Goal: Task Accomplishment & Management: Manage account settings

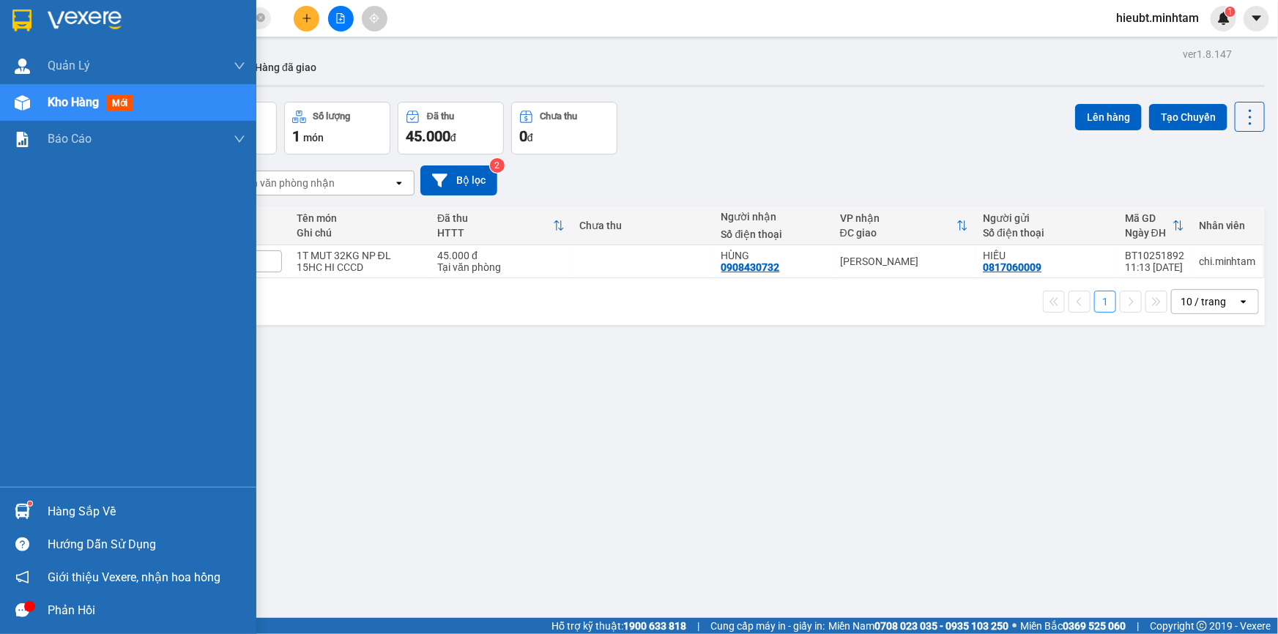
click at [21, 15] on img at bounding box center [21, 21] width 19 height 22
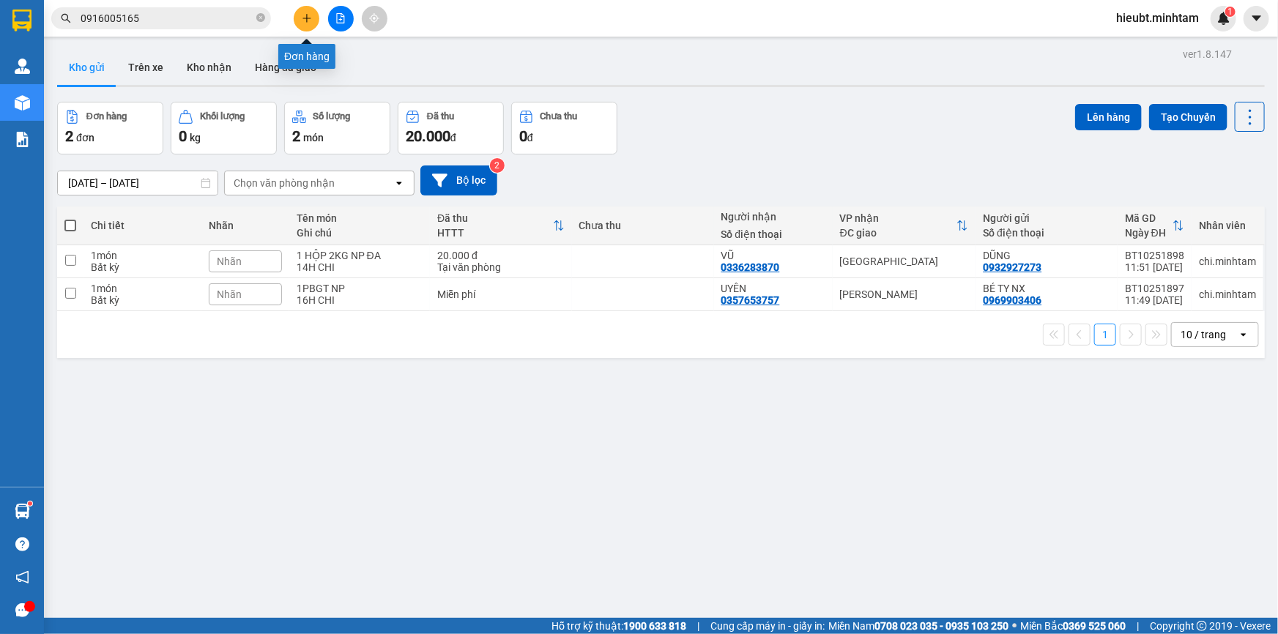
click at [302, 15] on icon "plus" at bounding box center [307, 18] width 10 height 10
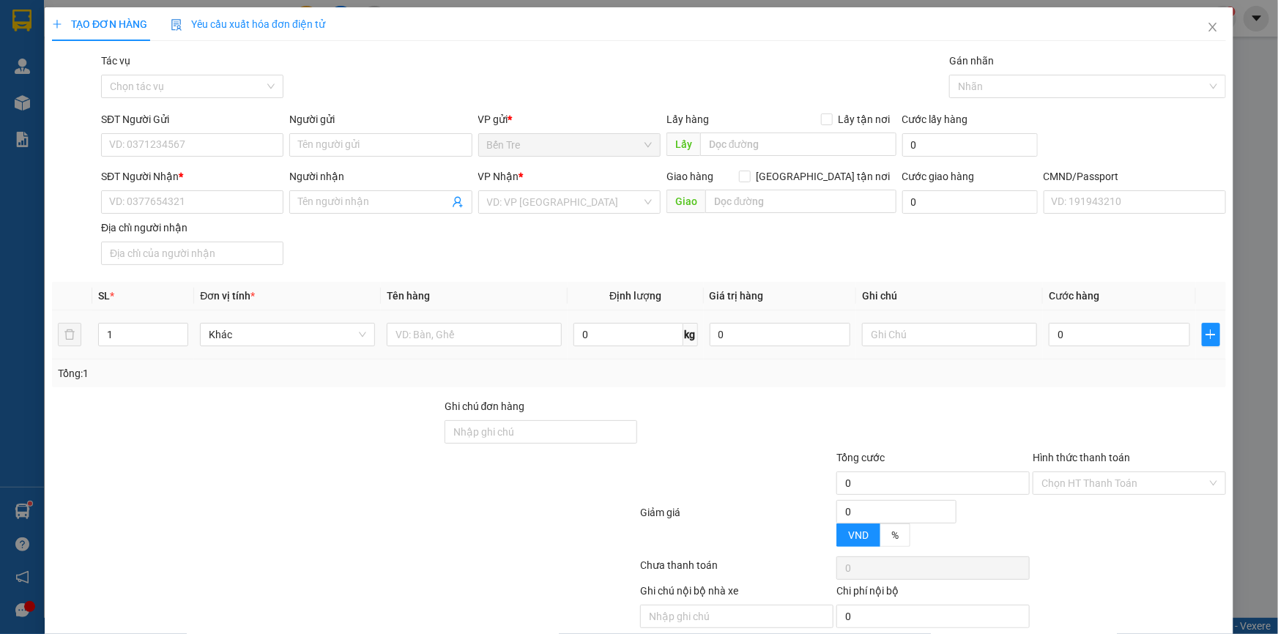
click at [481, 321] on div at bounding box center [474, 334] width 175 height 29
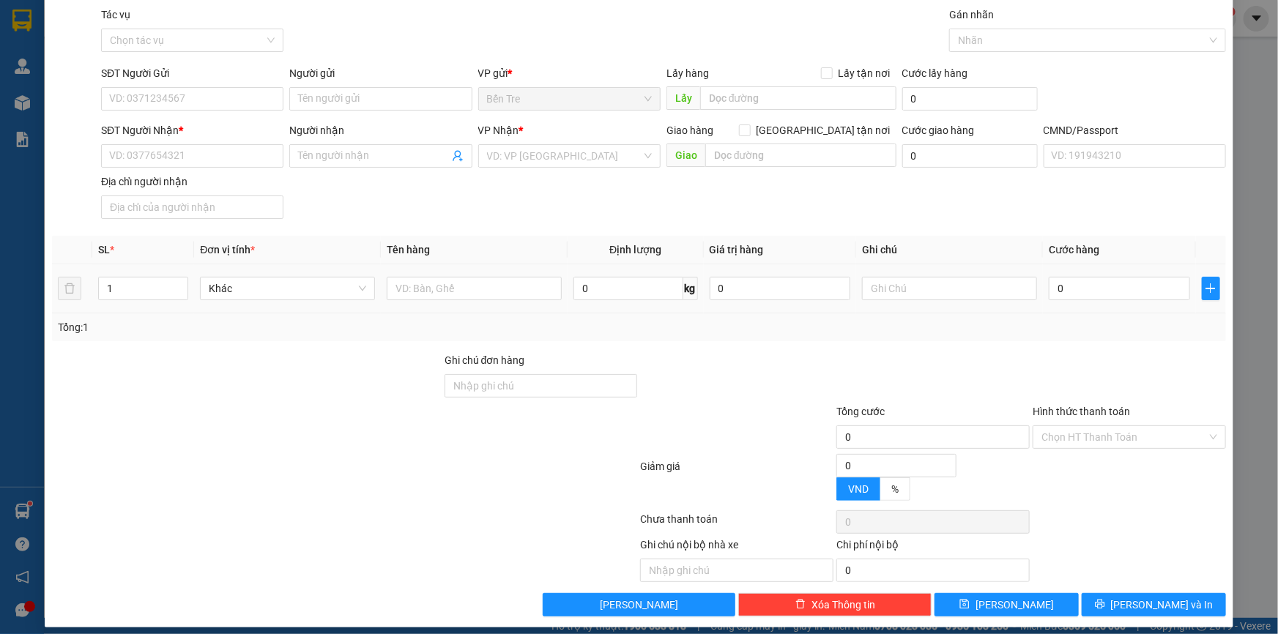
scroll to position [56, 0]
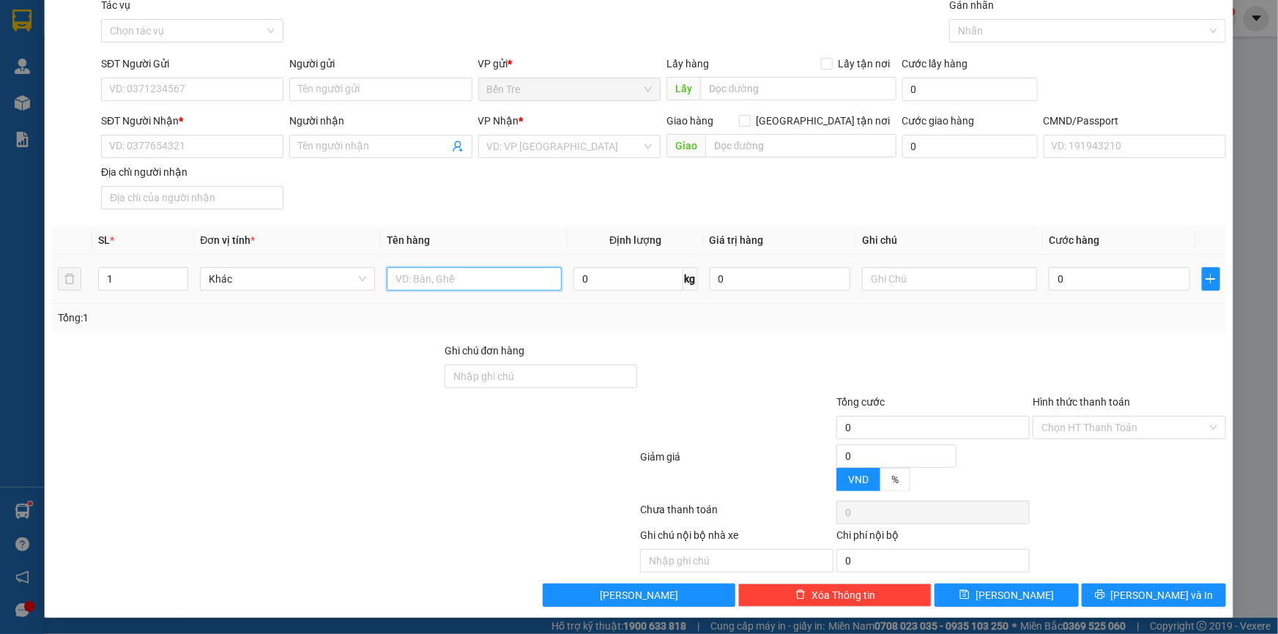
click at [493, 271] on input "text" at bounding box center [474, 278] width 175 height 23
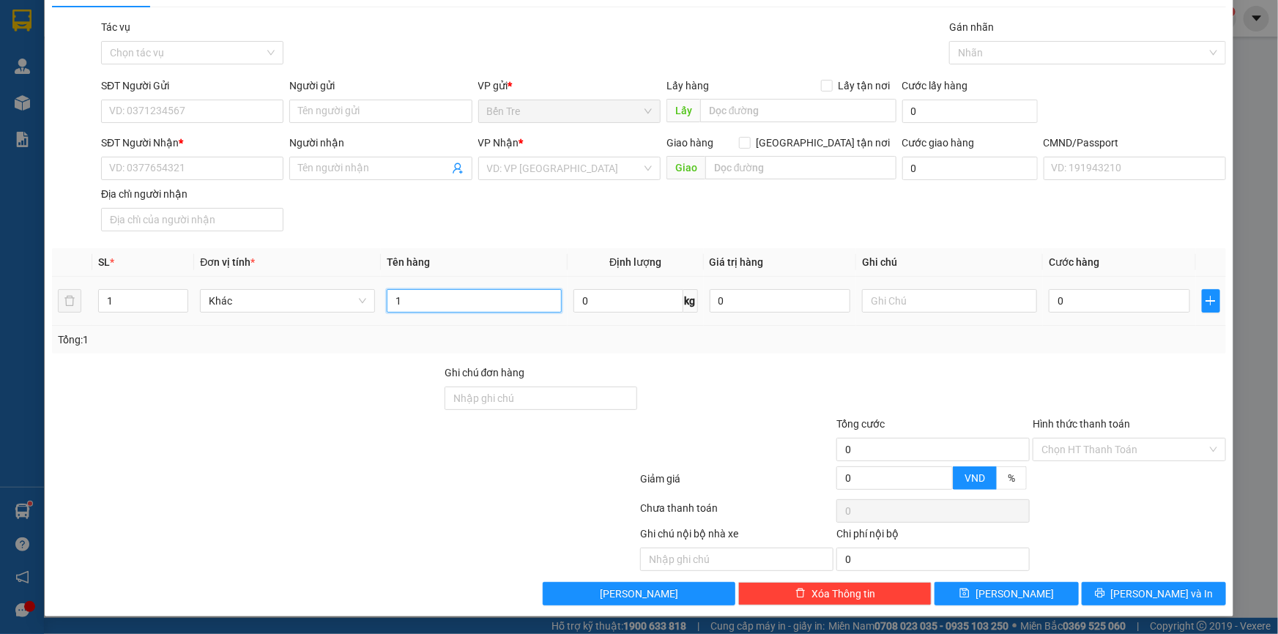
scroll to position [32, 0]
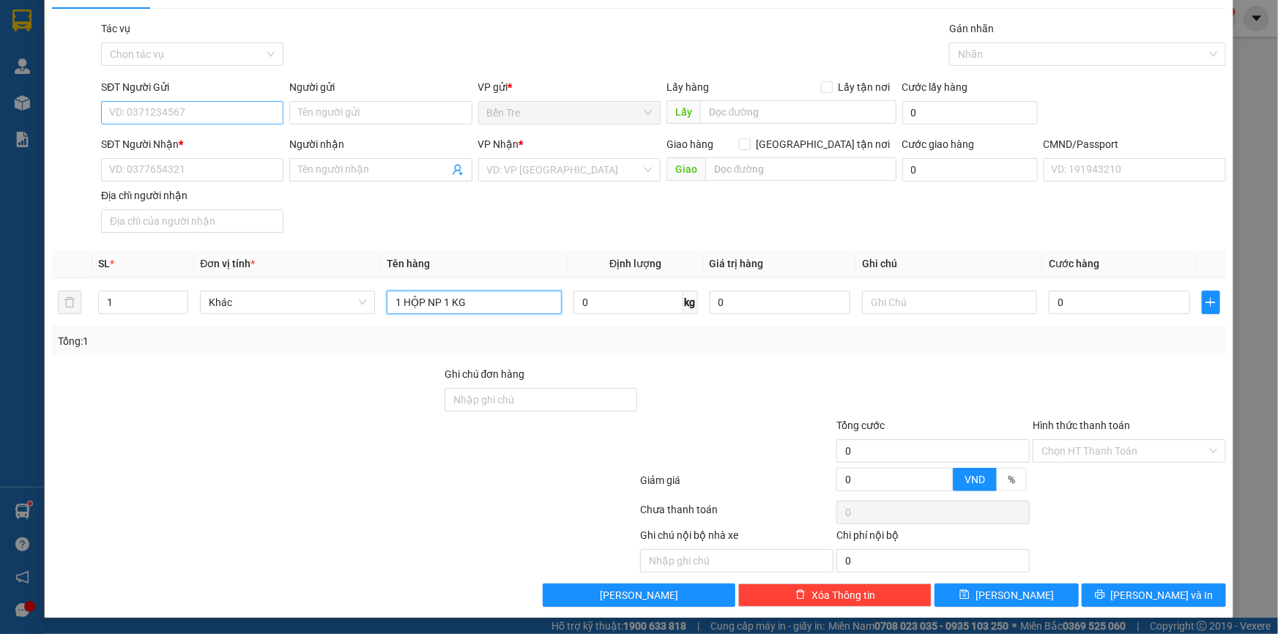
type input "1 HỘP NP 1 KG"
click at [121, 106] on input "SĐT Người Gửi" at bounding box center [192, 112] width 182 height 23
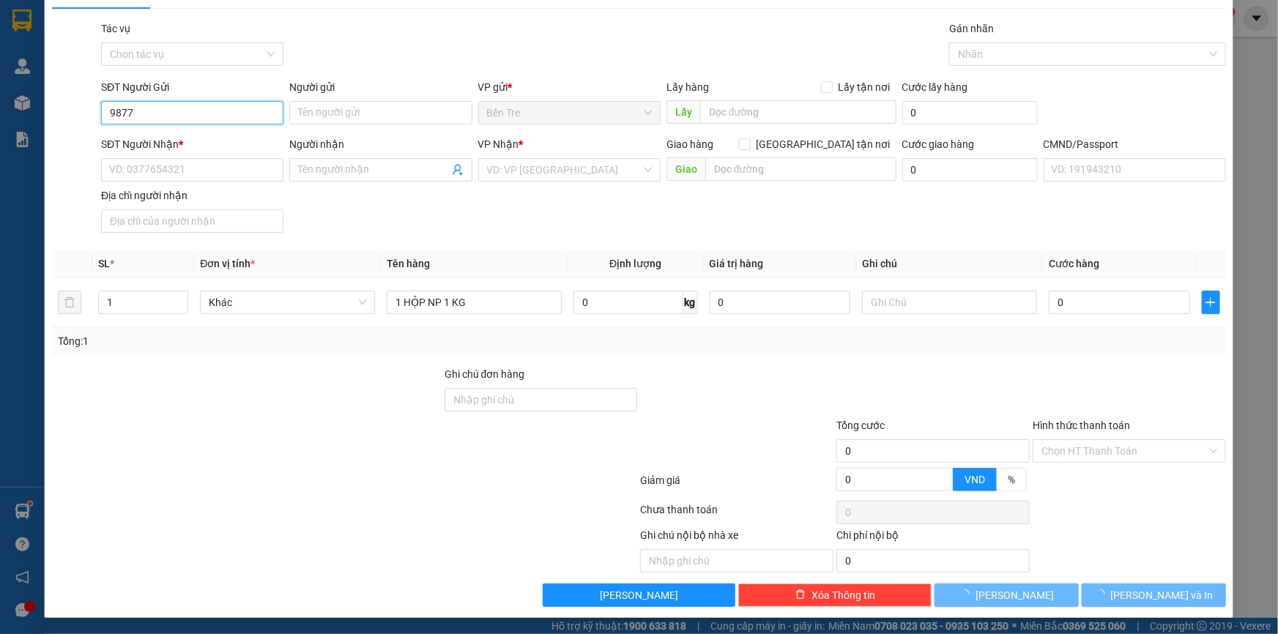
click at [176, 109] on input "9877" at bounding box center [192, 112] width 182 height 23
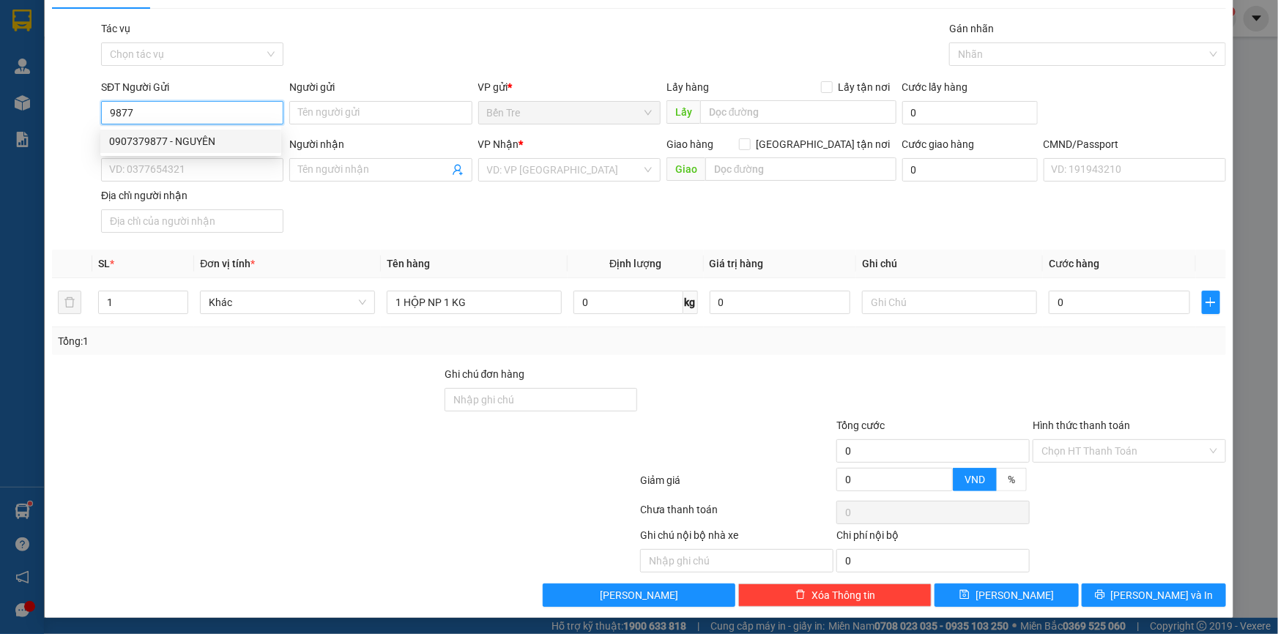
click at [168, 117] on input "9877" at bounding box center [192, 112] width 182 height 23
type input "0907379877"
click at [180, 136] on div "0907379877 - NGUYÊN" at bounding box center [190, 141] width 163 height 16
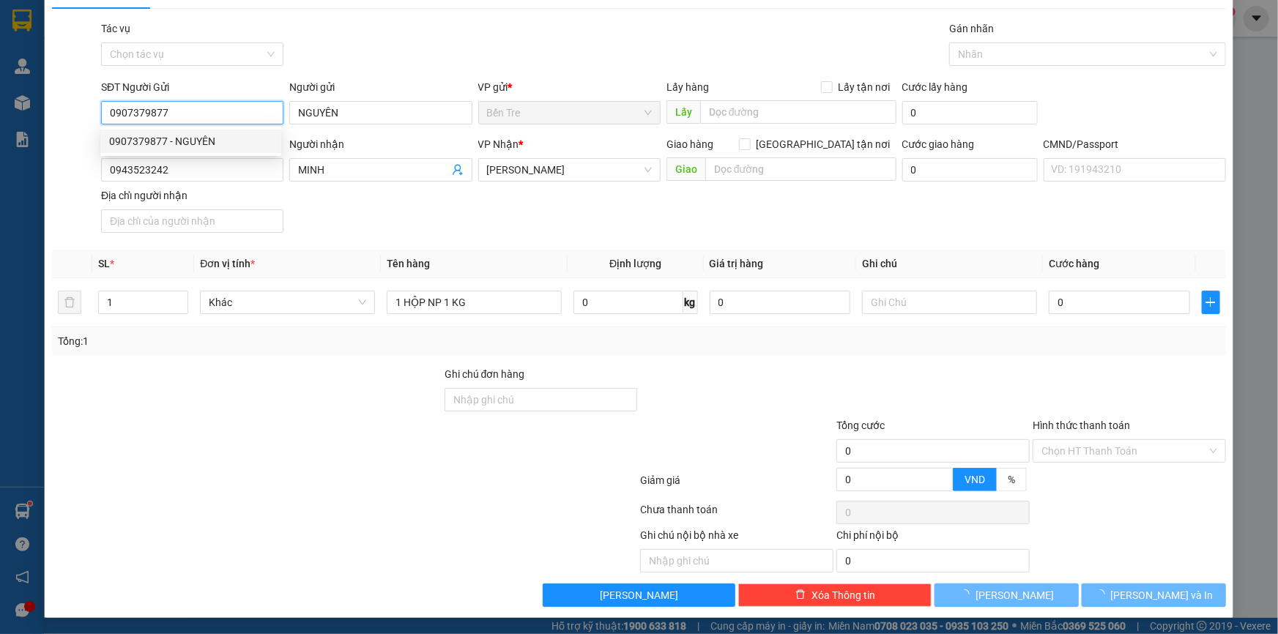
type input "NGUYÊN"
type input "0943523242"
type input "MINH"
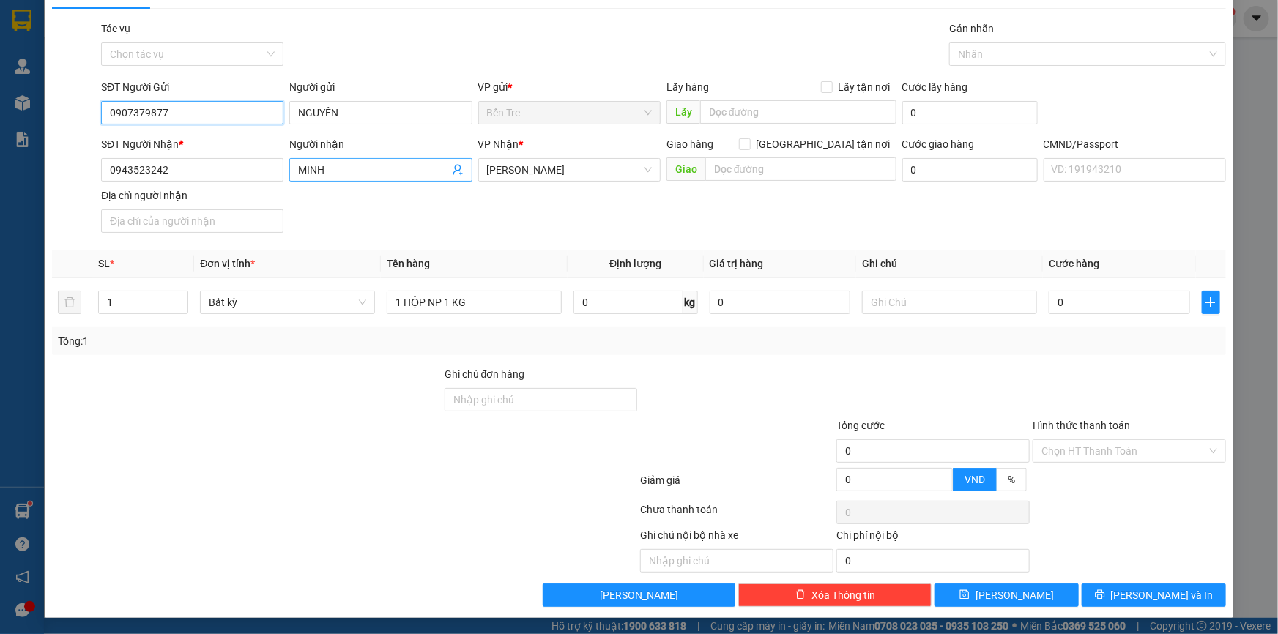
type input "0907379877"
click at [458, 168] on icon "user-add" at bounding box center [458, 170] width 12 height 12
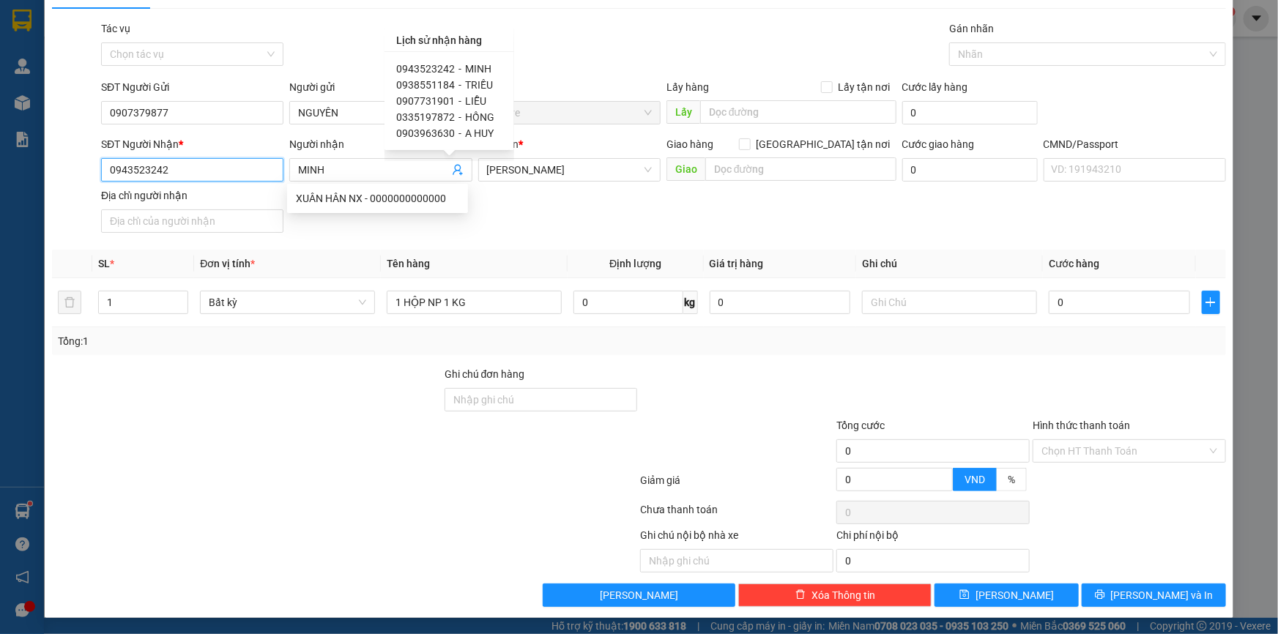
click at [195, 170] on input "0943523242" at bounding box center [192, 169] width 182 height 23
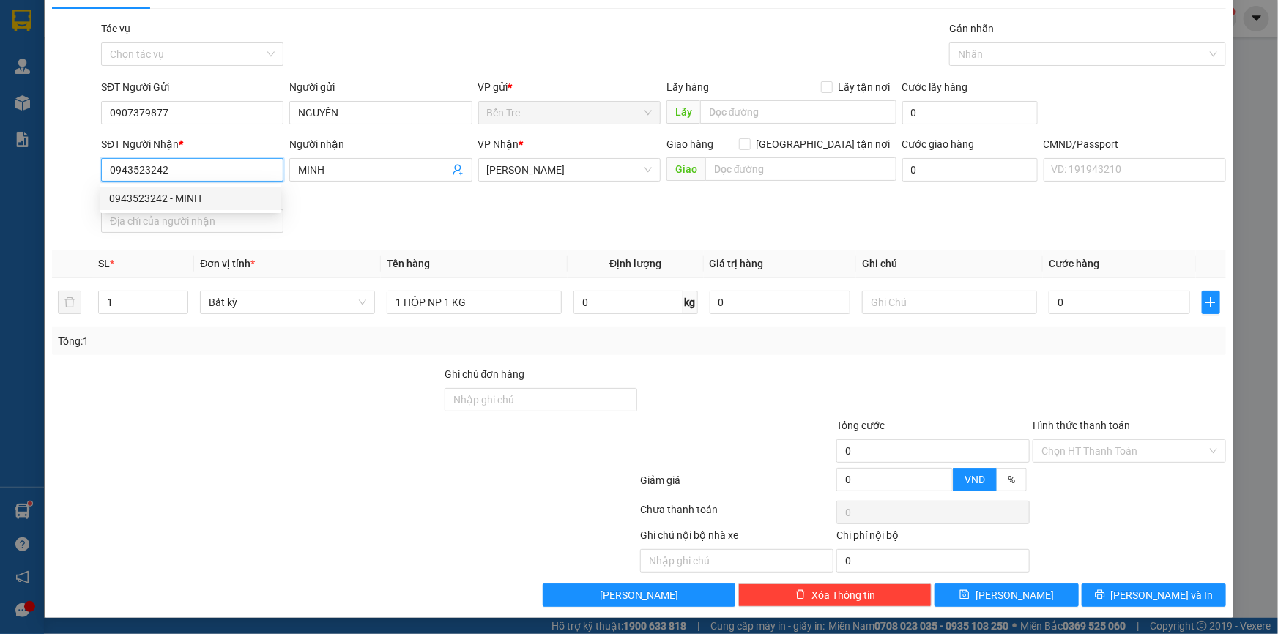
click at [195, 170] on input "0943523242" at bounding box center [192, 169] width 182 height 23
type input "0848790297"
drag, startPoint x: 365, startPoint y: 168, endPoint x: 262, endPoint y: 185, distance: 104.5
click at [257, 187] on div "SĐT Người Nhận * 0848790297 Người nhận MINH MINH VP Nhận * [PERSON_NAME] hàng […" at bounding box center [663, 187] width 1131 height 103
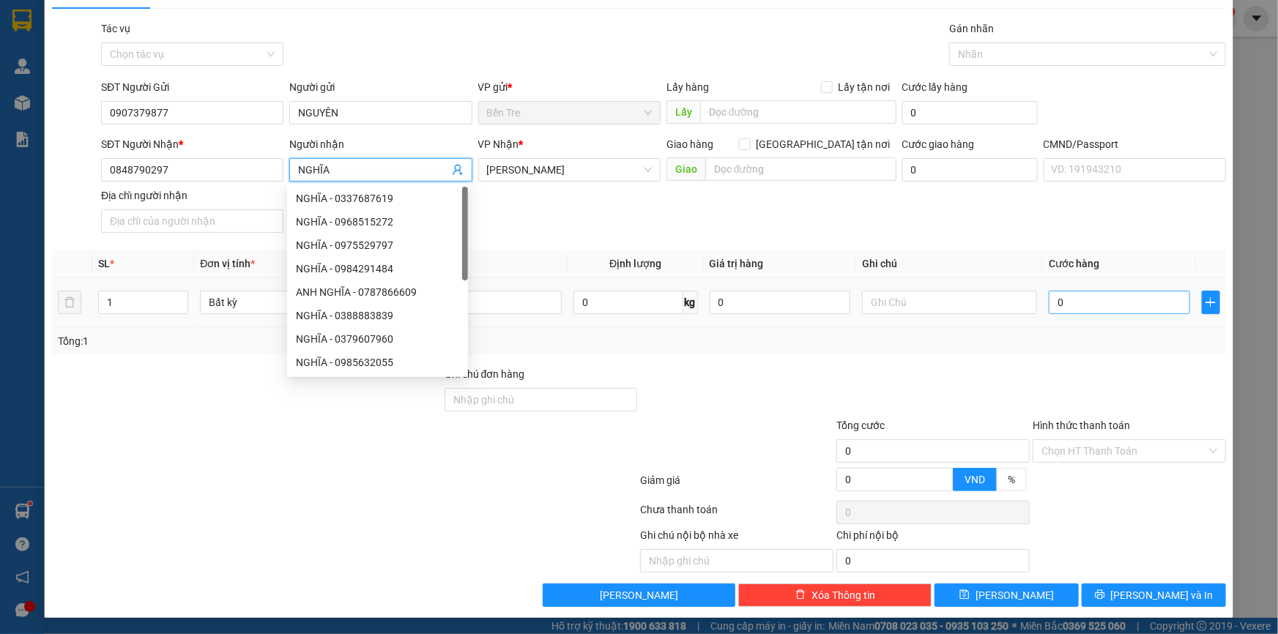
type input "NGHĨA"
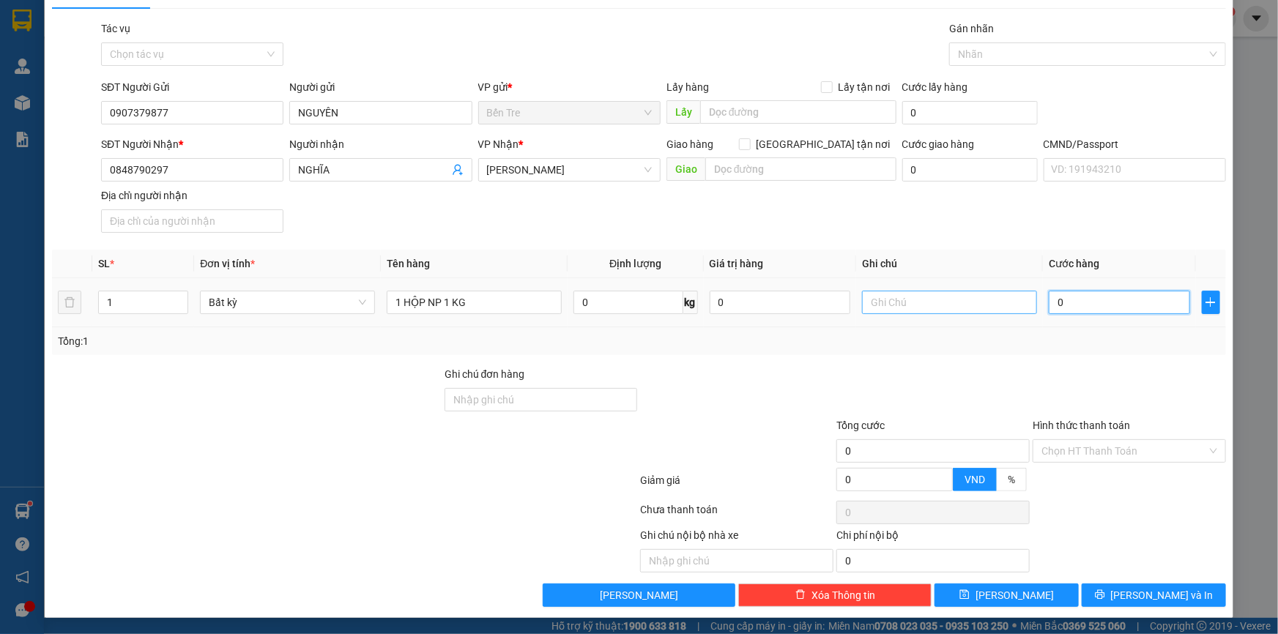
type input "2"
type input "20"
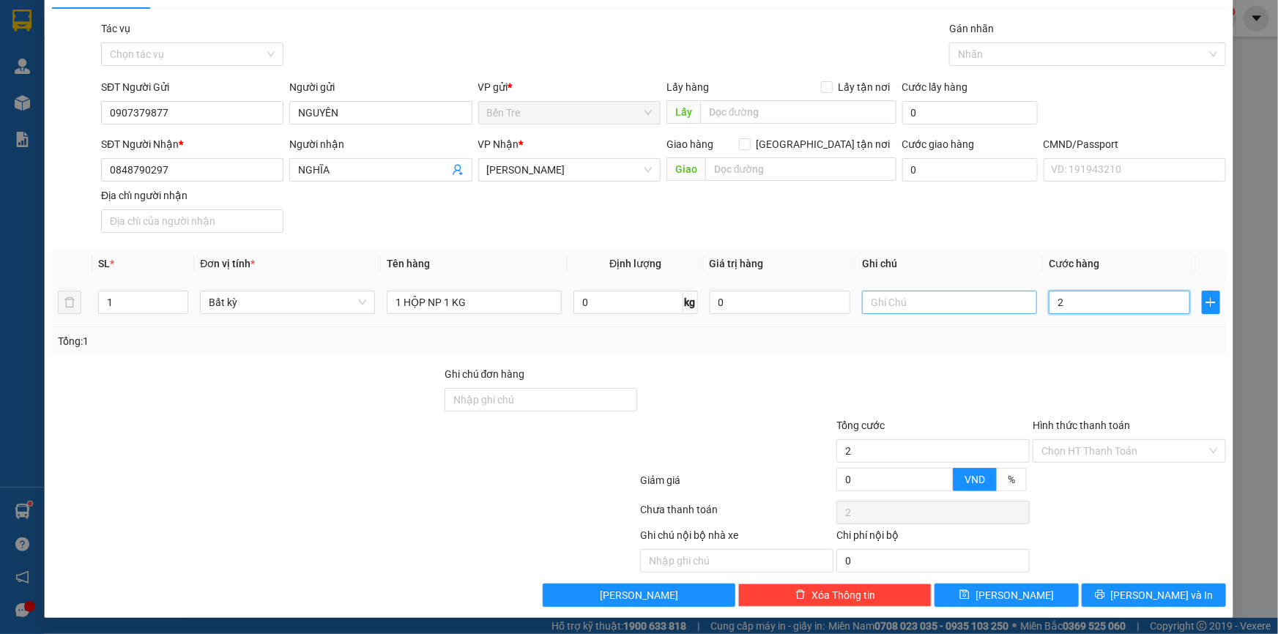
type input "20"
type input "20.000"
click at [953, 299] on input "text" at bounding box center [949, 302] width 175 height 23
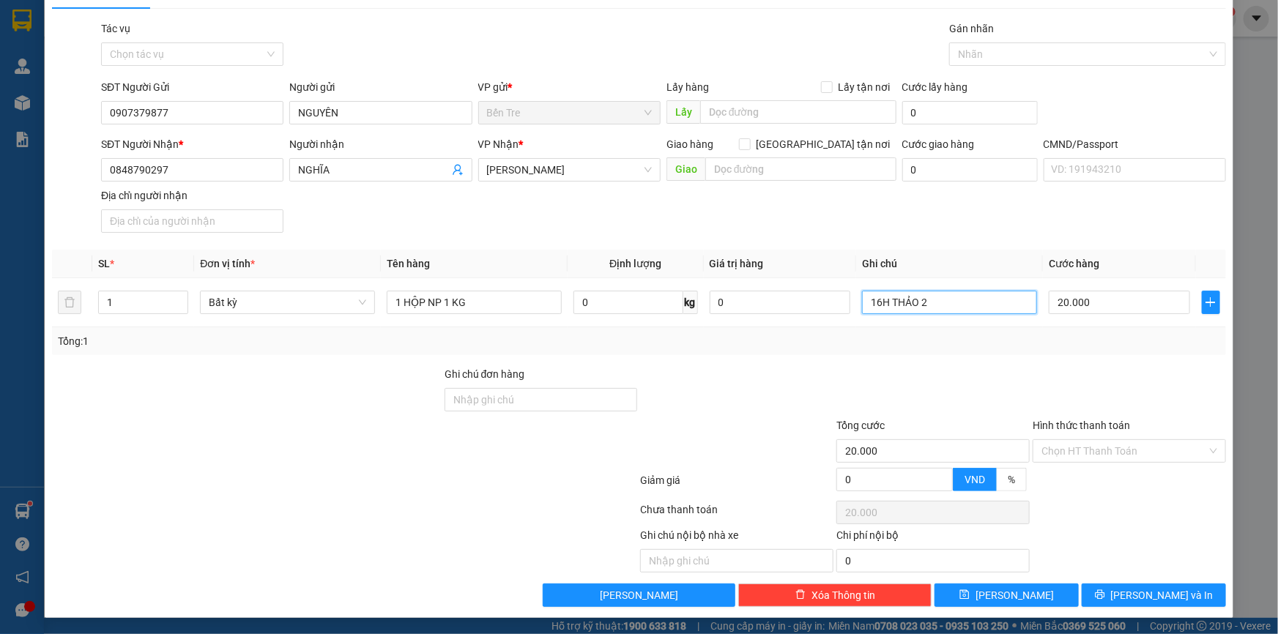
type input "16H THẢO 2"
drag, startPoint x: 1109, startPoint y: 431, endPoint x: 1115, endPoint y: 441, distance: 11.8
click at [1113, 434] on div "Hình thức thanh toán" at bounding box center [1129, 428] width 193 height 22
click at [1120, 456] on input "Hình thức thanh toán" at bounding box center [1124, 451] width 166 height 22
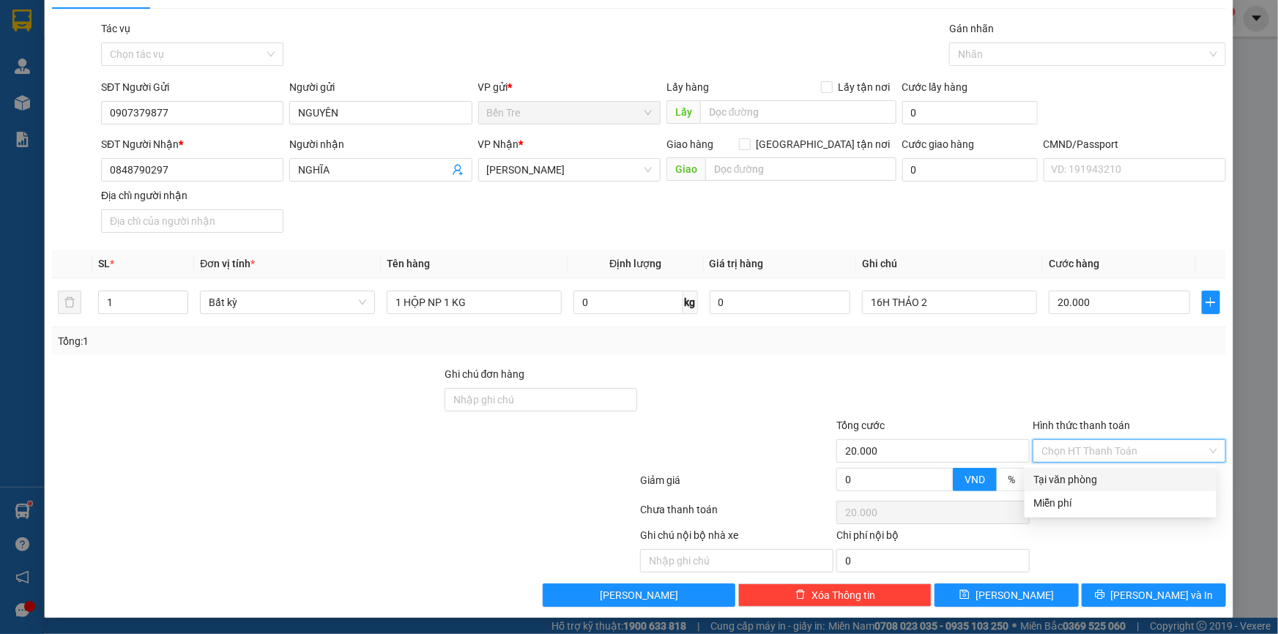
click at [1120, 469] on div "Tại văn phòng" at bounding box center [1120, 479] width 192 height 23
type input "0"
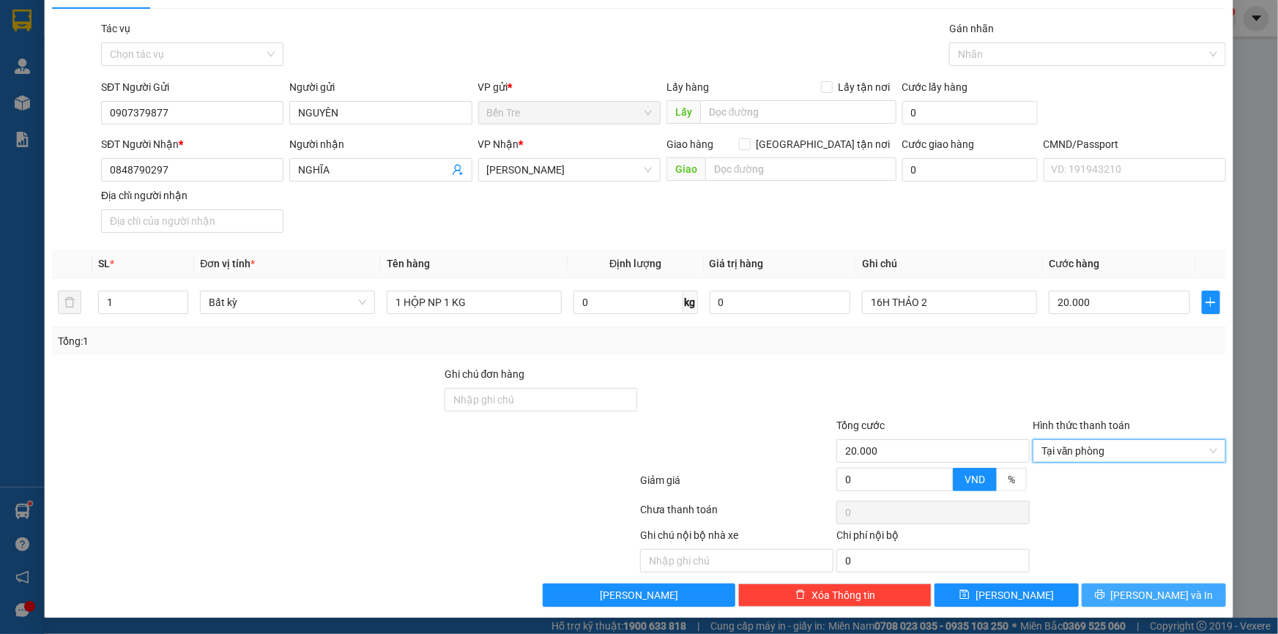
click at [1168, 595] on span "[PERSON_NAME] và In" at bounding box center [1162, 595] width 103 height 16
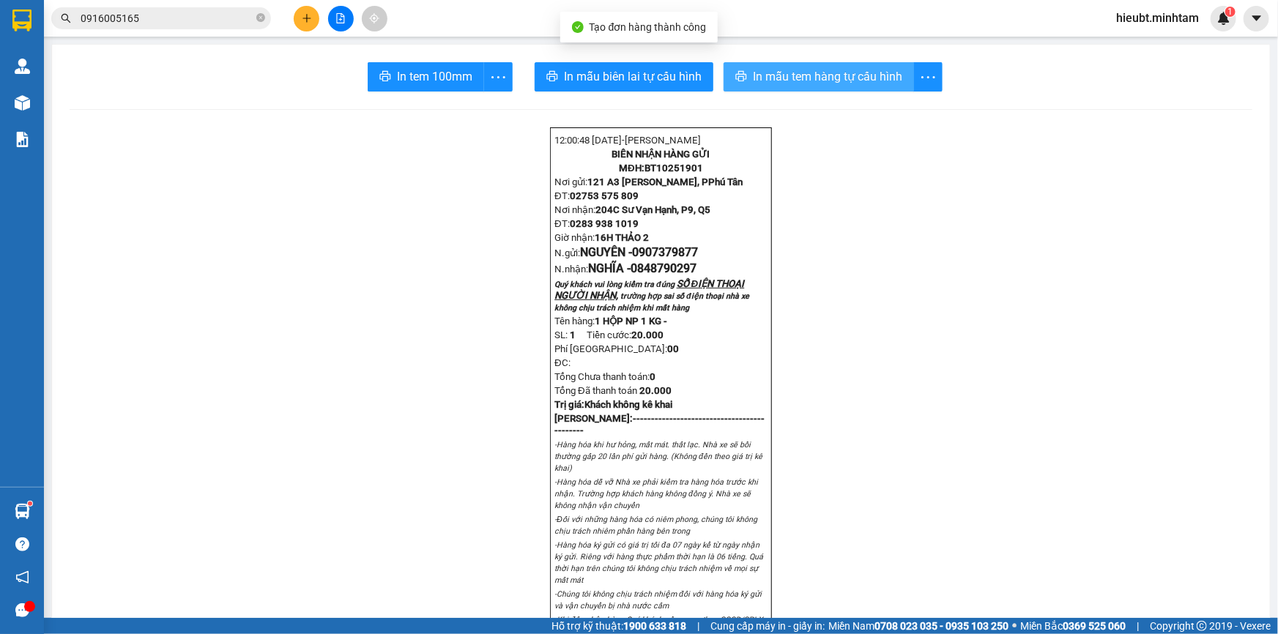
click at [873, 81] on span "In mẫu tem hàng tự cấu hình" at bounding box center [827, 76] width 149 height 18
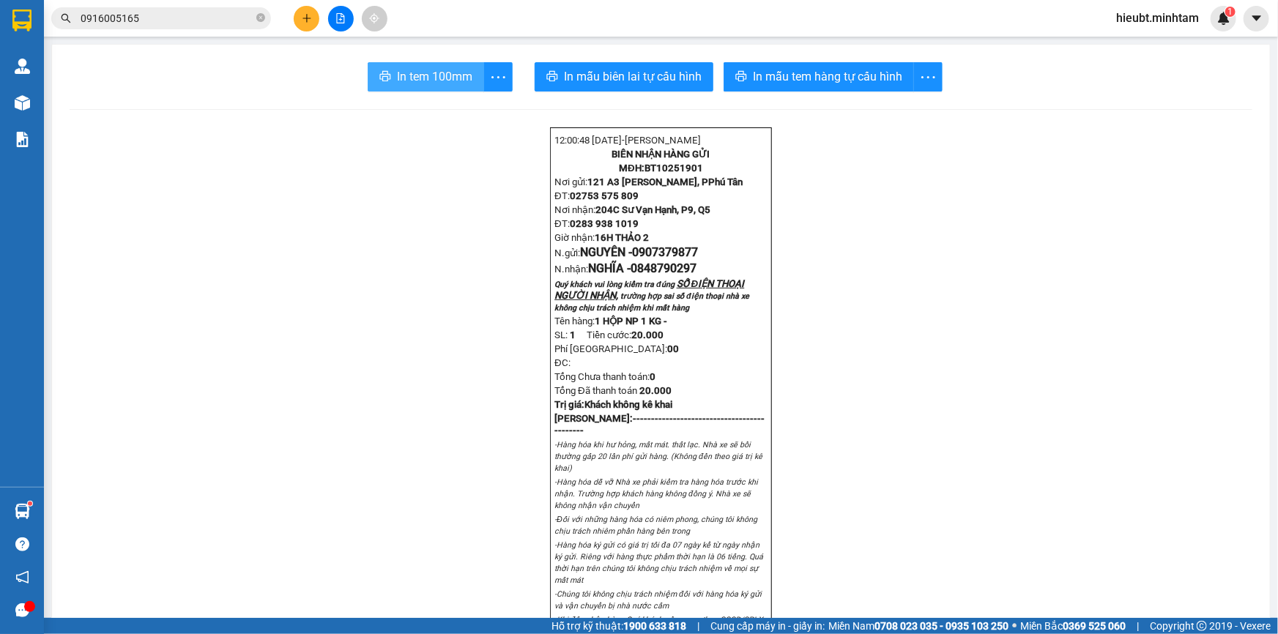
click at [445, 86] on span "In tem 100mm" at bounding box center [434, 76] width 75 height 18
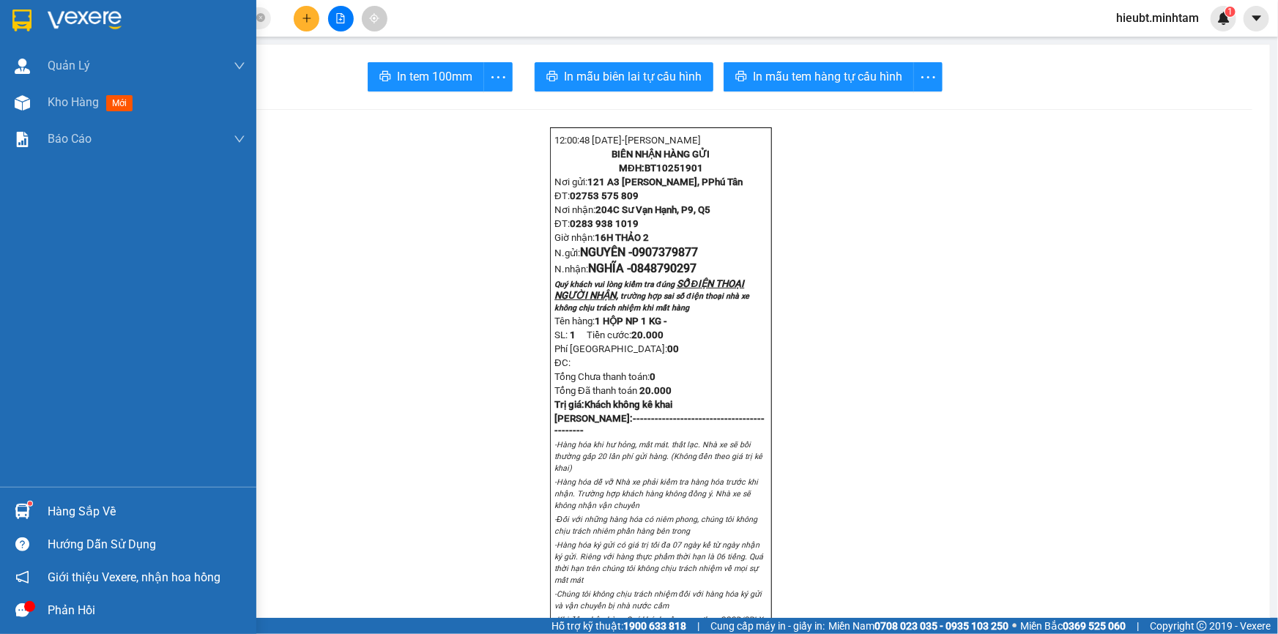
drag, startPoint x: 21, startPoint y: 26, endPoint x: 34, endPoint y: 31, distance: 14.4
click at [21, 27] on img at bounding box center [21, 21] width 19 height 22
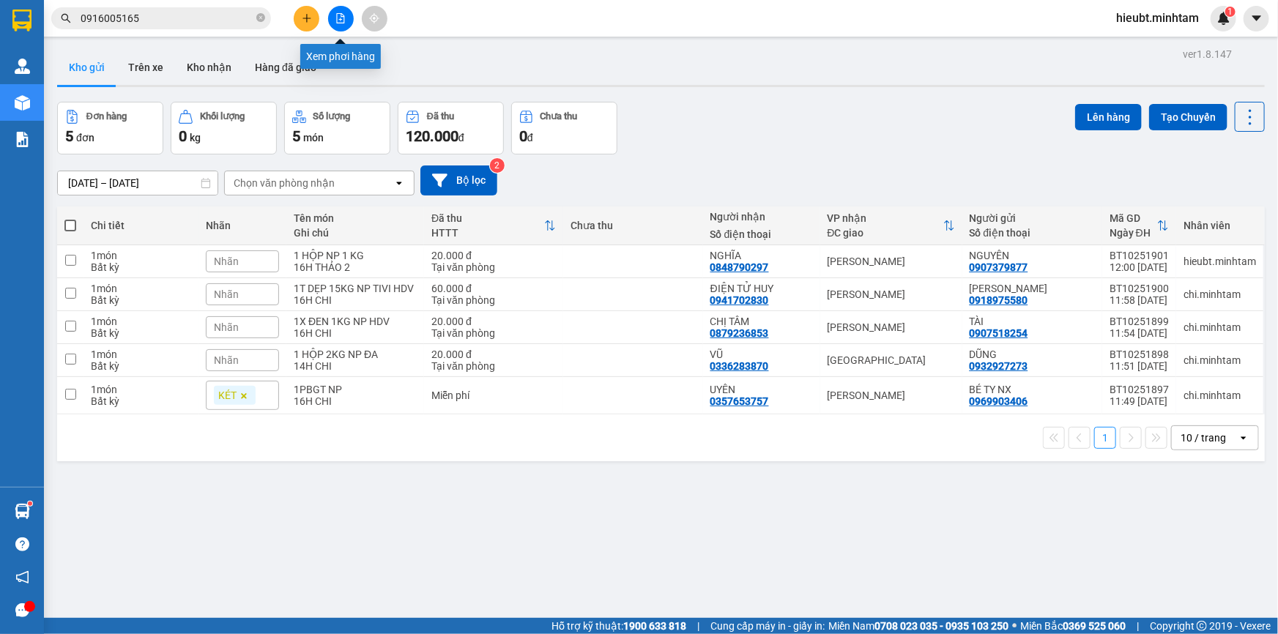
click at [345, 15] on icon "file-add" at bounding box center [340, 18] width 10 height 10
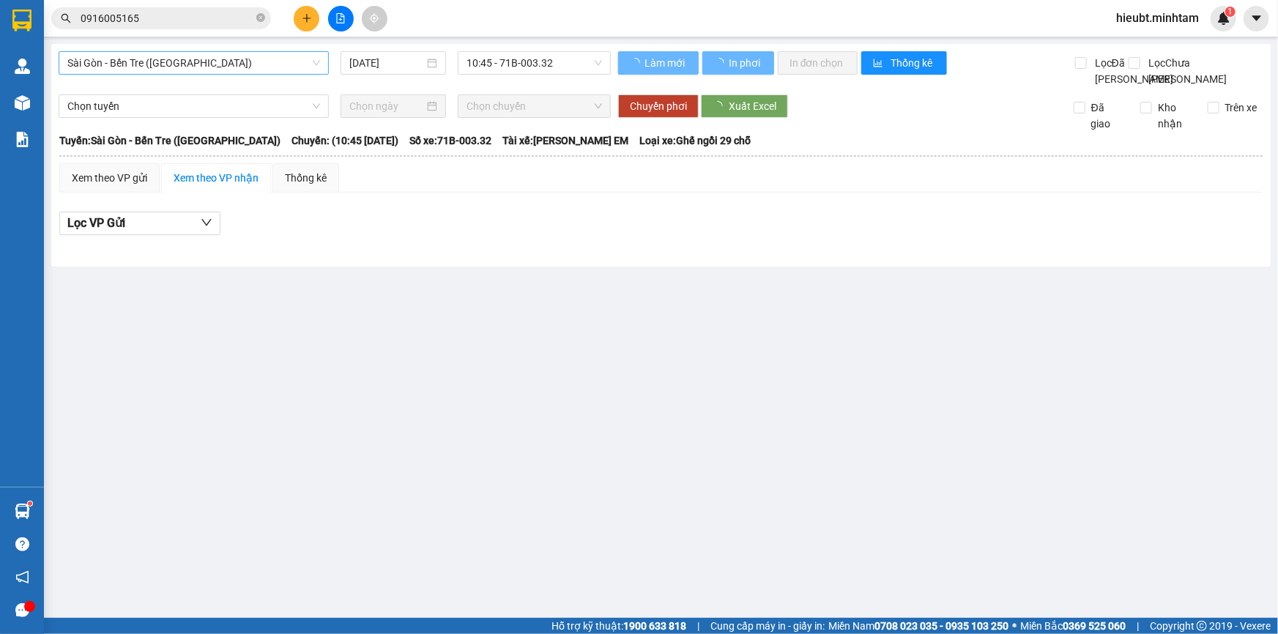
click at [182, 67] on span "Sài Gòn - Bến Tre ([GEOGRAPHIC_DATA])" at bounding box center [193, 63] width 253 height 22
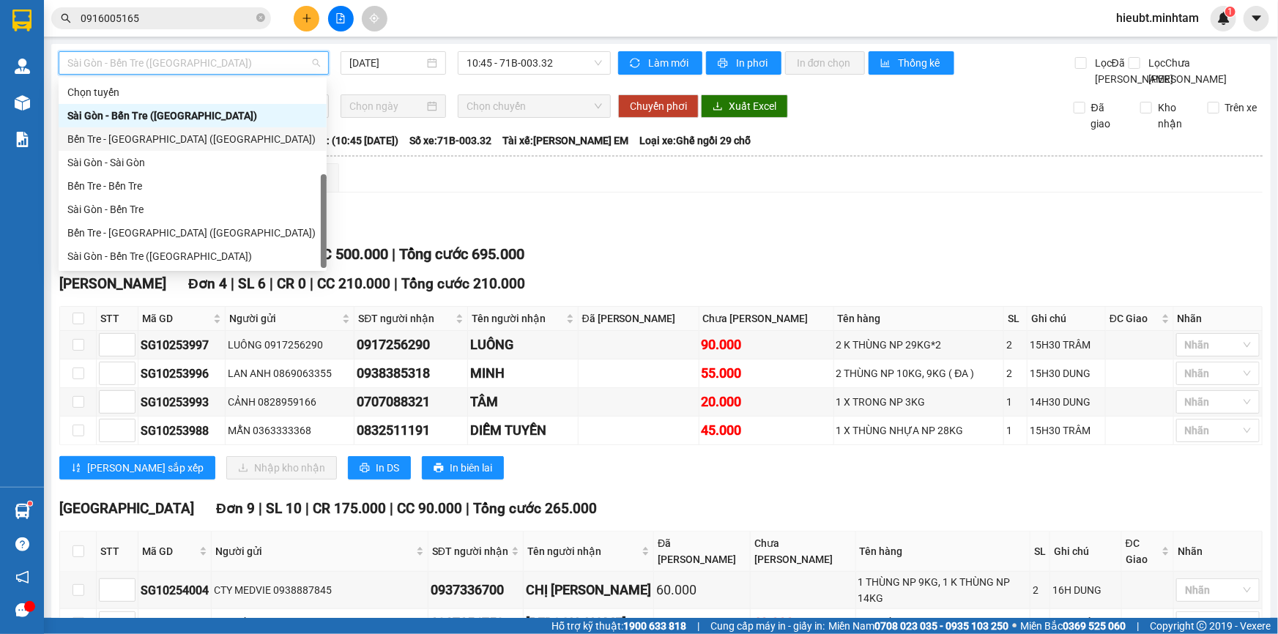
scroll to position [23, 0]
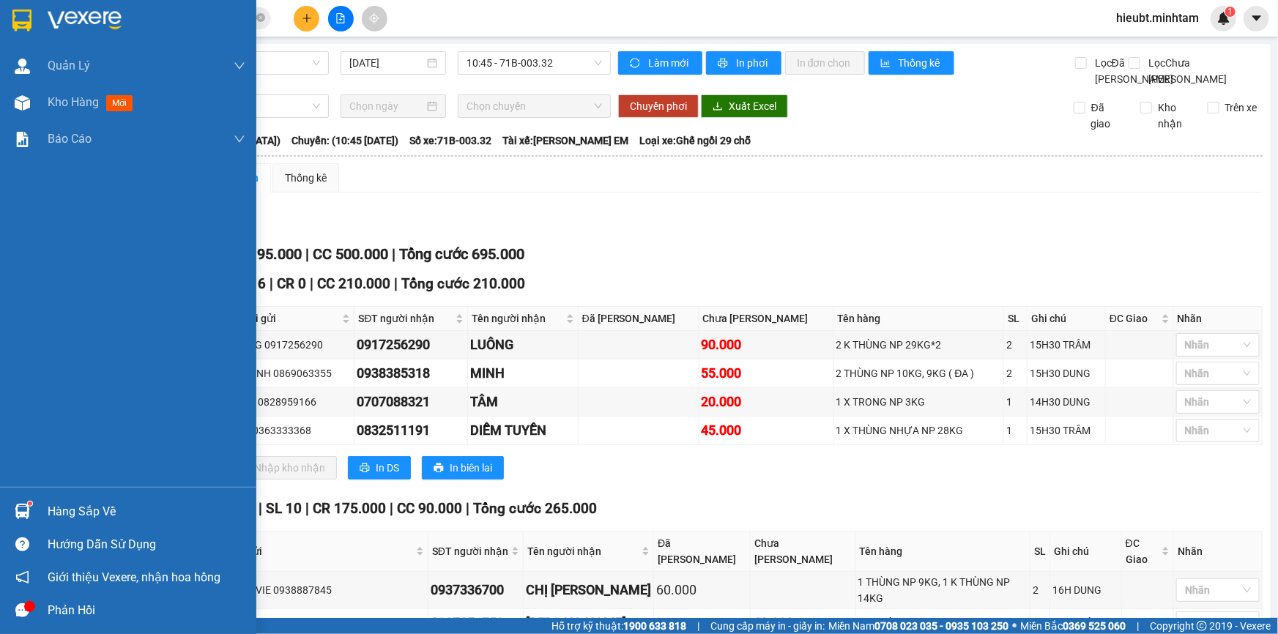
click at [26, 11] on img at bounding box center [21, 21] width 19 height 22
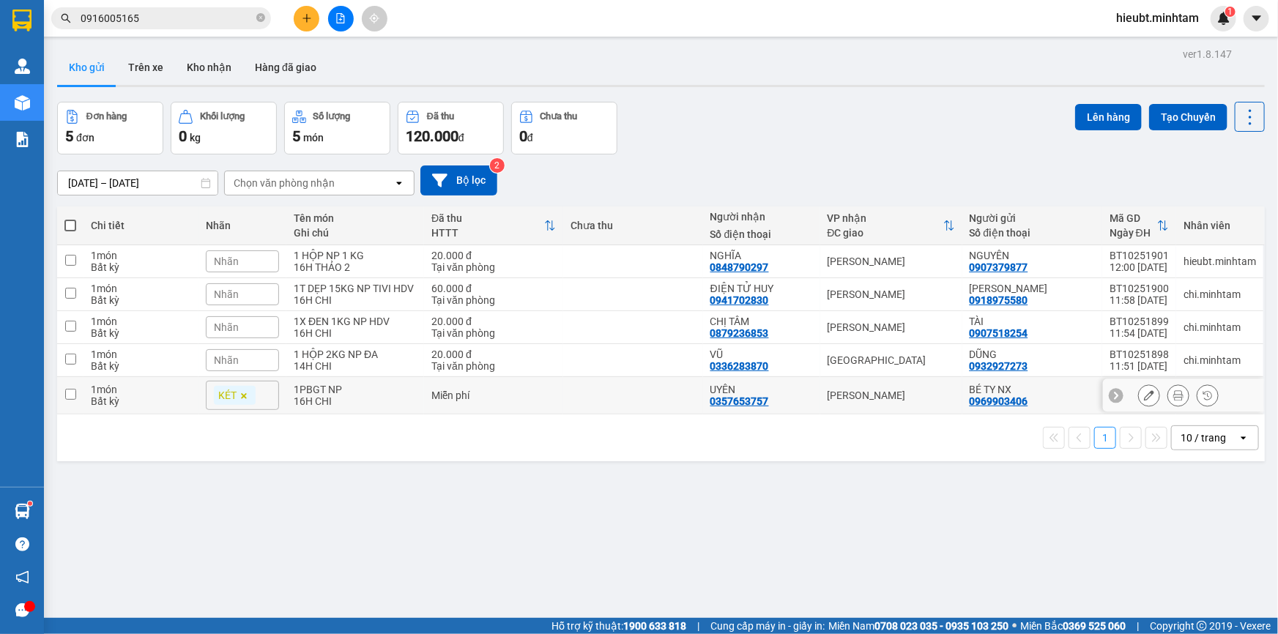
click at [499, 391] on div "Miễn phí" at bounding box center [493, 396] width 124 height 12
checkbox input "true"
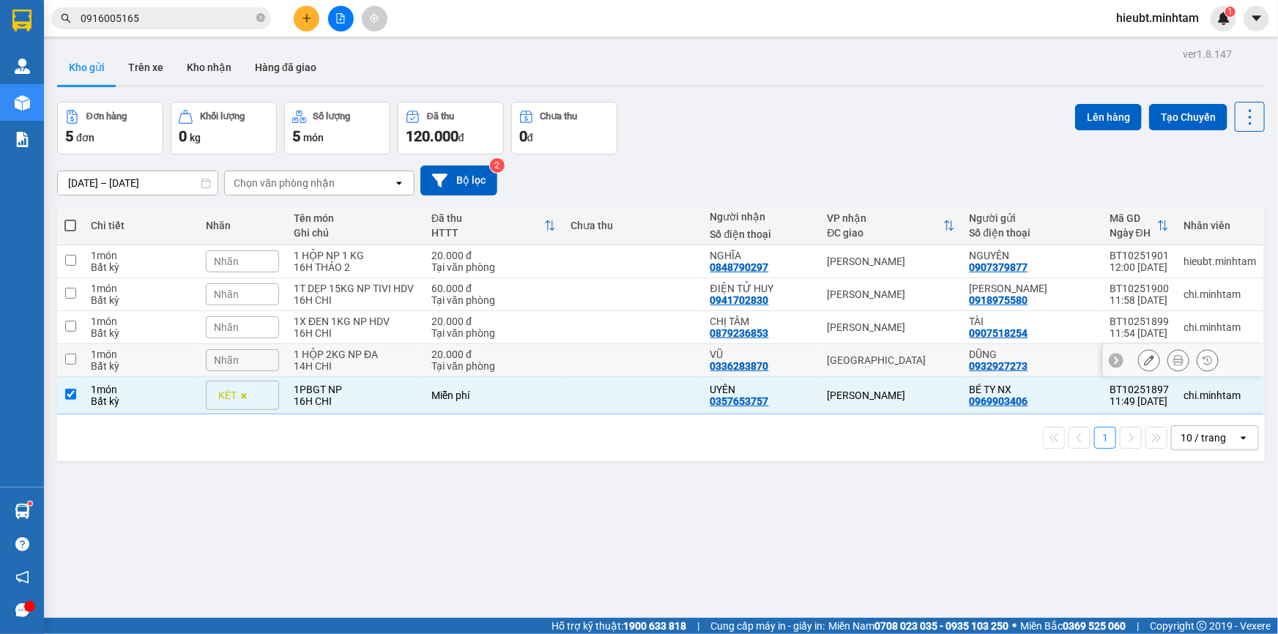
click at [504, 360] on div "Tại văn phòng" at bounding box center [493, 366] width 124 height 12
checkbox input "true"
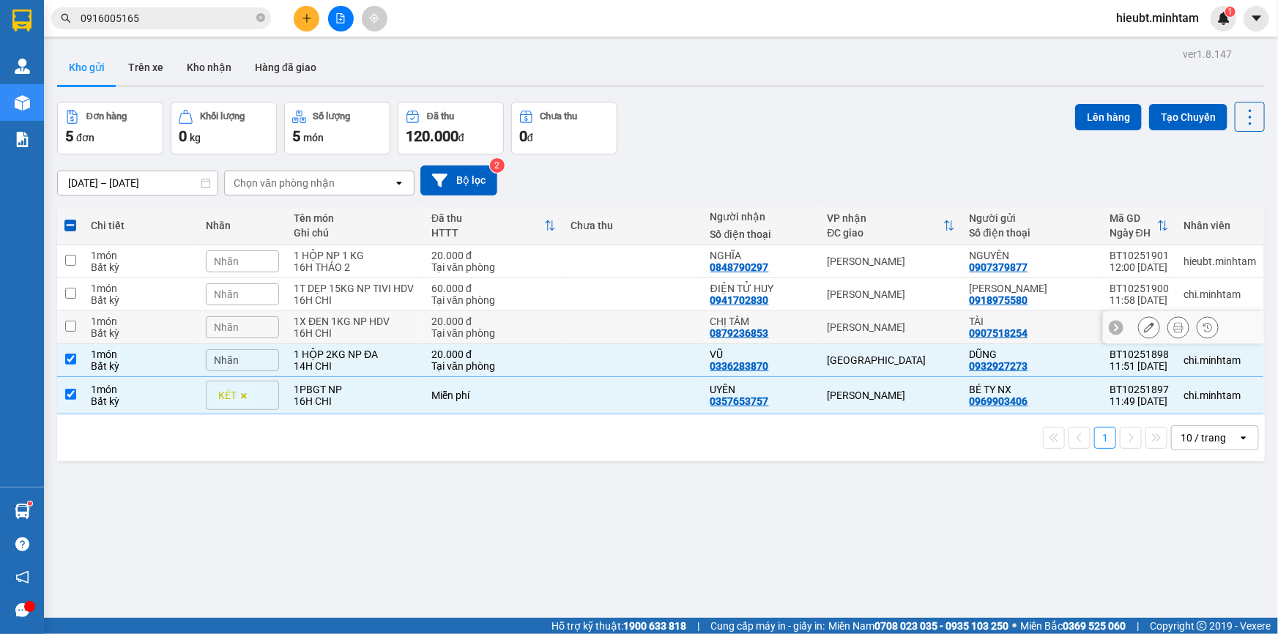
click at [507, 330] on div "Tại văn phòng" at bounding box center [493, 333] width 124 height 12
checkbox input "true"
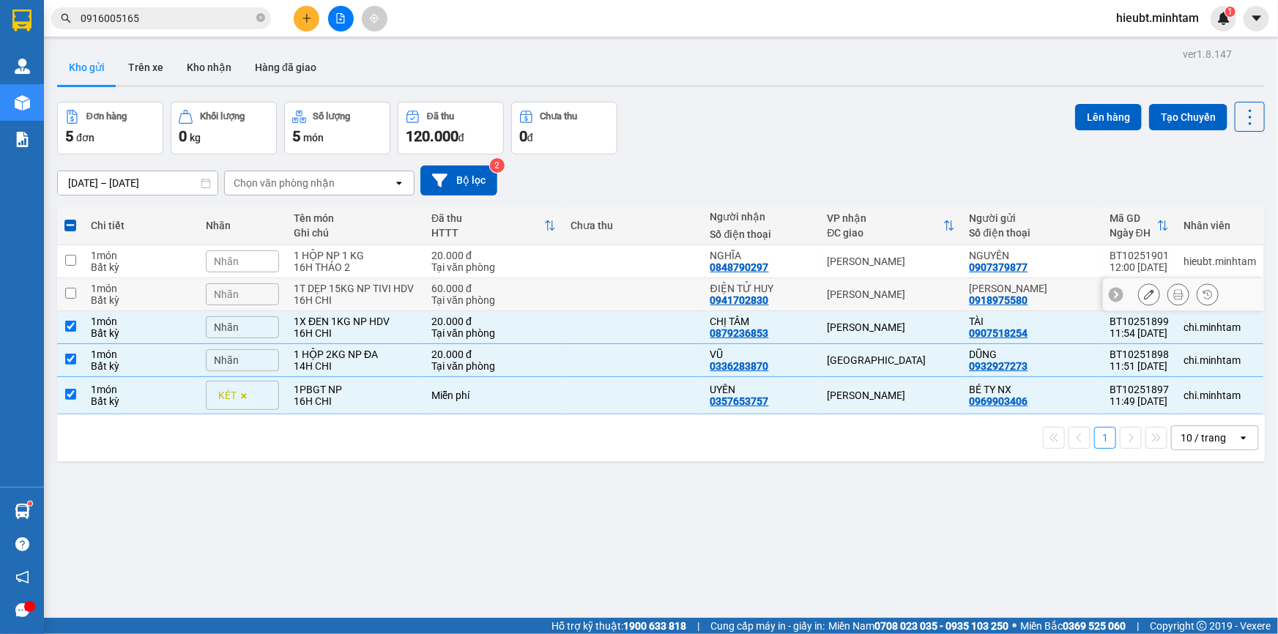
drag, startPoint x: 512, startPoint y: 291, endPoint x: 516, endPoint y: 242, distance: 50.0
click at [512, 280] on td "60.000 đ Tại văn phòng" at bounding box center [493, 294] width 139 height 33
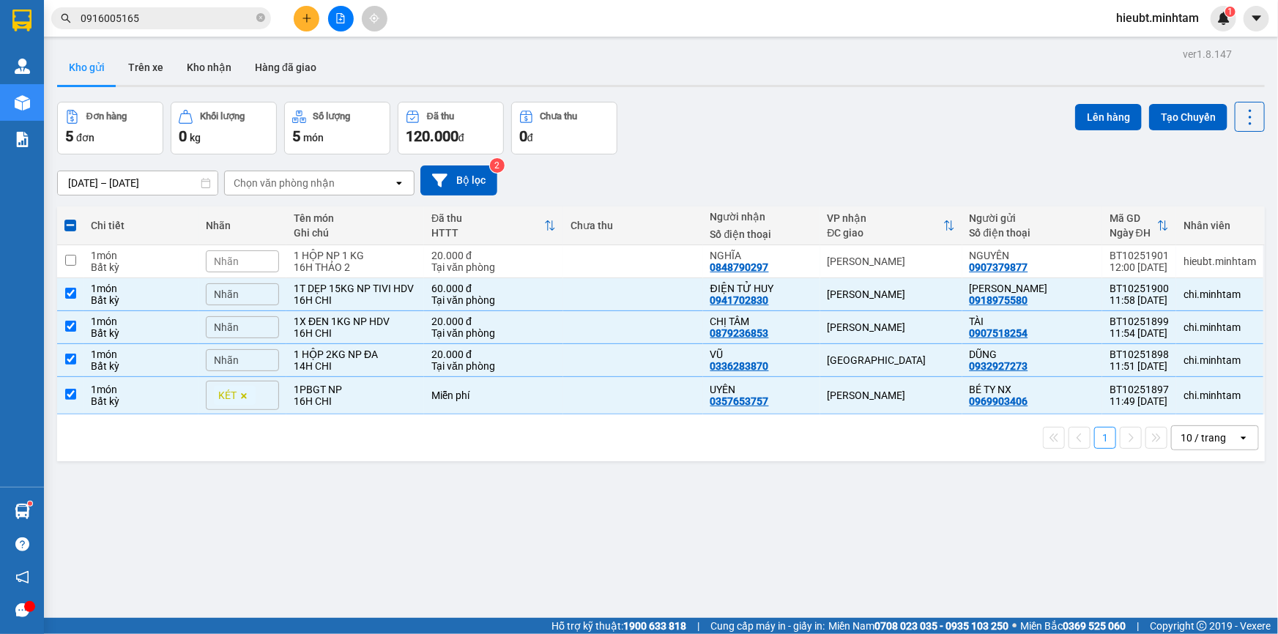
click at [517, 242] on th "Đã thu HTTT" at bounding box center [493, 226] width 139 height 39
checkbox input "false"
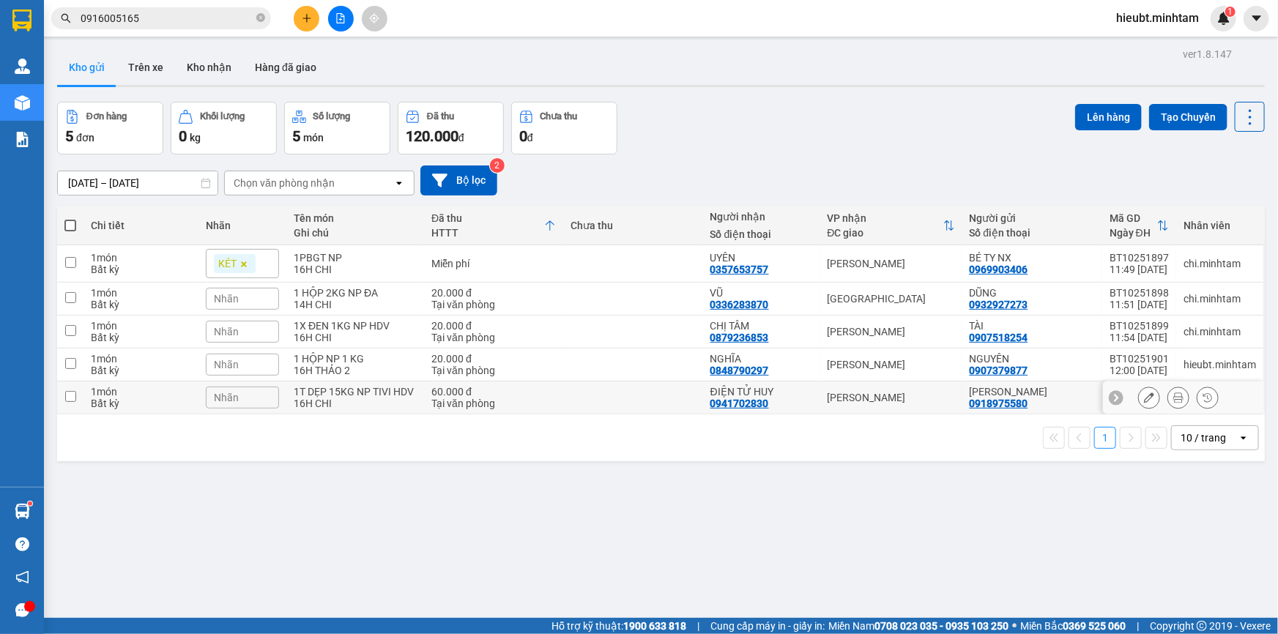
drag, startPoint x: 672, startPoint y: 388, endPoint x: 666, endPoint y: 382, distance: 9.3
click at [668, 391] on td at bounding box center [633, 398] width 140 height 33
checkbox input "true"
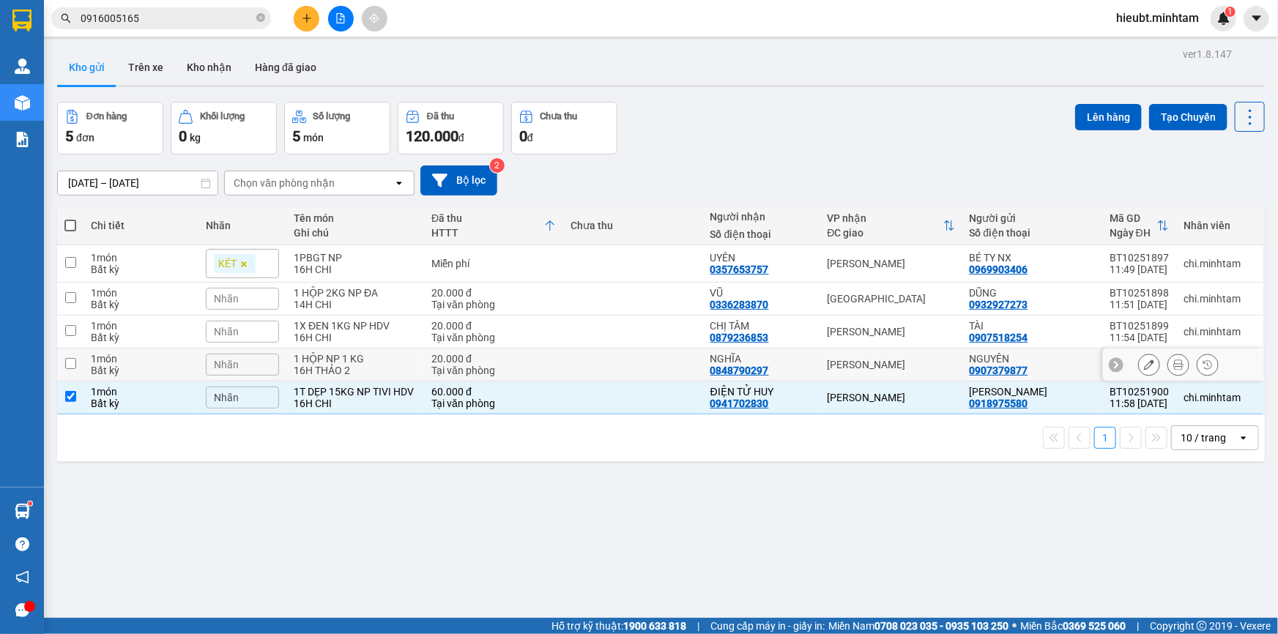
click at [653, 354] on td at bounding box center [633, 365] width 140 height 33
checkbox input "true"
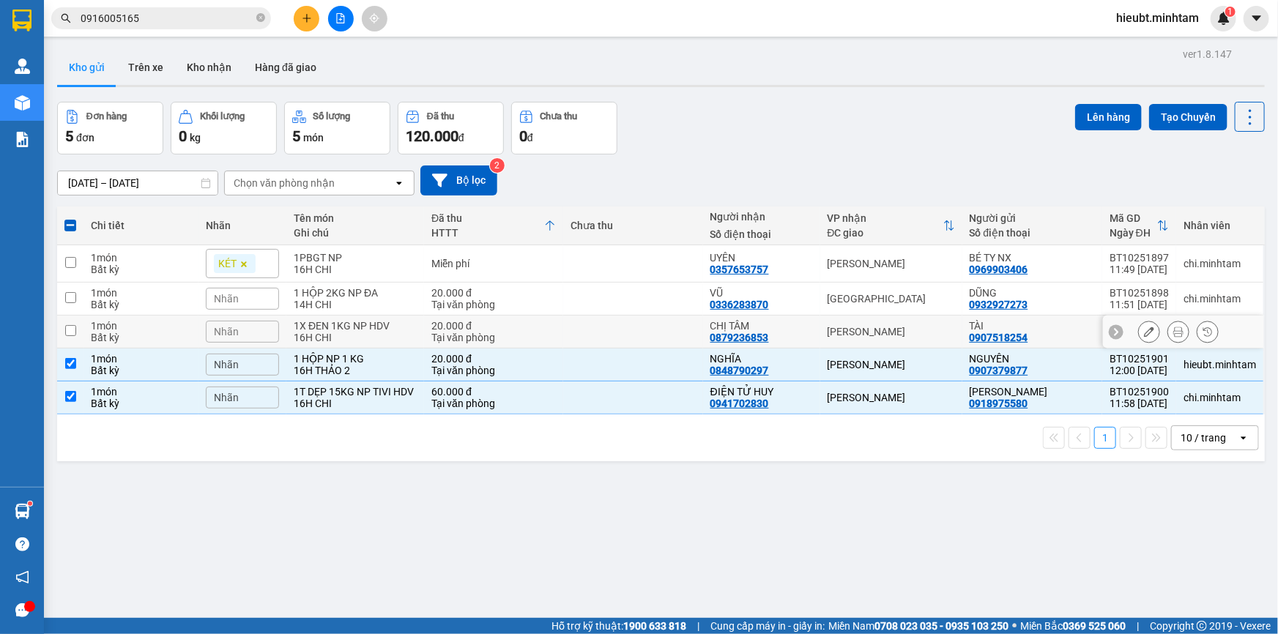
click at [647, 321] on td at bounding box center [633, 332] width 140 height 33
checkbox input "true"
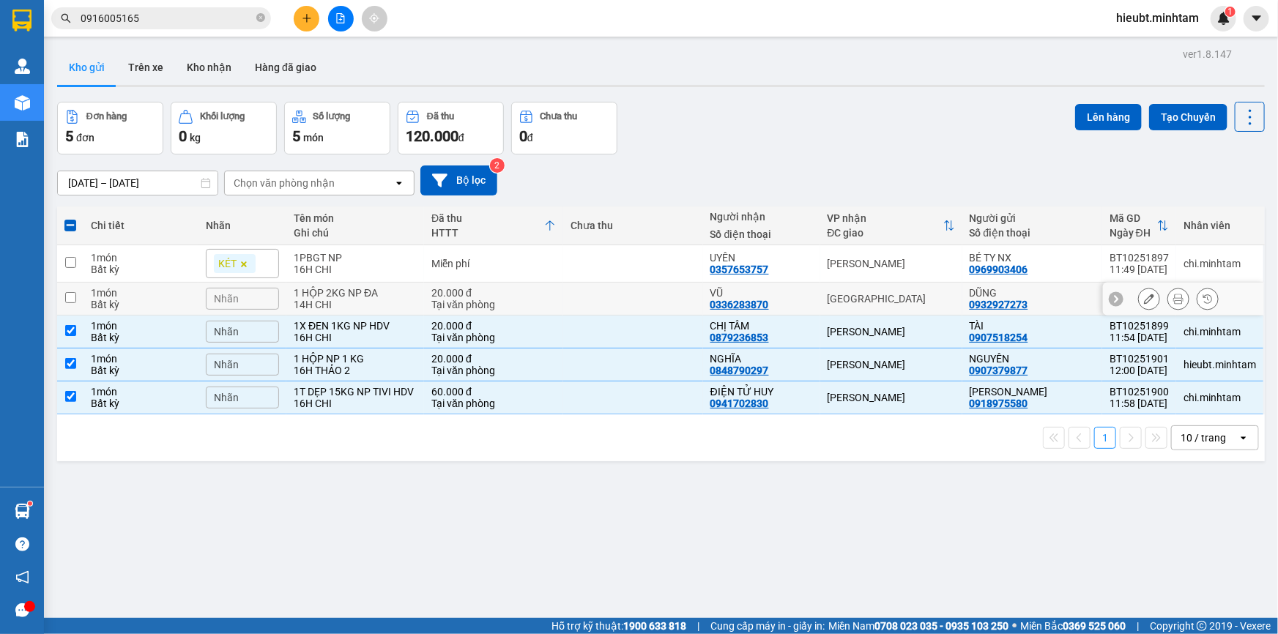
click at [639, 290] on td at bounding box center [633, 299] width 140 height 33
checkbox input "true"
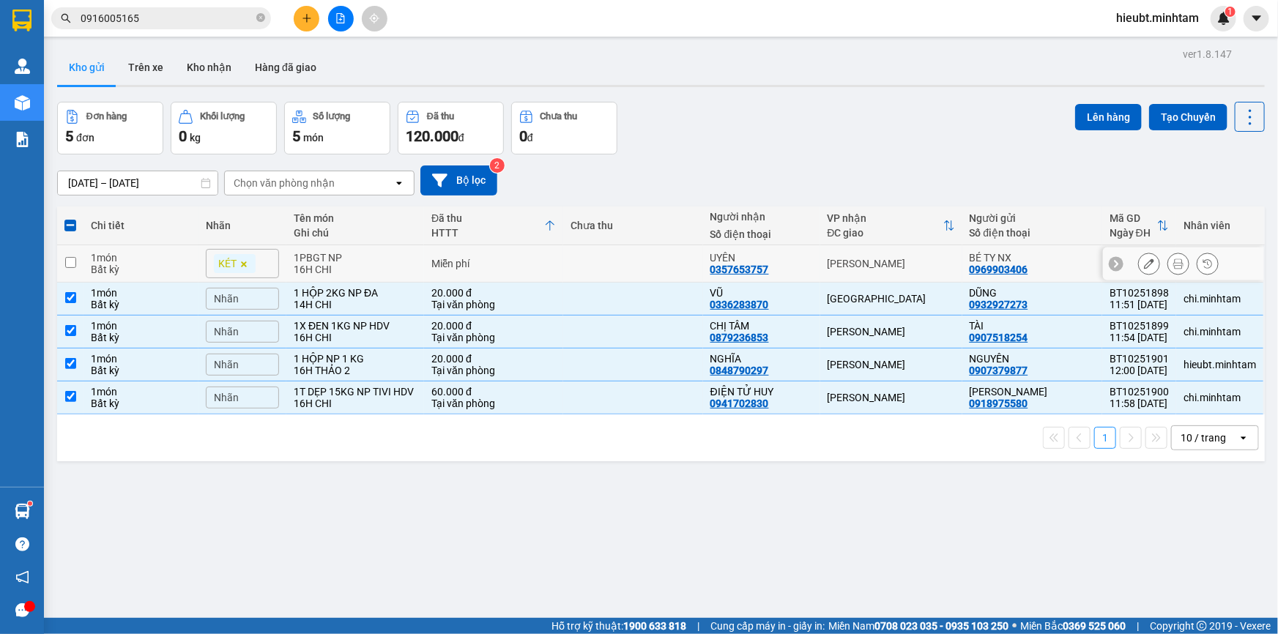
click at [636, 264] on td at bounding box center [633, 263] width 140 height 37
checkbox input "true"
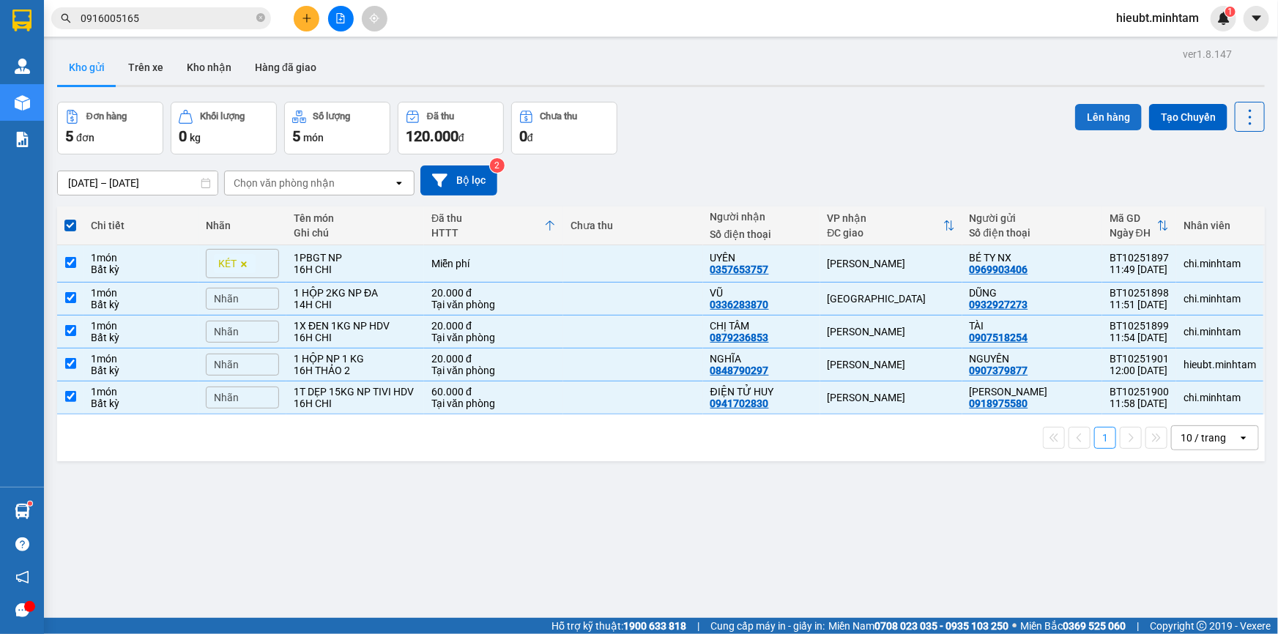
click at [1084, 116] on button "Lên hàng" at bounding box center [1108, 117] width 67 height 26
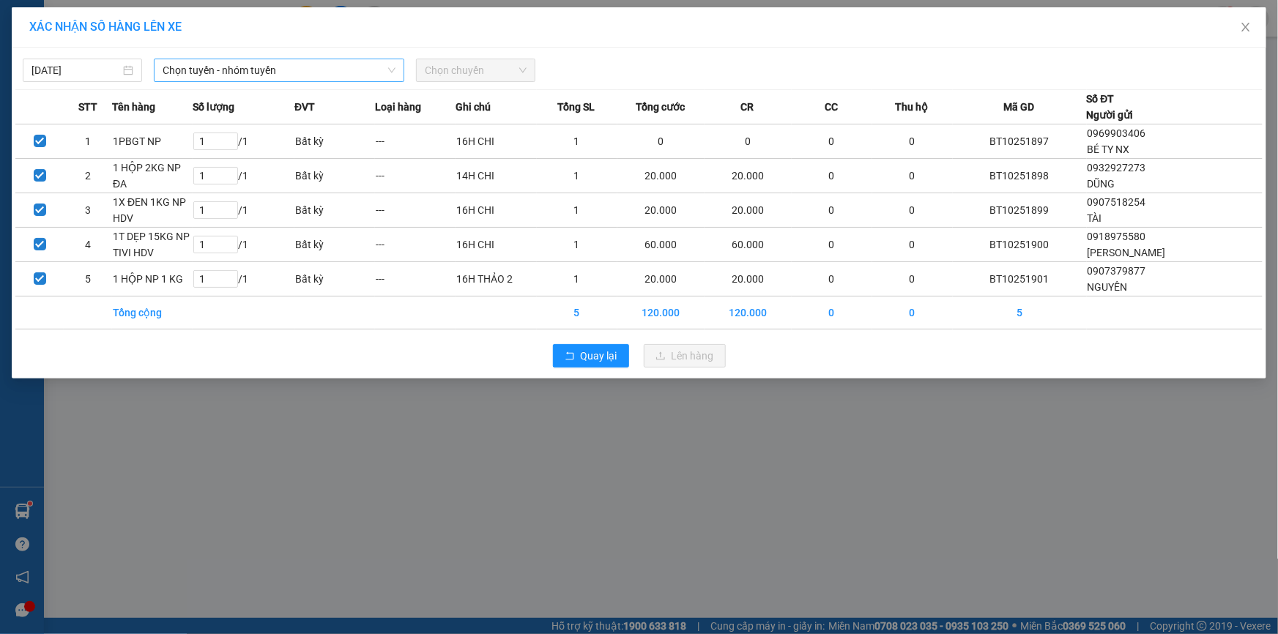
click at [245, 73] on span "Chọn tuyến - nhóm tuyến" at bounding box center [279, 70] width 233 height 22
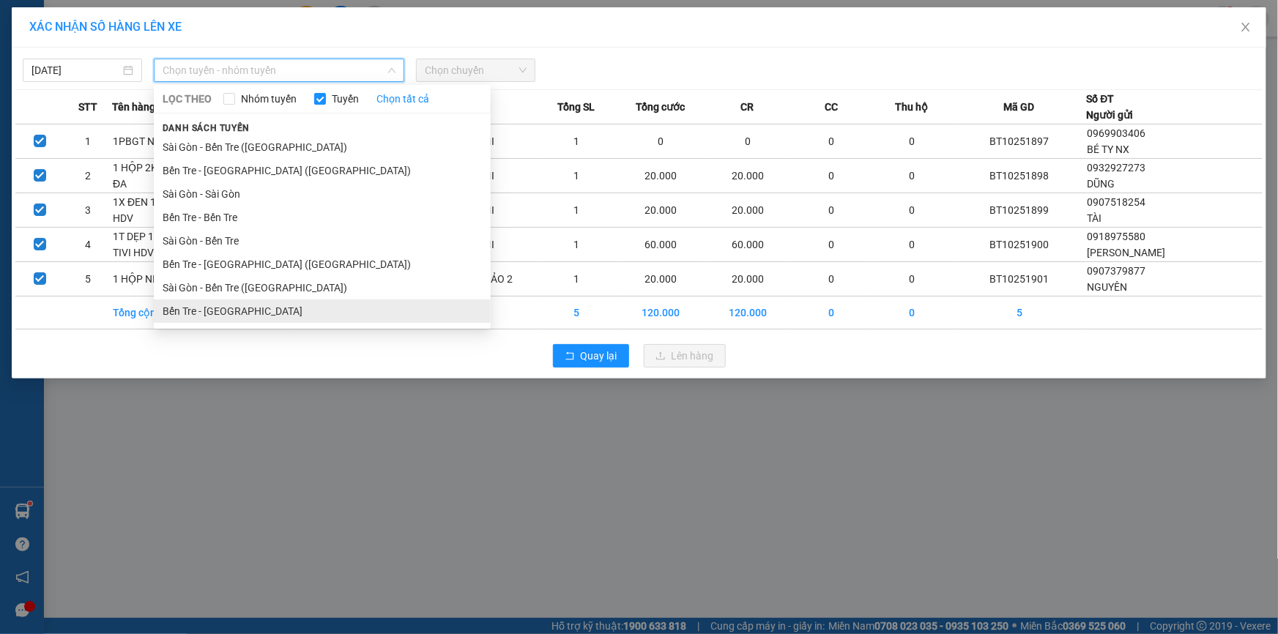
click at [262, 309] on li "Bến Tre - [GEOGRAPHIC_DATA]" at bounding box center [322, 311] width 337 height 23
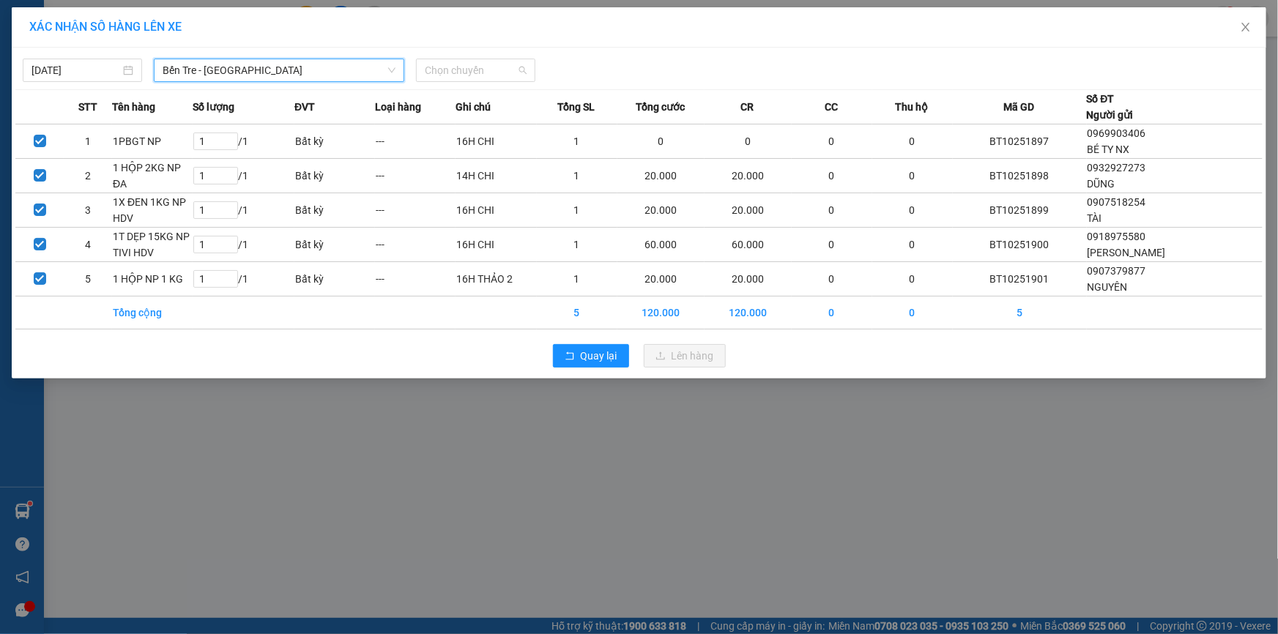
drag, startPoint x: 456, startPoint y: 74, endPoint x: 461, endPoint y: 149, distance: 74.9
click at [456, 75] on span "Chọn chuyến" at bounding box center [476, 70] width 102 height 22
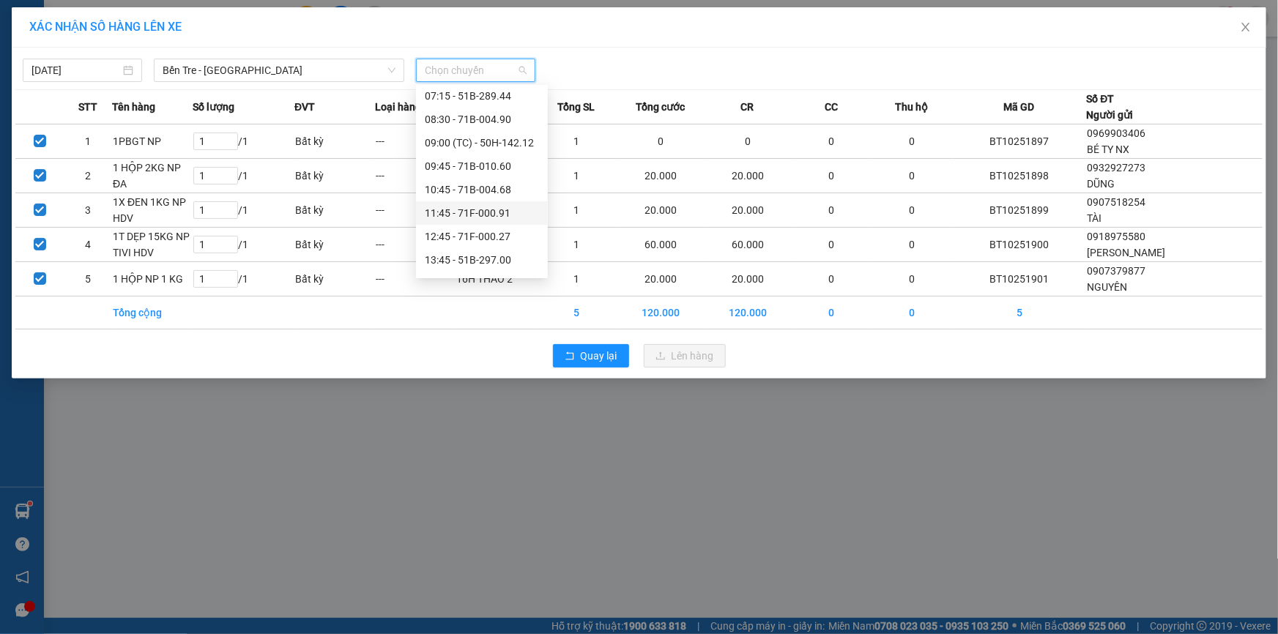
scroll to position [133, 0]
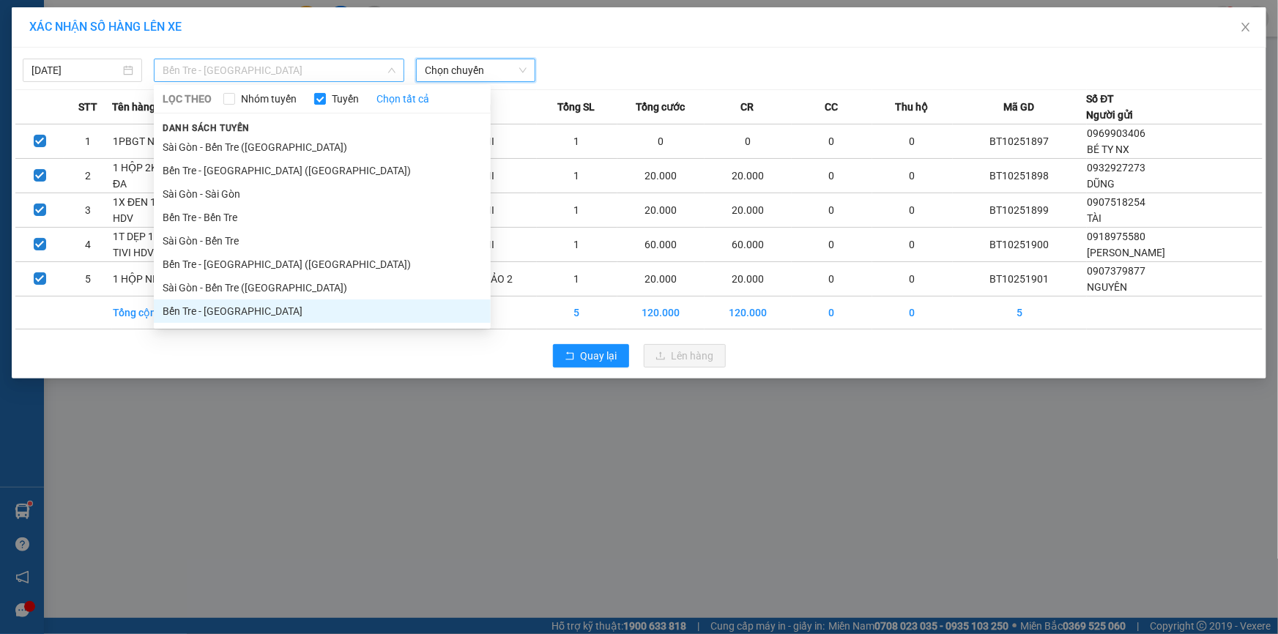
click at [198, 64] on span "Bến Tre - [GEOGRAPHIC_DATA]" at bounding box center [279, 70] width 233 height 22
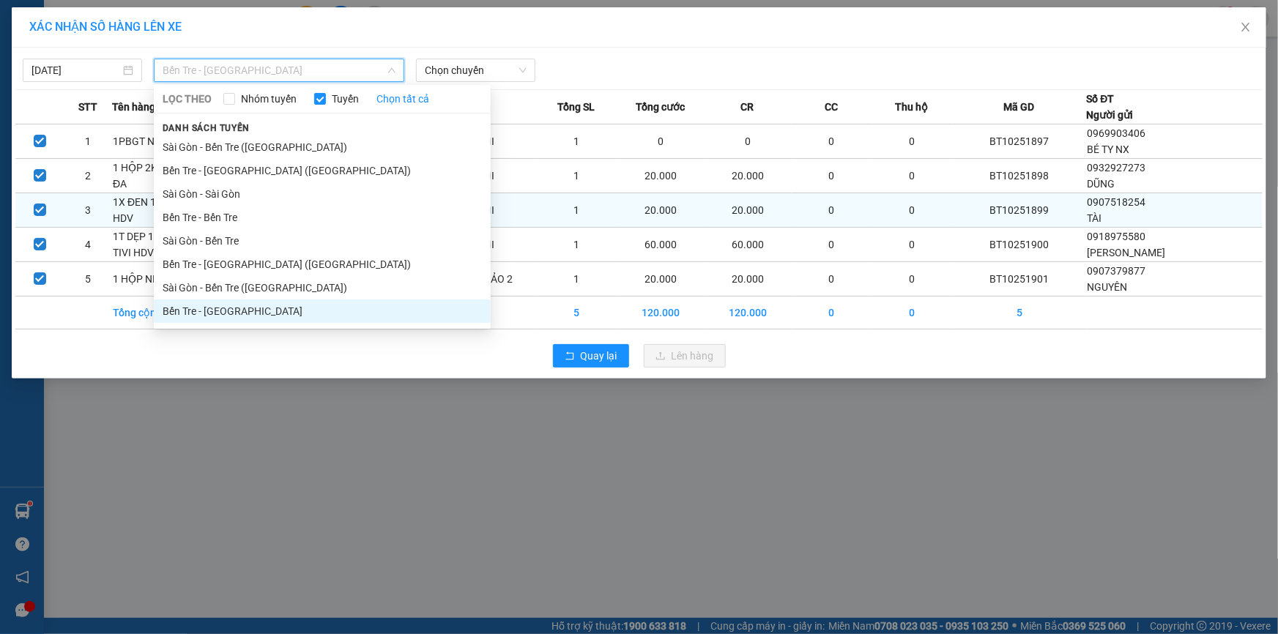
drag, startPoint x: 234, startPoint y: 268, endPoint x: 274, endPoint y: 214, distance: 67.1
click at [235, 269] on li "Bến Tre - [GEOGRAPHIC_DATA] ([GEOGRAPHIC_DATA])" at bounding box center [322, 264] width 337 height 23
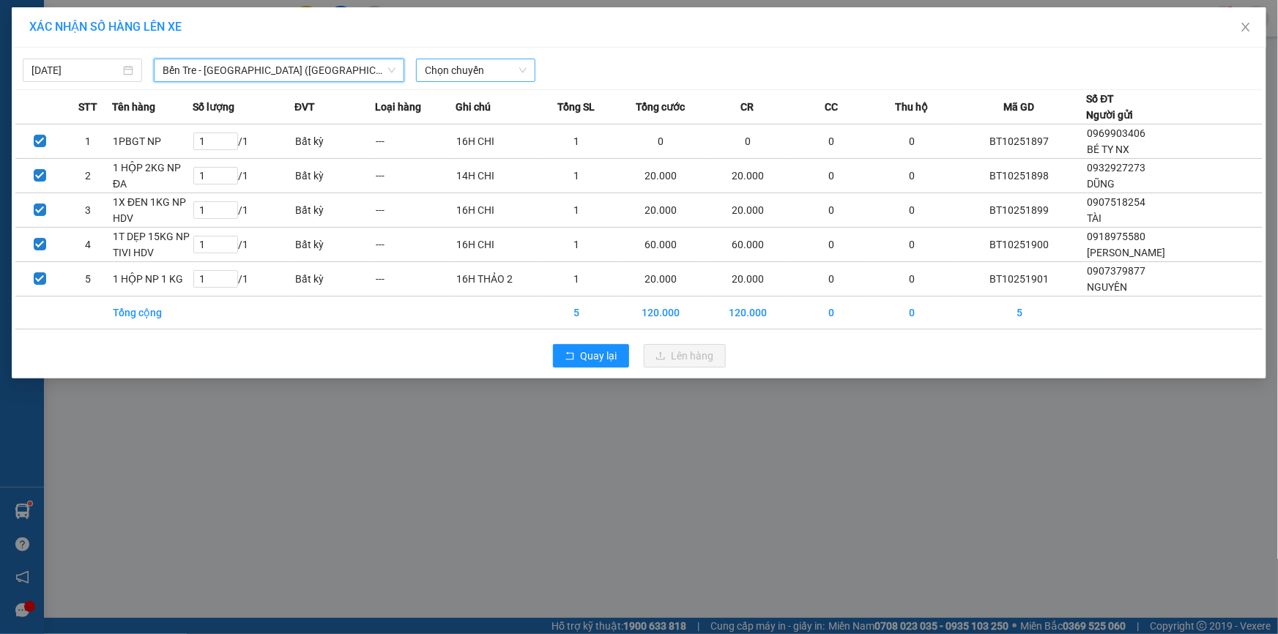
click at [454, 70] on span "Chọn chuyến" at bounding box center [476, 70] width 102 height 22
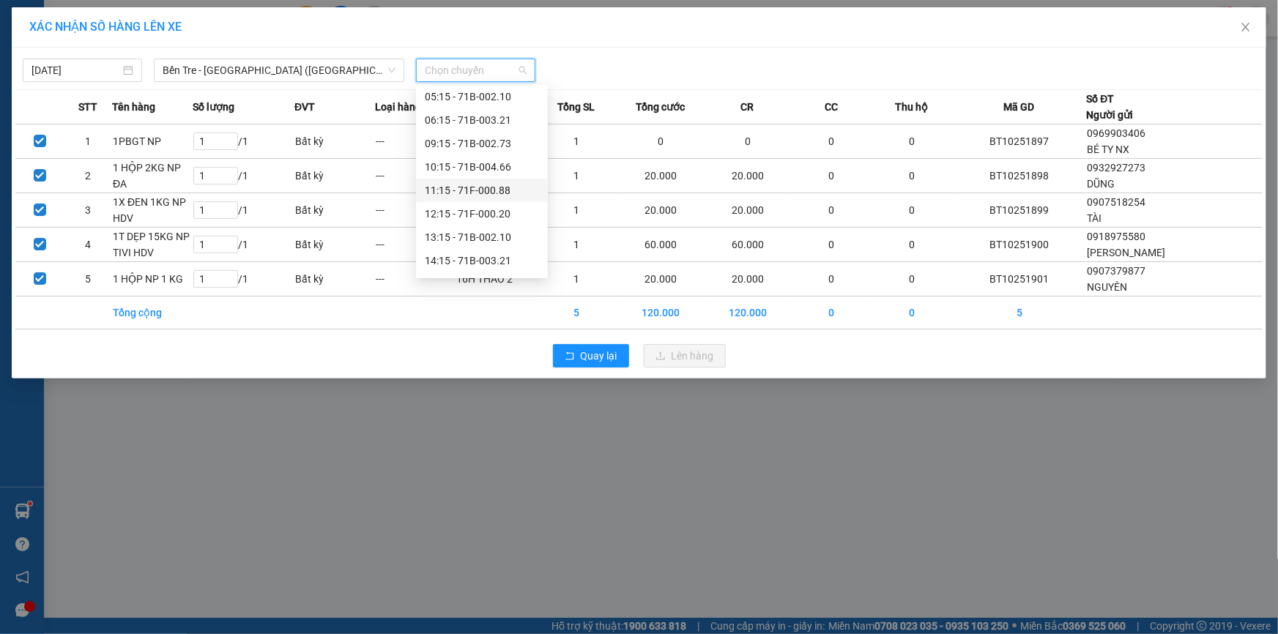
scroll to position [117, 0]
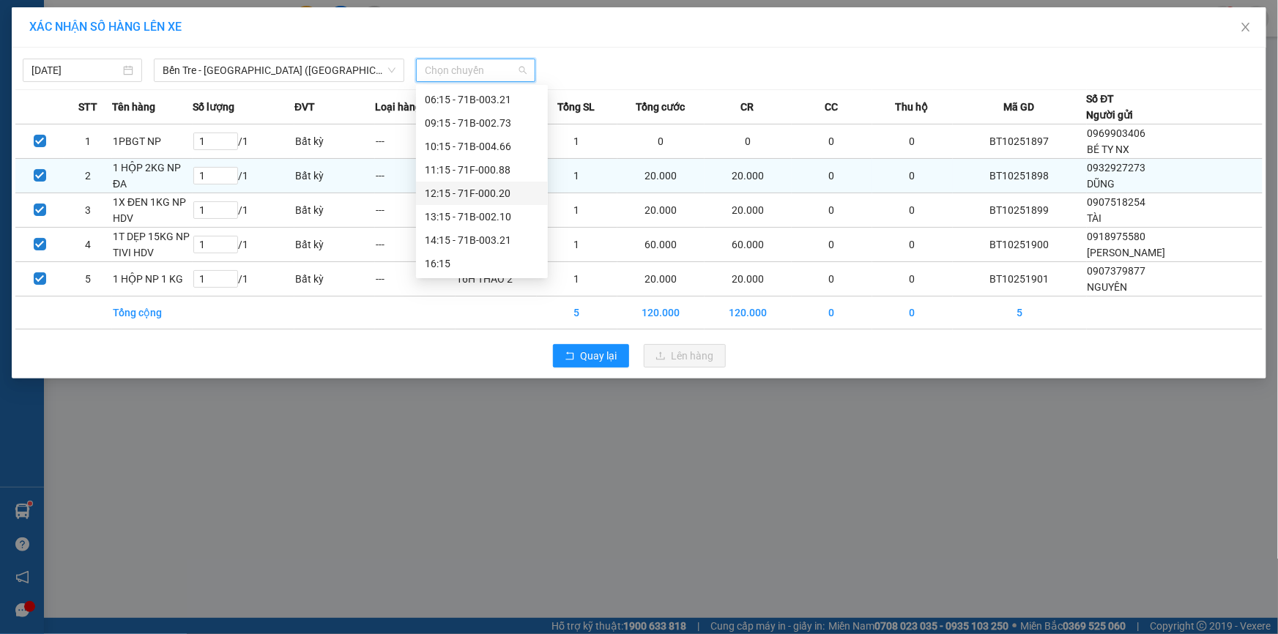
click at [498, 196] on div "12:15 - 71F-000.20" at bounding box center [482, 193] width 114 height 16
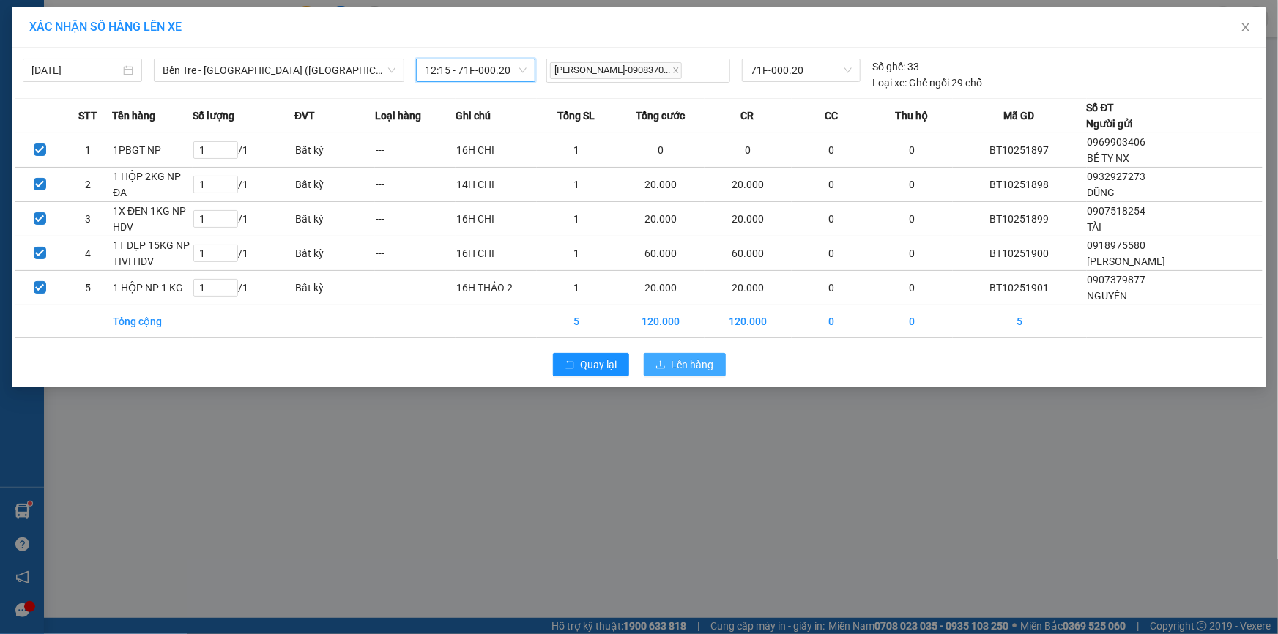
click at [710, 368] on span "Lên hàng" at bounding box center [693, 365] width 42 height 16
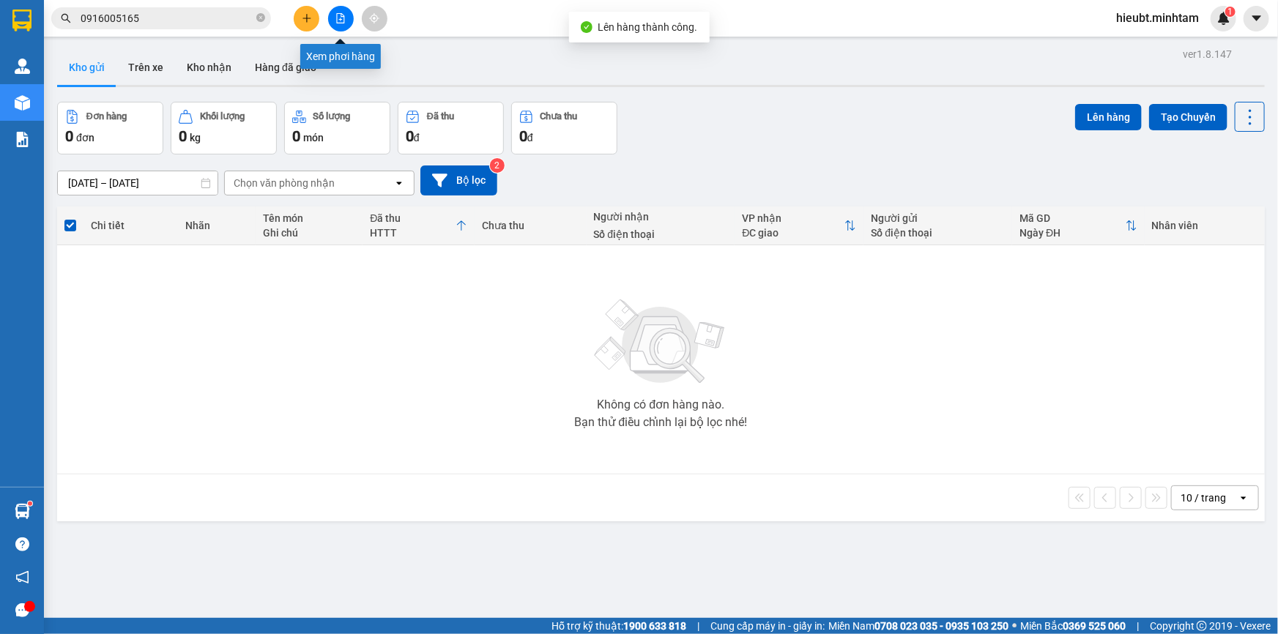
click at [339, 12] on button at bounding box center [341, 19] width 26 height 26
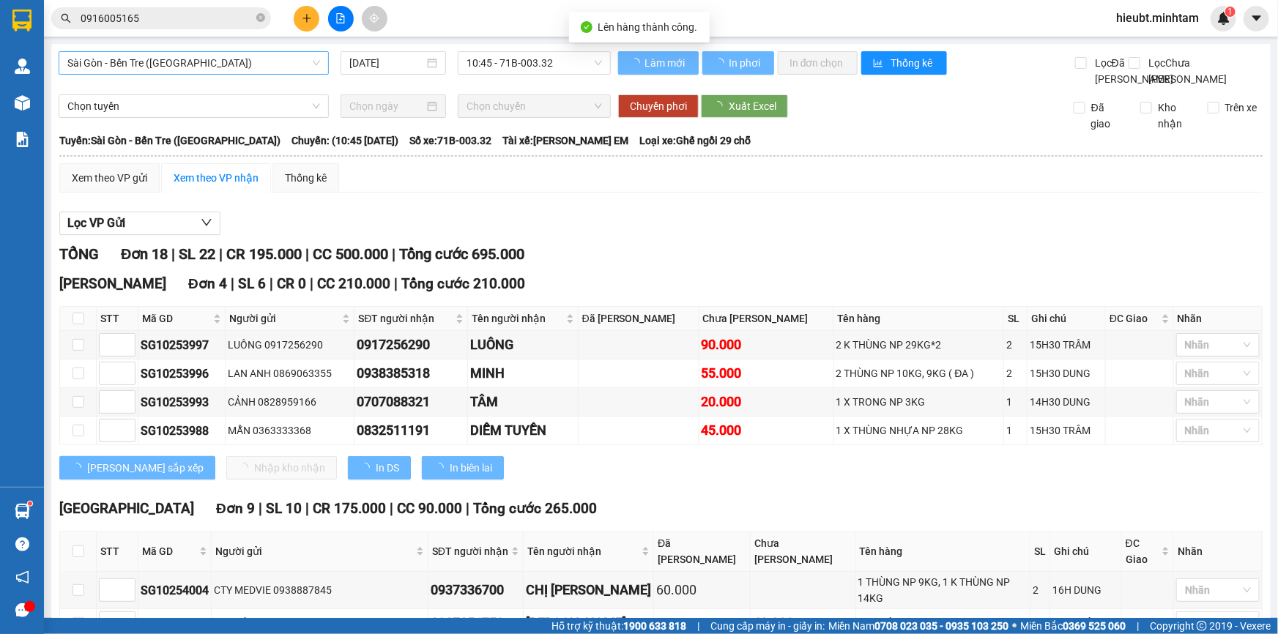
click at [214, 64] on span "Sài Gòn - Bến Tre ([GEOGRAPHIC_DATA])" at bounding box center [193, 63] width 253 height 22
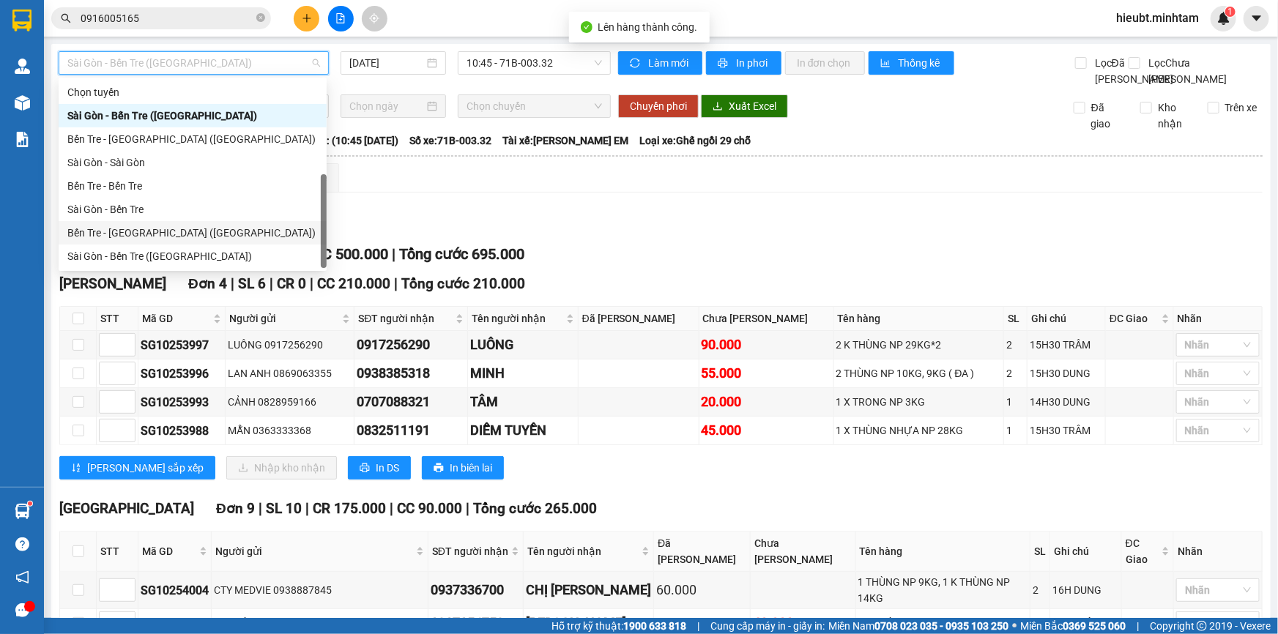
scroll to position [23, 0]
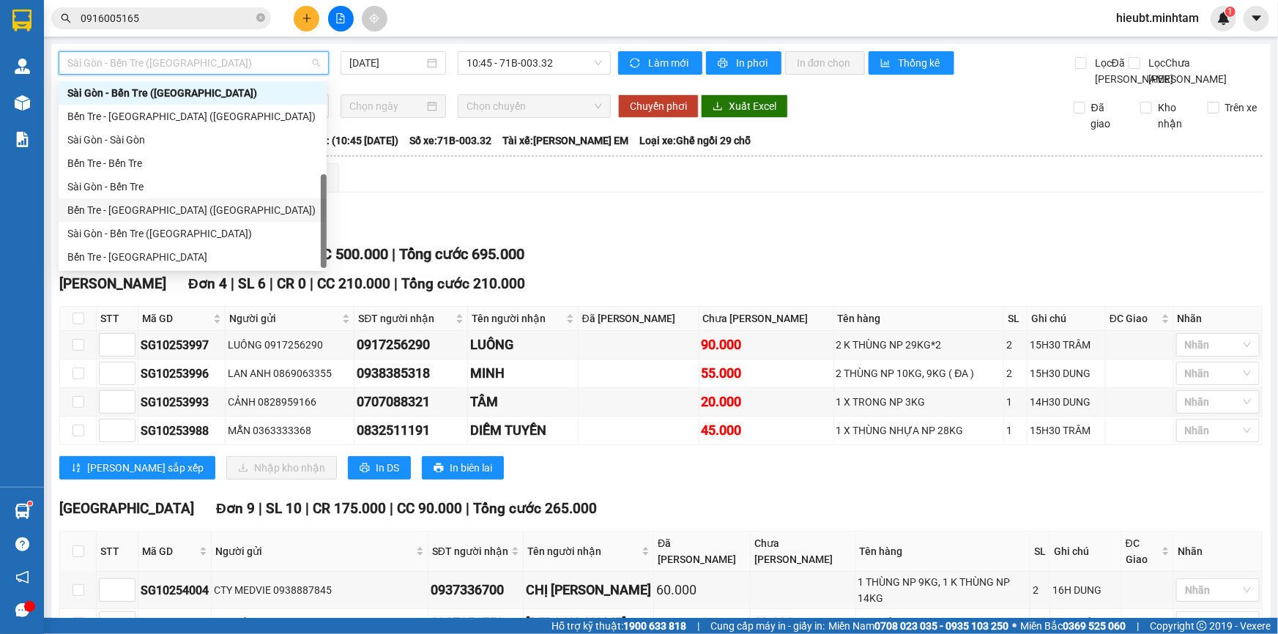
click at [163, 205] on div "Bến Tre - [GEOGRAPHIC_DATA] ([GEOGRAPHIC_DATA])" at bounding box center [192, 210] width 250 height 16
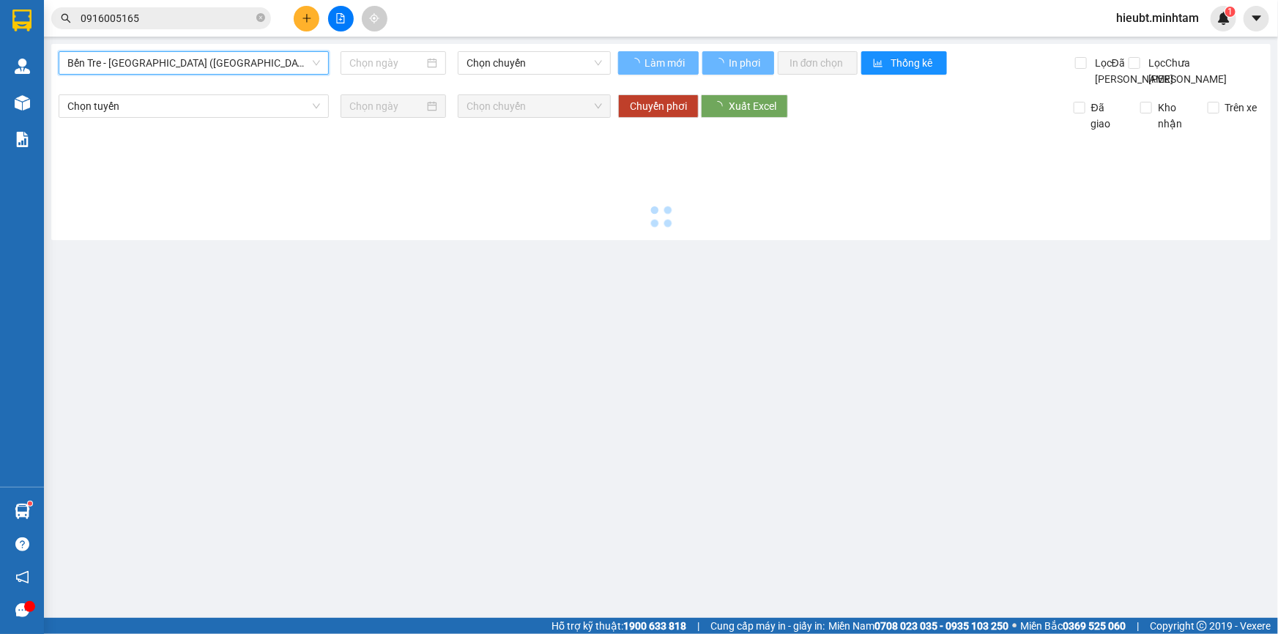
type input "[DATE]"
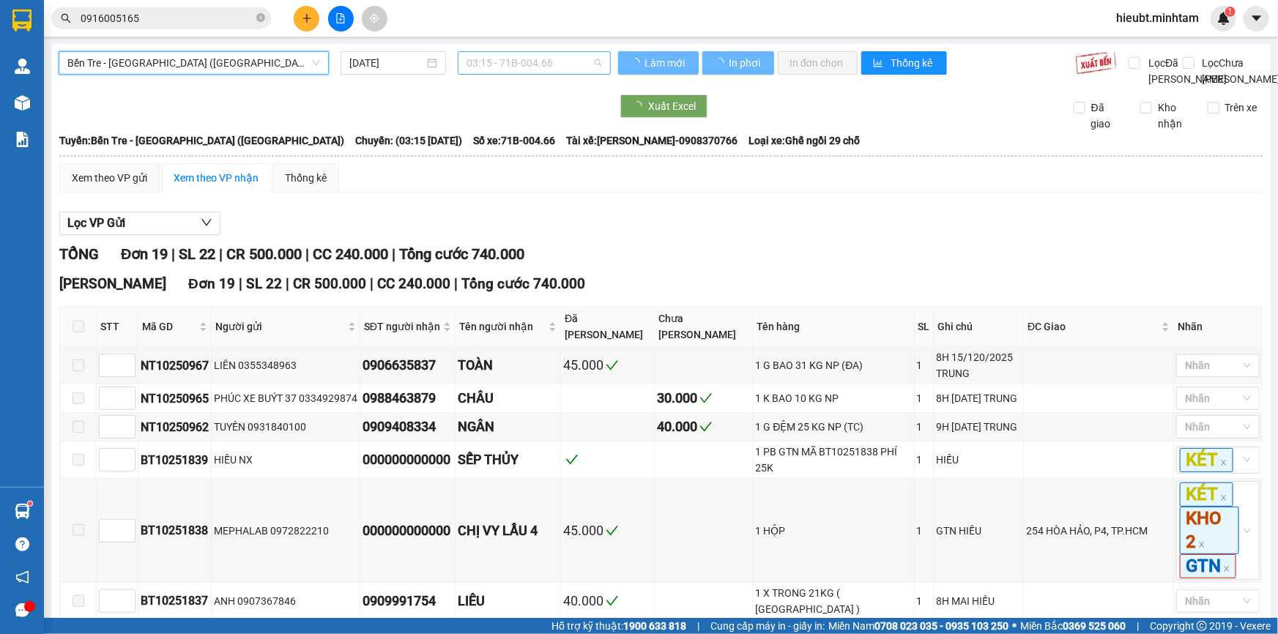
click at [526, 64] on span "03:15 - 71B-004.66" at bounding box center [533, 63] width 135 height 22
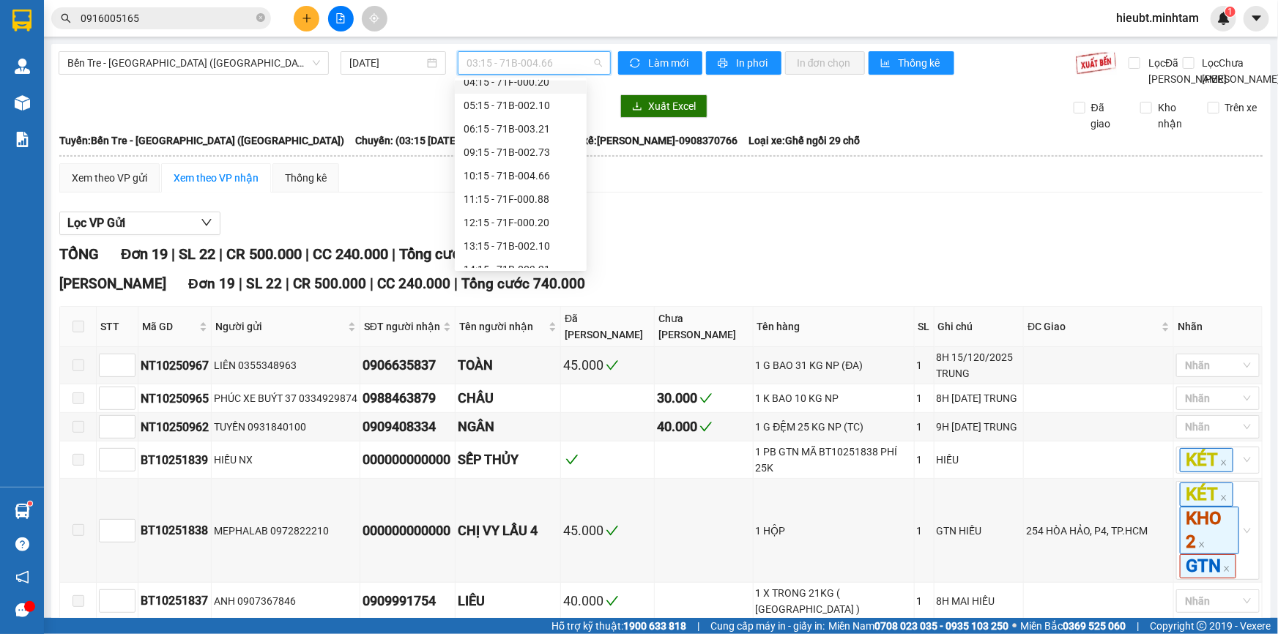
scroll to position [117, 0]
click at [532, 186] on div "12:15 - 71F-000.20" at bounding box center [521, 186] width 114 height 16
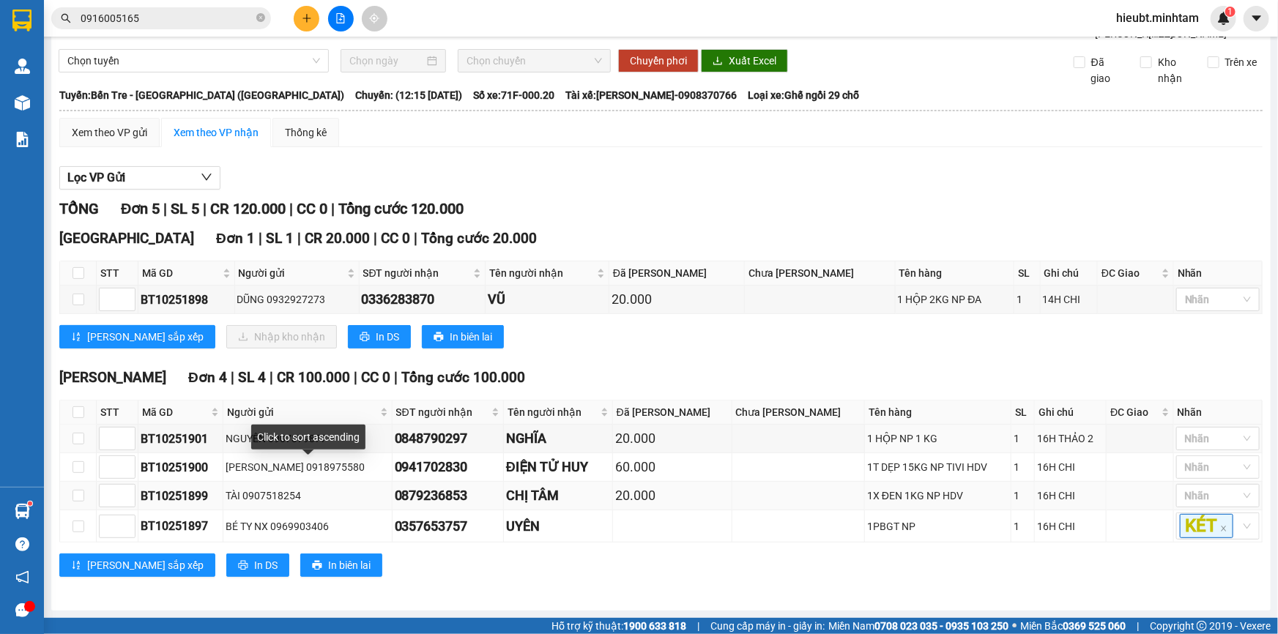
scroll to position [59, 0]
click at [254, 567] on span "In DS" at bounding box center [265, 565] width 23 height 16
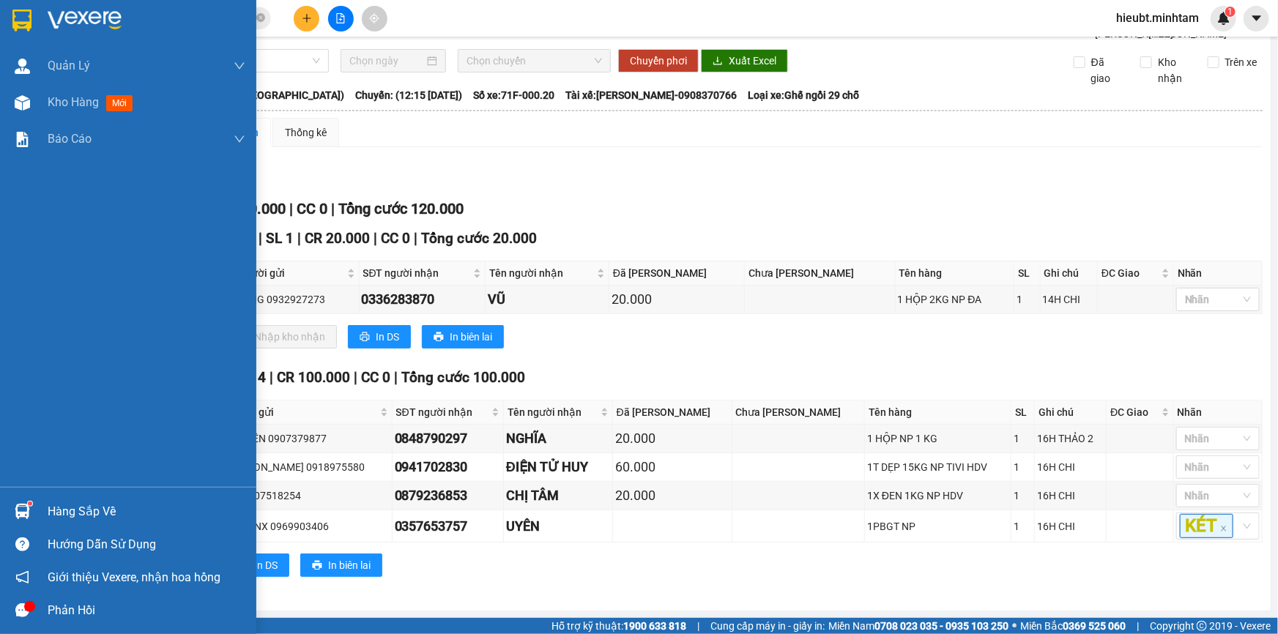
click at [29, 28] on img at bounding box center [21, 21] width 19 height 22
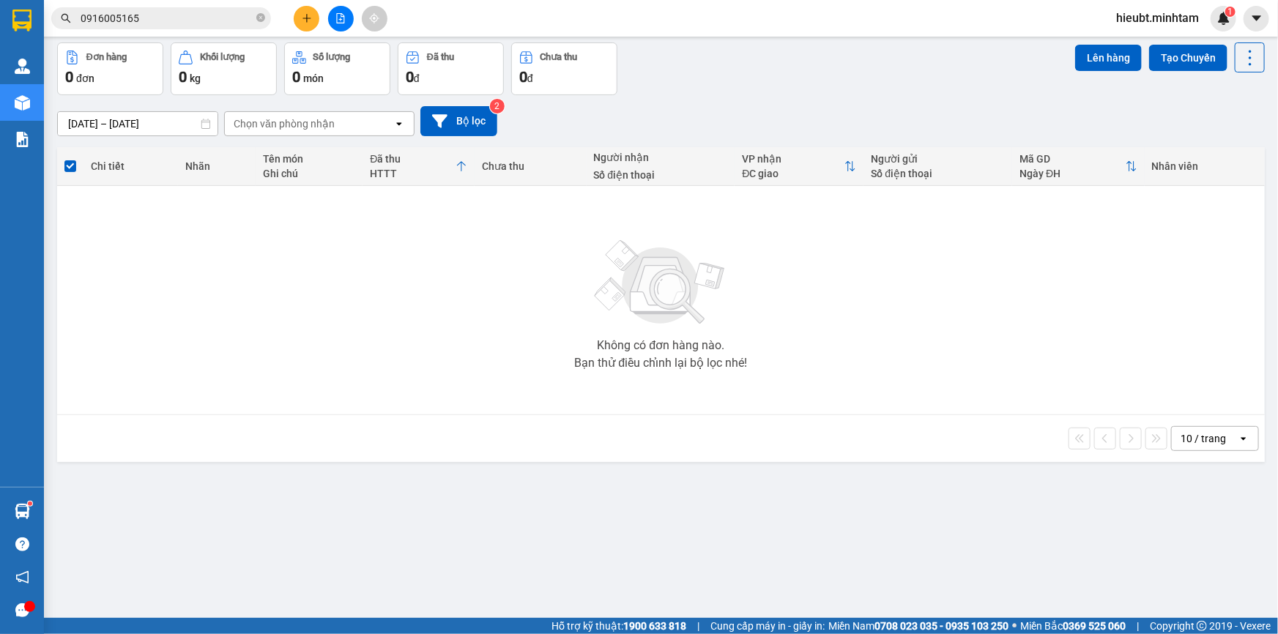
click at [210, 21] on input "0916005165" at bounding box center [167, 18] width 173 height 16
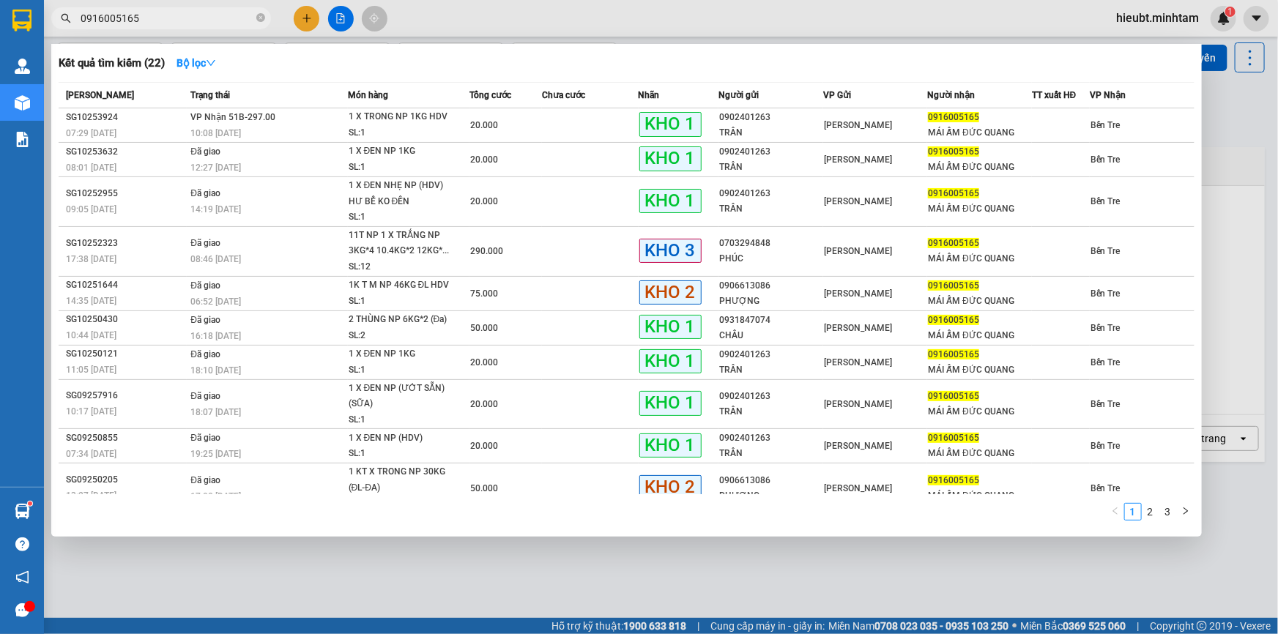
click at [210, 21] on input "0916005165" at bounding box center [167, 18] width 173 height 16
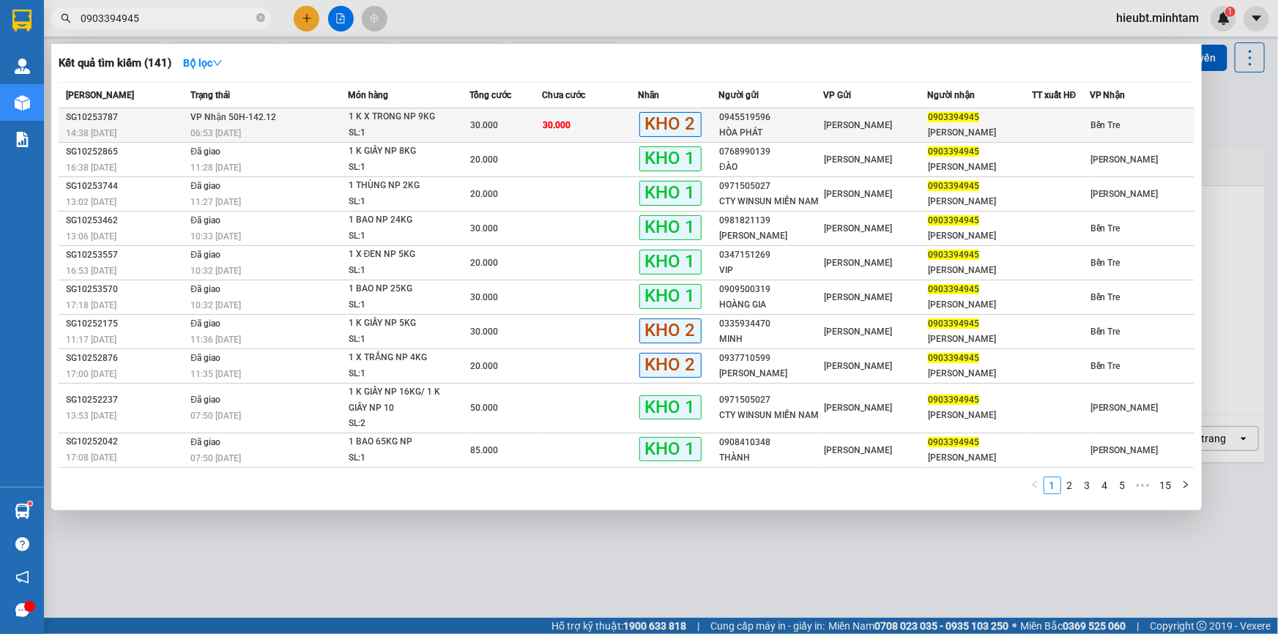
type input "0903394945"
click at [520, 119] on div "30.000" at bounding box center [505, 125] width 71 height 16
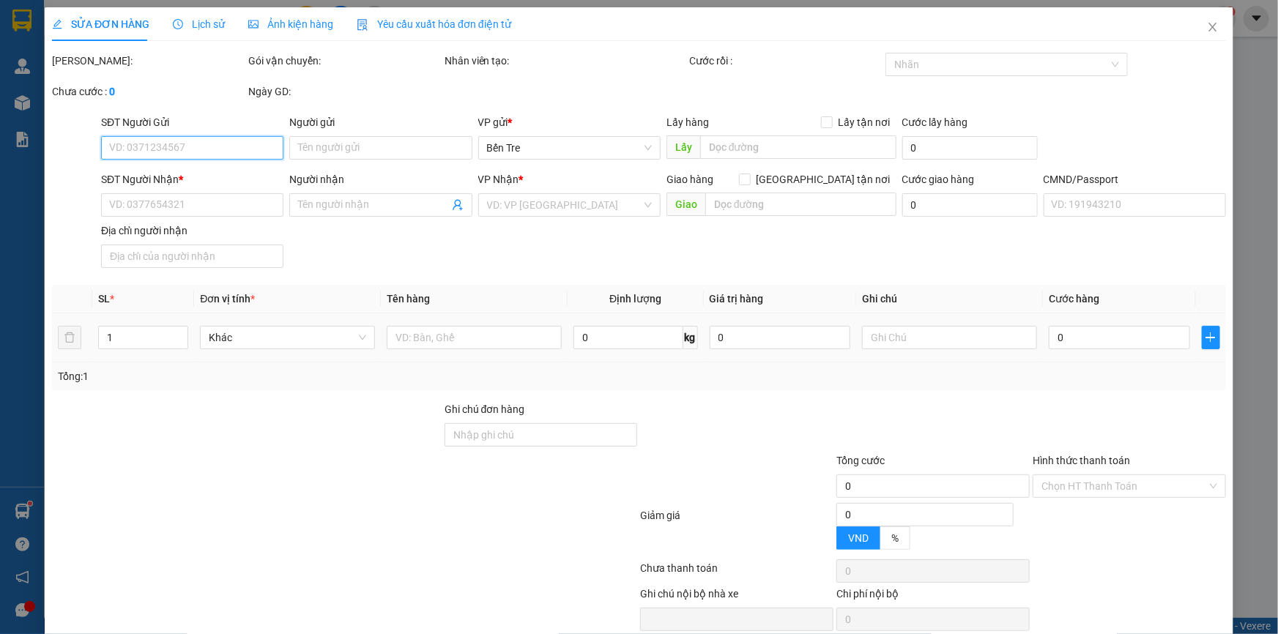
type input "0945519596"
type input "HÒA PHÁT"
type input "0903394945"
type input "[PERSON_NAME]"
type input "30.000"
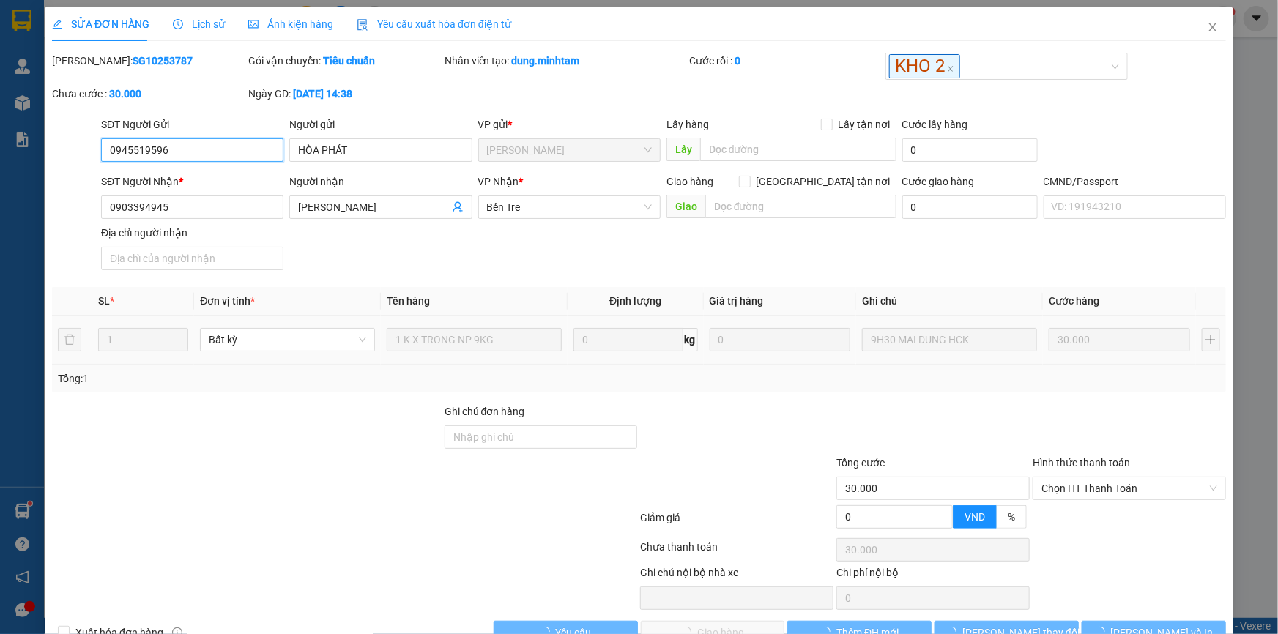
scroll to position [37, 0]
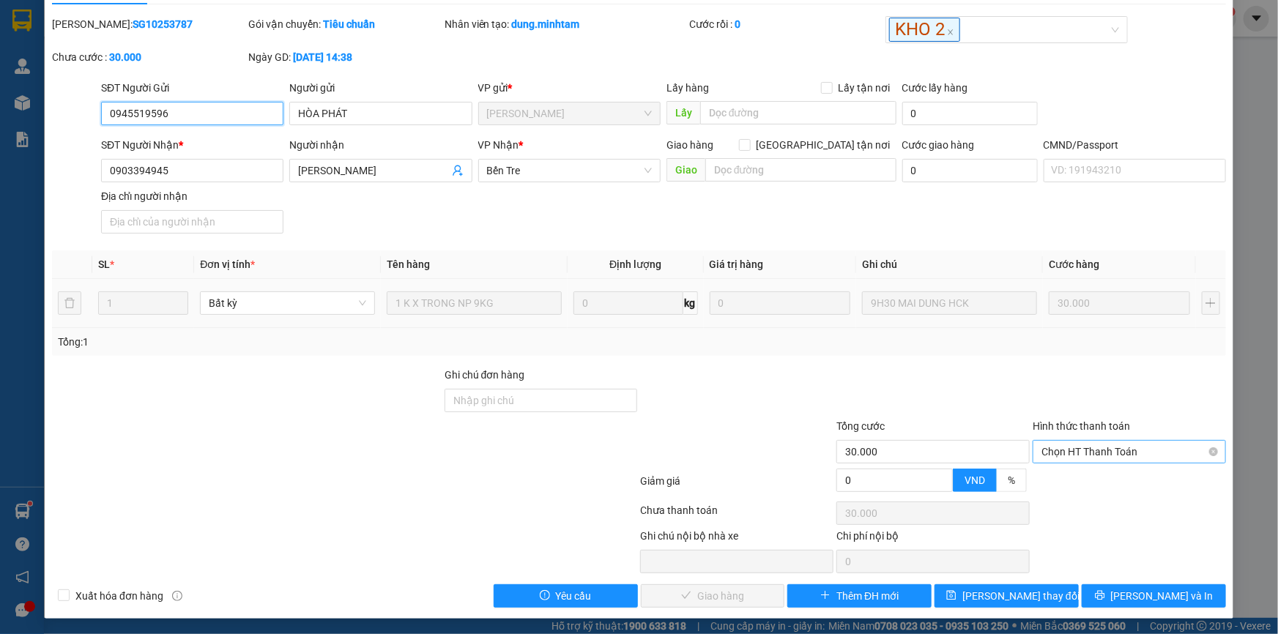
drag, startPoint x: 1105, startPoint y: 453, endPoint x: 1104, endPoint y: 461, distance: 7.5
click at [1107, 454] on span "Chọn HT Thanh Toán" at bounding box center [1129, 452] width 176 height 22
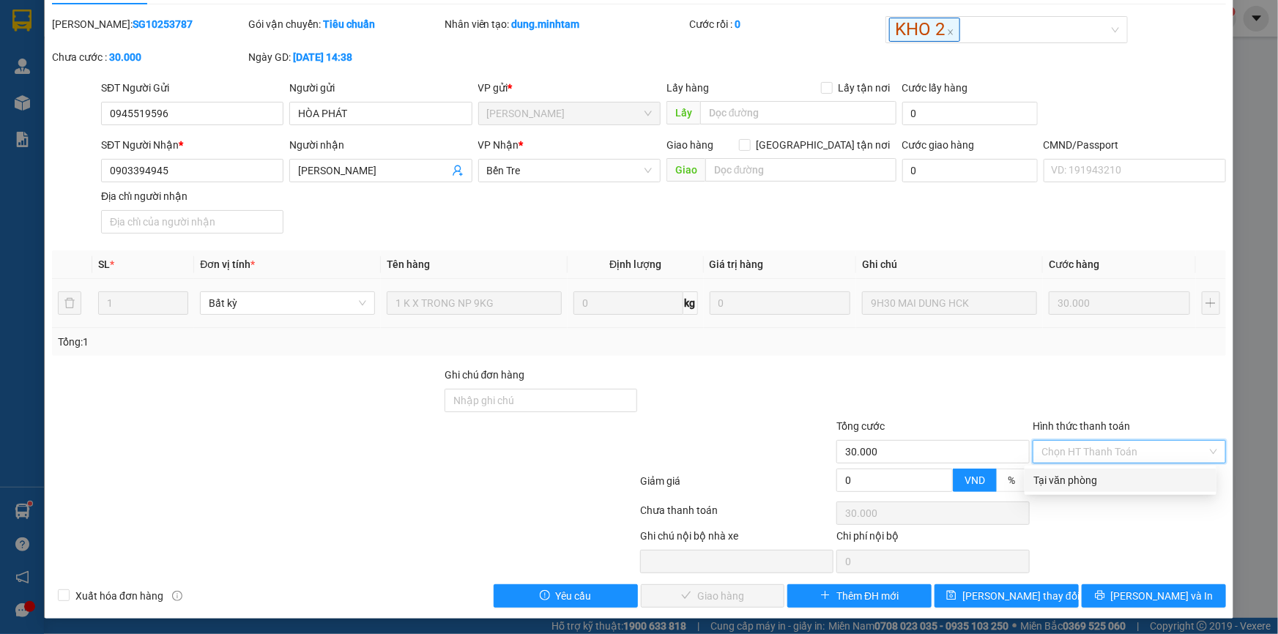
drag, startPoint x: 1102, startPoint y: 469, endPoint x: 990, endPoint y: 505, distance: 117.6
click at [1102, 471] on div "Tại văn phòng" at bounding box center [1120, 480] width 192 height 23
type input "0"
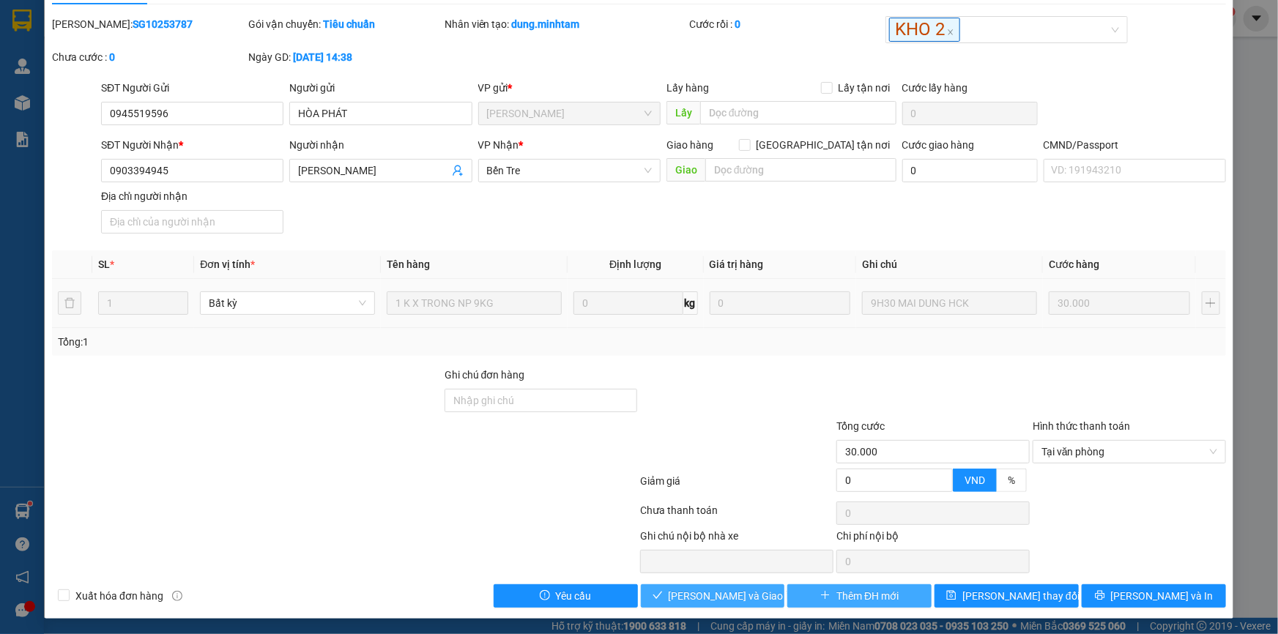
drag, startPoint x: 735, startPoint y: 595, endPoint x: 857, endPoint y: 602, distance: 121.7
click at [737, 595] on span "[PERSON_NAME] và Giao hàng" at bounding box center [739, 596] width 141 height 16
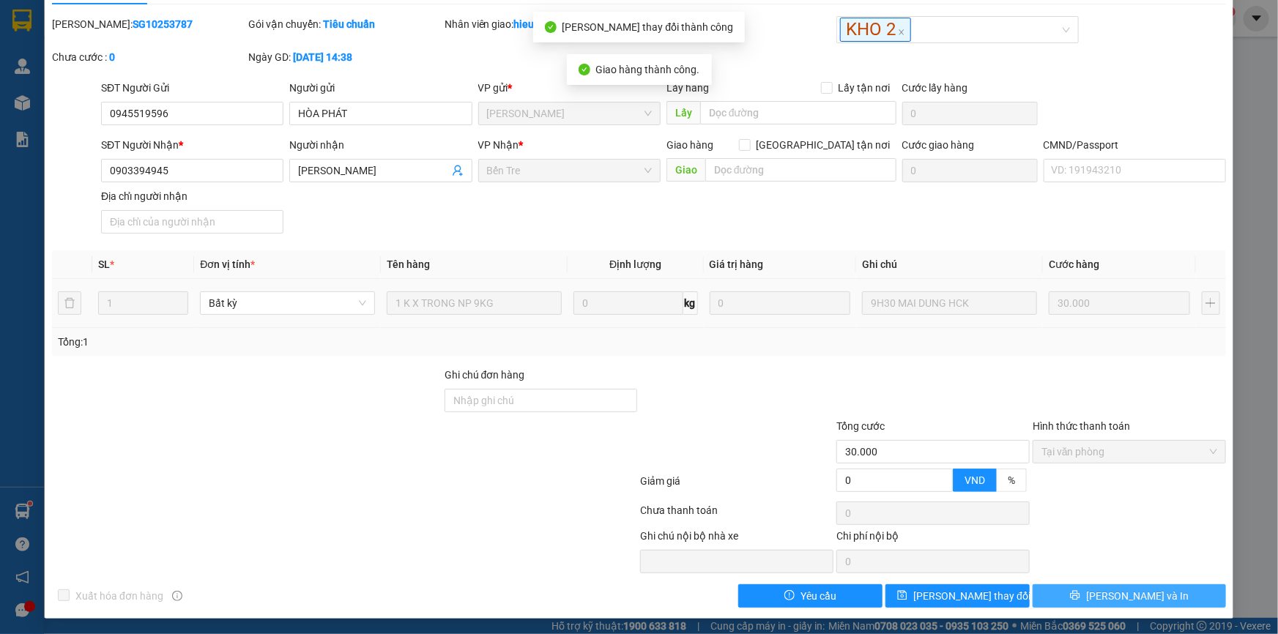
click at [1129, 598] on span "[PERSON_NAME] và In" at bounding box center [1137, 596] width 103 height 16
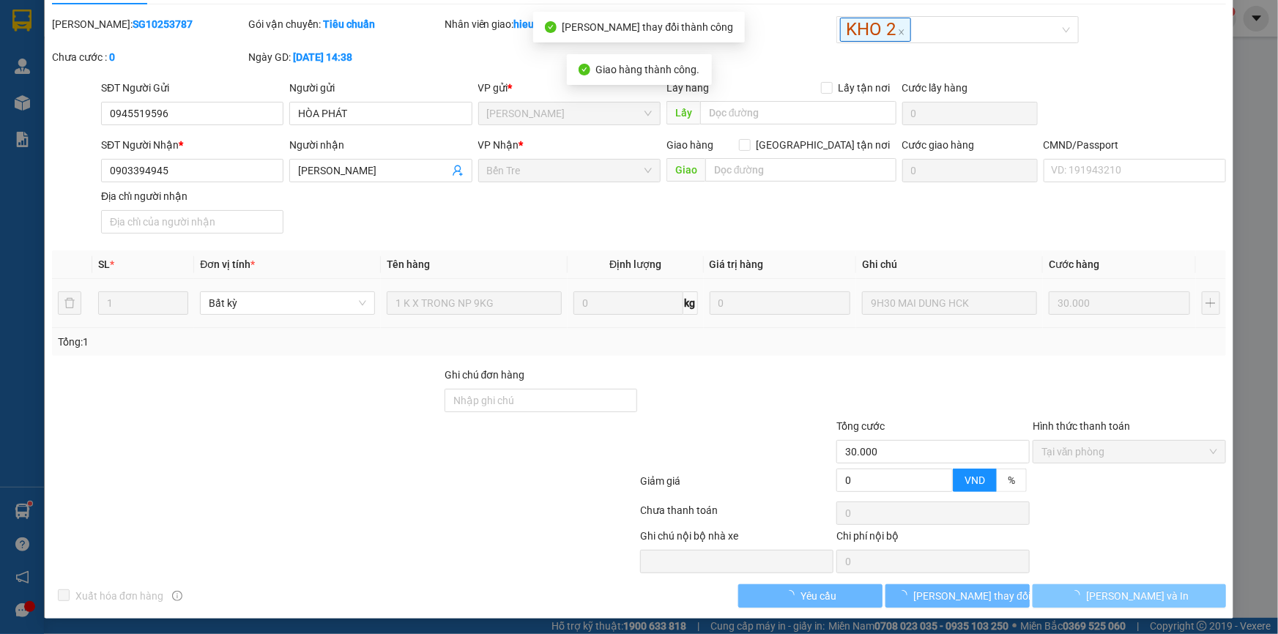
click at [1129, 598] on span "[PERSON_NAME] và In" at bounding box center [1137, 596] width 103 height 16
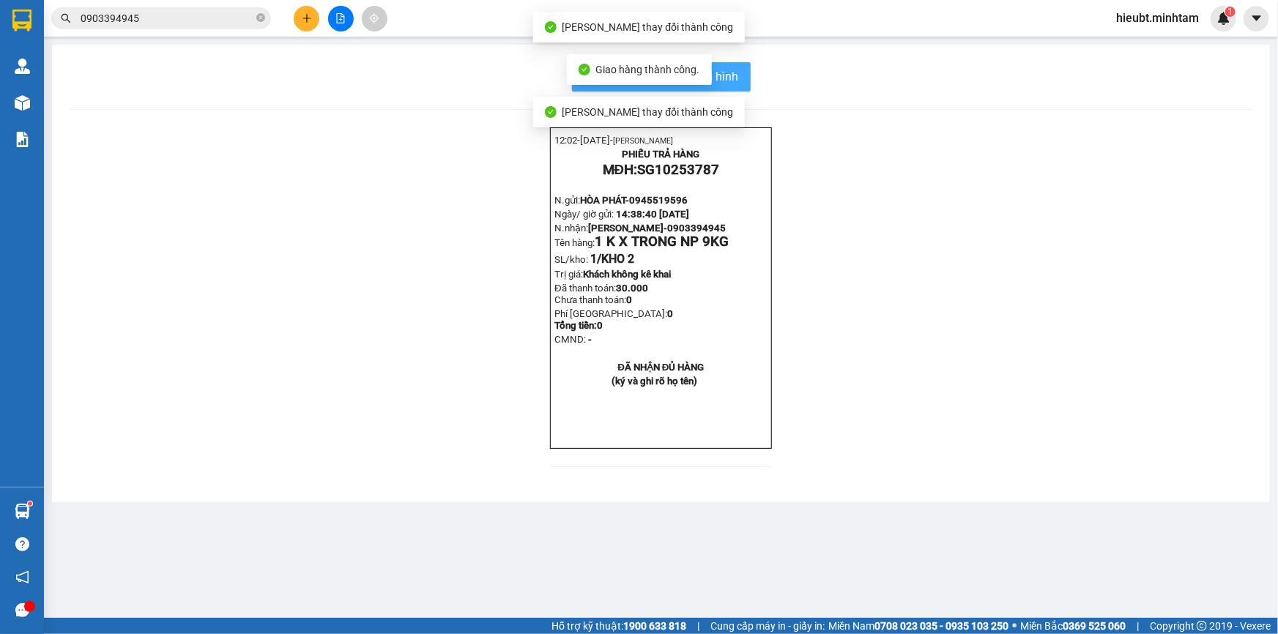
click at [732, 87] on button "In mẫu biên lai tự cấu hình" at bounding box center [661, 76] width 179 height 29
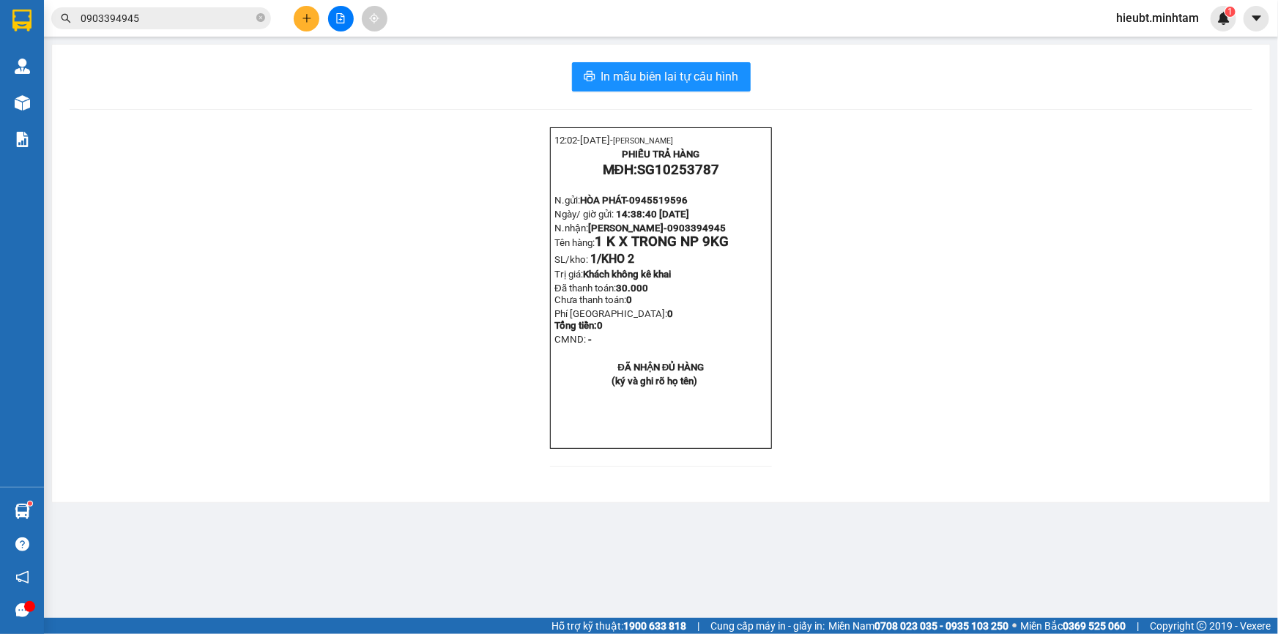
click at [295, 26] on div at bounding box center [341, 19] width 110 height 26
click at [306, 24] on button at bounding box center [307, 19] width 26 height 26
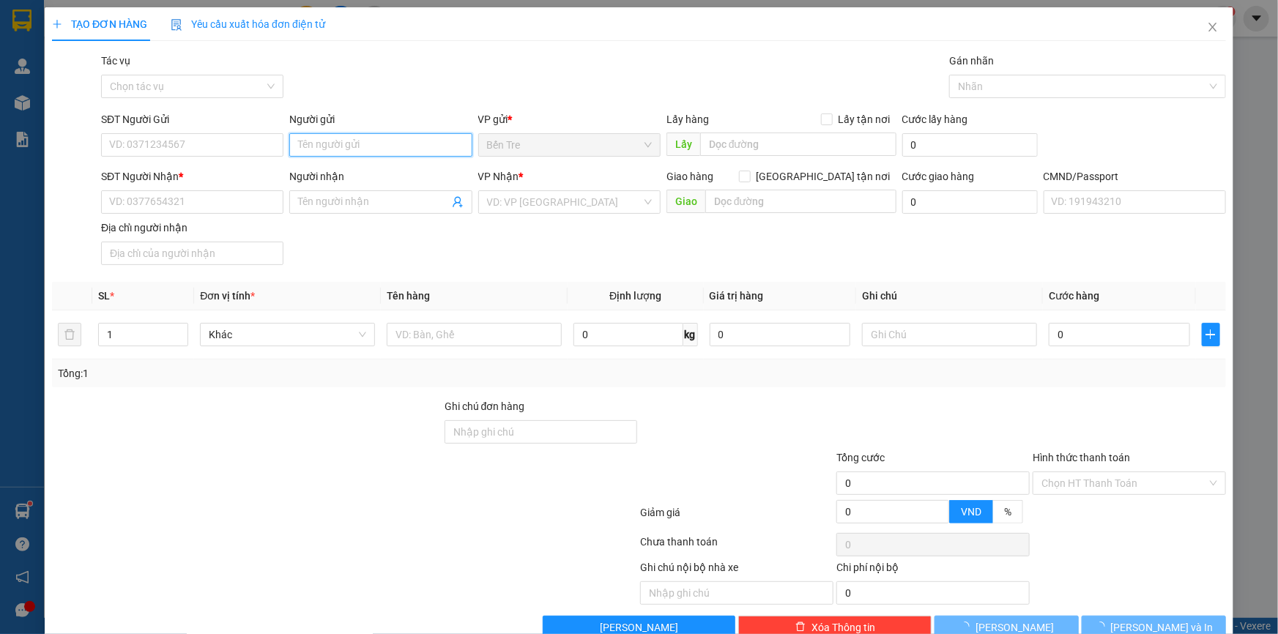
click at [332, 145] on input "Người gửi" at bounding box center [380, 144] width 182 height 23
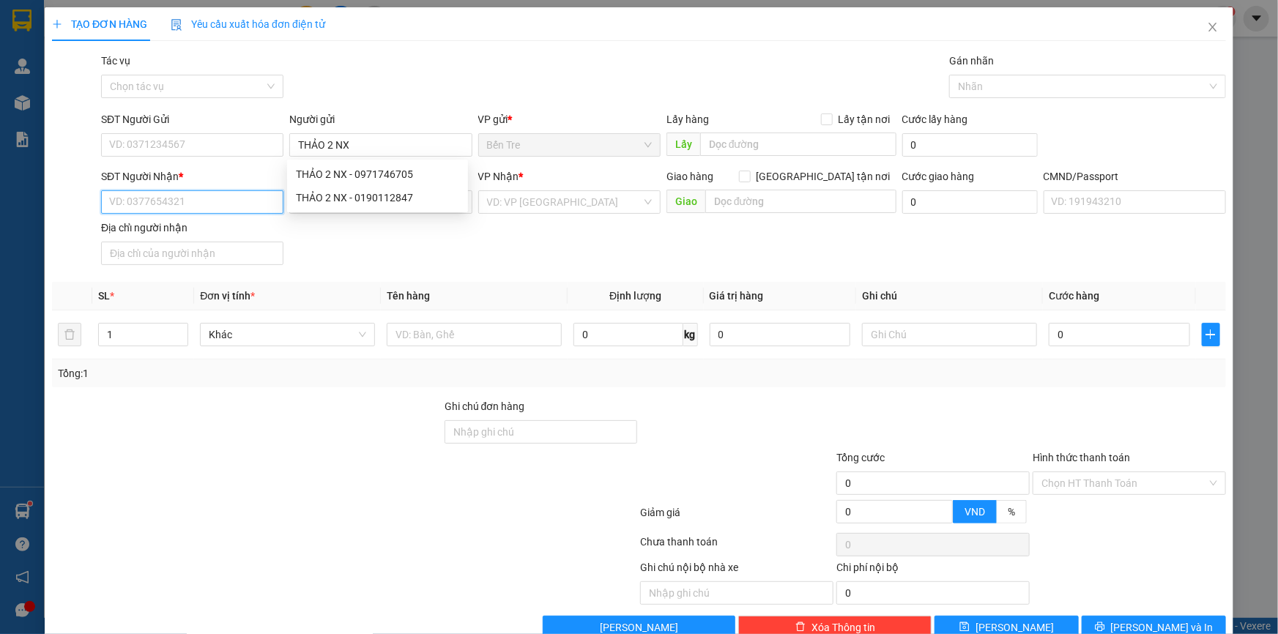
click at [173, 212] on input "SĐT Người Nhận *" at bounding box center [192, 201] width 182 height 23
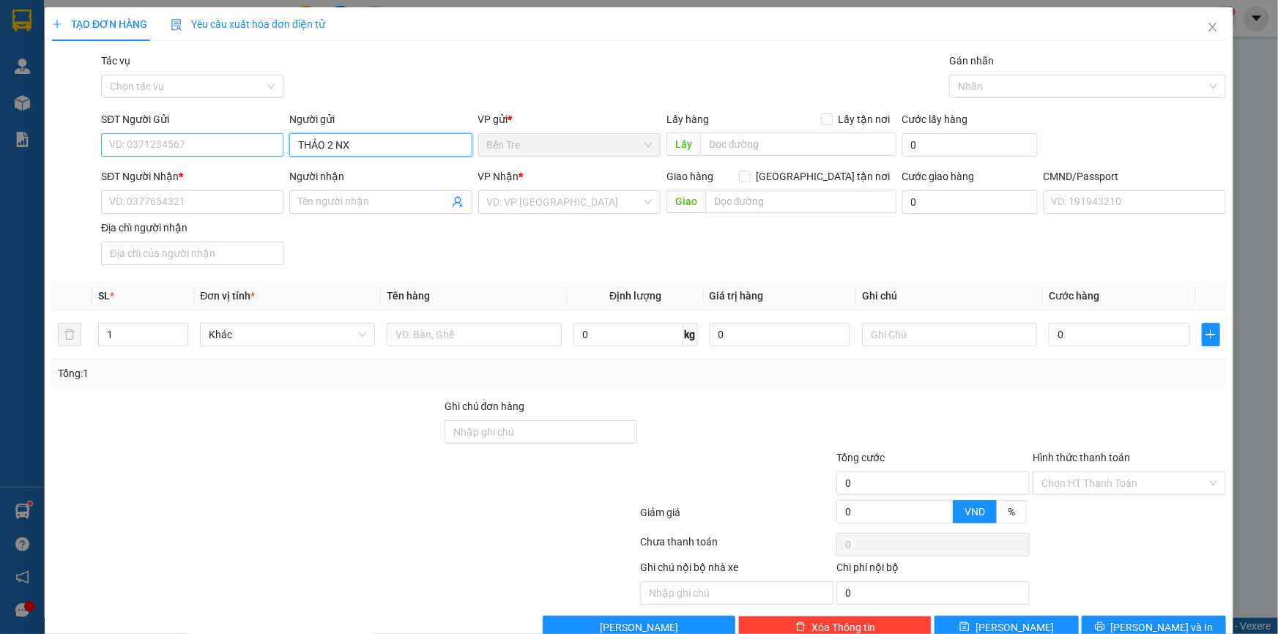
drag, startPoint x: 363, startPoint y: 149, endPoint x: 257, endPoint y: 146, distance: 106.2
click at [256, 146] on div "SĐT Người Gửi VD: 0371234567 Người gửi THẢO 2 NX THẢO 2 NX VP gửi * Bến Tre Lấ…" at bounding box center [663, 136] width 1131 height 51
click at [113, 208] on input "SĐT Người Nhận *" at bounding box center [192, 201] width 182 height 23
click at [307, 144] on input "A NH CHINH NX" at bounding box center [380, 144] width 182 height 23
type input "ANH CHINH NX"
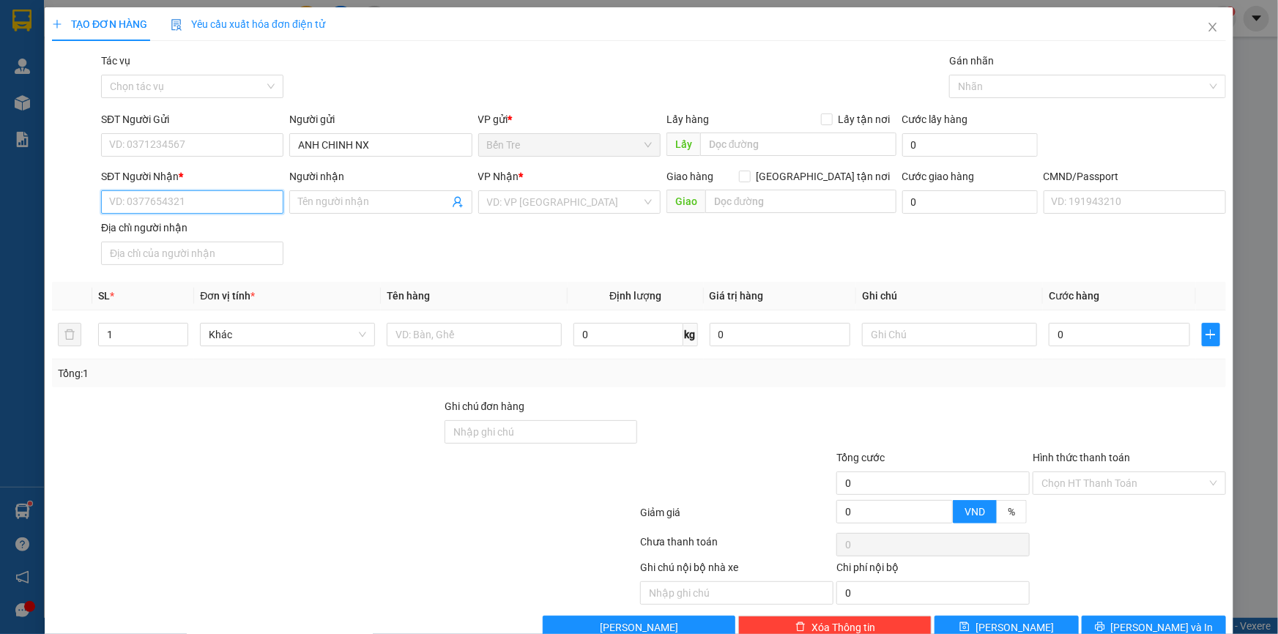
click at [158, 207] on input "SĐT Người Nhận *" at bounding box center [192, 201] width 182 height 23
type input "00000000000"
type input "THIỆN NHẬN"
drag, startPoint x: 564, startPoint y: 201, endPoint x: 565, endPoint y: 212, distance: 11.0
click at [564, 203] on input "search" at bounding box center [564, 202] width 155 height 22
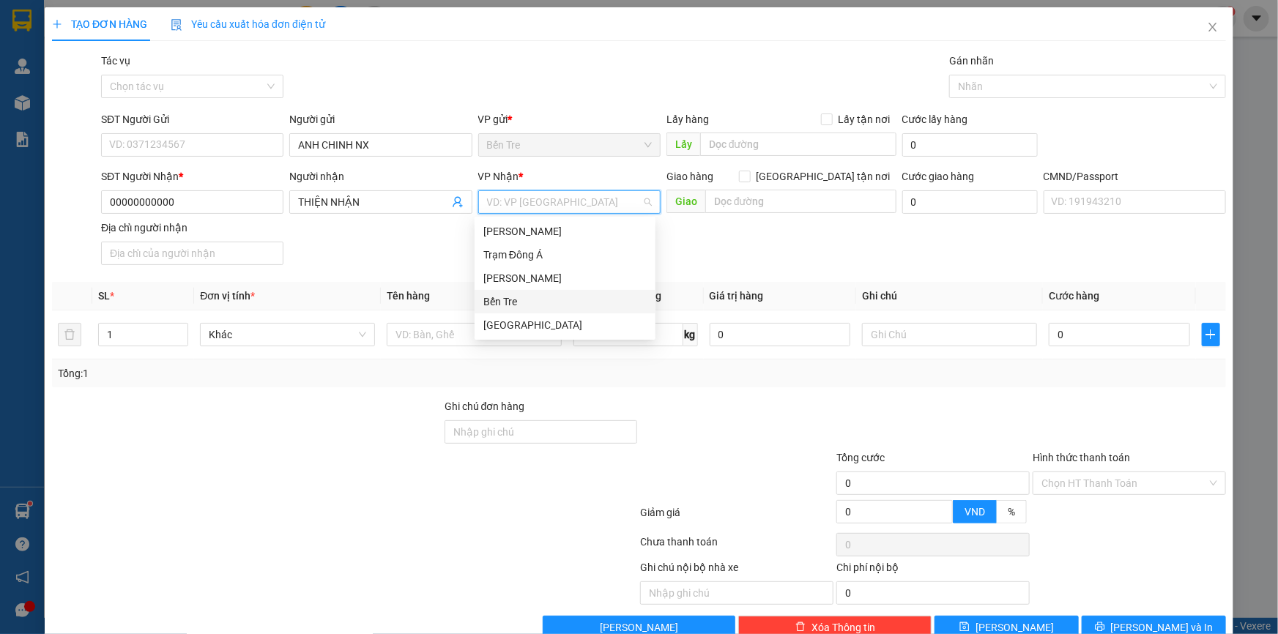
click at [527, 310] on div "Bến Tre" at bounding box center [565, 301] width 181 height 23
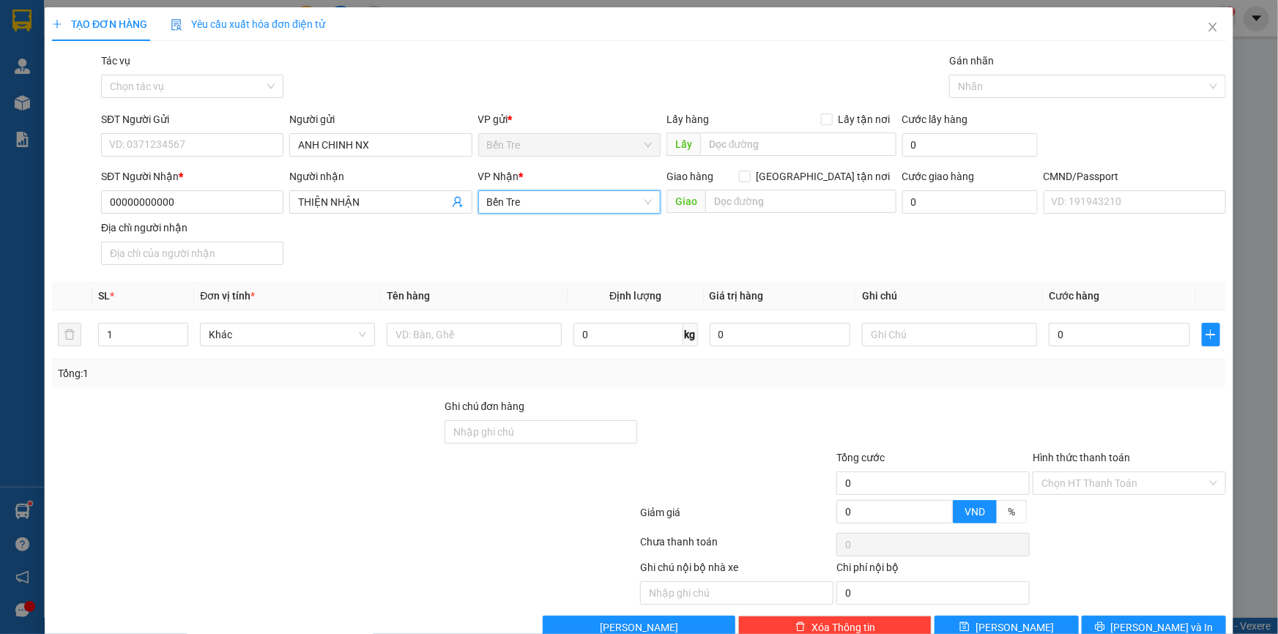
click at [563, 205] on span "Bến Tre" at bounding box center [569, 202] width 165 height 22
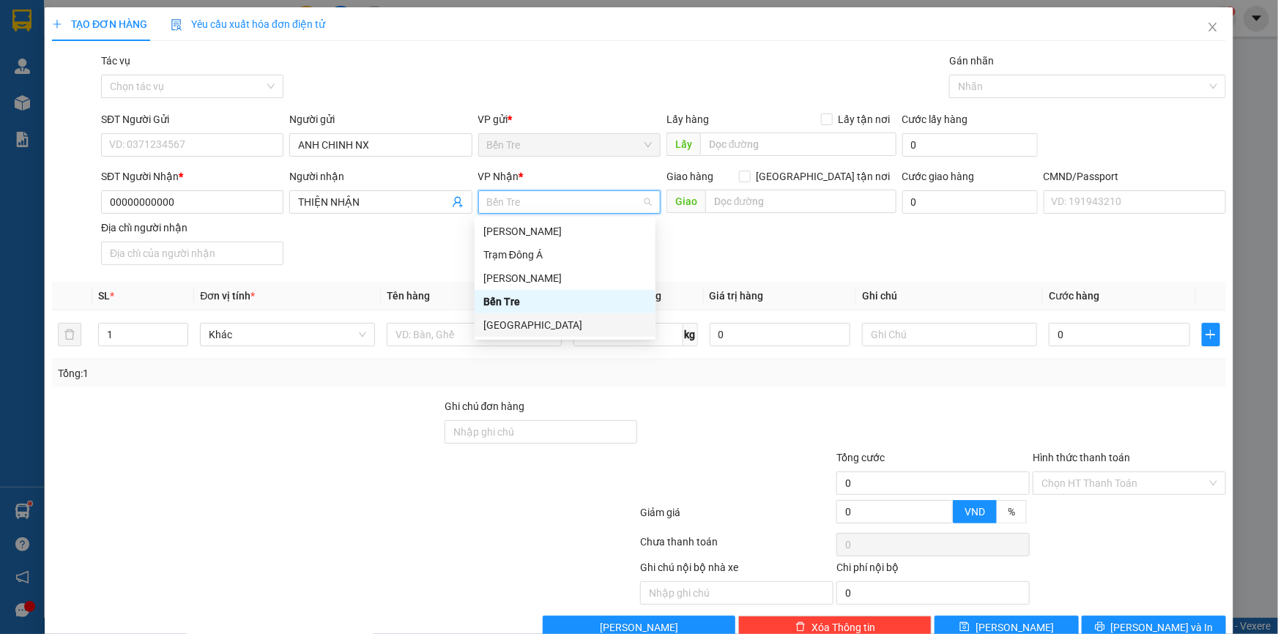
click at [538, 324] on div "[GEOGRAPHIC_DATA]" at bounding box center [564, 325] width 163 height 16
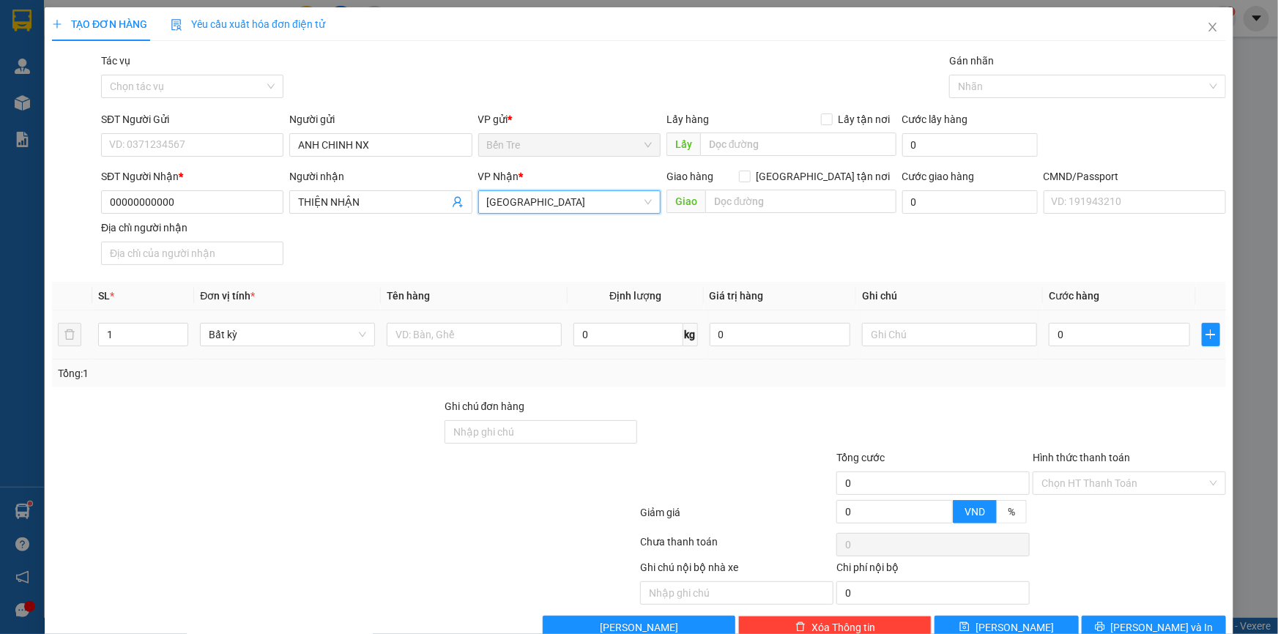
click at [438, 350] on td at bounding box center [474, 334] width 187 height 49
click at [439, 340] on input "text" at bounding box center [474, 334] width 175 height 23
type input "1 PB BẢNG TÊN + CK TẢI 4212"
click at [1117, 486] on input "Hình thức thanh toán" at bounding box center [1124, 483] width 166 height 22
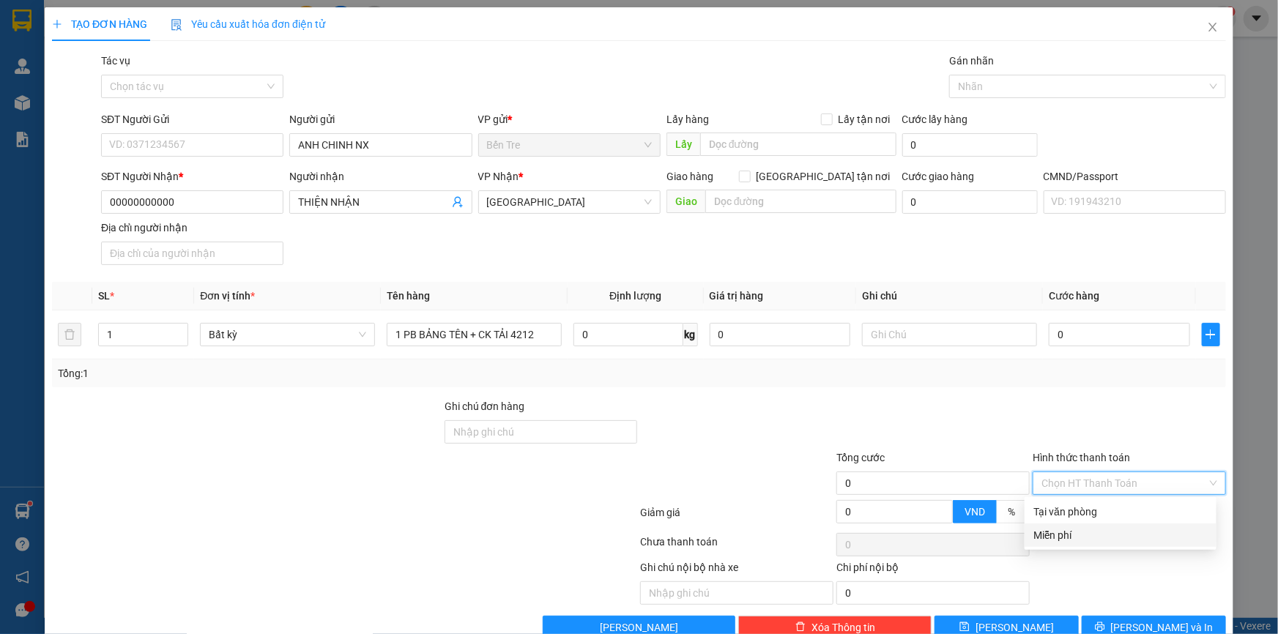
click at [1087, 536] on div "Miễn phí" at bounding box center [1120, 535] width 174 height 16
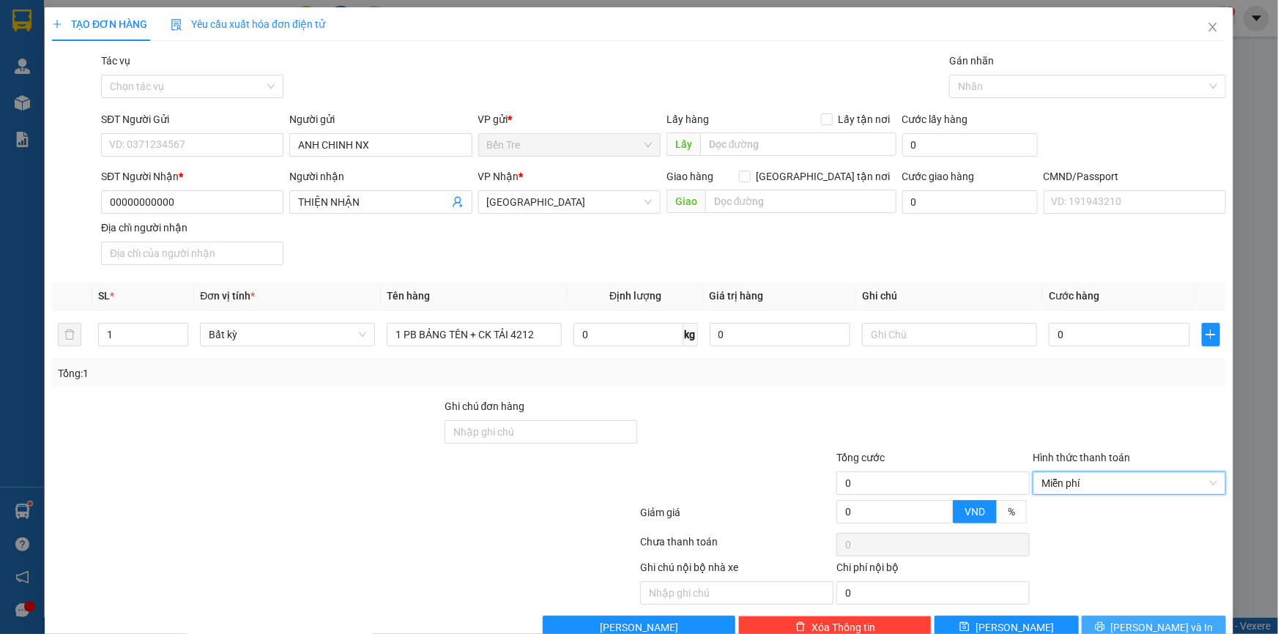
click at [1150, 620] on span "[PERSON_NAME] và In" at bounding box center [1162, 628] width 103 height 16
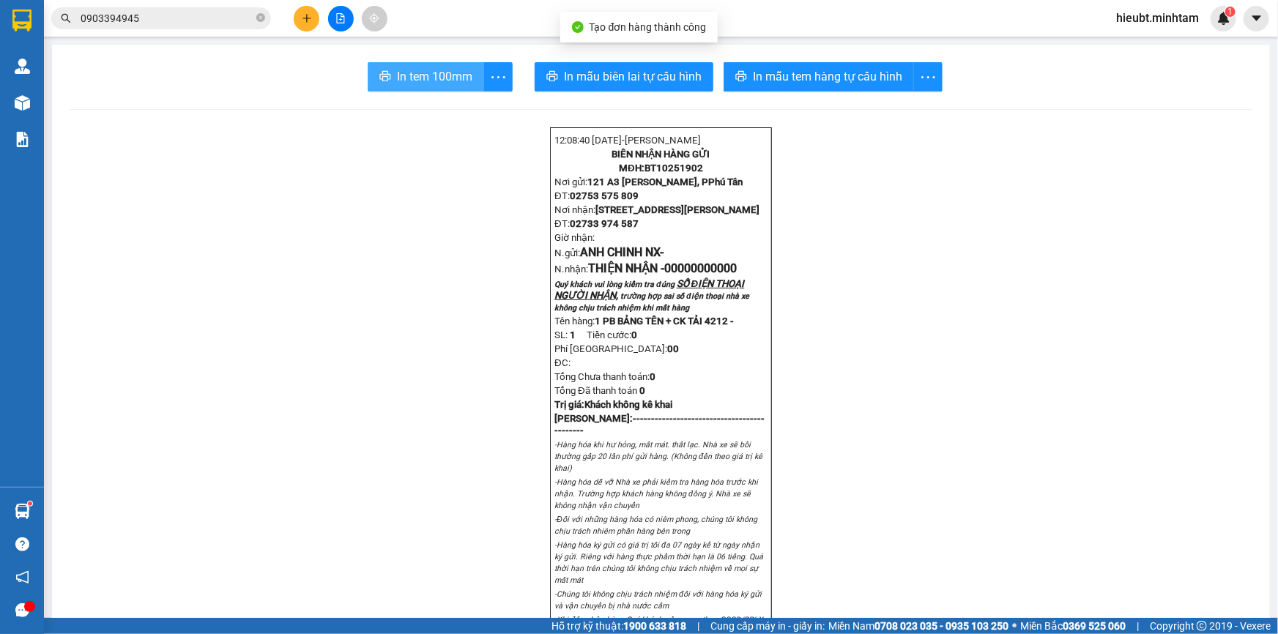
click at [426, 64] on button "In tem 100mm" at bounding box center [426, 76] width 116 height 29
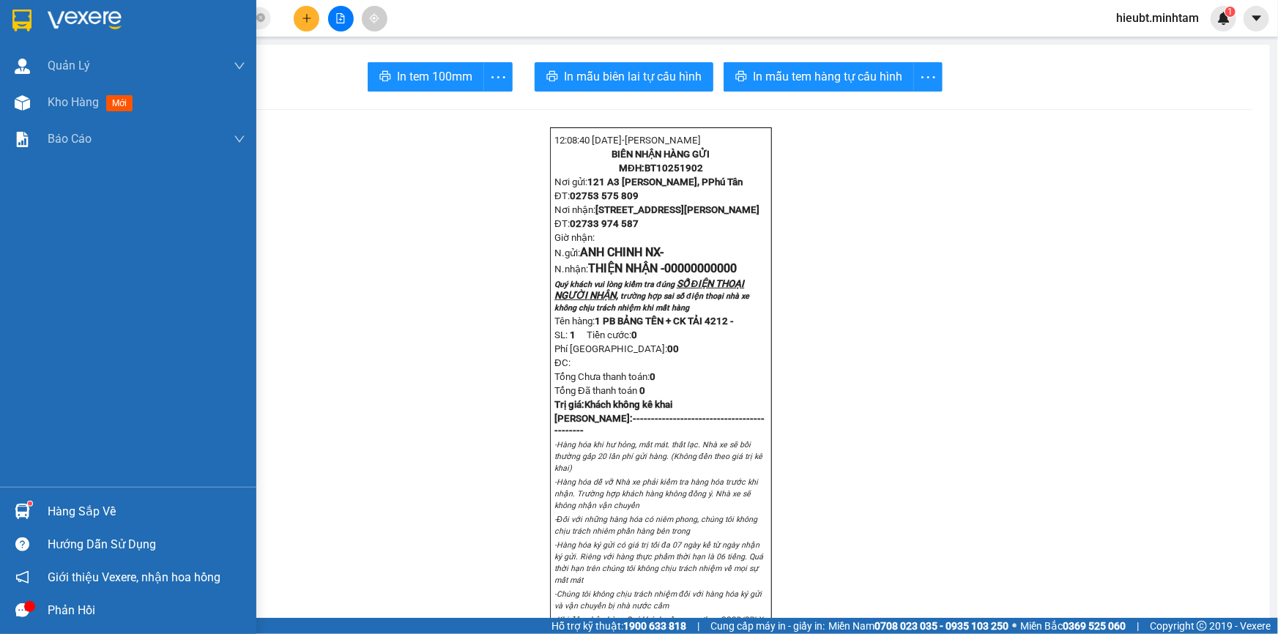
drag, startPoint x: 9, startPoint y: 16, endPoint x: 15, endPoint y: 22, distance: 8.8
click at [11, 23] on div at bounding box center [23, 20] width 26 height 26
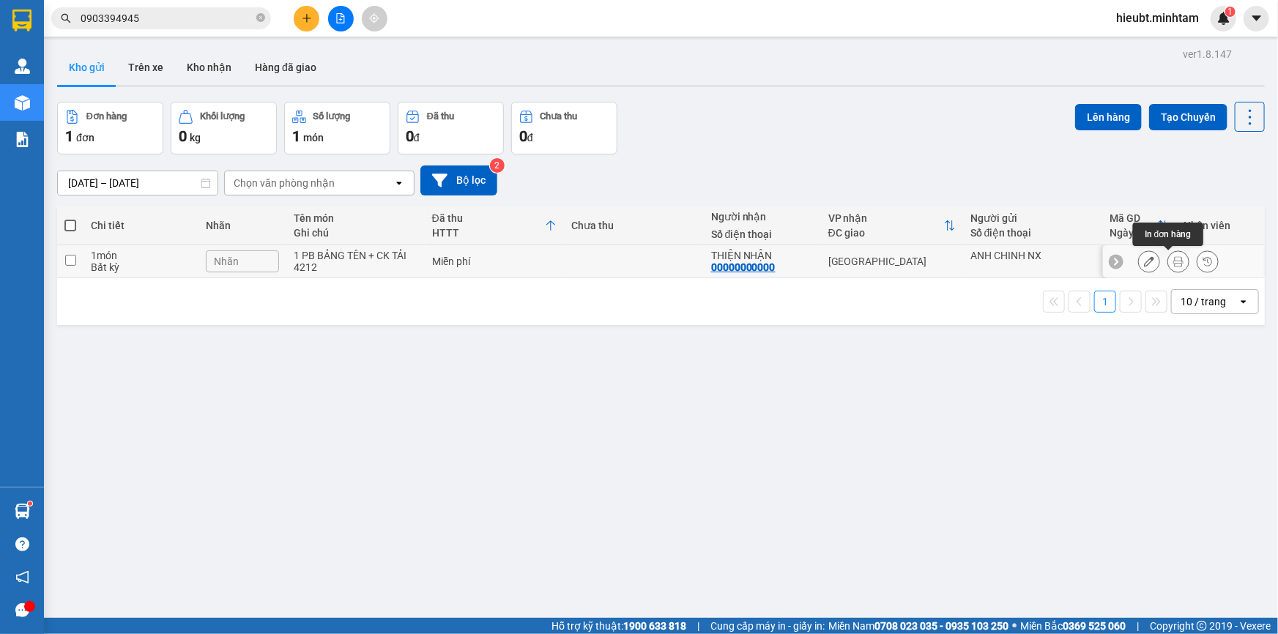
click at [1173, 261] on icon at bounding box center [1178, 261] width 10 height 10
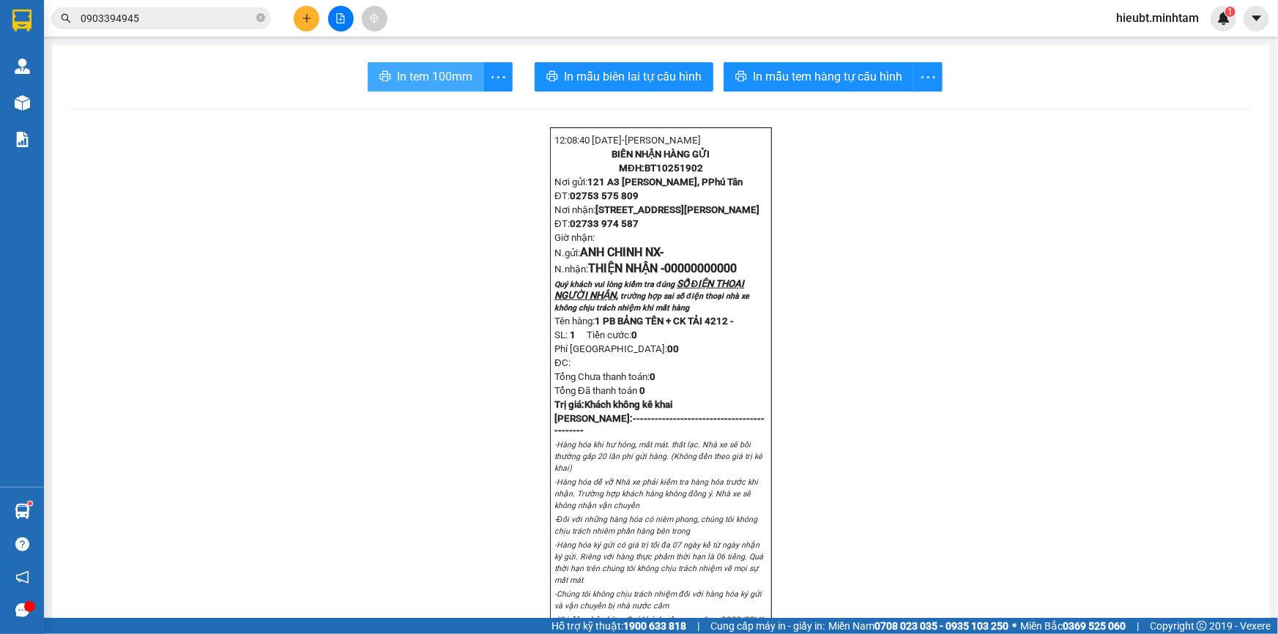
click at [447, 75] on span "In tem 100mm" at bounding box center [434, 76] width 75 height 18
click at [316, 15] on button at bounding box center [307, 19] width 26 height 26
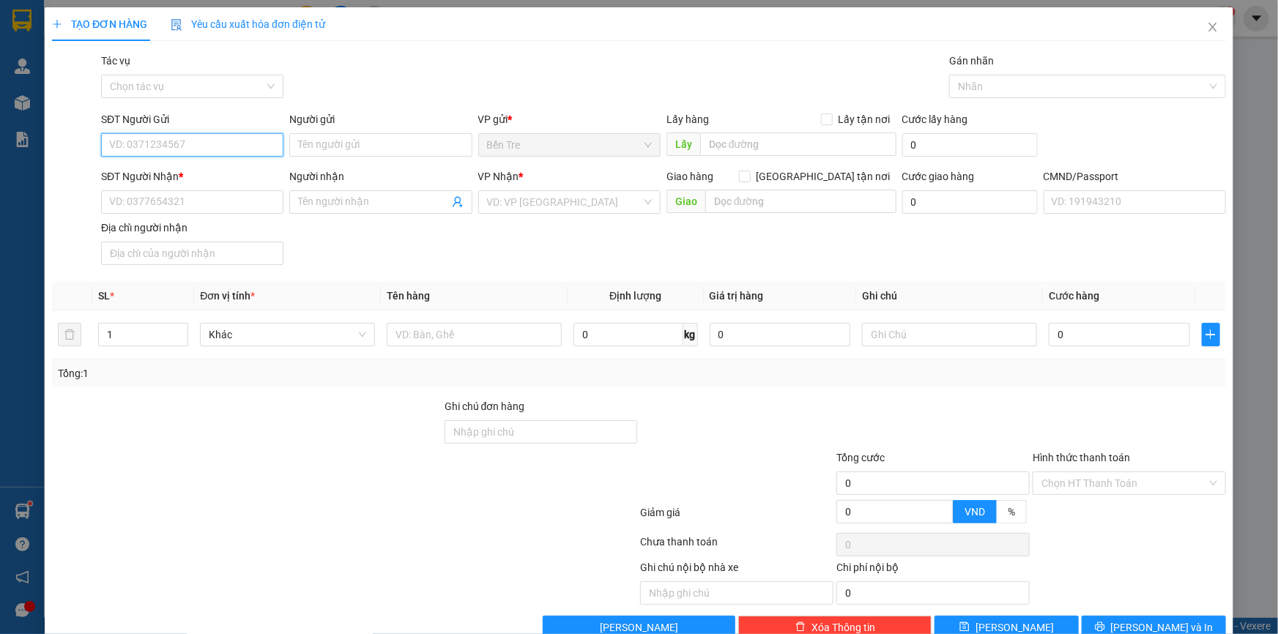
click at [190, 139] on input "SĐT Người Gửi" at bounding box center [192, 144] width 182 height 23
type input "0903315878"
click at [322, 144] on input "Người gửi" at bounding box center [380, 144] width 182 height 23
click at [330, 144] on input "Người gửi" at bounding box center [380, 144] width 182 height 23
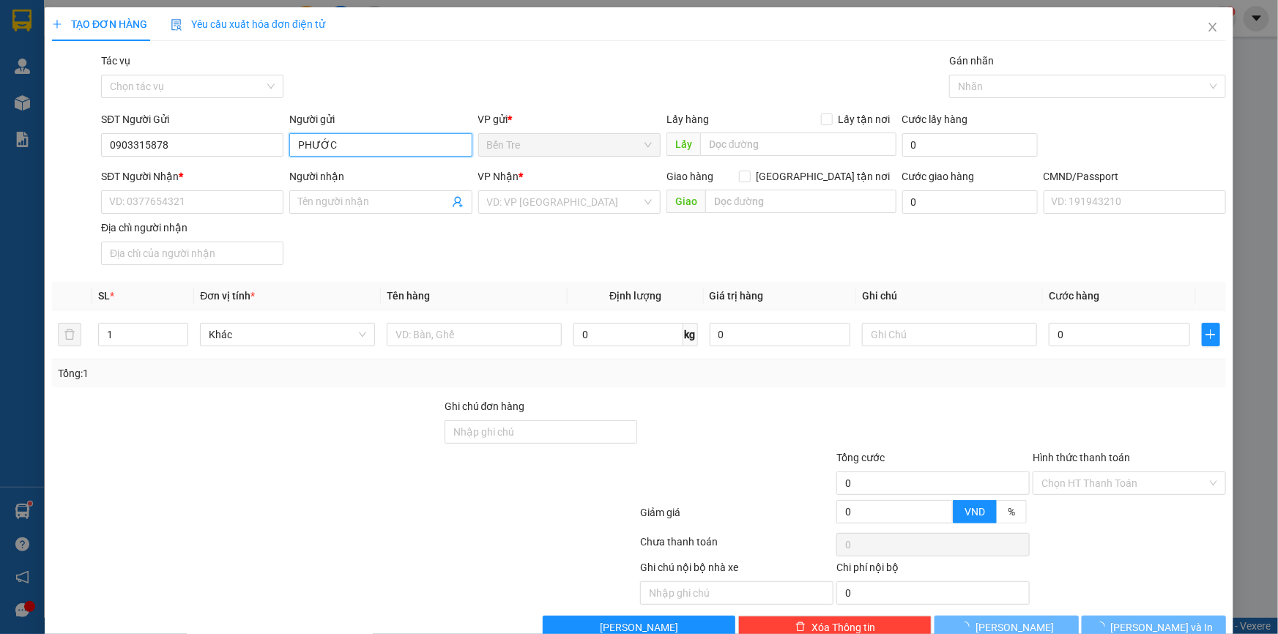
type input "PHƯỚC"
click at [118, 222] on div "Địa chỉ người nhận" at bounding box center [192, 228] width 182 height 16
click at [118, 242] on input "Địa chỉ người nhận" at bounding box center [192, 253] width 182 height 23
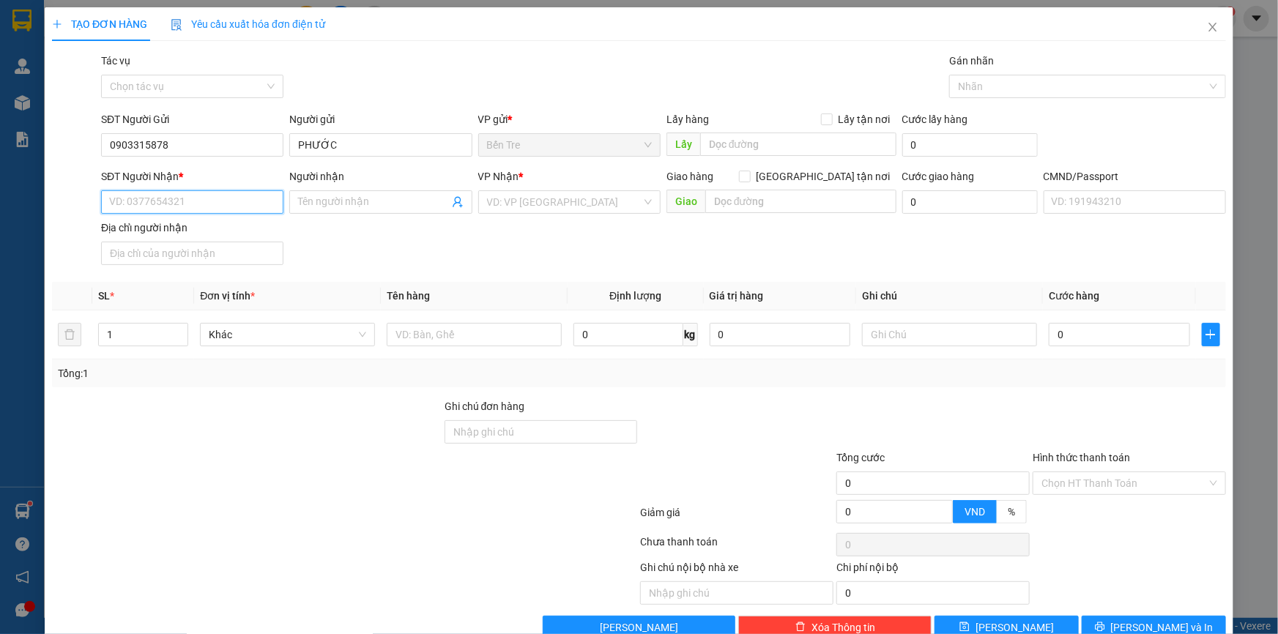
click at [126, 204] on input "SĐT Người Nhận *" at bounding box center [192, 201] width 182 height 23
type input "0707701856"
click at [365, 202] on input "Người nhận" at bounding box center [373, 202] width 150 height 16
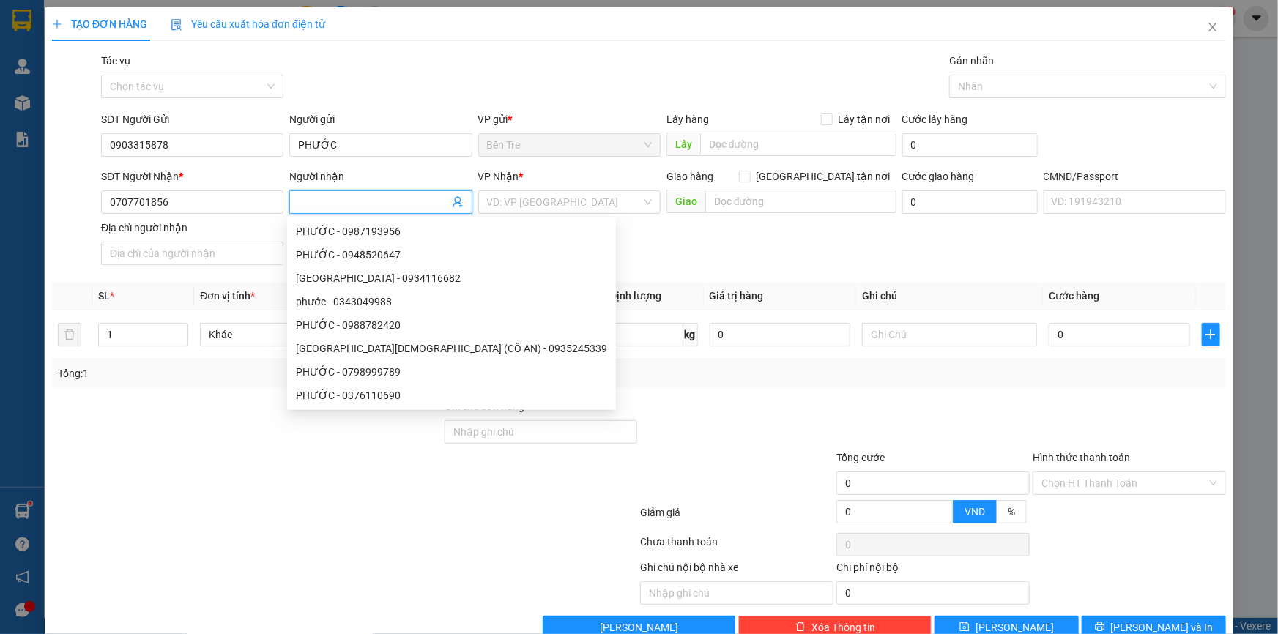
type input "C"
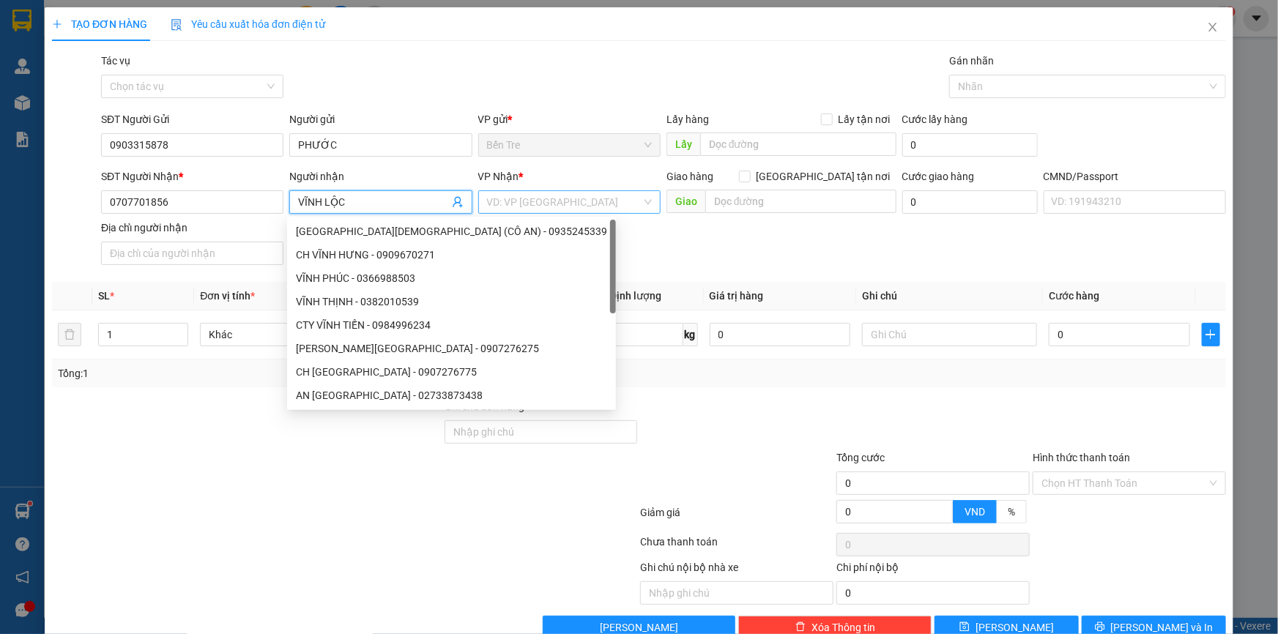
type input "VĨNH LỘC"
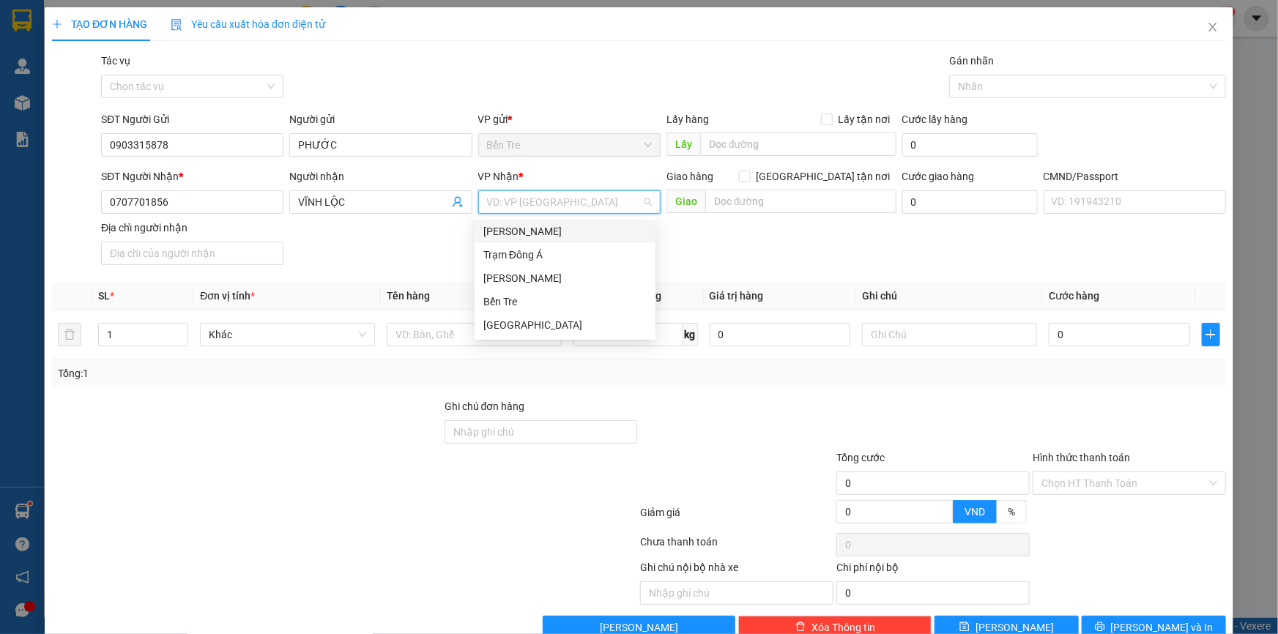
click at [555, 197] on input "search" at bounding box center [564, 202] width 155 height 22
click at [553, 275] on div "[PERSON_NAME]" at bounding box center [564, 278] width 163 height 16
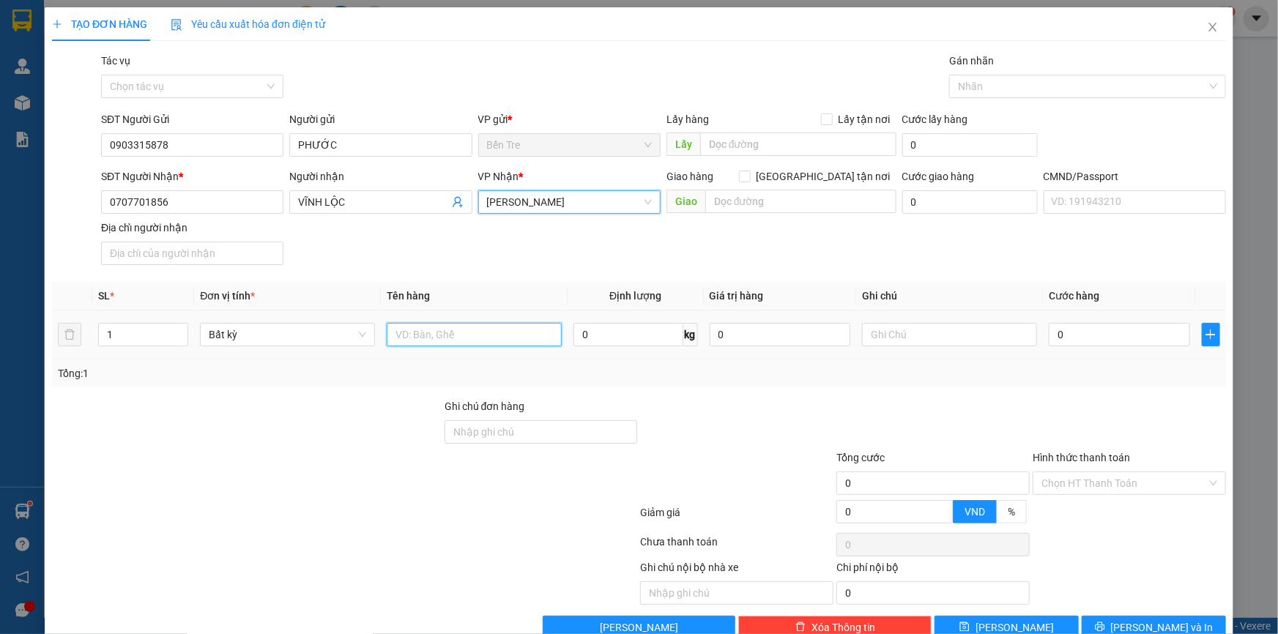
click at [449, 335] on input "text" at bounding box center [474, 334] width 175 height 23
type input "1 PB CHÌA KHÓA"
drag, startPoint x: 1098, startPoint y: 483, endPoint x: 1098, endPoint y: 495, distance: 11.7
click at [1098, 487] on input "Hình thức thanh toán" at bounding box center [1124, 483] width 166 height 22
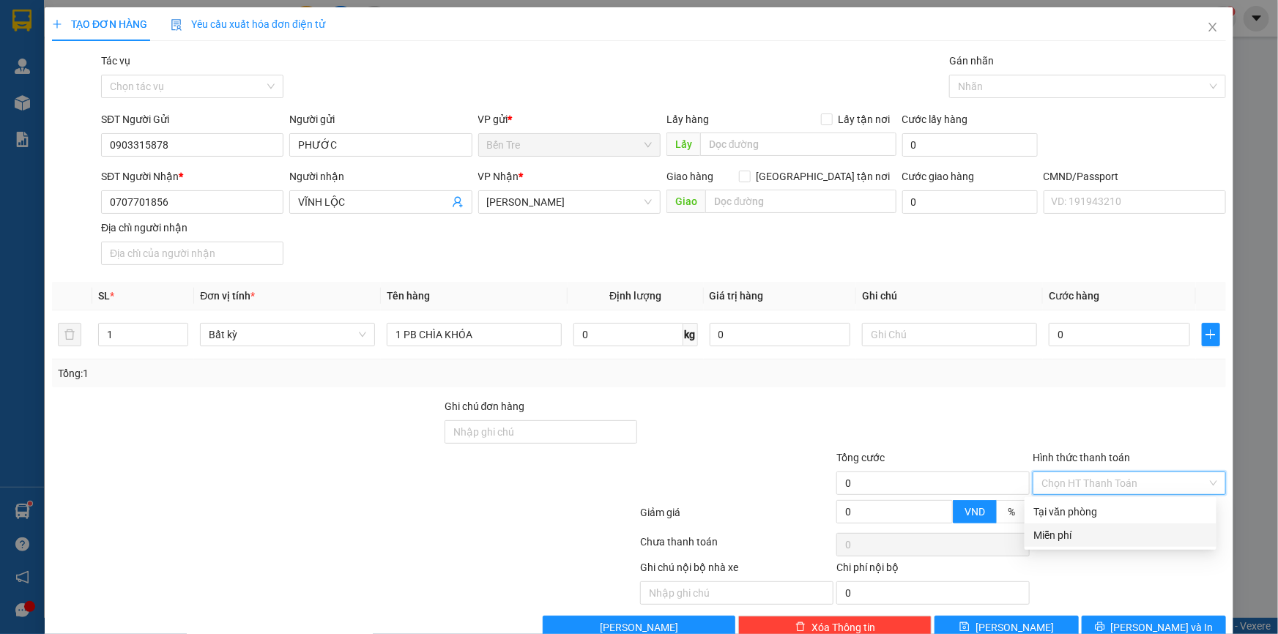
click at [1087, 532] on div "Miễn phí" at bounding box center [1120, 535] width 174 height 16
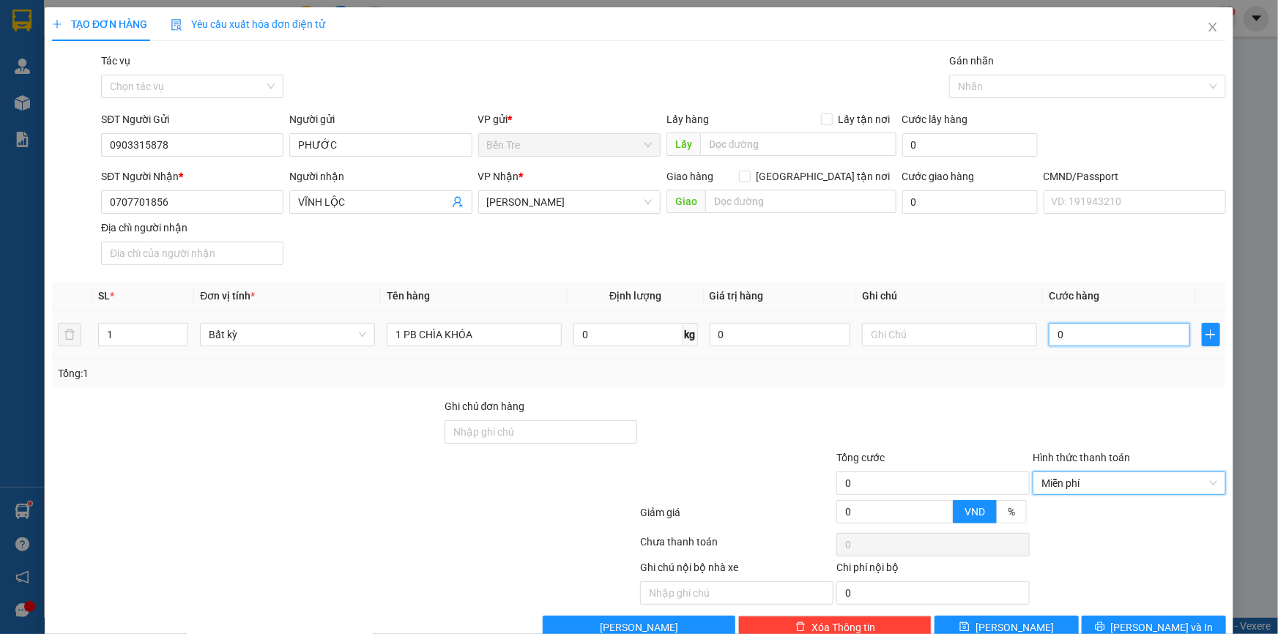
click at [1099, 332] on input "0" at bounding box center [1119, 334] width 141 height 23
type input "20.000"
drag, startPoint x: 1064, startPoint y: 435, endPoint x: 986, endPoint y: 380, distance: 95.1
click at [1063, 439] on div at bounding box center [1129, 423] width 196 height 51
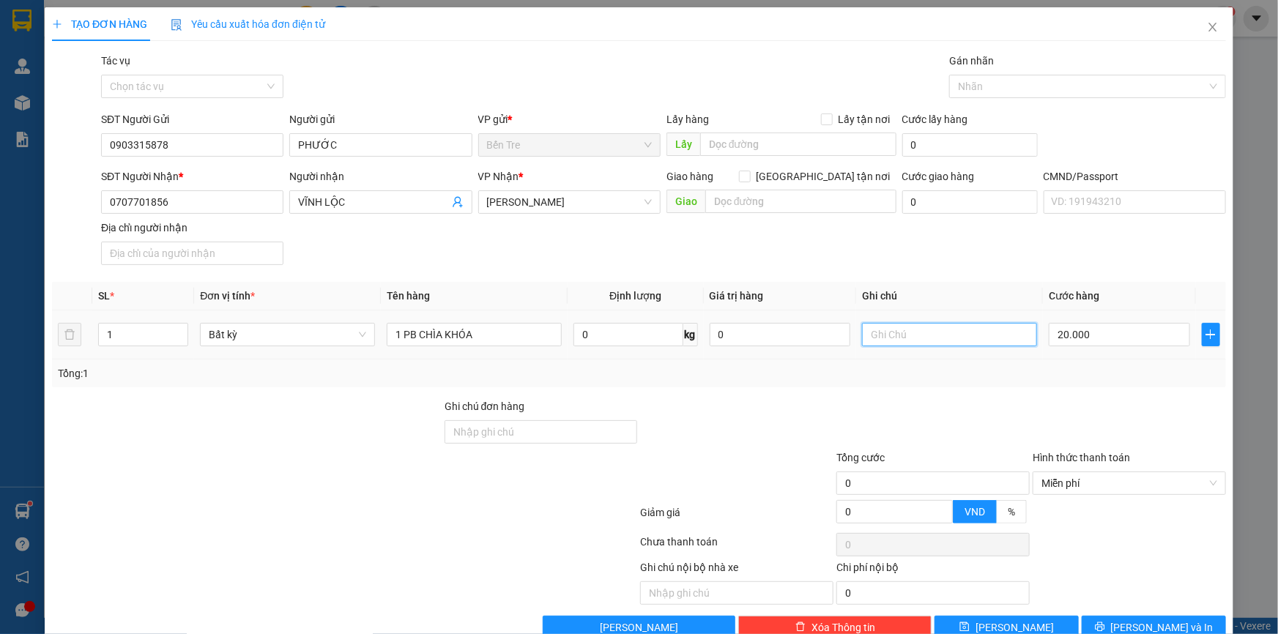
click at [939, 337] on input "text" at bounding box center [949, 334] width 175 height 23
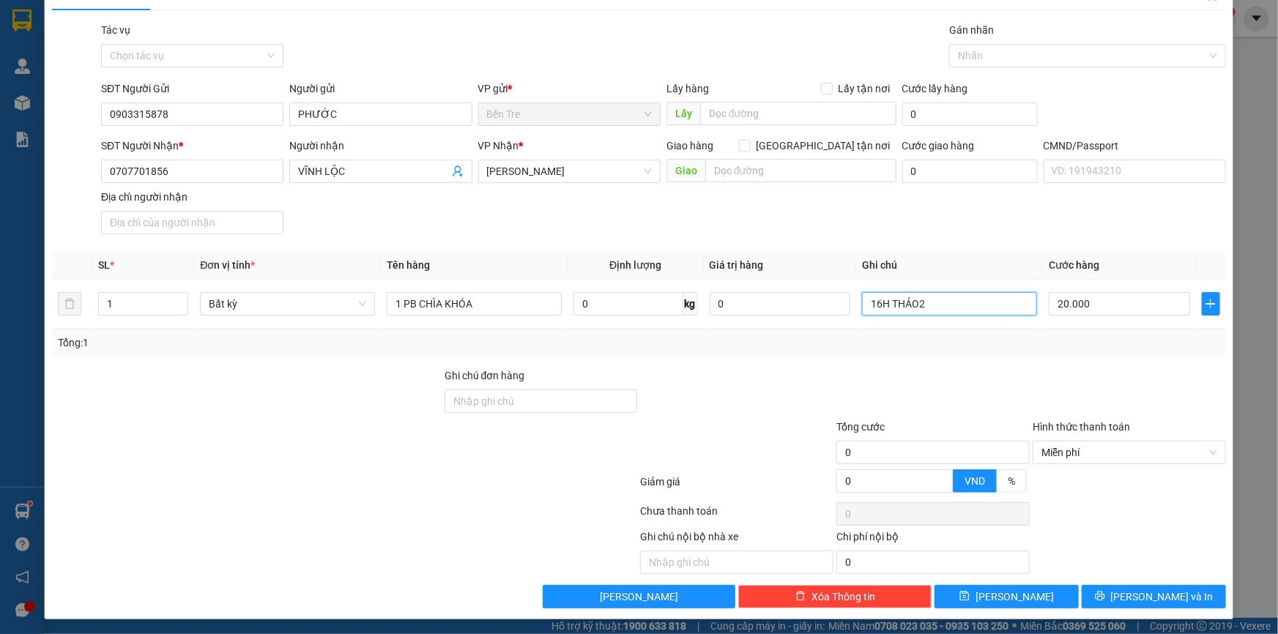
scroll to position [32, 0]
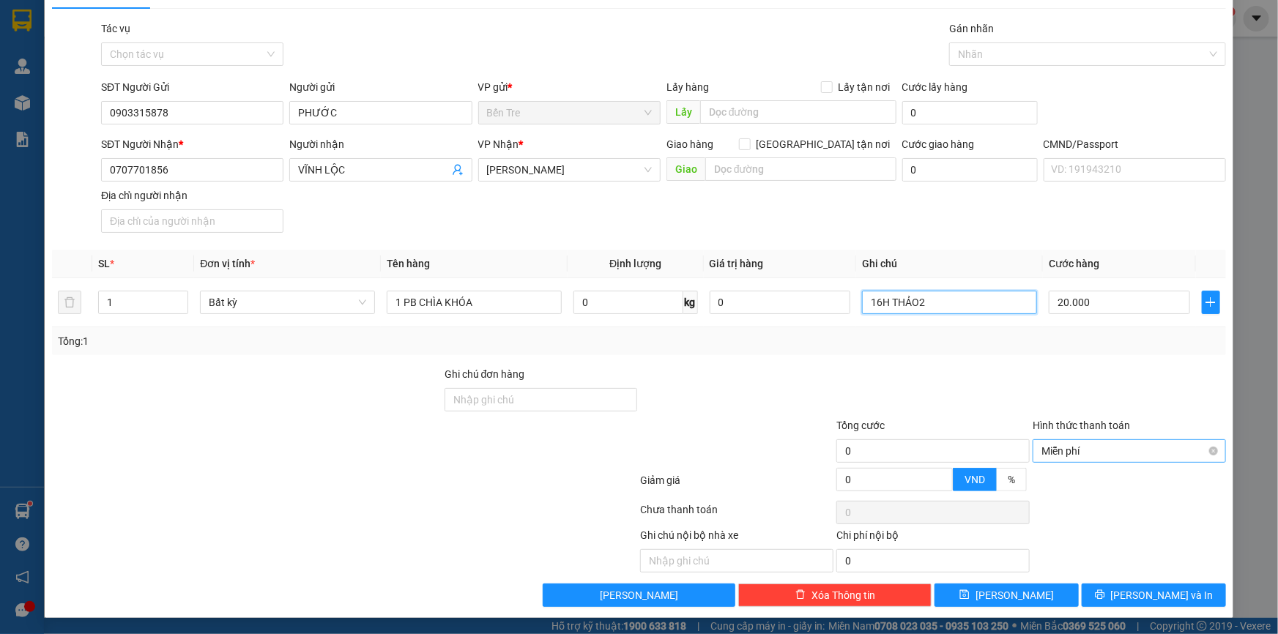
click at [1104, 449] on span "Miễn phí" at bounding box center [1129, 451] width 176 height 22
type input "16H THẢO2"
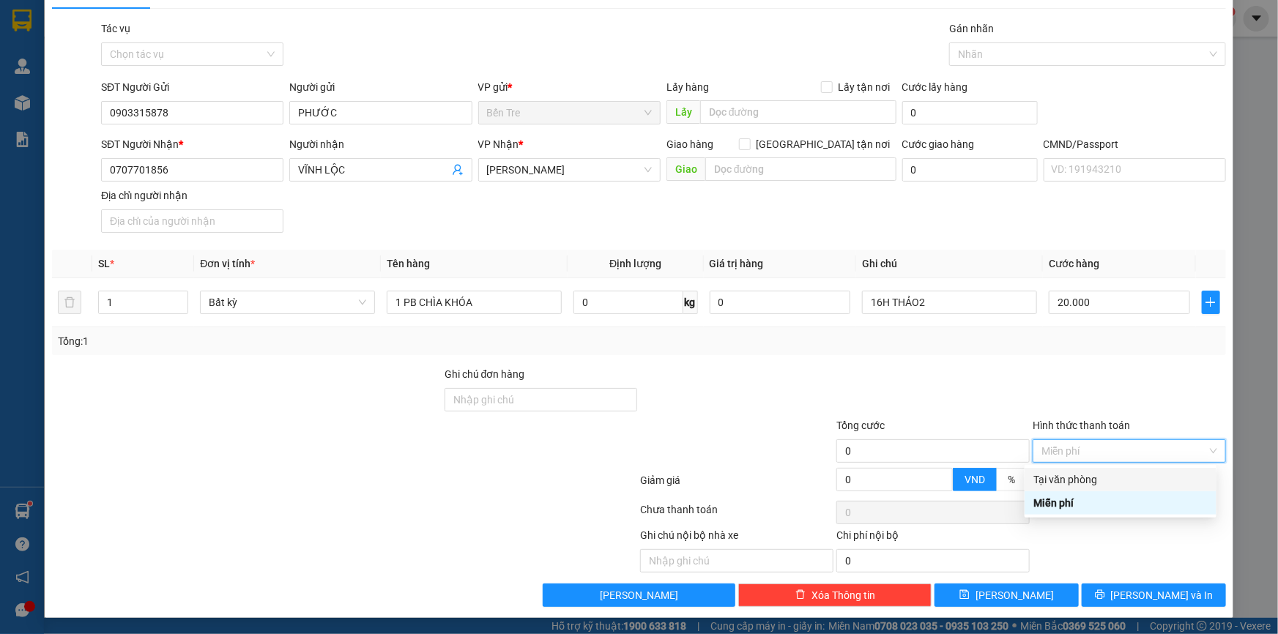
click at [1100, 477] on div "Tại văn phòng" at bounding box center [1120, 480] width 174 height 16
type input "20.000"
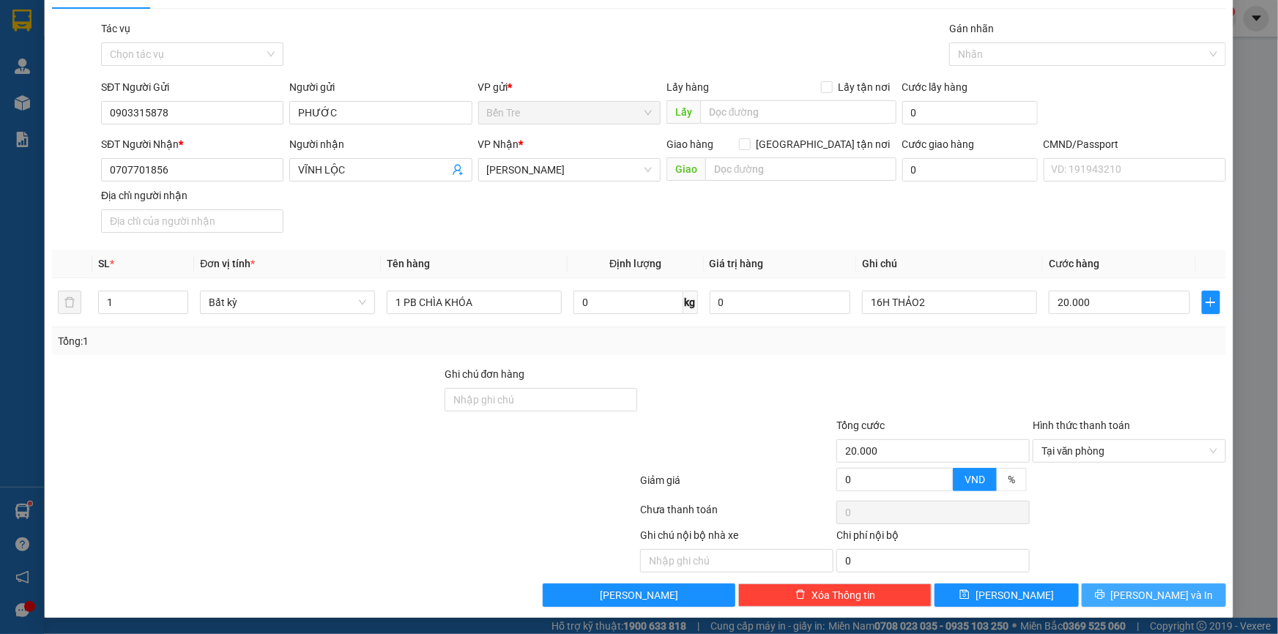
click at [1139, 596] on span "[PERSON_NAME] và In" at bounding box center [1162, 595] width 103 height 16
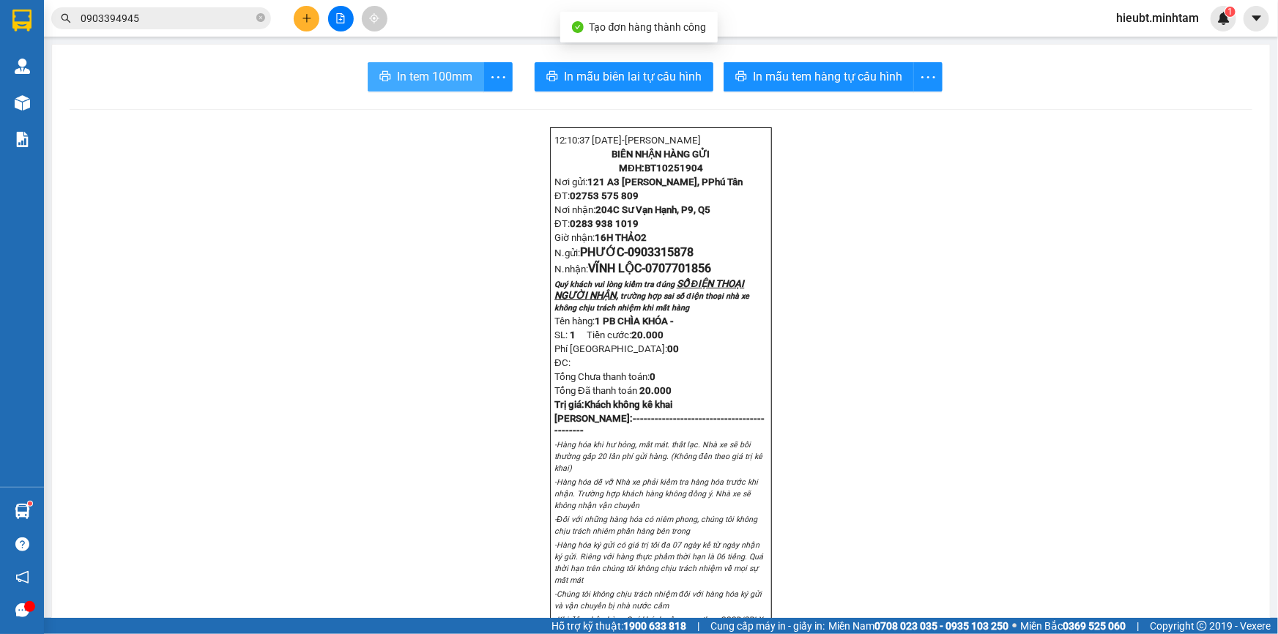
click at [466, 80] on span "In tem 100mm" at bounding box center [434, 76] width 75 height 18
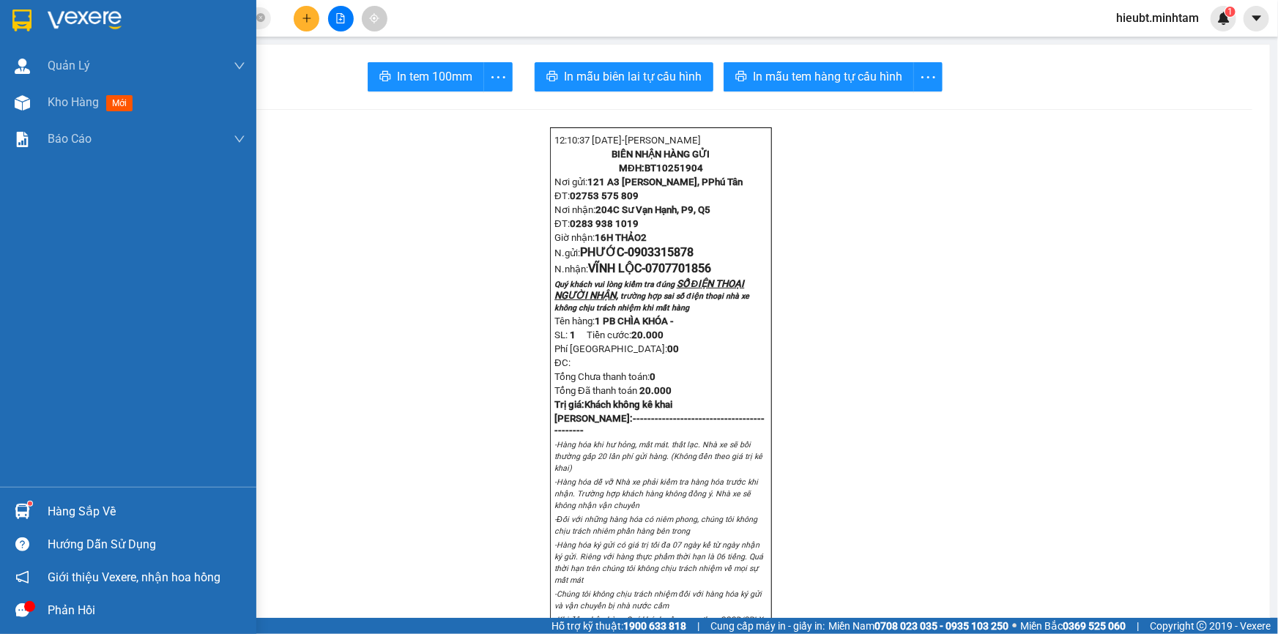
click at [29, 19] on img at bounding box center [21, 21] width 19 height 22
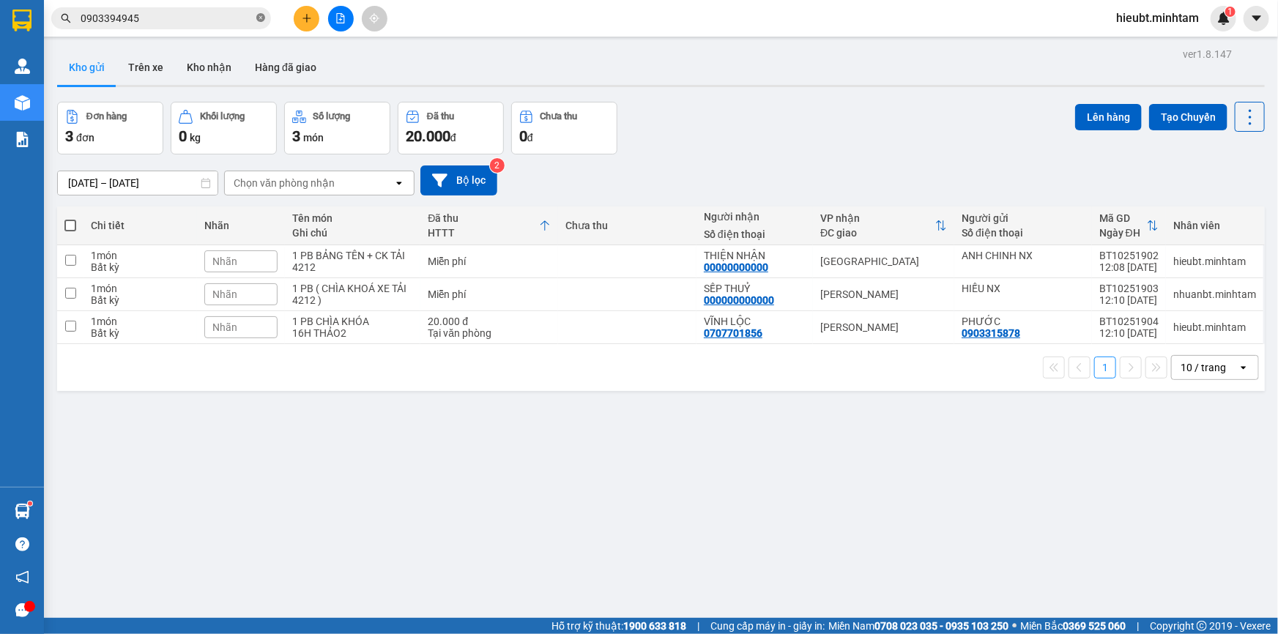
click at [259, 21] on icon "close-circle" at bounding box center [260, 17] width 9 height 9
click at [212, 18] on input "text" at bounding box center [167, 18] width 173 height 16
click at [237, 18] on input "text" at bounding box center [167, 18] width 173 height 16
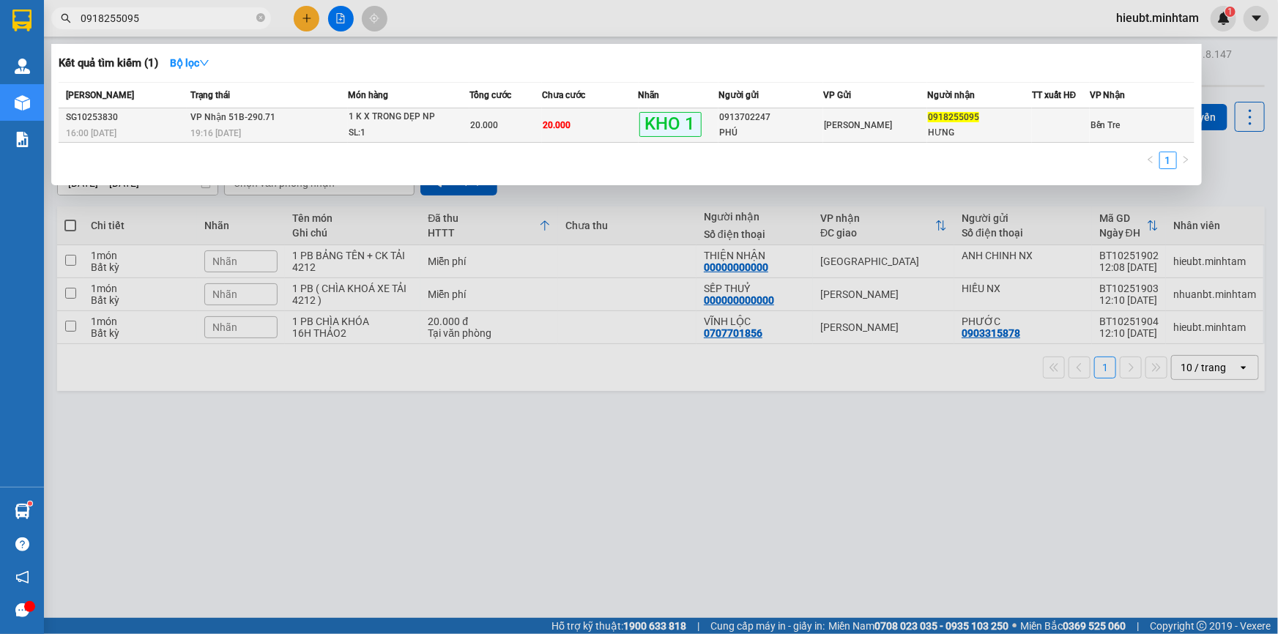
type input "0918255095"
click at [428, 122] on div "1 K X TRONG DẸP NP" at bounding box center [404, 117] width 110 height 16
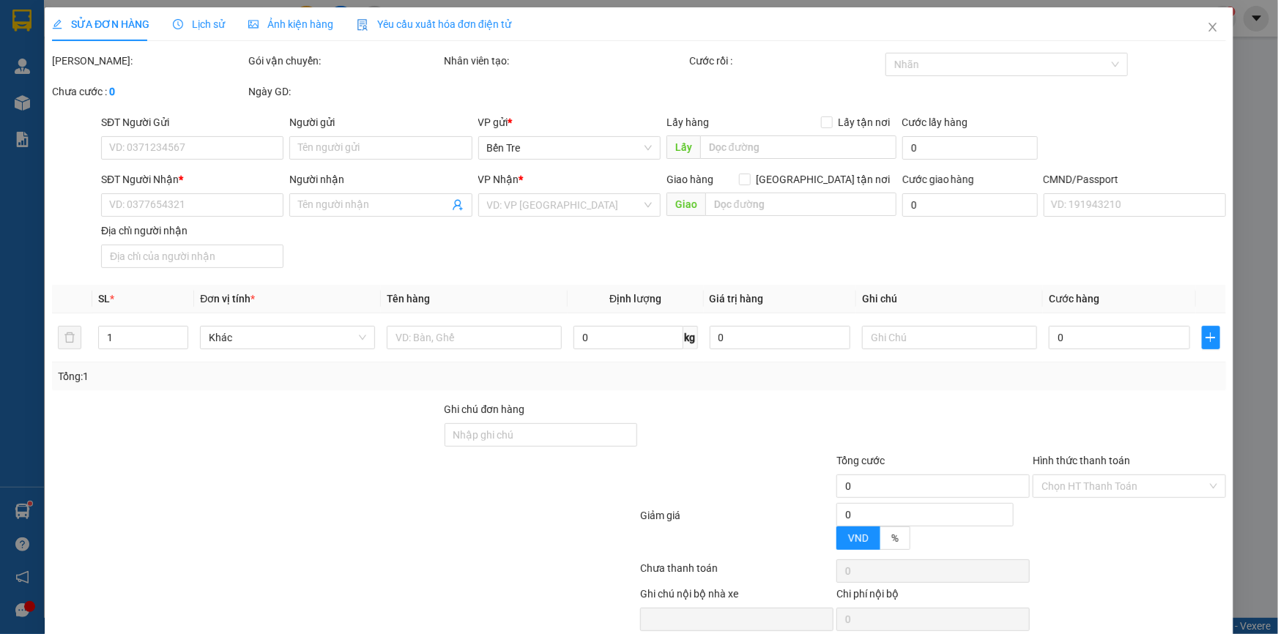
type input "0913702247"
type input "PHÚ"
type input "0918255095"
type input "HƯNG"
type input "20.000"
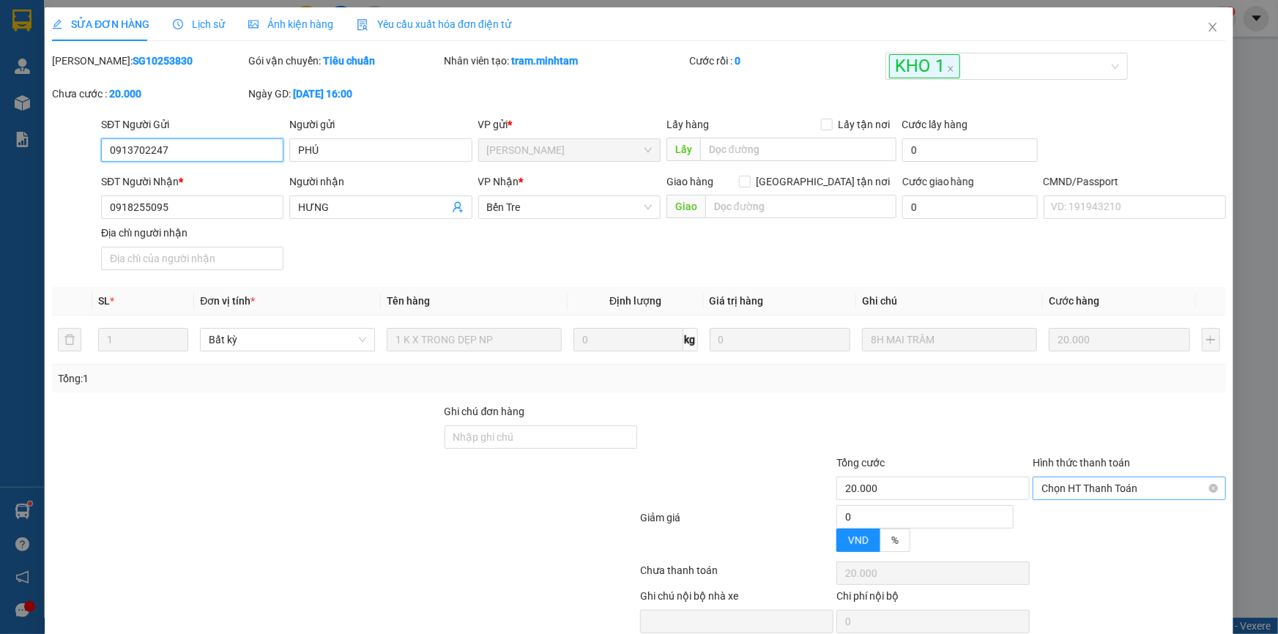
scroll to position [28, 0]
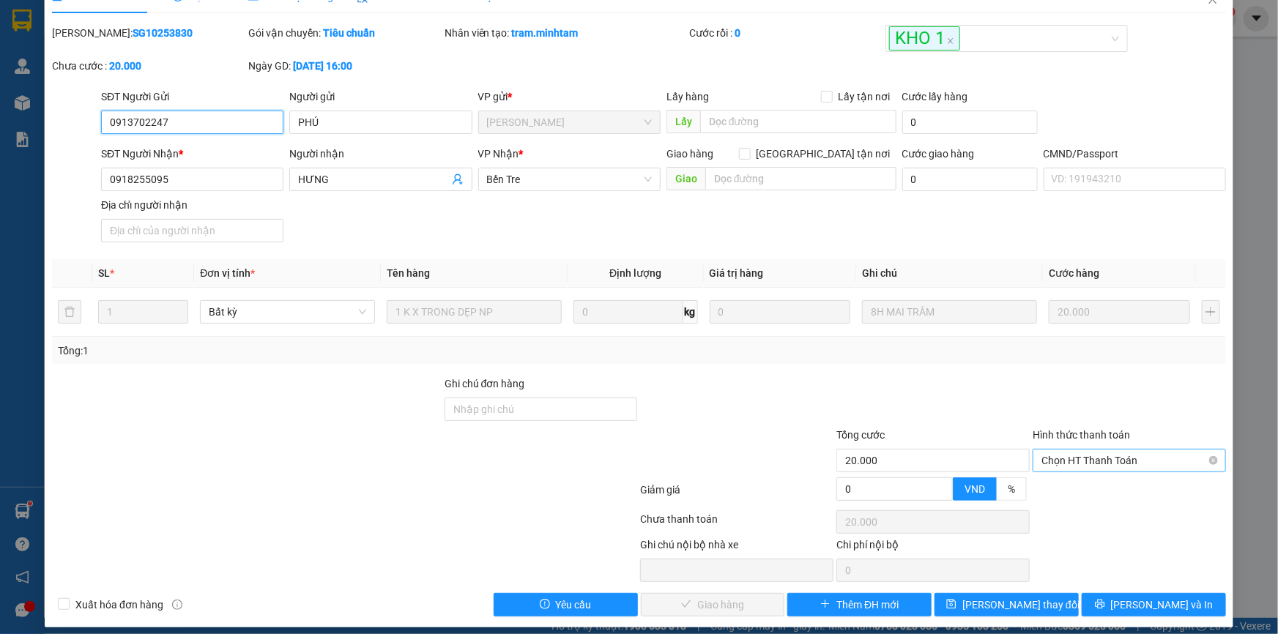
click at [1100, 458] on span "Chọn HT Thanh Toán" at bounding box center [1129, 461] width 176 height 22
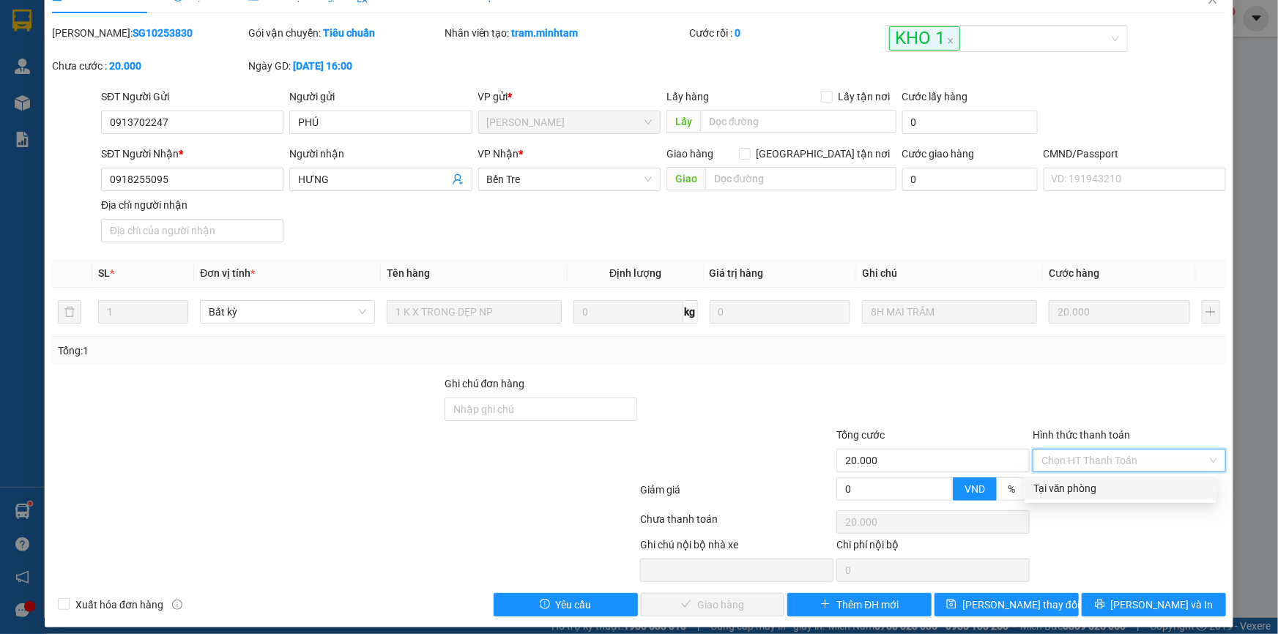
drag, startPoint x: 1090, startPoint y: 483, endPoint x: 1074, endPoint y: 500, distance: 23.3
click at [1090, 485] on div "Tại văn phòng" at bounding box center [1120, 488] width 174 height 16
type input "0"
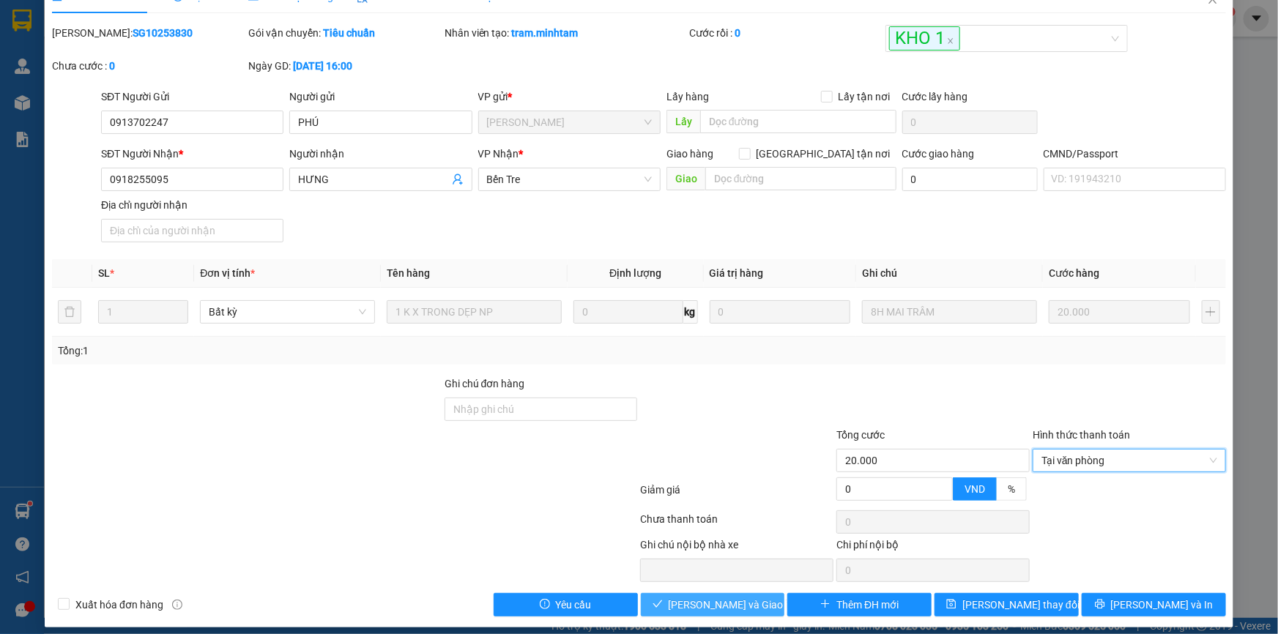
click at [730, 600] on button "[PERSON_NAME] và Giao hàng" at bounding box center [713, 604] width 144 height 23
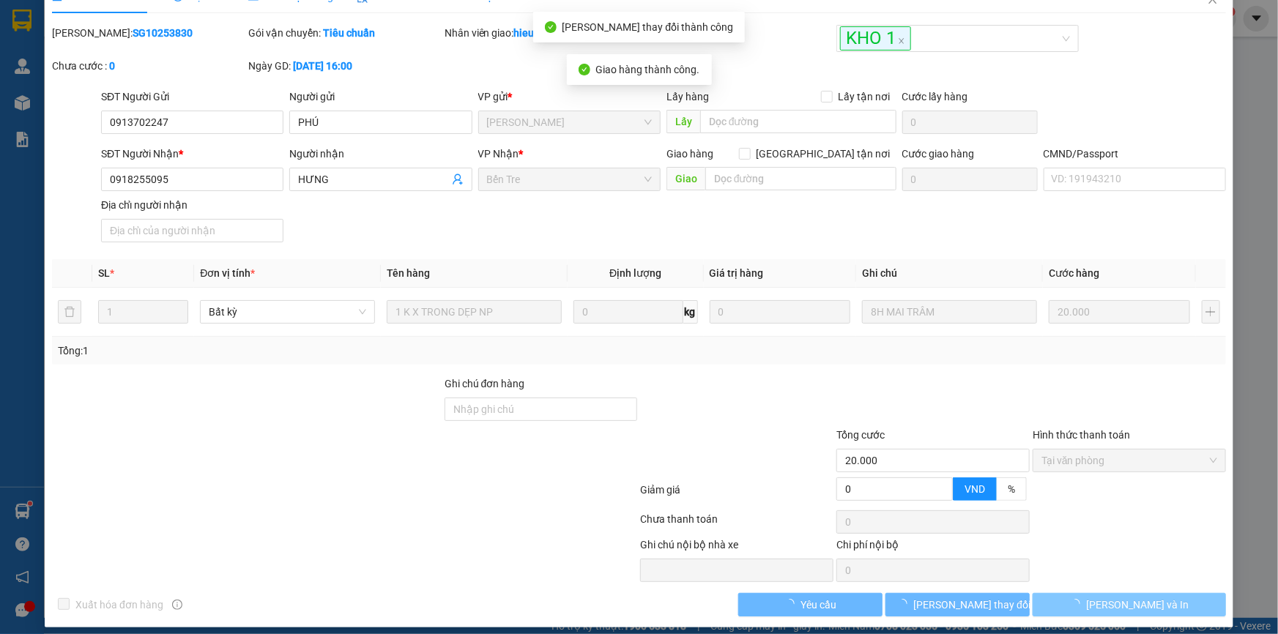
click at [1146, 603] on span "[PERSON_NAME] và In" at bounding box center [1137, 605] width 103 height 16
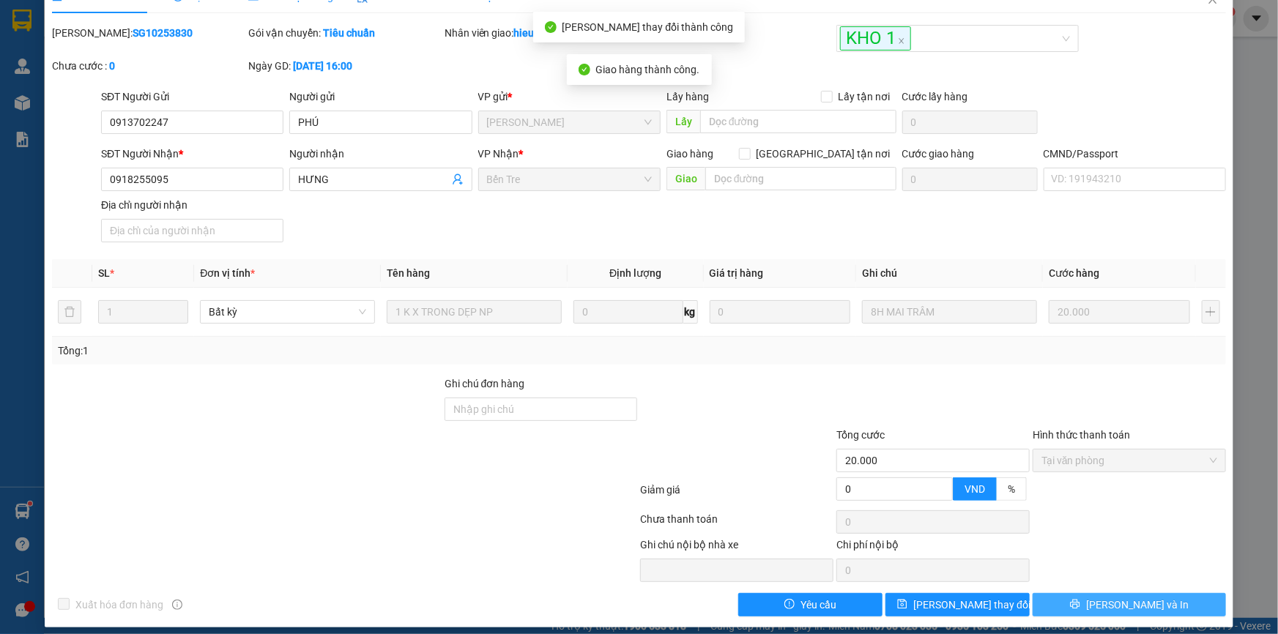
click at [1140, 600] on span "[PERSON_NAME] và In" at bounding box center [1137, 605] width 103 height 16
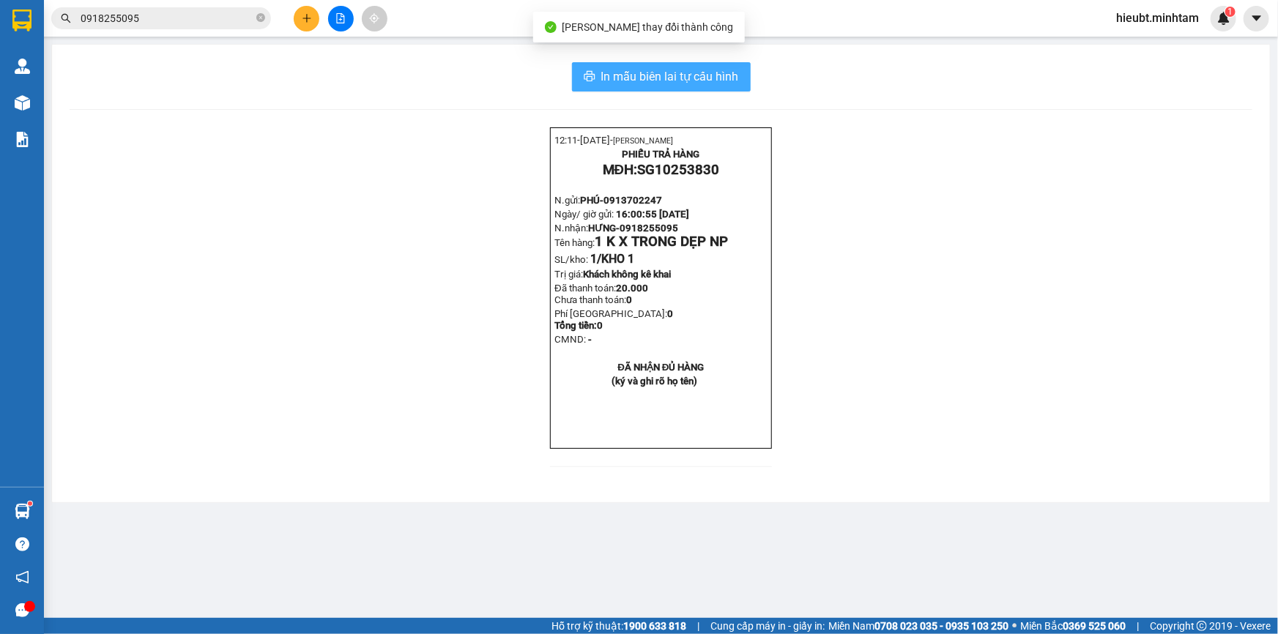
click at [731, 73] on span "In mẫu biên lai tự cấu hình" at bounding box center [670, 76] width 138 height 18
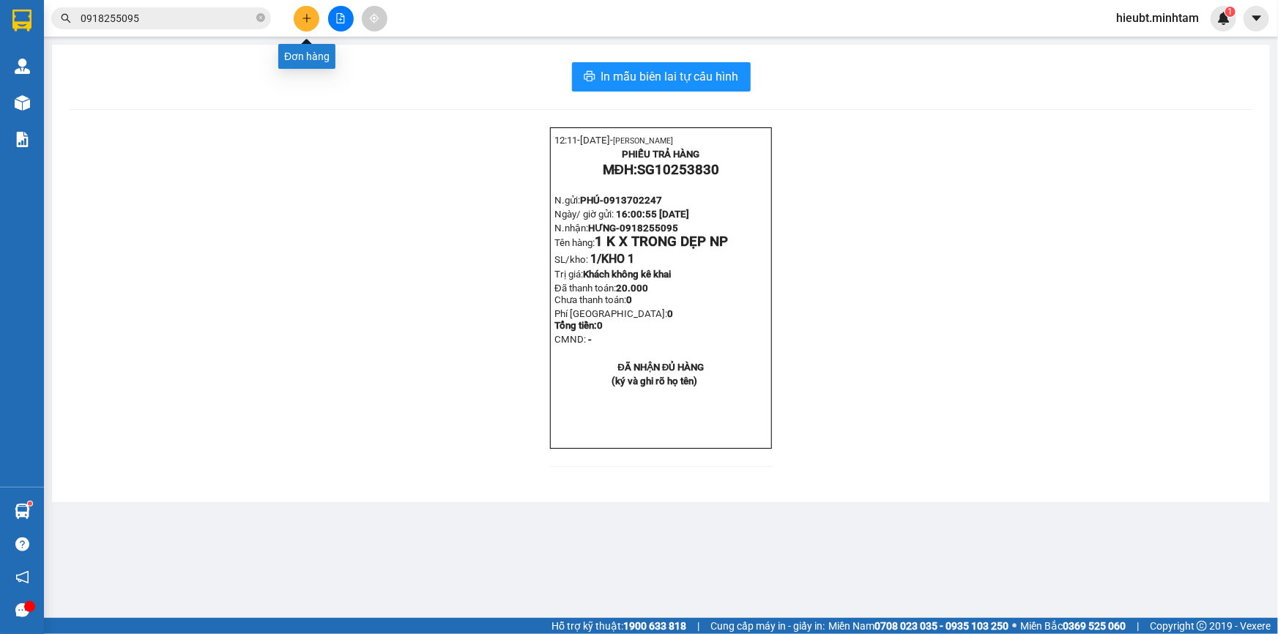
click at [308, 12] on button at bounding box center [307, 19] width 26 height 26
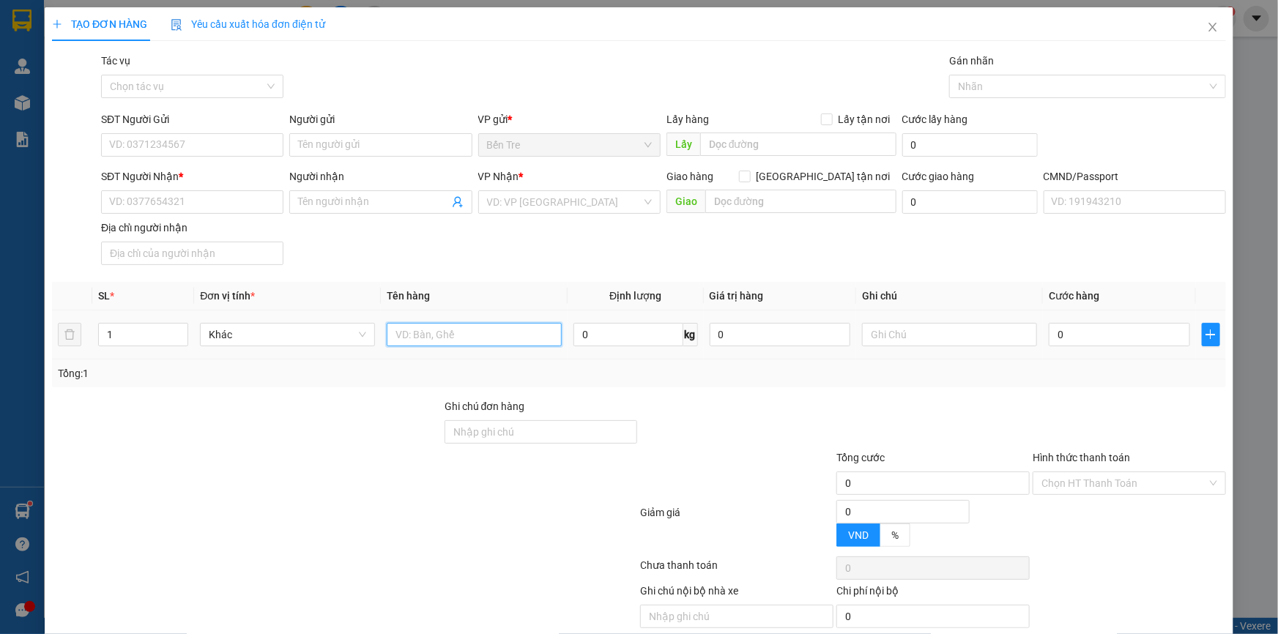
click at [434, 325] on input "text" at bounding box center [474, 334] width 175 height 23
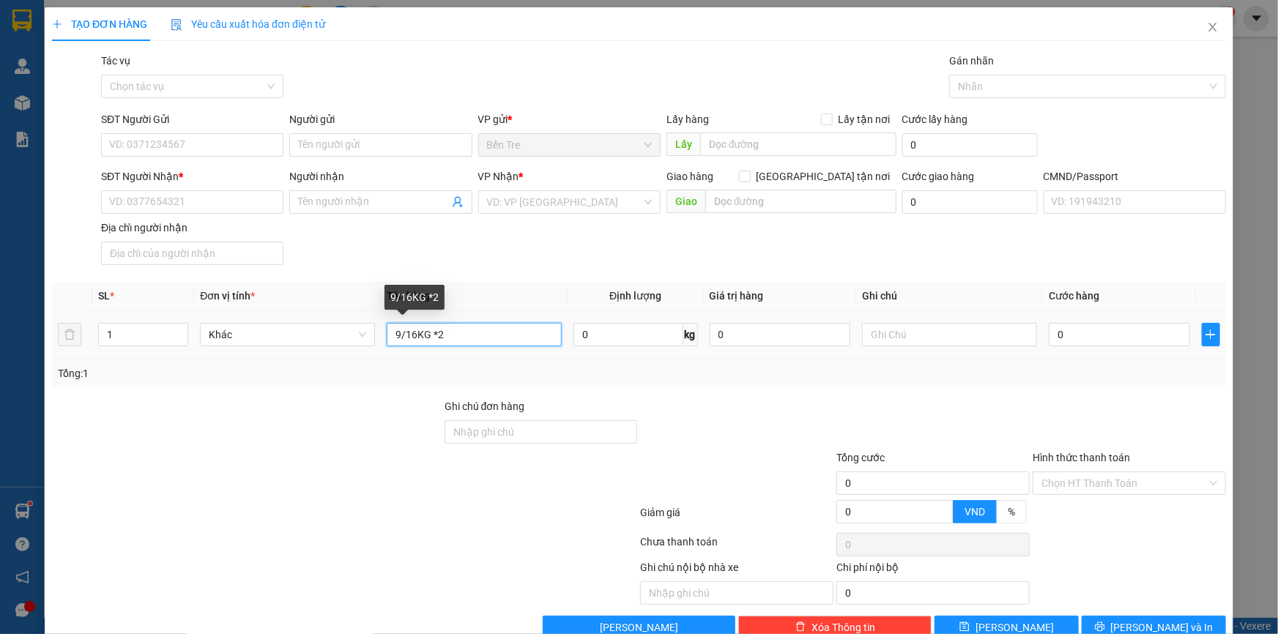
click at [428, 330] on input "9/16KG *2" at bounding box center [474, 334] width 175 height 23
type input "2 T NP 1 BAO 9/16KG*2"
click at [149, 327] on input "1" at bounding box center [143, 335] width 89 height 22
type input "3"
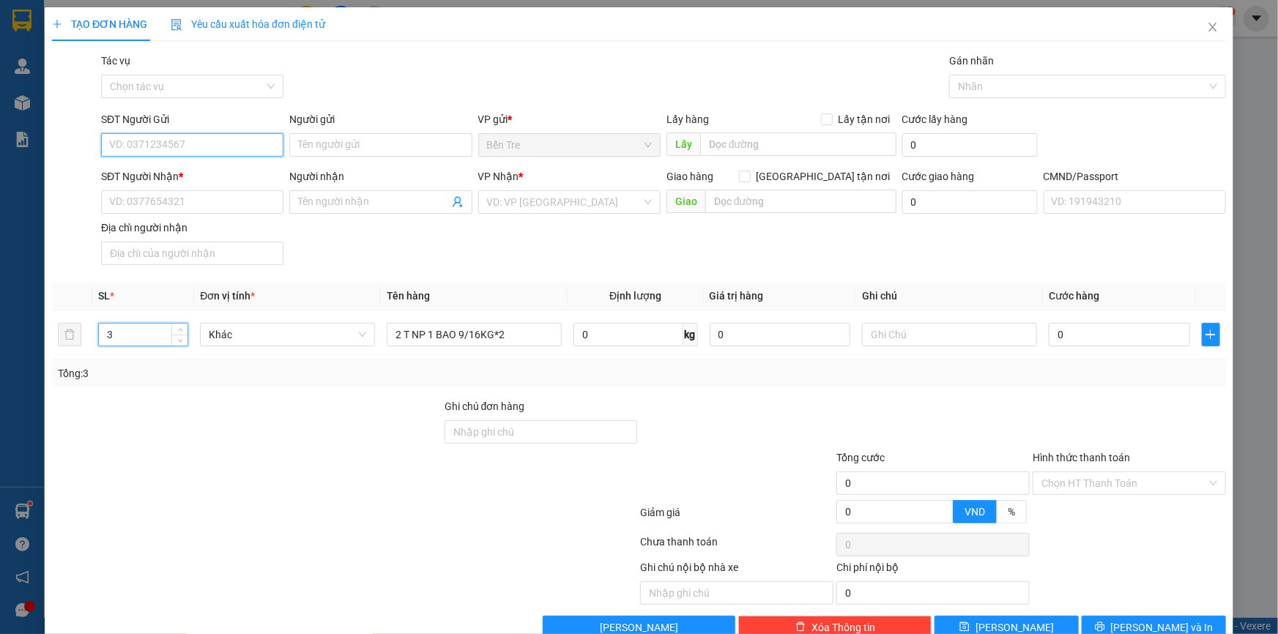
click at [164, 142] on input "SĐT Người Gửi" at bounding box center [192, 144] width 182 height 23
click at [216, 168] on div "0836286977 - CHỊ [PERSON_NAME]" at bounding box center [190, 174] width 163 height 16
type input "0836286977"
type input "CHỊ [PERSON_NAME]"
type input "0335263755"
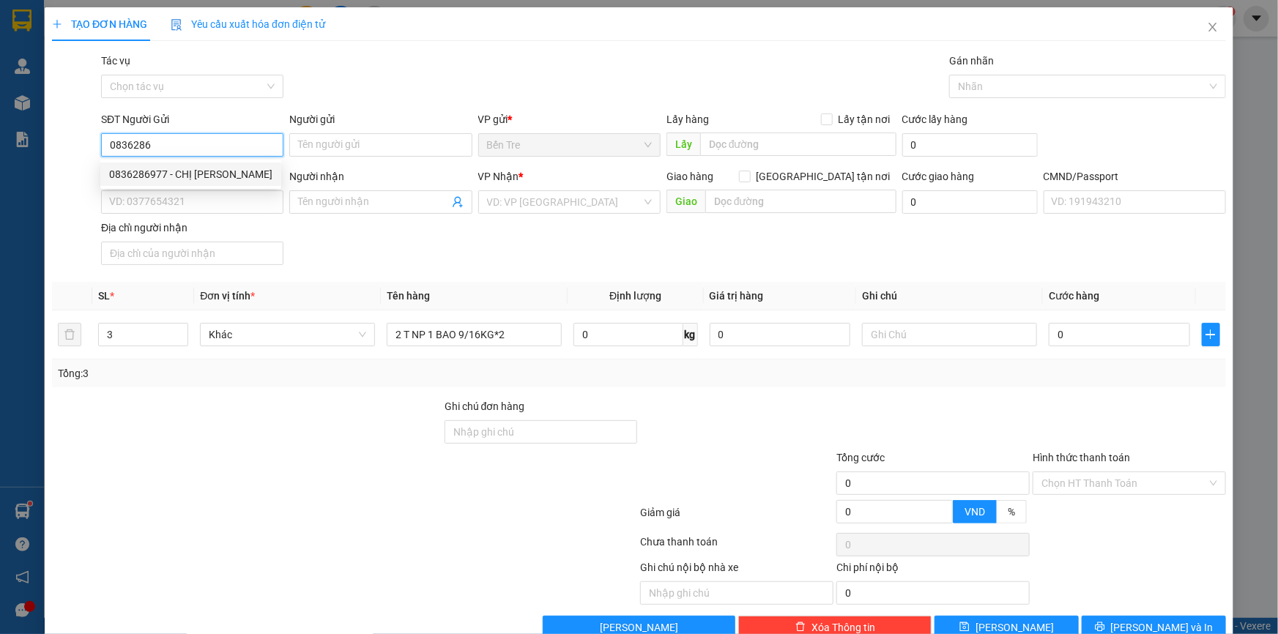
type input "LỰU"
type input "0836286977"
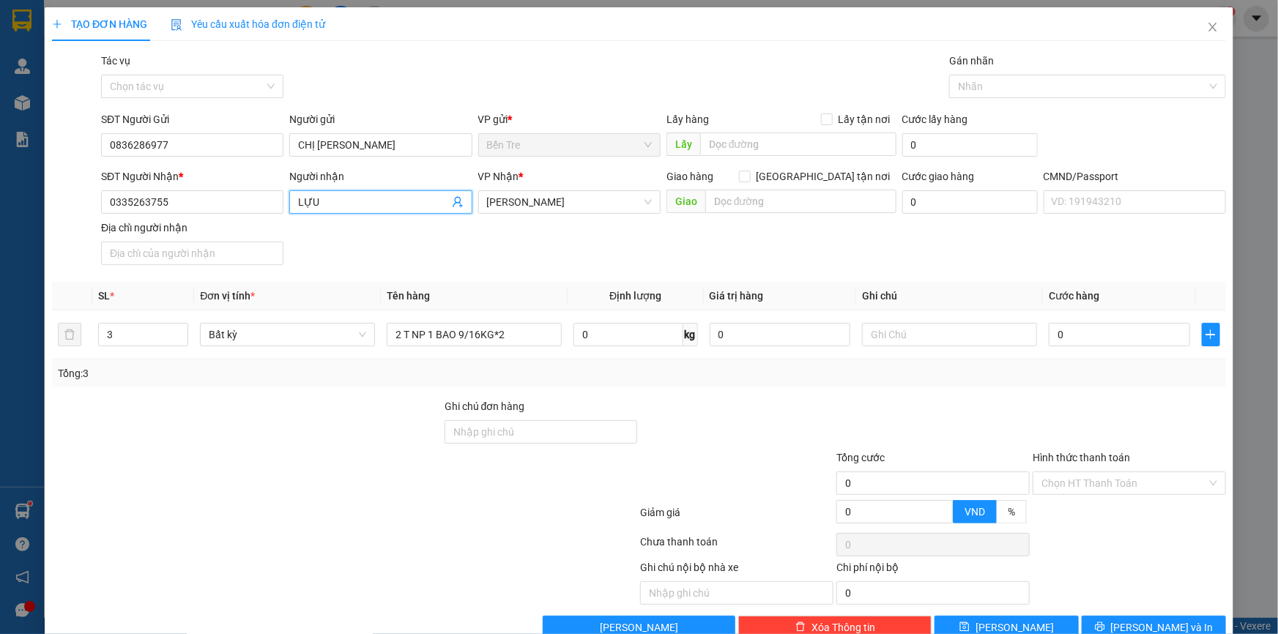
click at [452, 202] on icon "user-add" at bounding box center [458, 202] width 12 height 12
click at [469, 147] on span "DIỆP" at bounding box center [476, 150] width 23 height 12
type input "0326597385"
type input "DIỆP"
click at [878, 321] on div at bounding box center [949, 334] width 175 height 29
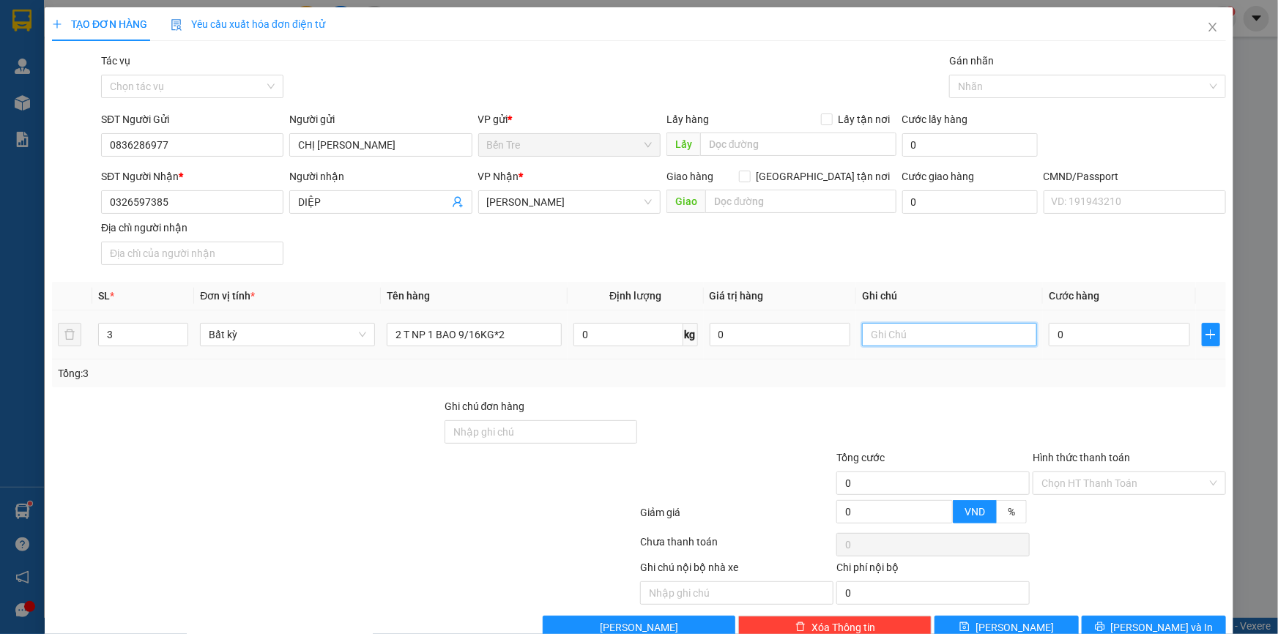
drag, startPoint x: 877, startPoint y: 330, endPoint x: 846, endPoint y: 310, distance: 37.2
click at [876, 331] on input "text" at bounding box center [949, 334] width 175 height 23
type input "15H HIẾU"
click at [1068, 329] on input "0" at bounding box center [1119, 334] width 141 height 23
type input "9"
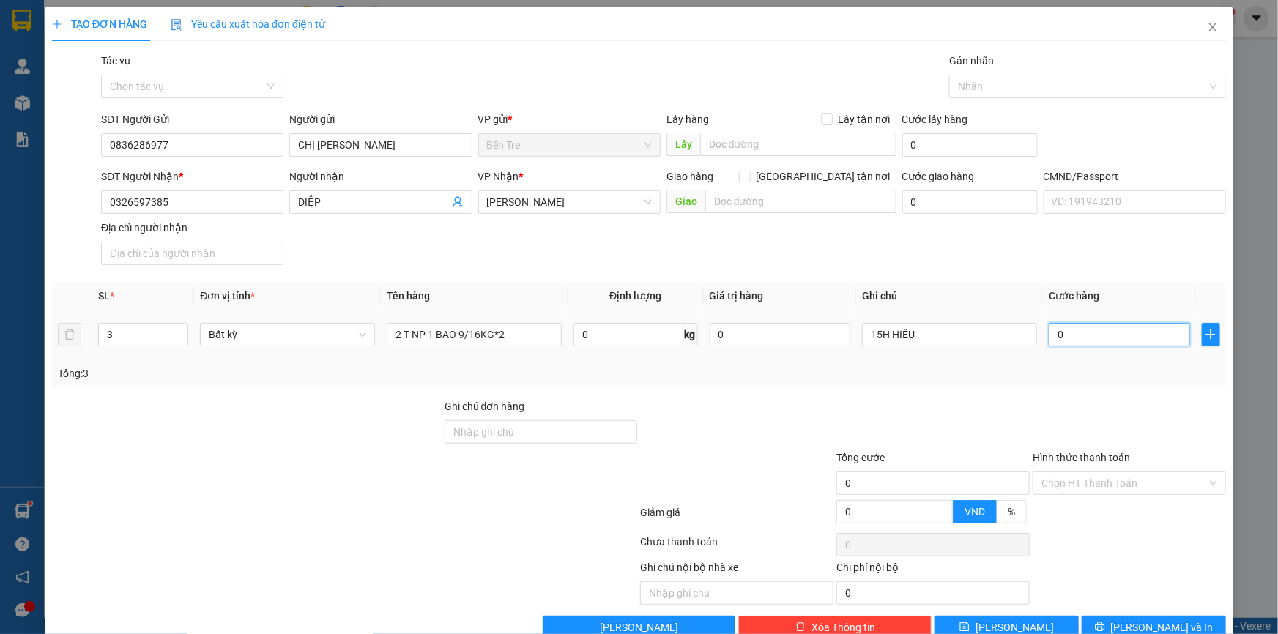
type input "9"
type input "95"
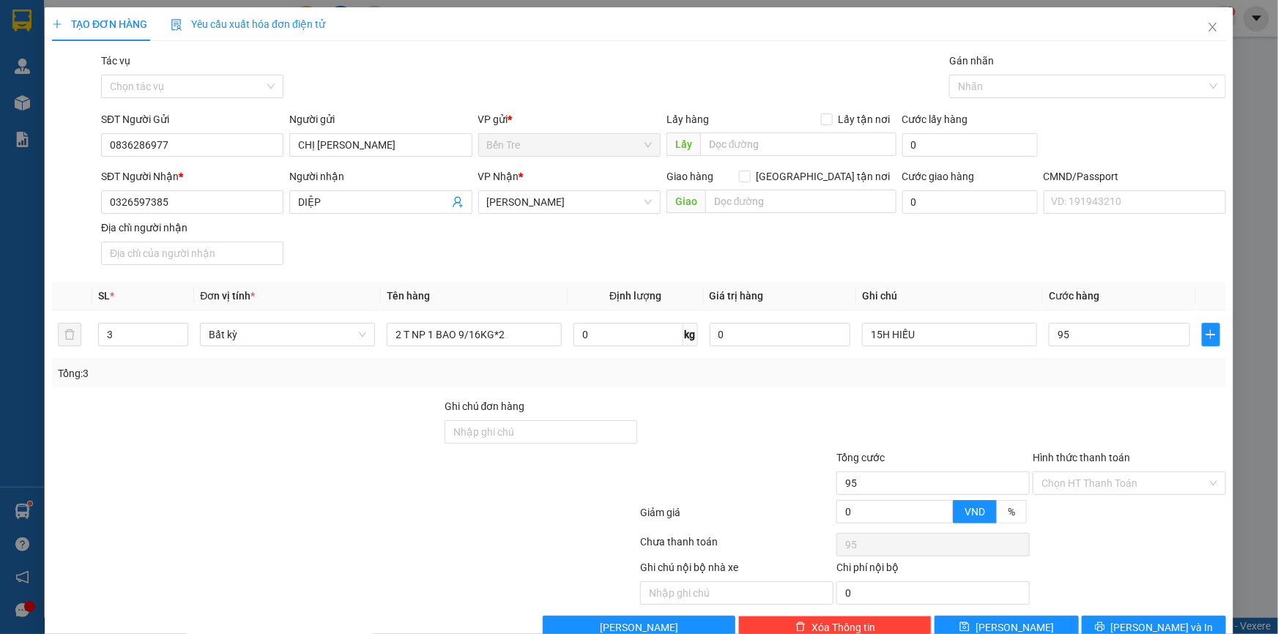
click at [1020, 374] on div "Tổng: 3" at bounding box center [639, 373] width 1162 height 16
type input "95.000"
click at [1115, 474] on input "Hình thức thanh toán" at bounding box center [1124, 483] width 166 height 22
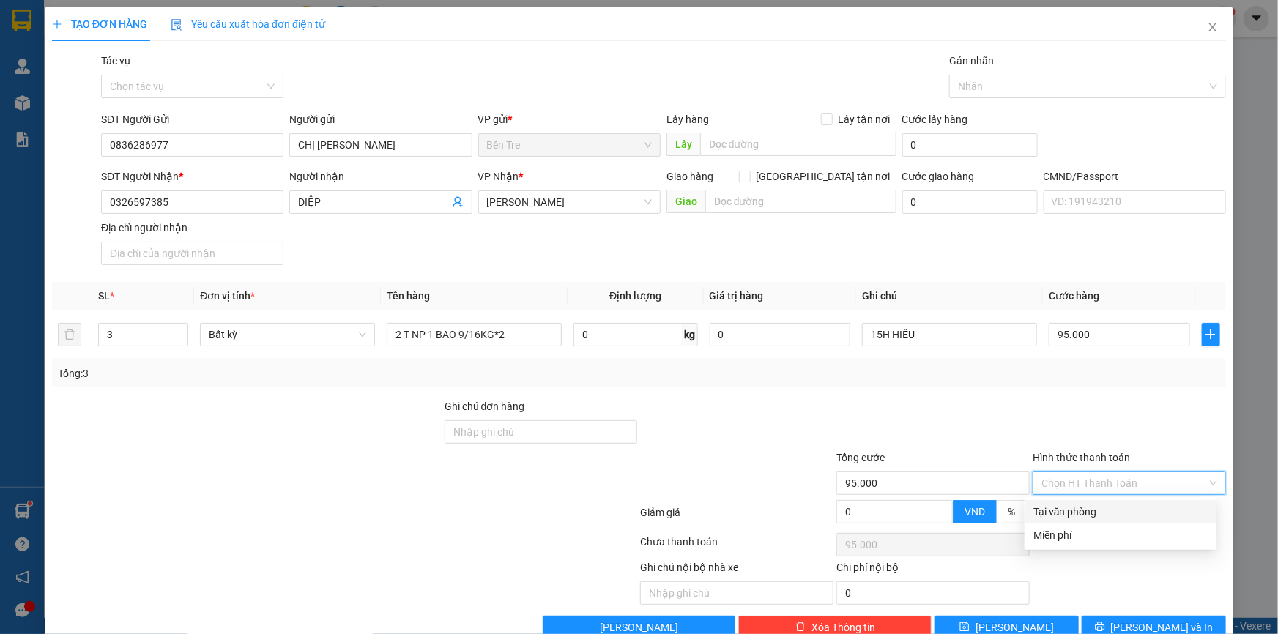
click at [1112, 497] on div "Transit Pickup Surcharge Ids Transit Deliver Surcharge Ids Transit Deliver Surc…" at bounding box center [639, 346] width 1174 height 587
click at [1104, 484] on input "Hình thức thanh toán" at bounding box center [1124, 483] width 166 height 22
click at [1106, 513] on div "Tại văn phòng" at bounding box center [1120, 512] width 174 height 16
type input "0"
click at [1076, 445] on div at bounding box center [1129, 423] width 196 height 51
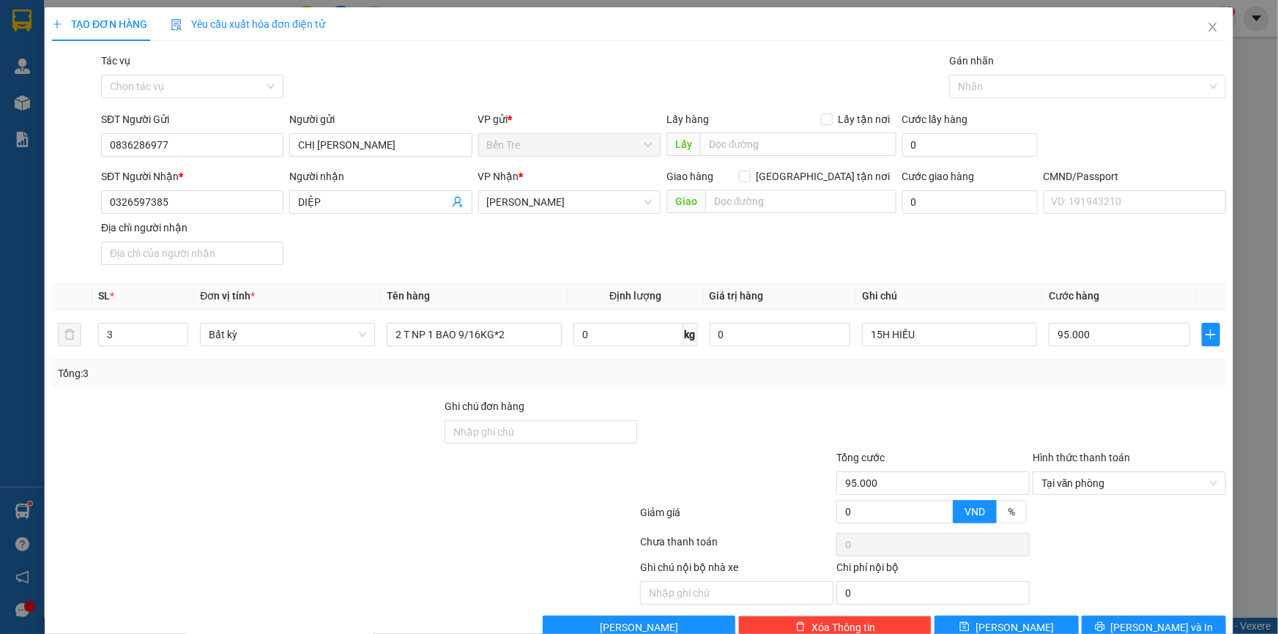
scroll to position [32, 0]
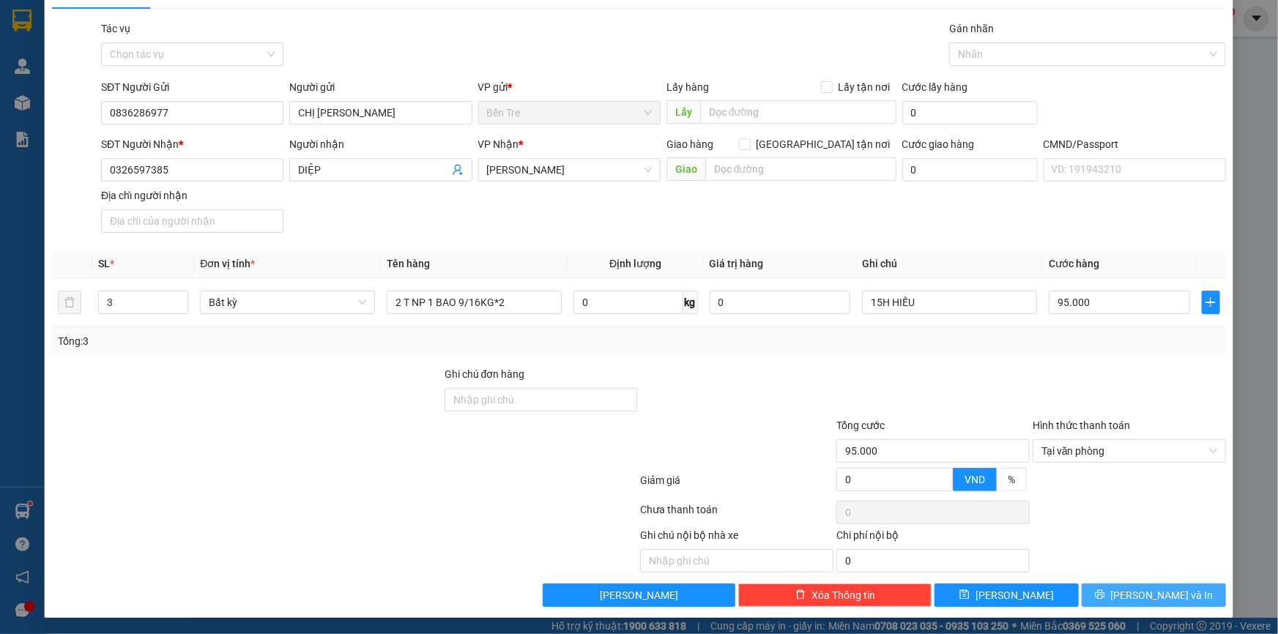
click at [1163, 588] on span "[PERSON_NAME] và In" at bounding box center [1162, 595] width 103 height 16
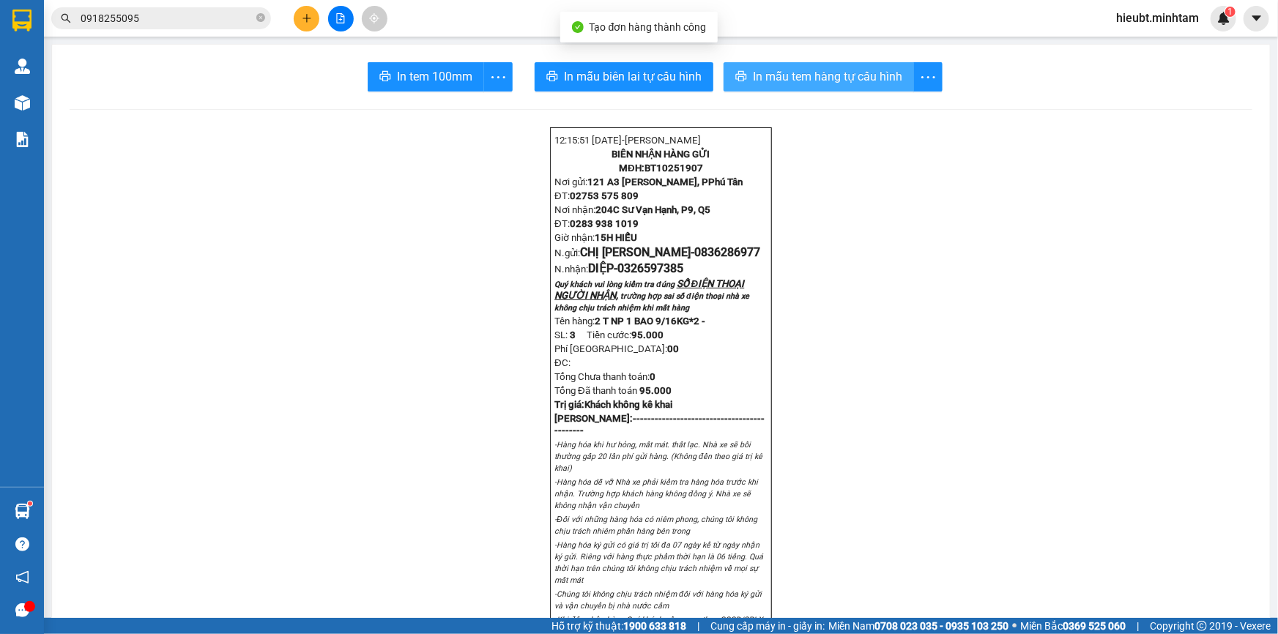
click at [768, 81] on span "In mẫu tem hàng tự cấu hình" at bounding box center [827, 76] width 149 height 18
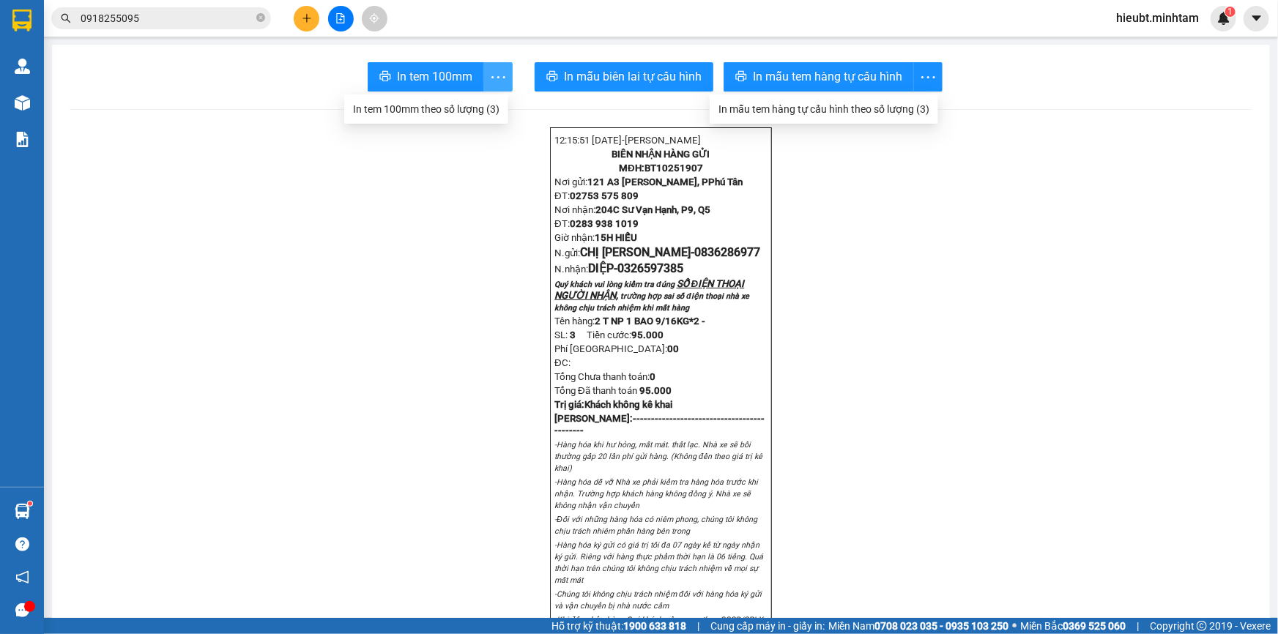
click at [492, 80] on icon "more" at bounding box center [498, 77] width 18 height 18
click at [484, 103] on div "In tem 100mm theo số lượng (3)" at bounding box center [426, 109] width 146 height 16
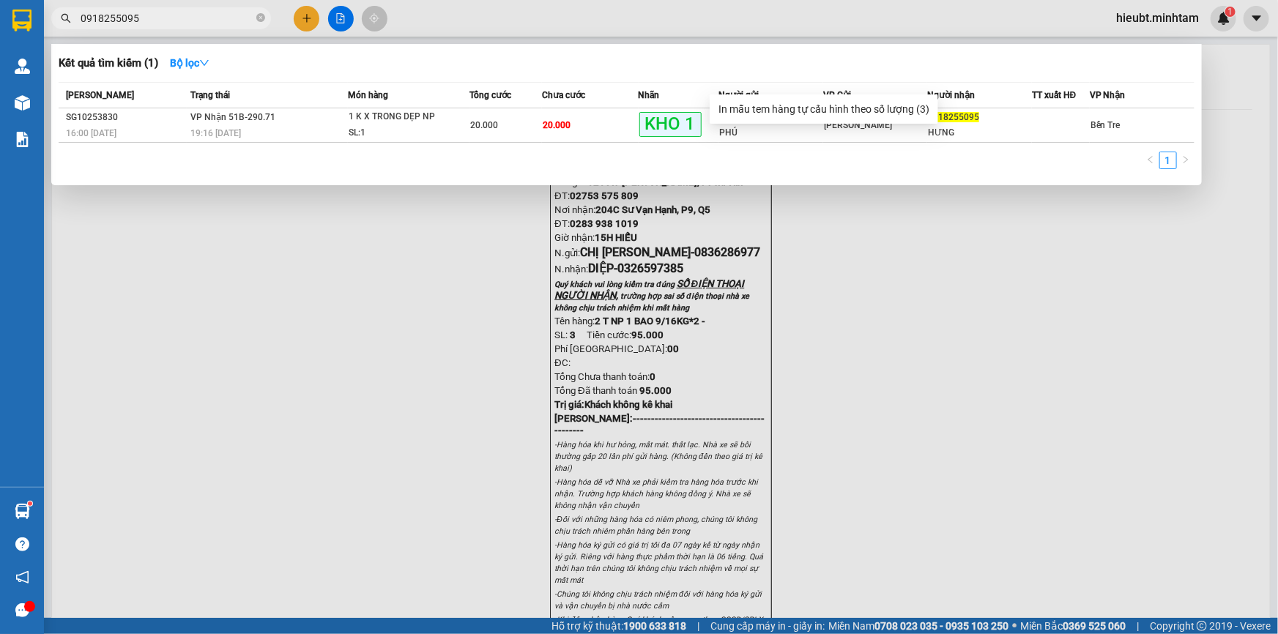
click at [163, 13] on input "0918255095" at bounding box center [167, 18] width 173 height 16
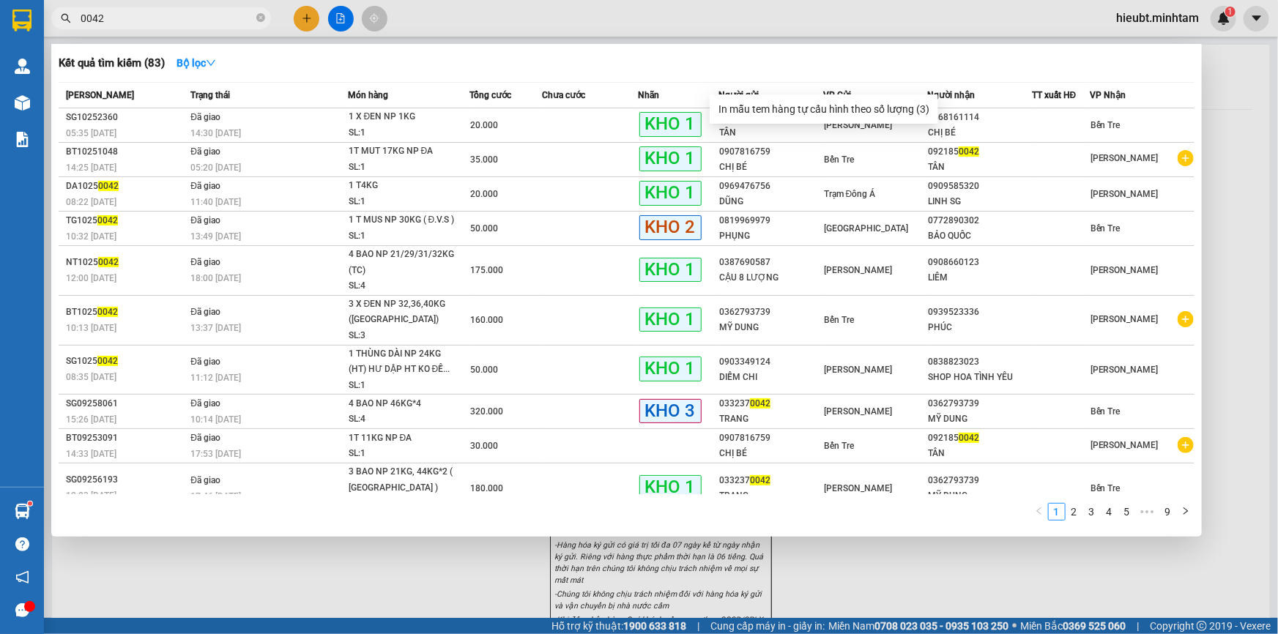
type input "0042"
click at [1227, 274] on div at bounding box center [639, 317] width 1278 height 634
click at [261, 20] on icon "close-circle" at bounding box center [260, 17] width 9 height 9
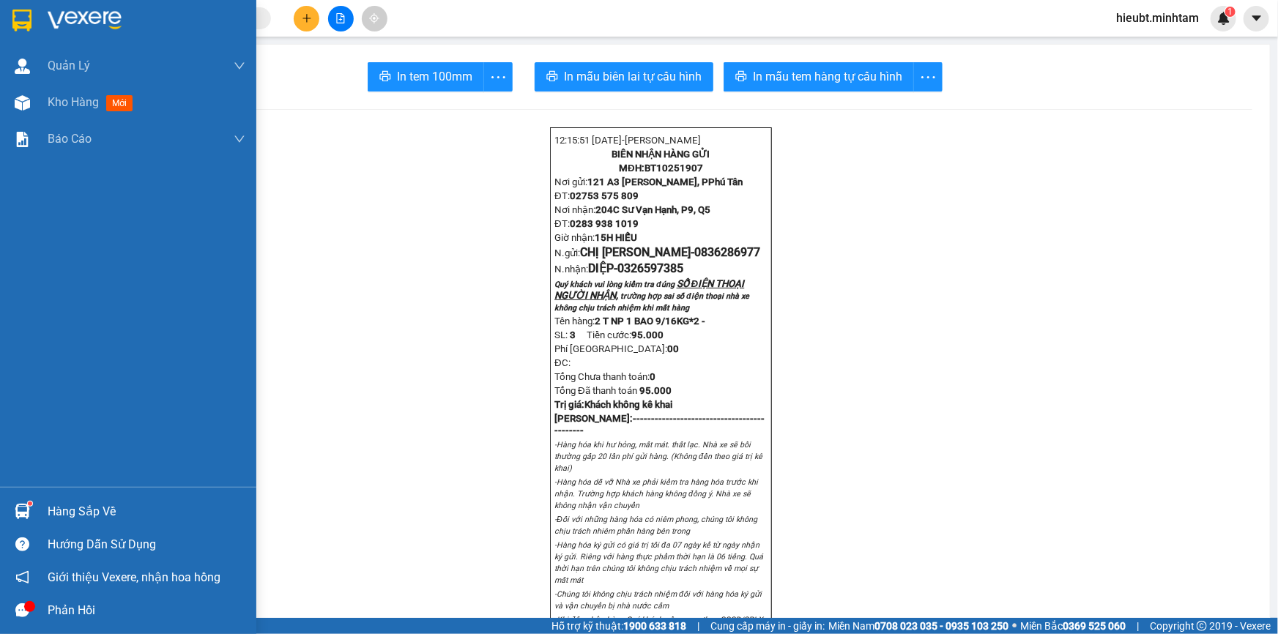
click at [24, 14] on img at bounding box center [21, 21] width 19 height 22
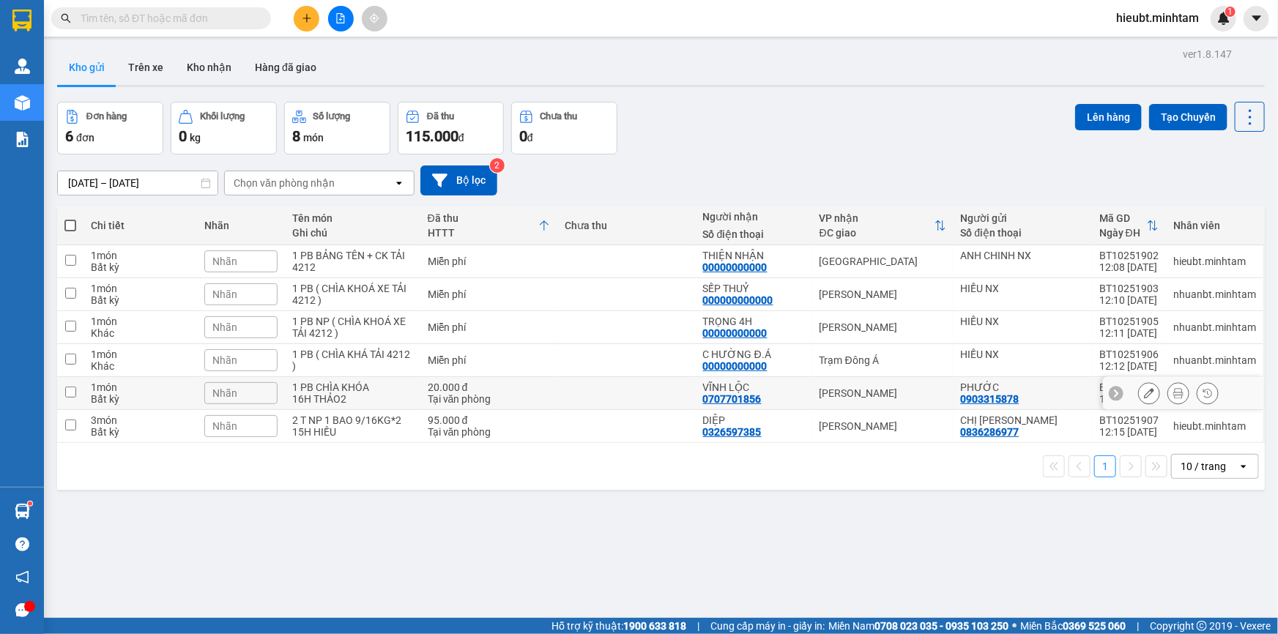
click at [610, 392] on td at bounding box center [626, 393] width 138 height 33
checkbox input "true"
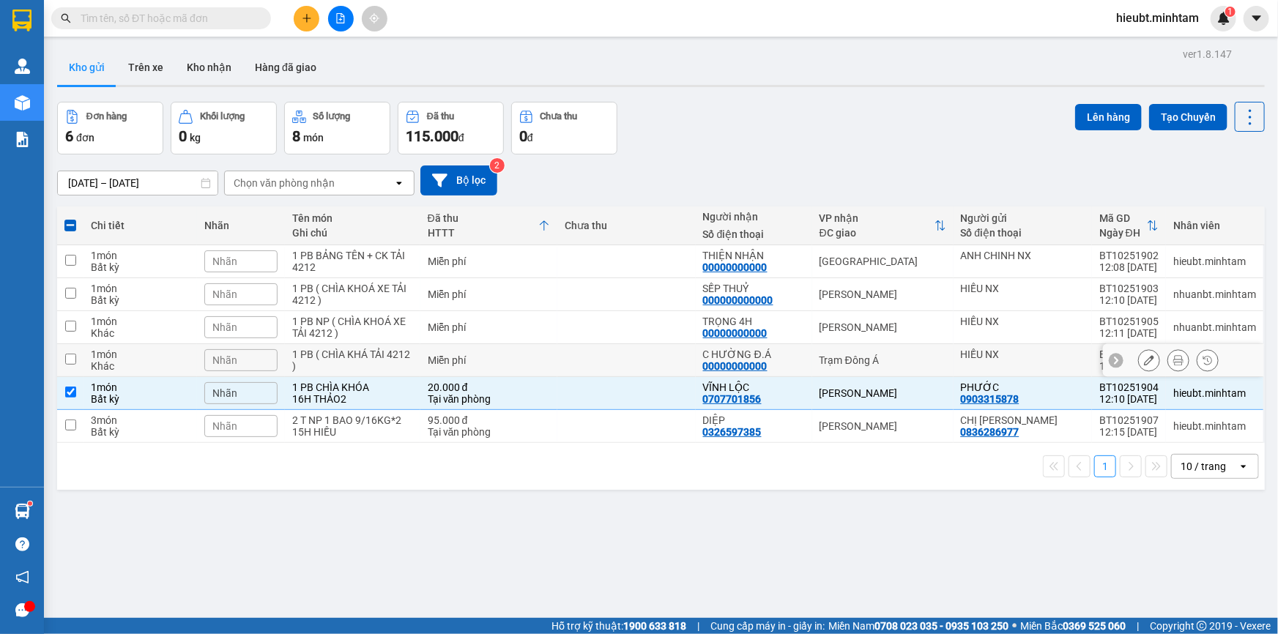
click at [617, 358] on td at bounding box center [626, 360] width 138 height 33
checkbox input "true"
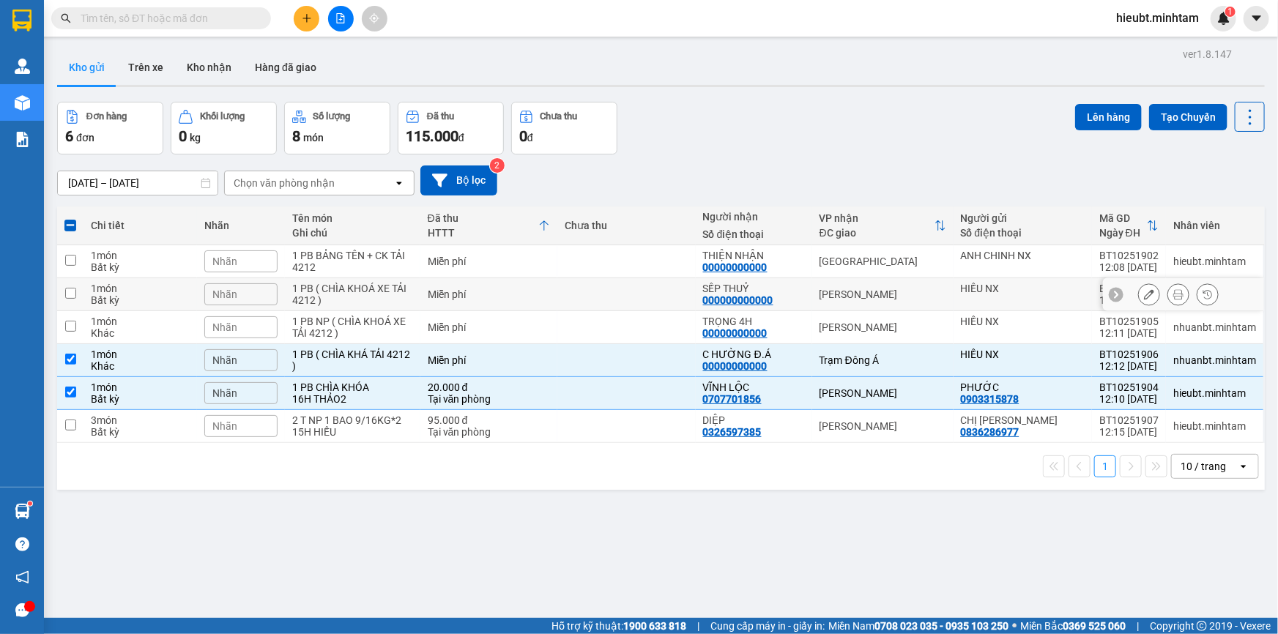
click at [626, 307] on td at bounding box center [626, 294] width 138 height 33
checkbox input "true"
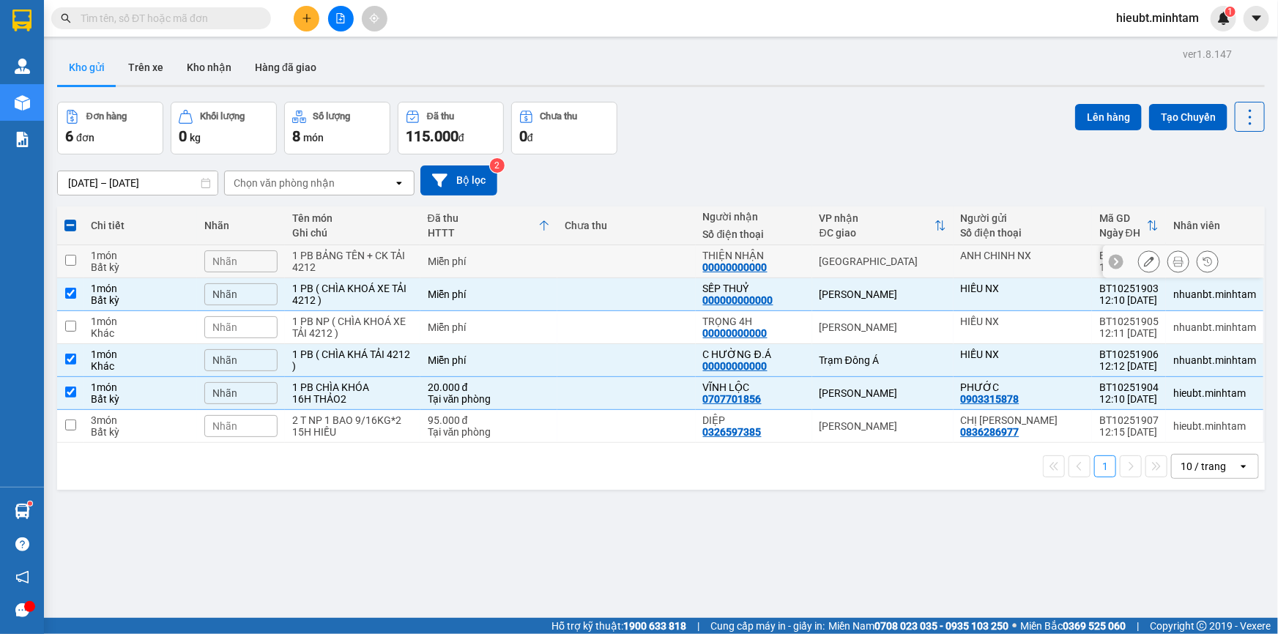
click at [631, 256] on td at bounding box center [626, 261] width 138 height 33
checkbox input "true"
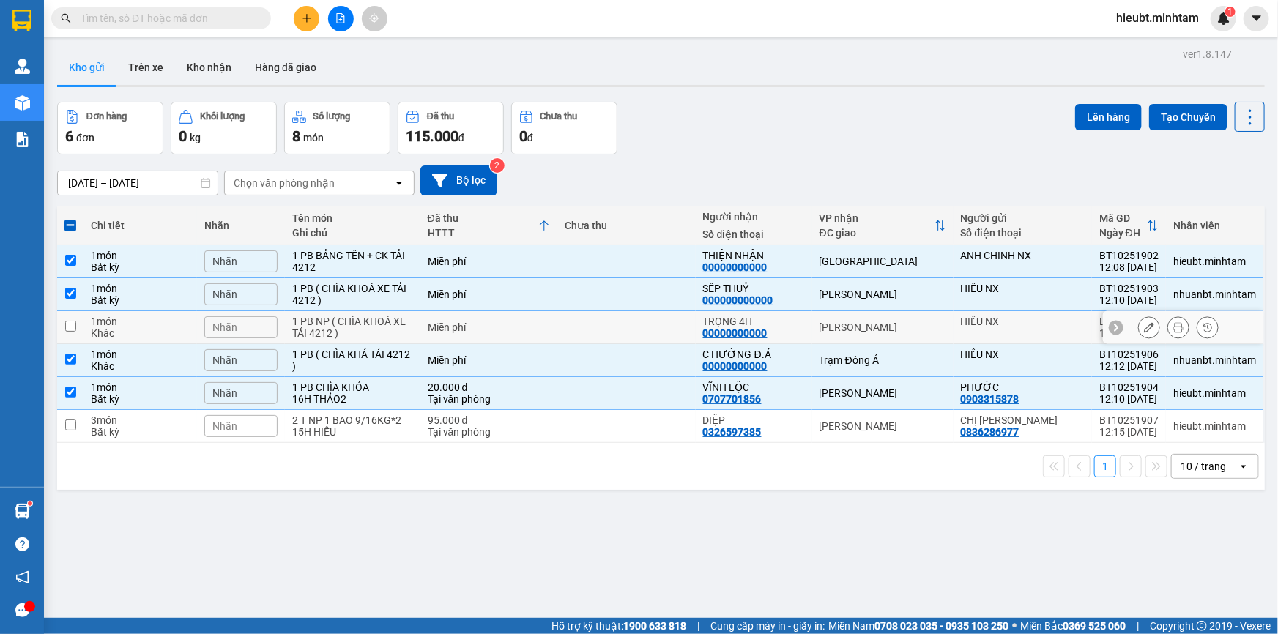
click at [620, 313] on td at bounding box center [626, 327] width 138 height 33
checkbox input "true"
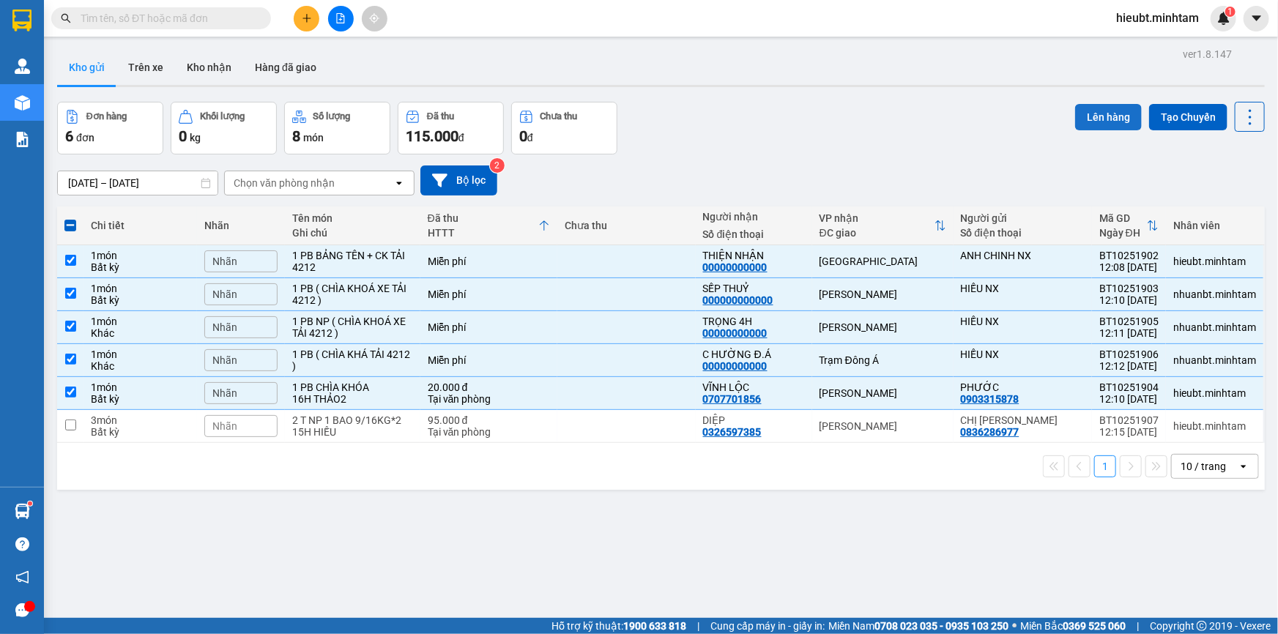
click at [1101, 116] on button "Lên hàng" at bounding box center [1108, 117] width 67 height 26
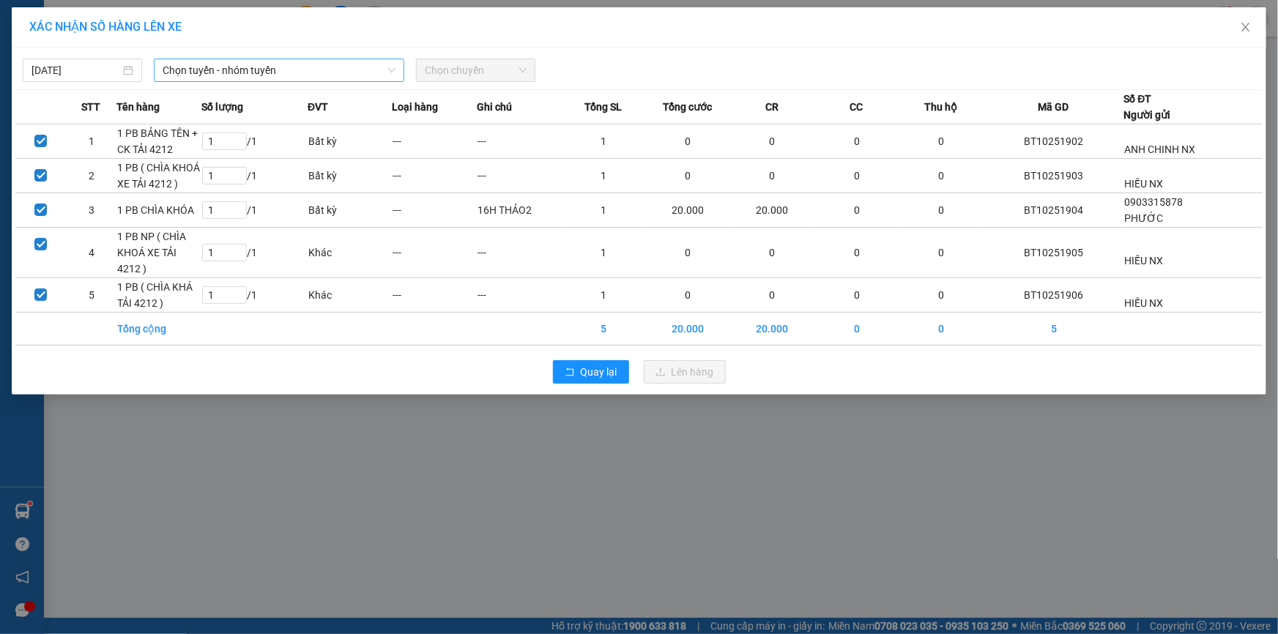
click at [210, 72] on span "Chọn tuyến - nhóm tuyến" at bounding box center [279, 70] width 233 height 22
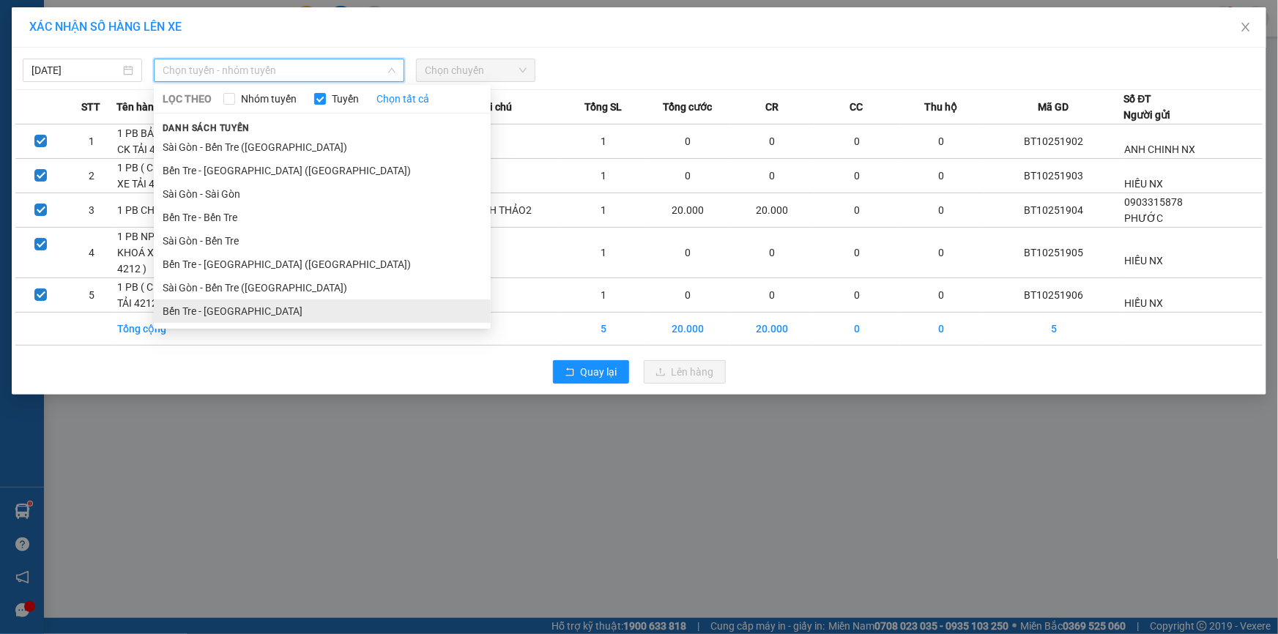
drag, startPoint x: 239, startPoint y: 314, endPoint x: 275, endPoint y: 216, distance: 104.5
click at [239, 315] on li "Bến Tre - [GEOGRAPHIC_DATA]" at bounding box center [322, 311] width 337 height 23
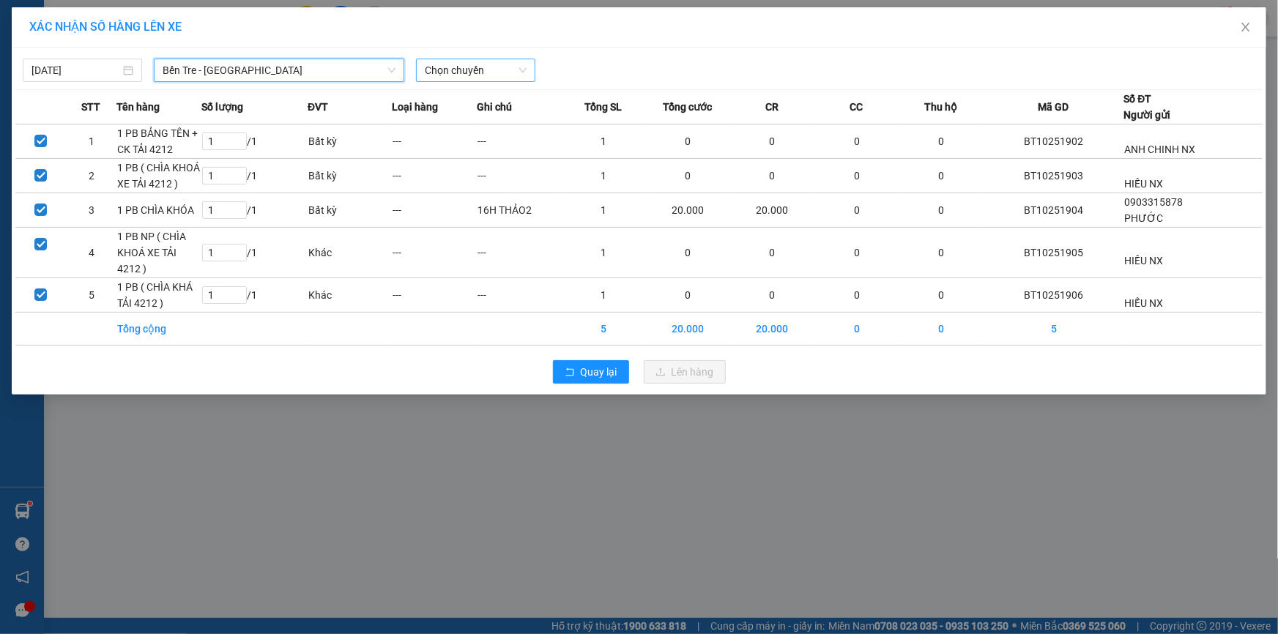
click at [465, 71] on span "Chọn chuyến" at bounding box center [476, 70] width 102 height 22
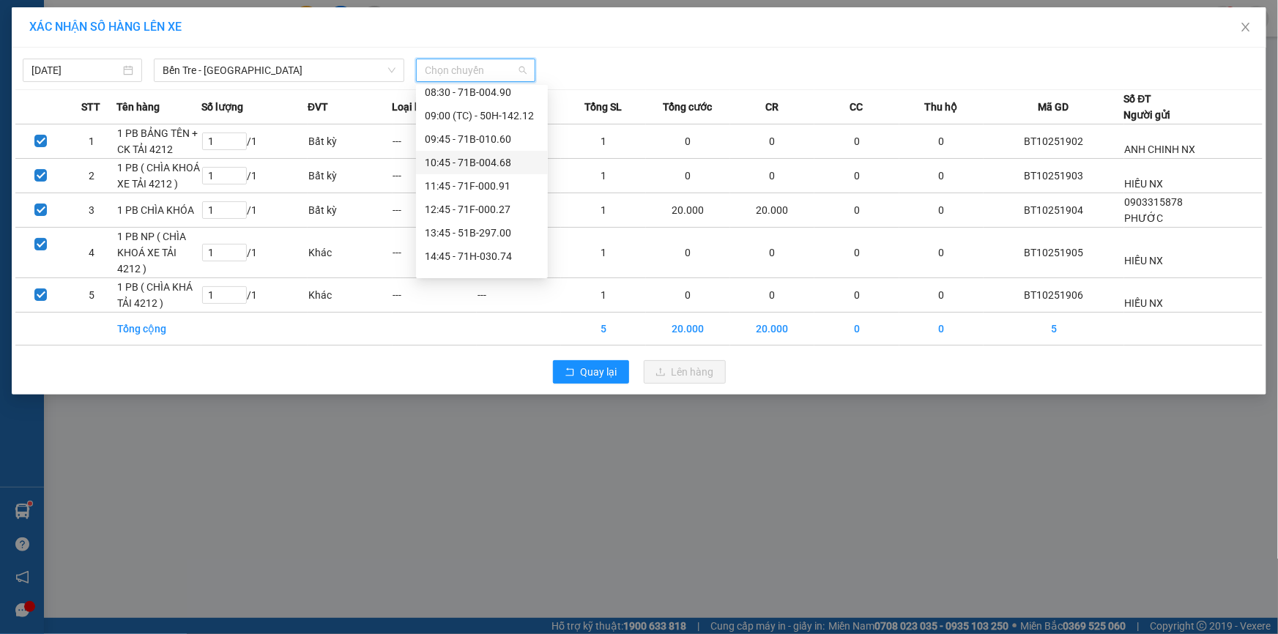
scroll to position [199, 0]
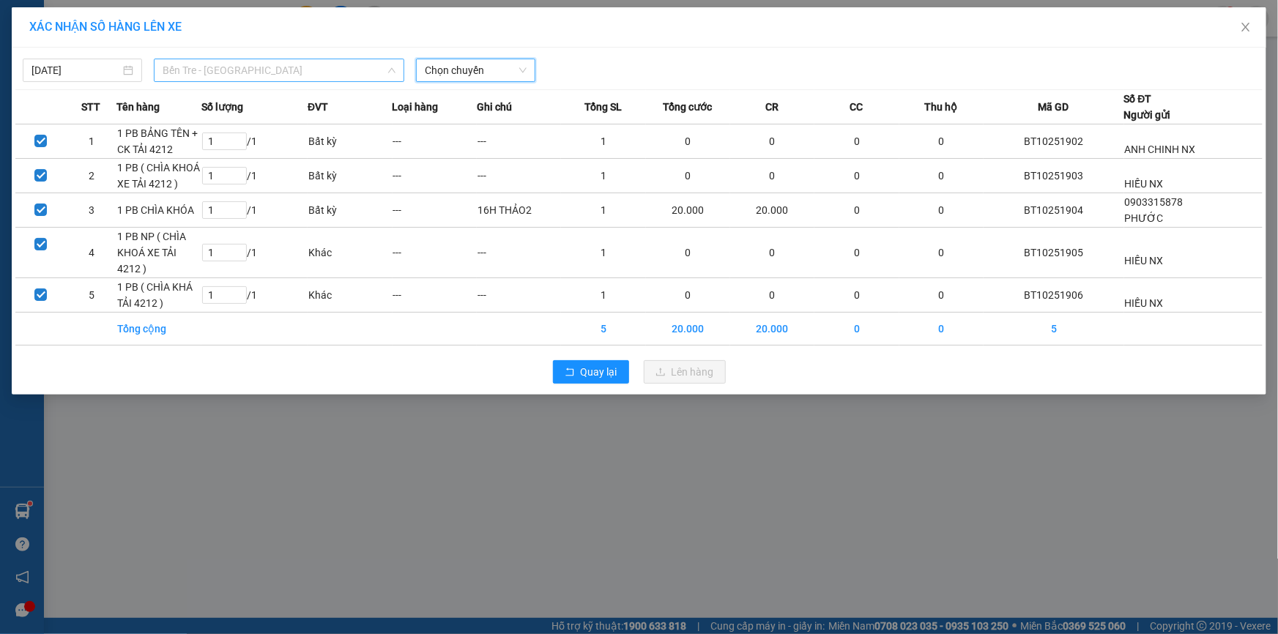
click at [189, 74] on span "Bến Tre - [GEOGRAPHIC_DATA]" at bounding box center [279, 70] width 233 height 22
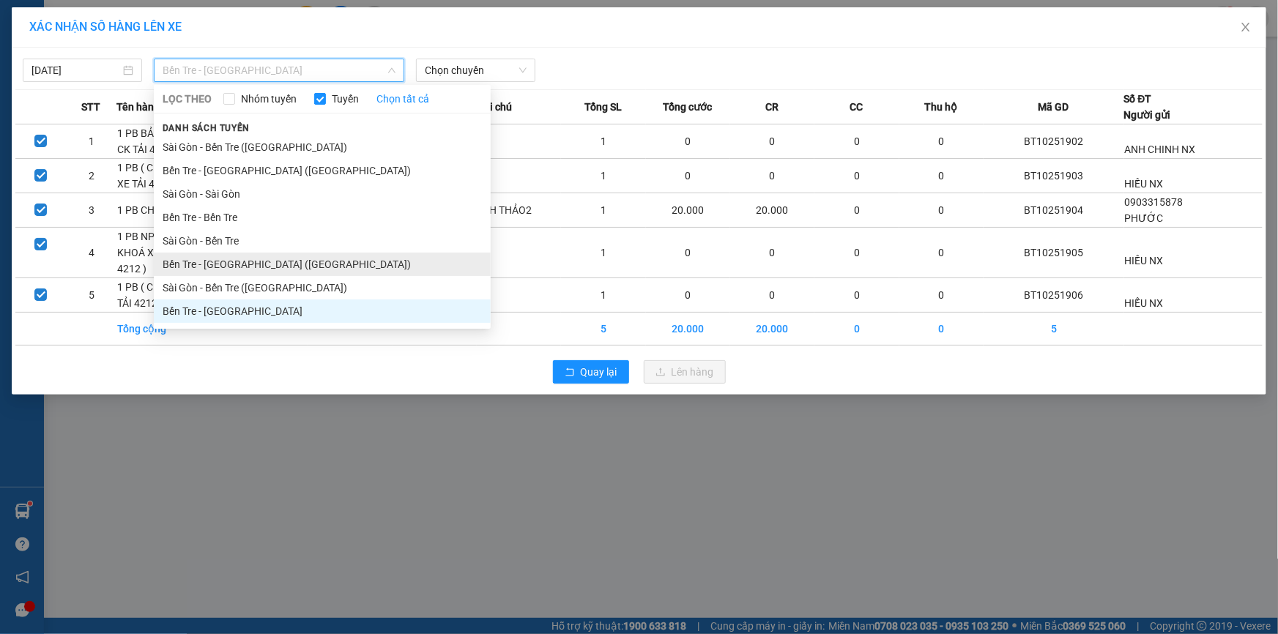
drag, startPoint x: 248, startPoint y: 268, endPoint x: 300, endPoint y: 233, distance: 63.4
click at [248, 268] on li "Bến Tre - [GEOGRAPHIC_DATA] ([GEOGRAPHIC_DATA])" at bounding box center [322, 264] width 337 height 23
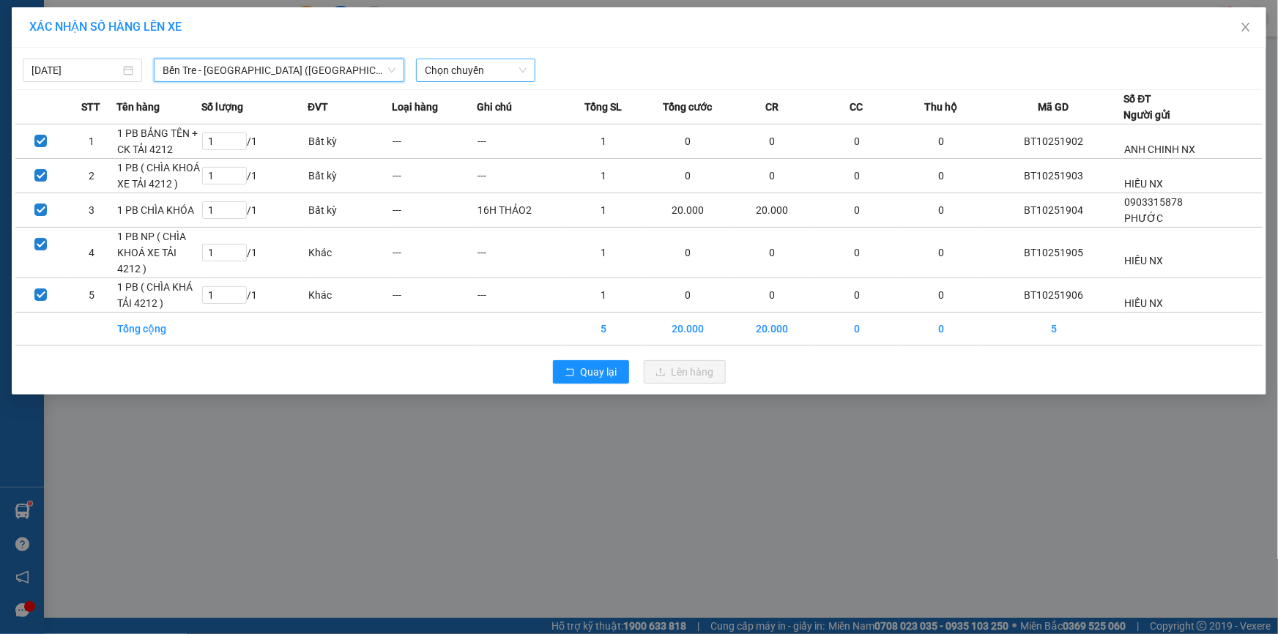
click at [484, 67] on span "Chọn chuyến" at bounding box center [476, 70] width 102 height 22
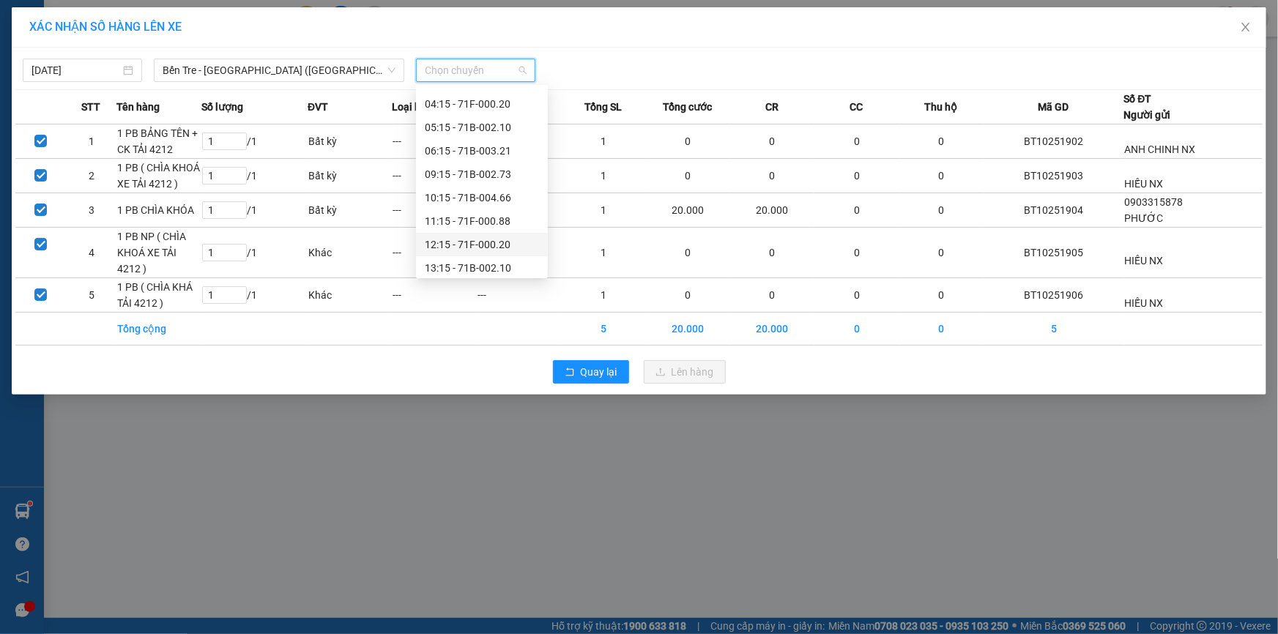
scroll to position [117, 0]
click at [498, 193] on div "12:15 - 71F-000.20" at bounding box center [482, 193] width 114 height 16
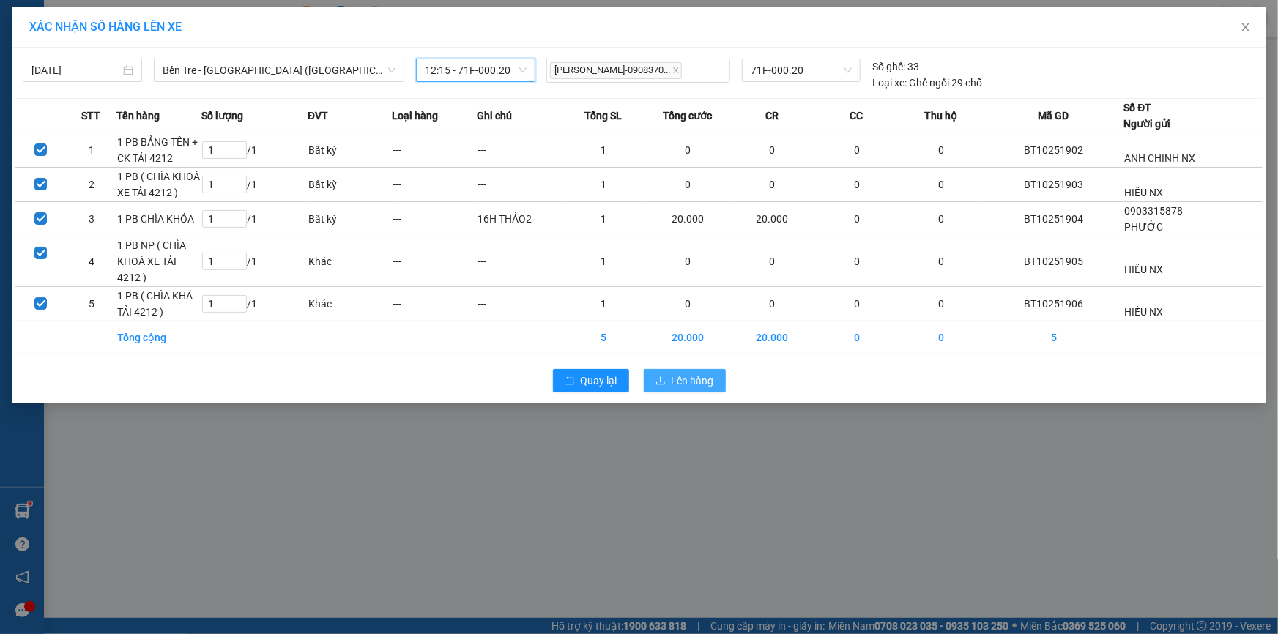
click at [689, 379] on span "Lên hàng" at bounding box center [693, 381] width 42 height 16
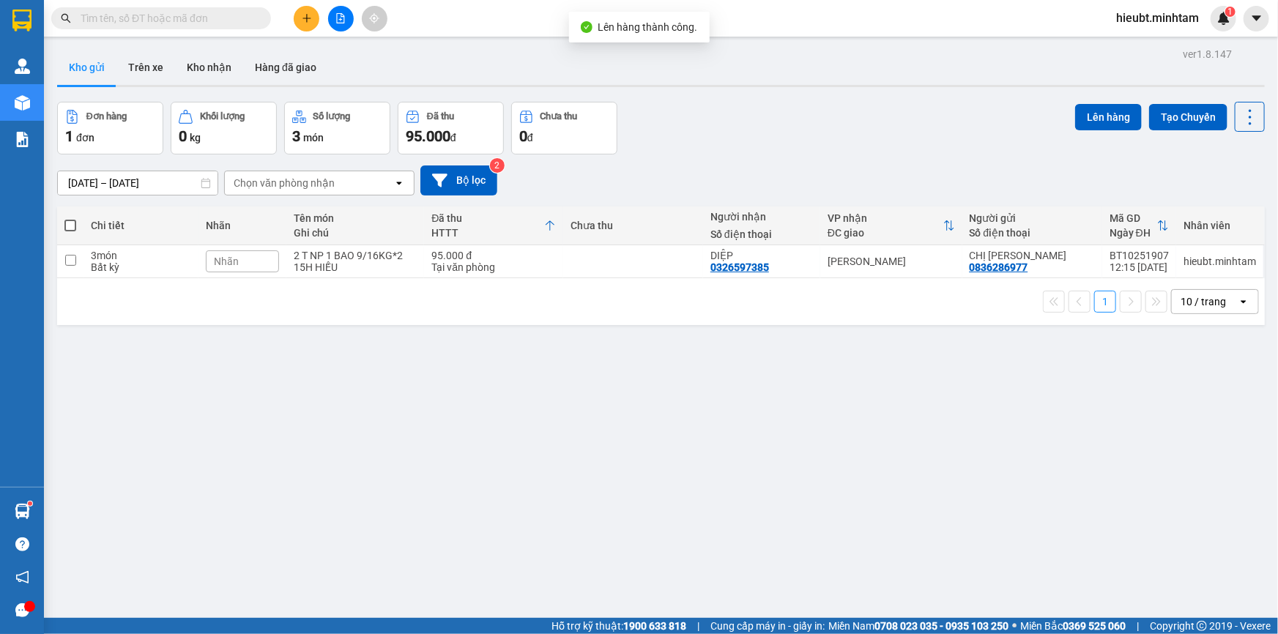
click at [808, 129] on div "Đơn hàng 1 đơn Khối lượng 0 kg Số lượng 3 món Đã thu 95.000 đ Chưa thu 0 đ Lên …" at bounding box center [661, 128] width 1208 height 53
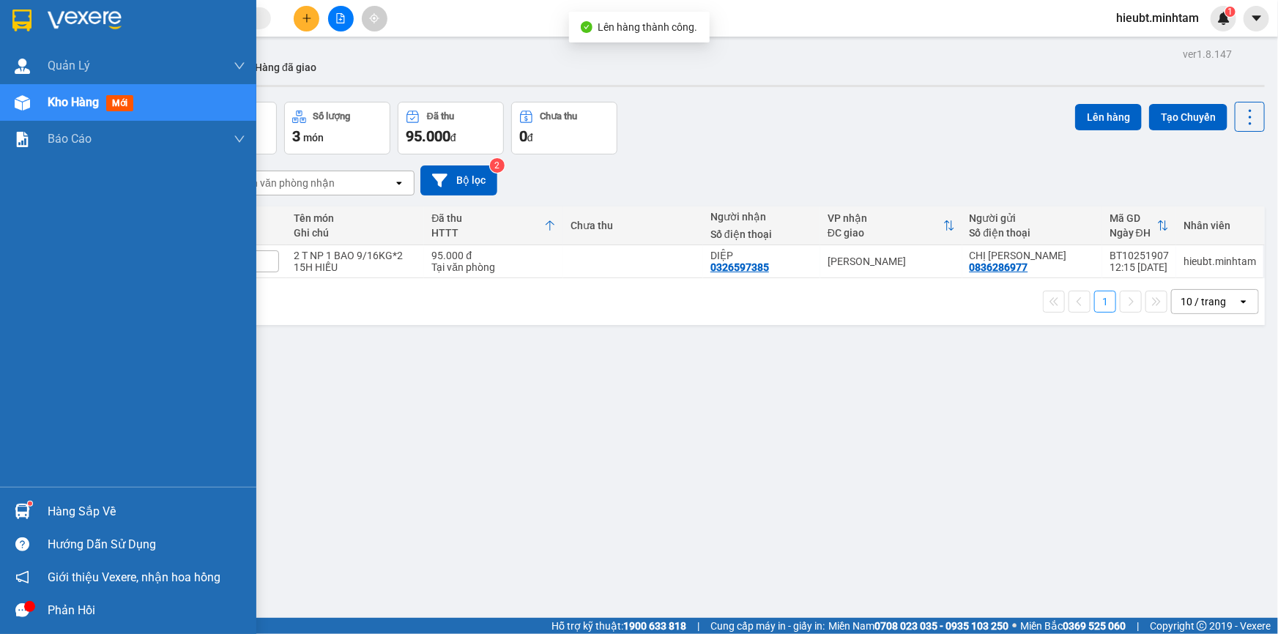
click at [27, 12] on img at bounding box center [21, 21] width 19 height 22
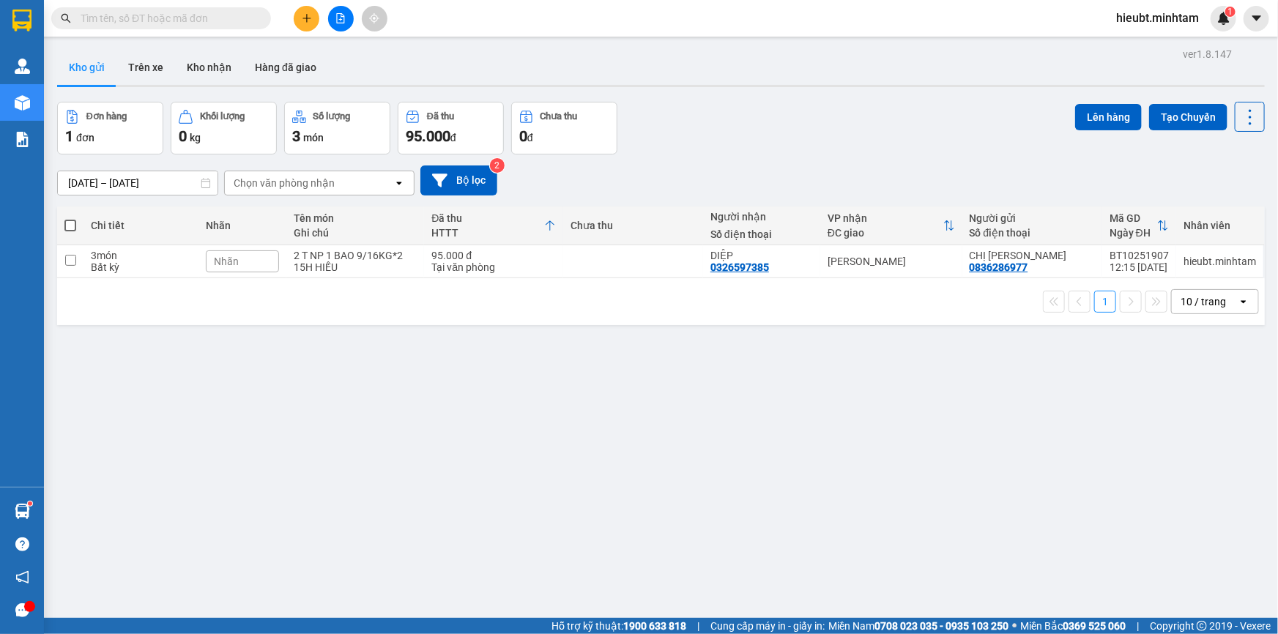
click at [301, 24] on button at bounding box center [307, 19] width 26 height 26
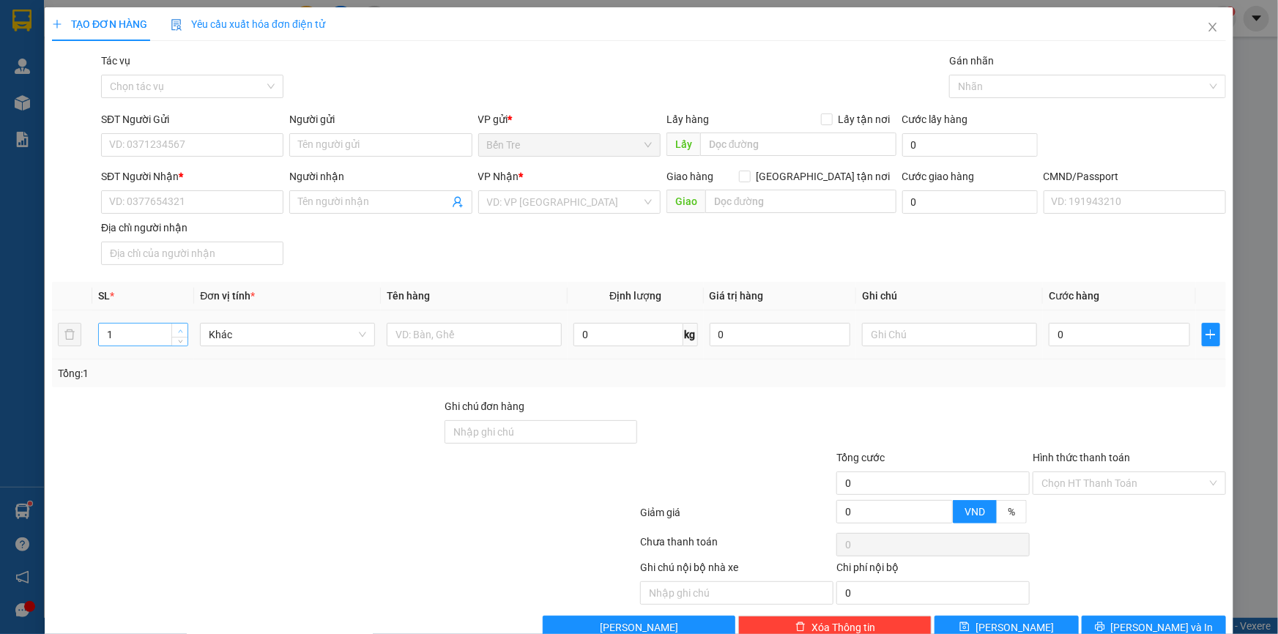
type input "2"
click at [179, 327] on span "up" at bounding box center [180, 331] width 9 height 9
click at [461, 330] on input "text" at bounding box center [474, 334] width 175 height 23
type input "1XT, 1B 7,33 KG NP ( ĐA )"
click at [175, 149] on input "SĐT Người Gửi" at bounding box center [192, 144] width 182 height 23
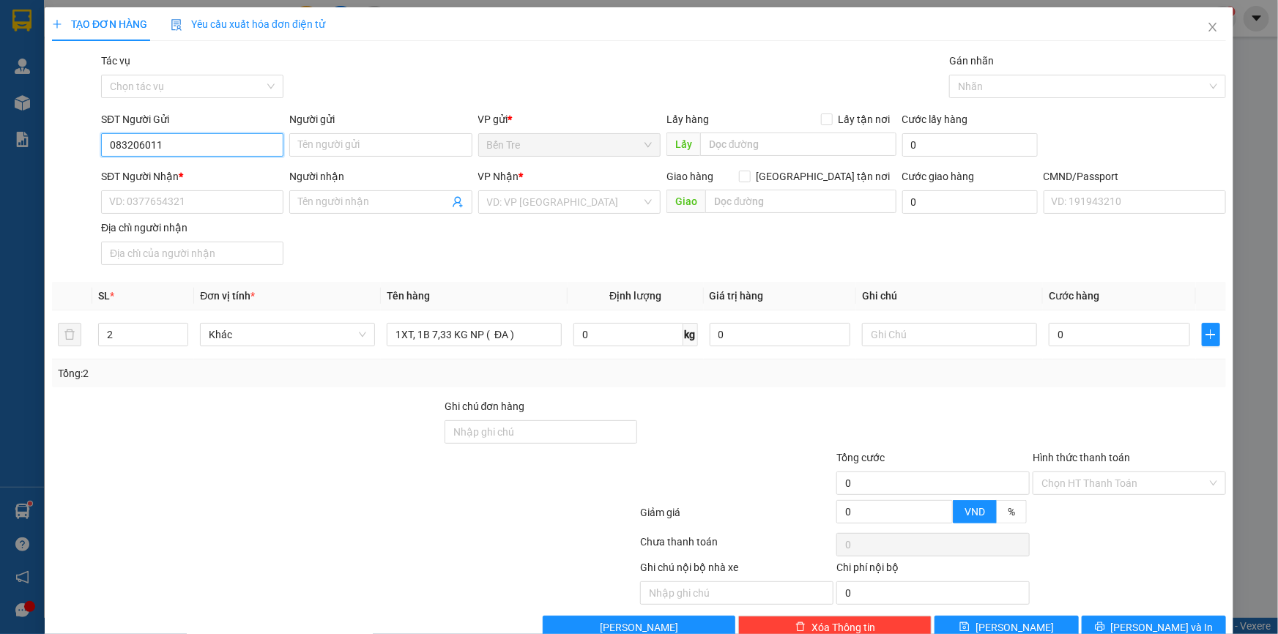
type input "0832060119"
click at [222, 150] on input "0832060119" at bounding box center [192, 144] width 182 height 23
click at [209, 173] on div "0832060119 - CHỊ [PERSON_NAME]" at bounding box center [190, 174] width 163 height 16
type input "CHỊ [PERSON_NAME]"
type input "0977833251"
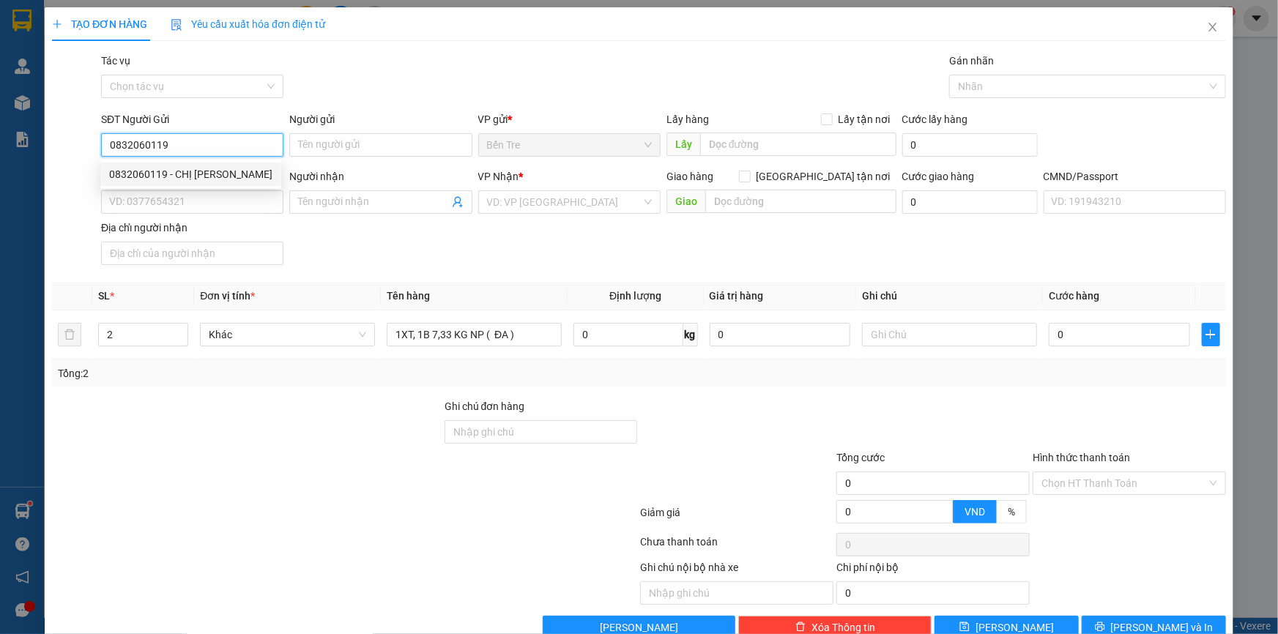
type input "[PERSON_NAME]"
type input "0832060119"
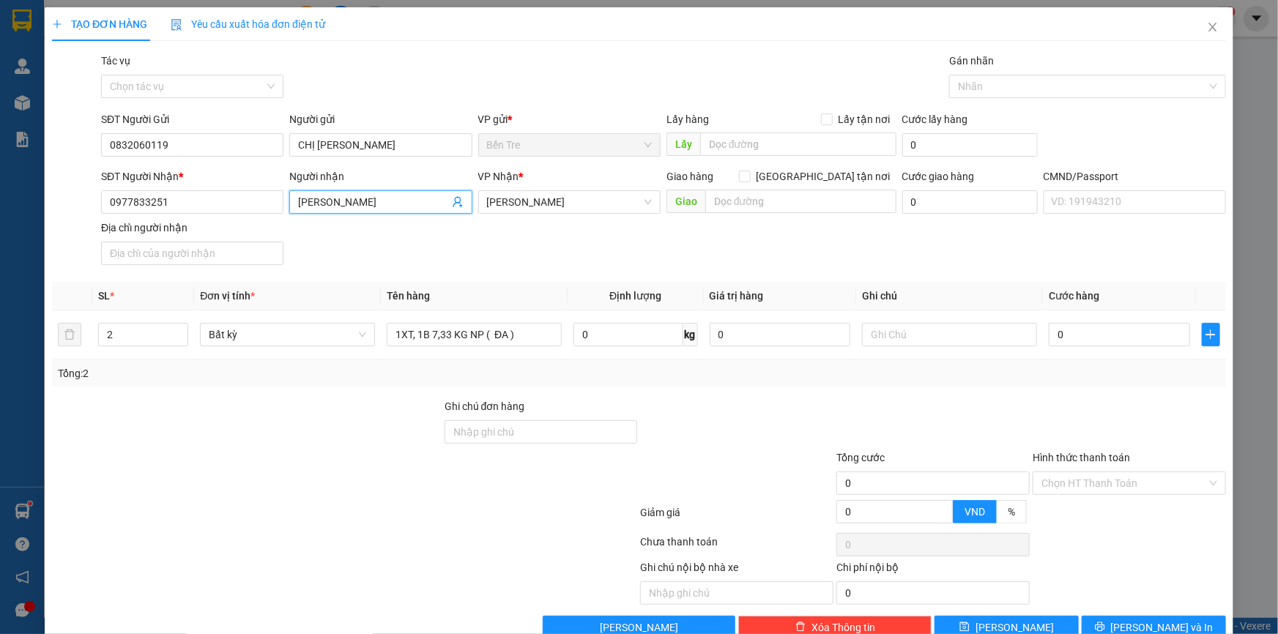
click at [453, 204] on icon "user-add" at bounding box center [458, 202] width 10 height 11
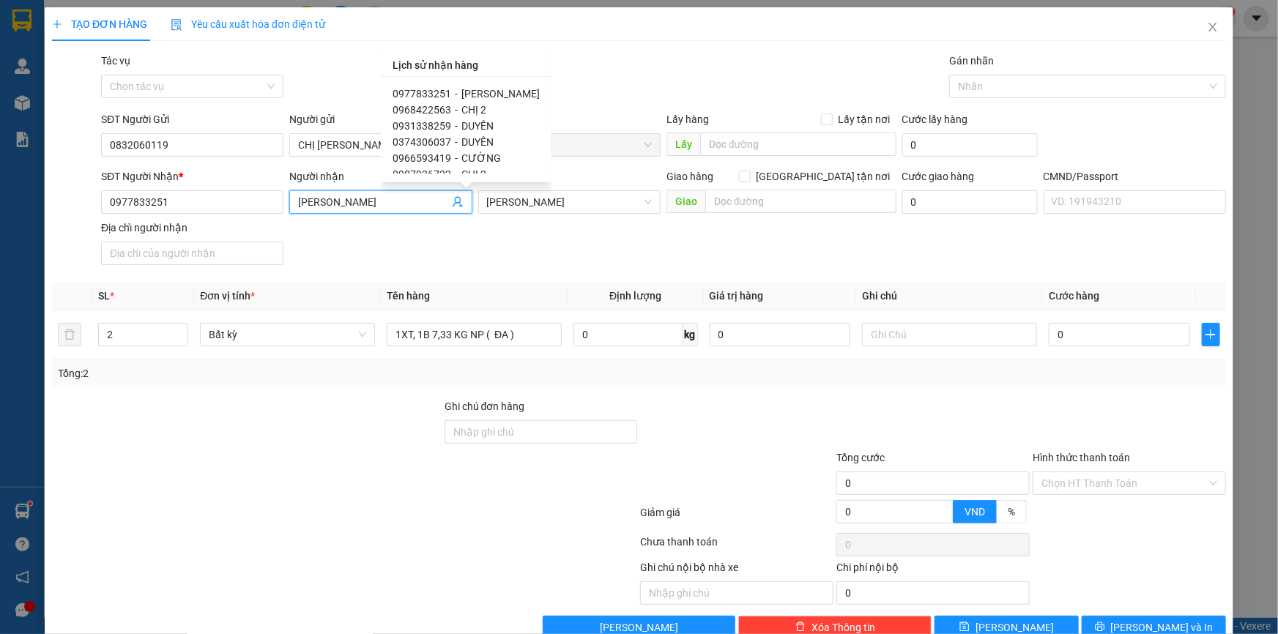
click at [461, 140] on span "DUYÊN" at bounding box center [477, 142] width 32 height 12
type input "0374306037"
type input "DUYÊN"
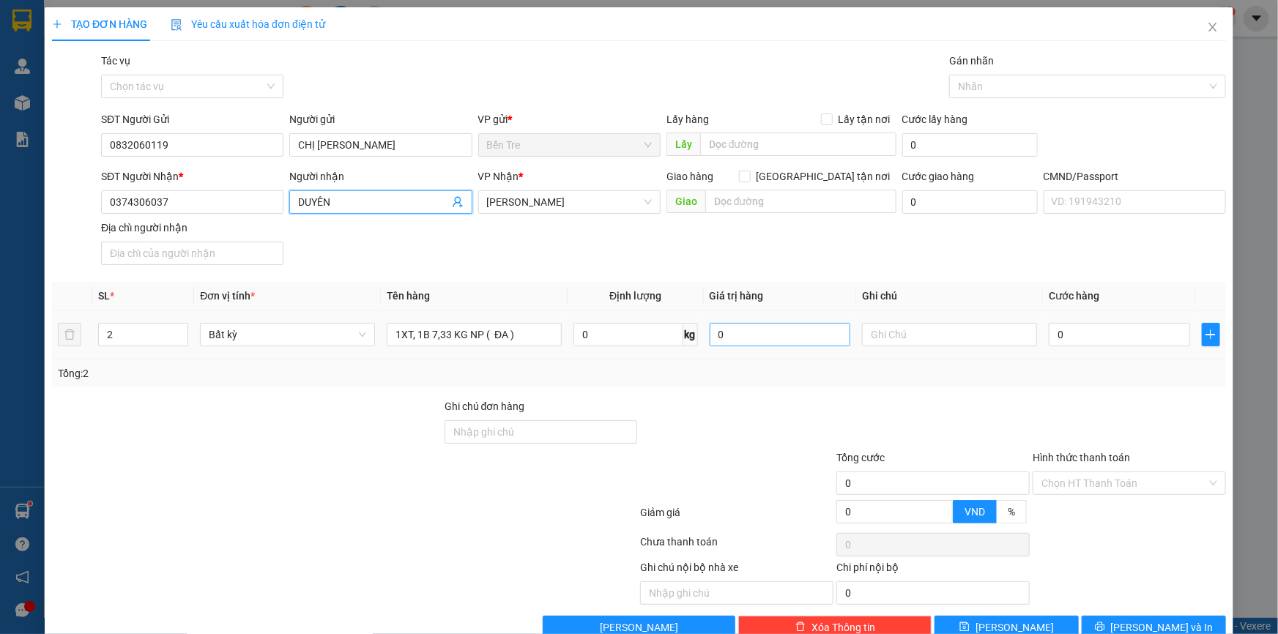
drag, startPoint x: 581, startPoint y: 260, endPoint x: 758, endPoint y: 332, distance: 190.5
click at [582, 260] on div "SĐT Người Nhận * 0374306037 Người nhận DUYÊN DUYÊN VP Nhận * [PERSON_NAME] hàng…" at bounding box center [663, 219] width 1131 height 103
drag, startPoint x: 928, startPoint y: 341, endPoint x: 921, endPoint y: 343, distance: 7.6
click at [928, 340] on input "text" at bounding box center [949, 334] width 175 height 23
type input "16H NHÂN"
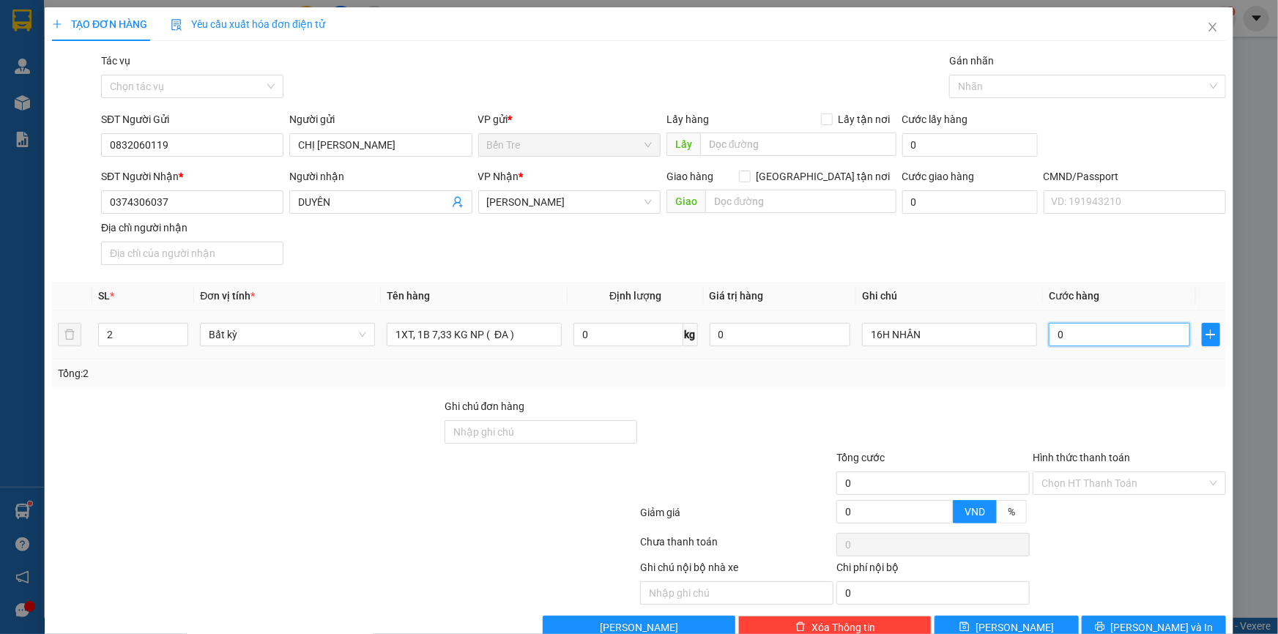
click at [1082, 326] on input "0" at bounding box center [1119, 334] width 141 height 23
type input "7"
type input "75"
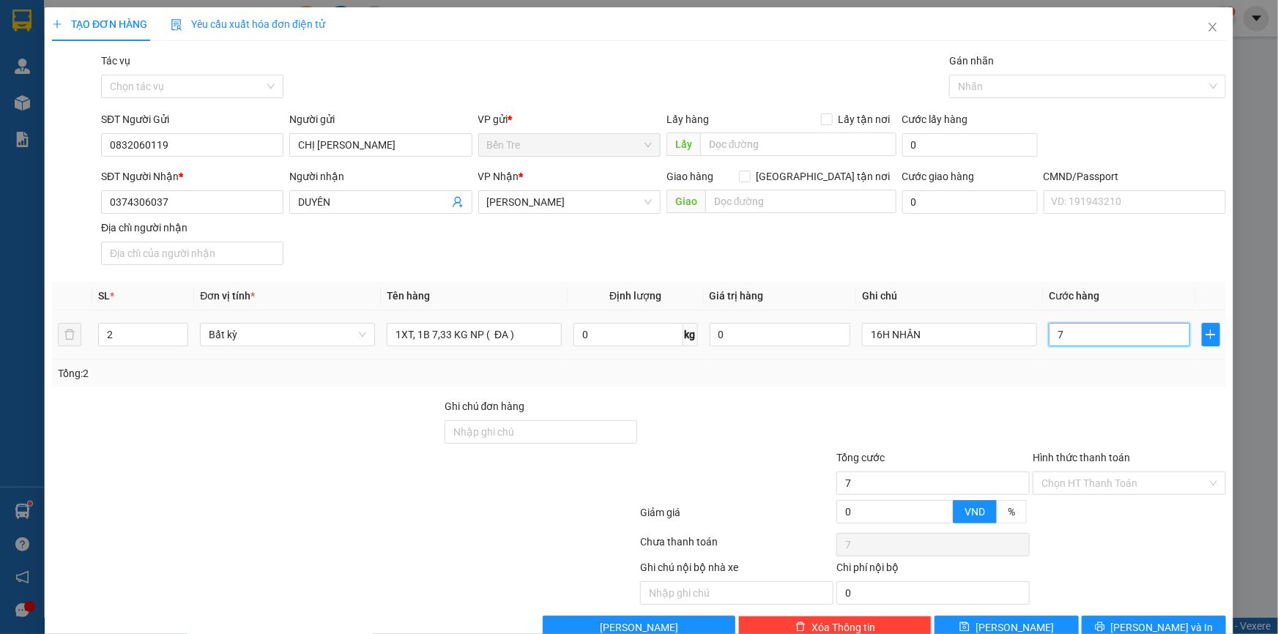
type input "75"
type input "75.000"
click at [896, 422] on div at bounding box center [933, 423] width 196 height 51
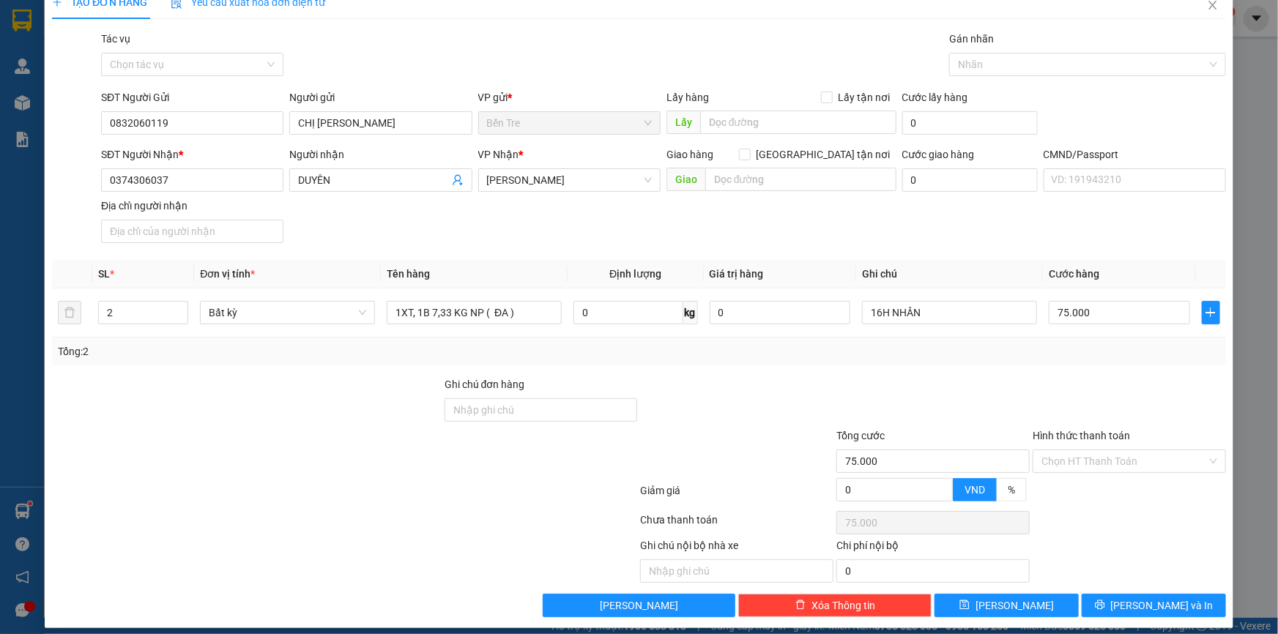
scroll to position [32, 0]
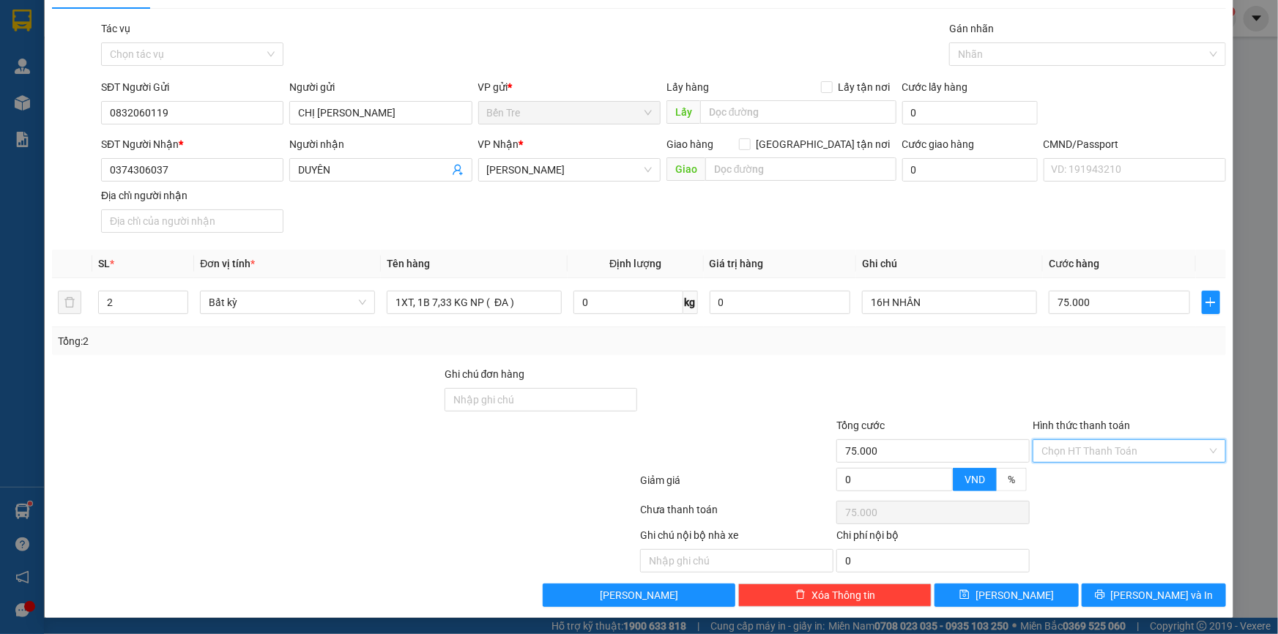
drag, startPoint x: 1063, startPoint y: 447, endPoint x: 1072, endPoint y: 480, distance: 34.3
click at [1063, 447] on input "Hình thức thanh toán" at bounding box center [1124, 451] width 166 height 22
click at [1072, 480] on div "Tại văn phòng" at bounding box center [1120, 480] width 174 height 16
type input "0"
drag, startPoint x: 1104, startPoint y: 589, endPoint x: 1018, endPoint y: 516, distance: 112.7
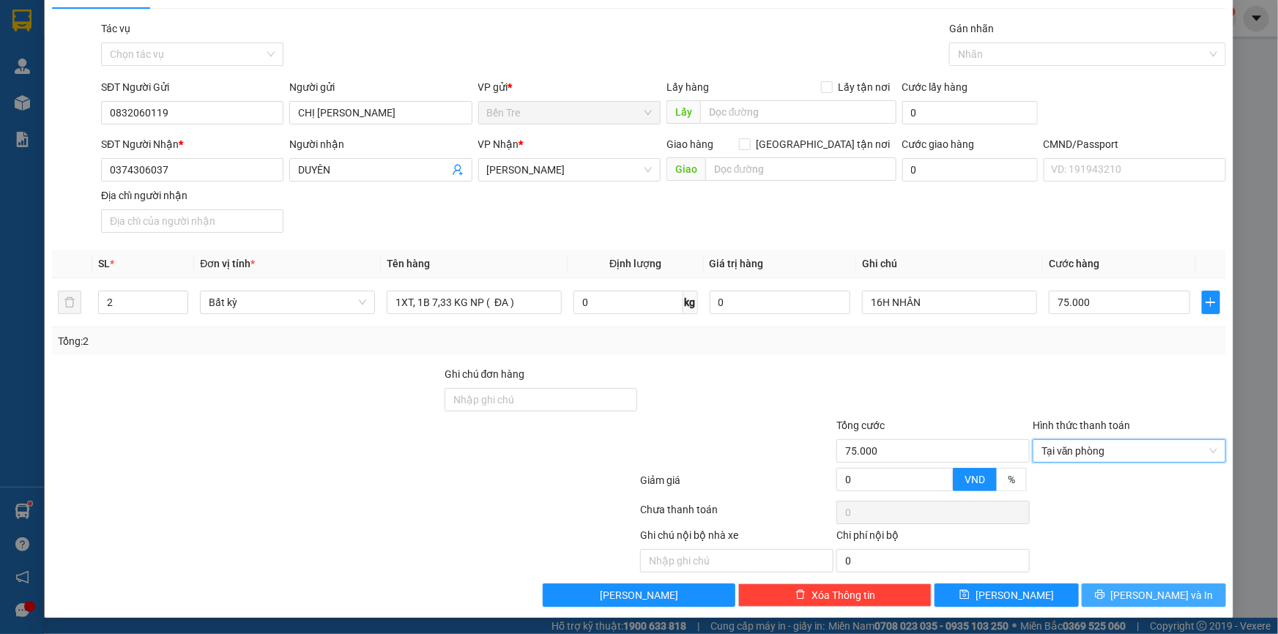
click at [1103, 589] on button "[PERSON_NAME] và In" at bounding box center [1154, 595] width 144 height 23
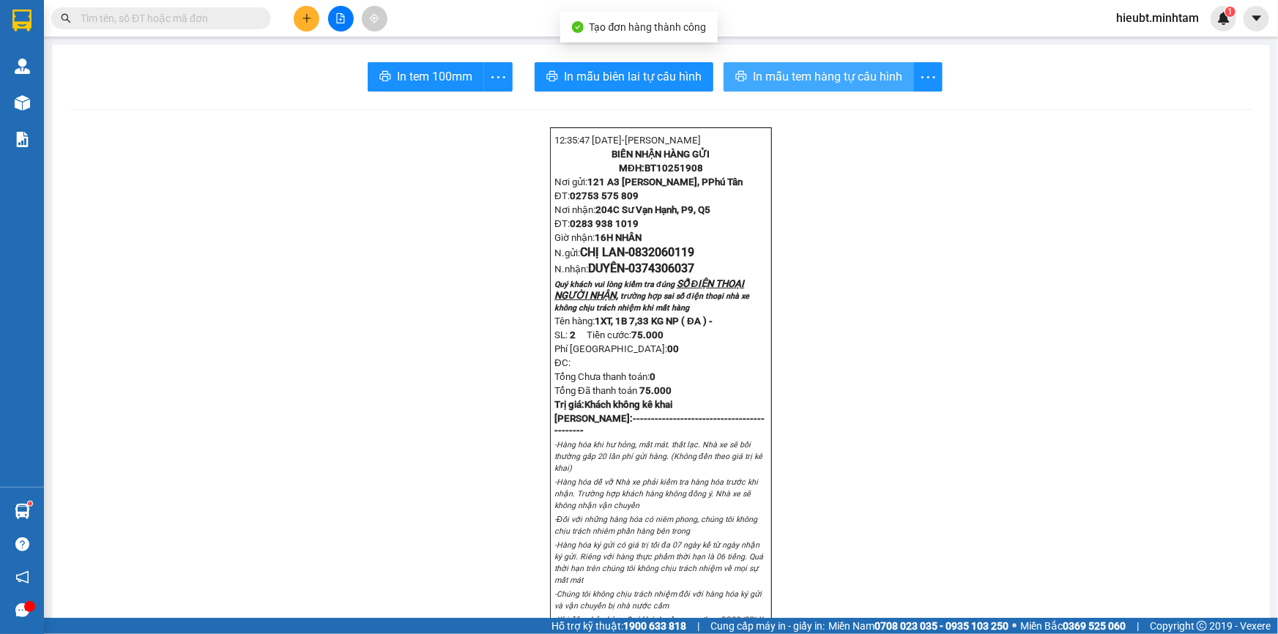
click at [797, 74] on span "In mẫu tem hàng tự cấu hình" at bounding box center [827, 76] width 149 height 18
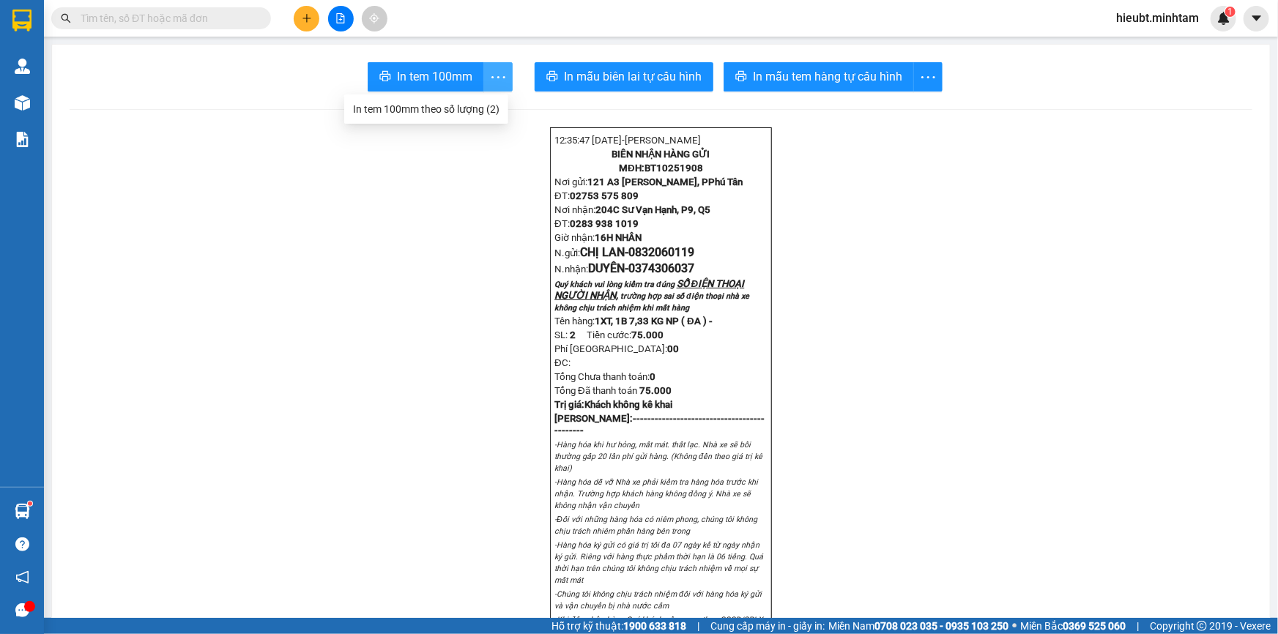
click at [497, 79] on icon "more" at bounding box center [498, 77] width 18 height 18
click at [485, 112] on div "In tem 100mm theo số lượng (2)" at bounding box center [426, 109] width 146 height 16
click at [308, 15] on icon "plus" at bounding box center [307, 18] width 10 height 10
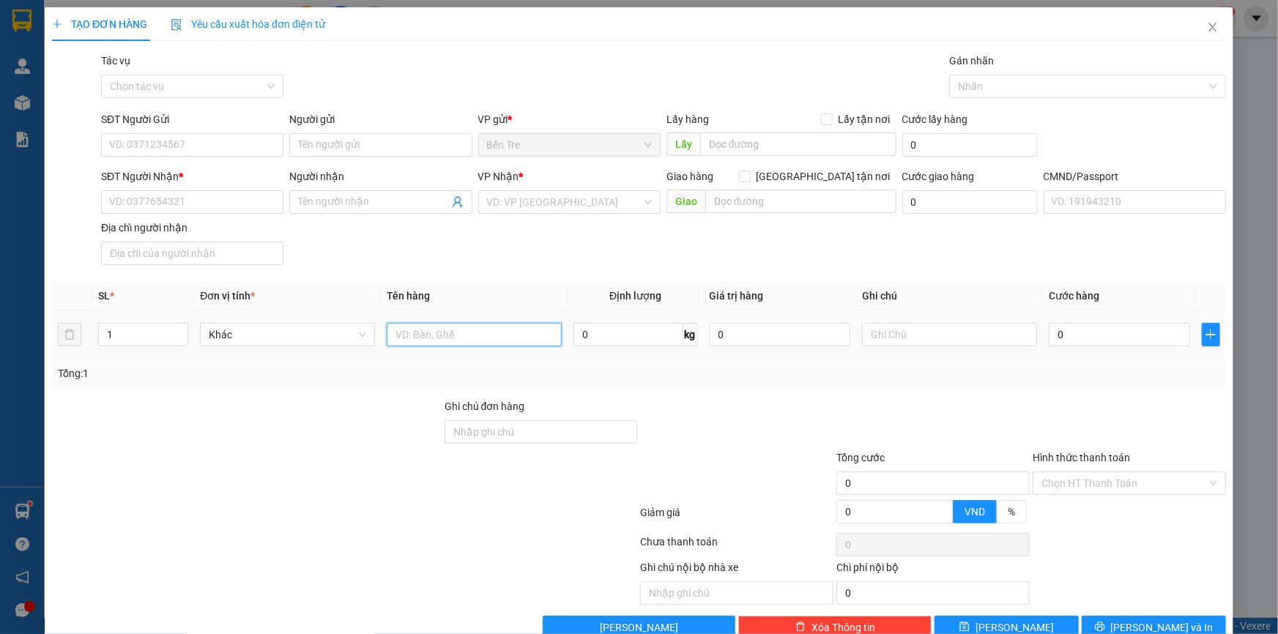
click at [446, 332] on input "text" at bounding box center [474, 334] width 175 height 23
type input "1 K KEO NP [GEOGRAPHIC_DATA]"
click at [138, 142] on input "SĐT Người Gửi" at bounding box center [192, 144] width 182 height 23
type input "0917149373"
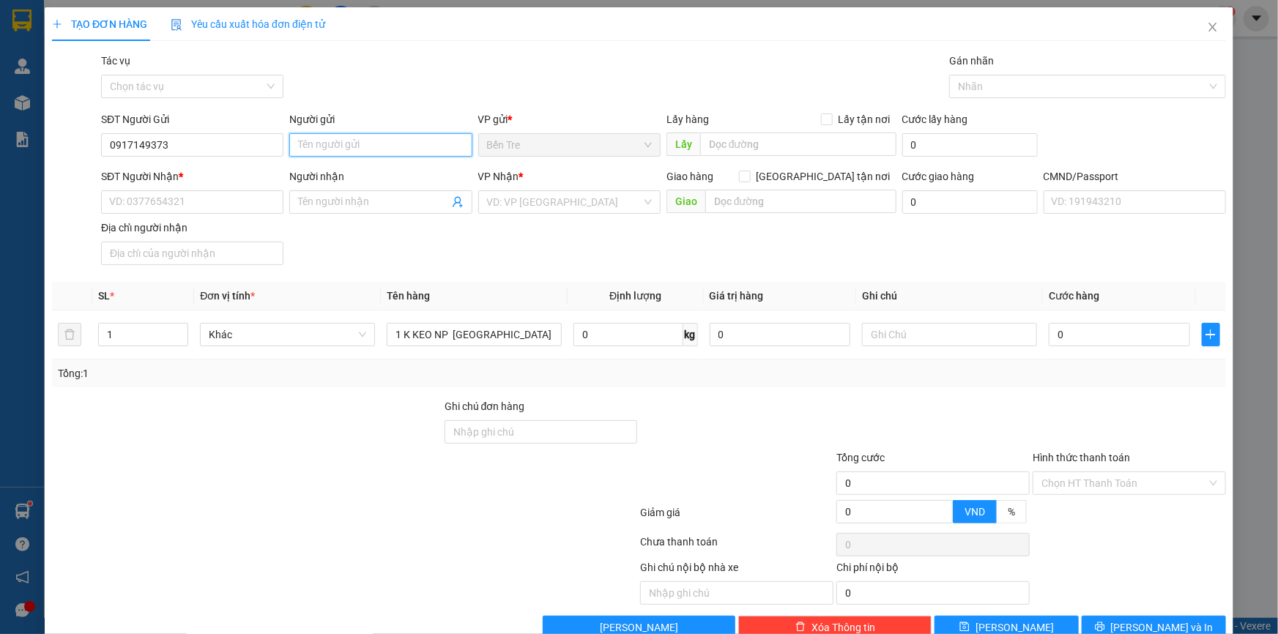
click at [326, 145] on input "Người gửi" at bounding box center [380, 144] width 182 height 23
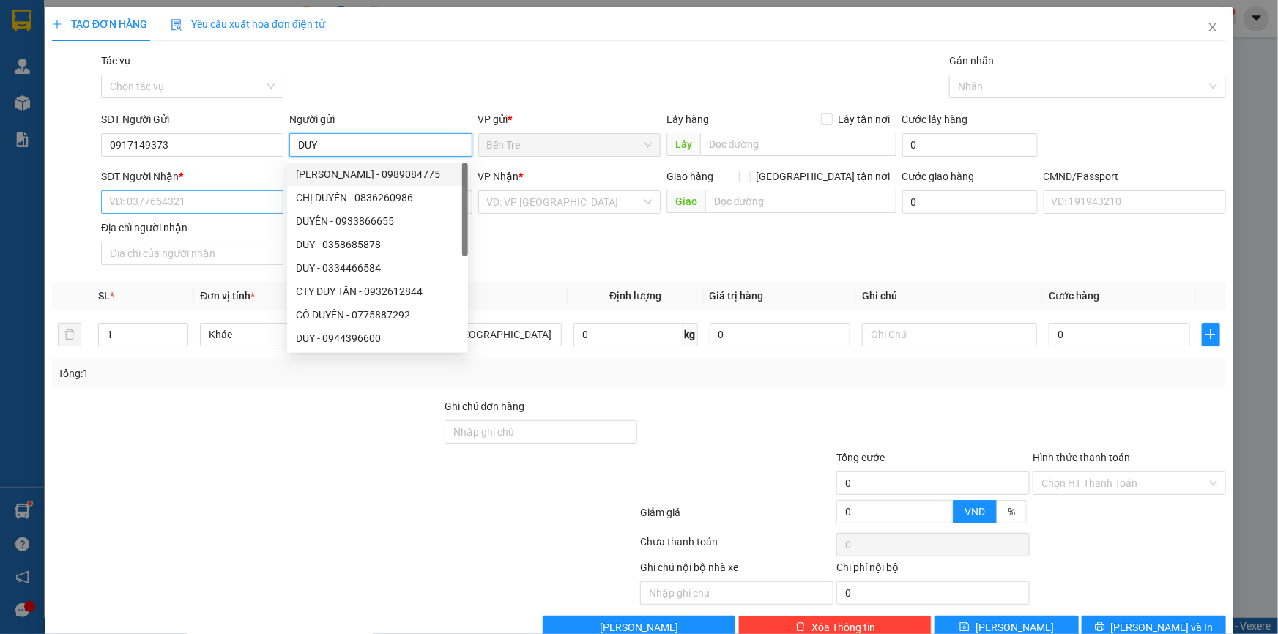
type input "DUY"
click at [147, 201] on input "SĐT Người Nhận *" at bounding box center [192, 201] width 182 height 23
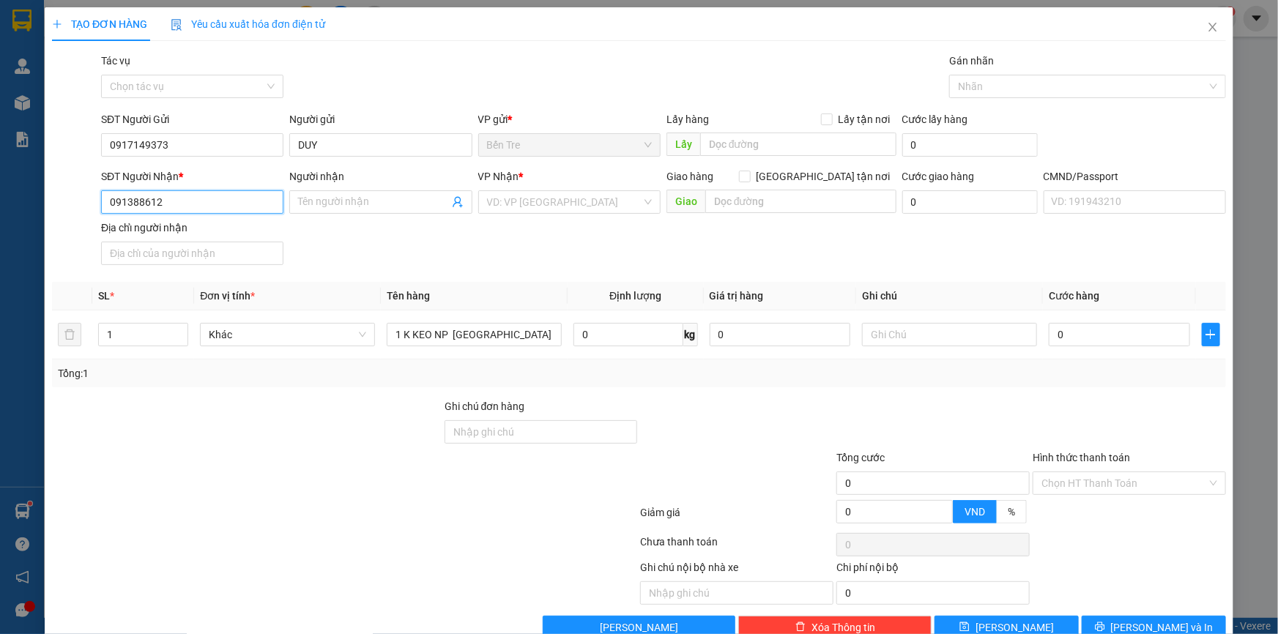
type input "0913886120"
click at [193, 232] on div "0913886120 - DUNG" at bounding box center [190, 231] width 163 height 16
type input "DUNG"
type input "0913886120"
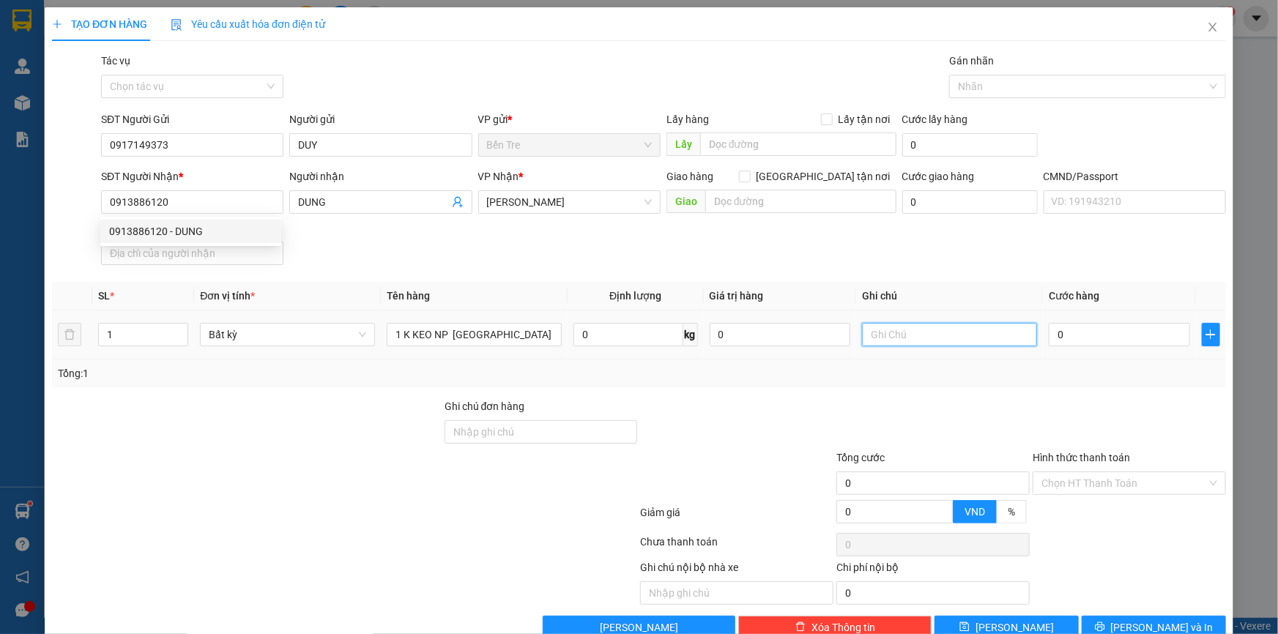
click at [907, 332] on input "text" at bounding box center [949, 334] width 175 height 23
type input "17H NGHĨA"
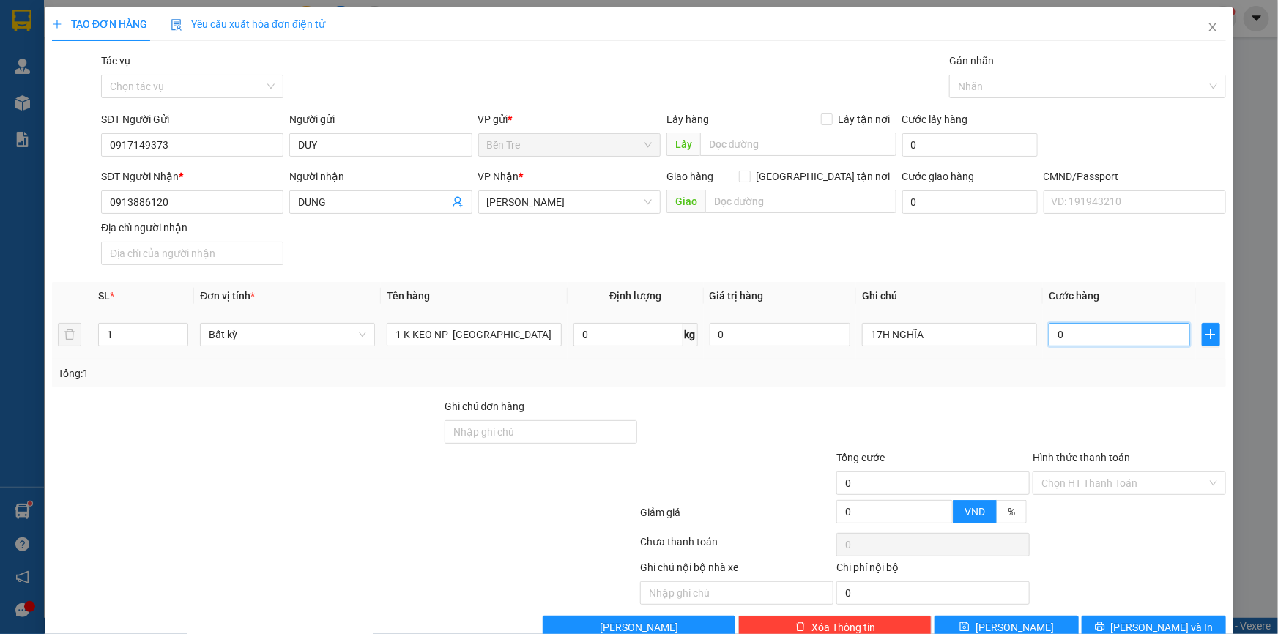
click at [1066, 338] on input "0" at bounding box center [1119, 334] width 141 height 23
type input "2"
type input "20"
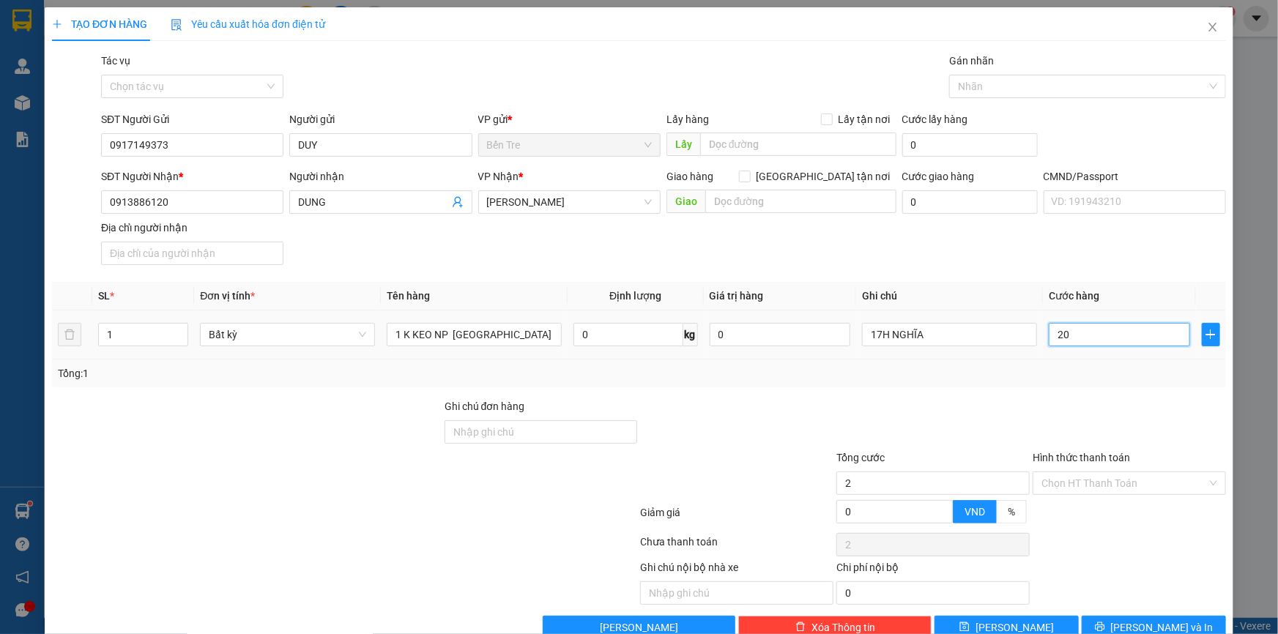
type input "20"
type input "200"
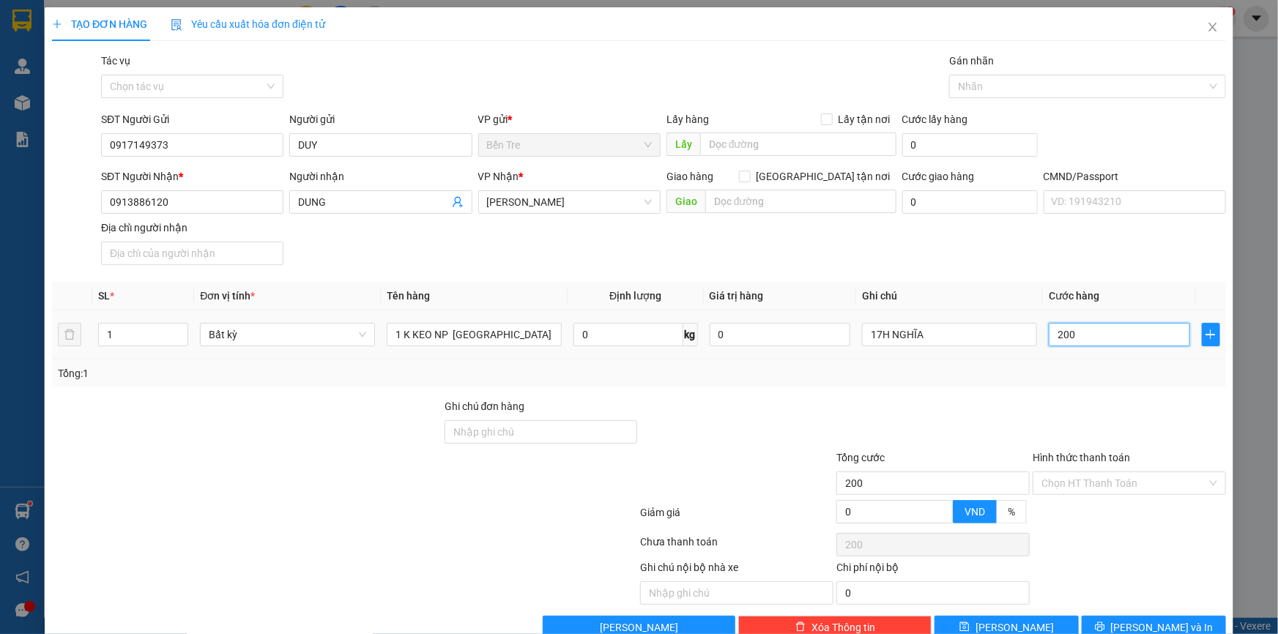
type input "2.000"
type input "20.000"
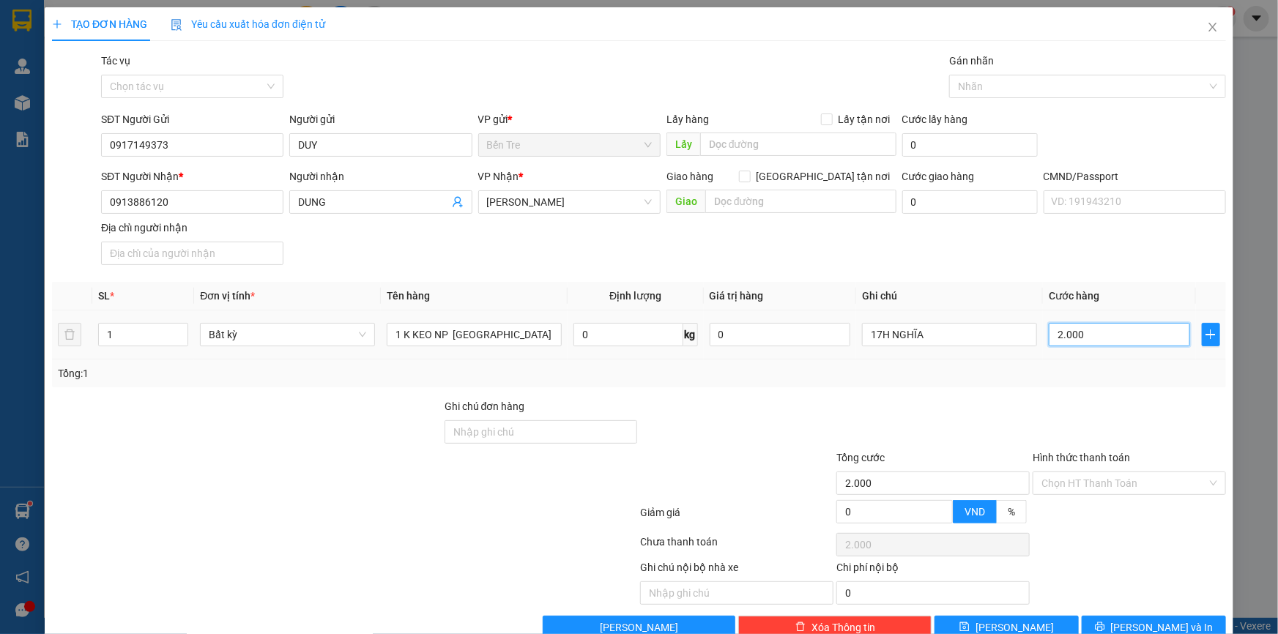
type input "20.000"
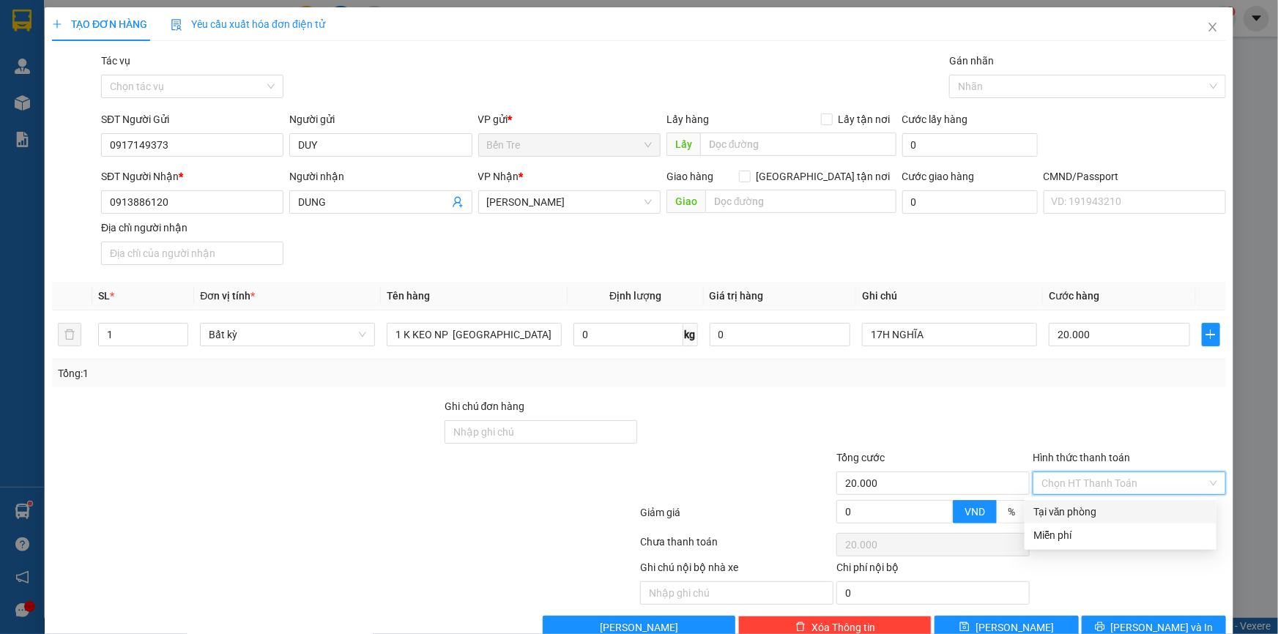
click at [1091, 481] on input "Hình thức thanh toán" at bounding box center [1124, 483] width 166 height 22
click at [1095, 509] on div "Tại văn phòng" at bounding box center [1120, 512] width 174 height 16
type input "0"
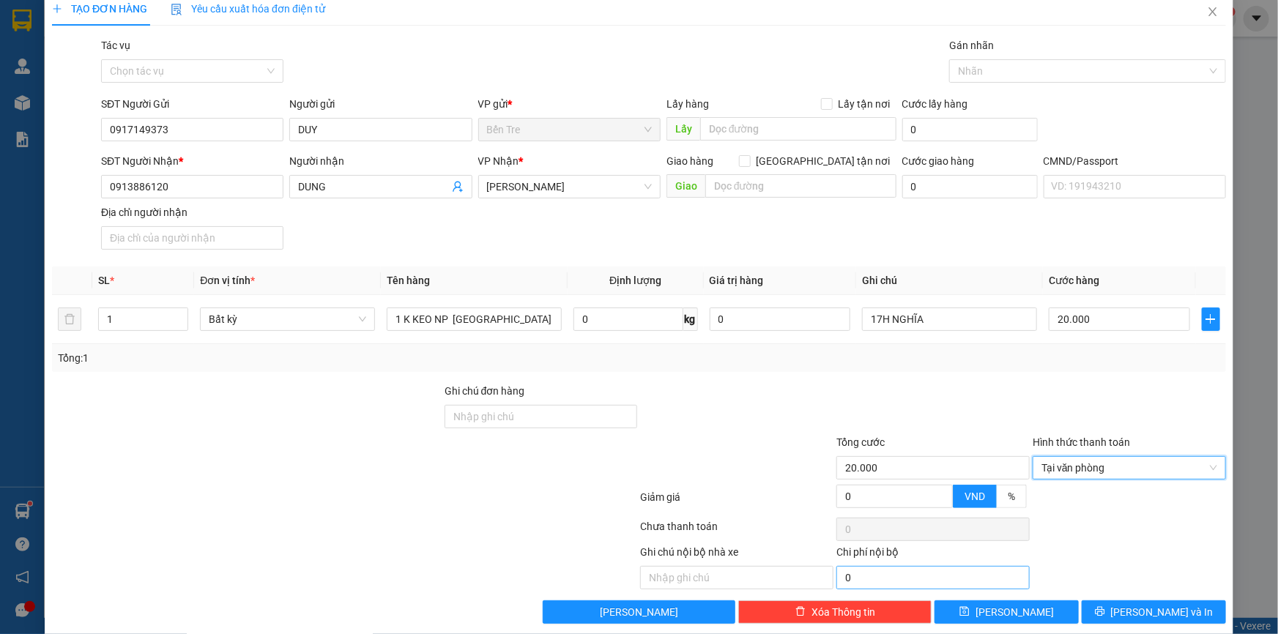
scroll to position [32, 0]
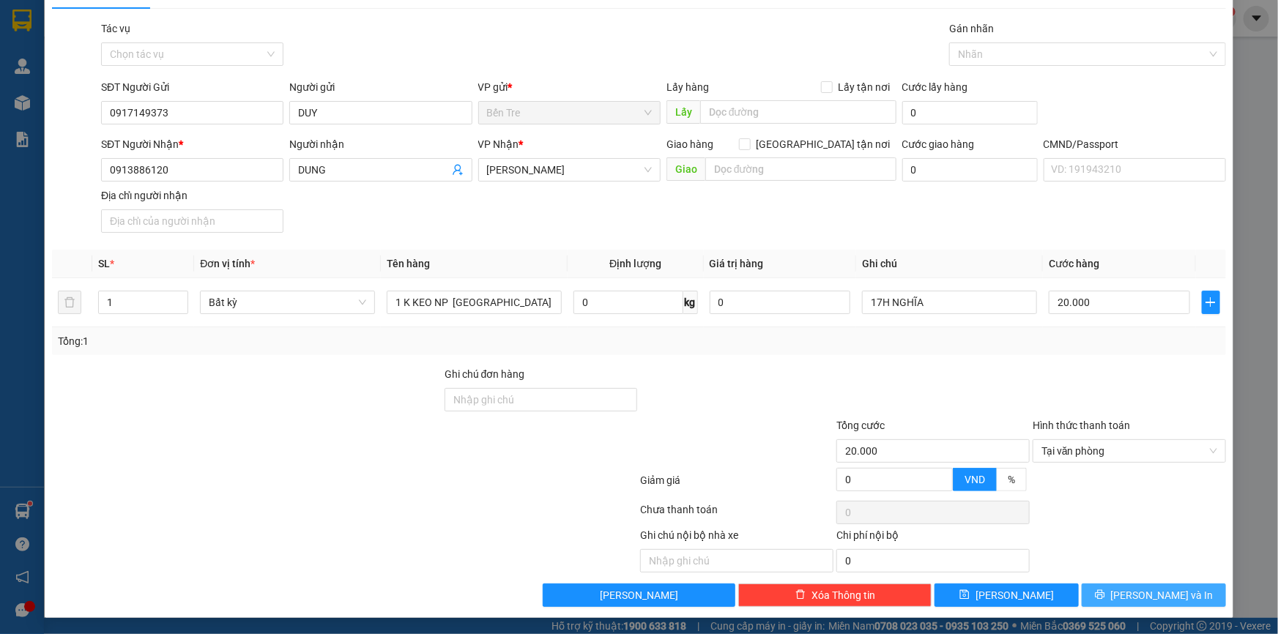
click at [1137, 589] on span "[PERSON_NAME] và In" at bounding box center [1162, 595] width 103 height 16
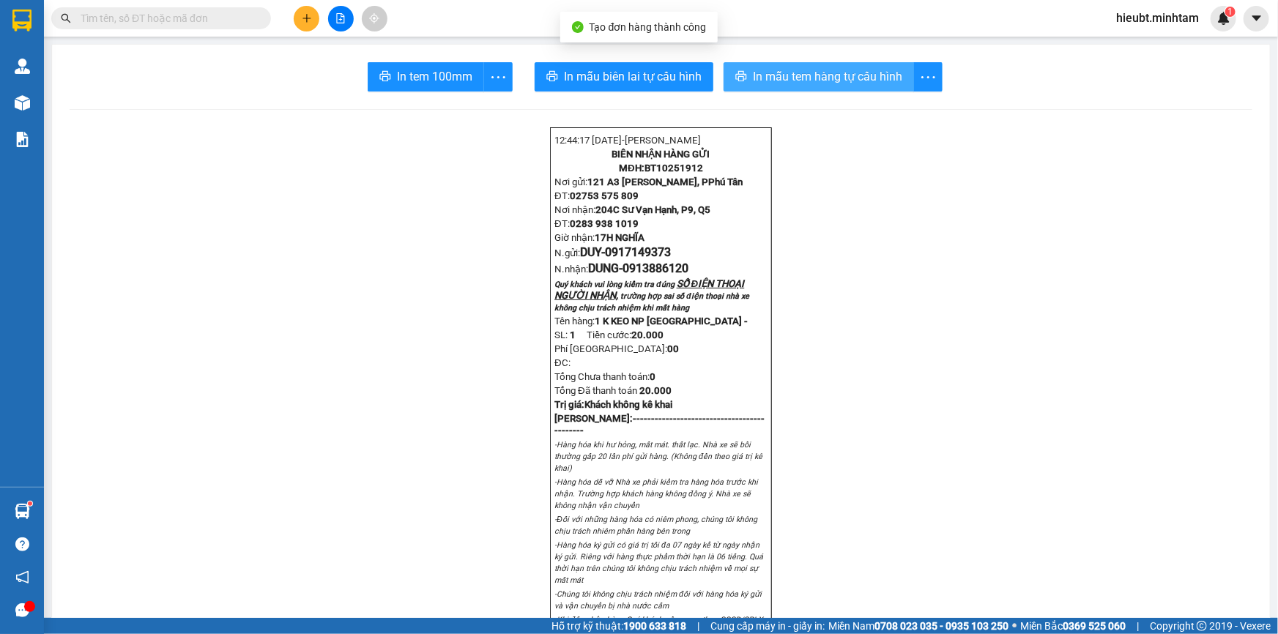
click at [773, 75] on span "In mẫu tem hàng tự cấu hình" at bounding box center [827, 76] width 149 height 18
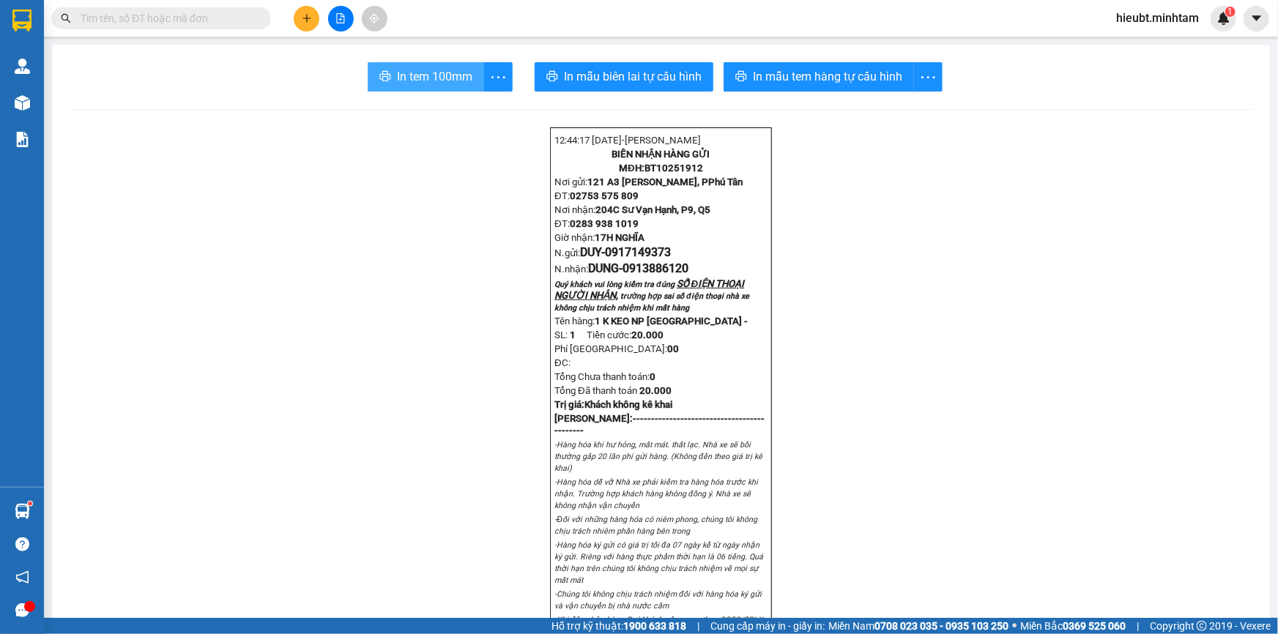
click at [420, 82] on span "In tem 100mm" at bounding box center [434, 76] width 75 height 18
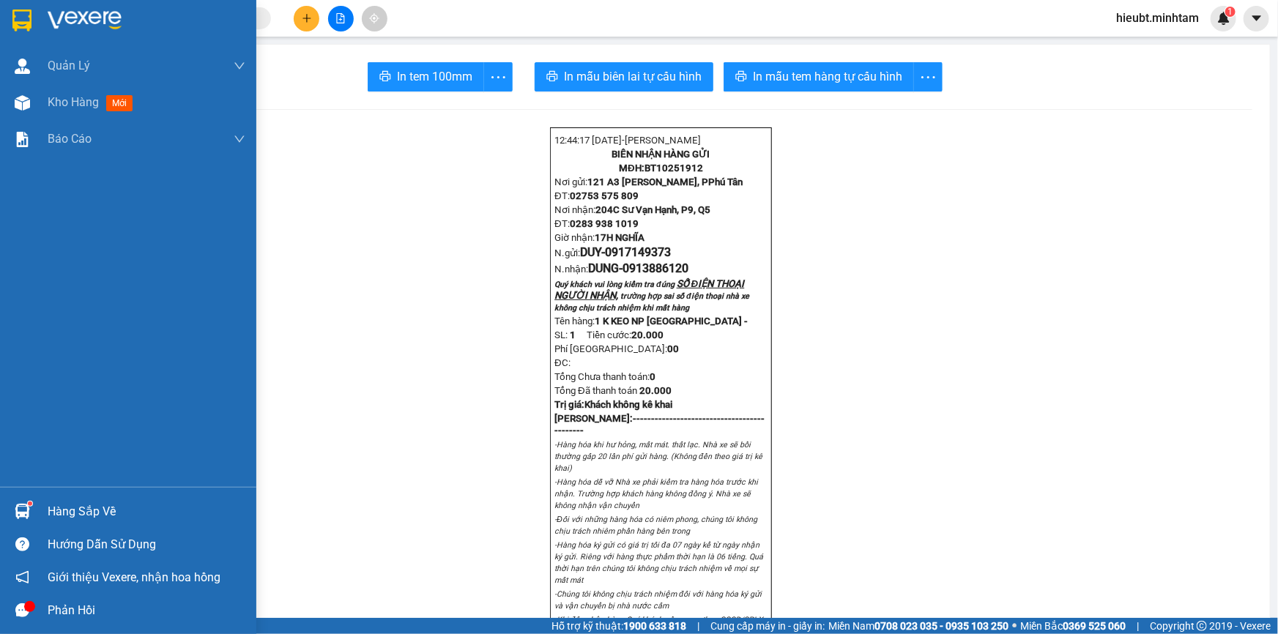
click at [38, 506] on div "Hàng sắp về" at bounding box center [128, 511] width 256 height 33
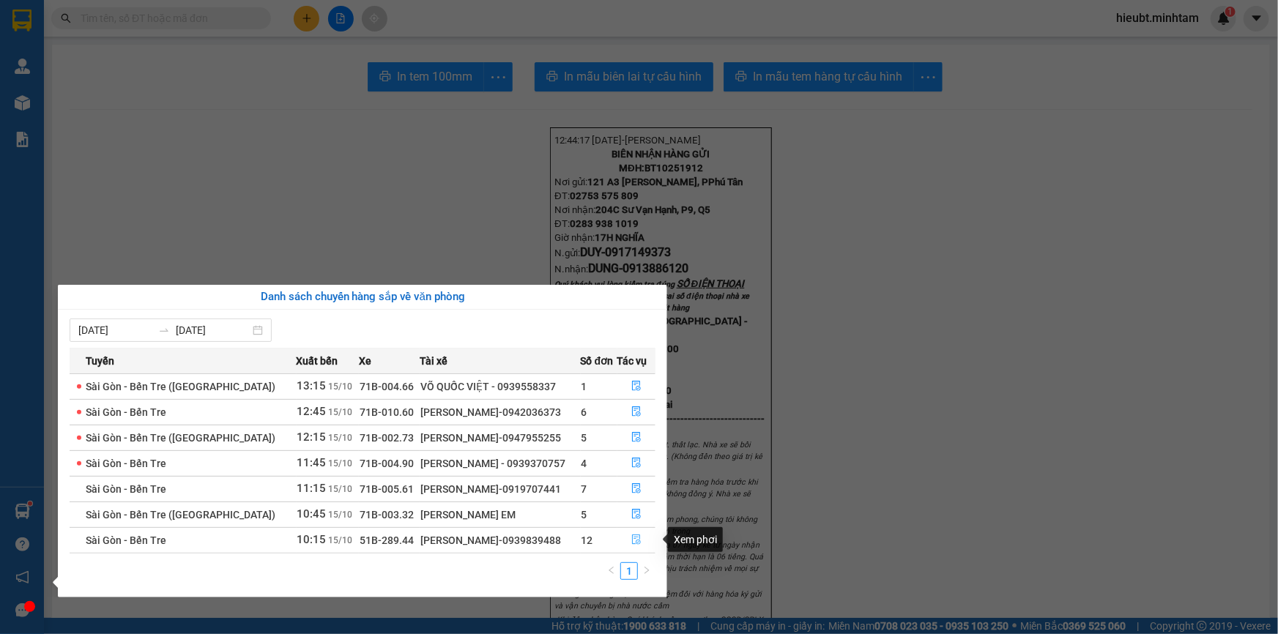
click at [634, 538] on icon "file-done" at bounding box center [636, 540] width 10 height 10
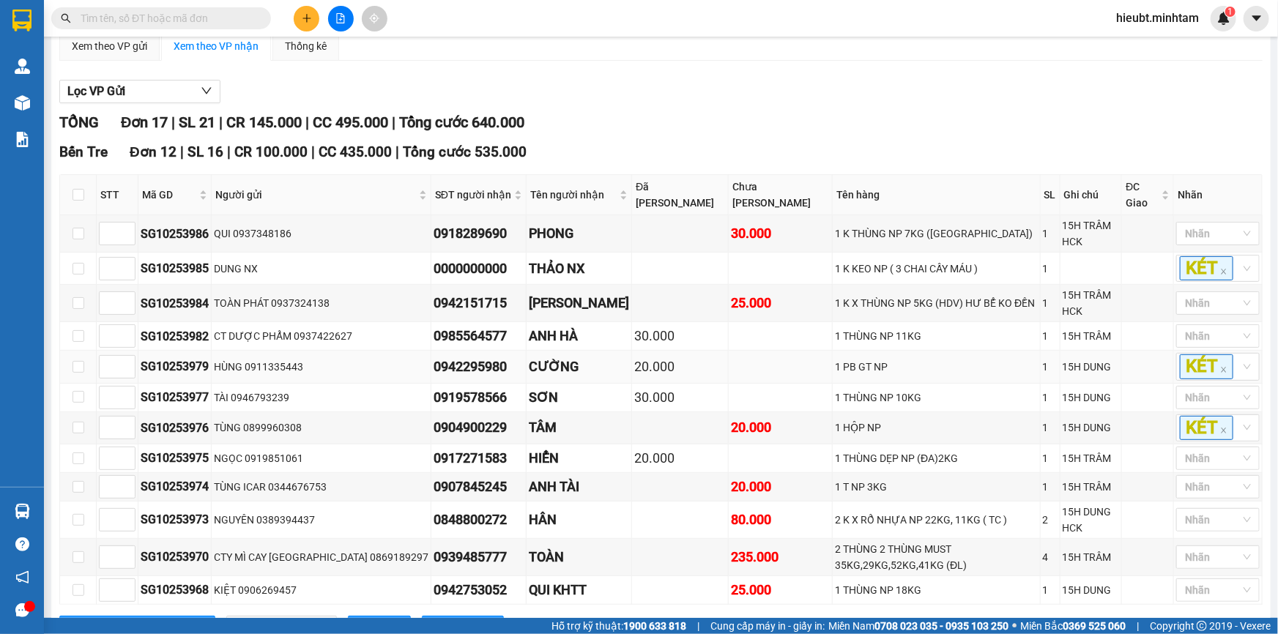
scroll to position [133, 0]
click at [302, 15] on icon "plus" at bounding box center [307, 18] width 10 height 10
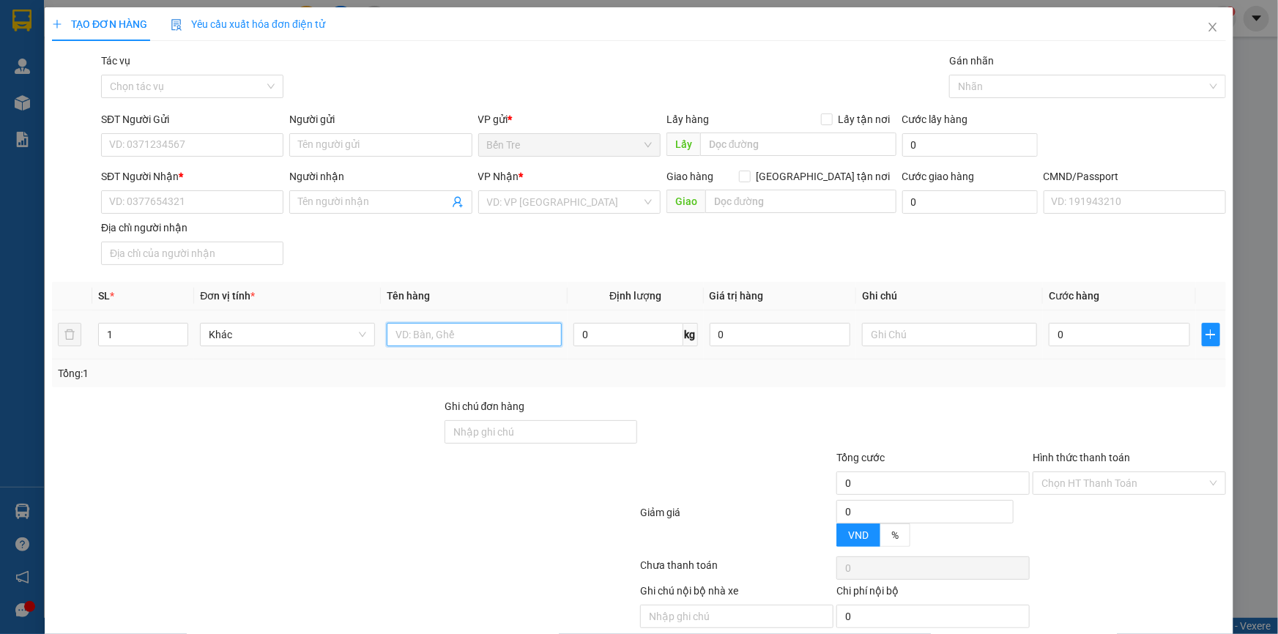
click at [420, 329] on input "text" at bounding box center [474, 334] width 175 height 23
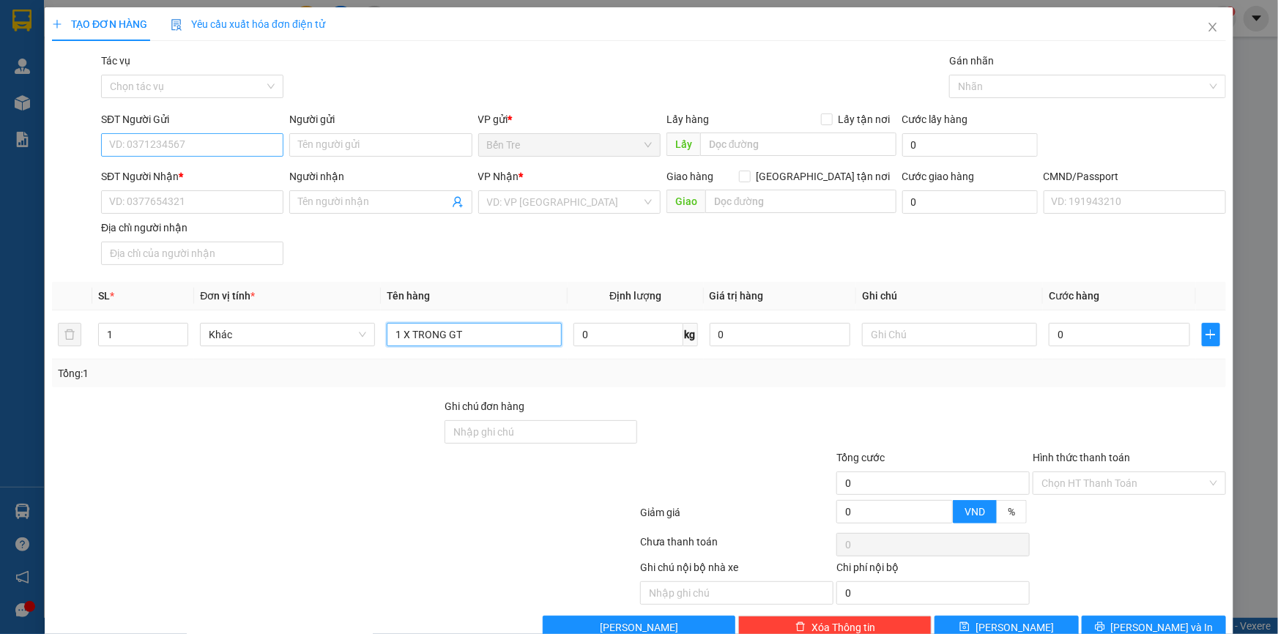
type input "1 X TRONG GT"
click at [148, 141] on input "SĐT Người Gửi" at bounding box center [192, 144] width 182 height 23
click at [149, 145] on input "SĐT Người Gửi" at bounding box center [192, 144] width 182 height 23
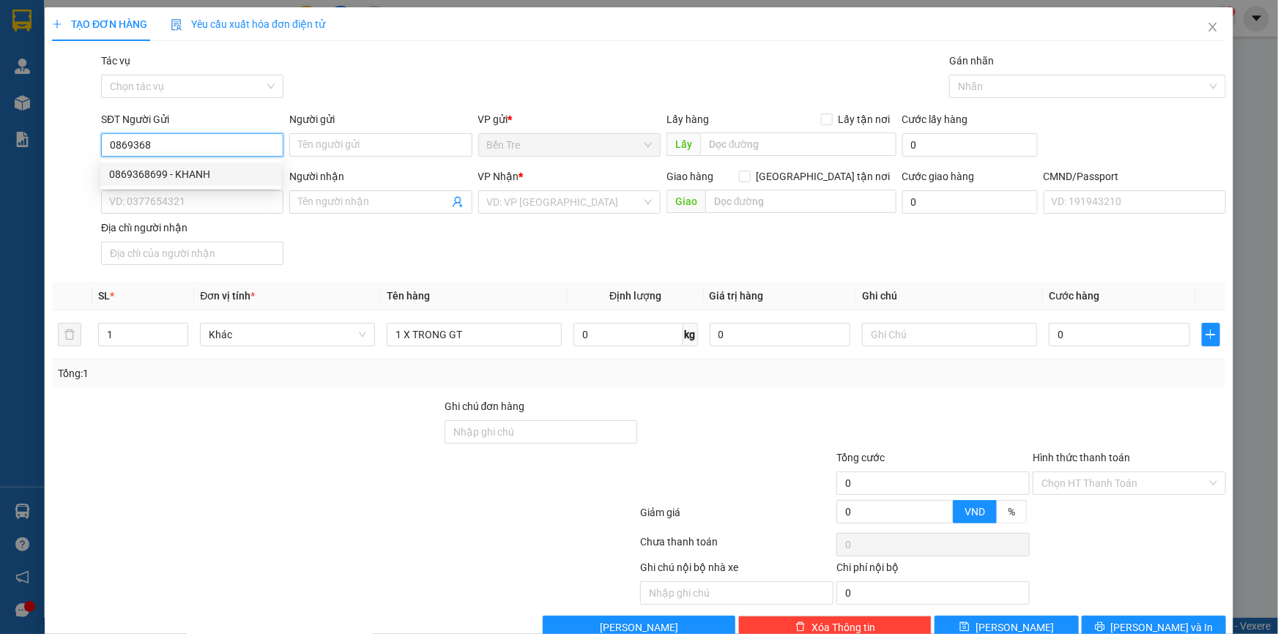
click at [155, 178] on div "0869368699 - KHANH" at bounding box center [190, 174] width 163 height 16
type input "0869368699"
type input "KHANH"
type input "0906968983"
type input "MAI"
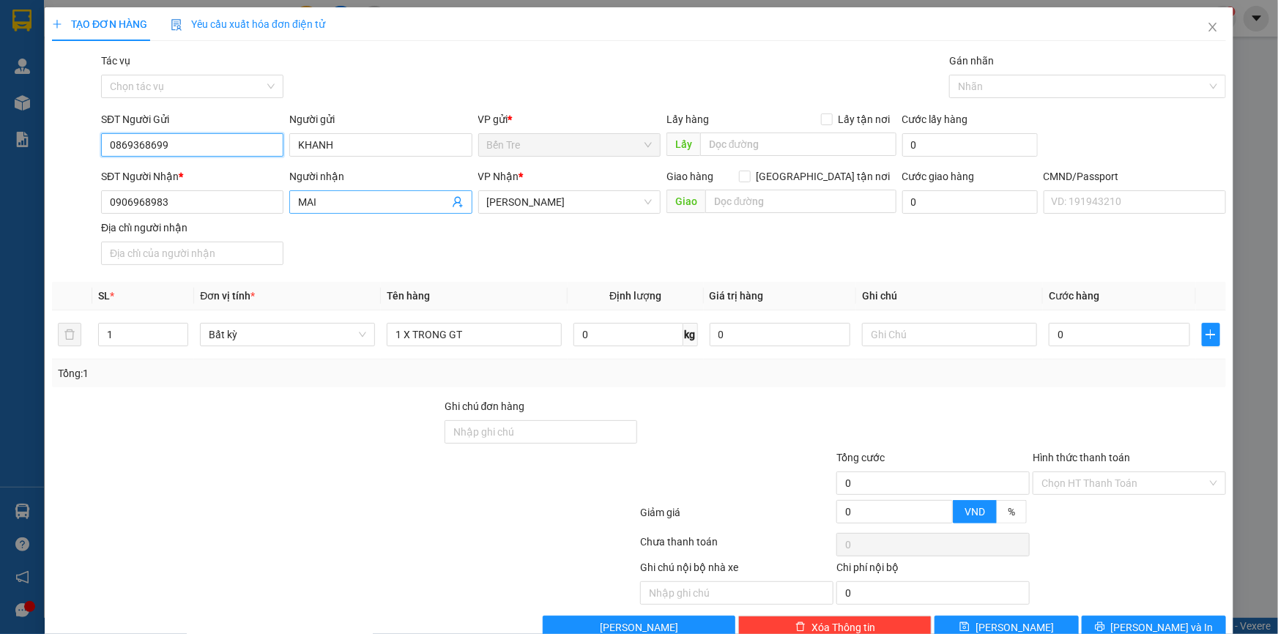
type input "0869368699"
click at [461, 201] on span "MAI" at bounding box center [380, 201] width 182 height 23
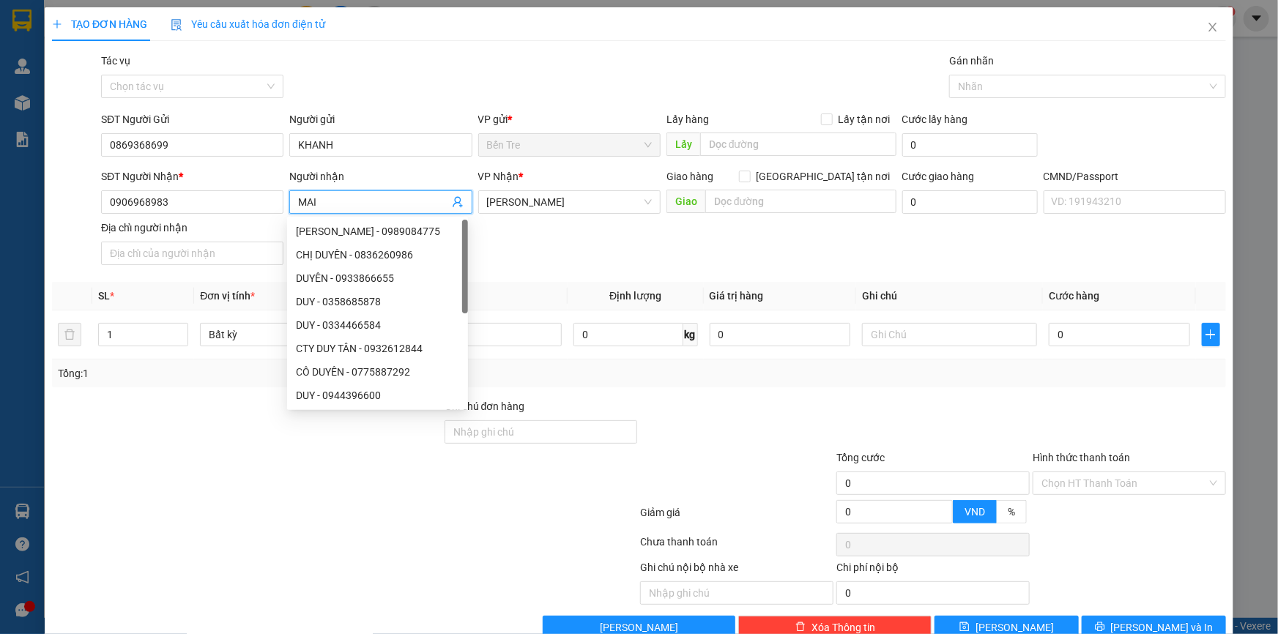
click at [455, 198] on icon "user-add" at bounding box center [458, 202] width 12 height 12
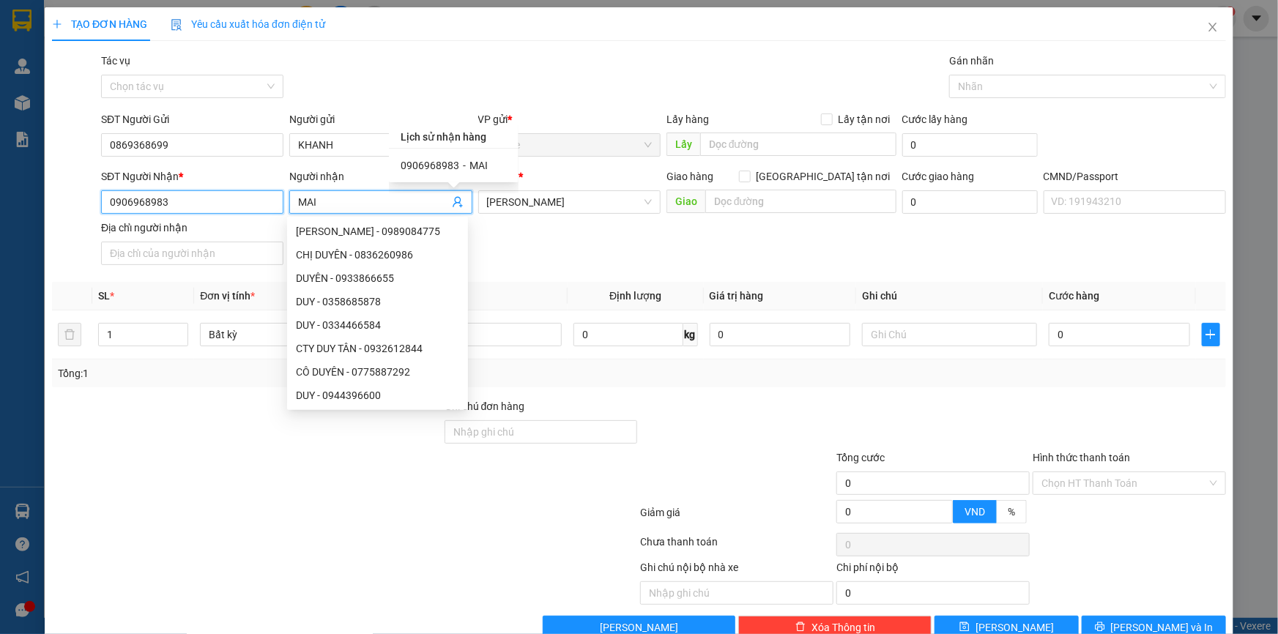
click at [233, 205] on input "0906968983" at bounding box center [192, 201] width 182 height 23
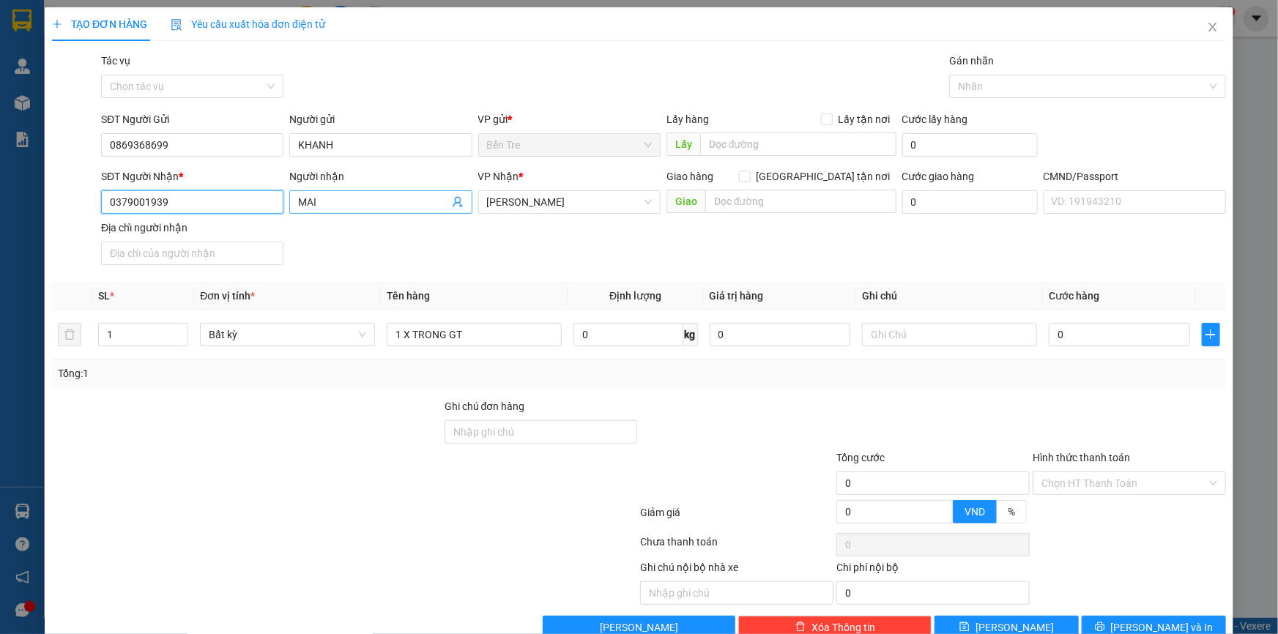
type input "0379001939"
click at [357, 198] on input "MAI" at bounding box center [373, 202] width 150 height 16
type input "[PERSON_NAME]"
click at [205, 201] on input "0379001939" at bounding box center [192, 201] width 182 height 23
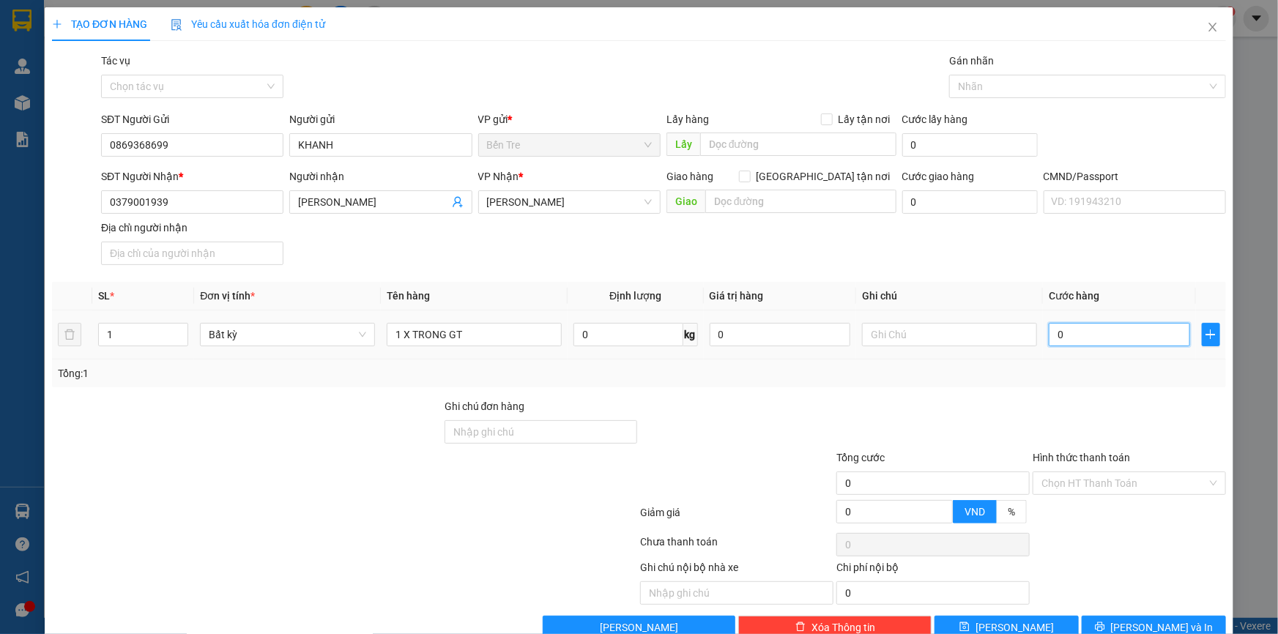
click at [1082, 339] on input "0" at bounding box center [1119, 334] width 141 height 23
type input "2"
type input "20"
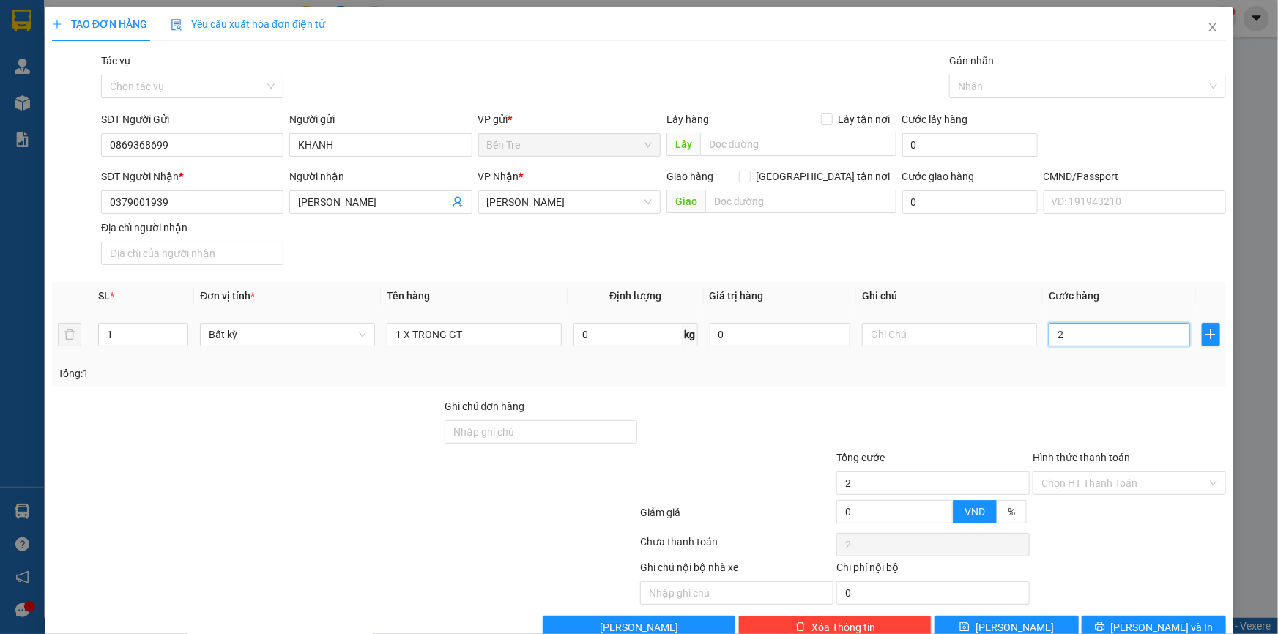
type input "20"
type input "20.000"
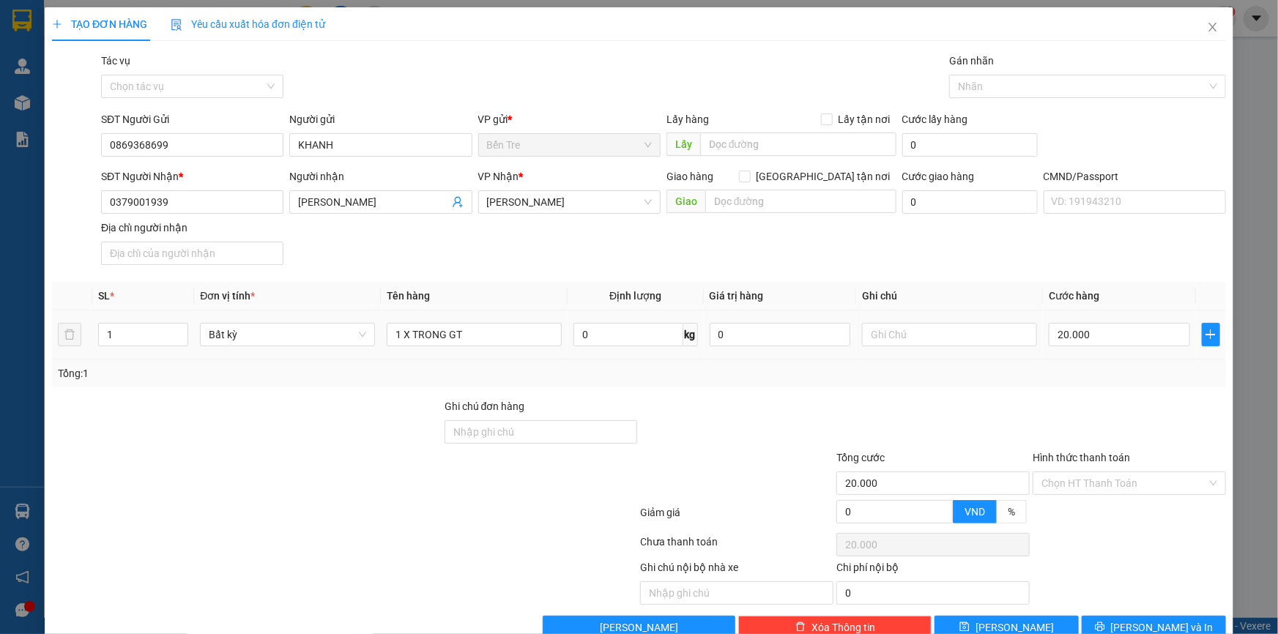
click at [976, 347] on div at bounding box center [949, 334] width 175 height 29
click at [975, 336] on input "text" at bounding box center [949, 334] width 175 height 23
type input "17H THẢO 2"
click at [1087, 494] on div "Hình thức thanh toán Chọn HT Thanh Toán" at bounding box center [1129, 475] width 193 height 51
click at [1089, 495] on div "Hình thức thanh toán Chọn HT Thanh Toán" at bounding box center [1129, 475] width 193 height 51
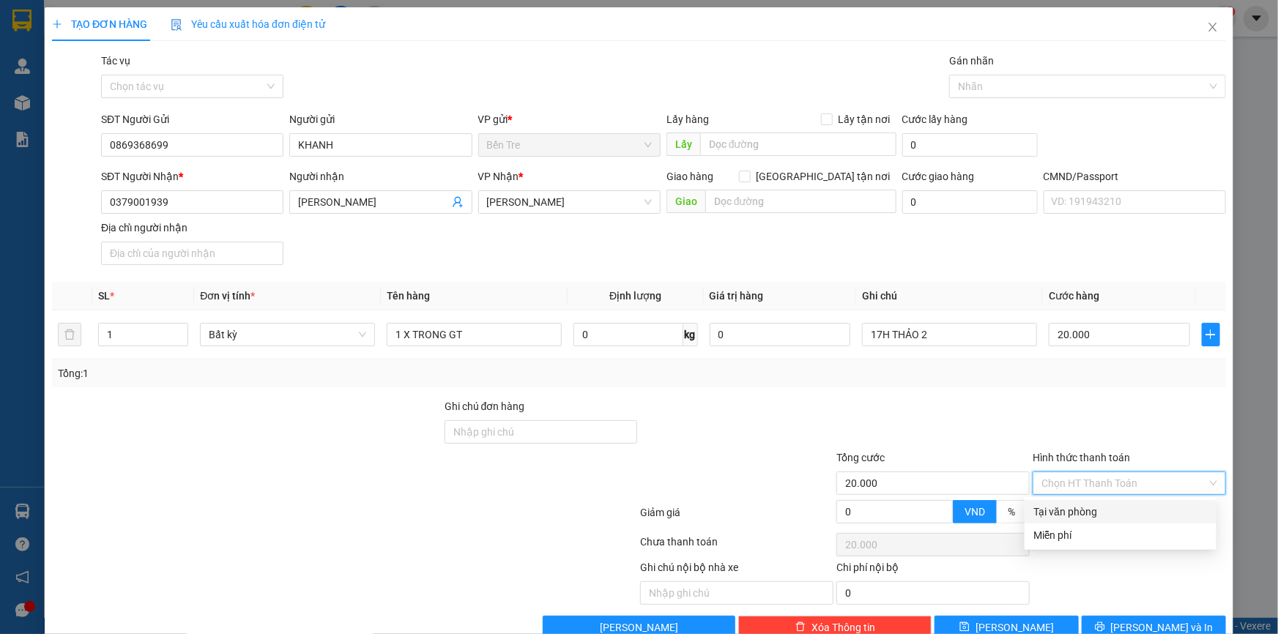
drag, startPoint x: 1095, startPoint y: 510, endPoint x: 1127, endPoint y: 598, distance: 92.9
click at [1098, 516] on div "Tại văn phòng" at bounding box center [1120, 512] width 174 height 16
type input "0"
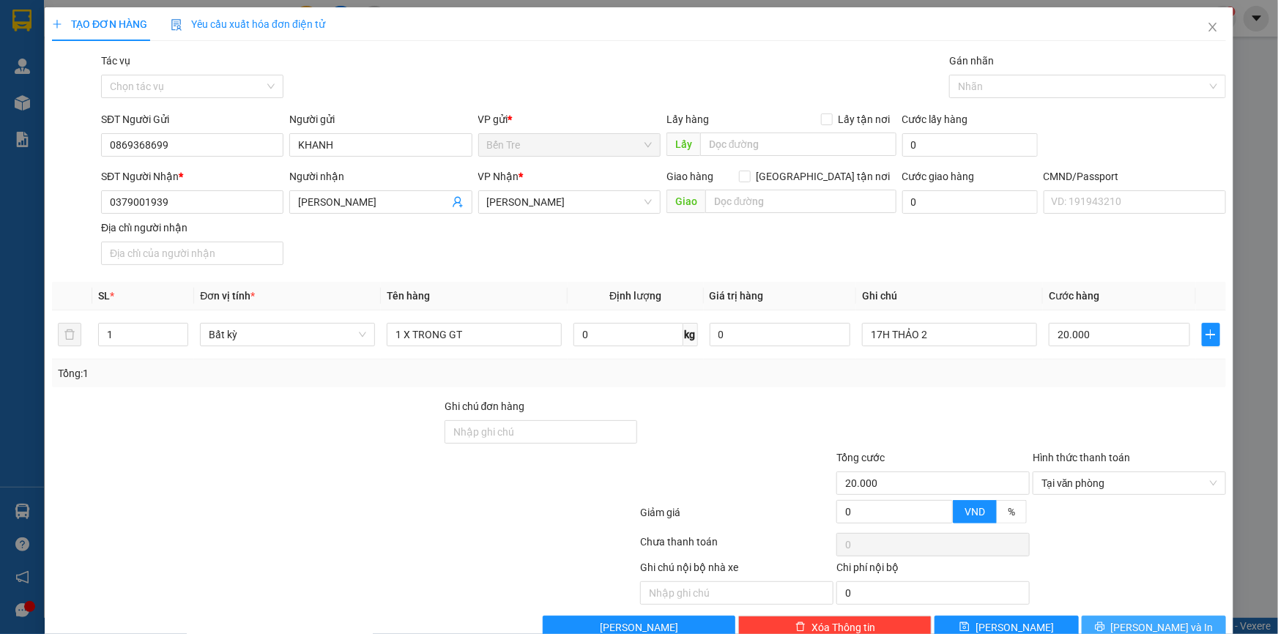
drag, startPoint x: 1135, startPoint y: 628, endPoint x: 1135, endPoint y: 611, distance: 16.1
click at [1136, 625] on span "[PERSON_NAME] và In" at bounding box center [1162, 628] width 103 height 16
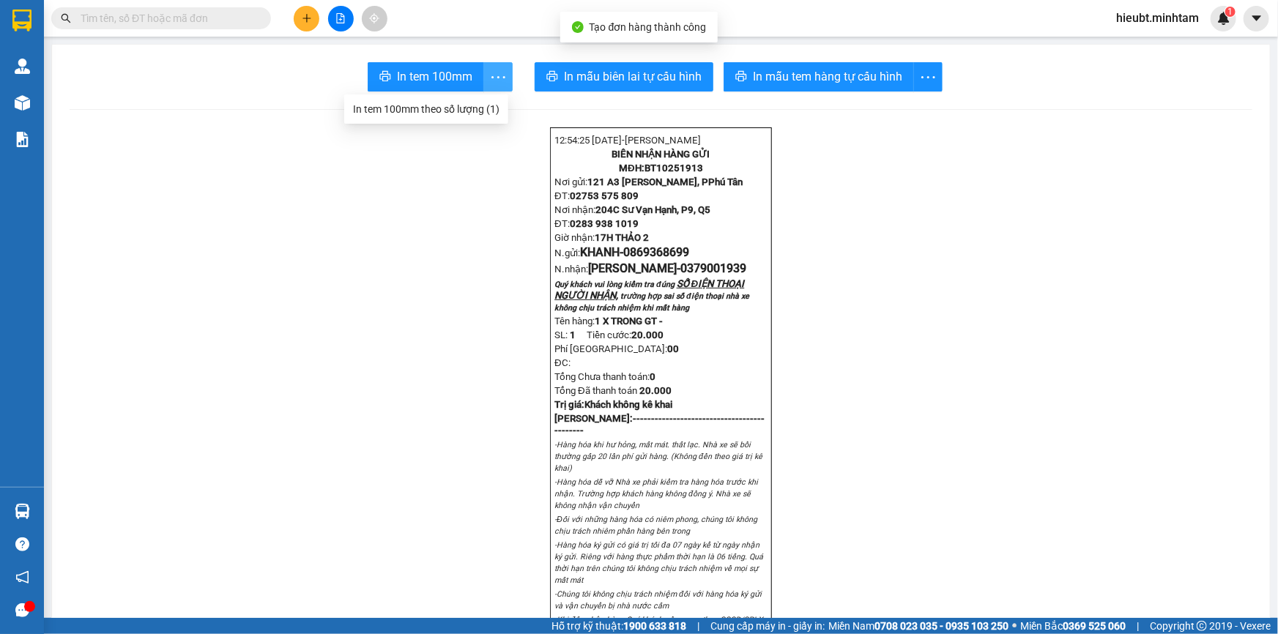
click at [483, 70] on button "button" at bounding box center [497, 76] width 29 height 29
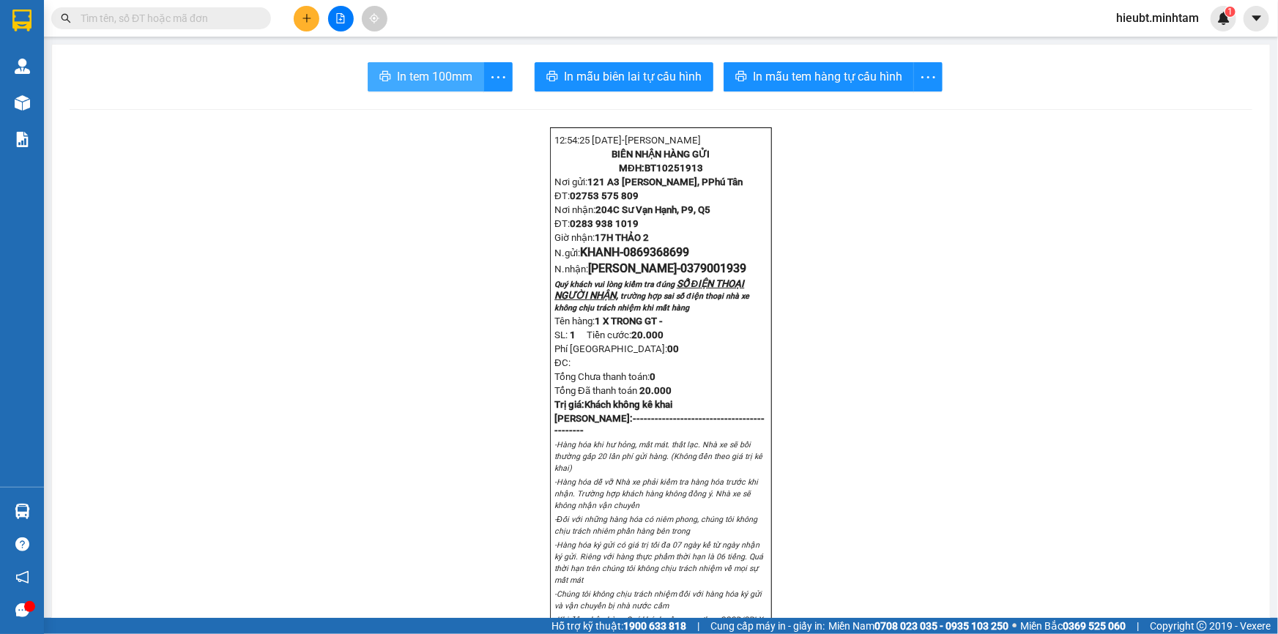
click at [464, 70] on span "In tem 100mm" at bounding box center [434, 76] width 75 height 18
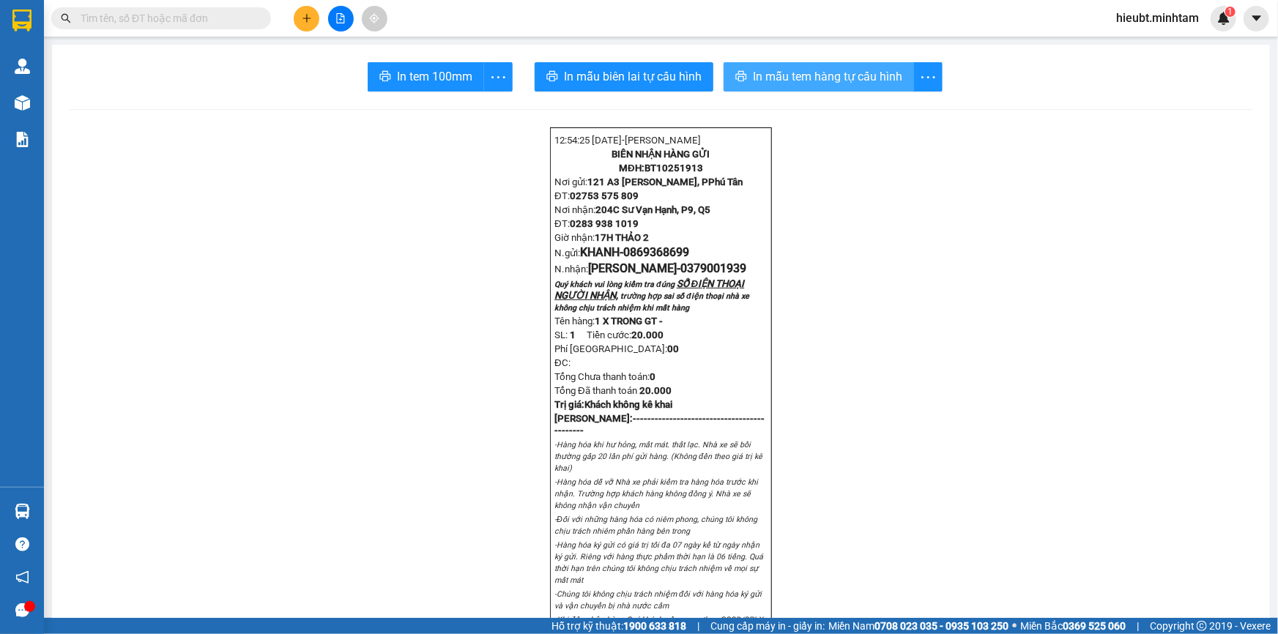
click at [874, 67] on span "In mẫu tem hàng tự cấu hình" at bounding box center [827, 76] width 149 height 18
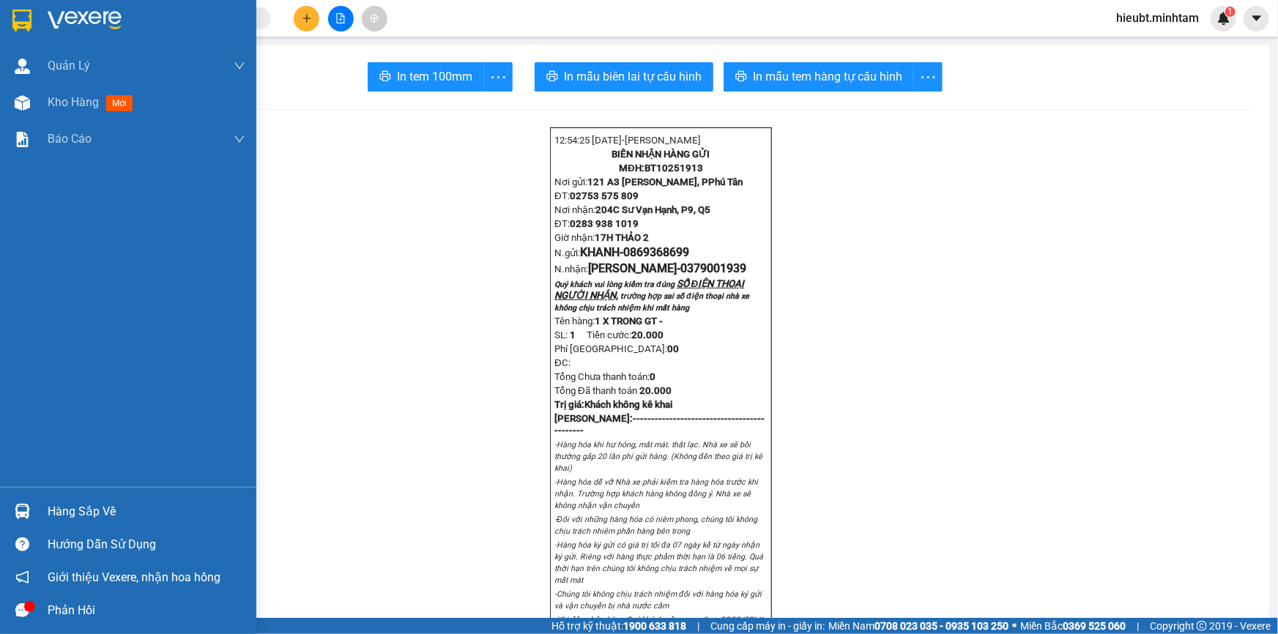
click at [16, 17] on img at bounding box center [21, 21] width 19 height 22
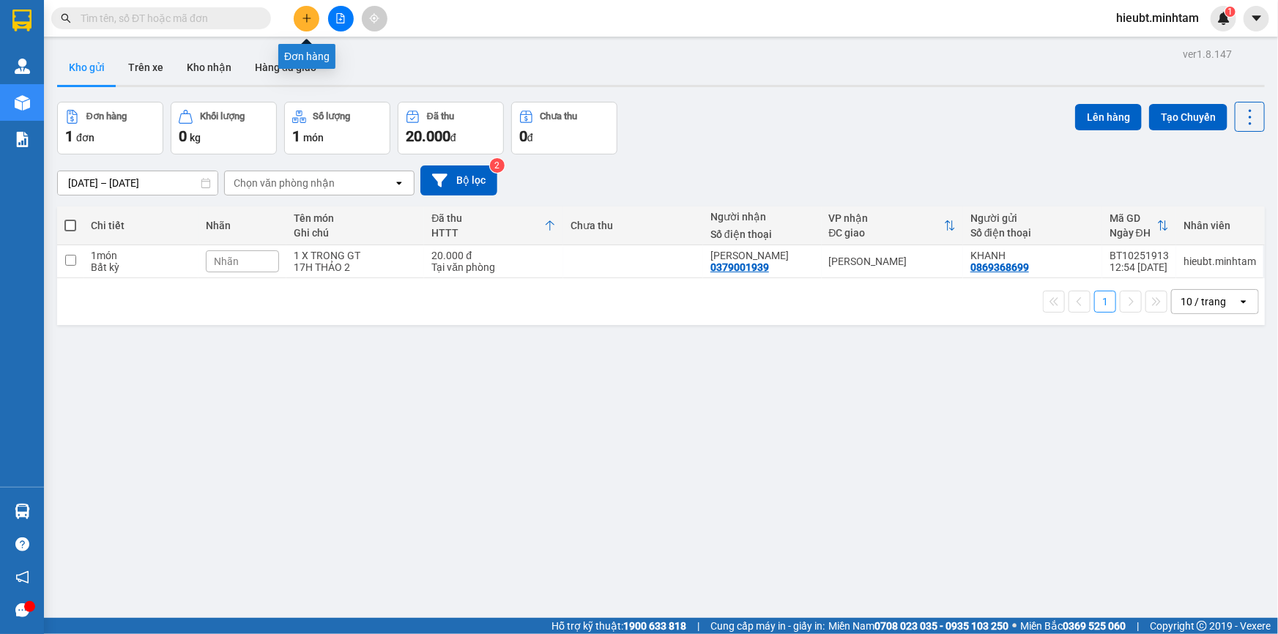
click at [308, 24] on button at bounding box center [307, 19] width 26 height 26
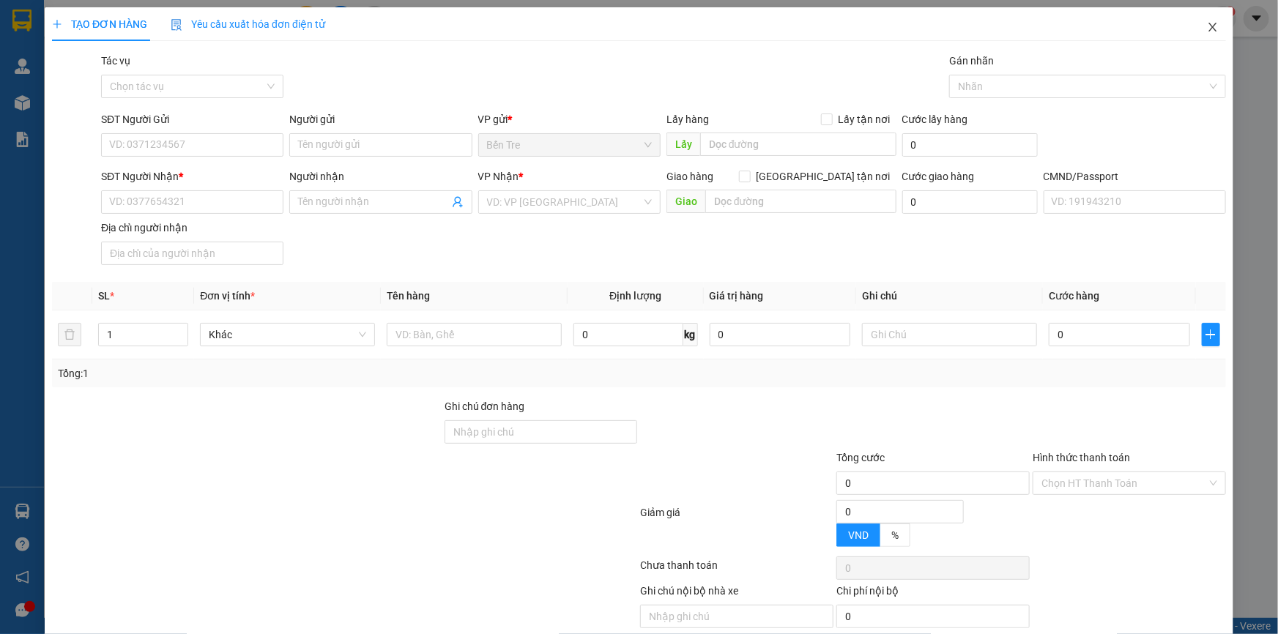
drag, startPoint x: 1203, startPoint y: 31, endPoint x: 405, endPoint y: 27, distance: 798.2
click at [1207, 31] on icon "close" at bounding box center [1213, 27] width 12 height 12
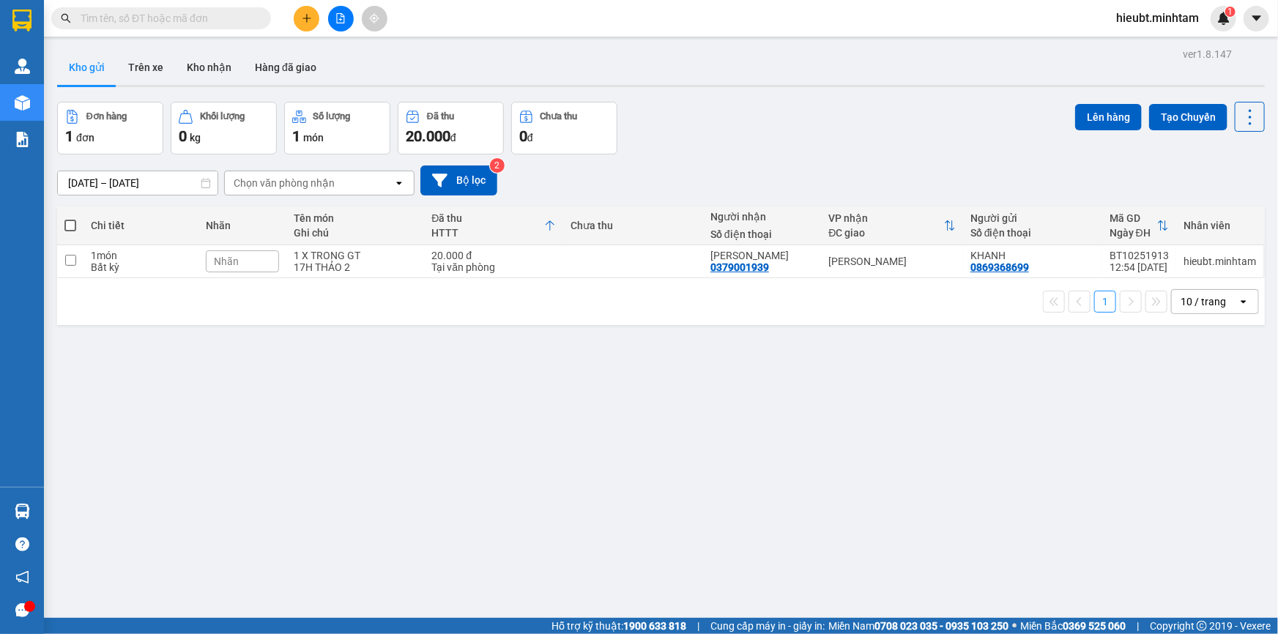
click at [161, 21] on input "text" at bounding box center [167, 18] width 173 height 16
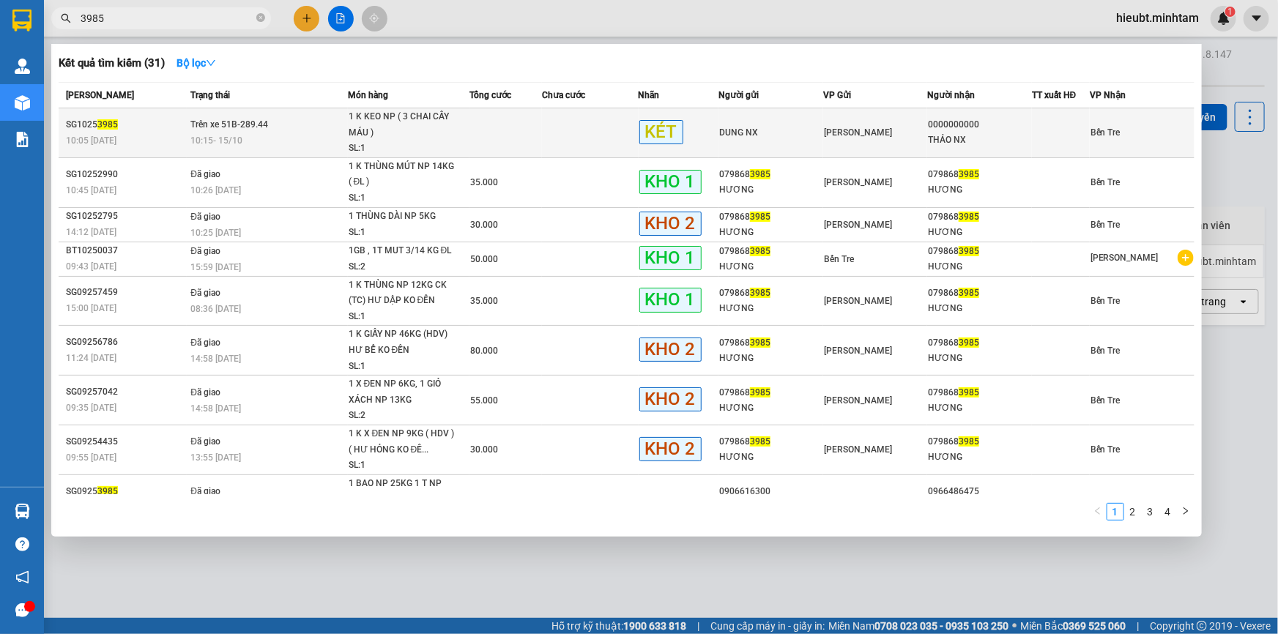
type input "3985"
click at [498, 139] on td at bounding box center [505, 133] width 72 height 50
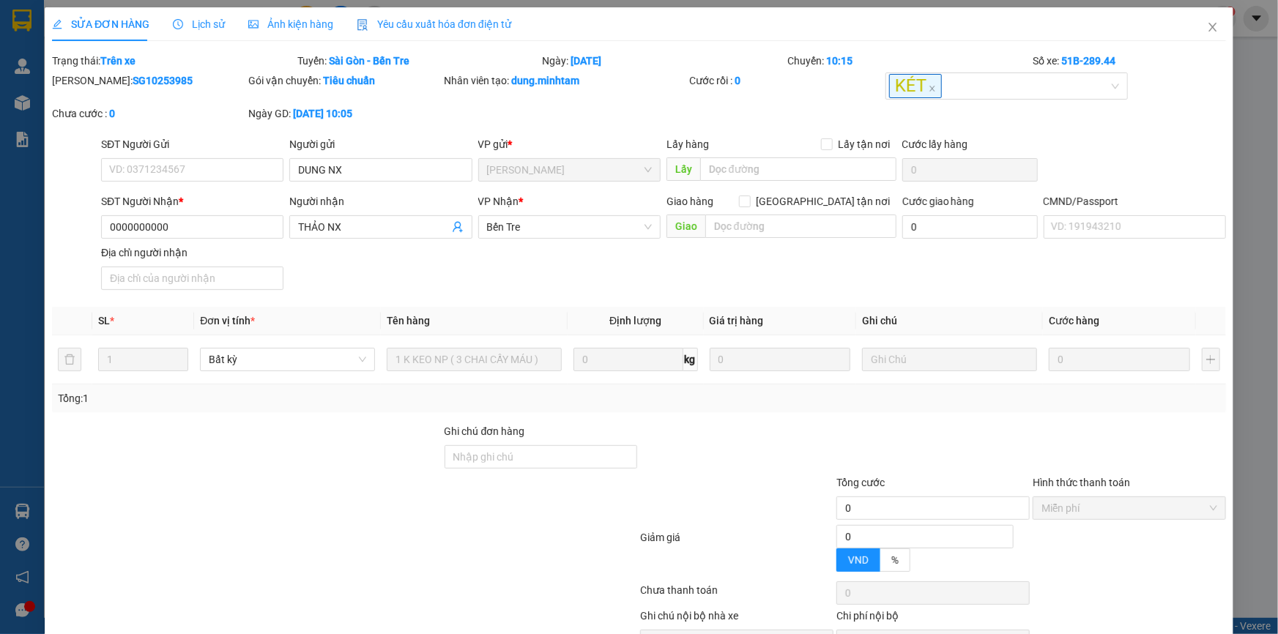
type input "DUNG NX"
type input "0000000000"
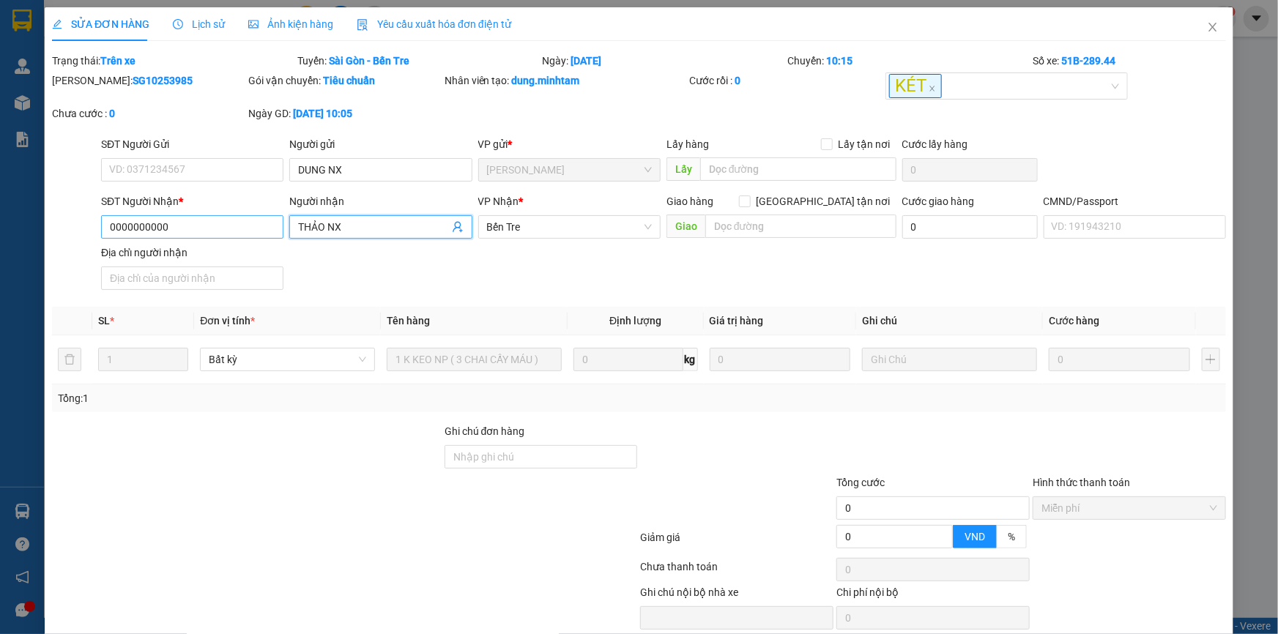
drag, startPoint x: 365, startPoint y: 234, endPoint x: 237, endPoint y: 234, distance: 128.9
click at [237, 234] on div "SĐT Người Nhận * 0000000000 Người nhận THẢO NX THẢO NX VP Nhận * Bến Tre Giao …" at bounding box center [663, 244] width 1131 height 103
type input "[GEOGRAPHIC_DATA]"
click at [209, 229] on input "0000000000" at bounding box center [192, 226] width 182 height 23
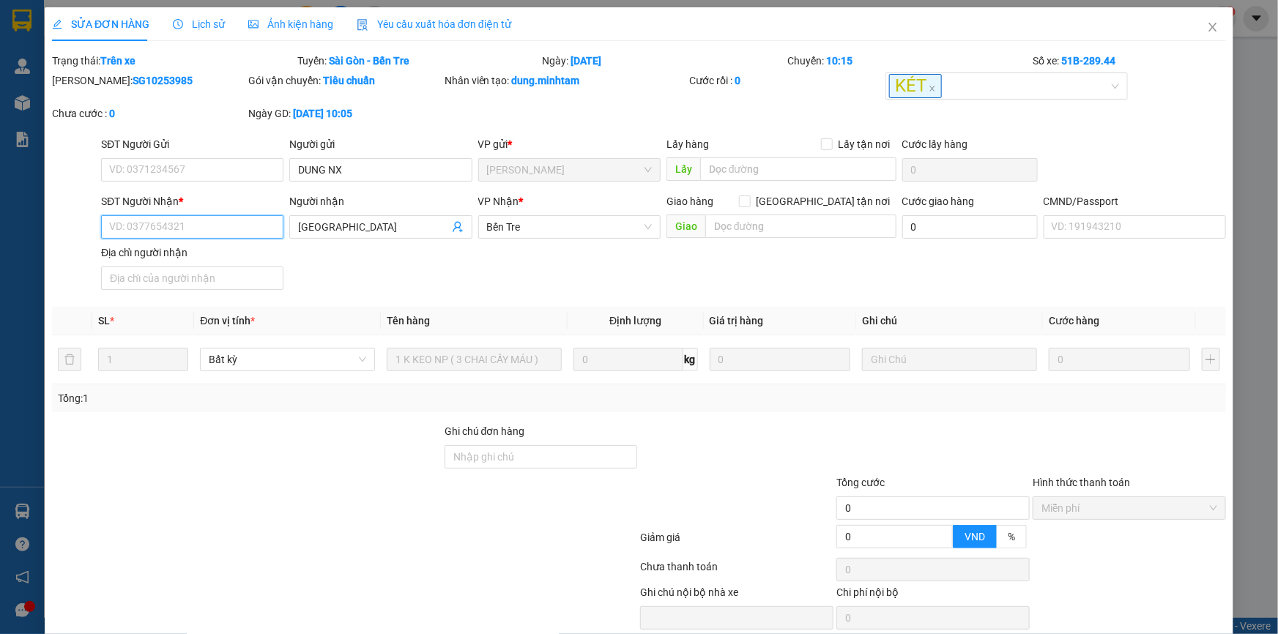
click at [175, 221] on input "SĐT Người Nhận *" at bounding box center [192, 226] width 182 height 23
paste input "0942422205"
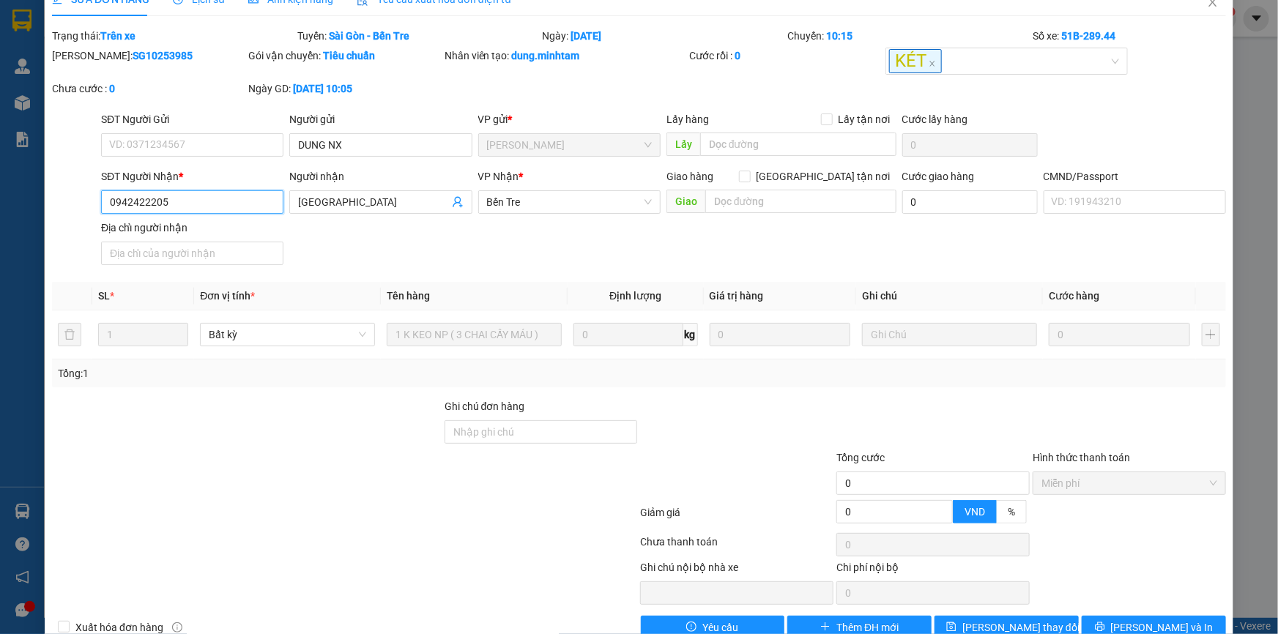
scroll to position [57, 0]
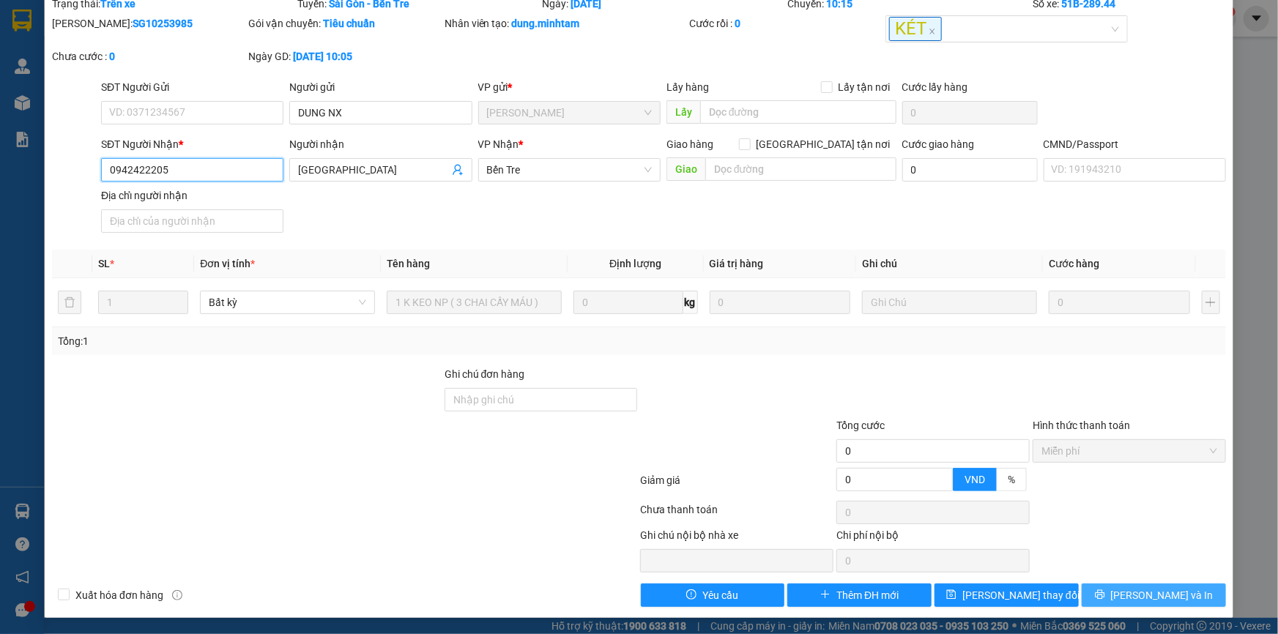
type input "0942422205"
click at [1105, 590] on icon "printer" at bounding box center [1100, 595] width 10 height 10
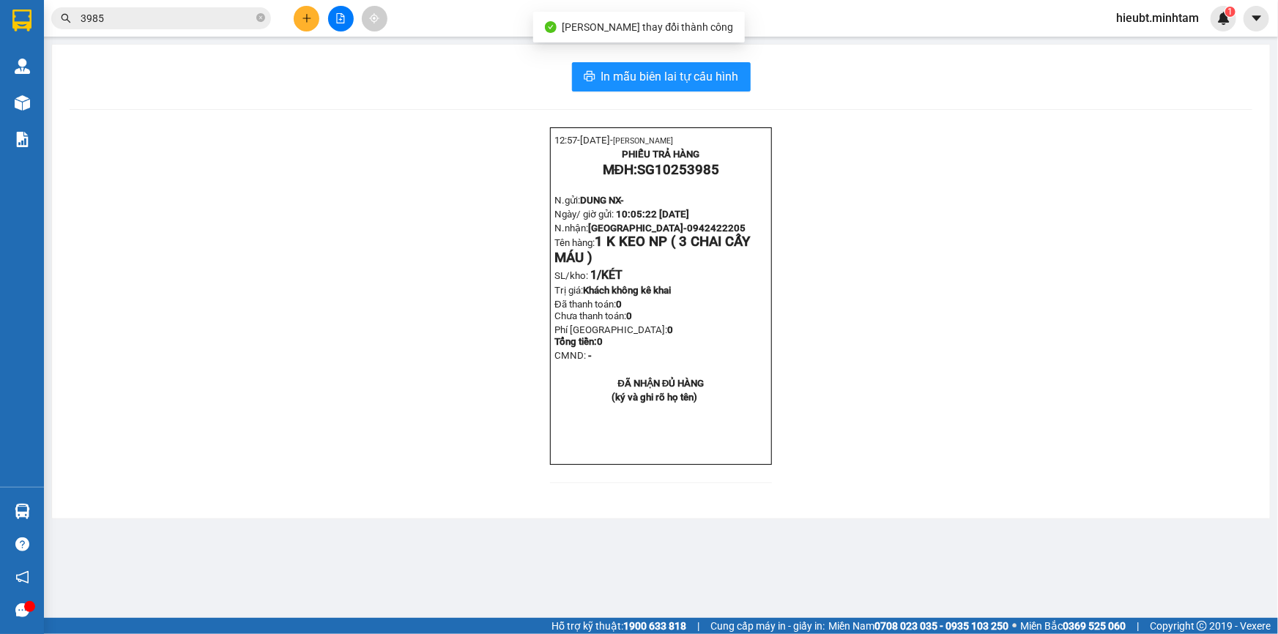
click at [669, 60] on div "In mẫu biên lai tự cấu hình 12:57- [DATE]- [PERSON_NAME] PHIẾU TRẢ HÀNG MĐH: SG…" at bounding box center [661, 282] width 1218 height 474
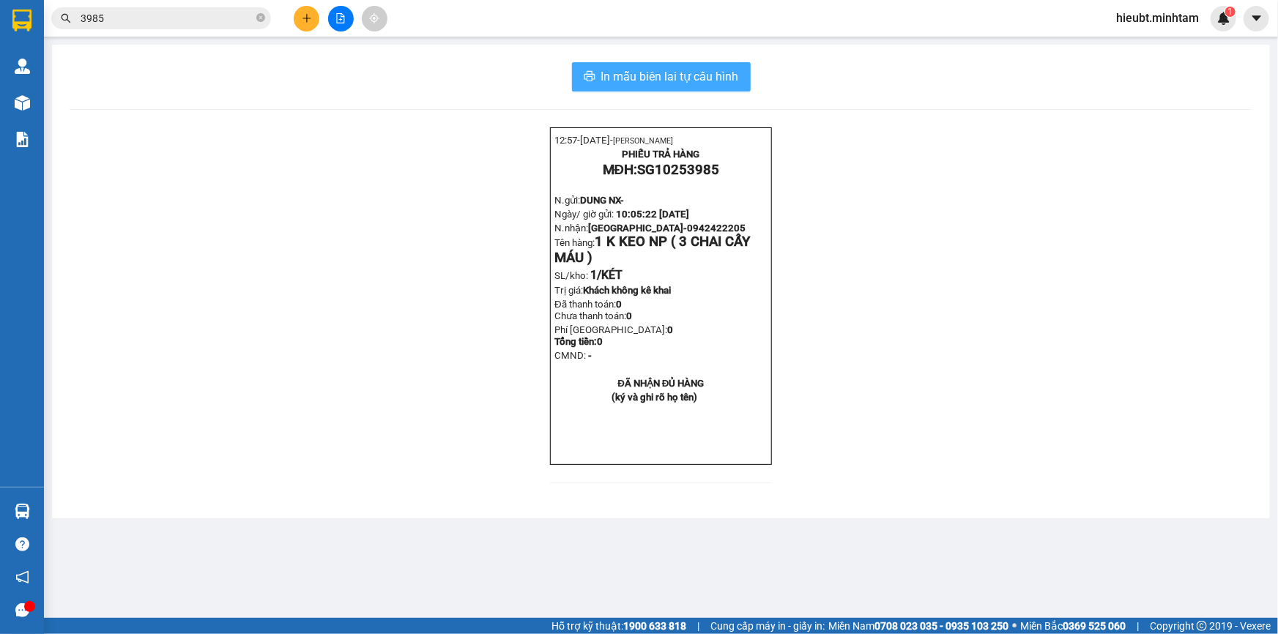
click at [671, 67] on span "In mẫu biên lai tự cấu hình" at bounding box center [670, 76] width 138 height 18
click at [302, 22] on icon "plus" at bounding box center [307, 18] width 10 height 10
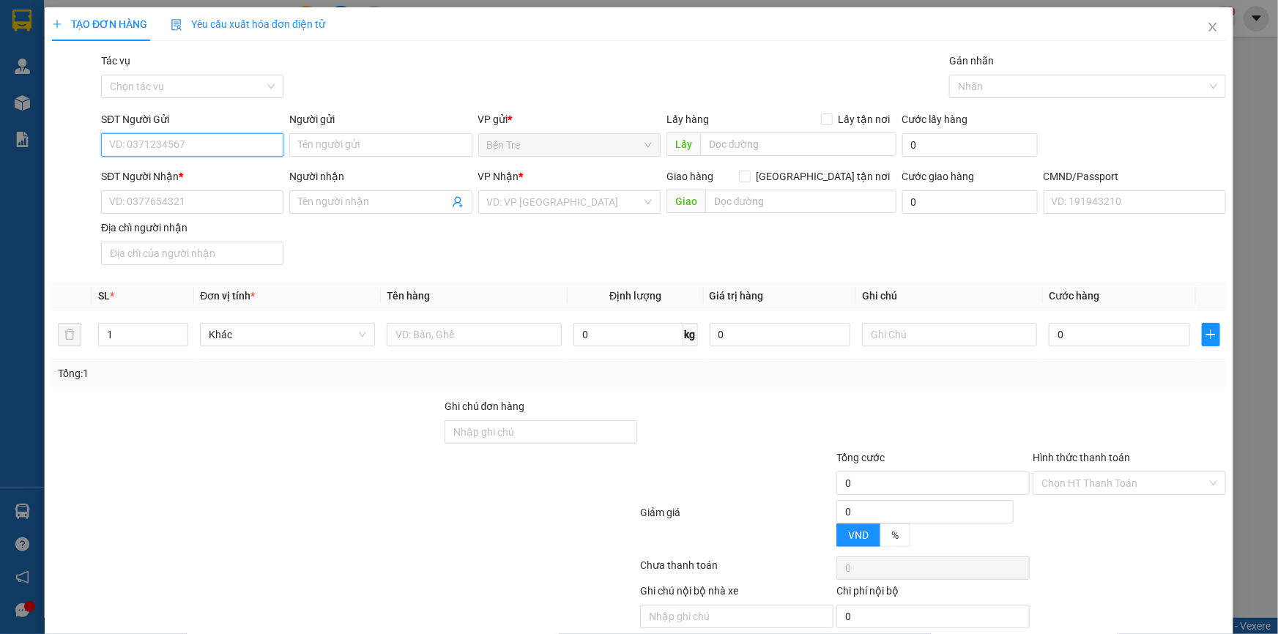
click at [168, 152] on input "SĐT Người Gửi" at bounding box center [192, 144] width 182 height 23
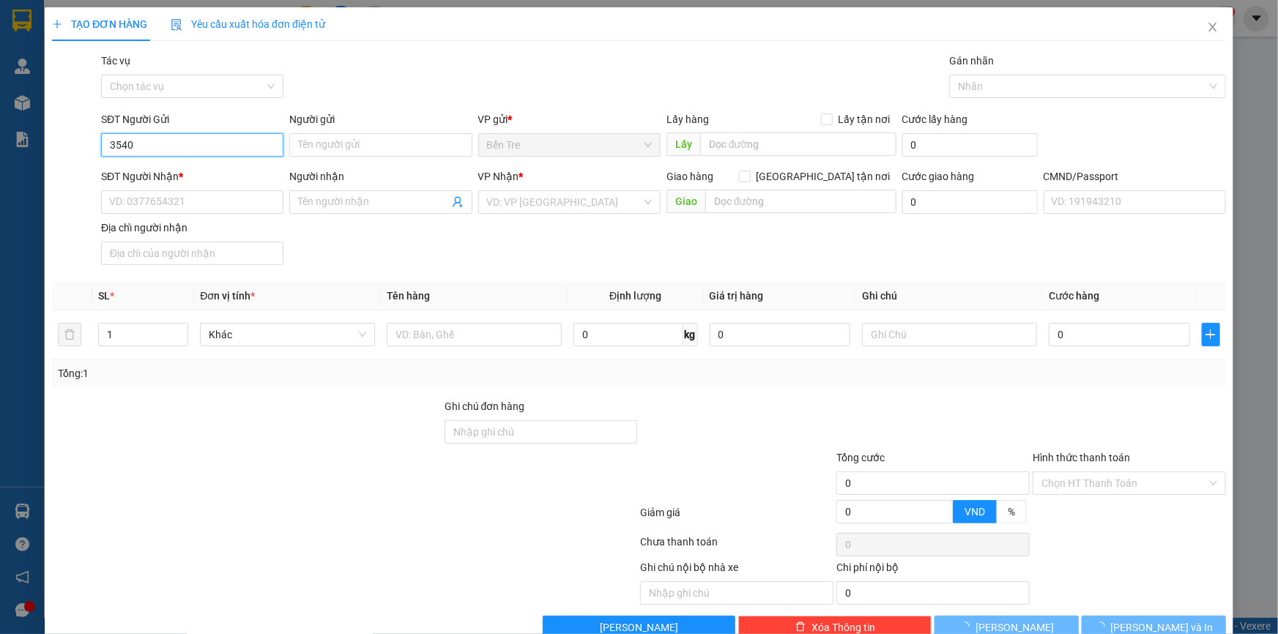
drag, startPoint x: 165, startPoint y: 144, endPoint x: 142, endPoint y: 146, distance: 22.8
click at [164, 144] on input "3540" at bounding box center [192, 144] width 182 height 23
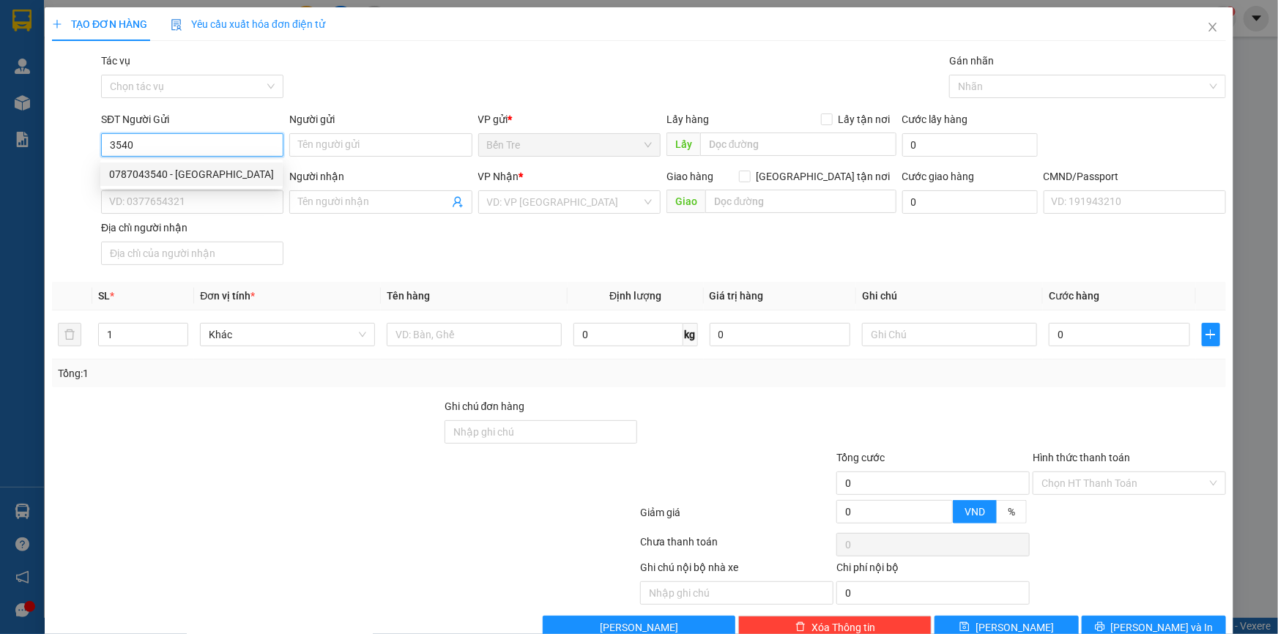
click at [144, 178] on div "0787043540 - [GEOGRAPHIC_DATA]" at bounding box center [191, 174] width 165 height 16
type input "0787043540"
type input "QUÝ CHÂU"
type input "0916870507"
type input "[PERSON_NAME]"
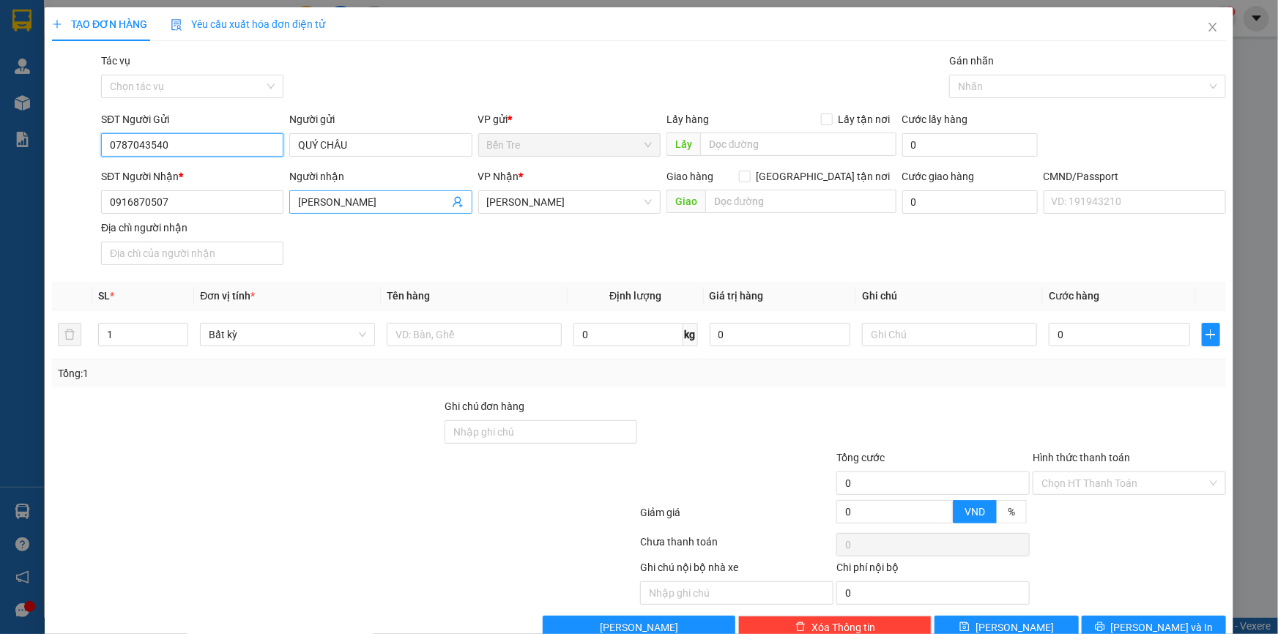
type input "0787043540"
click at [453, 198] on icon "user-add" at bounding box center [458, 202] width 12 height 12
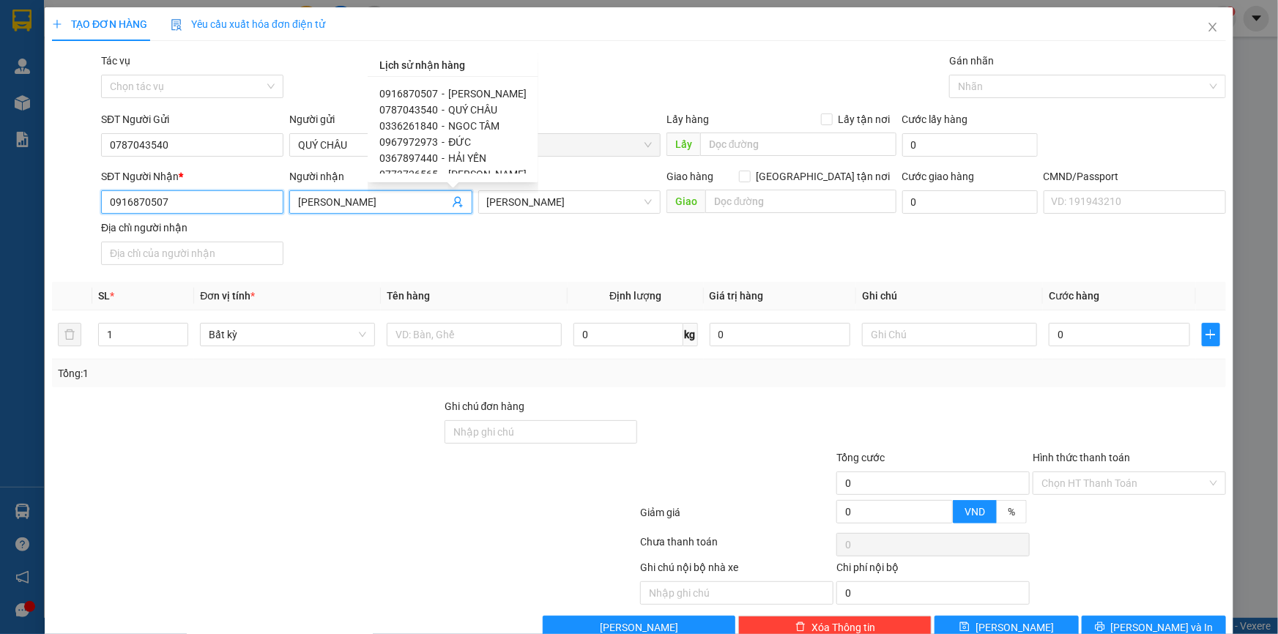
click at [238, 203] on input "0916870507" at bounding box center [192, 201] width 182 height 23
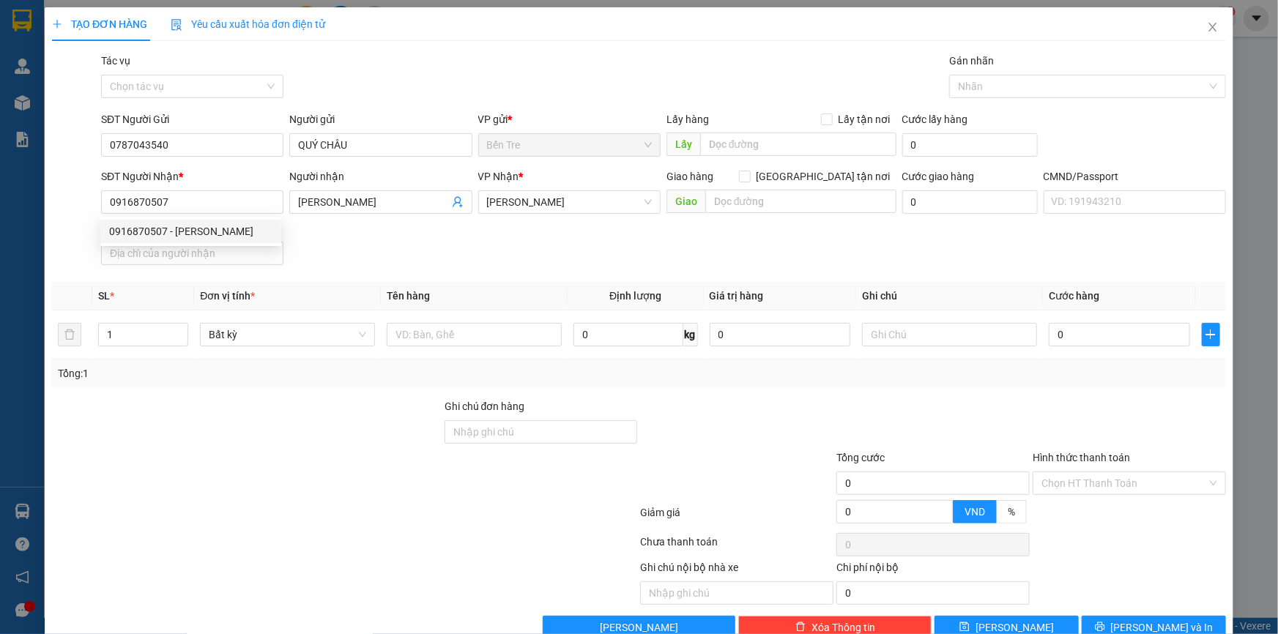
click at [384, 238] on div "SĐT Người Nhận * 0916870507 Người nhận MINH NGUYỆT VP Nhận * [PERSON_NAME] hàng…" at bounding box center [663, 219] width 1131 height 103
click at [497, 337] on input "text" at bounding box center [474, 334] width 175 height 23
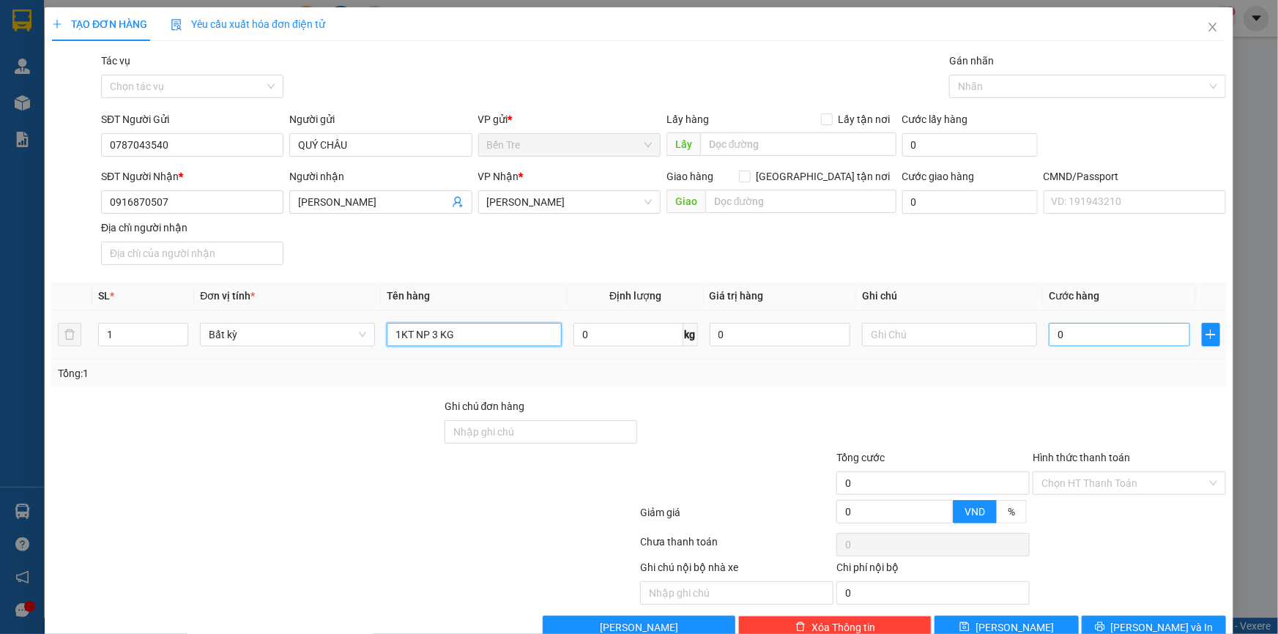
type input "1KT NP 3 KG"
click at [1068, 334] on input "0" at bounding box center [1119, 334] width 141 height 23
type input "2"
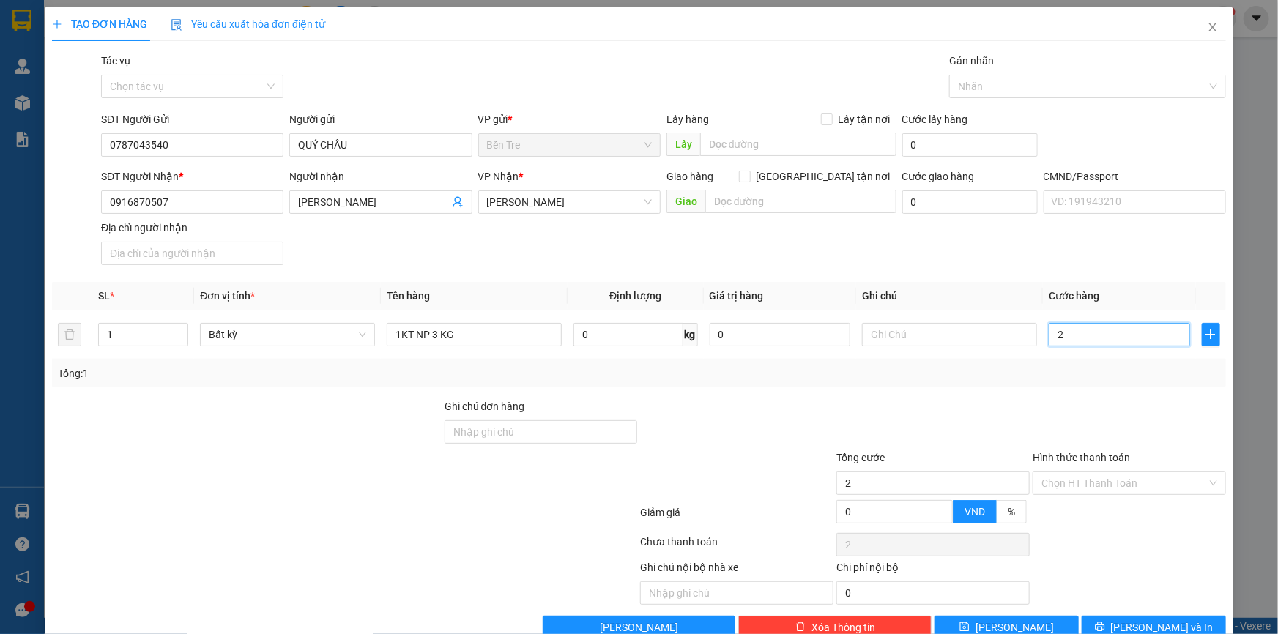
type input "25"
type input "25.000"
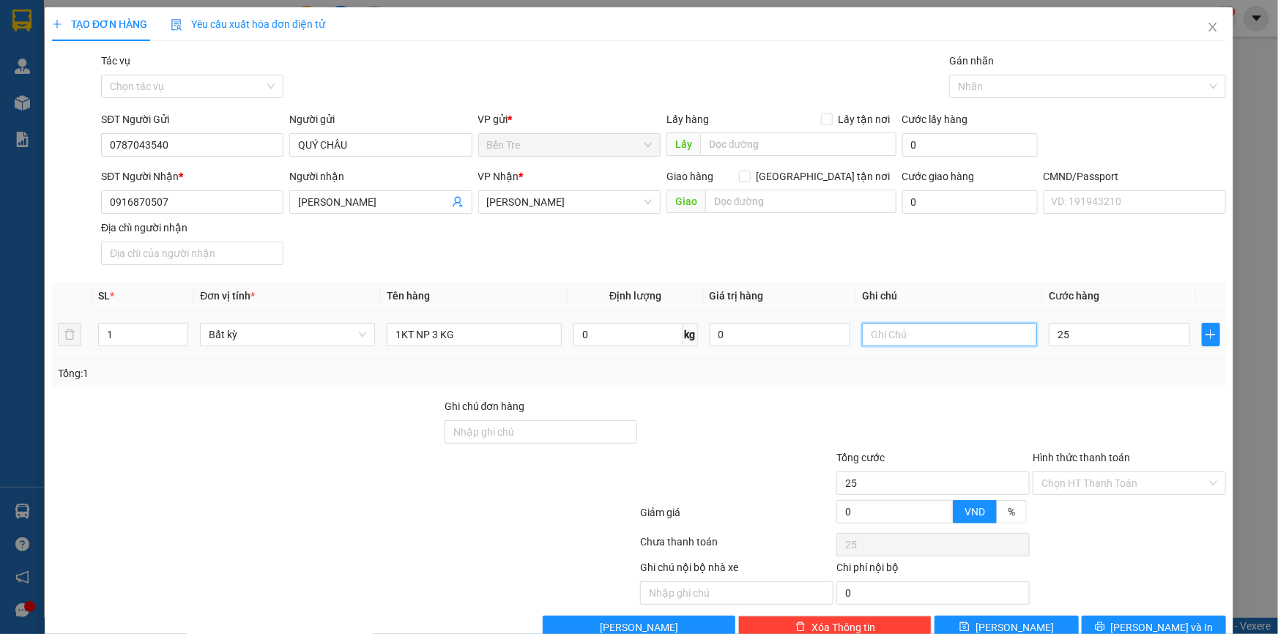
type input "25.000"
click at [874, 343] on input "text" at bounding box center [949, 334] width 175 height 23
type input "17H THẢO 2"
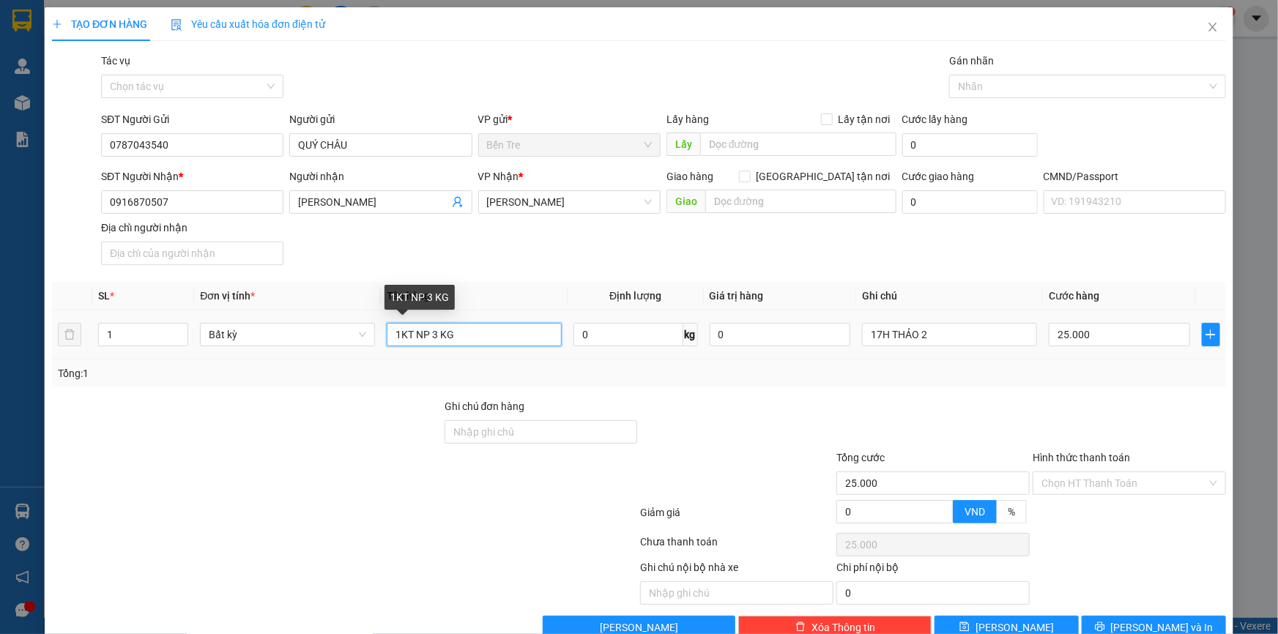
click at [497, 332] on input "1KT NP 3 KG" at bounding box center [474, 334] width 175 height 23
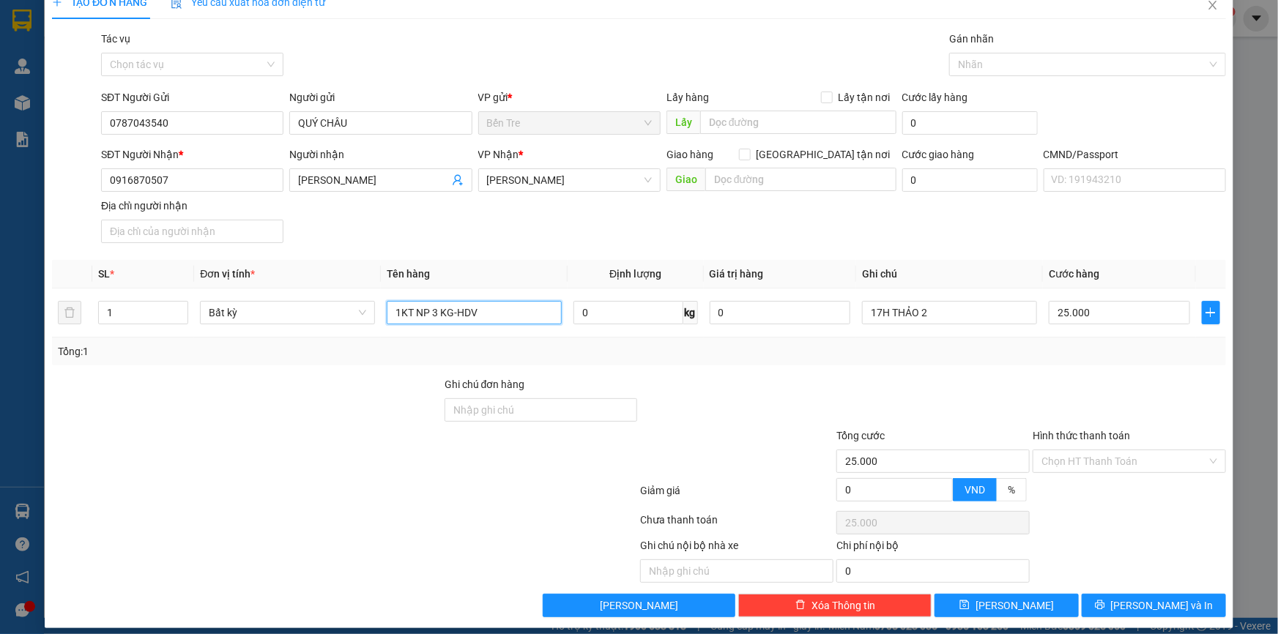
scroll to position [32, 0]
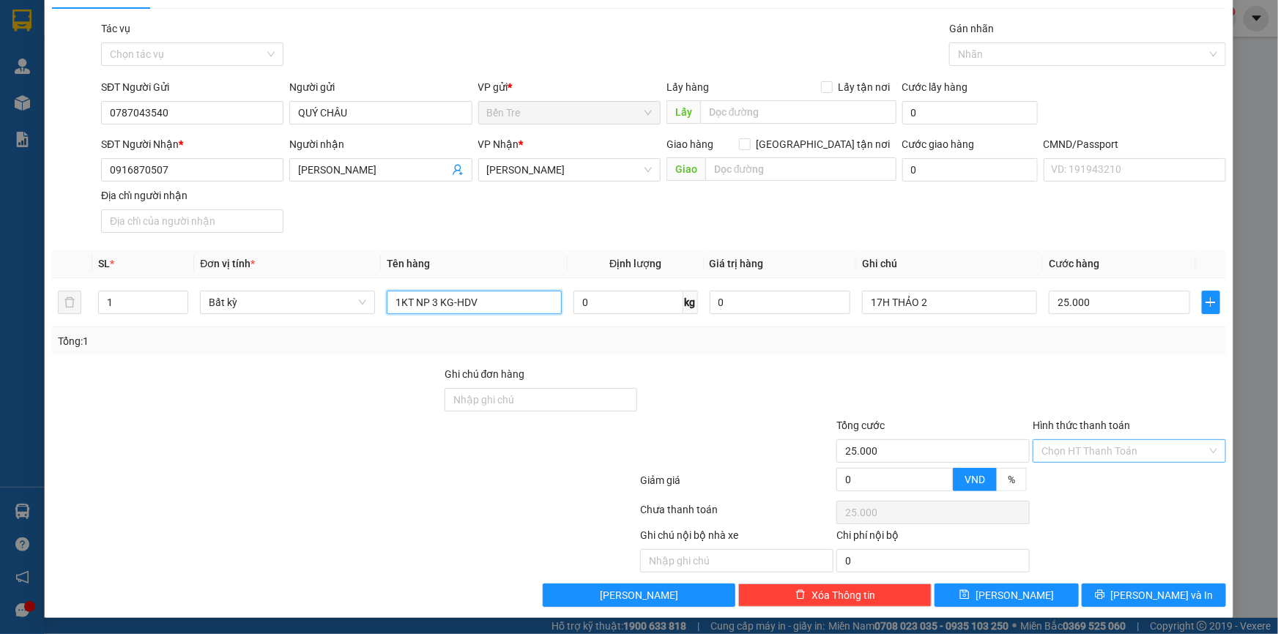
type input "1KT NP 3 KG-HDV"
drag, startPoint x: 1068, startPoint y: 450, endPoint x: 1075, endPoint y: 454, distance: 8.5
click at [1069, 449] on input "Hình thức thanh toán" at bounding box center [1124, 451] width 166 height 22
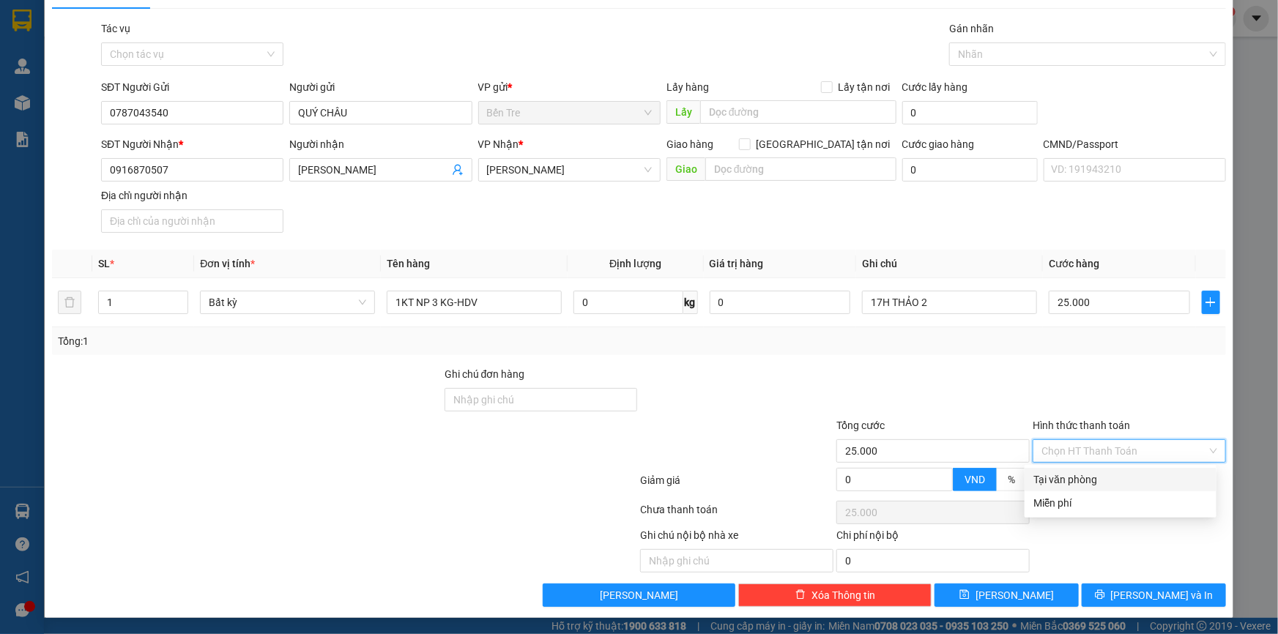
drag, startPoint x: 1079, startPoint y: 473, endPoint x: 763, endPoint y: 440, distance: 318.1
click at [1080, 474] on div "Tại văn phòng" at bounding box center [1120, 480] width 174 height 16
type input "0"
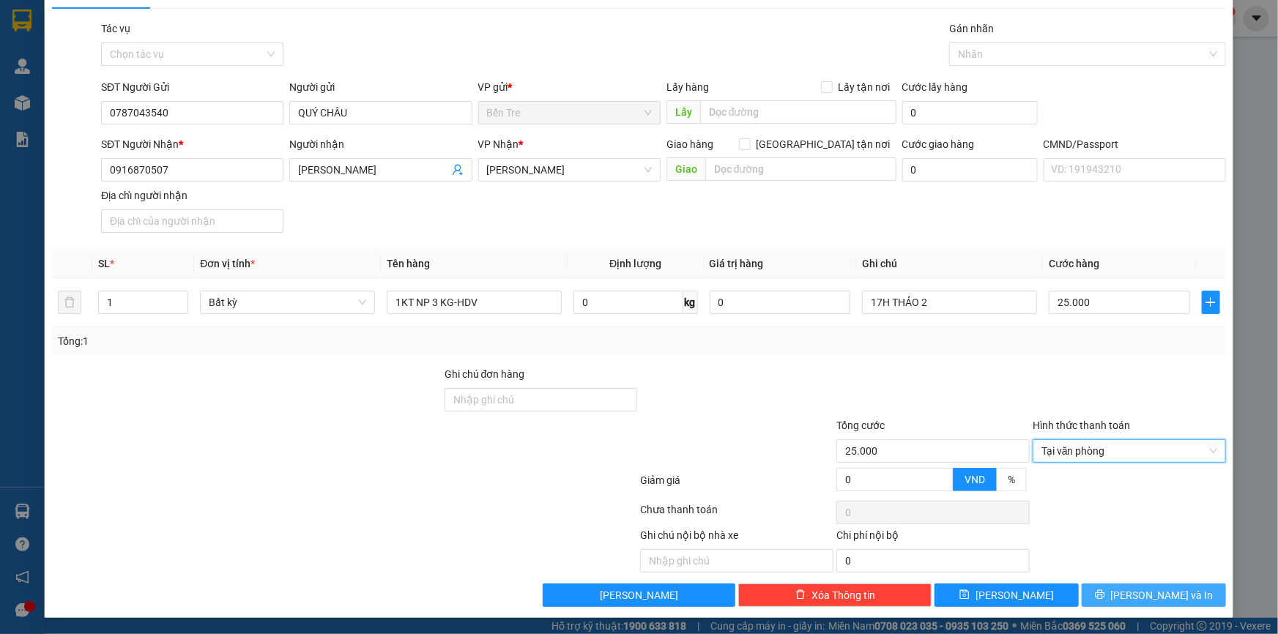
drag, startPoint x: 1142, startPoint y: 594, endPoint x: 1133, endPoint y: 576, distance: 19.6
click at [1142, 593] on span "[PERSON_NAME] và In" at bounding box center [1162, 595] width 103 height 16
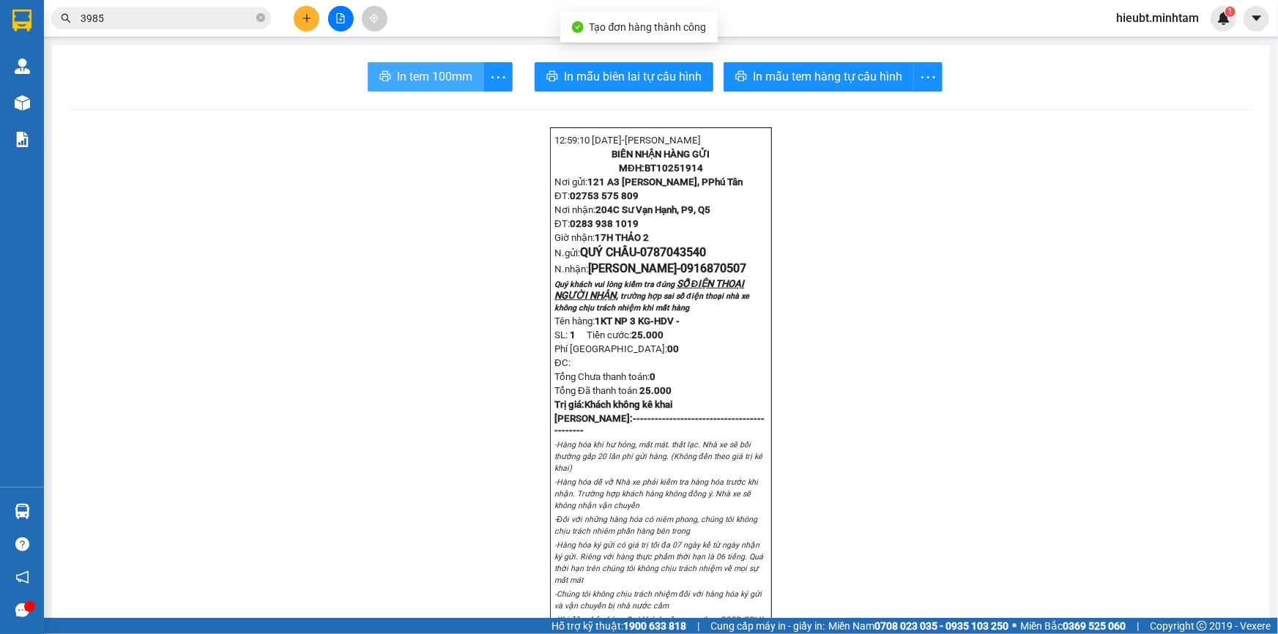
click at [417, 77] on span "In tem 100mm" at bounding box center [434, 76] width 75 height 18
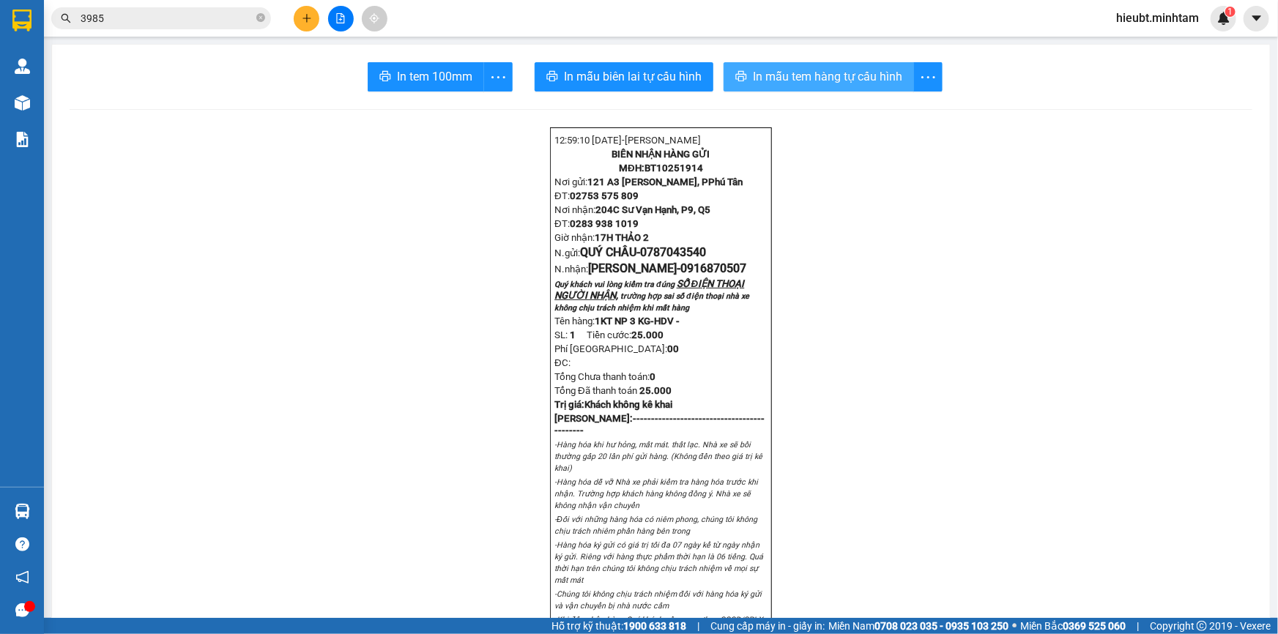
click at [830, 78] on span "In mẫu tem hàng tự cấu hình" at bounding box center [827, 76] width 149 height 18
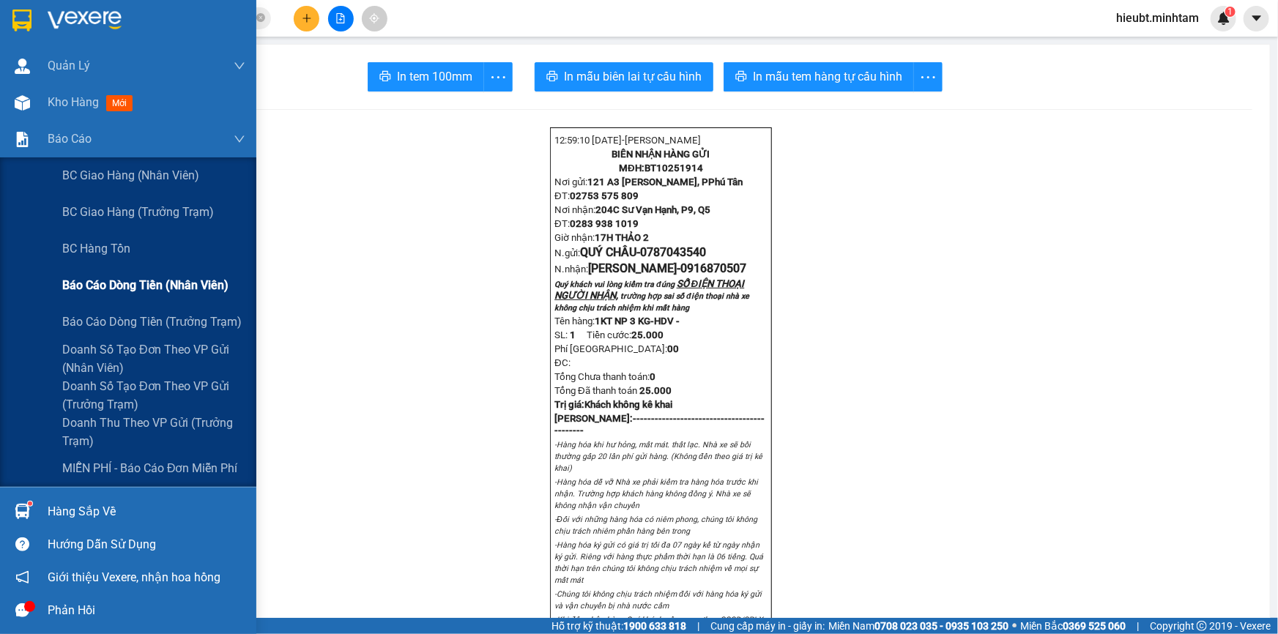
click at [144, 292] on span "Báo cáo dòng tiền (nhân viên)" at bounding box center [145, 285] width 166 height 18
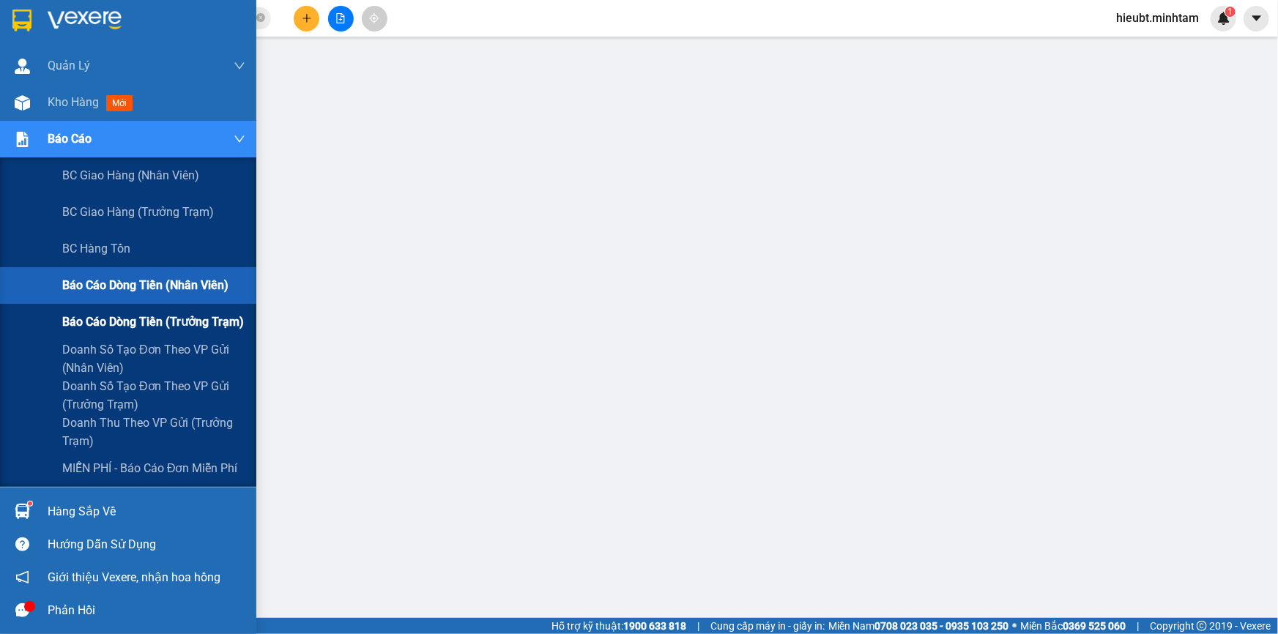
click at [148, 321] on span "Báo cáo dòng tiền (trưởng trạm)" at bounding box center [153, 322] width 182 height 18
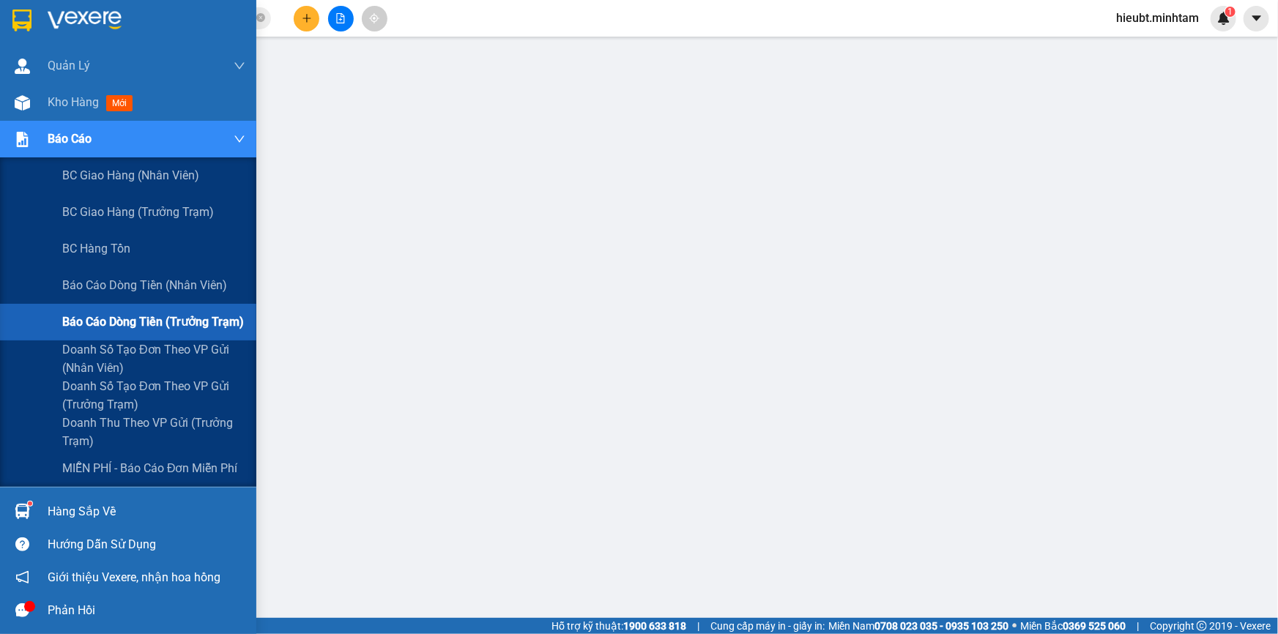
click at [148, 326] on span "Báo cáo dòng tiền (trưởng trạm)" at bounding box center [153, 322] width 182 height 18
click at [127, 285] on span "Báo cáo dòng tiền (nhân viên)" at bounding box center [145, 285] width 166 height 18
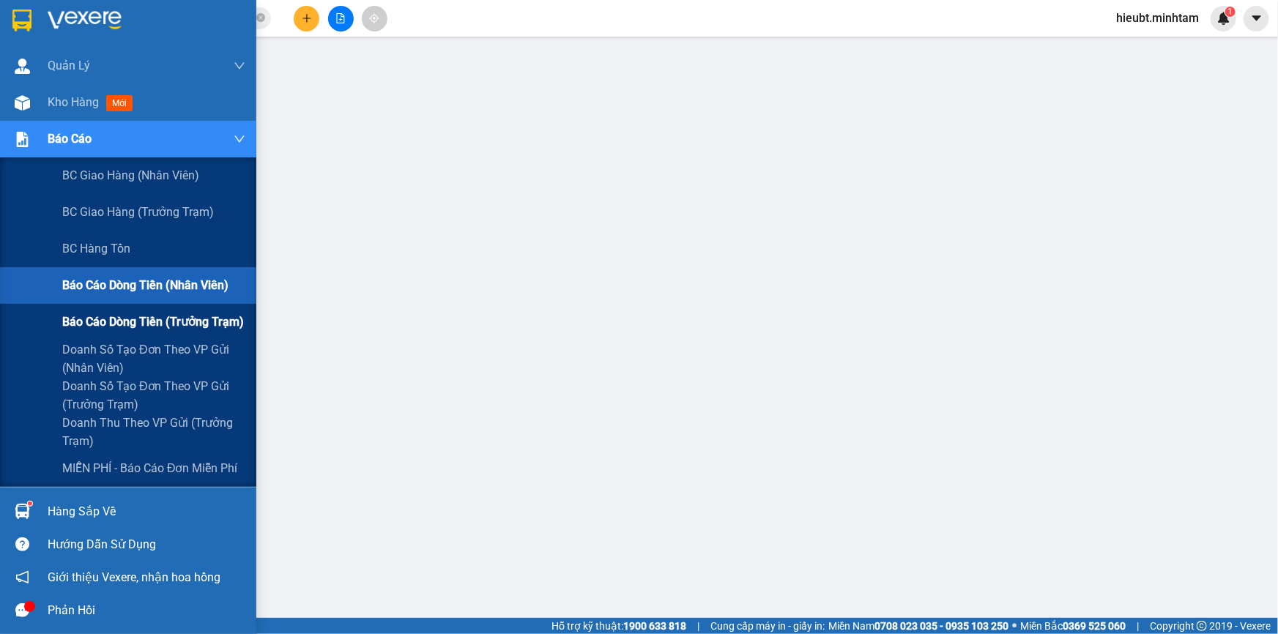
click at [159, 327] on span "Báo cáo dòng tiền (trưởng trạm)" at bounding box center [153, 322] width 182 height 18
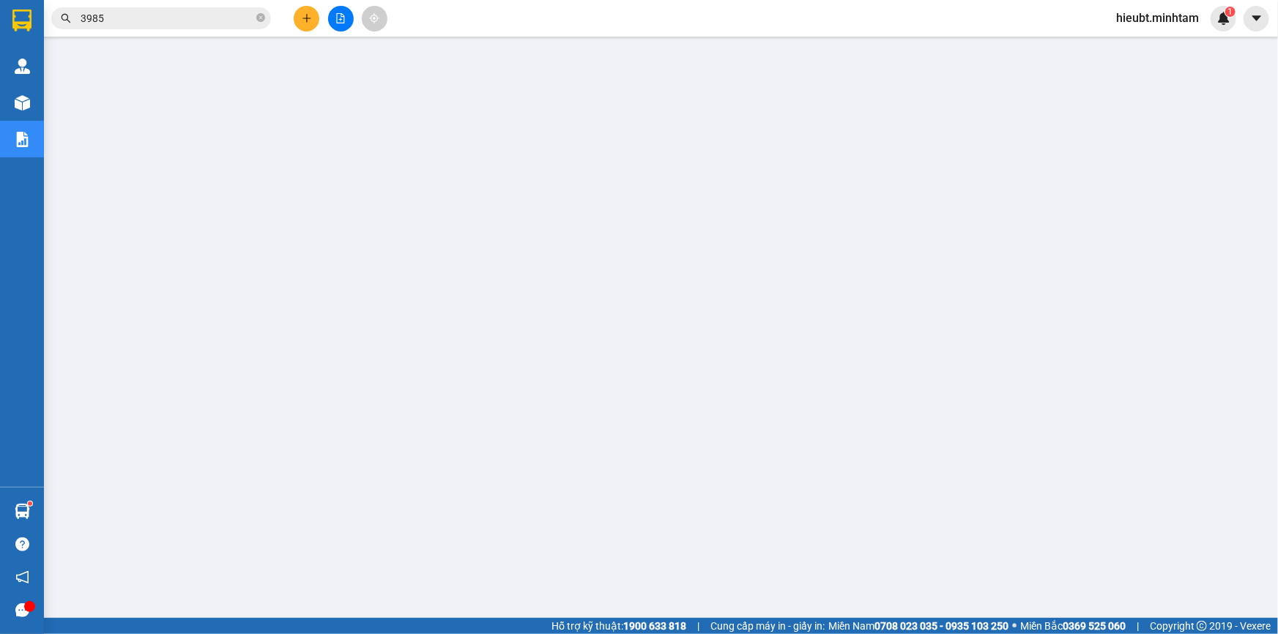
click at [300, 15] on button at bounding box center [307, 19] width 26 height 26
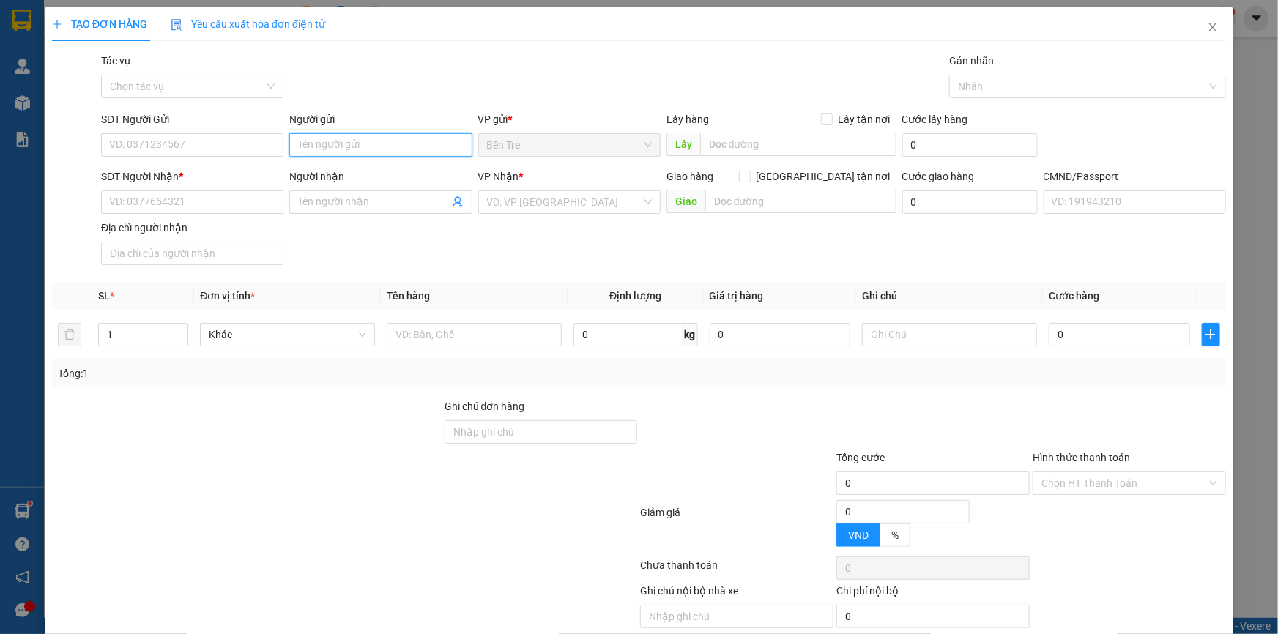
click at [371, 146] on input "Người gửi" at bounding box center [380, 144] width 182 height 23
click at [171, 146] on input "SĐT Người Gửi" at bounding box center [192, 144] width 182 height 23
click at [387, 141] on input "Người gửi" at bounding box center [380, 144] width 182 height 23
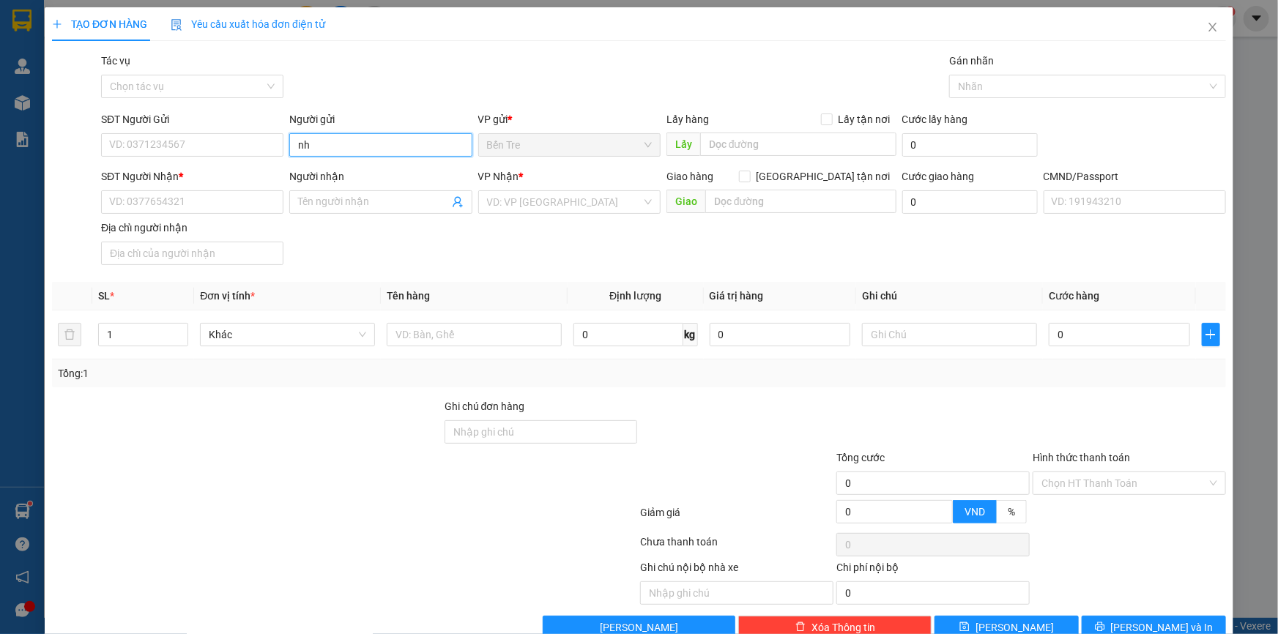
type input "n"
type input "NHÂN NX"
click at [231, 209] on input "SĐT Người Nhận *" at bounding box center [192, 201] width 182 height 23
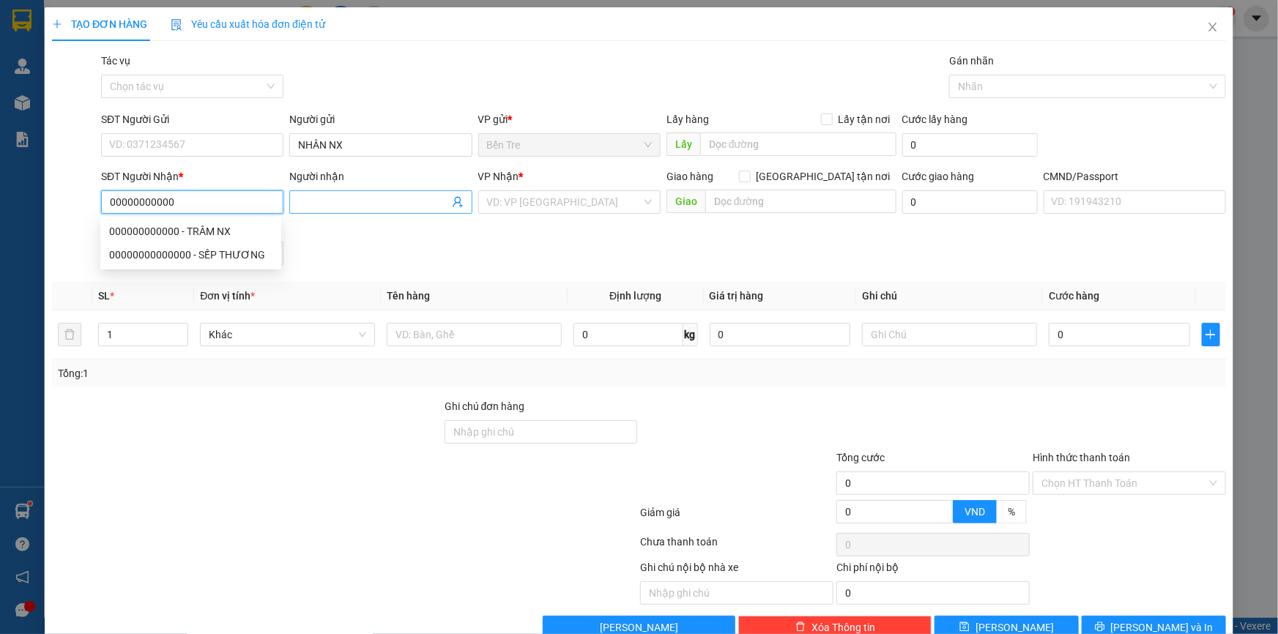
type input "00000000000"
click at [377, 198] on input "Người nhận" at bounding box center [373, 202] width 150 height 16
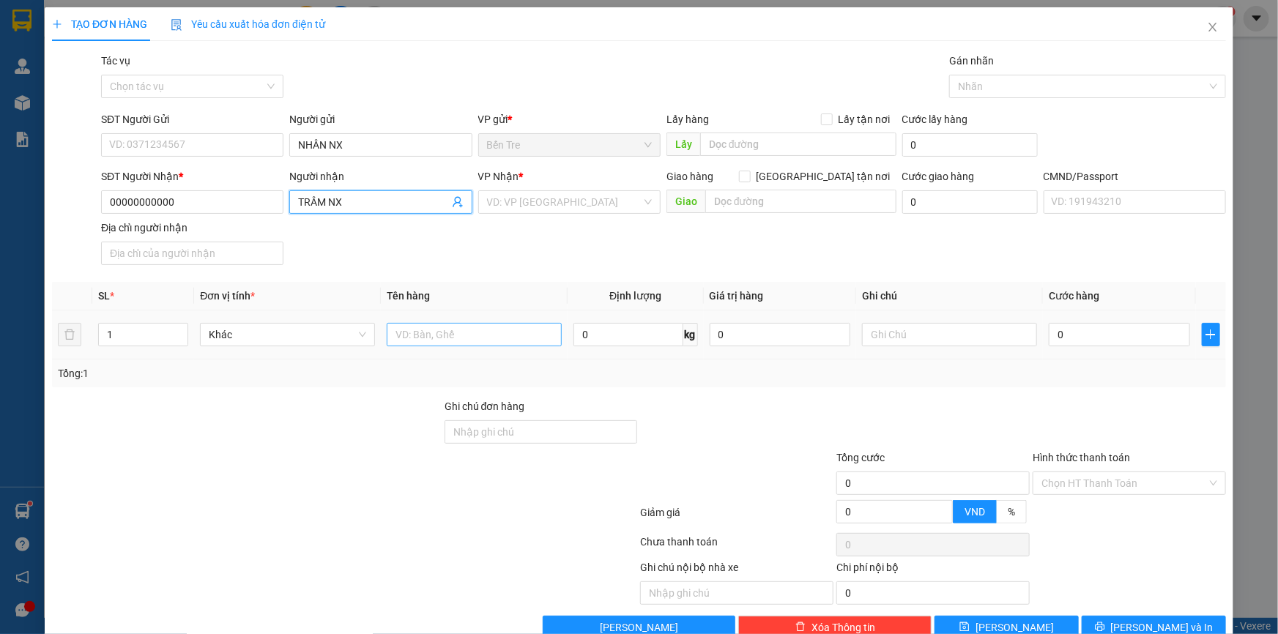
type input "TRÂM NX"
click at [463, 336] on input "text" at bounding box center [474, 334] width 175 height 23
type input "1 PB TIỀN HG [DATE]"
click at [1068, 477] on input "Hình thức thanh toán" at bounding box center [1124, 483] width 166 height 22
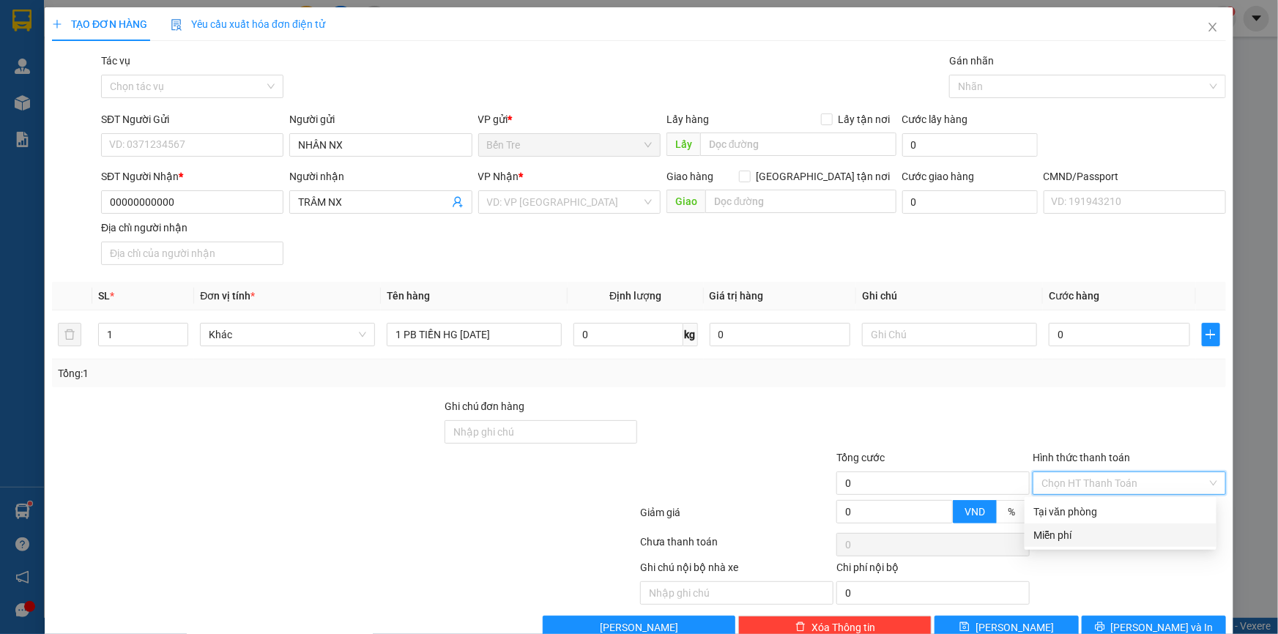
click at [1062, 535] on div "Miễn phí" at bounding box center [1120, 535] width 174 height 16
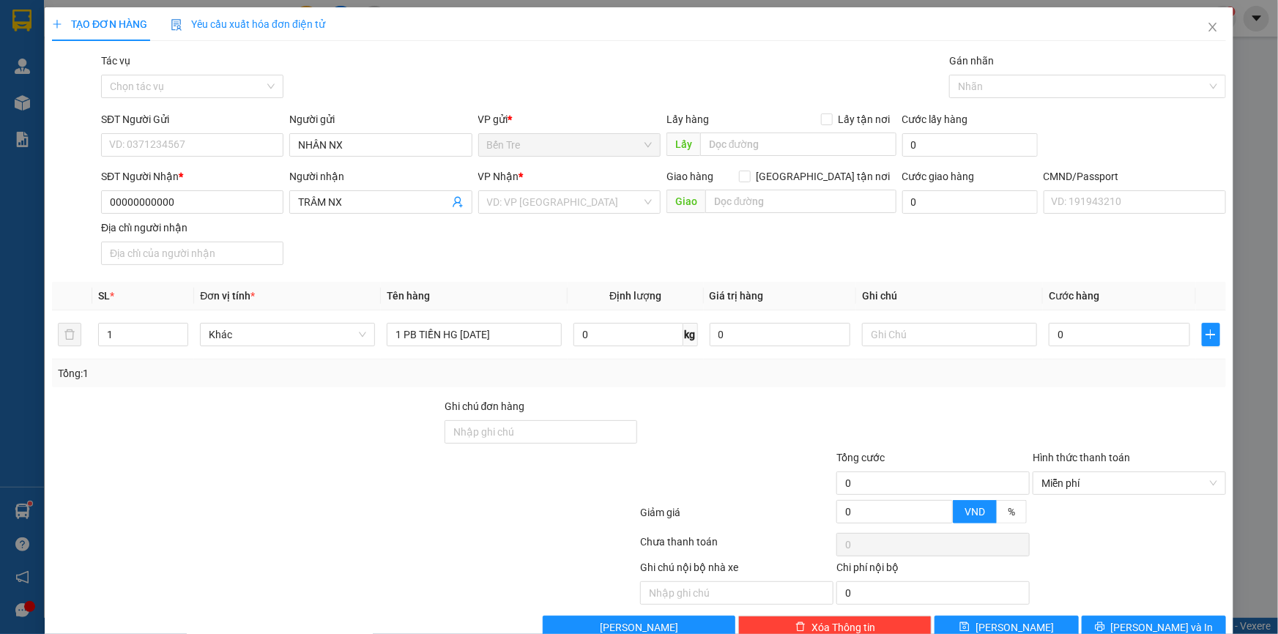
click at [1076, 425] on div at bounding box center [1129, 423] width 196 height 51
click at [1105, 628] on icon "printer" at bounding box center [1100, 627] width 10 height 10
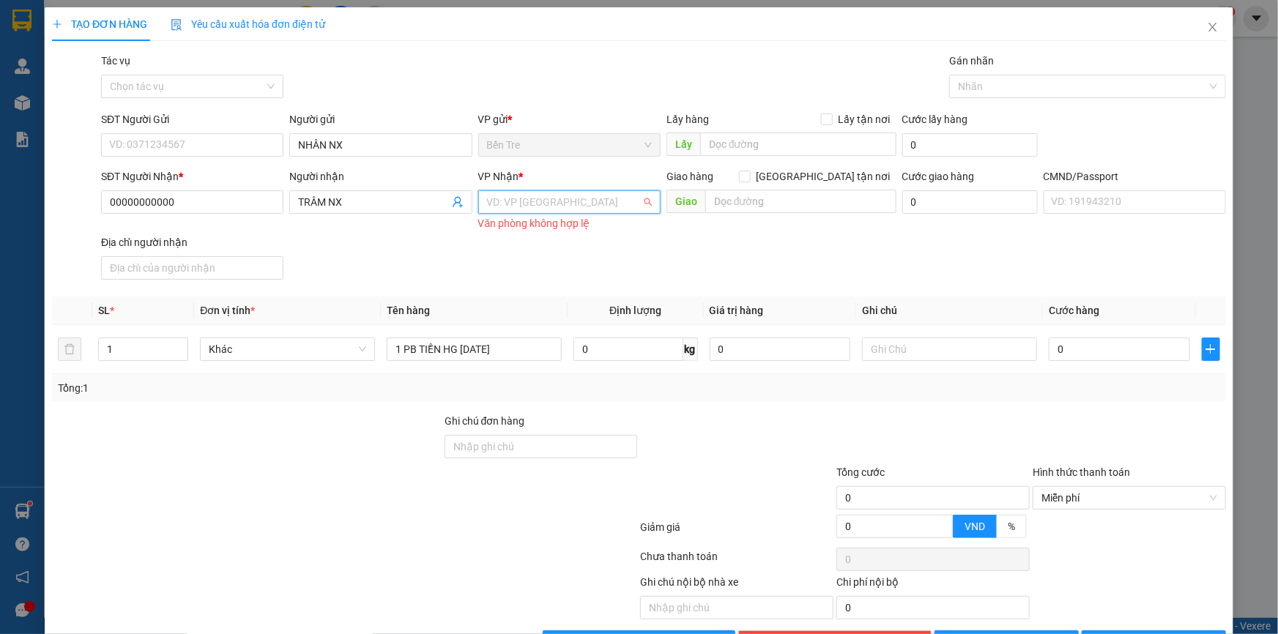
click at [540, 199] on input "search" at bounding box center [564, 202] width 155 height 22
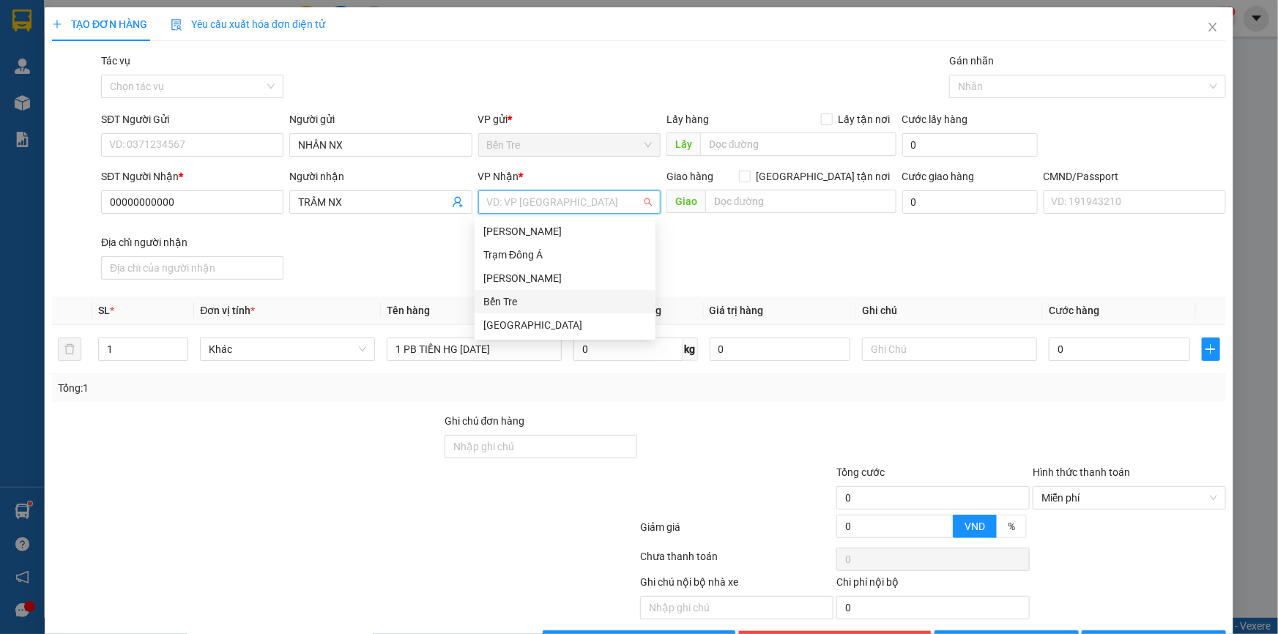
click at [505, 302] on div "Bến Tre" at bounding box center [564, 302] width 163 height 16
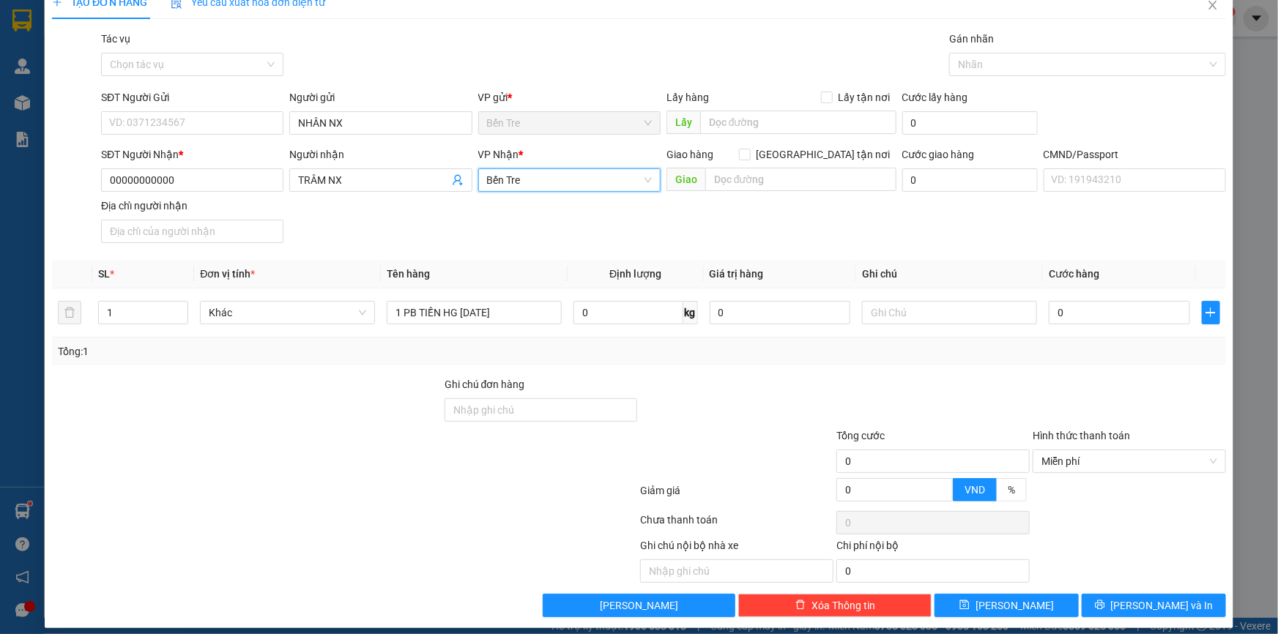
scroll to position [32, 0]
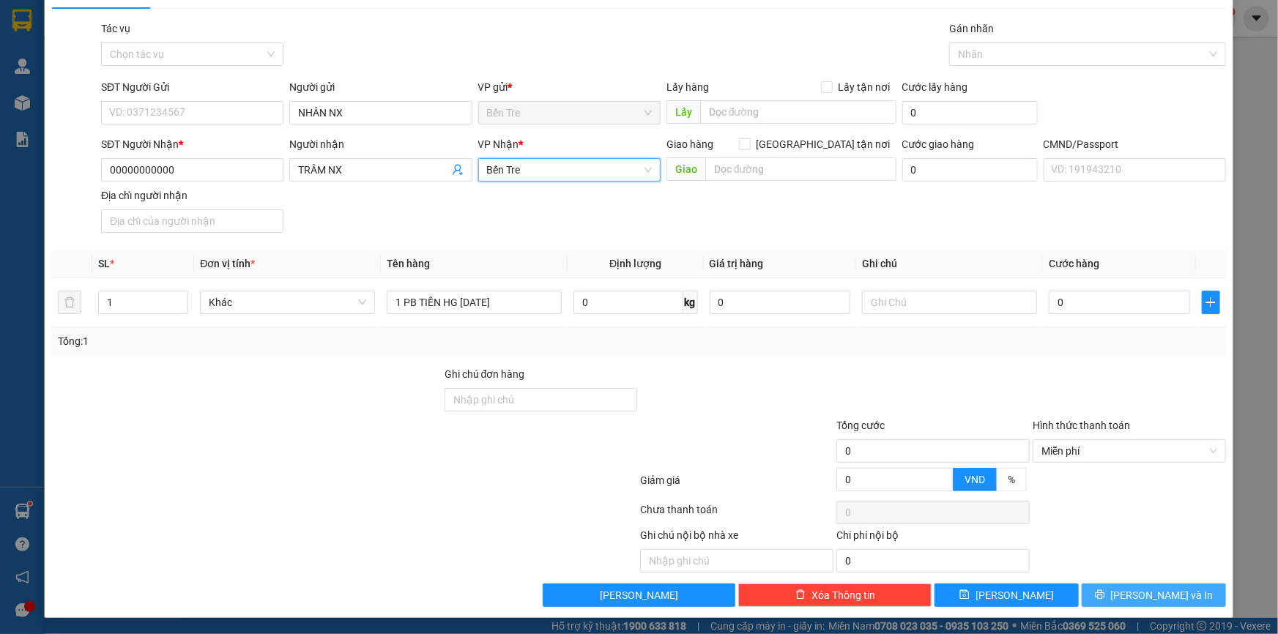
click at [1104, 592] on icon "printer" at bounding box center [1100, 595] width 10 height 10
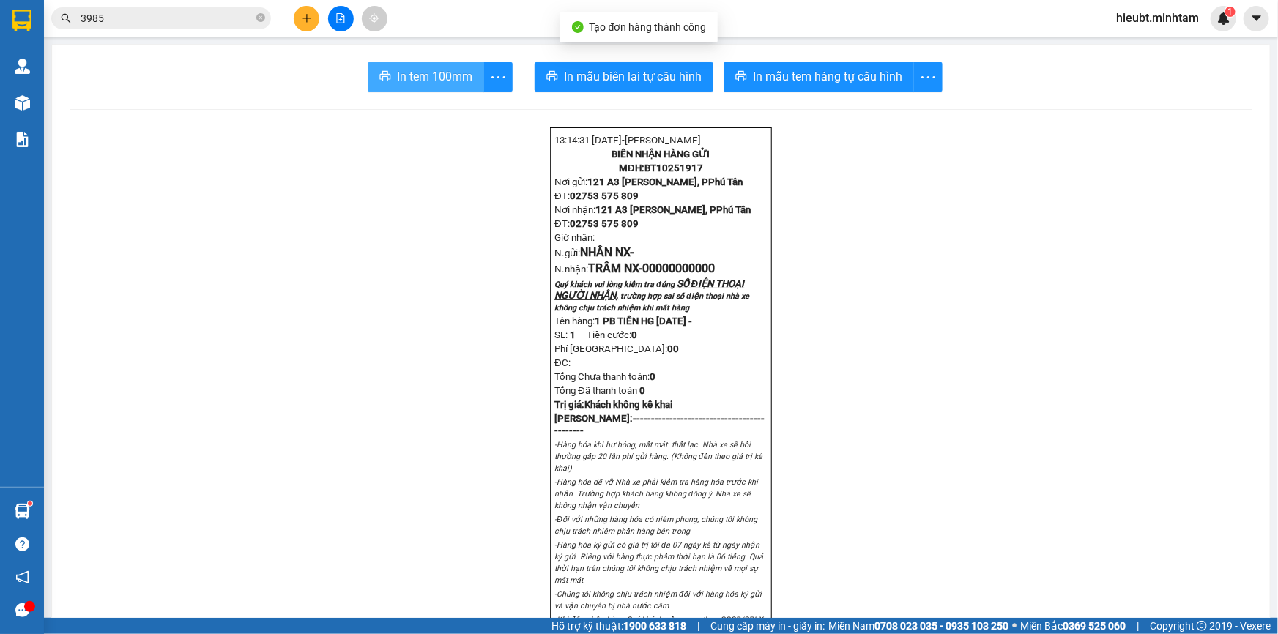
click at [417, 78] on span "In tem 100mm" at bounding box center [434, 76] width 75 height 18
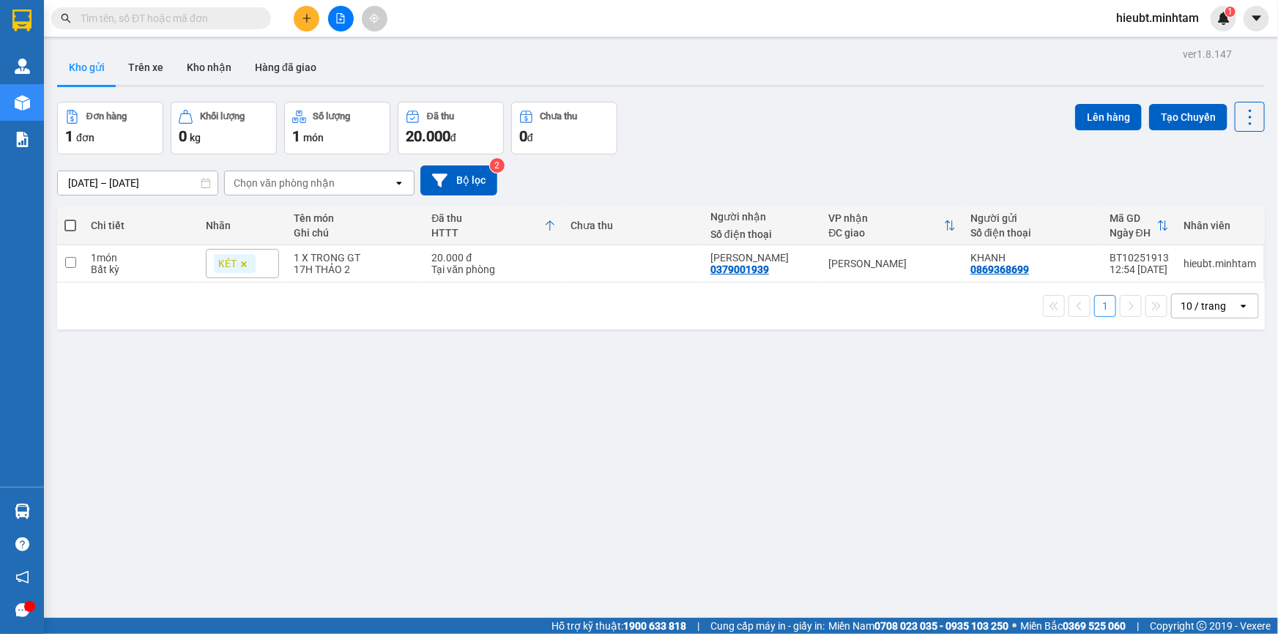
click at [182, 16] on input "text" at bounding box center [167, 18] width 173 height 16
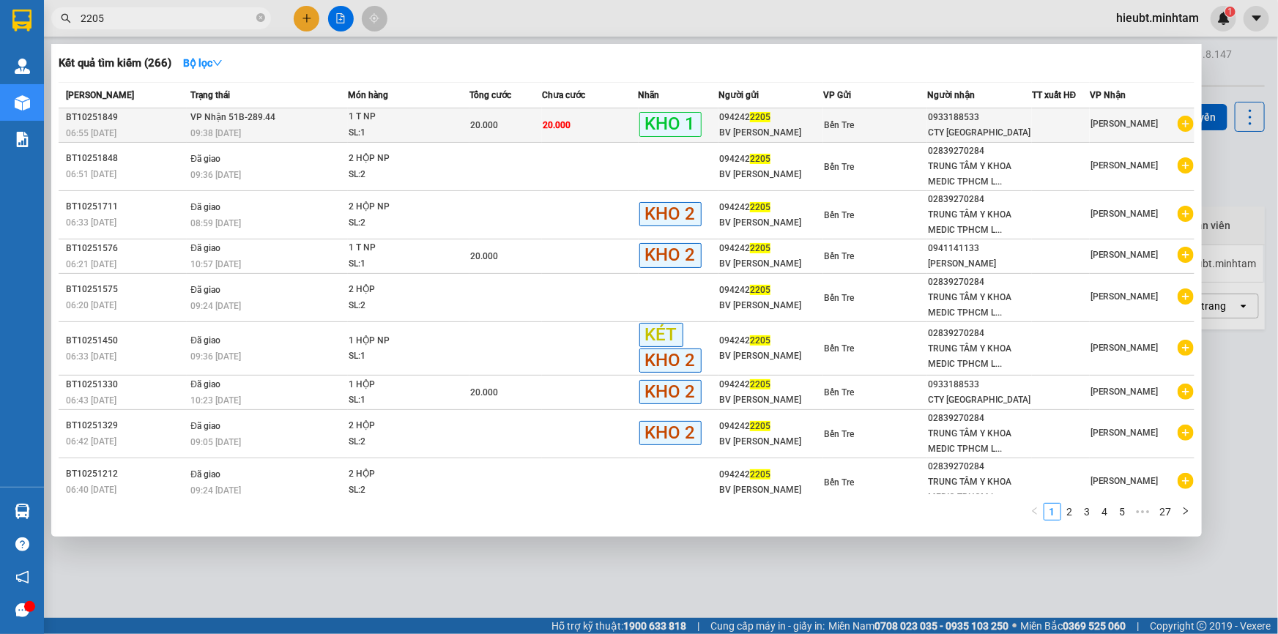
type input "2205"
click at [740, 127] on div "BV MINH ĐỨC" at bounding box center [770, 132] width 103 height 15
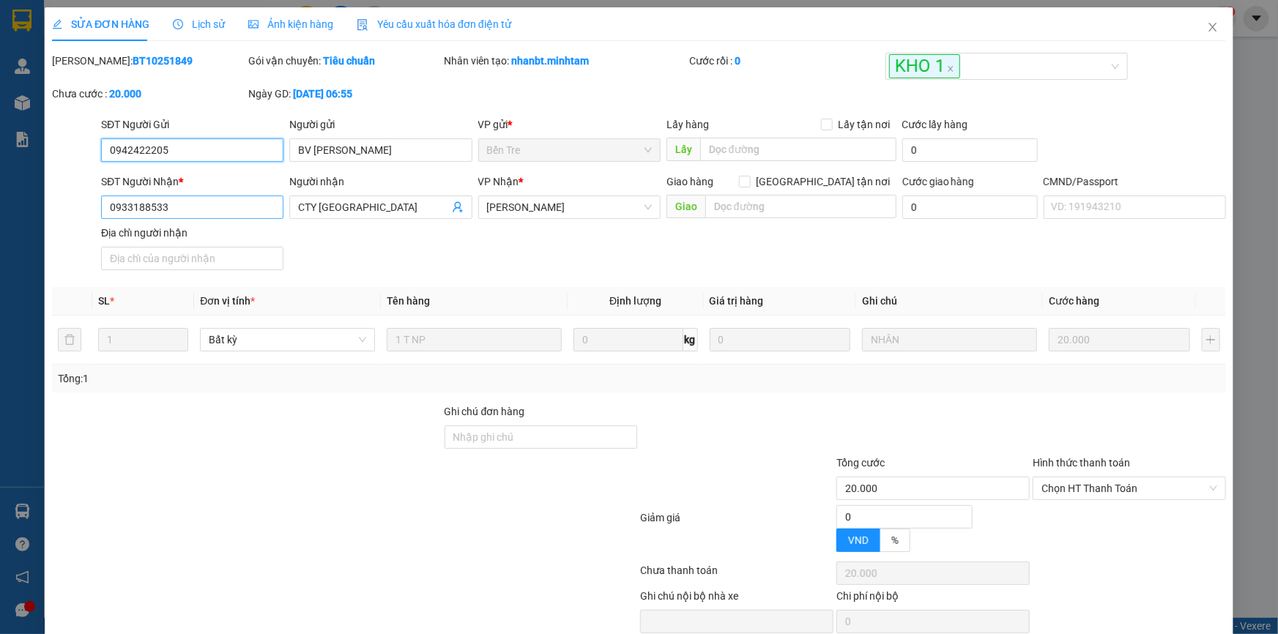
type input "0942422205"
type input "BV MINH ĐỨC"
type input "0933188533"
type input "CTY ANAPATH CENTER"
type input "20.000"
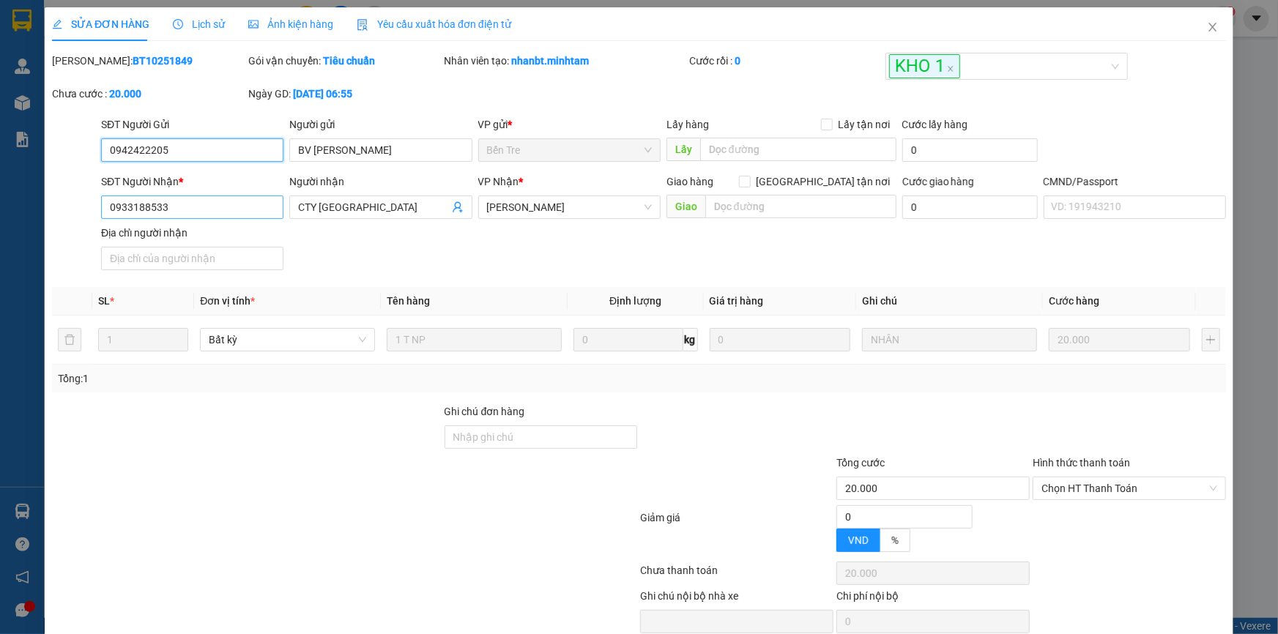
type input "20.000"
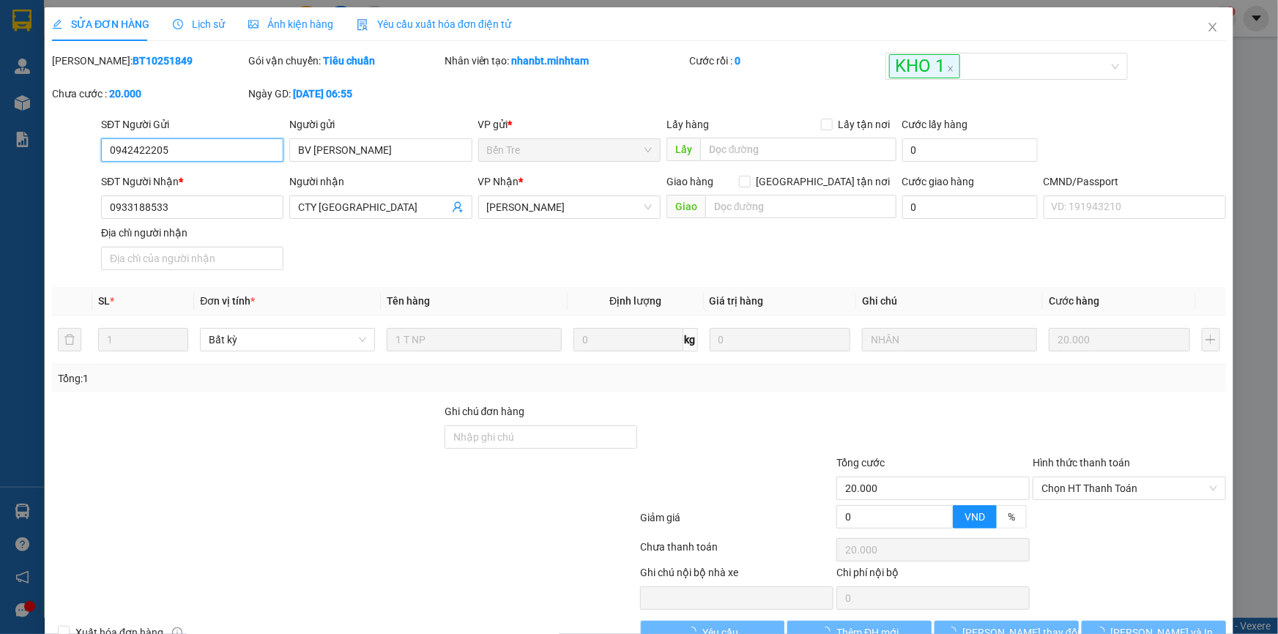
click at [190, 151] on input "0942422205" at bounding box center [192, 149] width 182 height 23
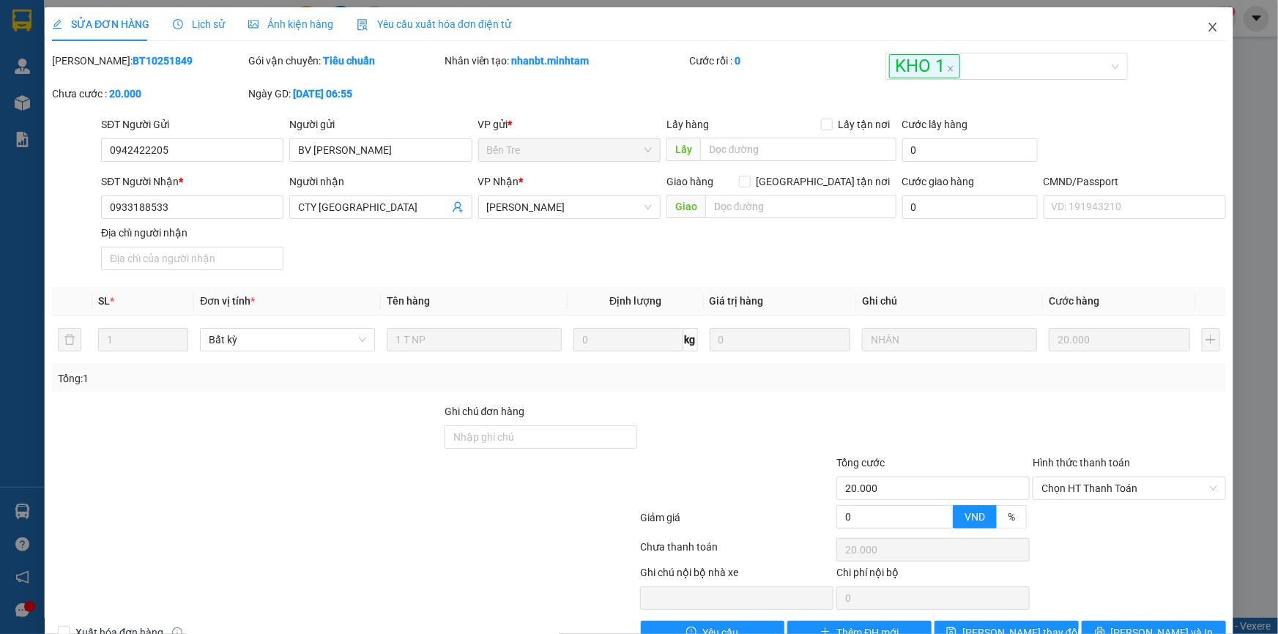
click at [1208, 33] on icon "close" at bounding box center [1213, 27] width 12 height 12
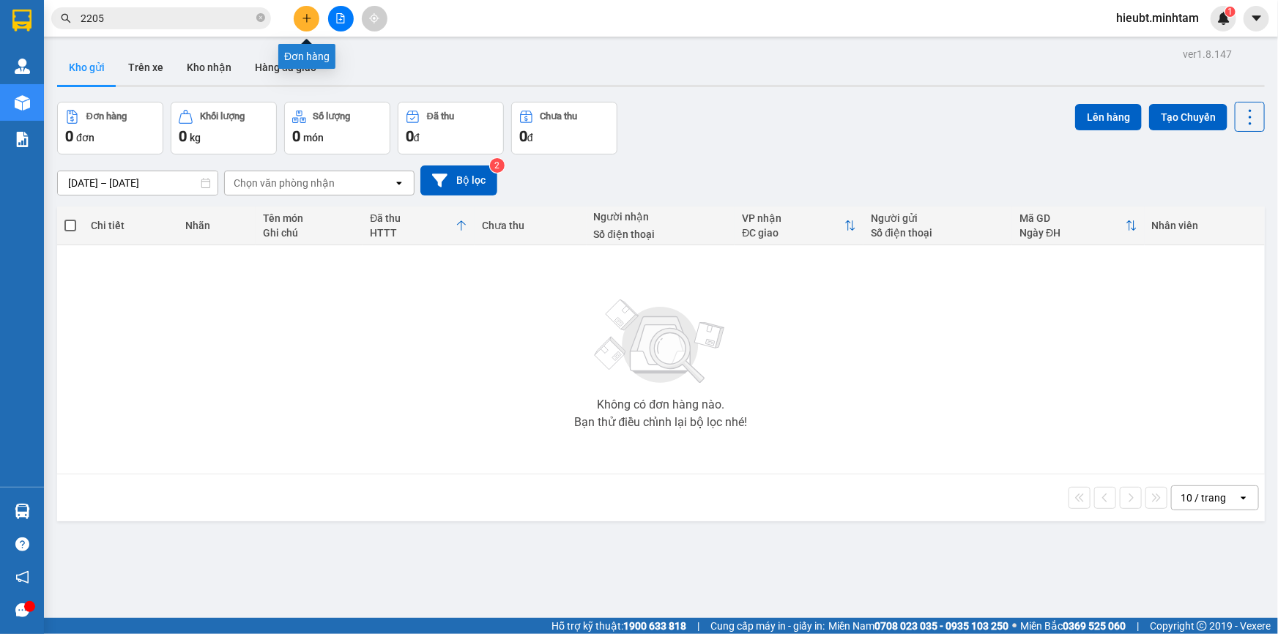
click at [311, 23] on button at bounding box center [307, 19] width 26 height 26
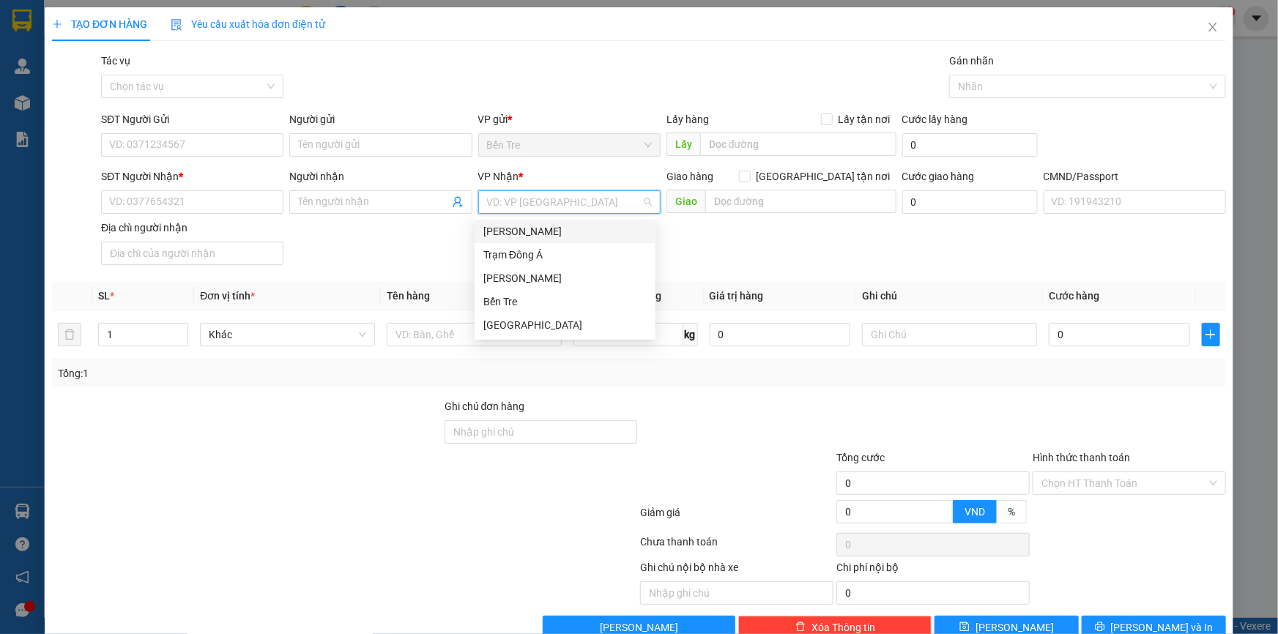
click at [529, 204] on input "search" at bounding box center [564, 202] width 155 height 22
drag, startPoint x: 510, startPoint y: 325, endPoint x: 499, endPoint y: 321, distance: 11.6
click at [510, 324] on div "[GEOGRAPHIC_DATA]" at bounding box center [564, 325] width 163 height 16
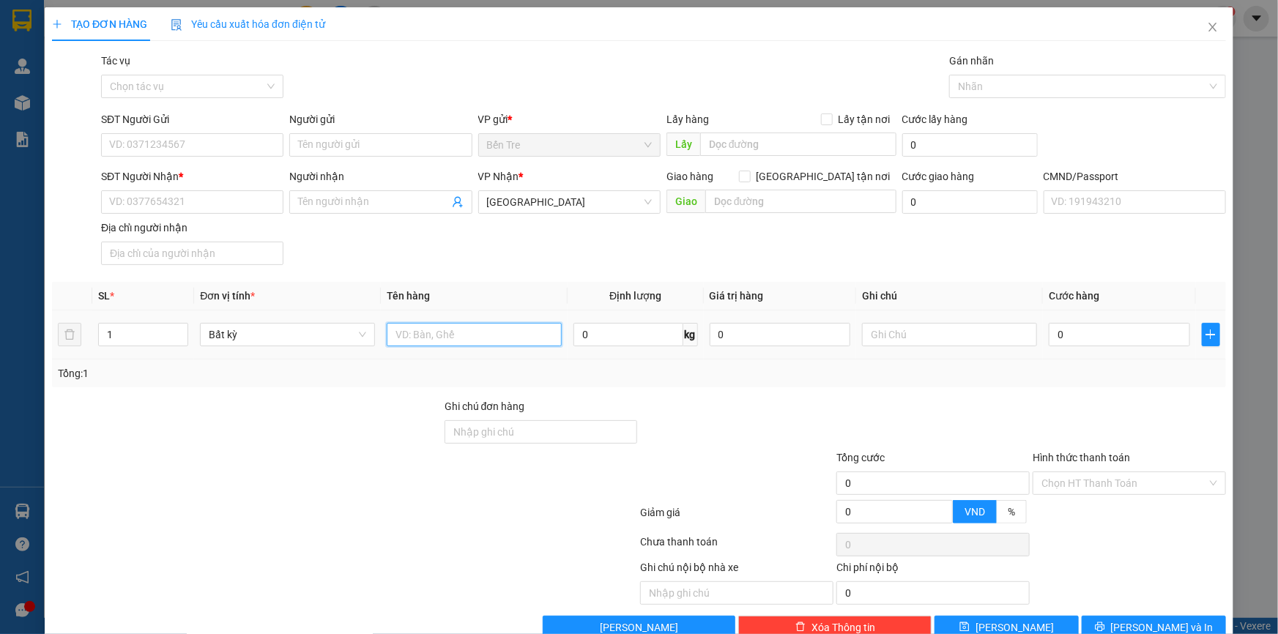
click at [436, 337] on input "text" at bounding box center [474, 334] width 175 height 23
type input "1 PB GT NP"
click at [157, 146] on input "SĐT Người Gửi" at bounding box center [192, 144] width 182 height 23
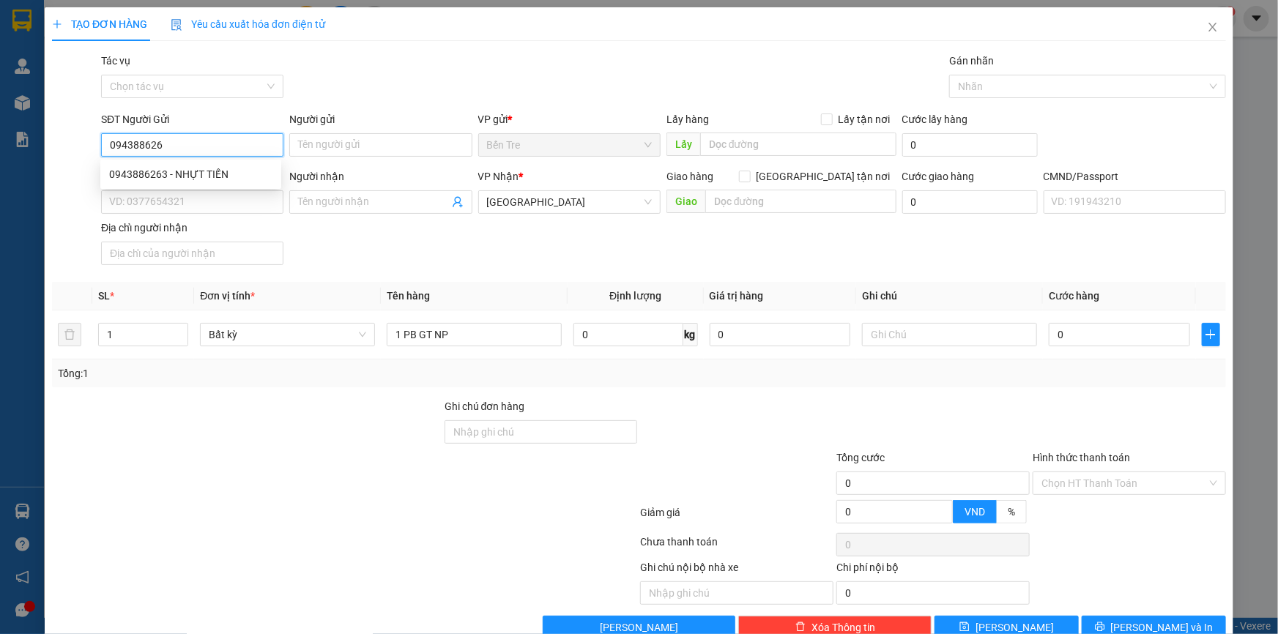
type input "0943886263"
click at [196, 168] on div "0943886263 - NHỰT TIẾN" at bounding box center [190, 174] width 163 height 16
type input "NHỰT TIẾN"
type input "0943886263"
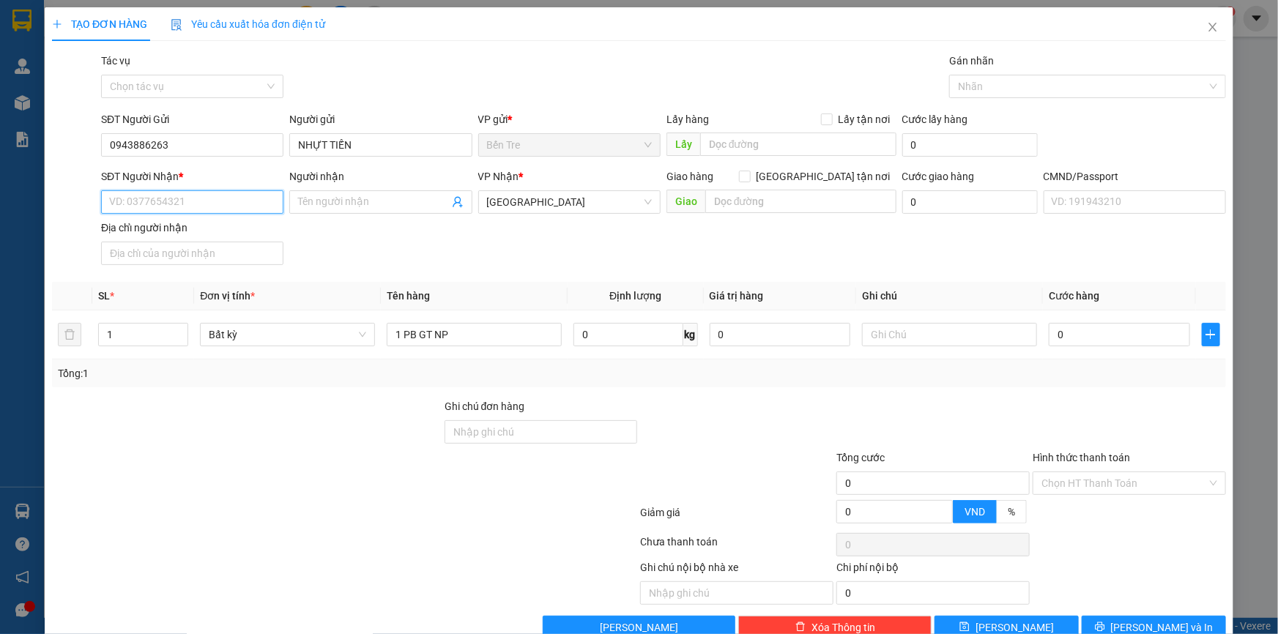
click at [155, 208] on input "SĐT Người Nhận *" at bounding box center [192, 201] width 182 height 23
click at [204, 233] on div "0972656699 - CẨM LINH" at bounding box center [190, 231] width 163 height 16
type input "0972656699"
type input "CẨM LINH"
click at [869, 342] on input "text" at bounding box center [949, 334] width 175 height 23
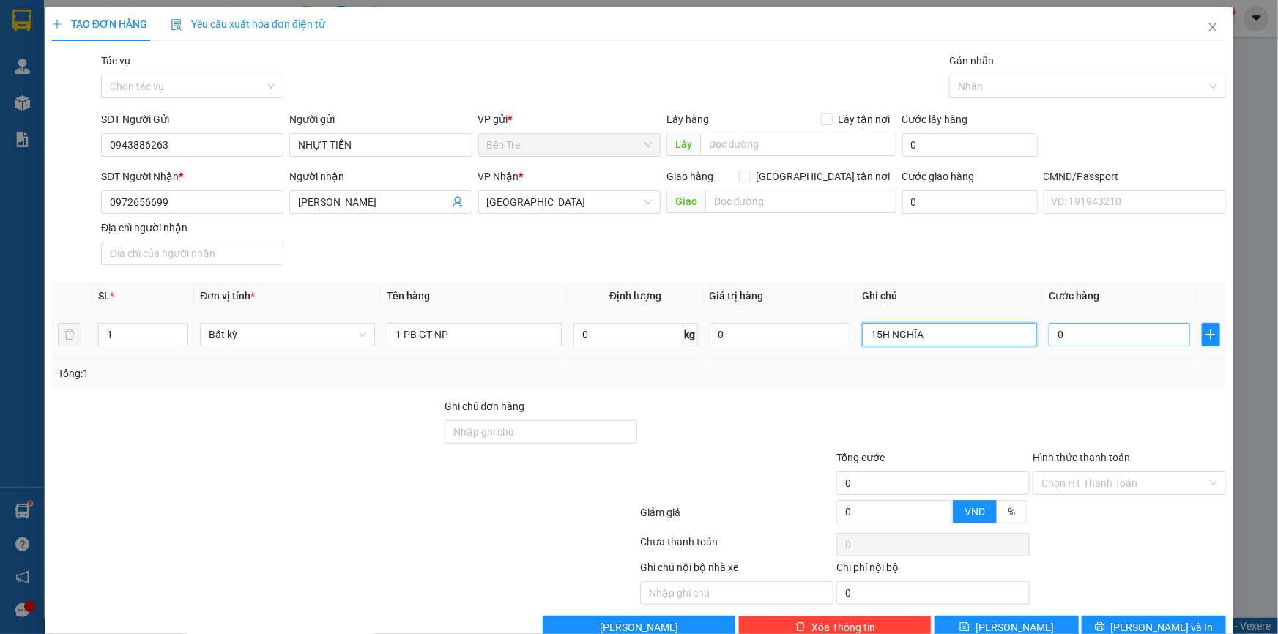
type input "15H NGHĨA"
click at [1074, 327] on input "0" at bounding box center [1119, 334] width 141 height 23
type input "2"
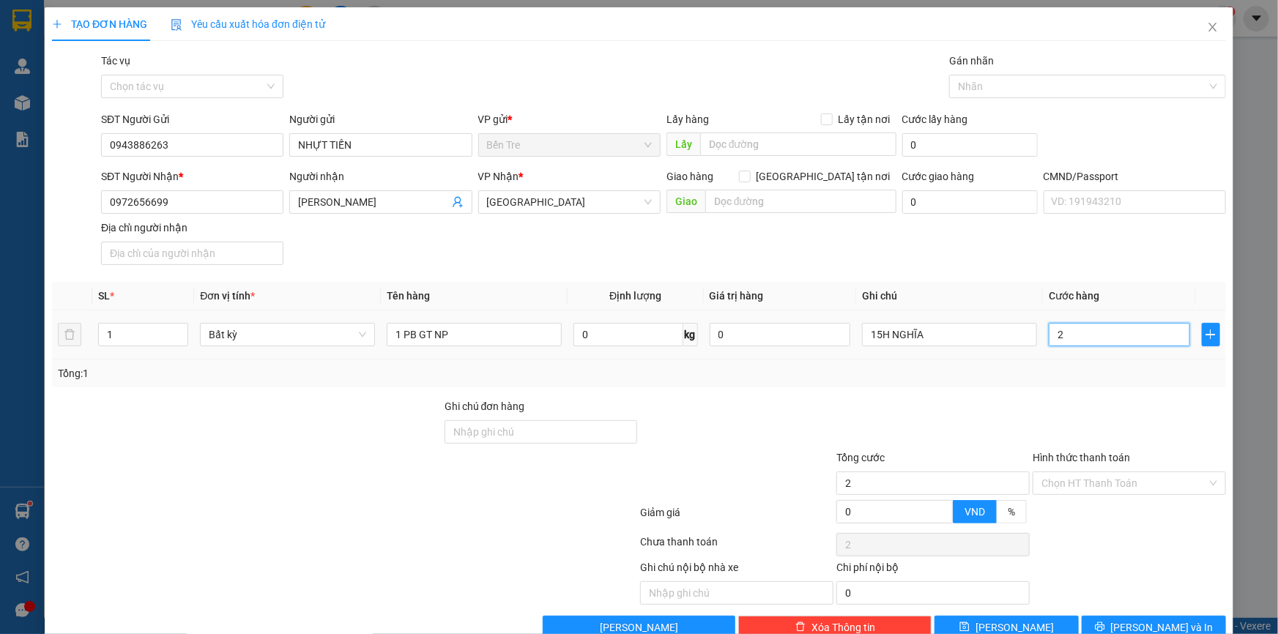
type input "20"
type input "200"
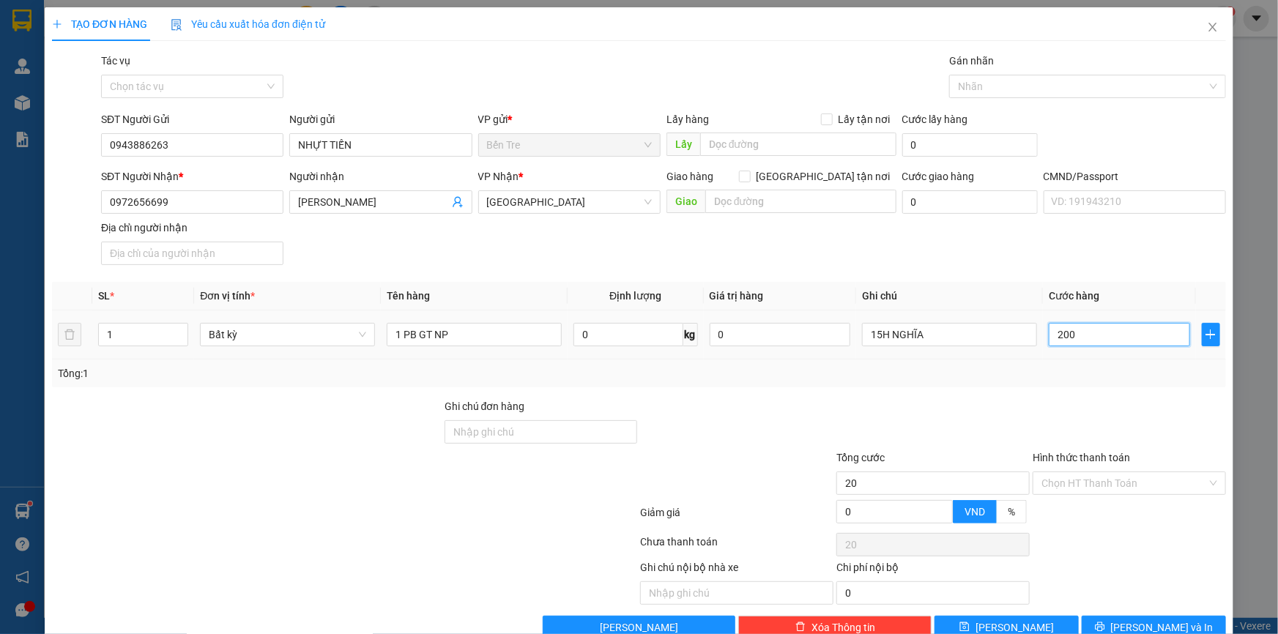
type input "200"
type input "2.000"
type input "20.000"
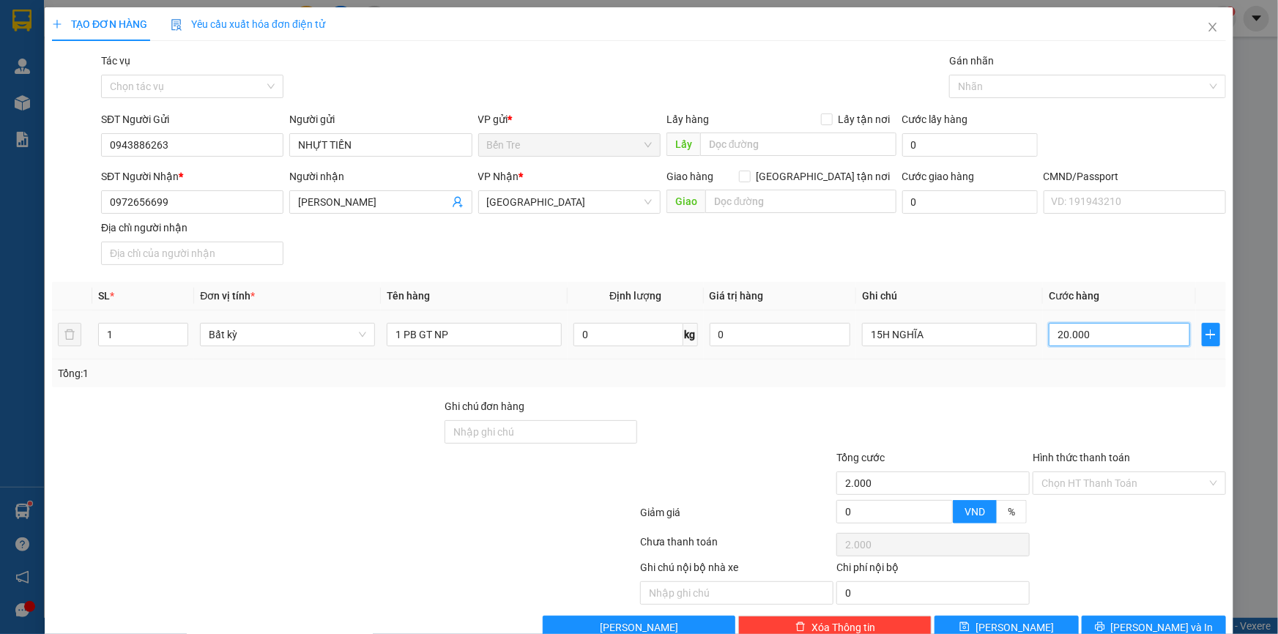
type input "20.000"
click at [1111, 478] on input "Hình thức thanh toán" at bounding box center [1124, 483] width 166 height 22
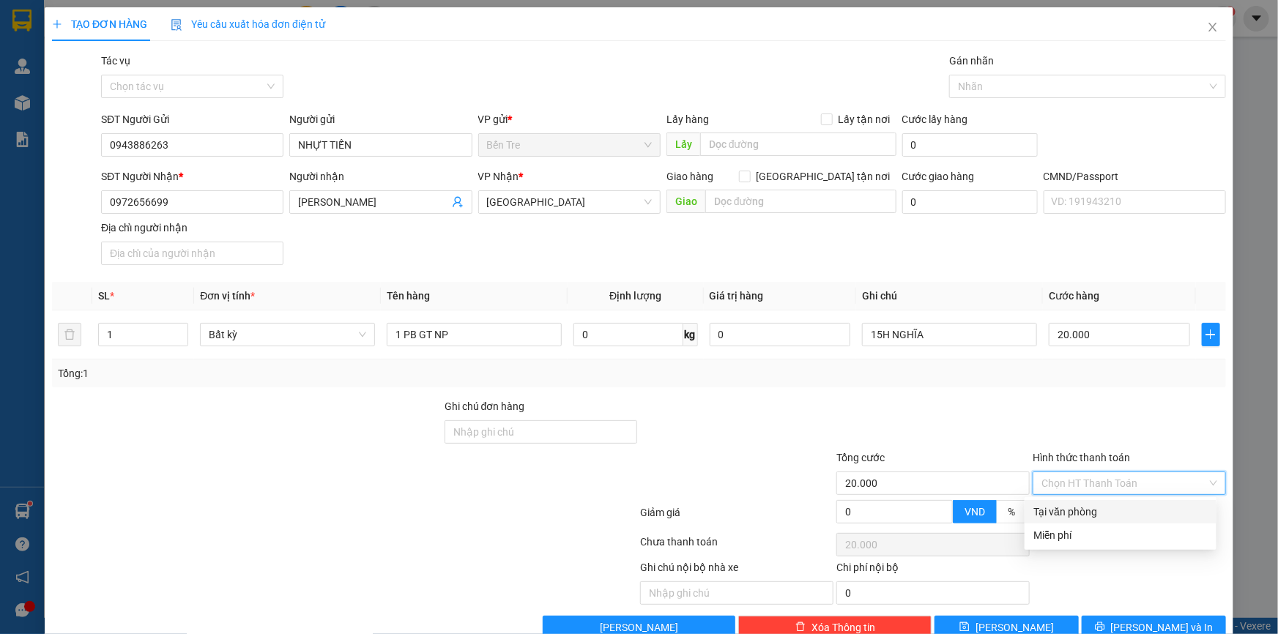
click at [1109, 510] on div "Tại văn phòng" at bounding box center [1120, 512] width 174 height 16
type input "0"
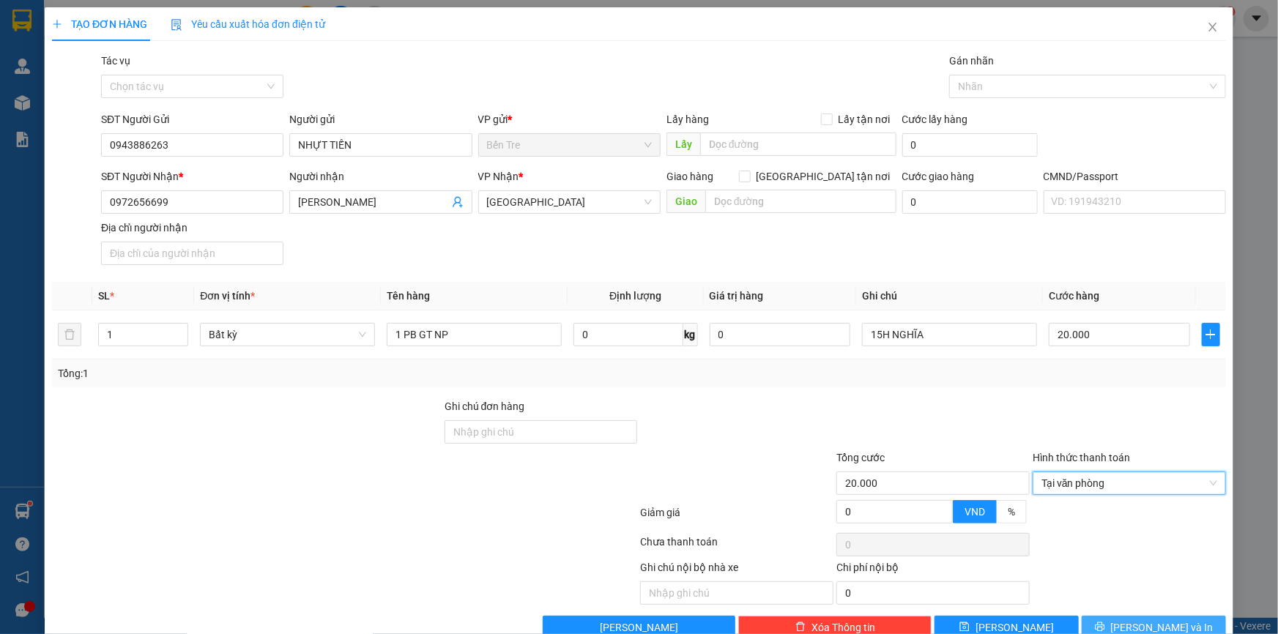
click at [1143, 622] on span "[PERSON_NAME] và In" at bounding box center [1162, 628] width 103 height 16
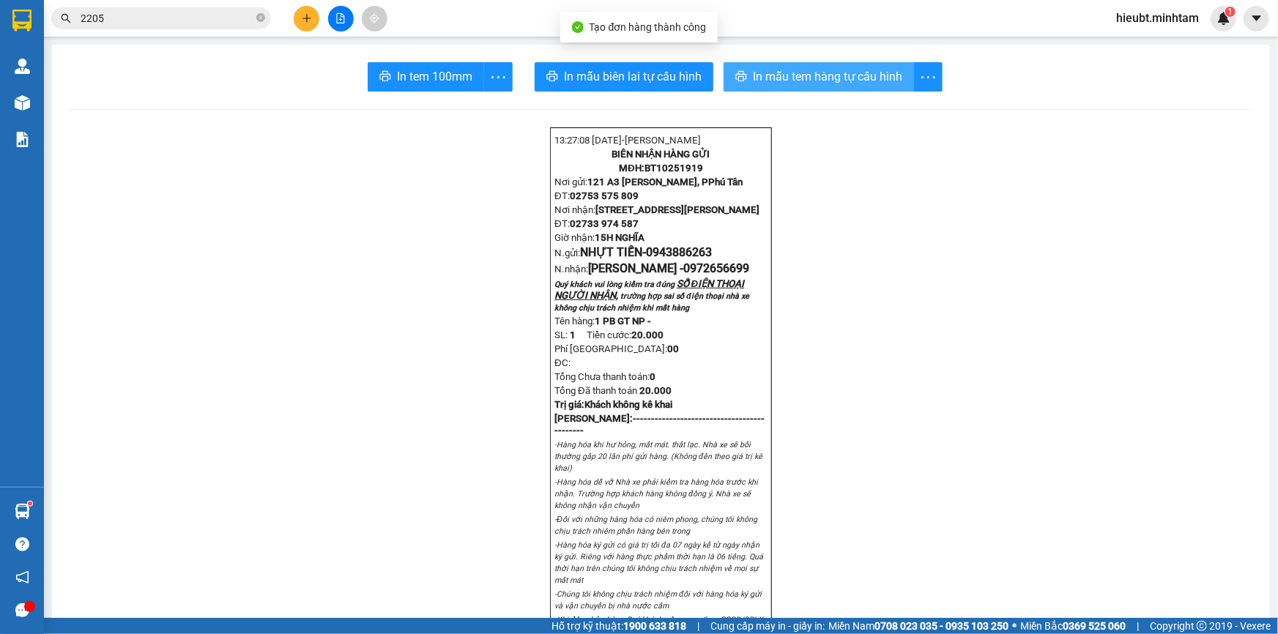
click at [836, 77] on span "In mẫu tem hàng tự cấu hình" at bounding box center [827, 76] width 149 height 18
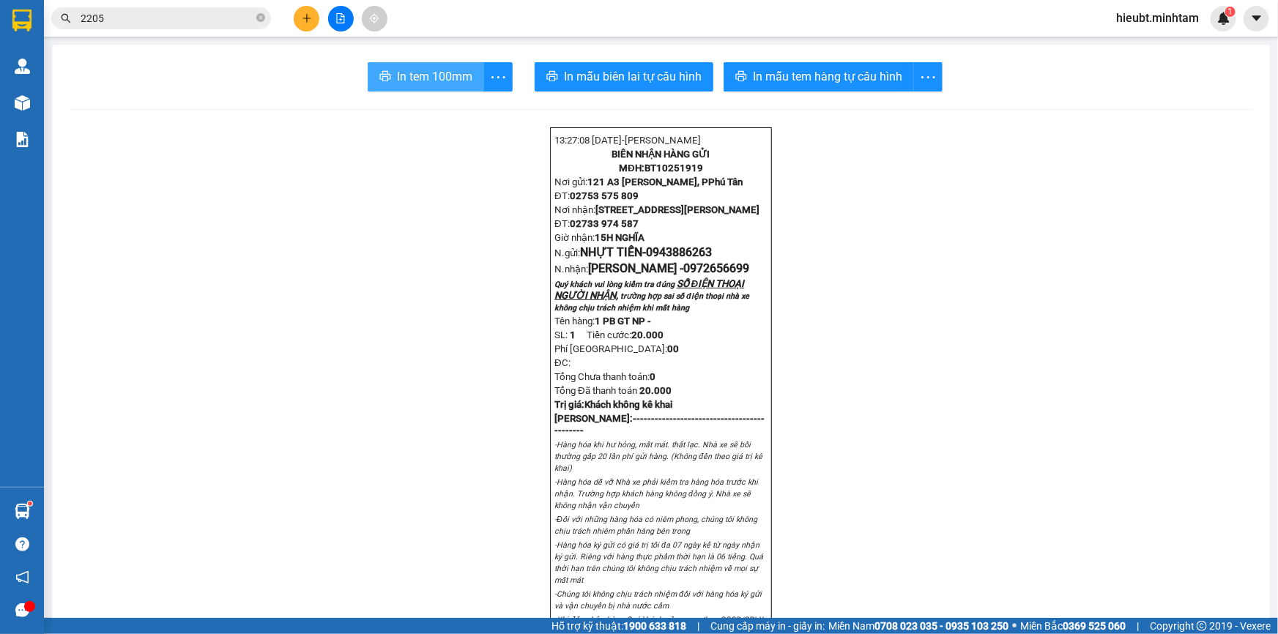
click at [455, 84] on span "In tem 100mm" at bounding box center [434, 76] width 75 height 18
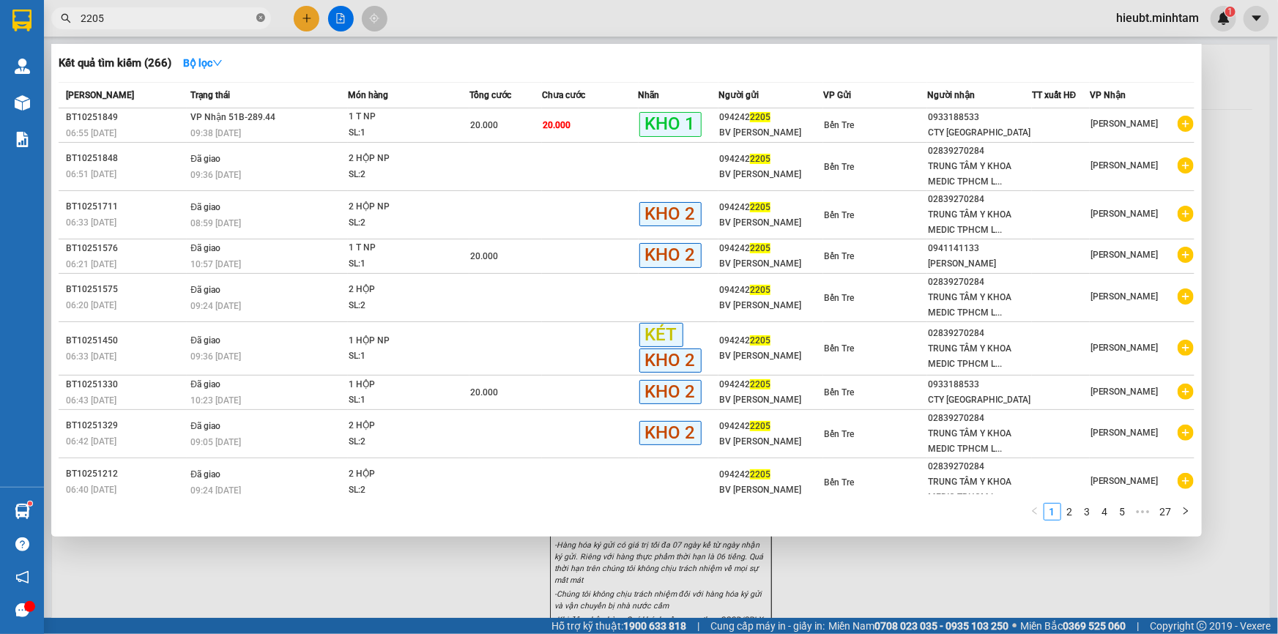
click at [264, 15] on icon "close-circle" at bounding box center [260, 17] width 9 height 9
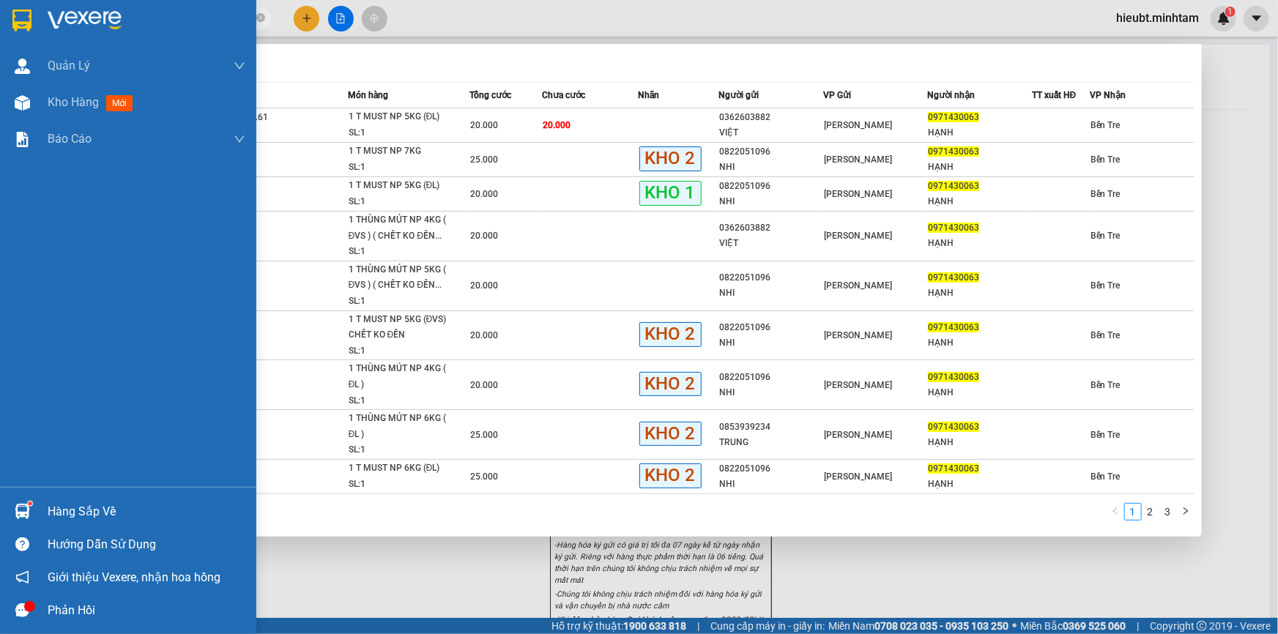
type input "0971430063"
click at [73, 510] on div "Hàng sắp về" at bounding box center [147, 512] width 198 height 22
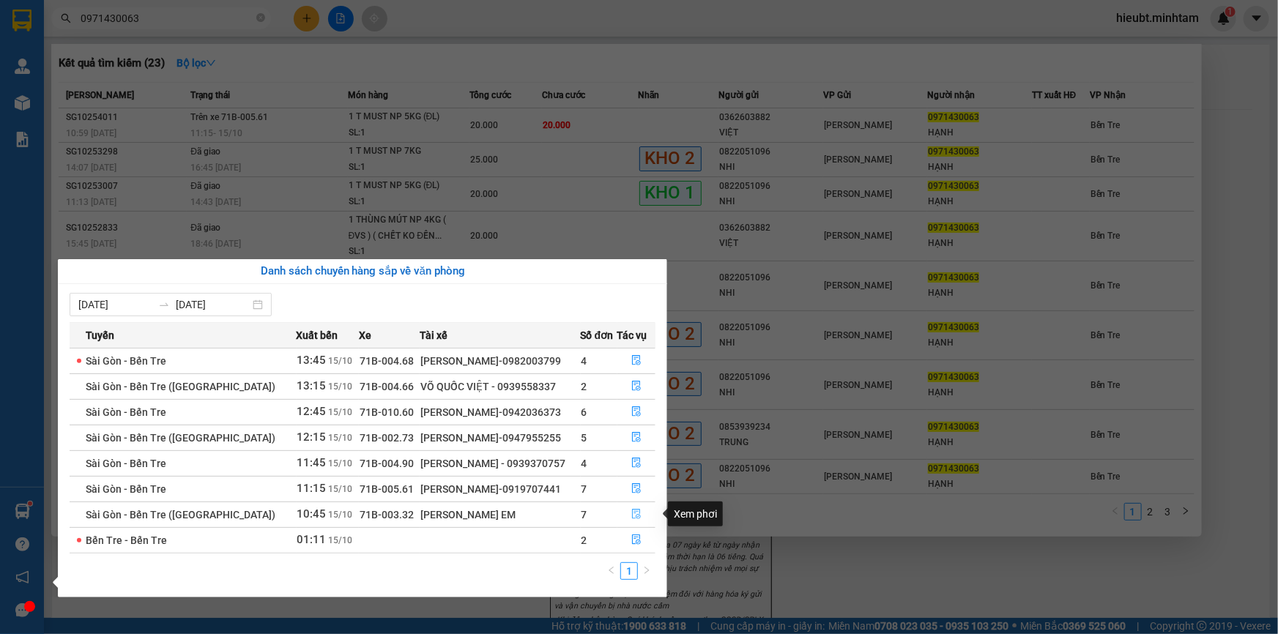
click at [631, 514] on icon "file-done" at bounding box center [636, 514] width 10 height 10
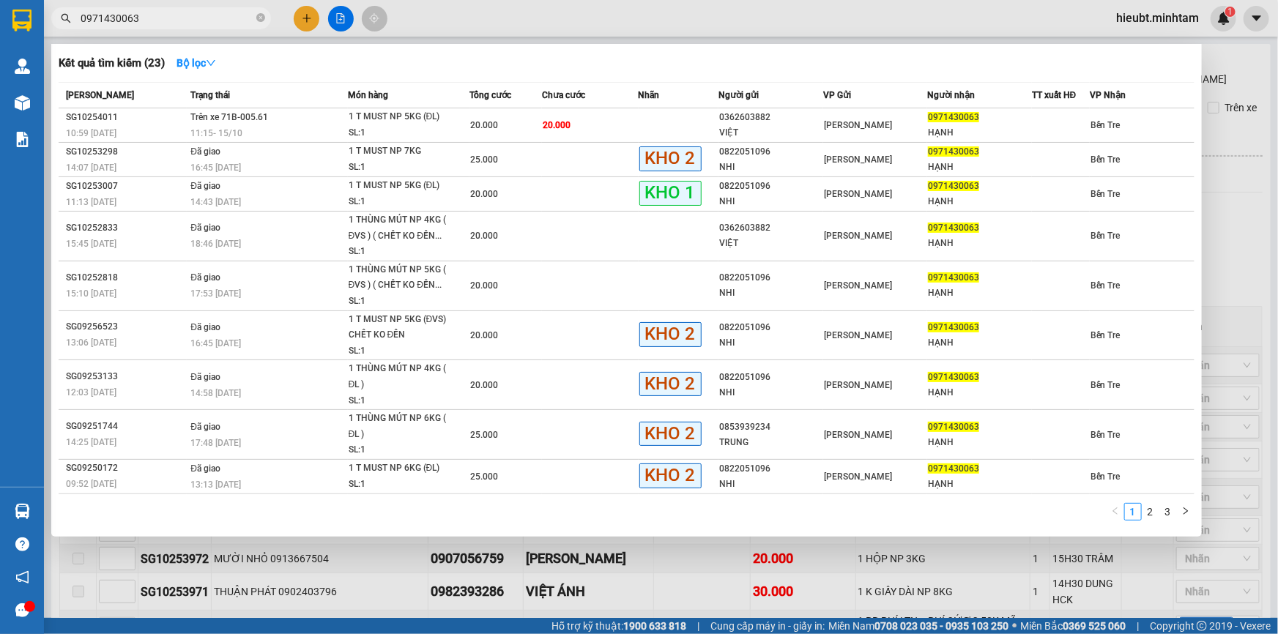
click at [1238, 414] on div at bounding box center [639, 317] width 1278 height 634
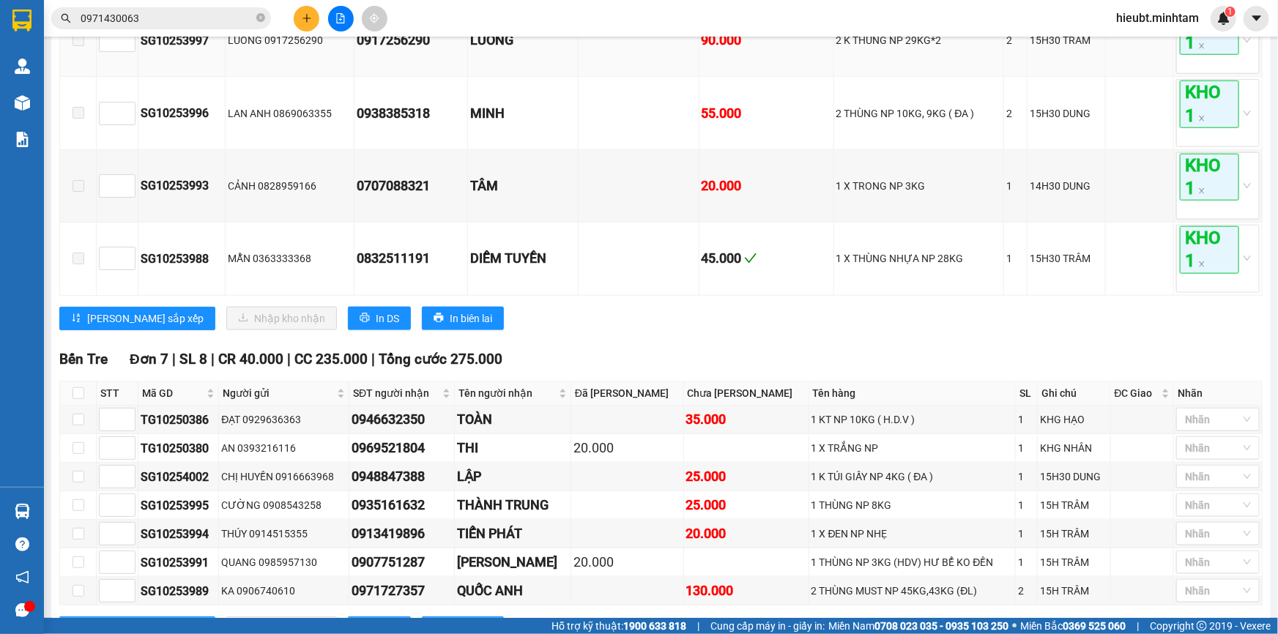
scroll to position [771, 0]
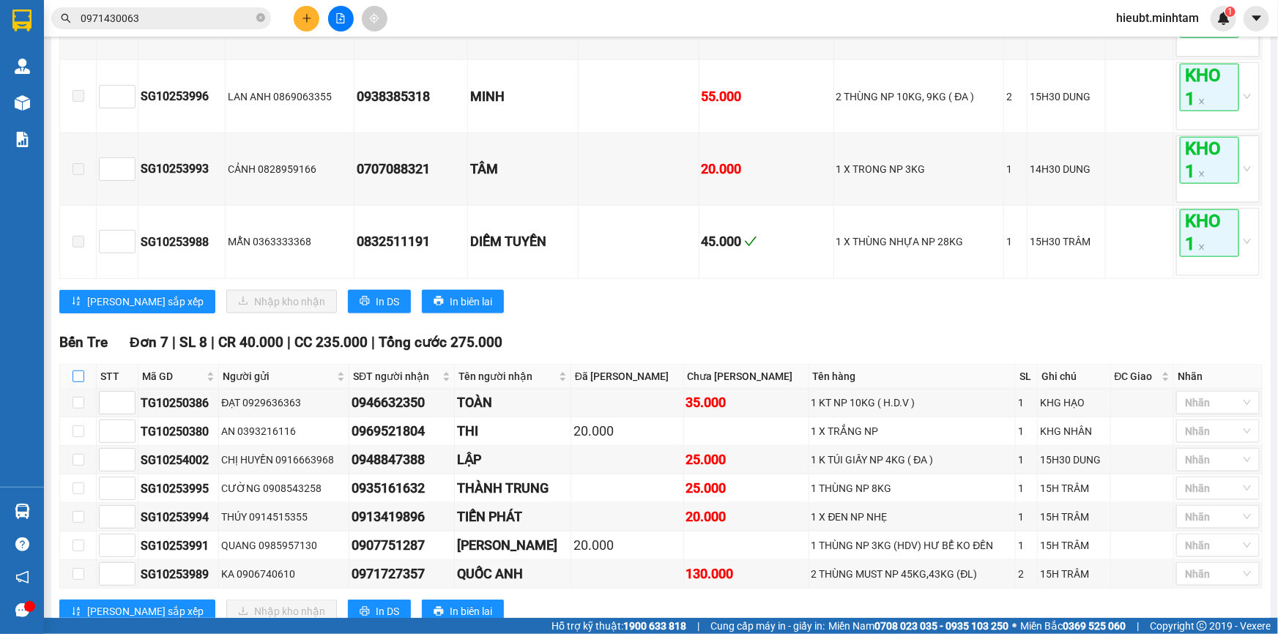
click at [72, 371] on input "checkbox" at bounding box center [78, 377] width 12 height 12
checkbox input "true"
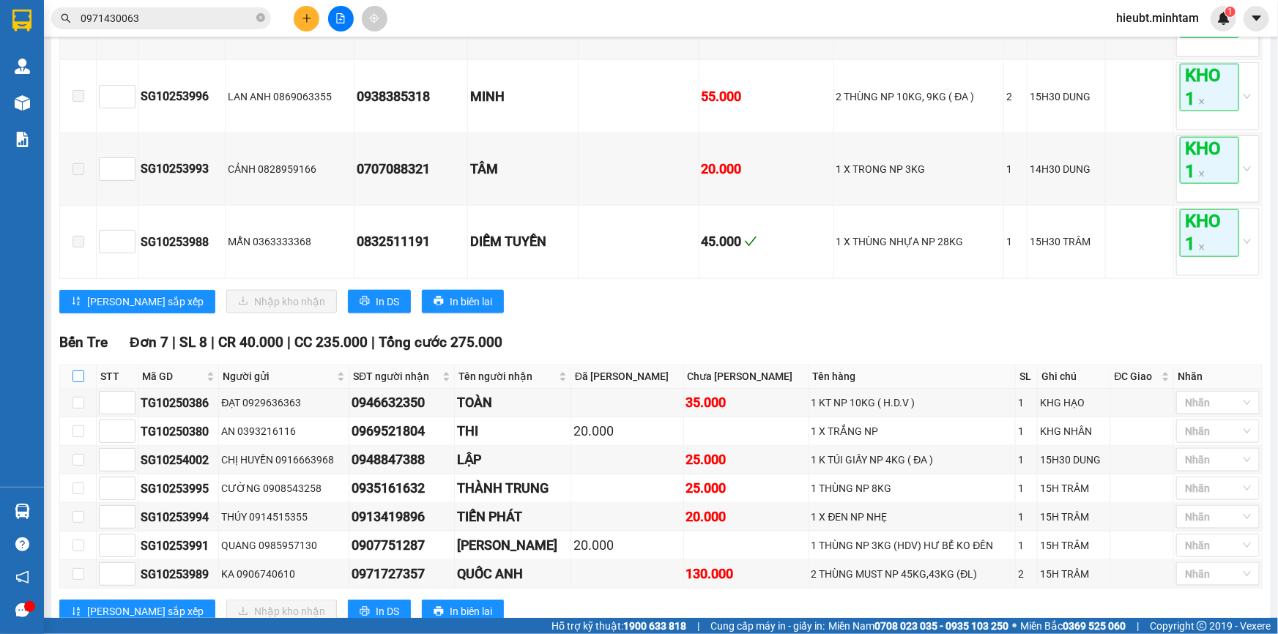
checkbox input "true"
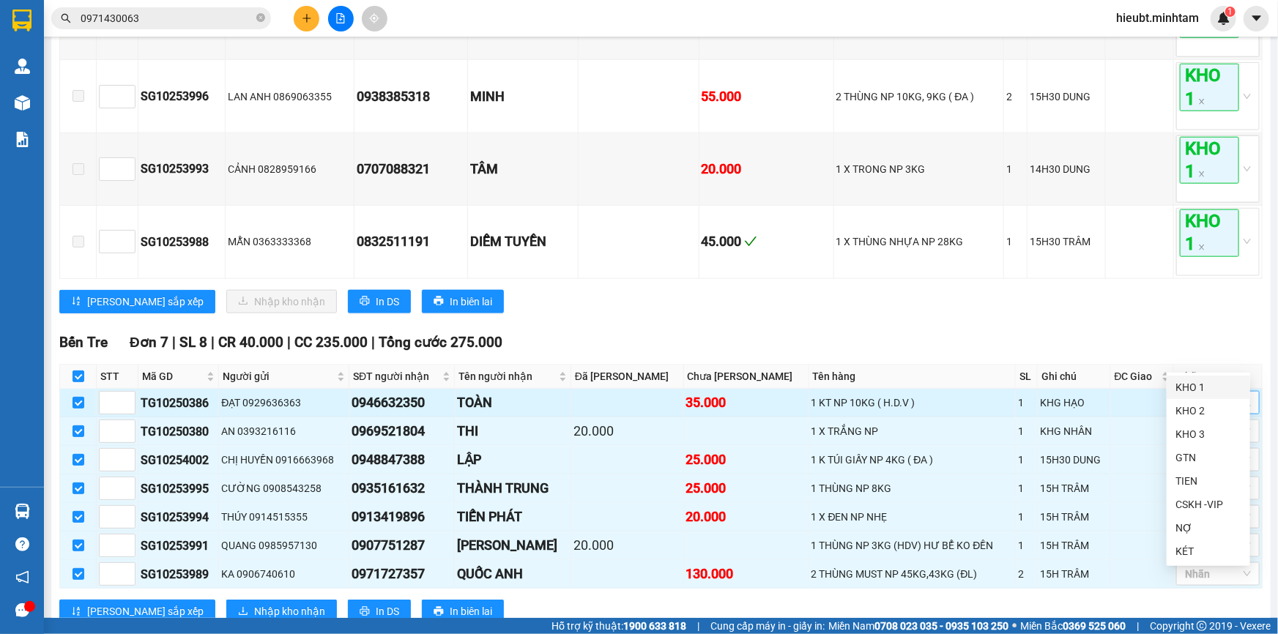
click at [1221, 394] on div at bounding box center [1211, 403] width 62 height 18
click at [1211, 409] on div "KHO 2" at bounding box center [1208, 411] width 66 height 16
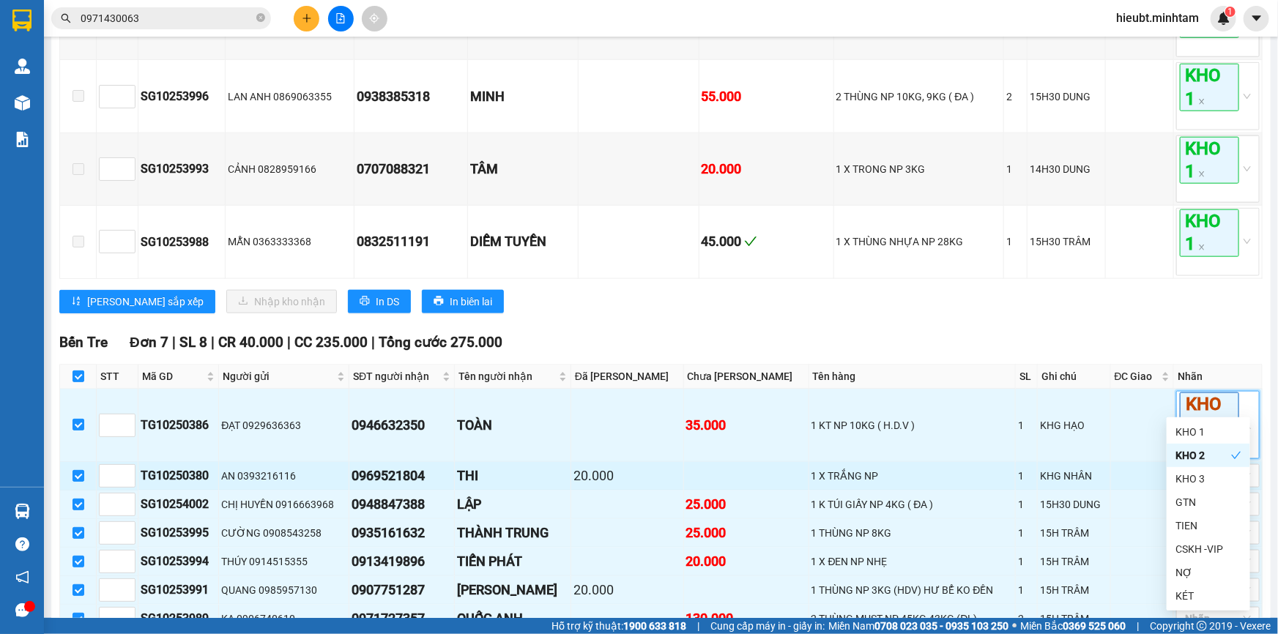
click at [1089, 468] on div "KHG NHÂN" at bounding box center [1073, 476] width 67 height 16
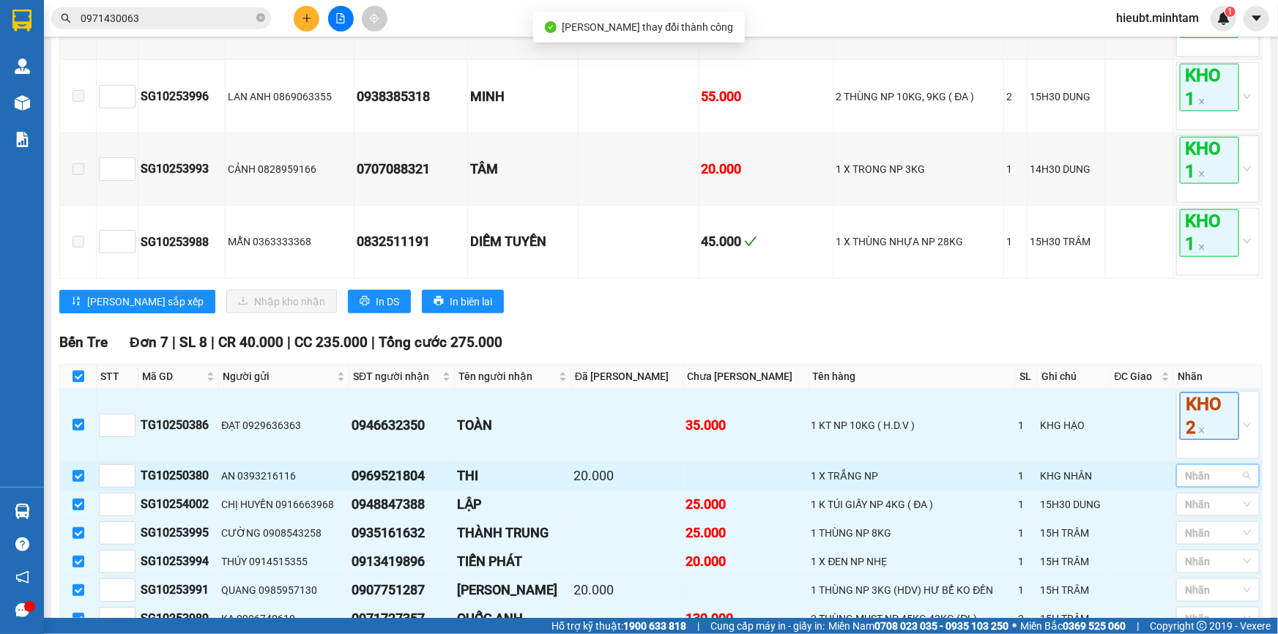
click at [1186, 467] on div at bounding box center [1211, 476] width 62 height 18
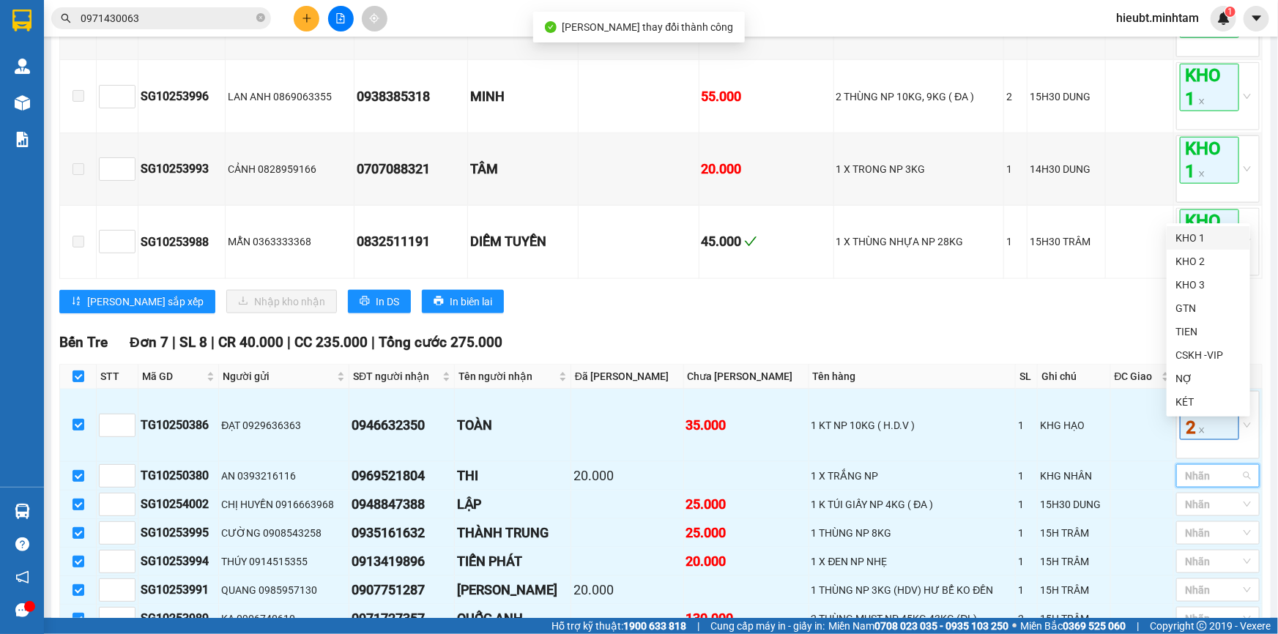
click at [1200, 237] on div "KHO 1" at bounding box center [1208, 238] width 66 height 16
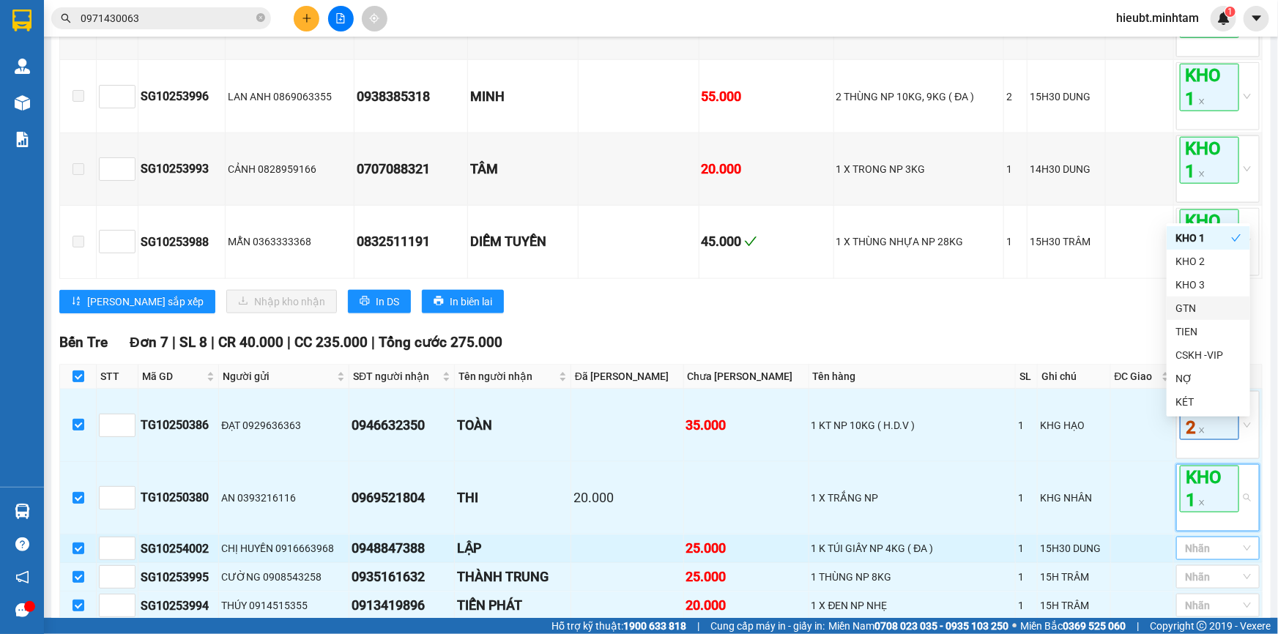
click at [1183, 540] on div at bounding box center [1211, 549] width 62 height 18
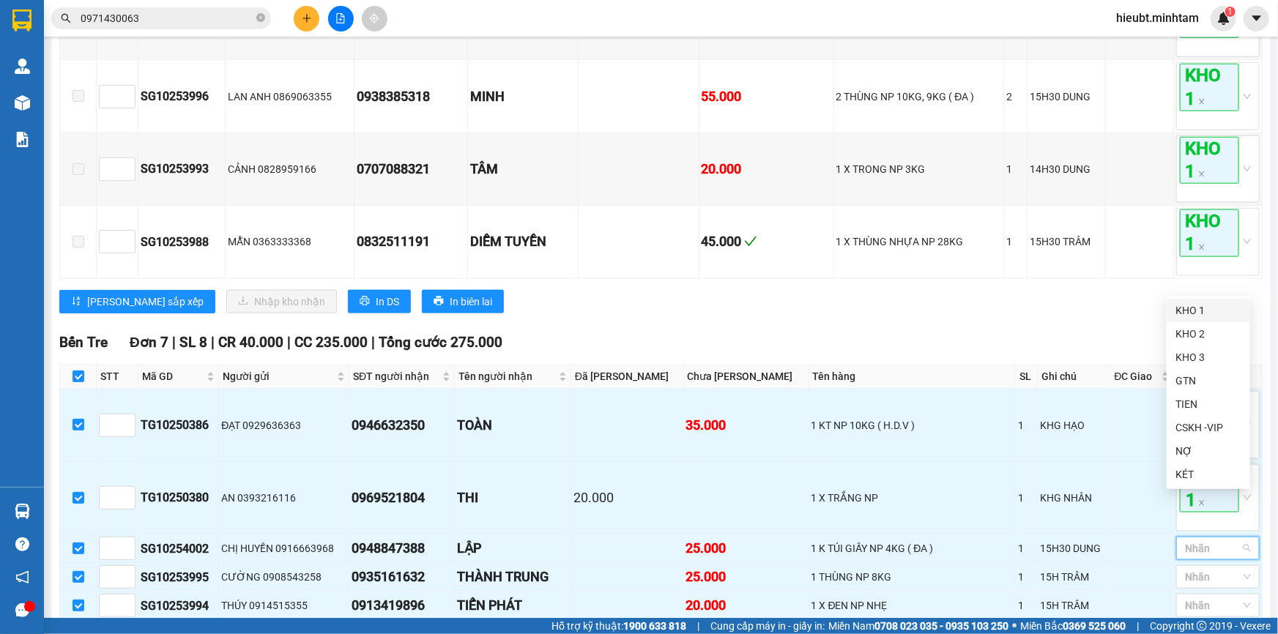
click at [1186, 310] on div "KHO 1" at bounding box center [1208, 310] width 66 height 16
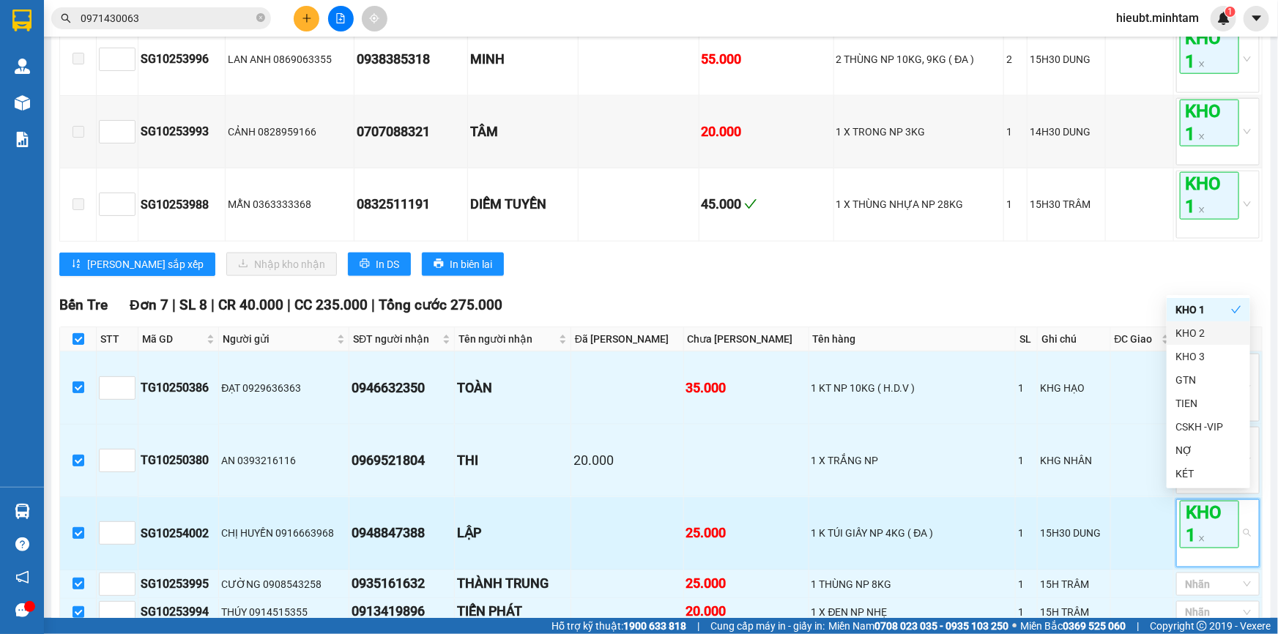
scroll to position [838, 0]
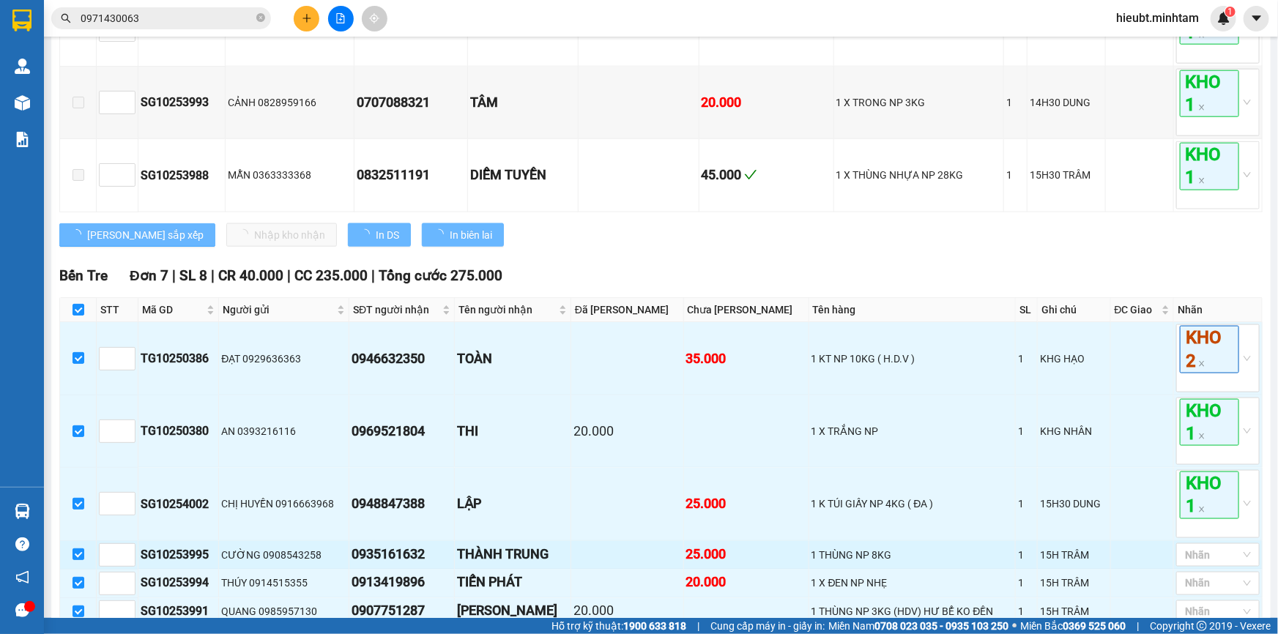
drag, startPoint x: 1044, startPoint y: 509, endPoint x: 1068, endPoint y: 511, distance: 24.3
click at [1044, 547] on div "15H TRÂM" at bounding box center [1073, 555] width 67 height 16
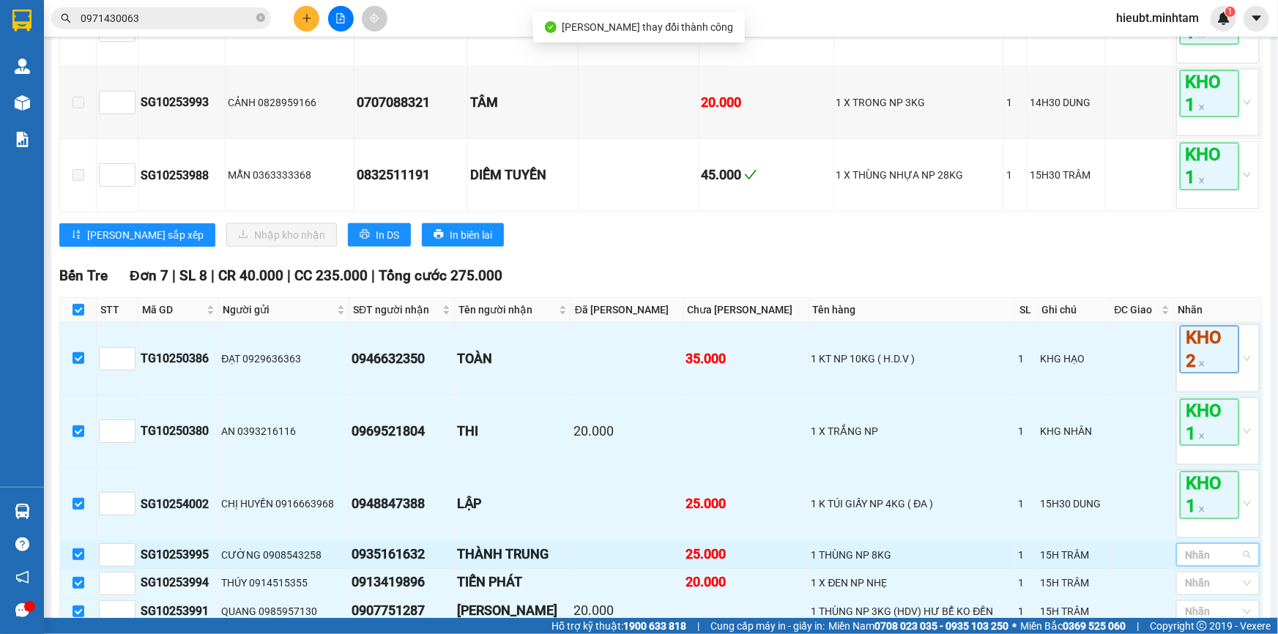
click at [1180, 546] on div at bounding box center [1211, 555] width 62 height 18
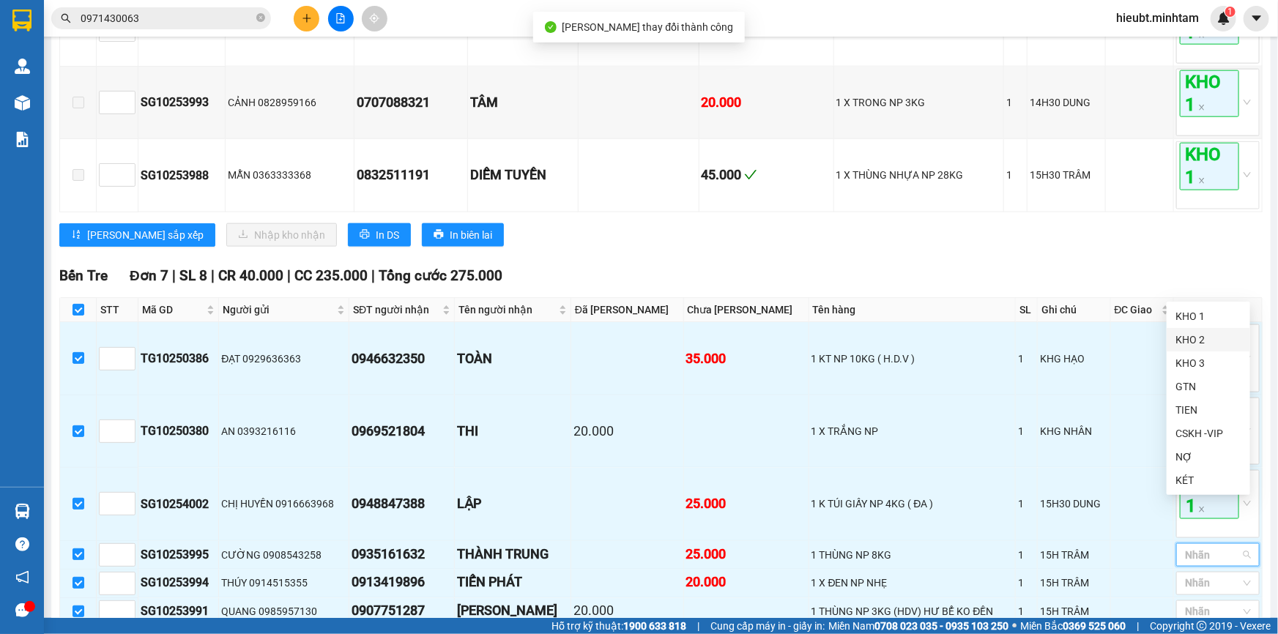
click at [1205, 343] on div "KHO 2" at bounding box center [1208, 340] width 66 height 16
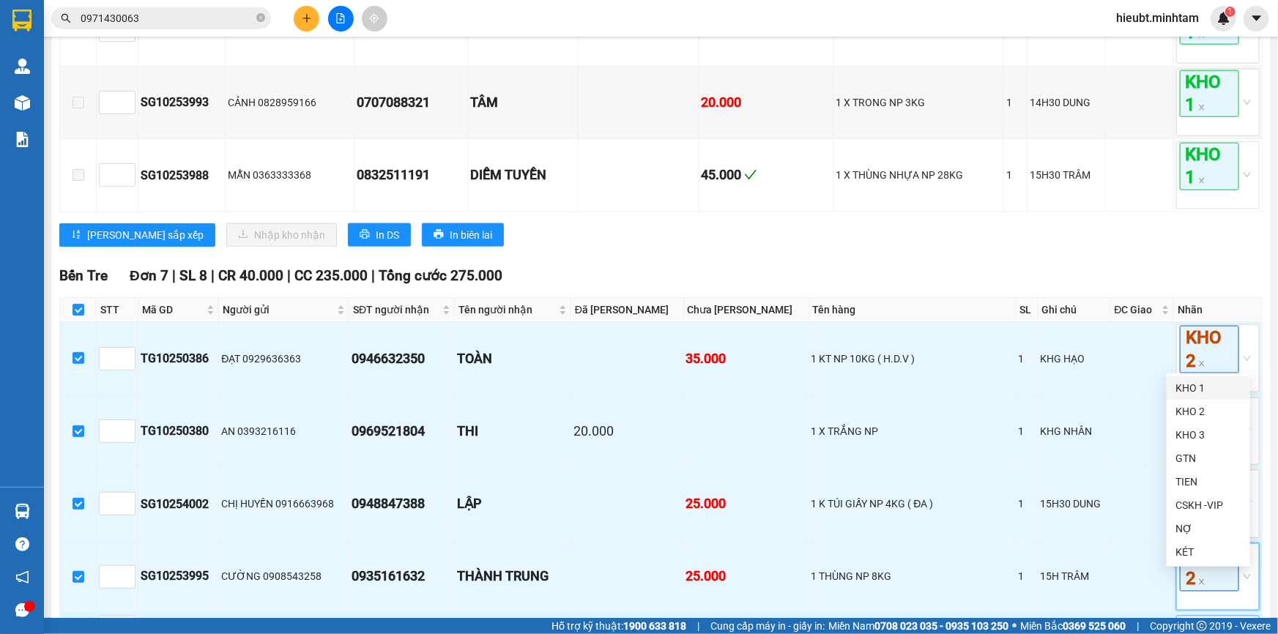
click at [1185, 619] on div at bounding box center [1211, 628] width 62 height 18
click at [1189, 390] on div "KHO 1" at bounding box center [1208, 388] width 66 height 16
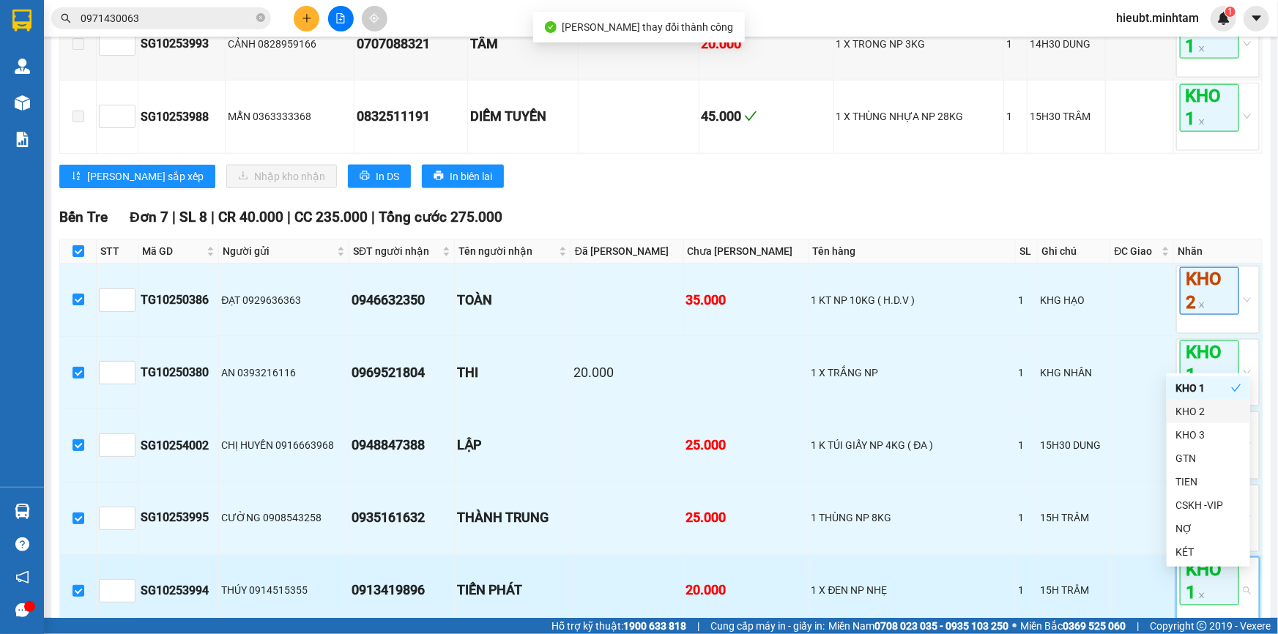
scroll to position [904, 0]
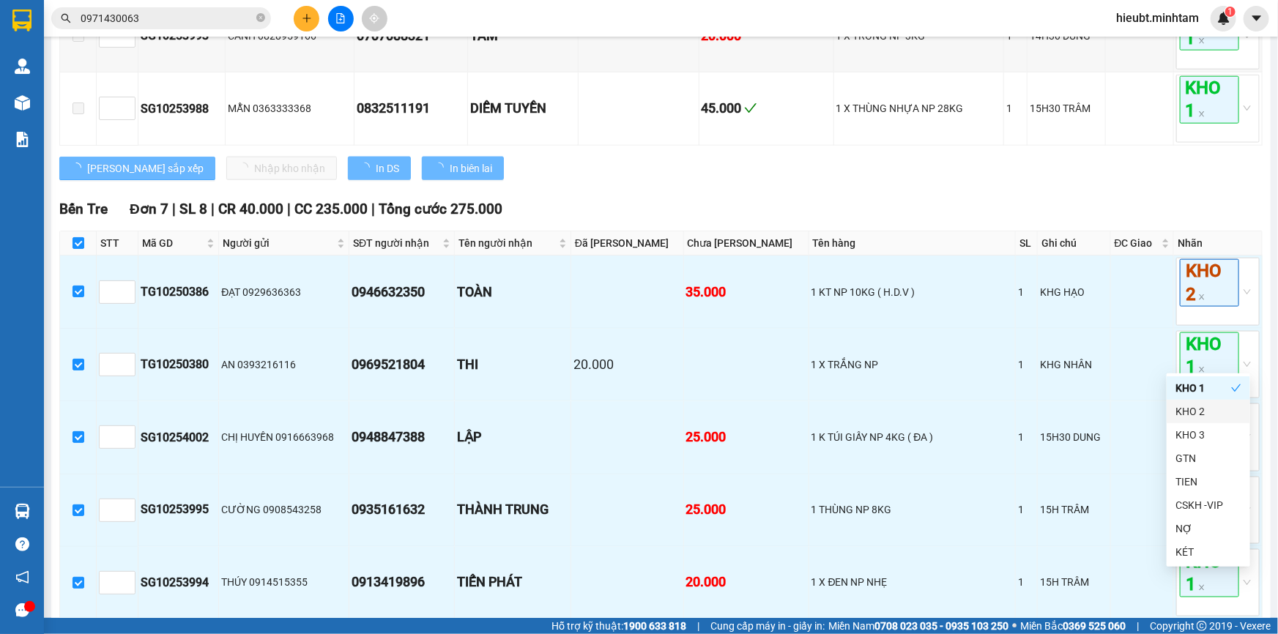
click at [1065, 625] on div "15H TRÂM" at bounding box center [1073, 633] width 67 height 16
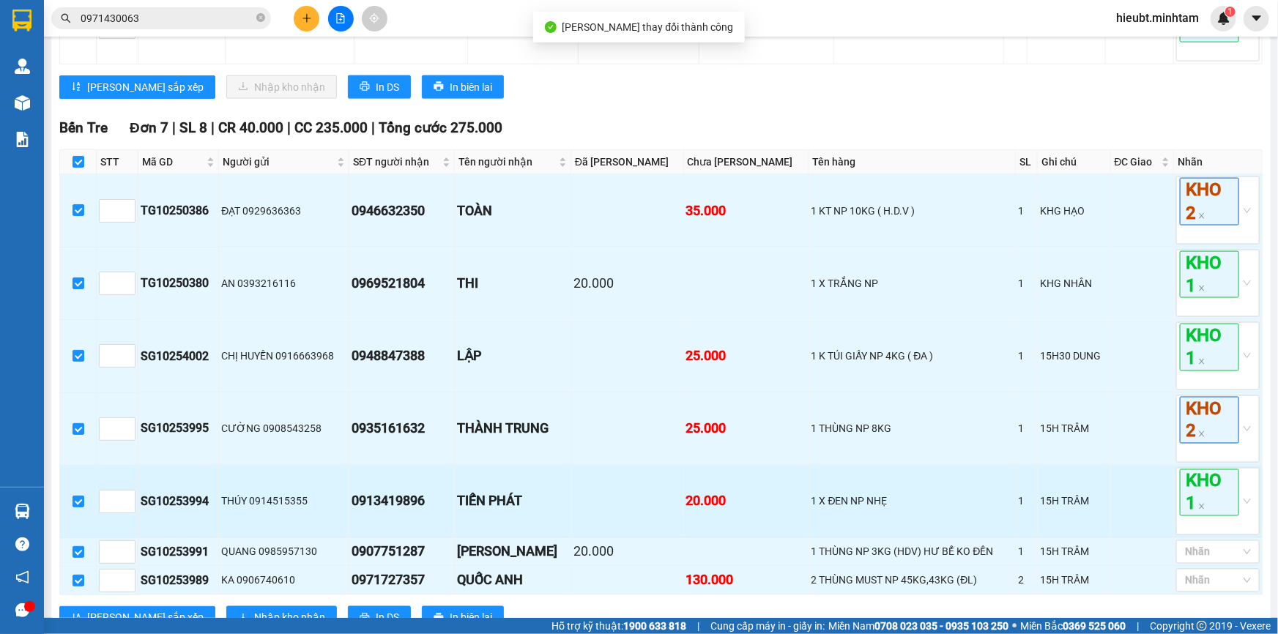
scroll to position [992, 0]
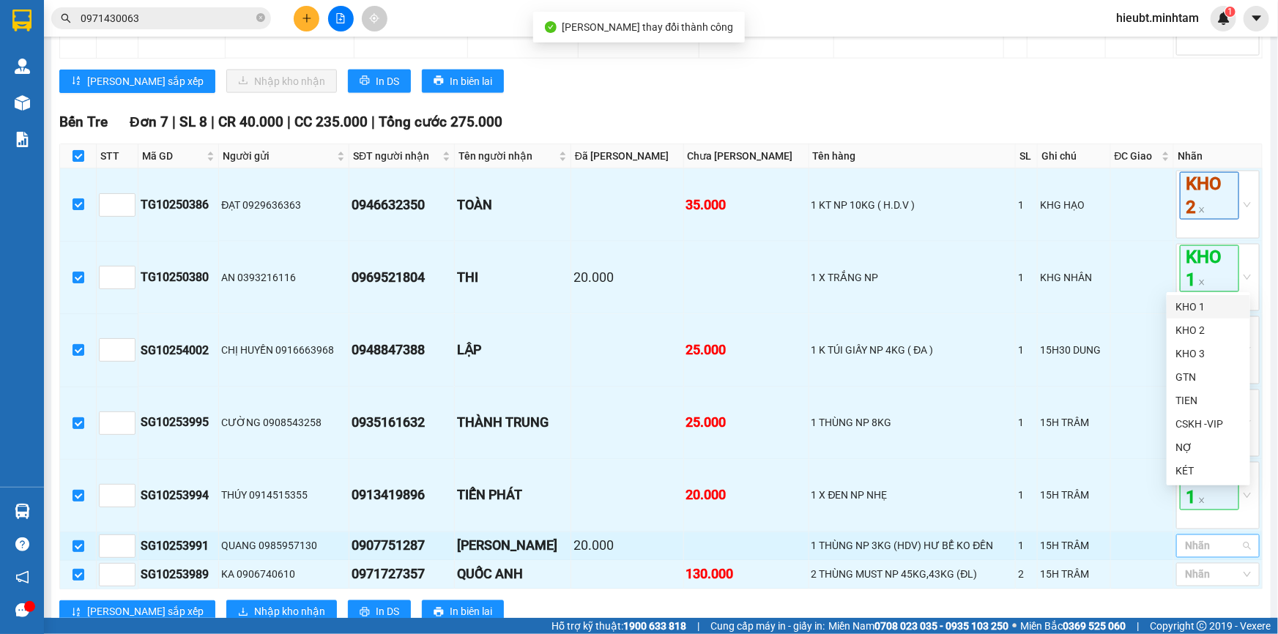
click at [1186, 538] on div at bounding box center [1211, 547] width 62 height 18
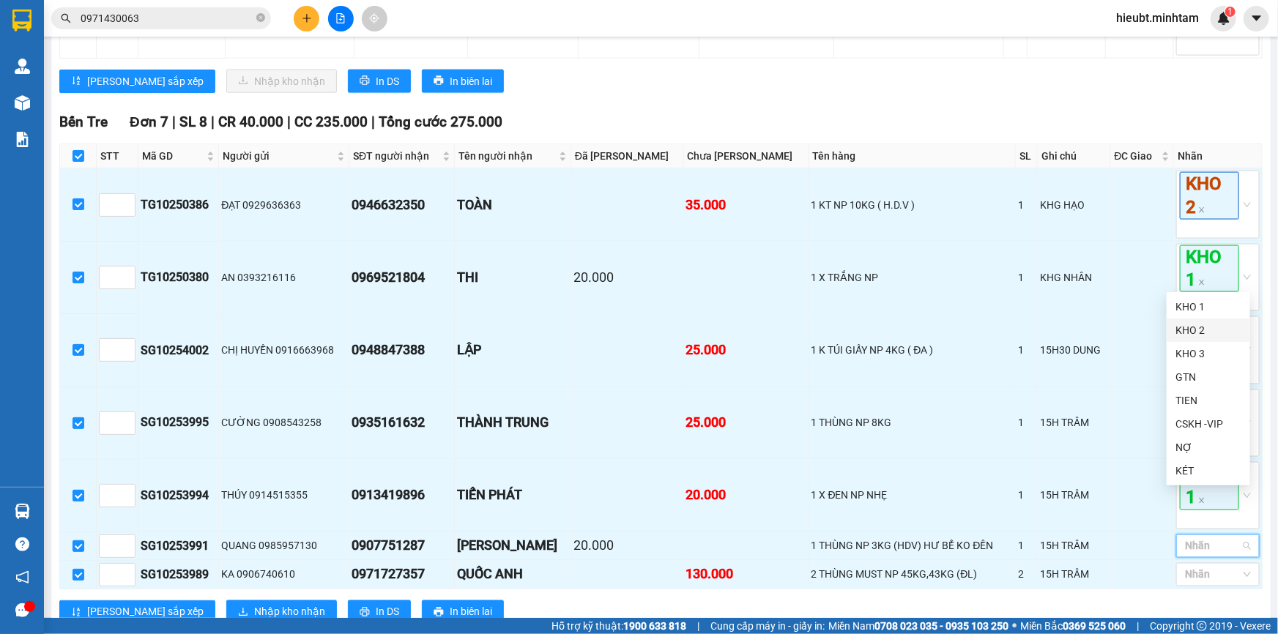
click at [1195, 331] on div "KHO 2" at bounding box center [1208, 330] width 66 height 16
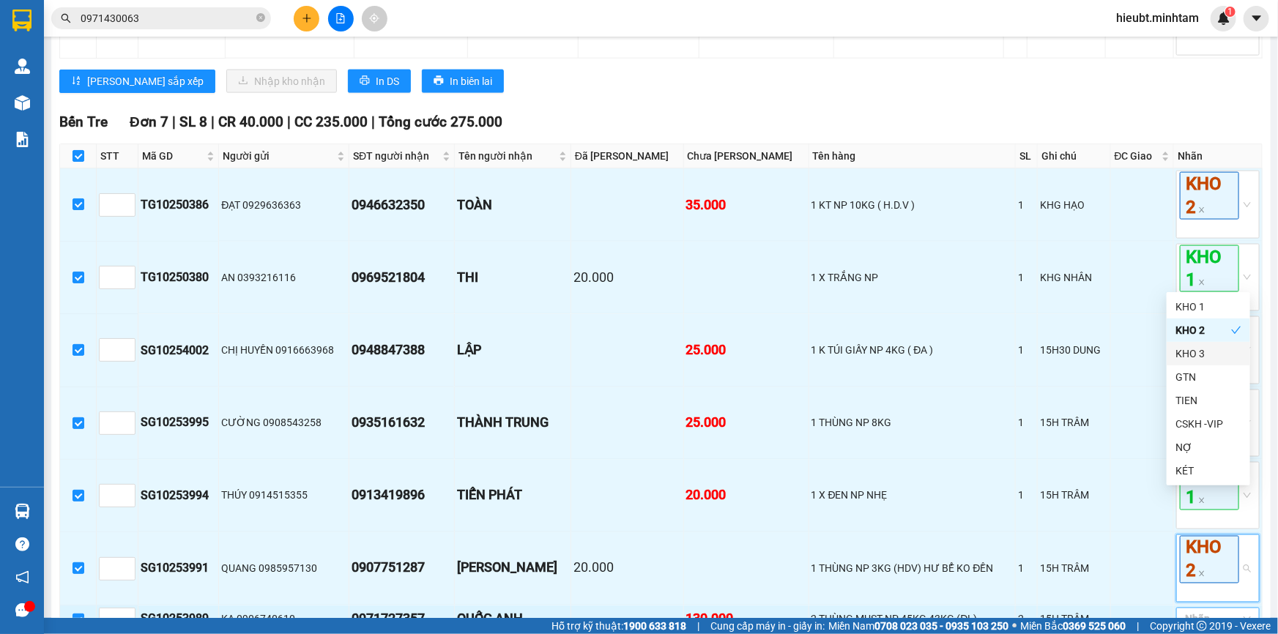
click at [1180, 611] on div at bounding box center [1184, 620] width 8 height 18
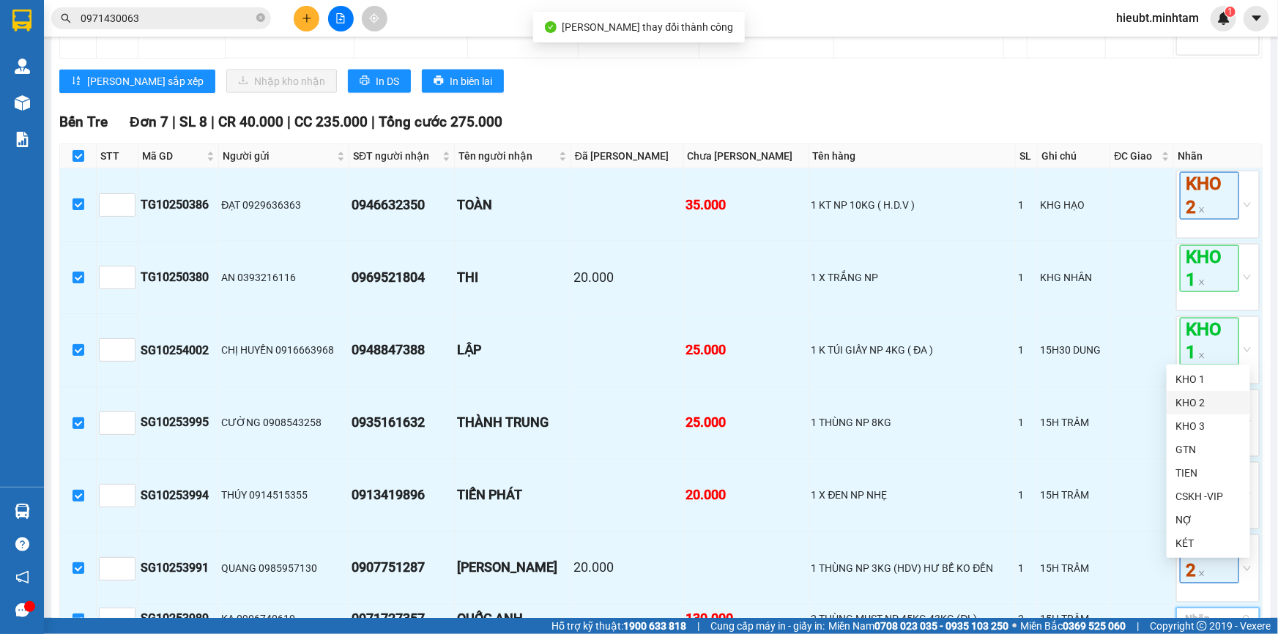
click at [1212, 401] on div "KHO 2" at bounding box center [1208, 403] width 66 height 16
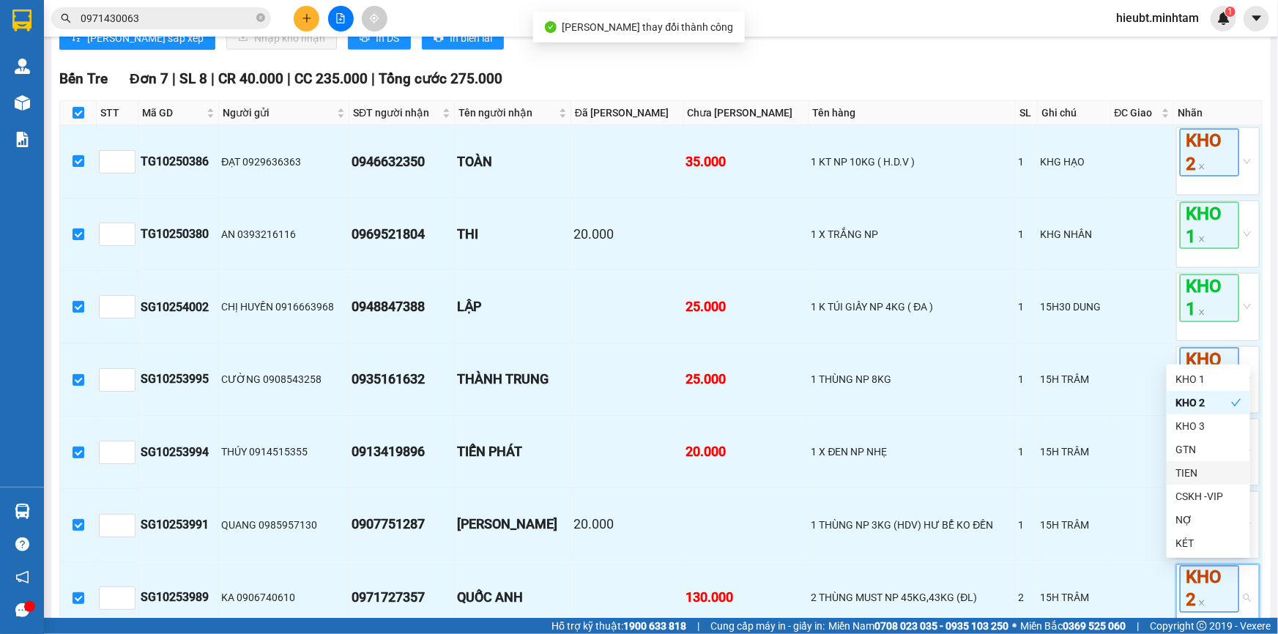
scroll to position [1080, 0]
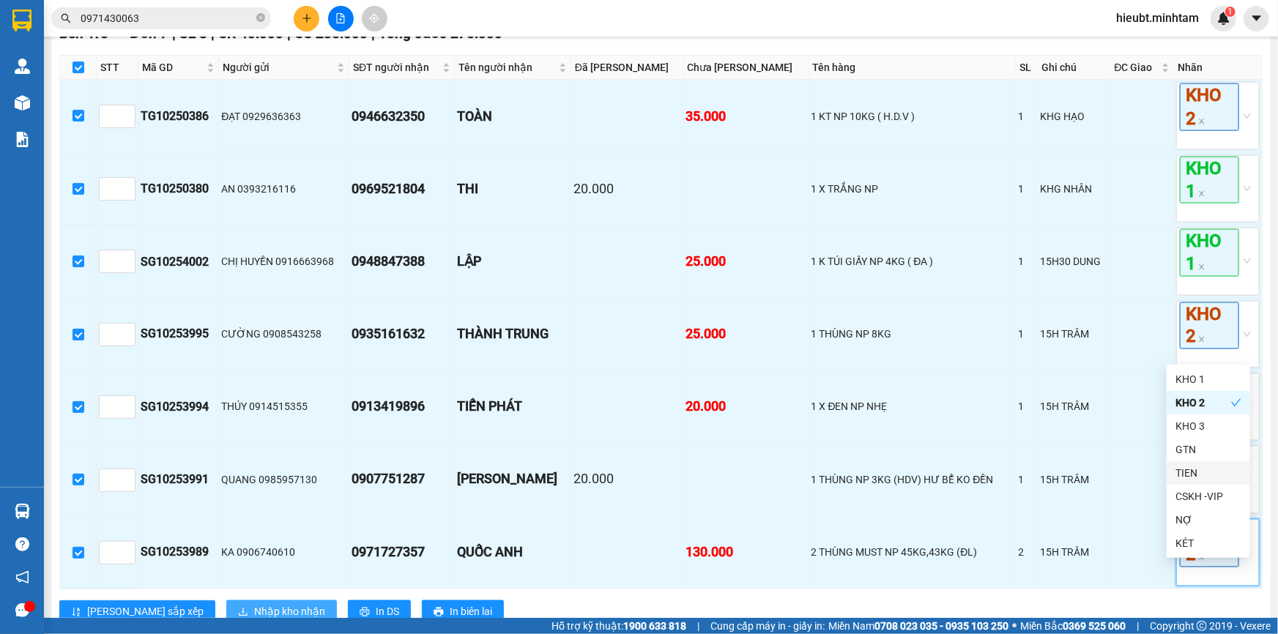
click at [254, 604] on span "Nhập kho nhận" at bounding box center [289, 612] width 71 height 16
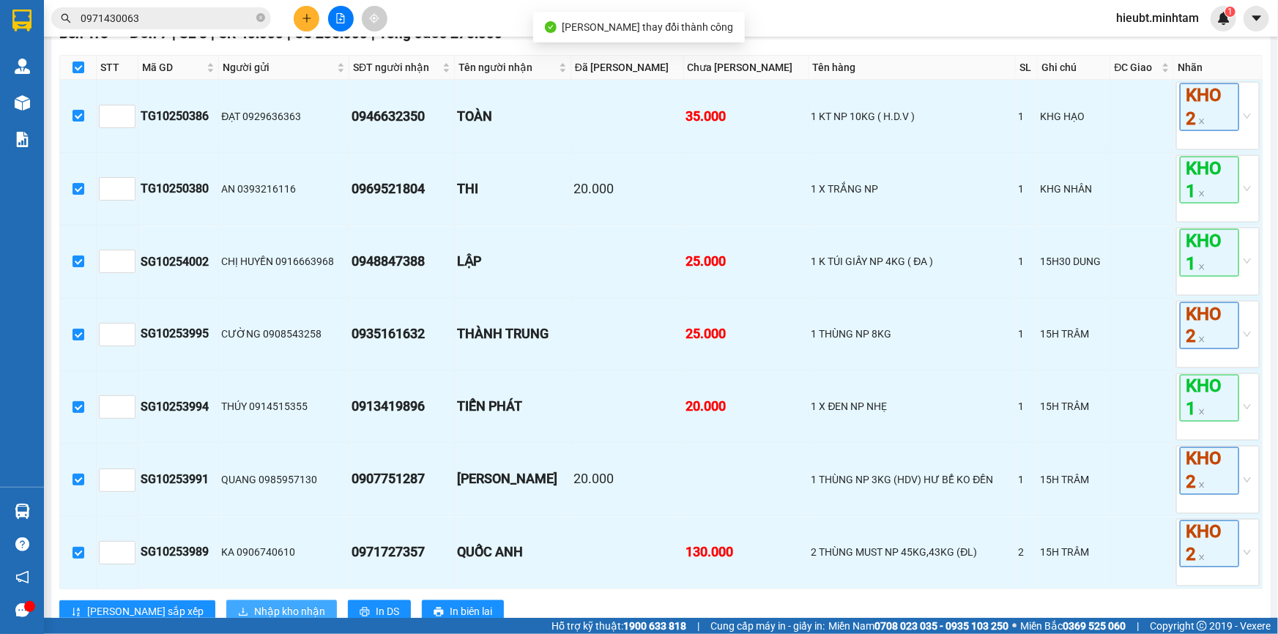
click at [254, 604] on span "Nhập kho nhận" at bounding box center [289, 612] width 71 height 16
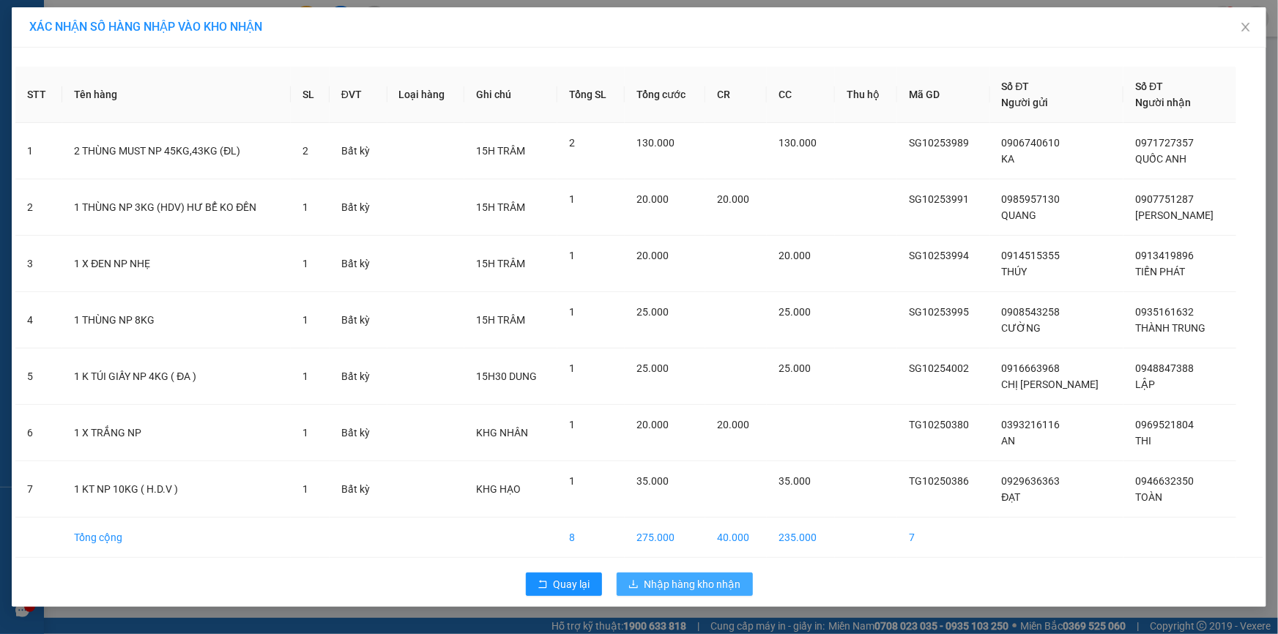
click at [712, 583] on span "Nhập hàng kho nhận" at bounding box center [692, 584] width 97 height 16
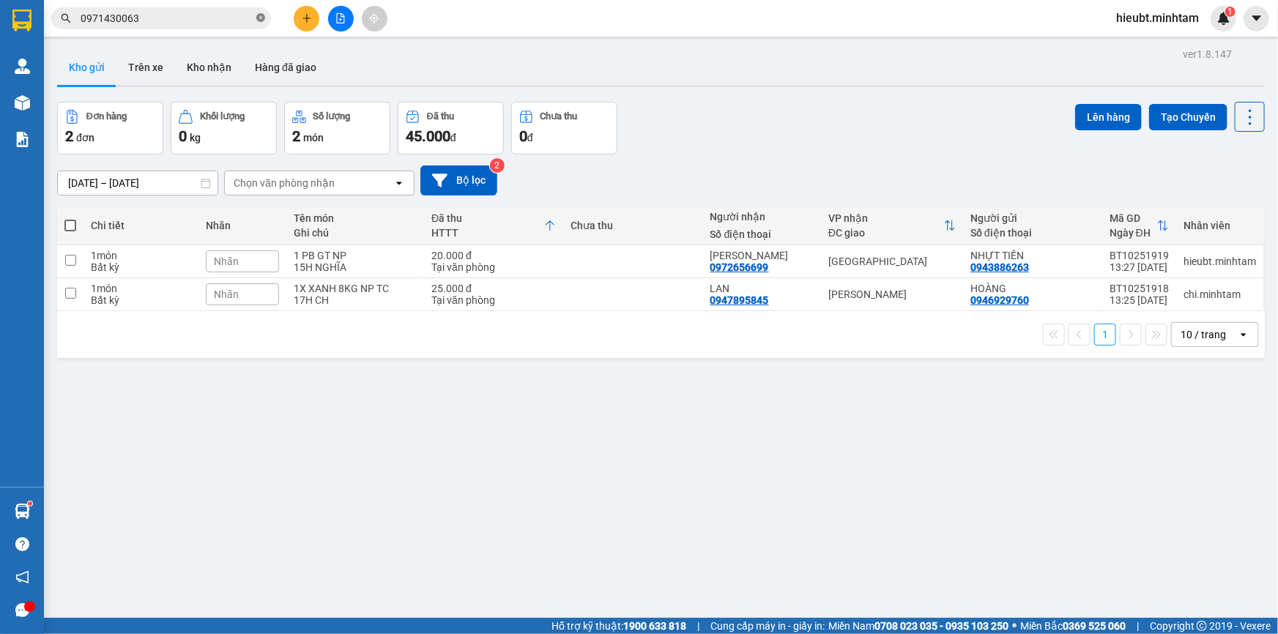
click at [258, 17] on icon "close-circle" at bounding box center [260, 17] width 9 height 9
click at [248, 12] on input "text" at bounding box center [167, 18] width 173 height 16
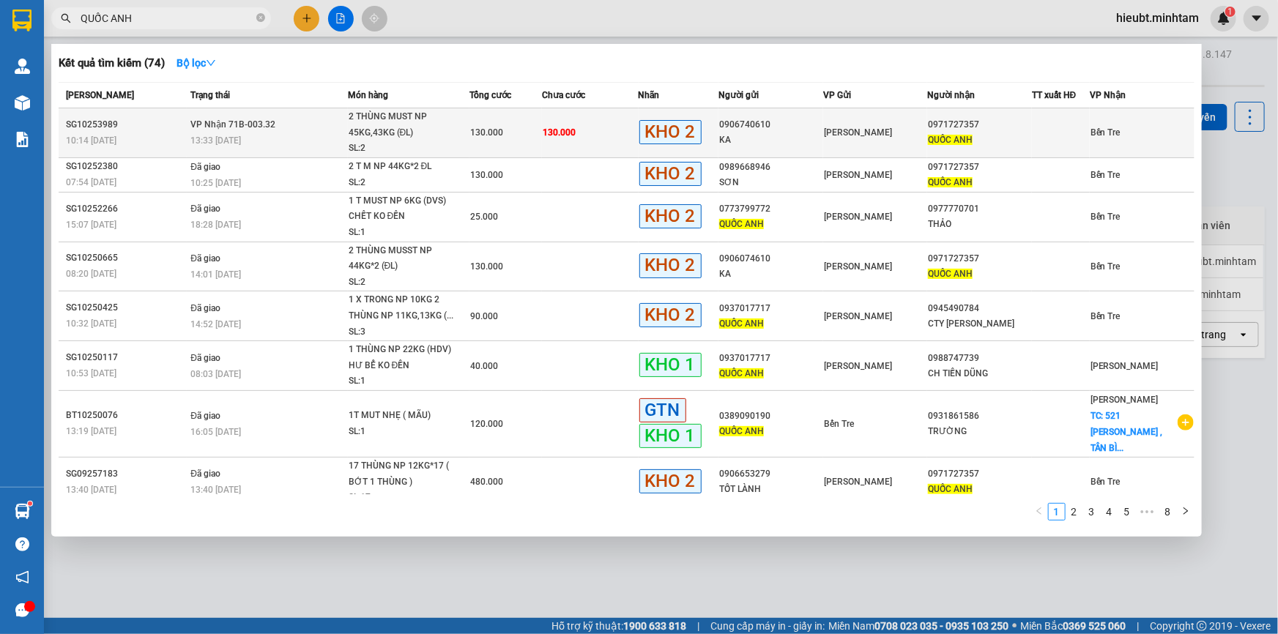
type input "QUỐC ANH"
click at [498, 133] on span "130.000" at bounding box center [486, 132] width 33 height 10
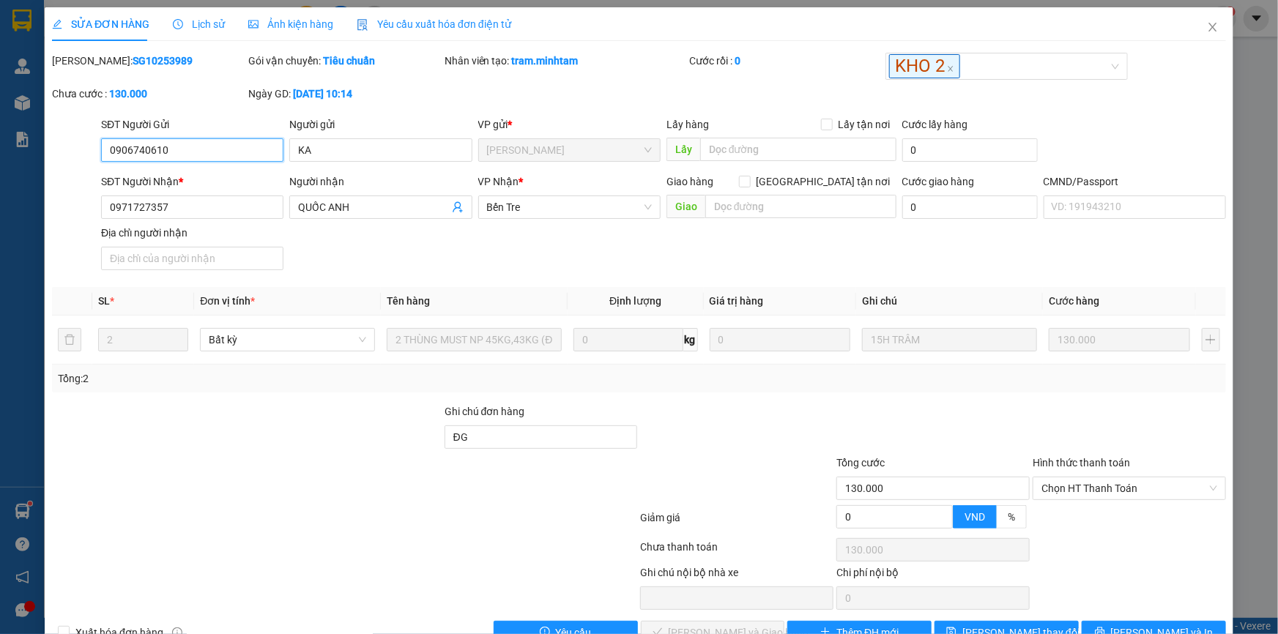
type input "0906740610"
type input "KA"
type input "0971727357"
type input "QUỐC ANH"
type input "ĐG"
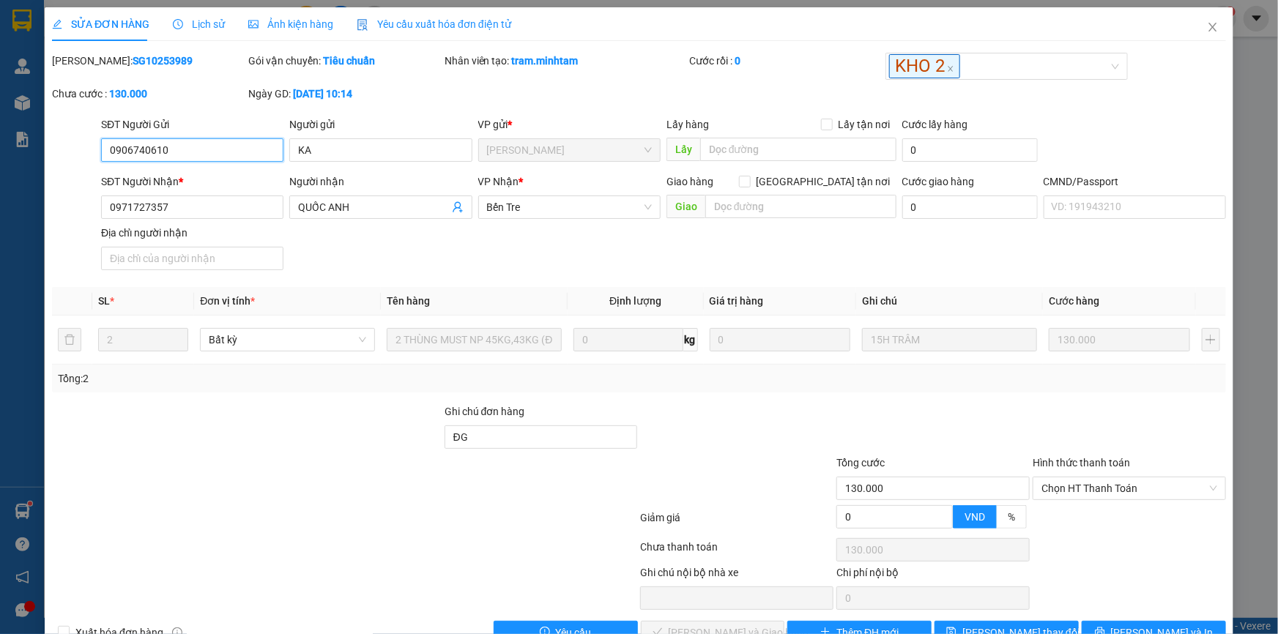
type input "130.000"
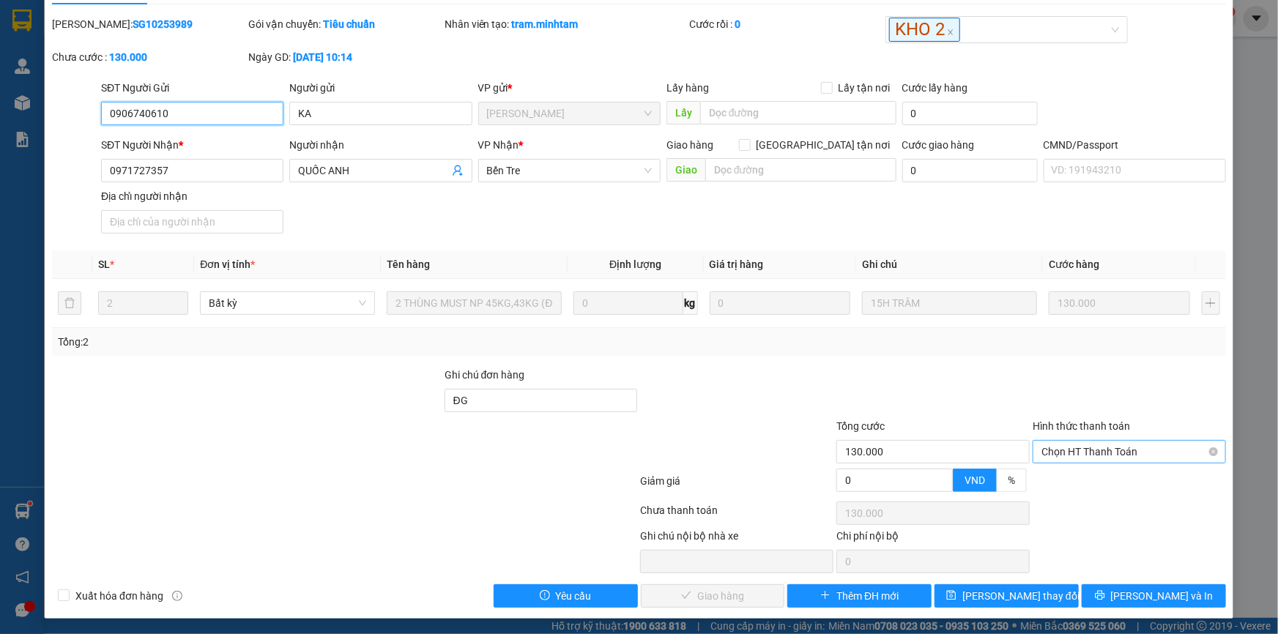
click at [1067, 452] on span "Chọn HT Thanh Toán" at bounding box center [1129, 452] width 176 height 22
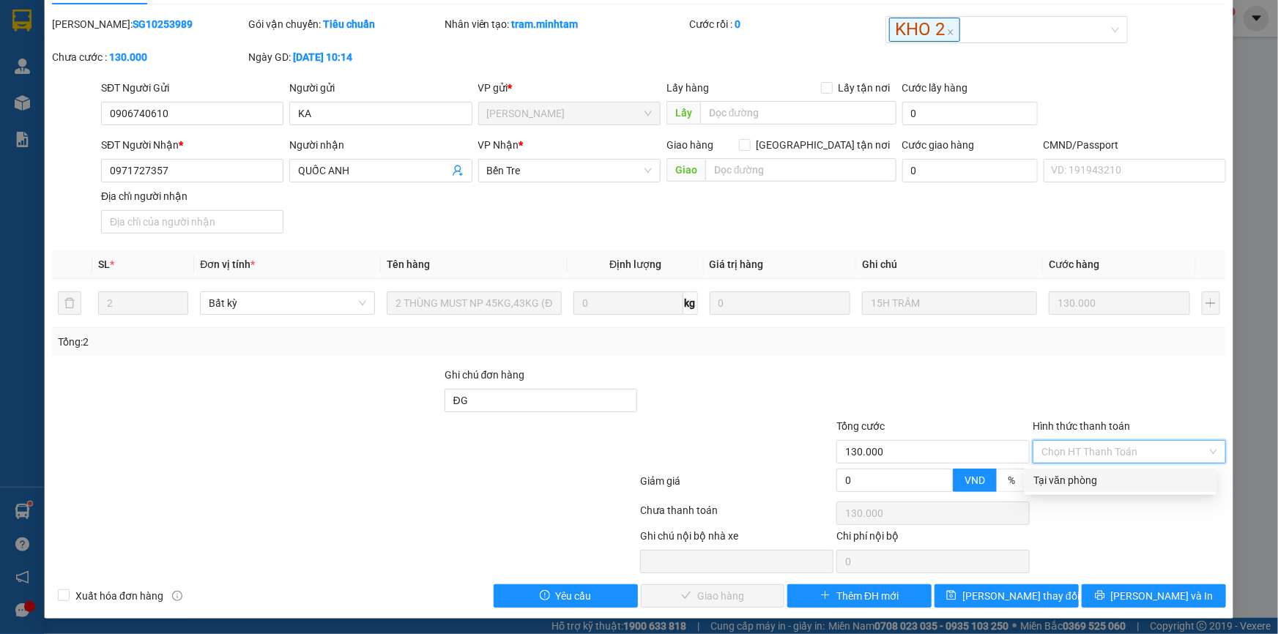
click at [1066, 475] on div "Tại văn phòng" at bounding box center [1120, 480] width 174 height 16
type input "0"
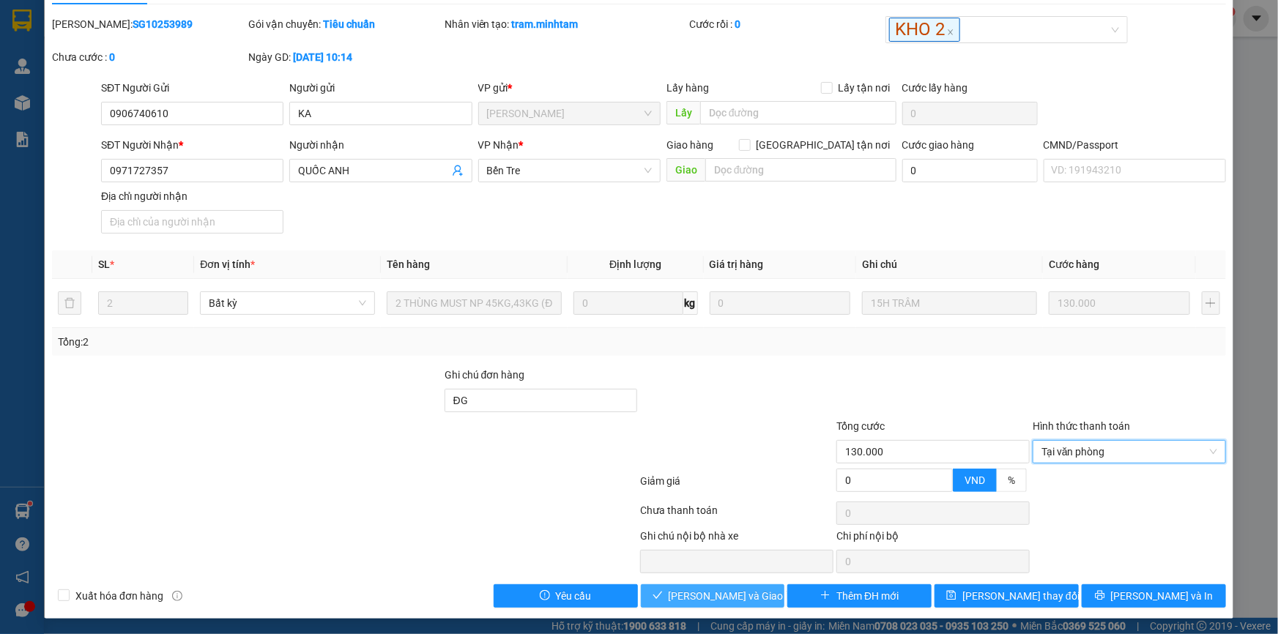
click at [702, 594] on span "[PERSON_NAME] và Giao hàng" at bounding box center [739, 596] width 141 height 16
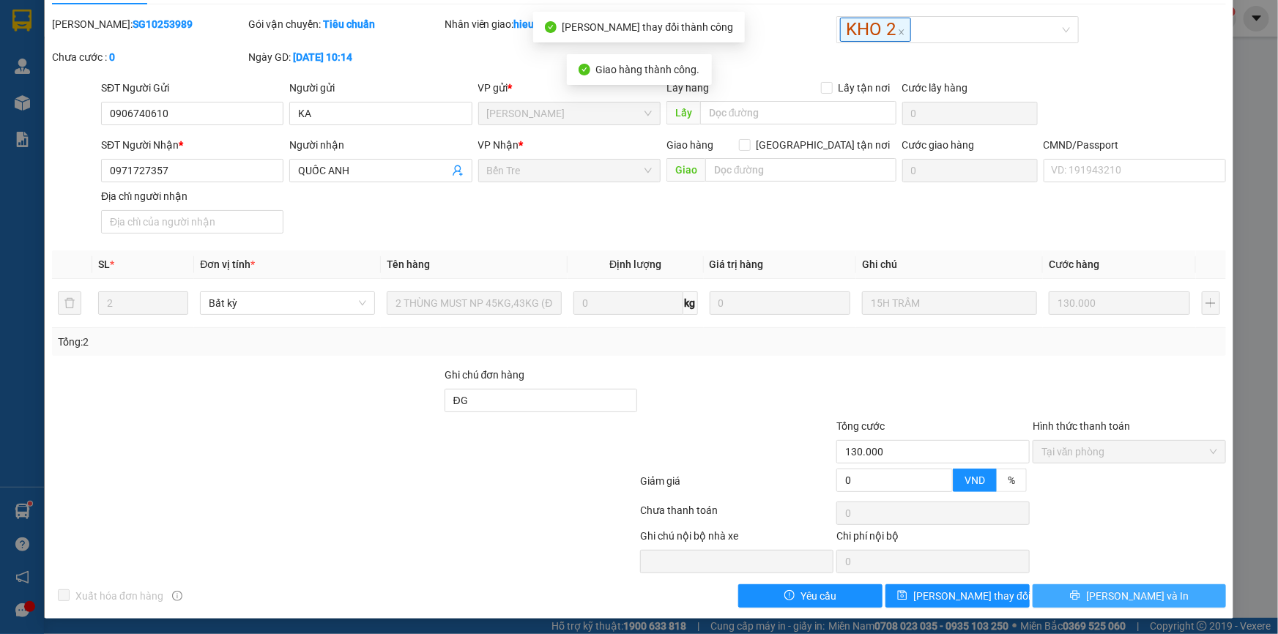
click at [1161, 592] on button "[PERSON_NAME] và In" at bounding box center [1129, 595] width 193 height 23
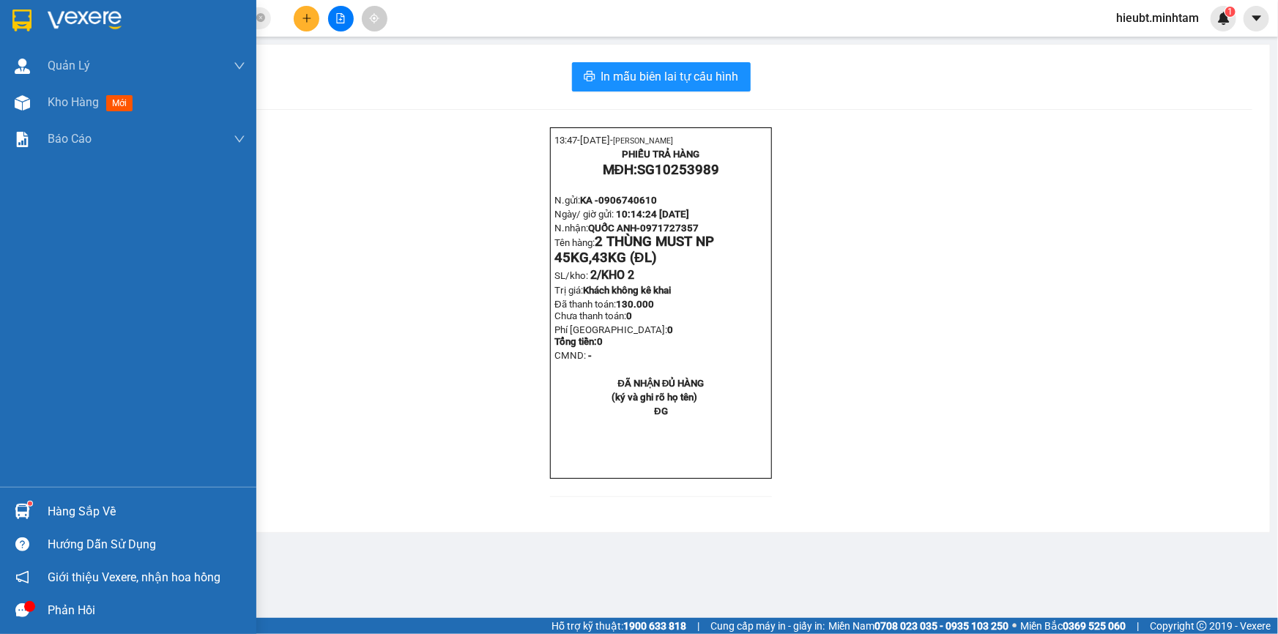
click at [27, 21] on img at bounding box center [21, 21] width 19 height 22
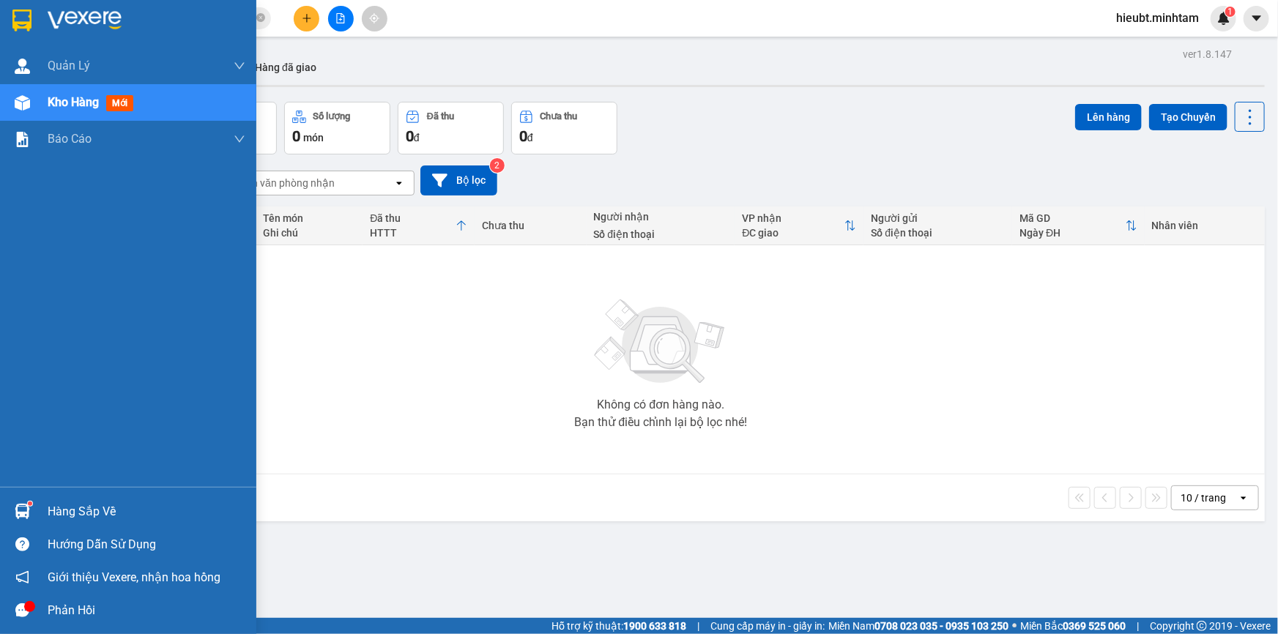
click at [75, 508] on div "Hàng sắp về" at bounding box center [147, 512] width 198 height 22
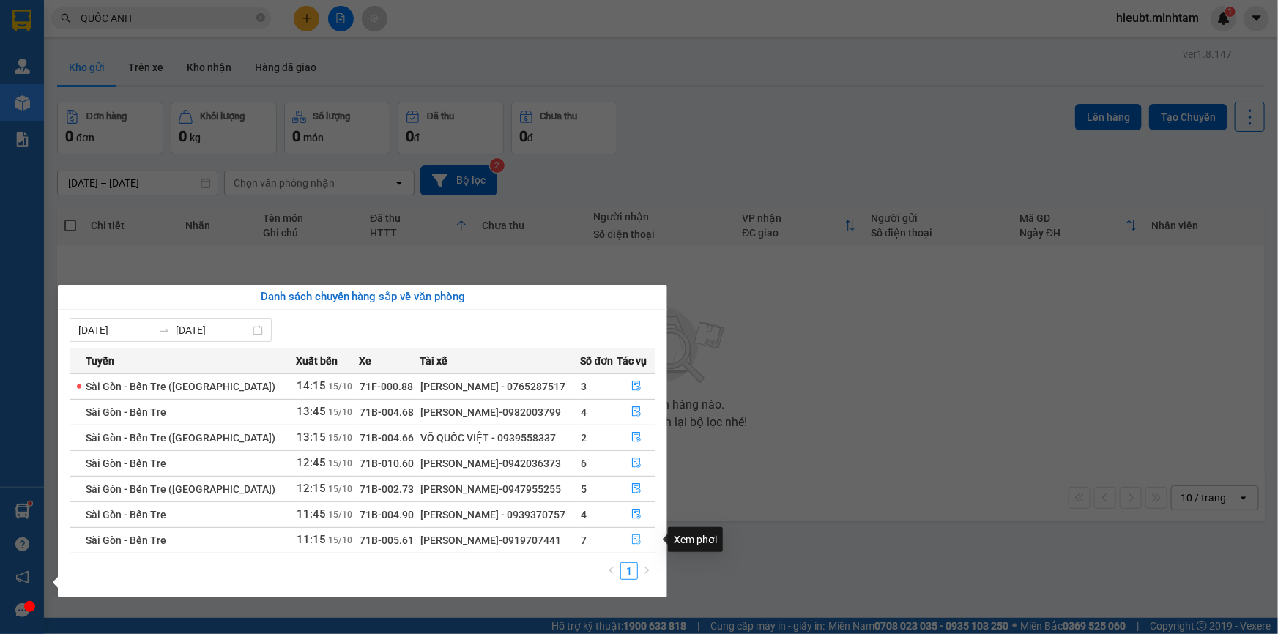
click at [635, 540] on icon "file-done" at bounding box center [636, 540] width 9 height 10
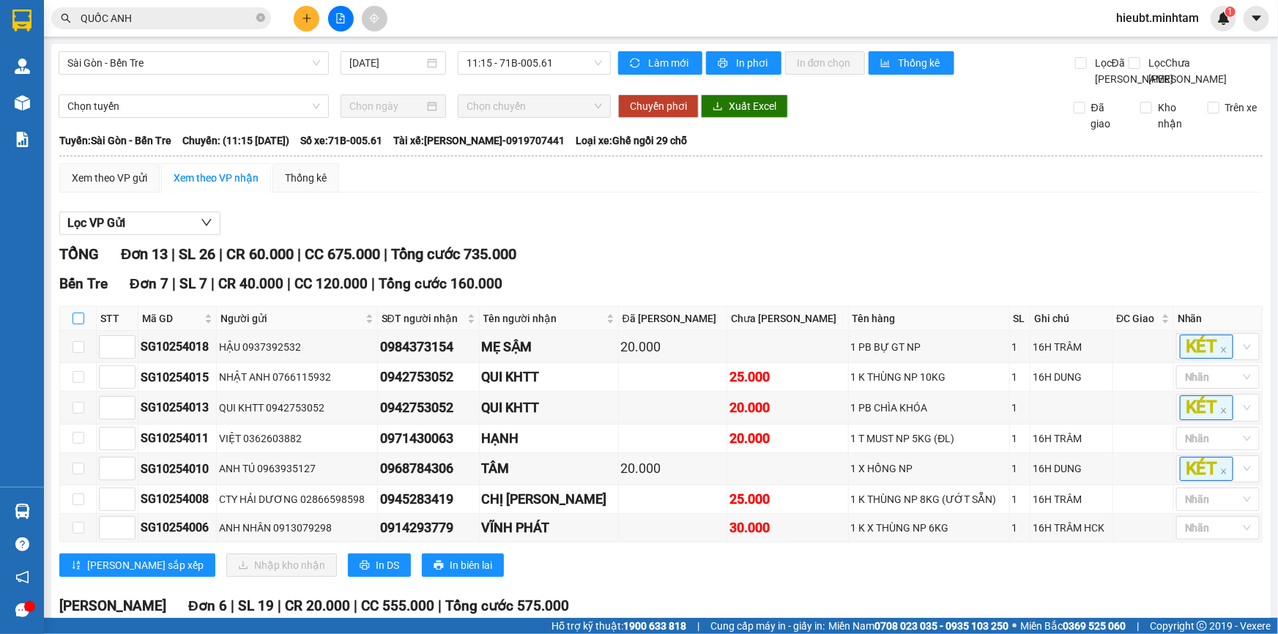
click at [81, 324] on input "checkbox" at bounding box center [78, 319] width 12 height 12
checkbox input "true"
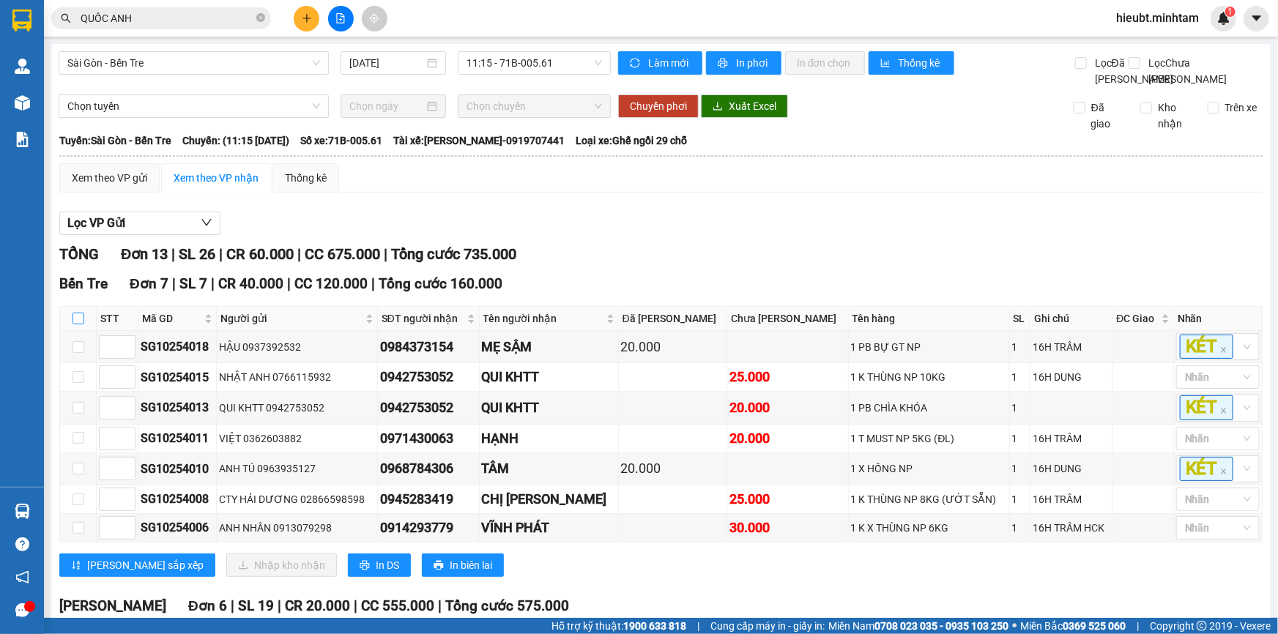
checkbox input "true"
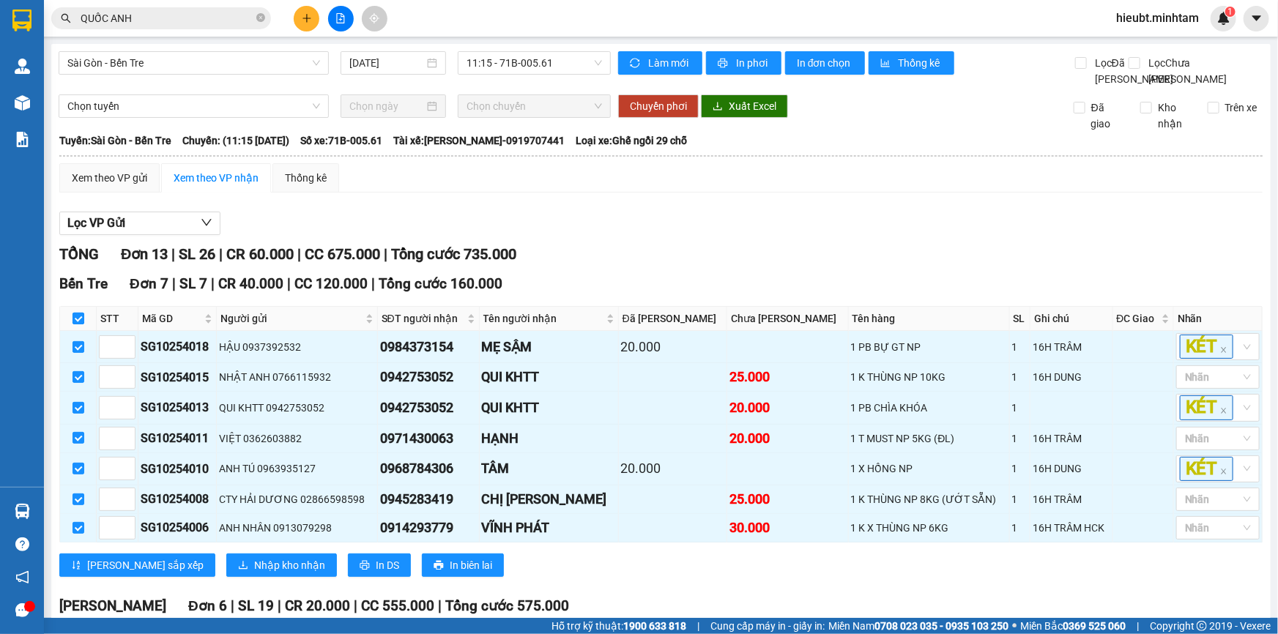
click at [79, 324] on input "checkbox" at bounding box center [78, 319] width 12 height 12
checkbox input "false"
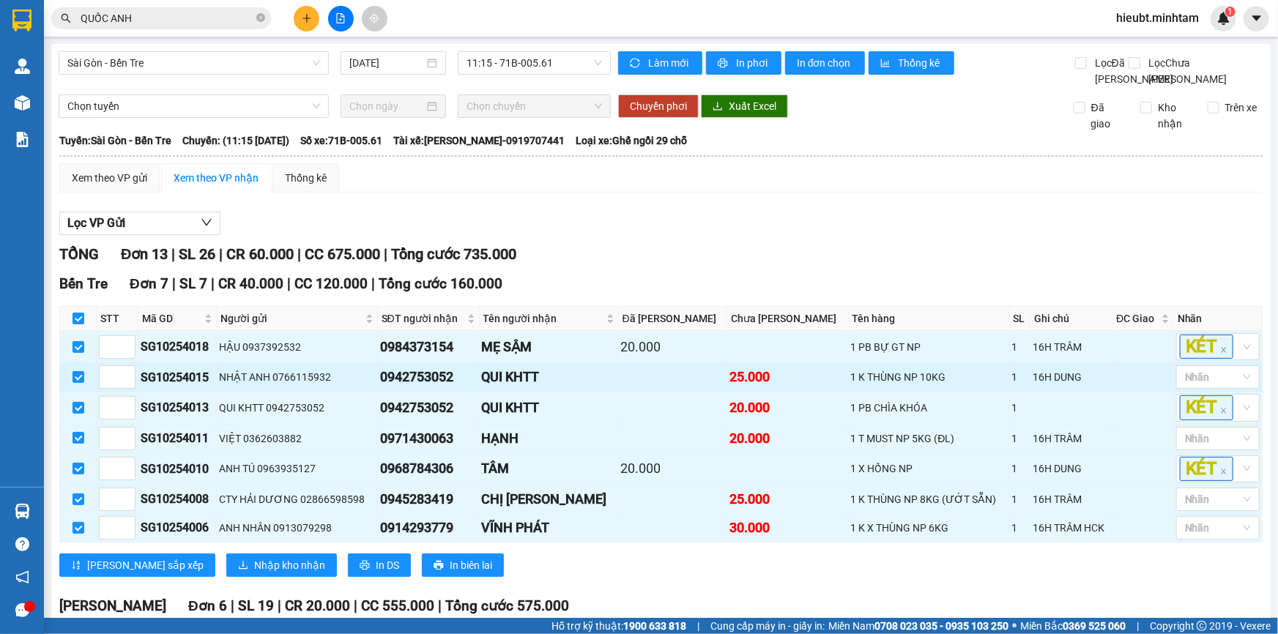
checkbox input "false"
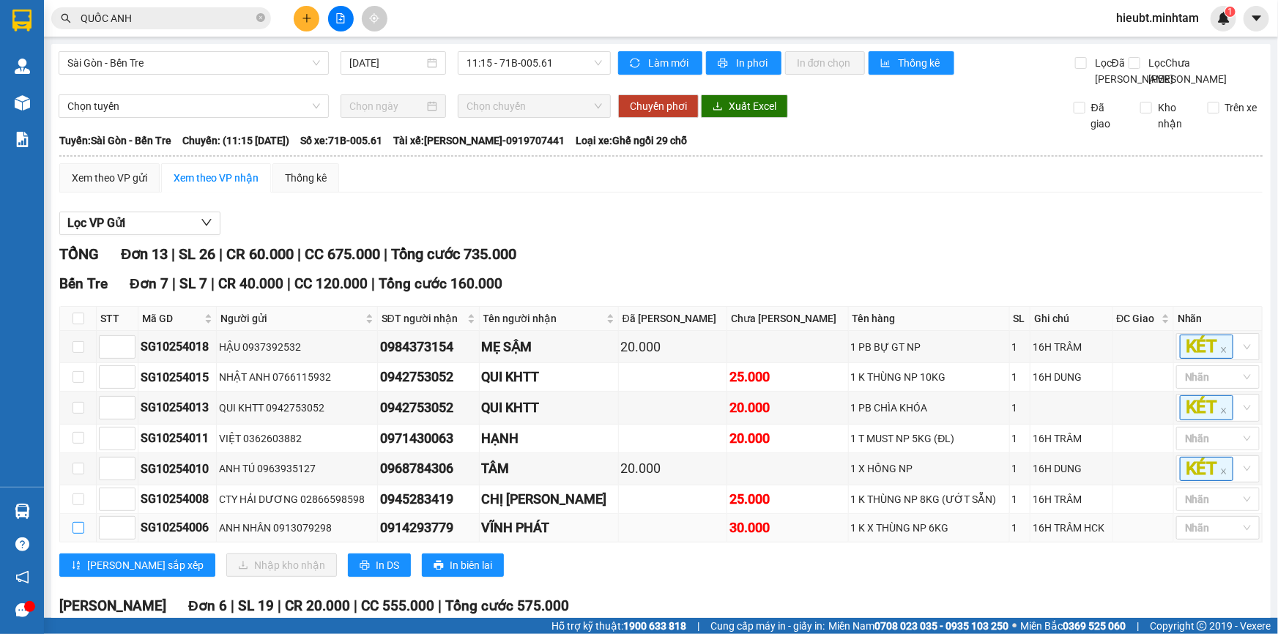
click at [77, 534] on input "checkbox" at bounding box center [78, 528] width 12 height 12
checkbox input "true"
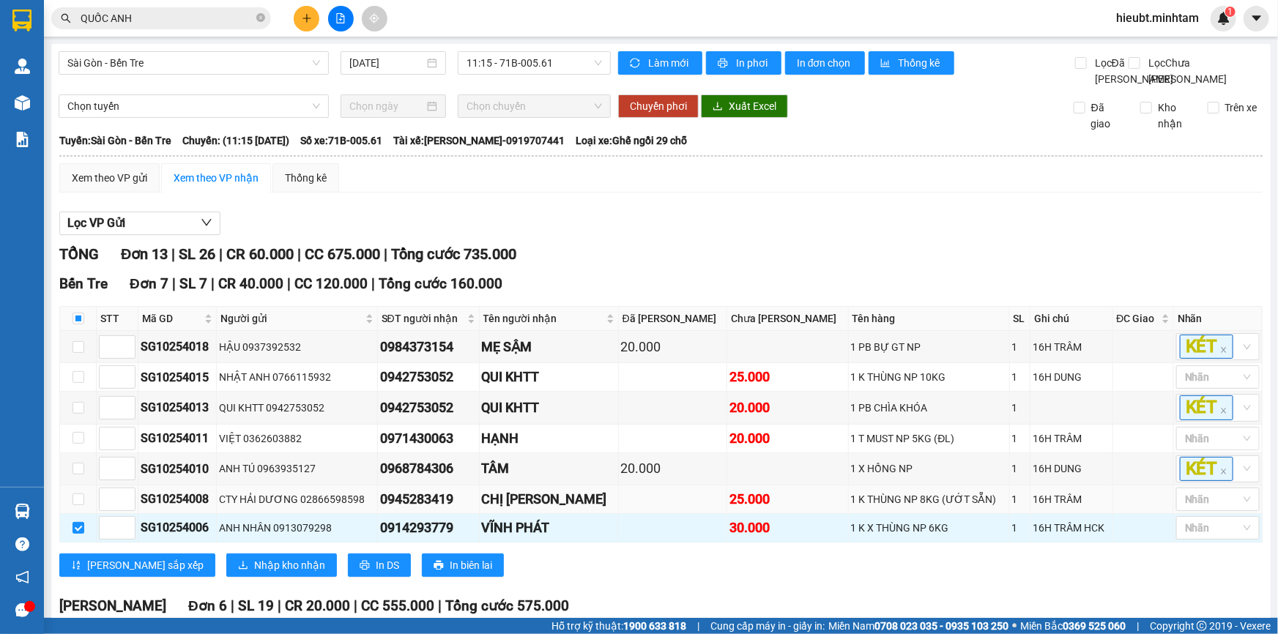
click at [79, 514] on td at bounding box center [78, 500] width 37 height 29
click at [72, 505] on input "checkbox" at bounding box center [78, 500] width 12 height 12
checkbox input "true"
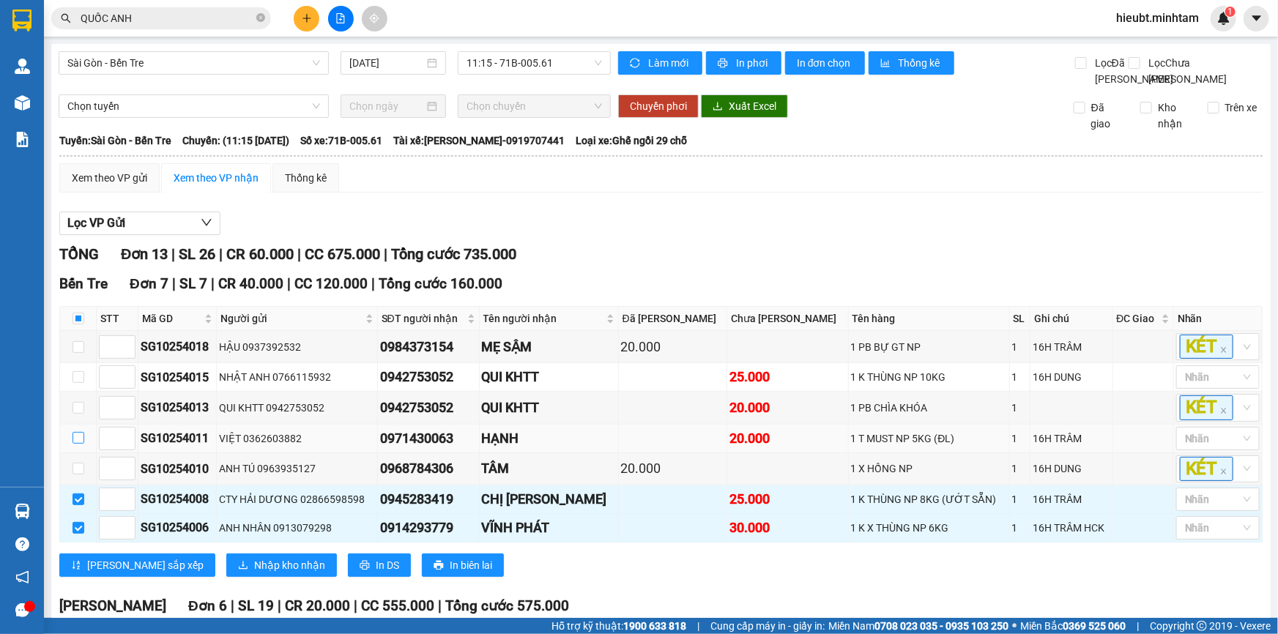
click at [75, 444] on input "checkbox" at bounding box center [78, 438] width 12 height 12
checkbox input "true"
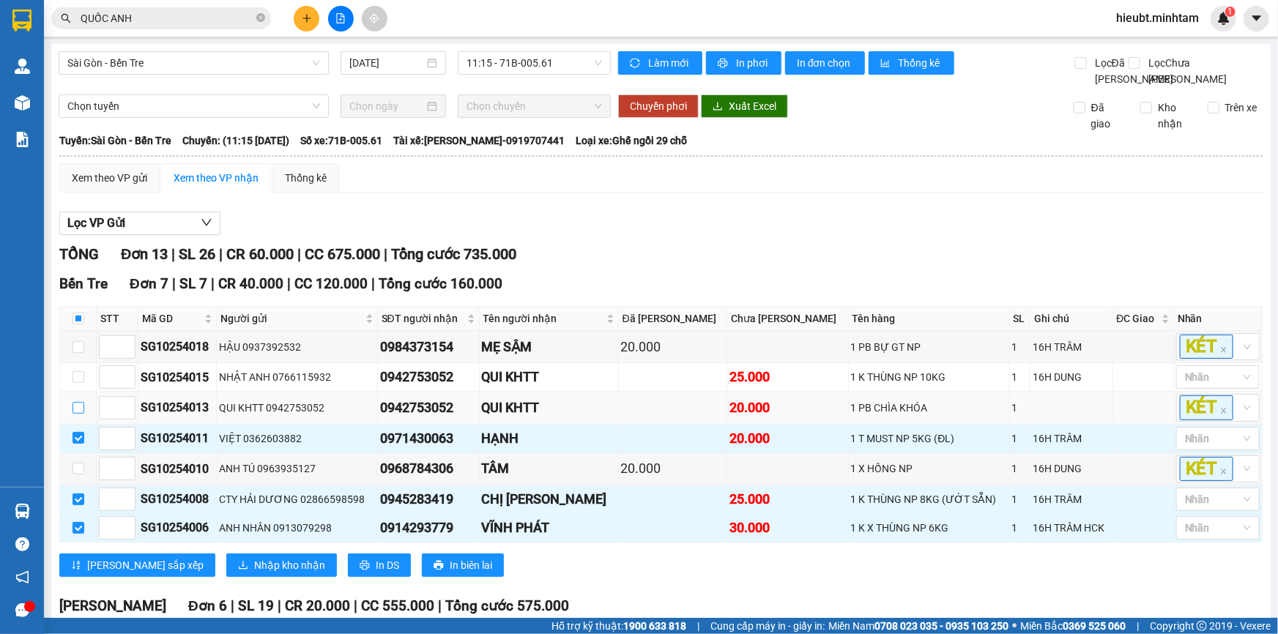
click at [80, 414] on input "checkbox" at bounding box center [78, 408] width 12 height 12
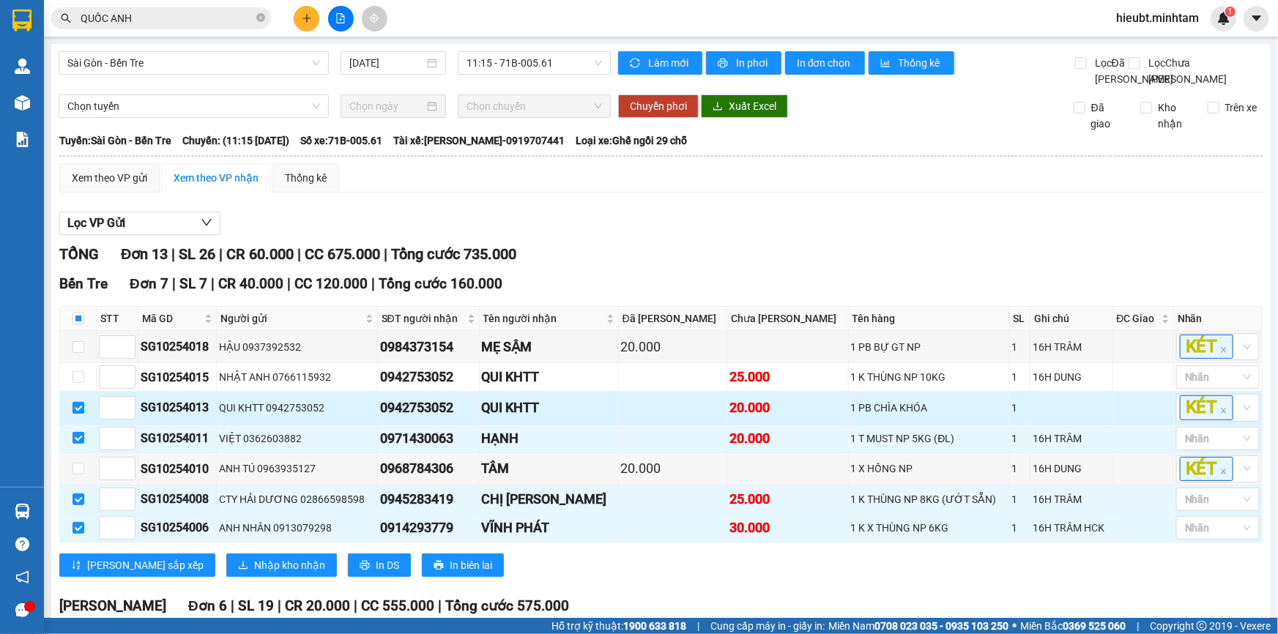
click at [80, 414] on input "checkbox" at bounding box center [78, 408] width 12 height 12
checkbox input "false"
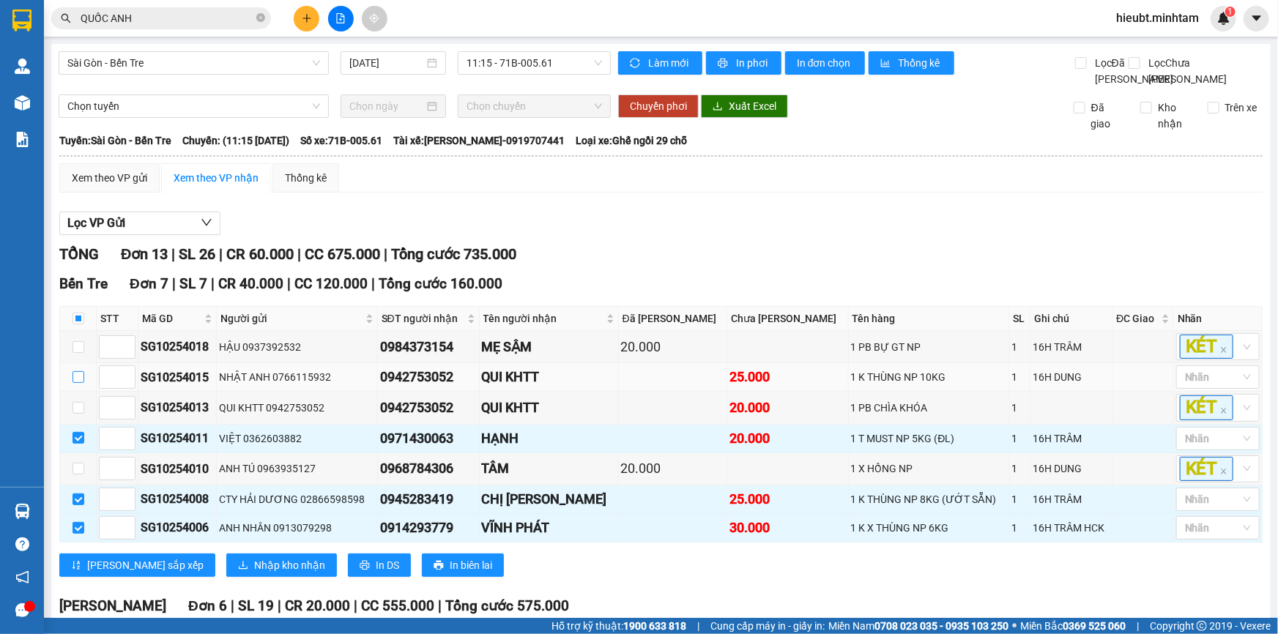
click at [80, 383] on input "checkbox" at bounding box center [78, 377] width 12 height 12
checkbox input "true"
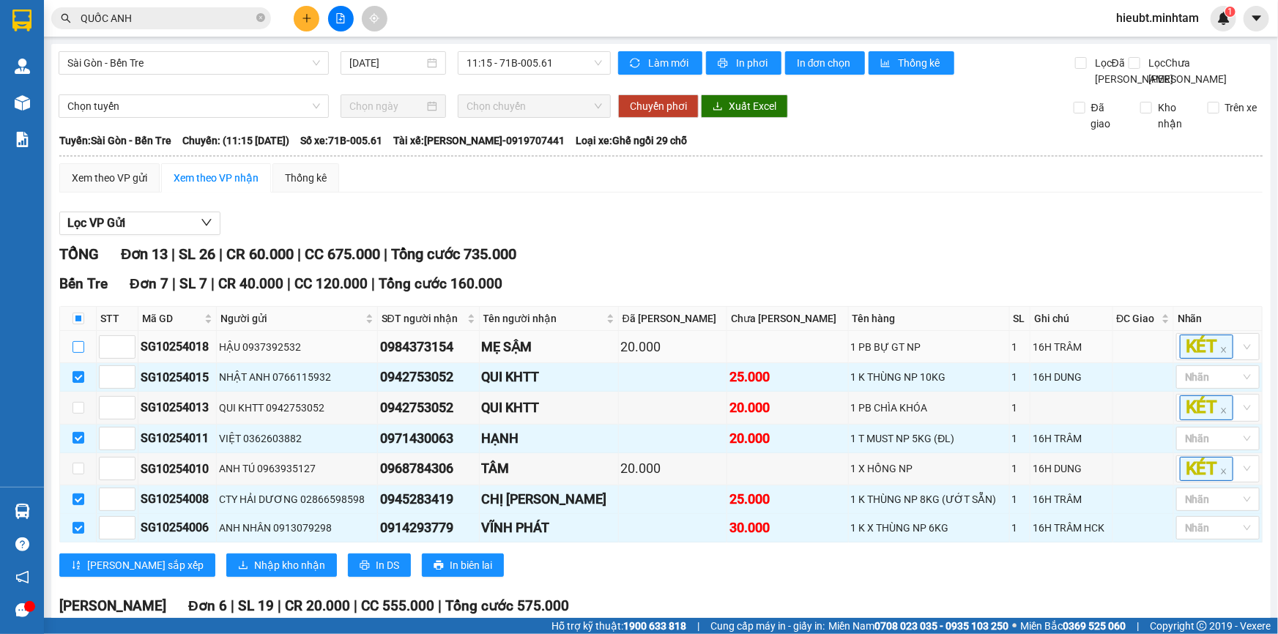
click at [75, 353] on input "checkbox" at bounding box center [78, 347] width 12 height 12
checkbox input "true"
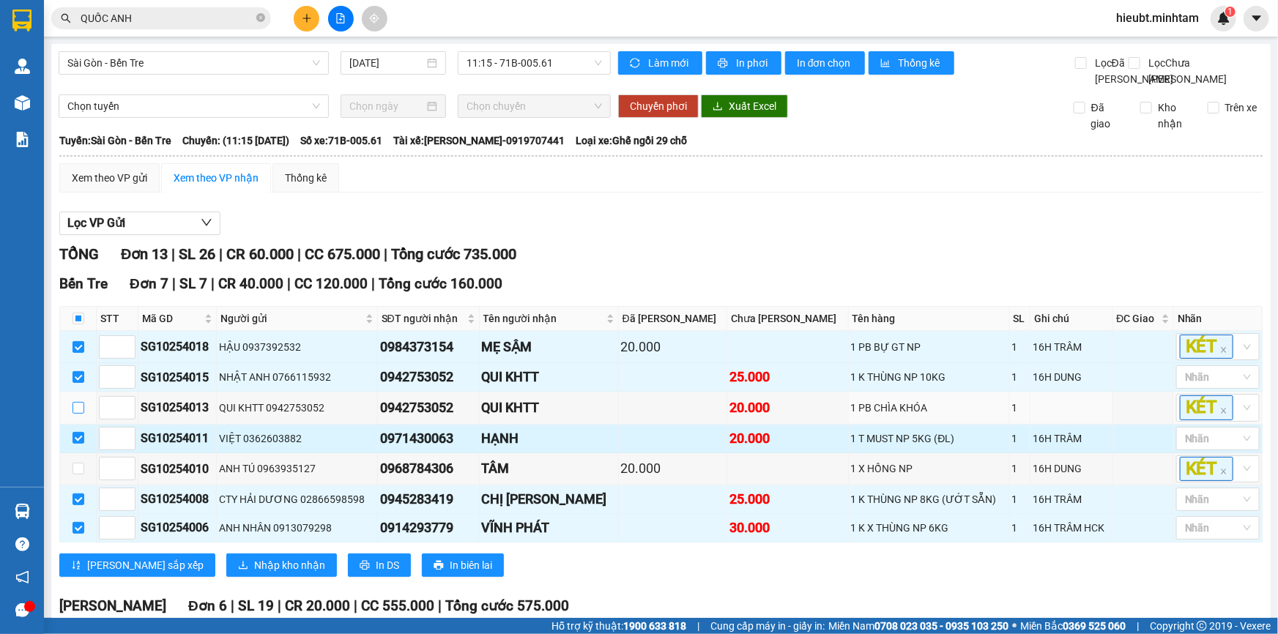
drag, startPoint x: 80, startPoint y: 423, endPoint x: 95, endPoint y: 463, distance: 42.4
click at [80, 414] on input "checkbox" at bounding box center [78, 408] width 12 height 12
checkbox input "true"
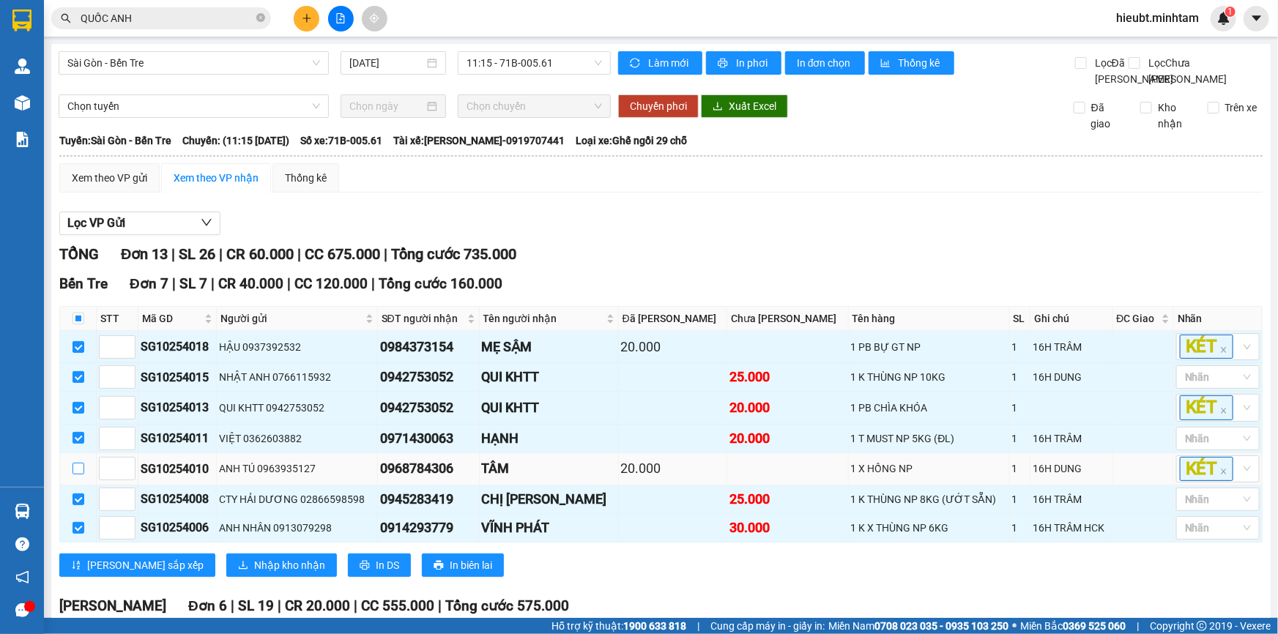
click at [79, 475] on input "checkbox" at bounding box center [78, 469] width 12 height 12
checkbox input "true"
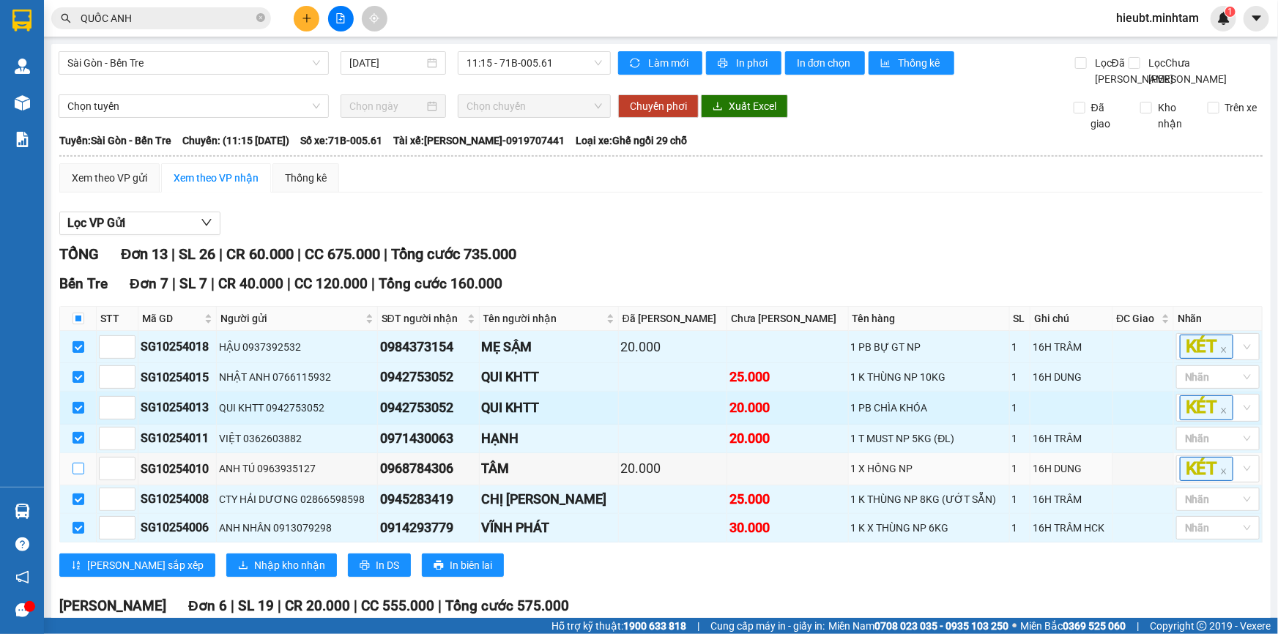
checkbox input "true"
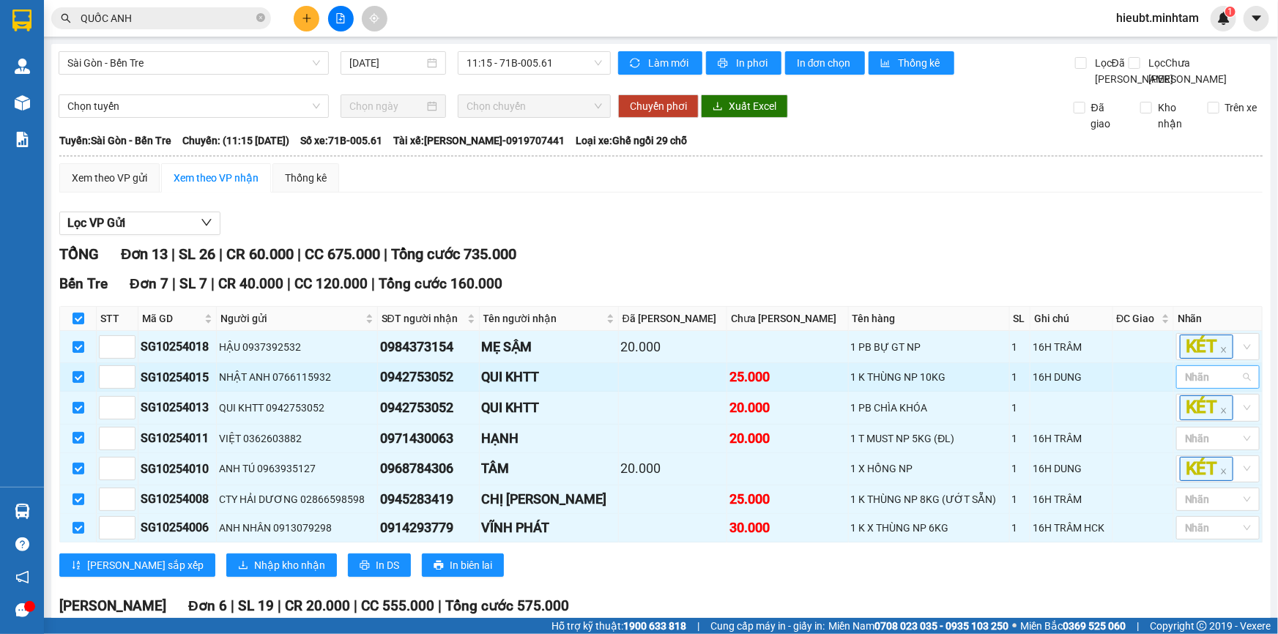
click at [1202, 386] on div at bounding box center [1211, 377] width 62 height 18
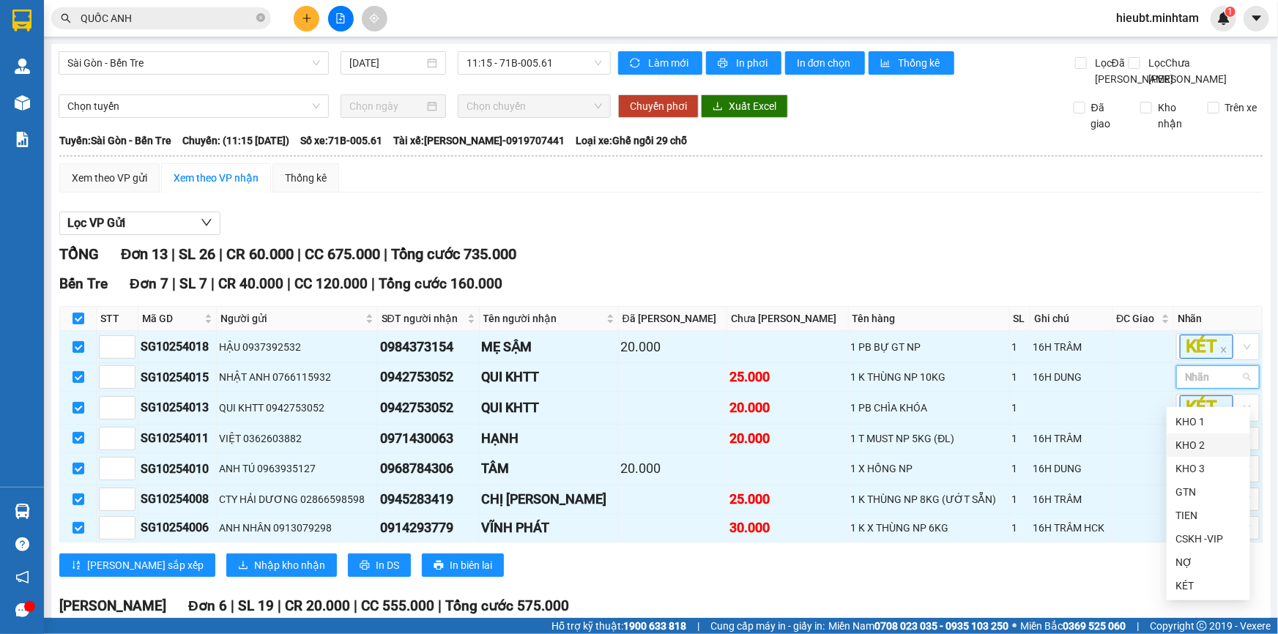
click at [1179, 453] on div "KHO 2" at bounding box center [1208, 445] width 66 height 16
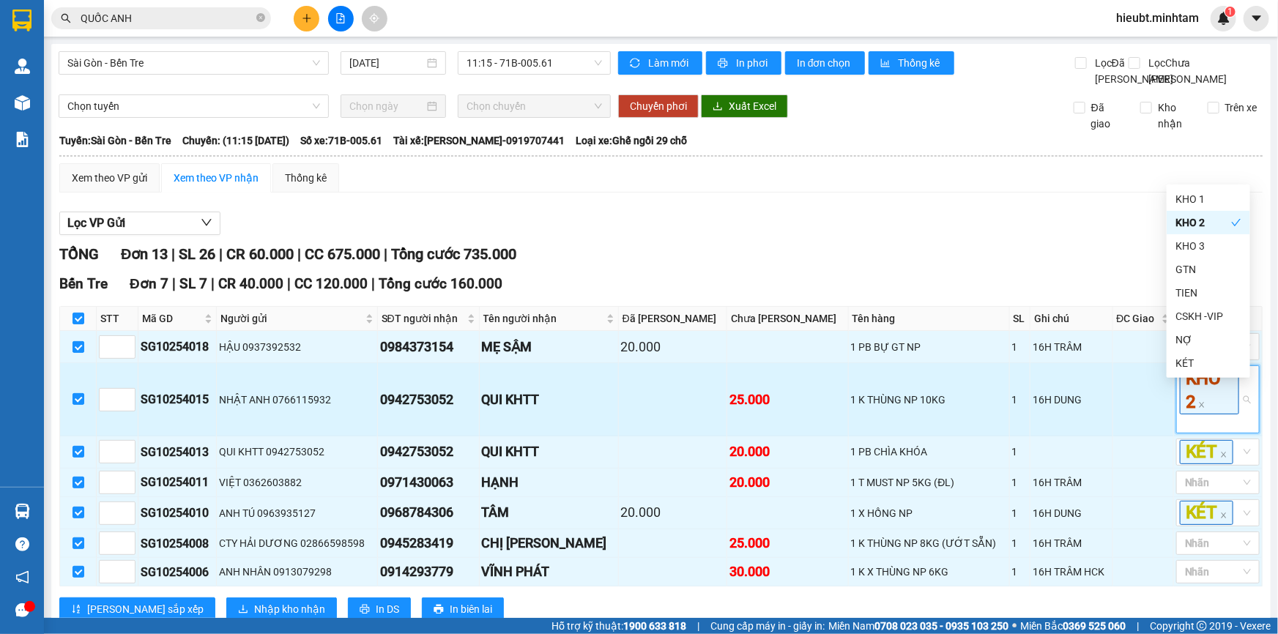
click at [1091, 404] on td "16H DUNG" at bounding box center [1071, 399] width 82 height 72
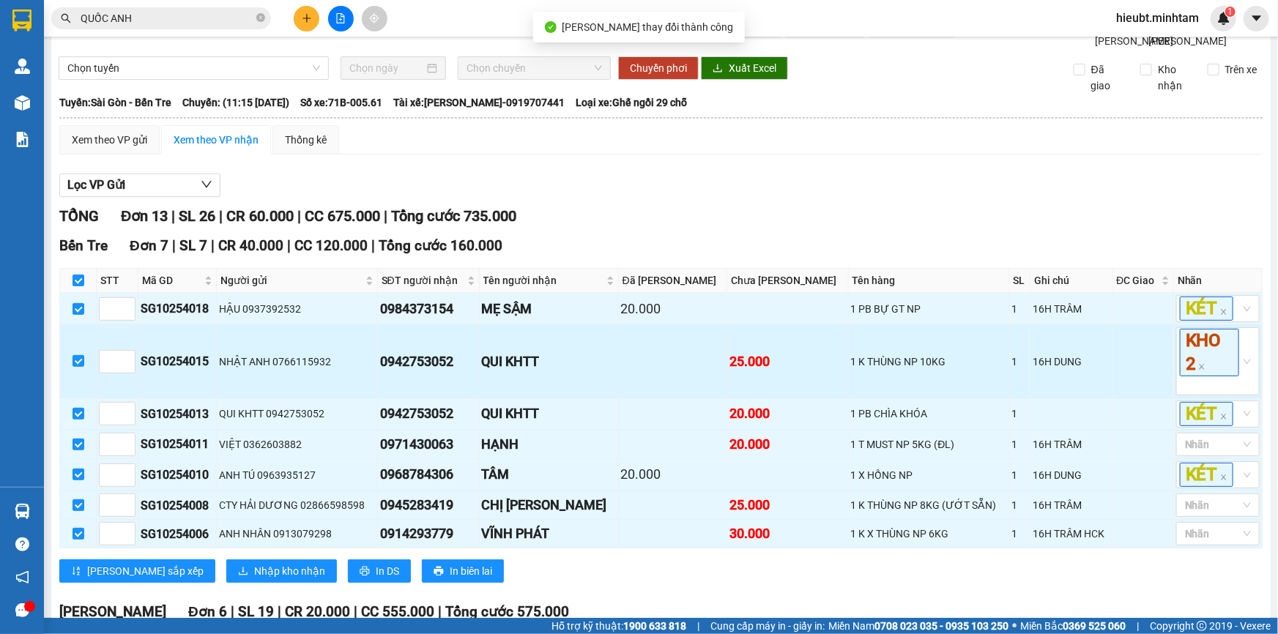
scroll to position [66, 0]
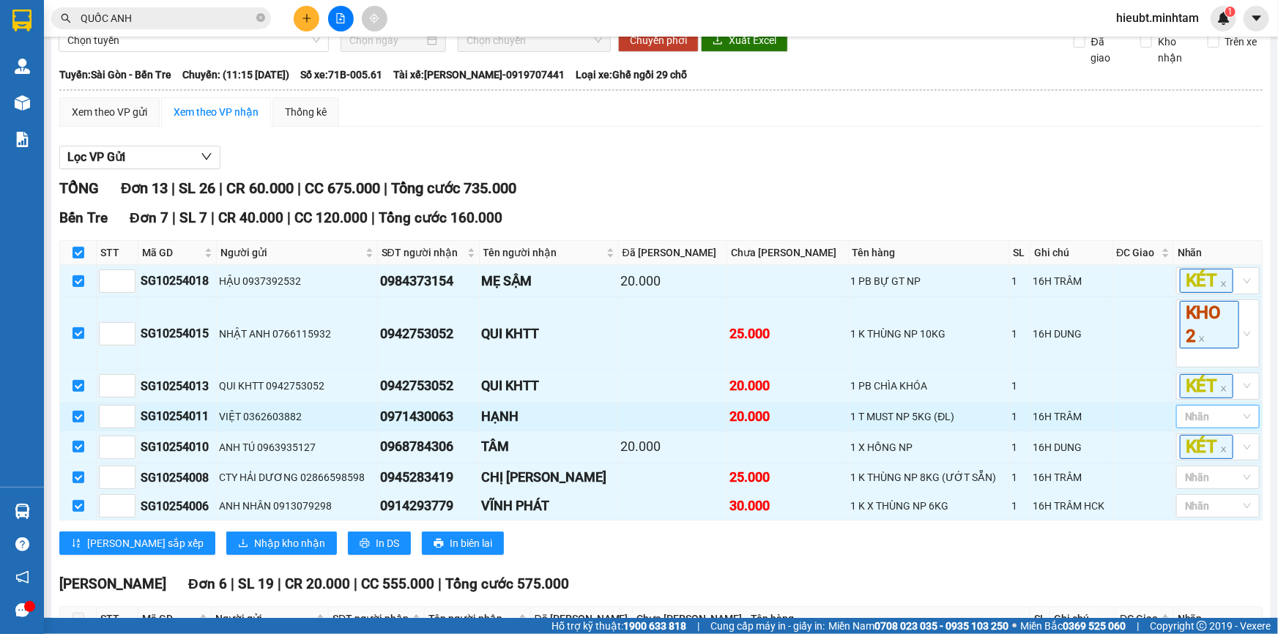
click at [1197, 425] on div at bounding box center [1211, 417] width 62 height 18
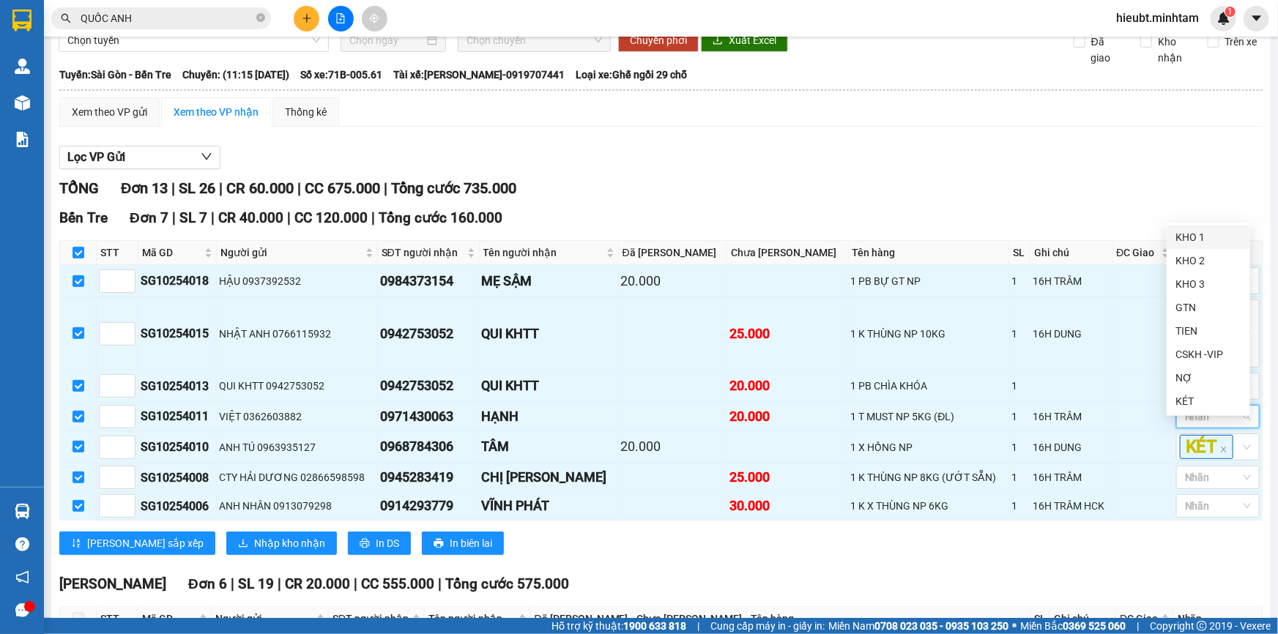
click at [1179, 242] on div "KHO 1" at bounding box center [1208, 237] width 66 height 16
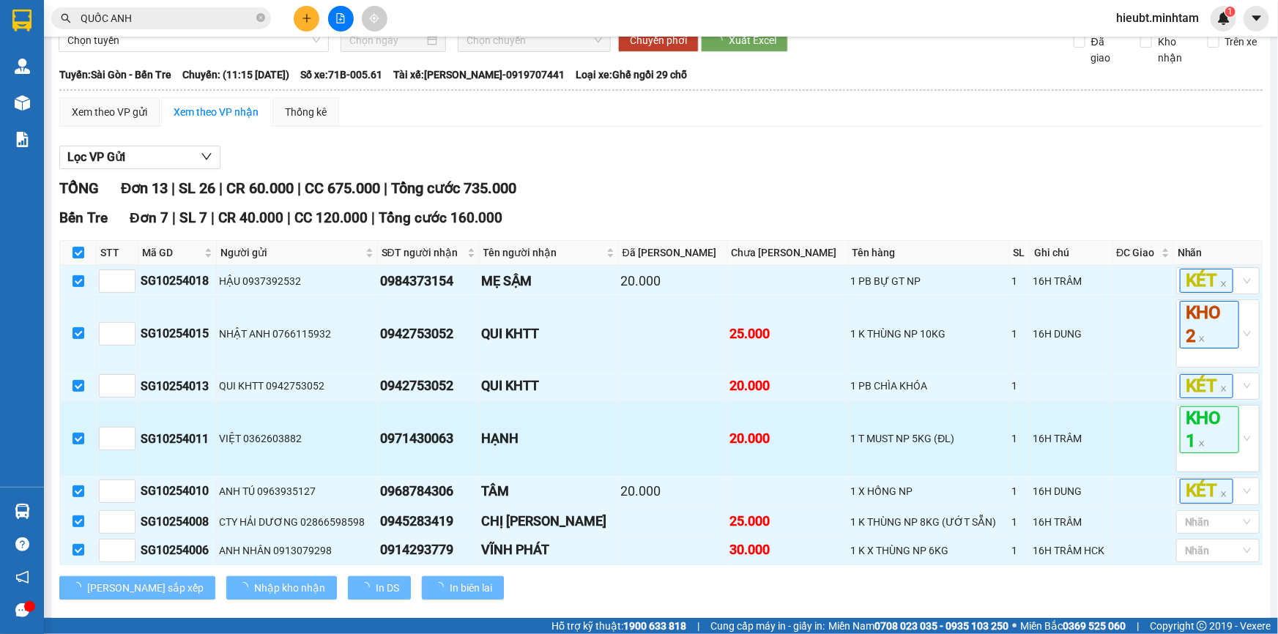
click at [1135, 453] on td at bounding box center [1143, 439] width 61 height 72
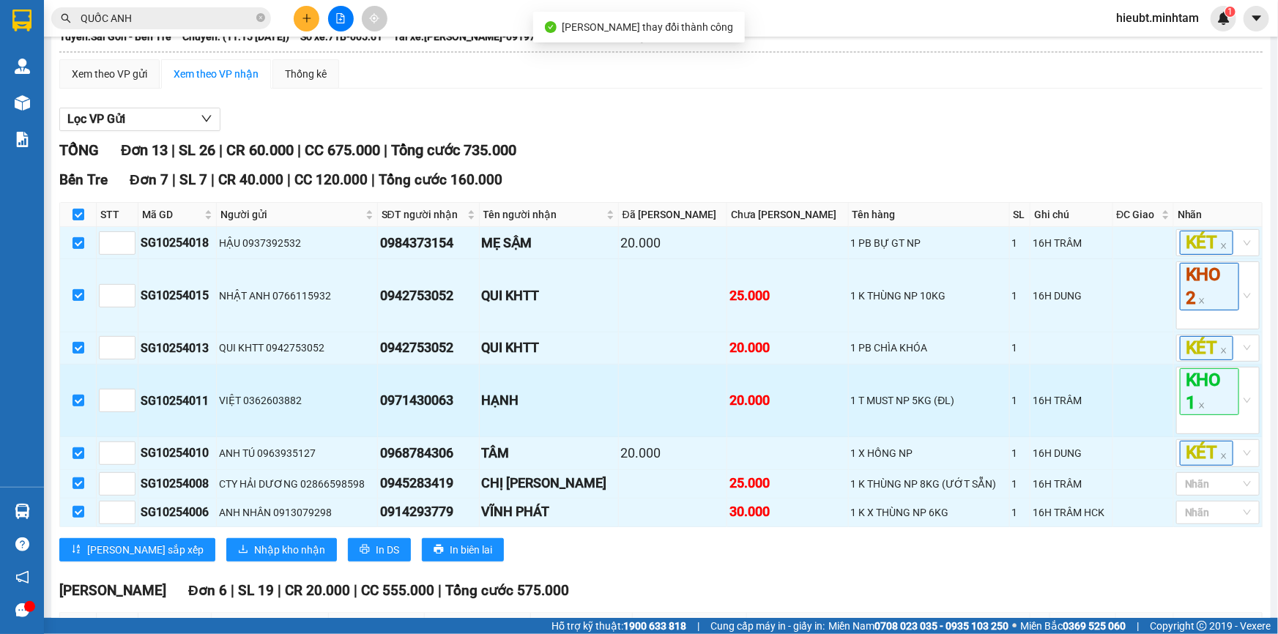
scroll to position [133, 0]
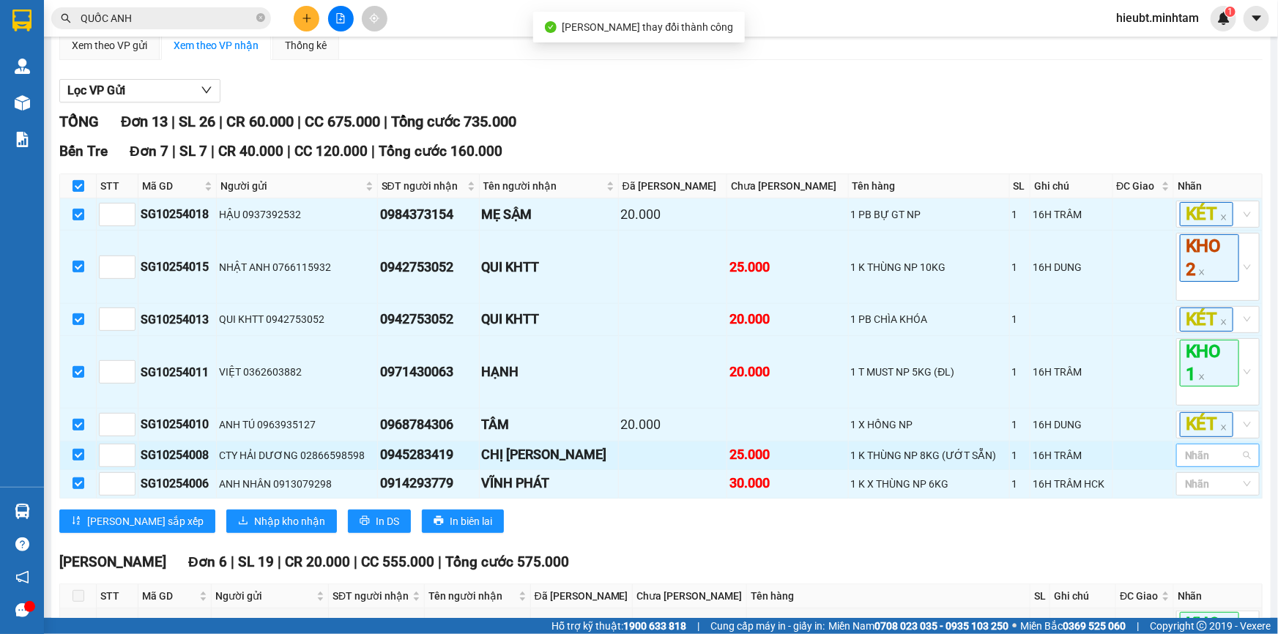
click at [1188, 464] on div at bounding box center [1211, 456] width 62 height 18
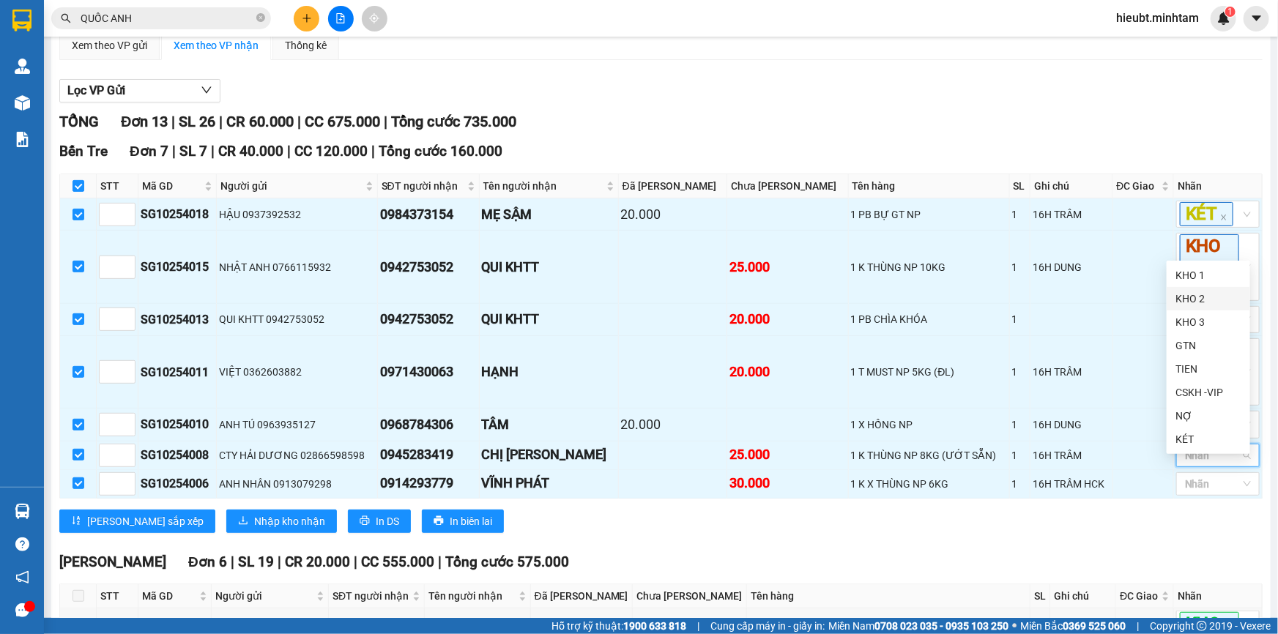
click at [1197, 298] on div "KHO 2" at bounding box center [1208, 299] width 66 height 16
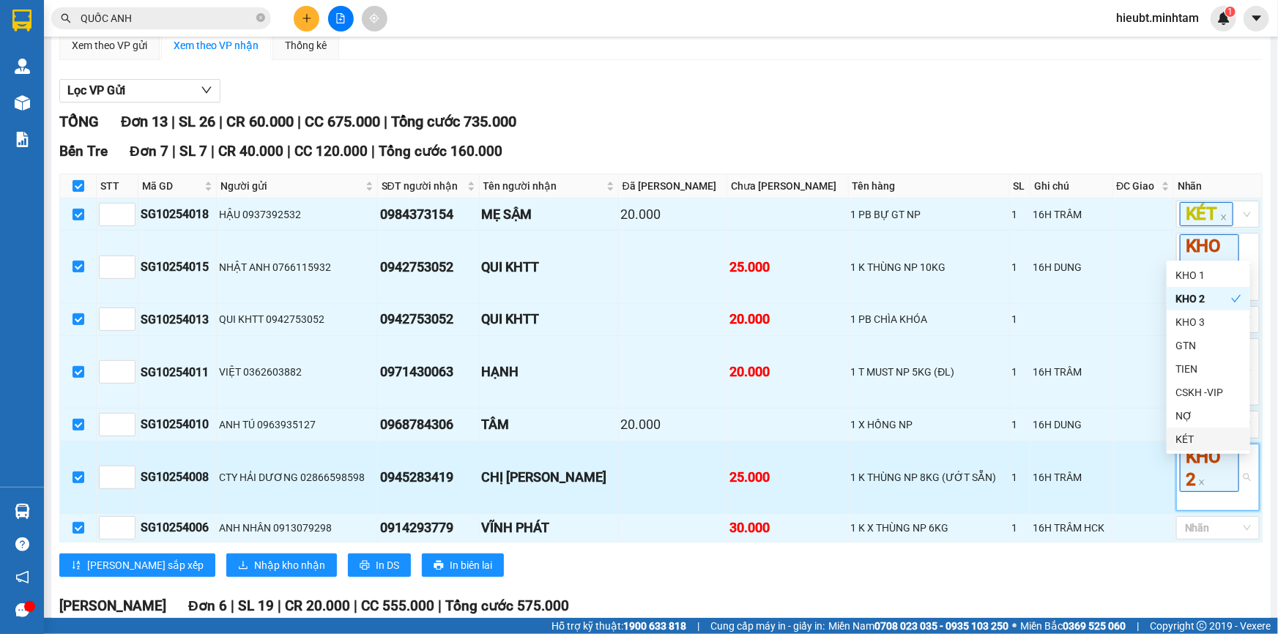
click at [1143, 493] on td at bounding box center [1143, 478] width 61 height 72
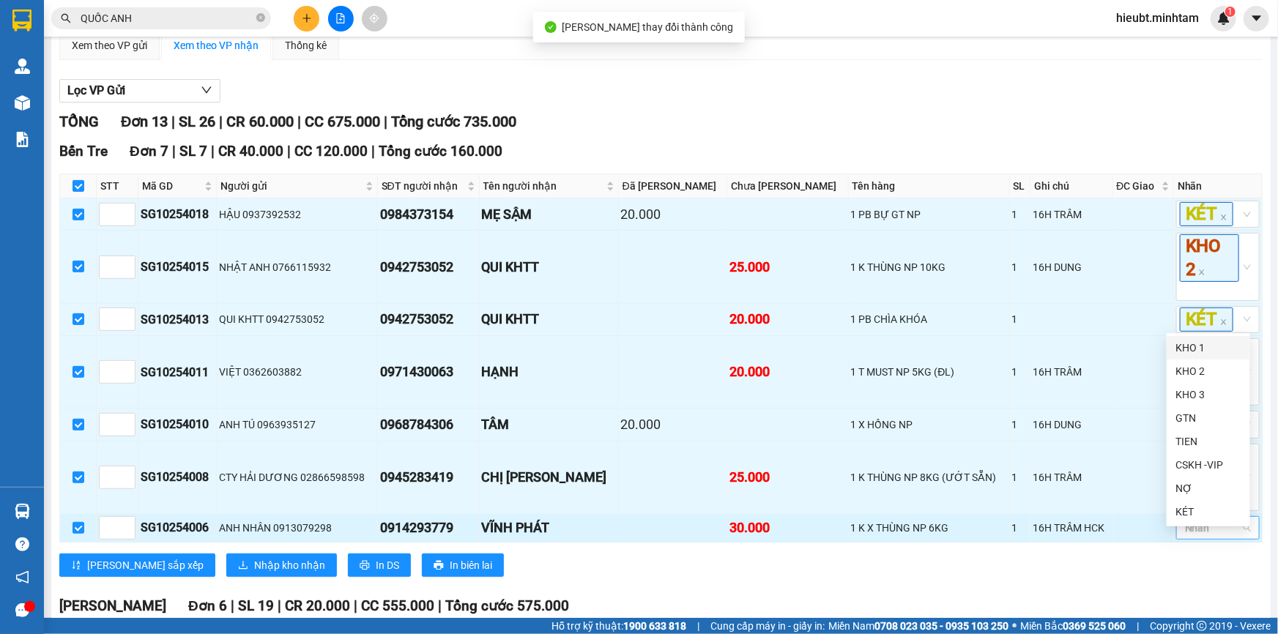
click at [1196, 540] on div "Nhãn" at bounding box center [1217, 527] width 83 height 23
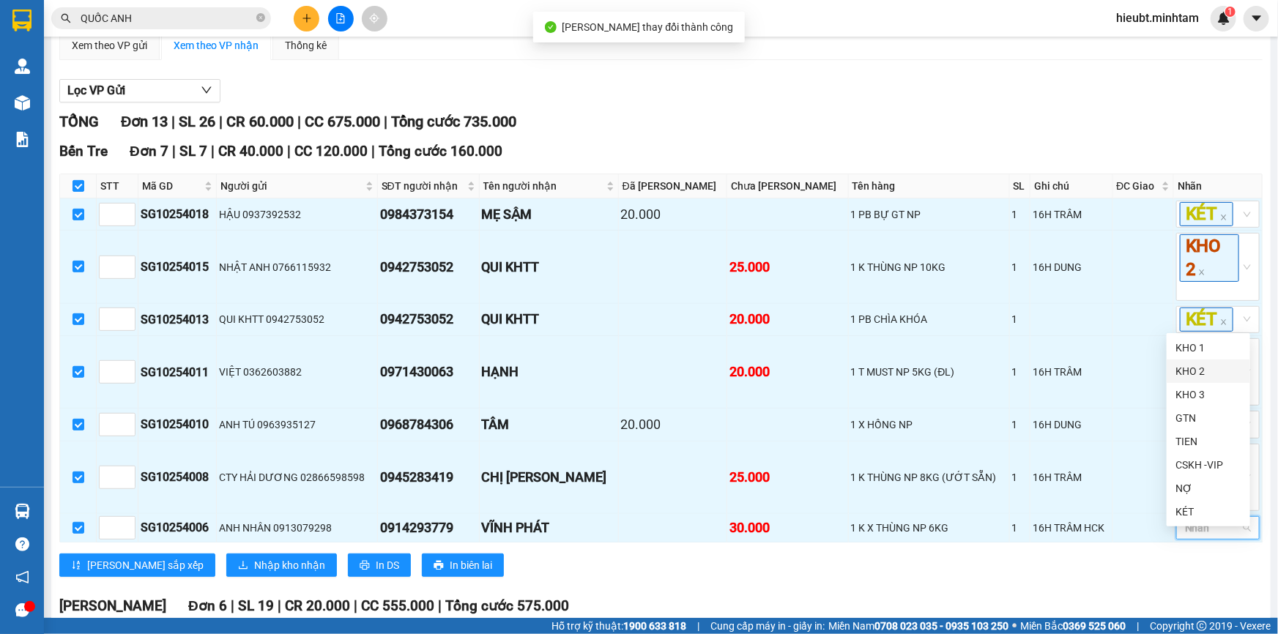
drag, startPoint x: 1185, startPoint y: 368, endPoint x: 1186, endPoint y: 376, distance: 8.9
click at [1186, 368] on div "KHO 2" at bounding box center [1208, 371] width 66 height 16
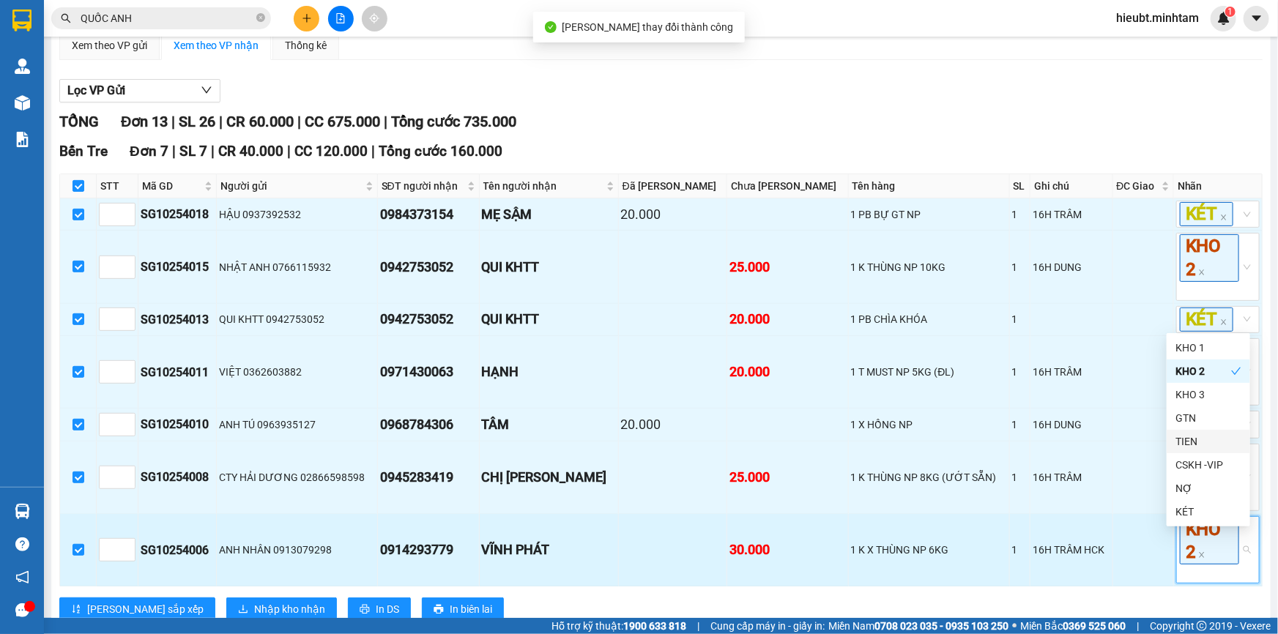
click at [1141, 565] on td at bounding box center [1143, 550] width 61 height 72
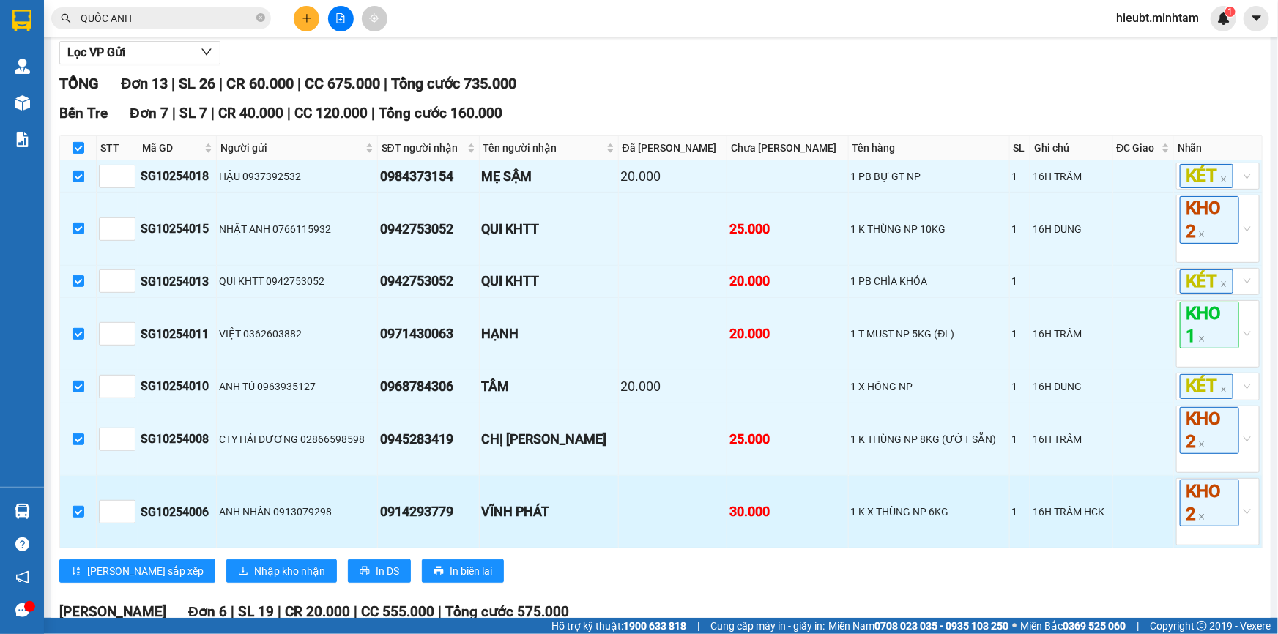
scroll to position [199, 0]
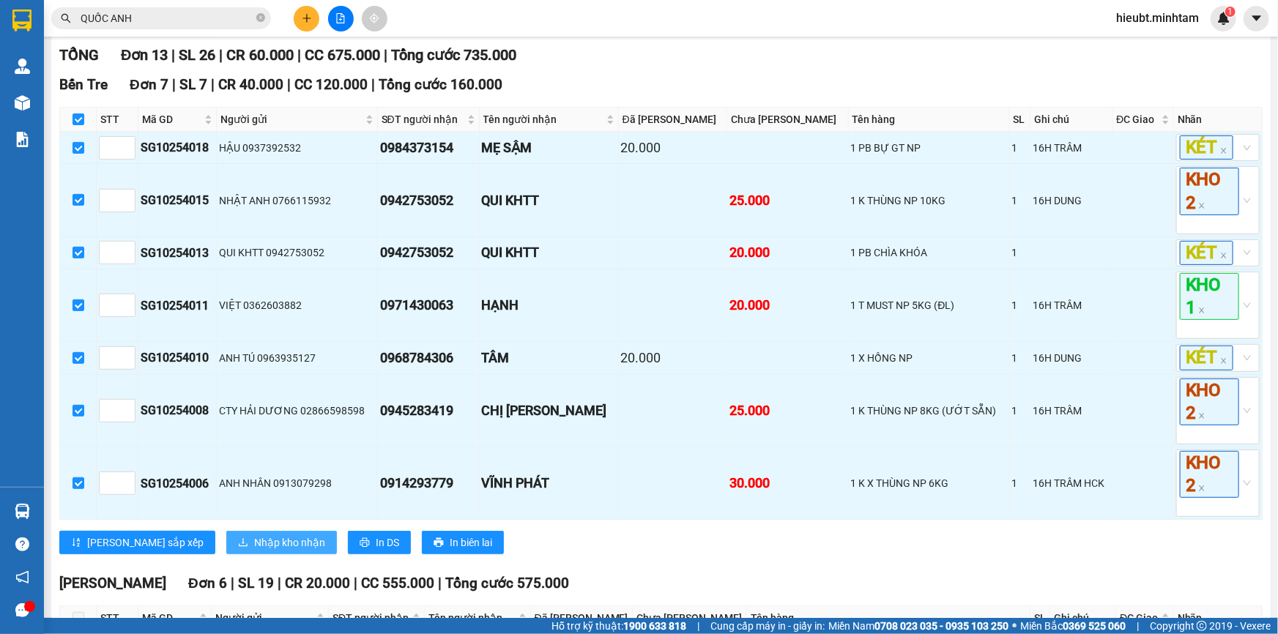
click at [254, 551] on span "Nhập kho nhận" at bounding box center [289, 543] width 71 height 16
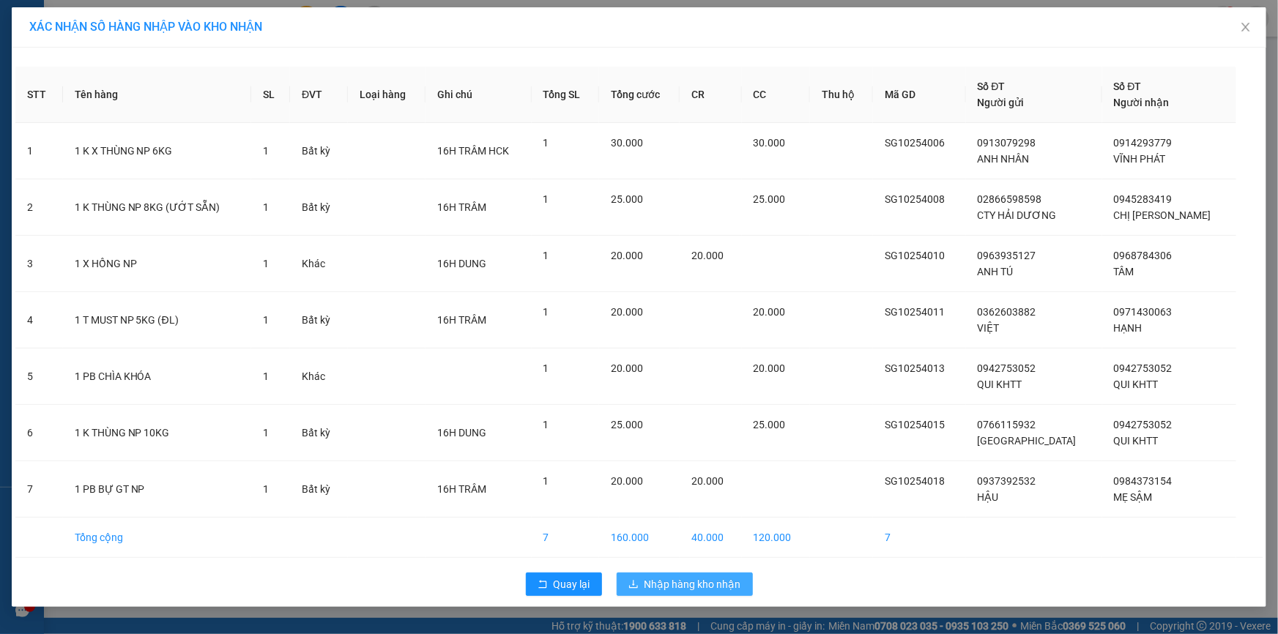
click at [672, 586] on span "Nhập hàng kho nhận" at bounding box center [692, 584] width 97 height 16
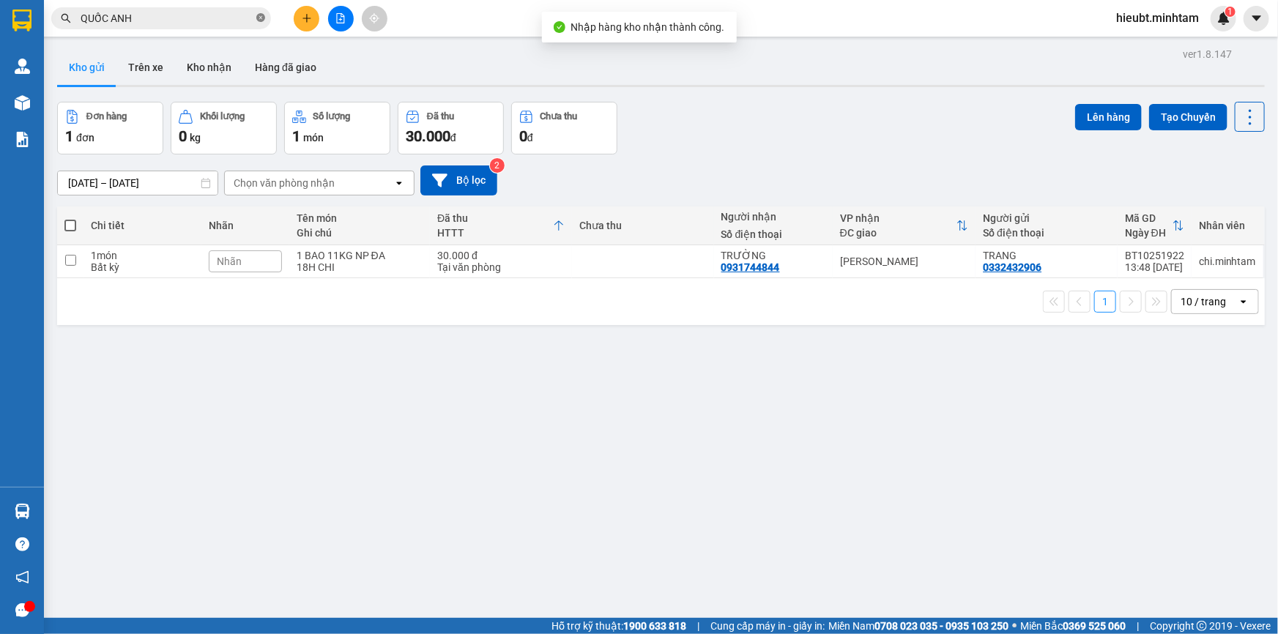
click at [261, 17] on icon "close-circle" at bounding box center [260, 17] width 9 height 9
click at [214, 18] on input "text" at bounding box center [167, 18] width 173 height 16
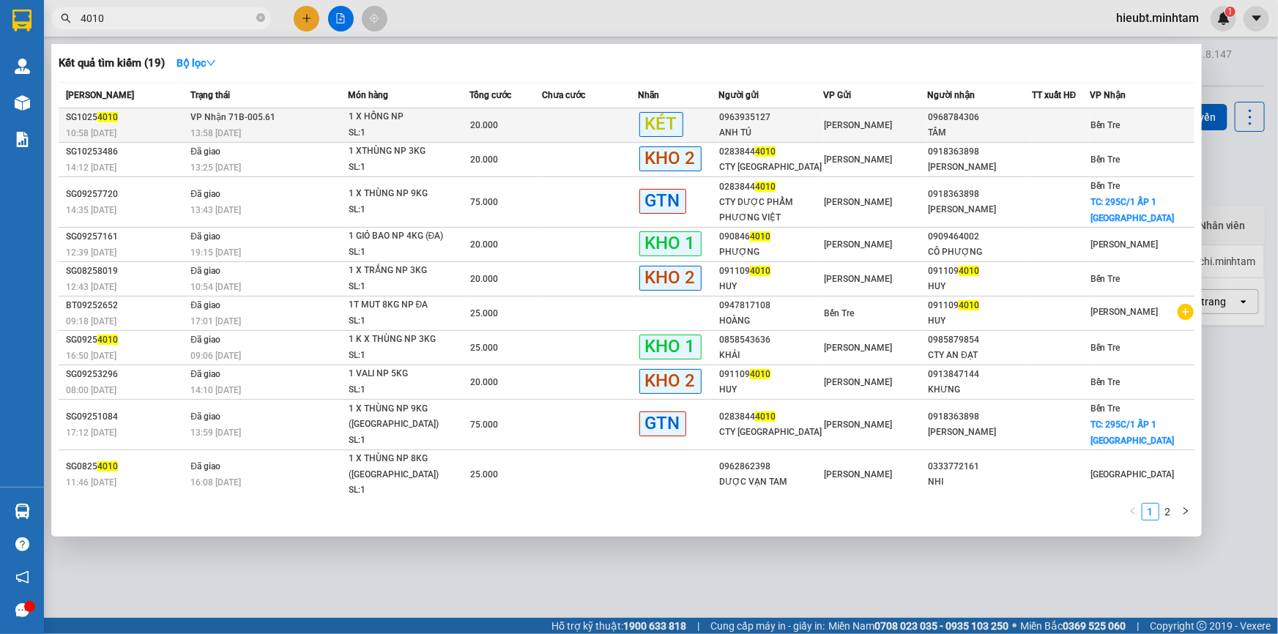
type input "4010"
click at [388, 126] on div "SL: 1" at bounding box center [404, 133] width 110 height 16
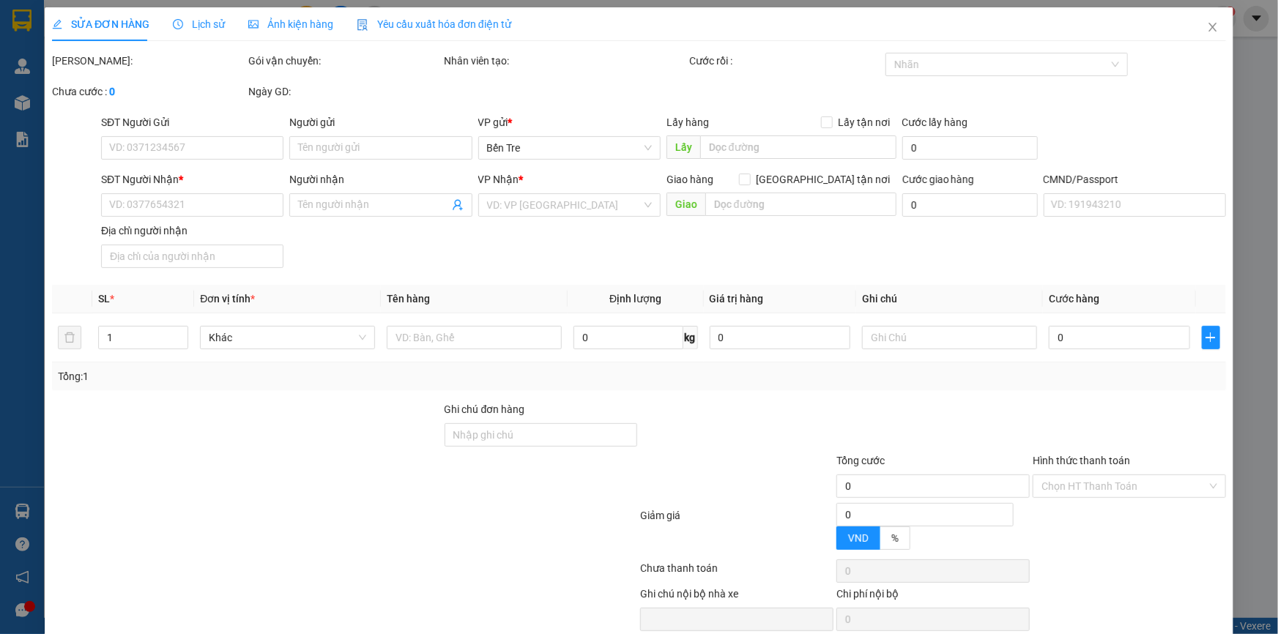
type input "0963935127"
type input "ANH TÚ"
type input "0968784306"
type input "TÂM"
type input "20.000"
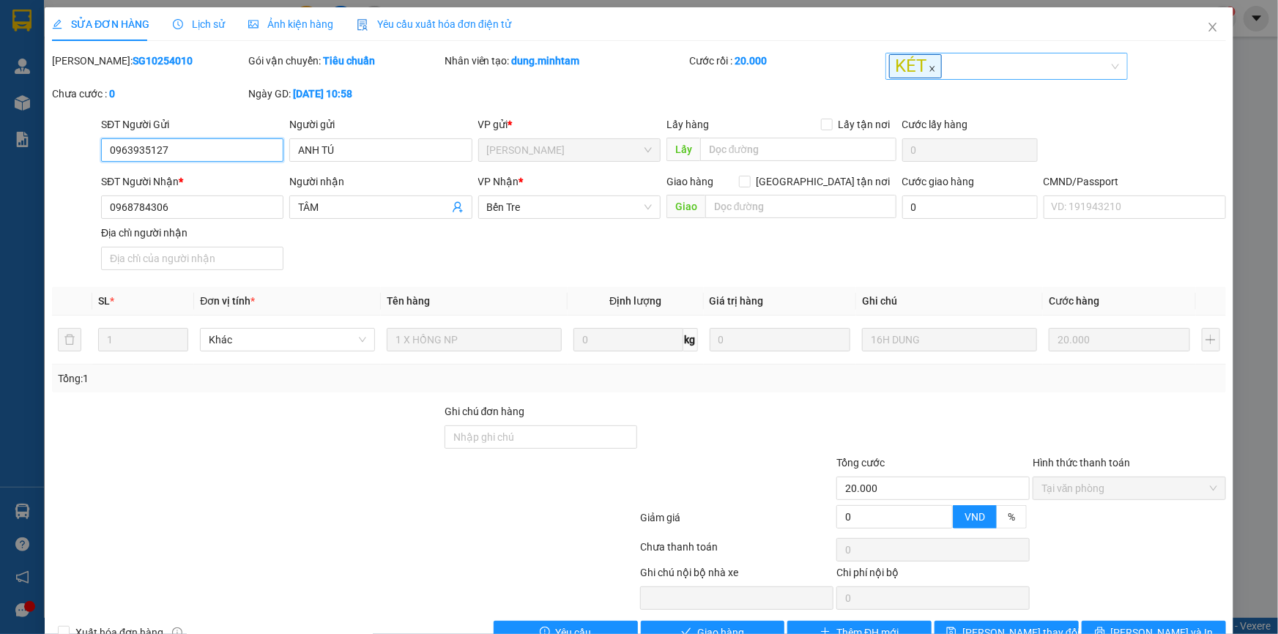
click at [929, 72] on icon "close" at bounding box center [932, 68] width 7 height 7
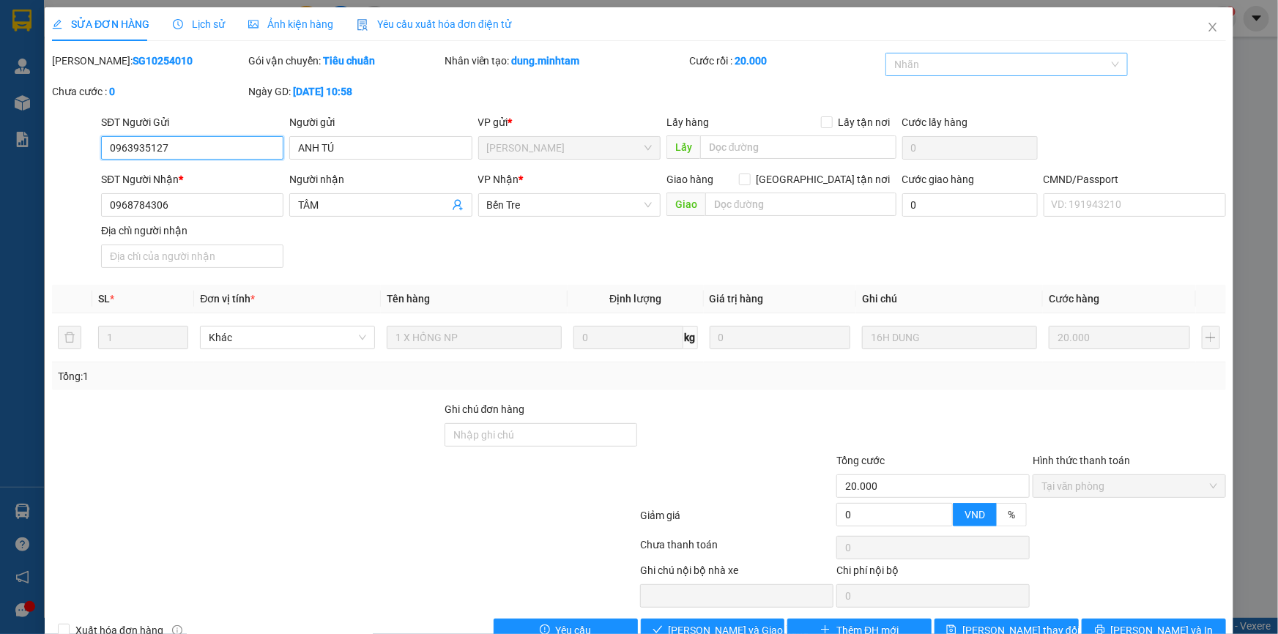
click at [922, 64] on div at bounding box center [999, 65] width 220 height 18
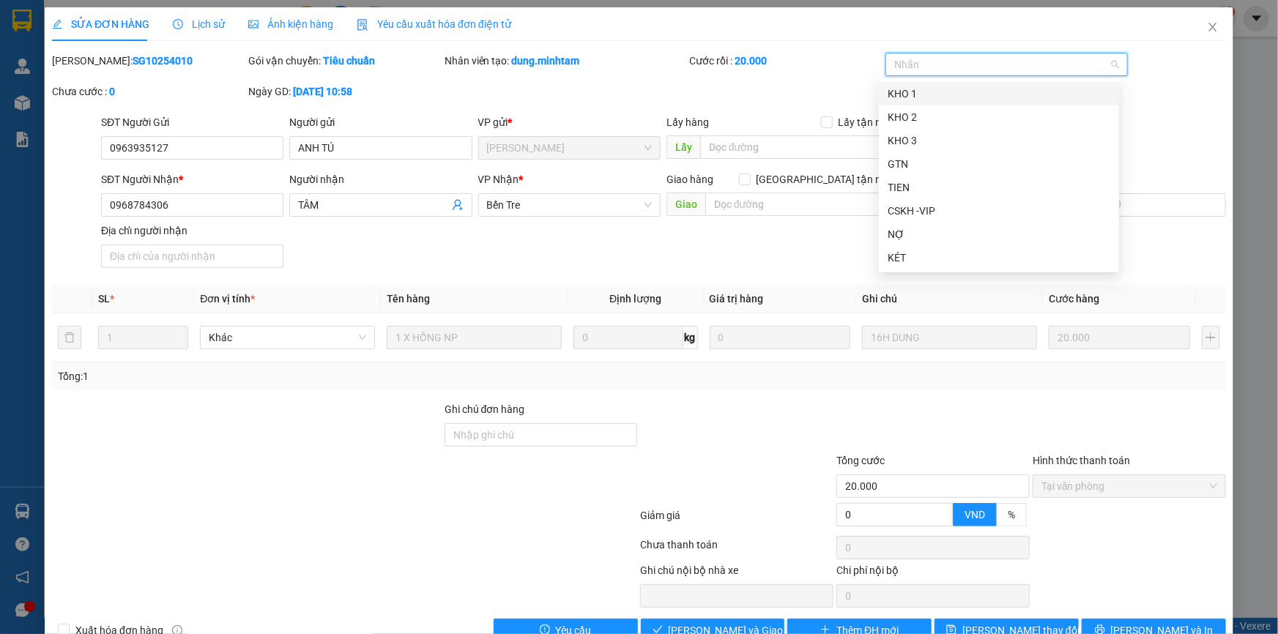
drag, startPoint x: 918, startPoint y: 95, endPoint x: 902, endPoint y: 92, distance: 16.5
click at [918, 94] on div "KHO 1" at bounding box center [999, 94] width 223 height 16
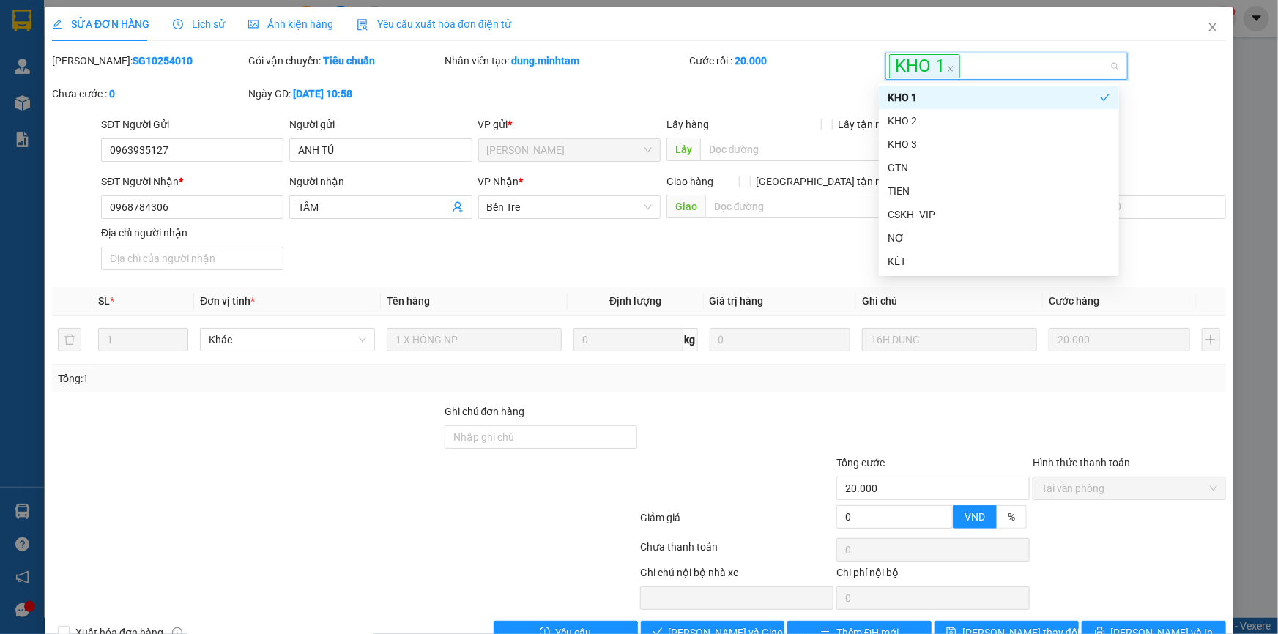
click at [805, 90] on div "Mã ĐH: SG10254010 Gói vận chuyển: Tiêu chuẩn Nhân viên tạo: dung.minhtam Cước r…" at bounding box center [639, 85] width 1177 height 64
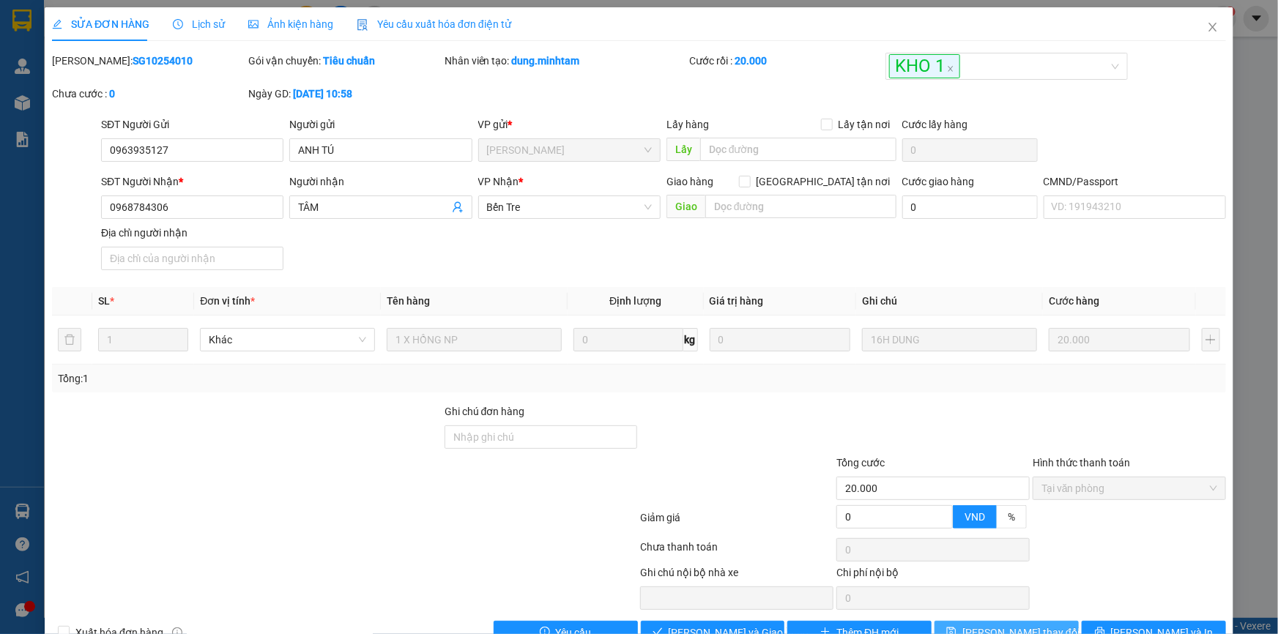
click at [997, 629] on span "[PERSON_NAME] thay đổi" at bounding box center [1020, 633] width 117 height 16
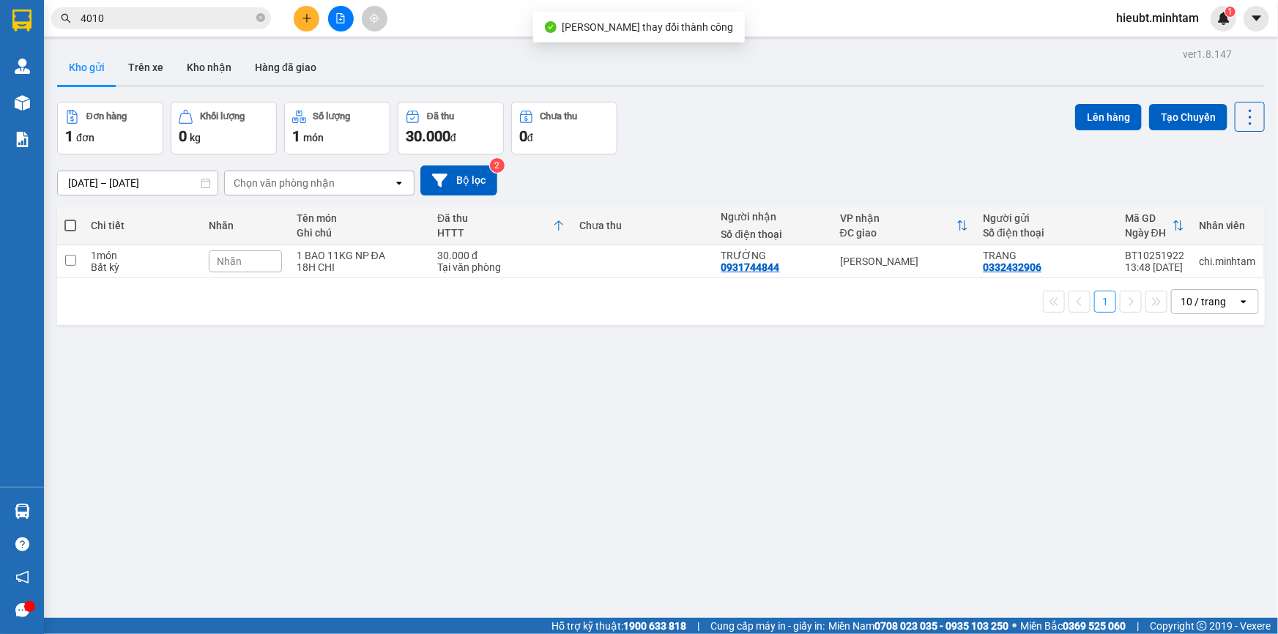
click at [129, 17] on input "4010" at bounding box center [167, 18] width 173 height 16
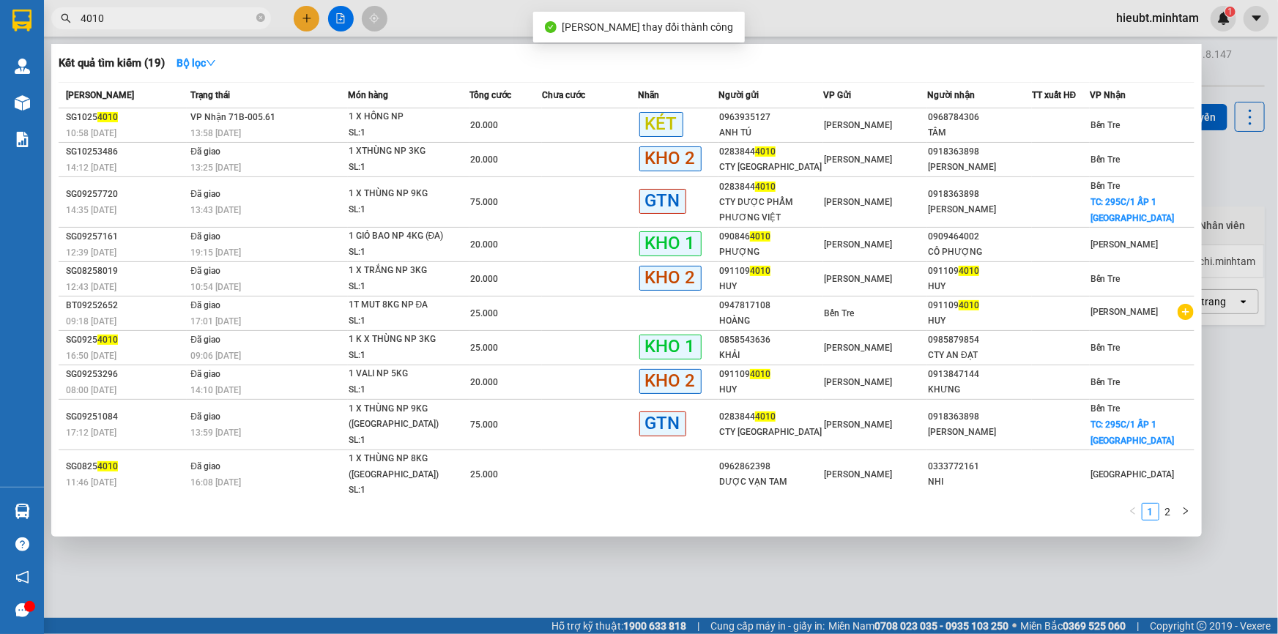
click at [129, 17] on input "4010" at bounding box center [167, 18] width 173 height 16
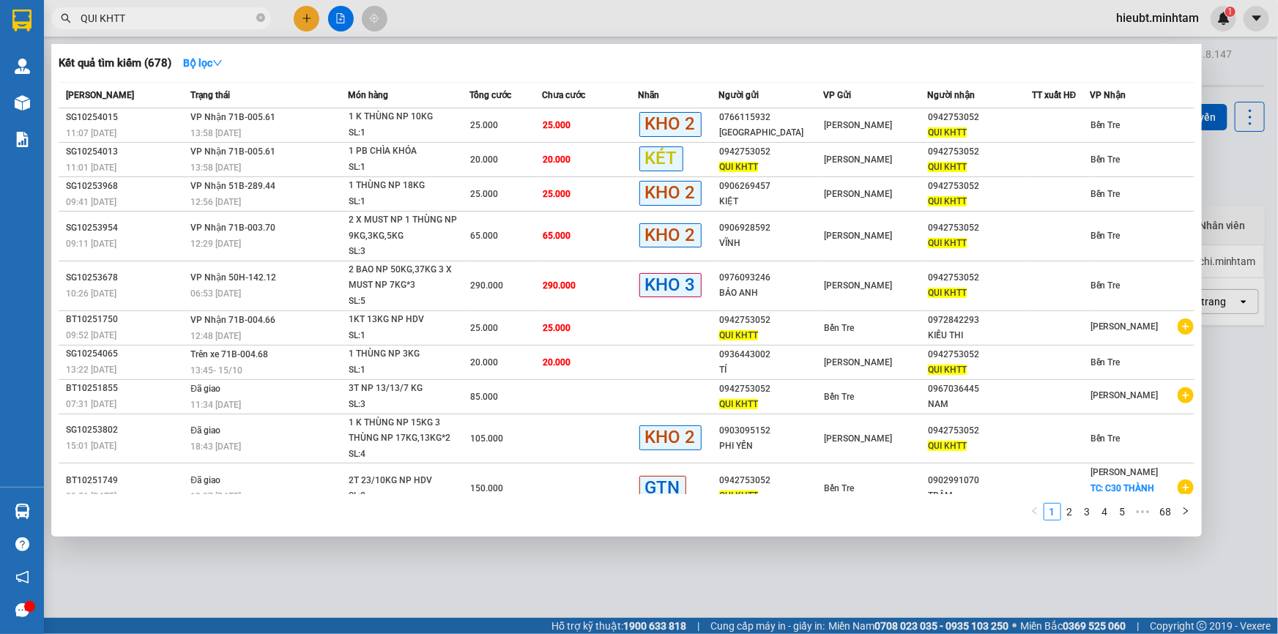
click at [313, 586] on div at bounding box center [639, 317] width 1278 height 634
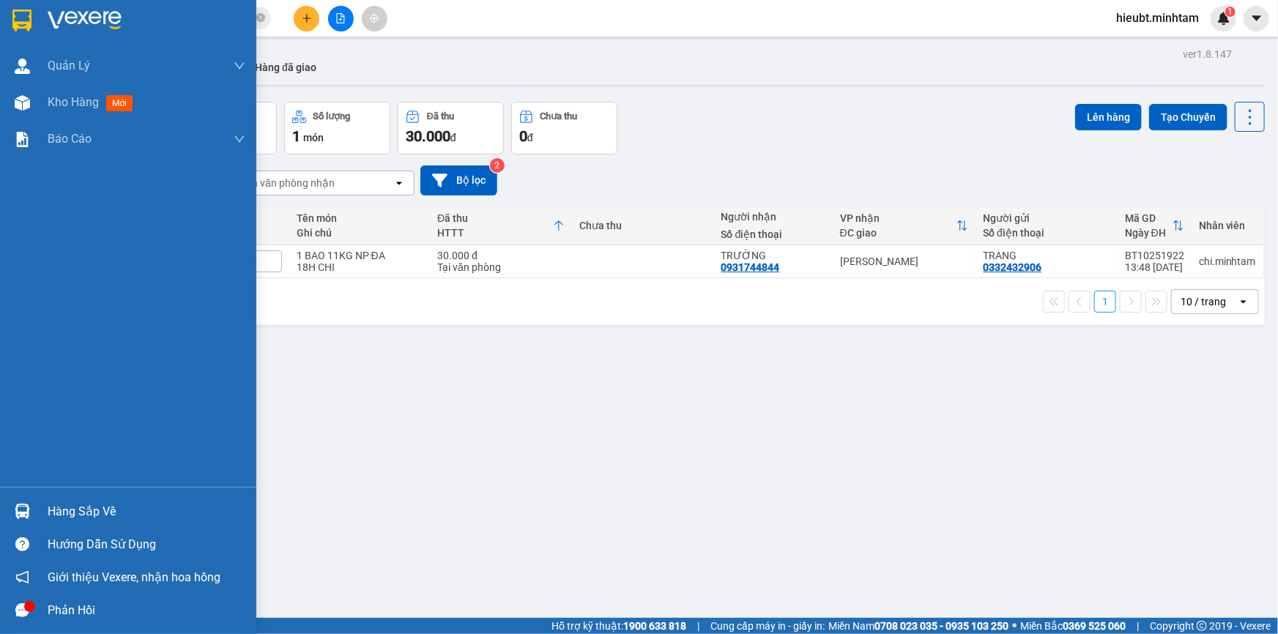
click at [27, 23] on img at bounding box center [21, 21] width 19 height 22
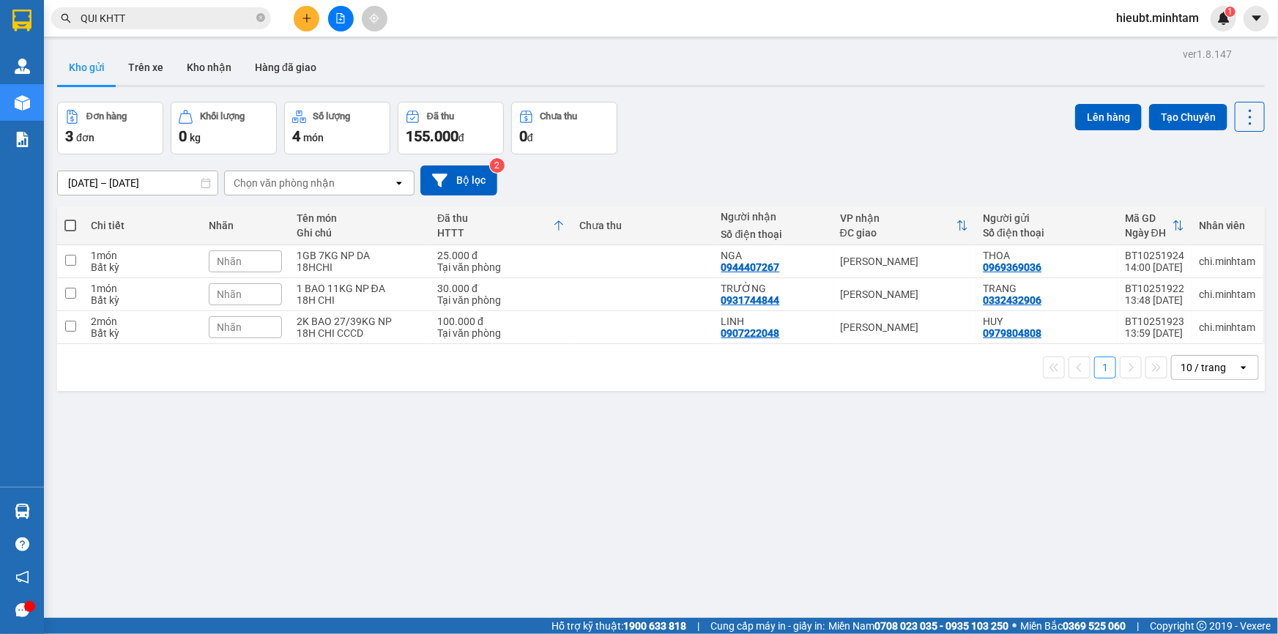
click at [191, 15] on input "QUI KHTT" at bounding box center [167, 18] width 173 height 16
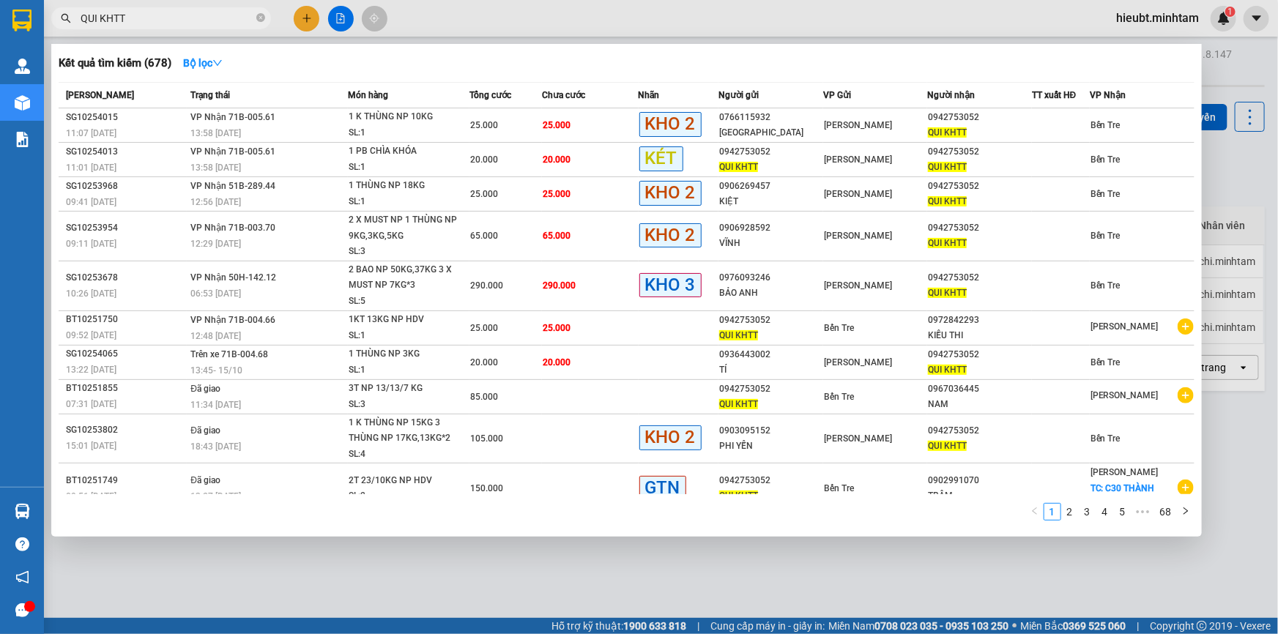
click at [191, 15] on input "QUI KHTT" at bounding box center [167, 18] width 173 height 16
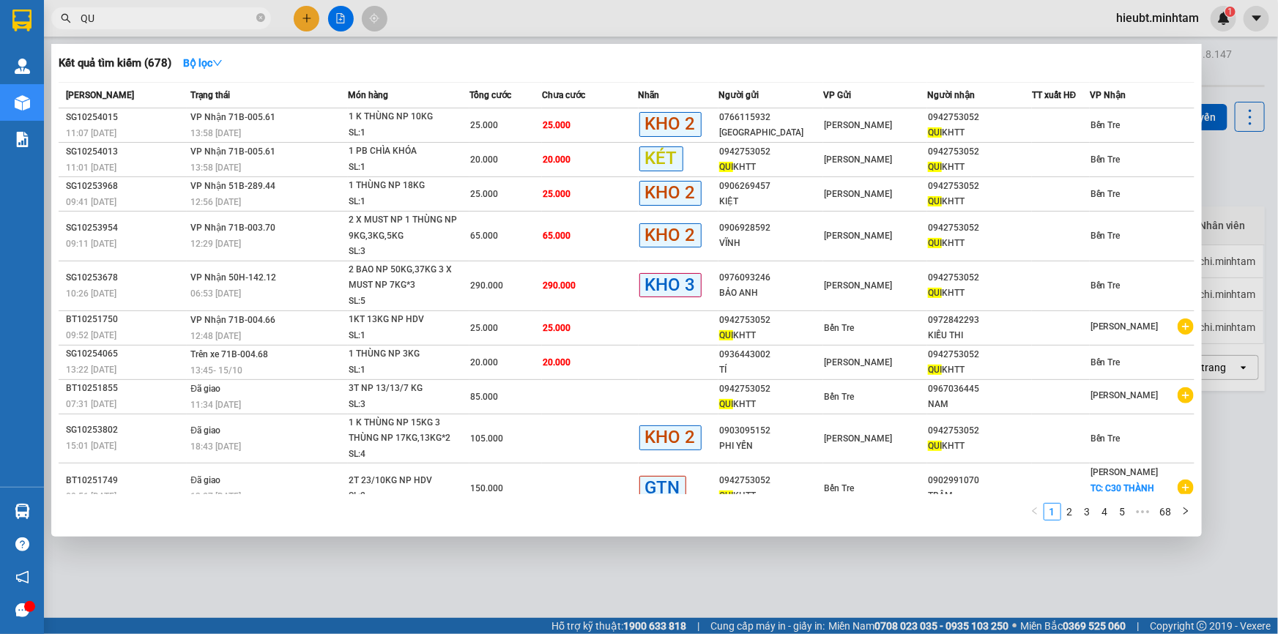
type input "Q"
type input "T"
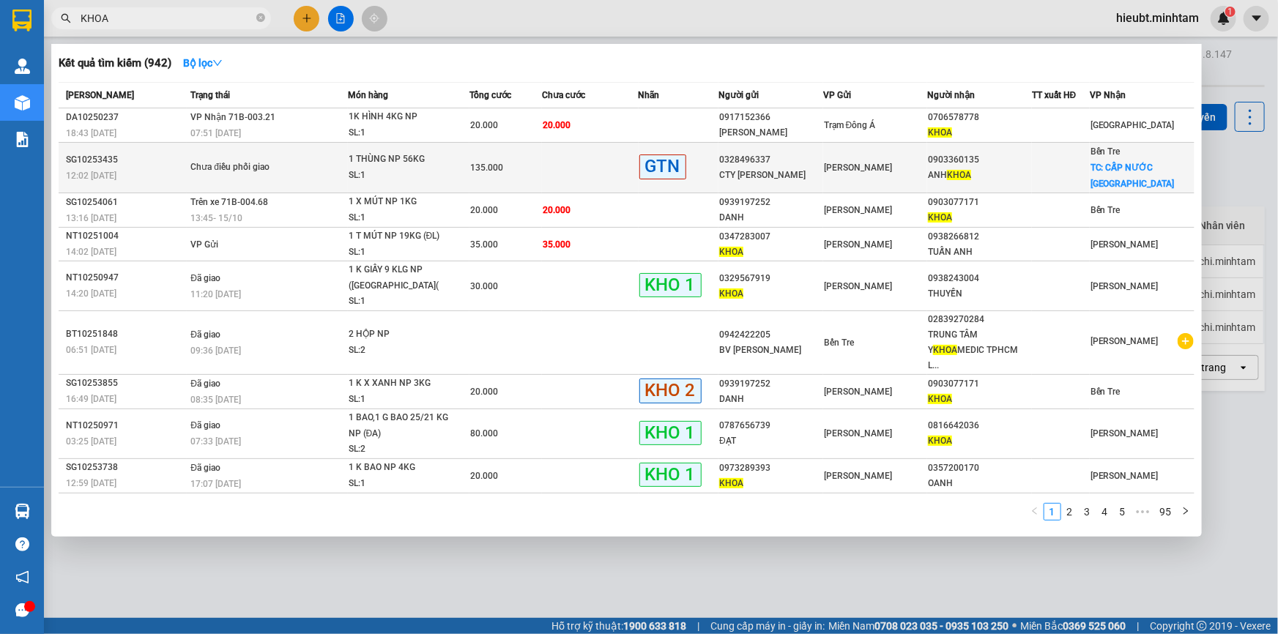
type input "KHOA"
click at [407, 162] on div "1 THÙNG NP 56KG" at bounding box center [404, 160] width 110 height 16
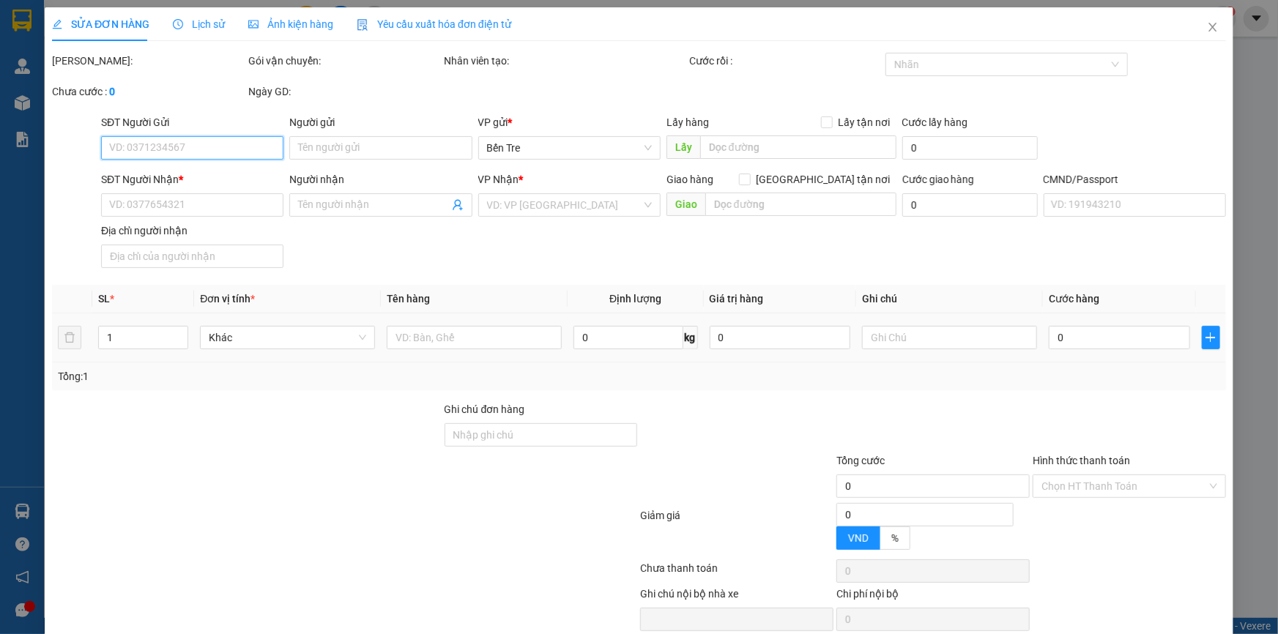
type input "0328496337"
type input "CTY SHIN YI"
type input "0903360135"
type input "ANH KHOA"
checkbox input "true"
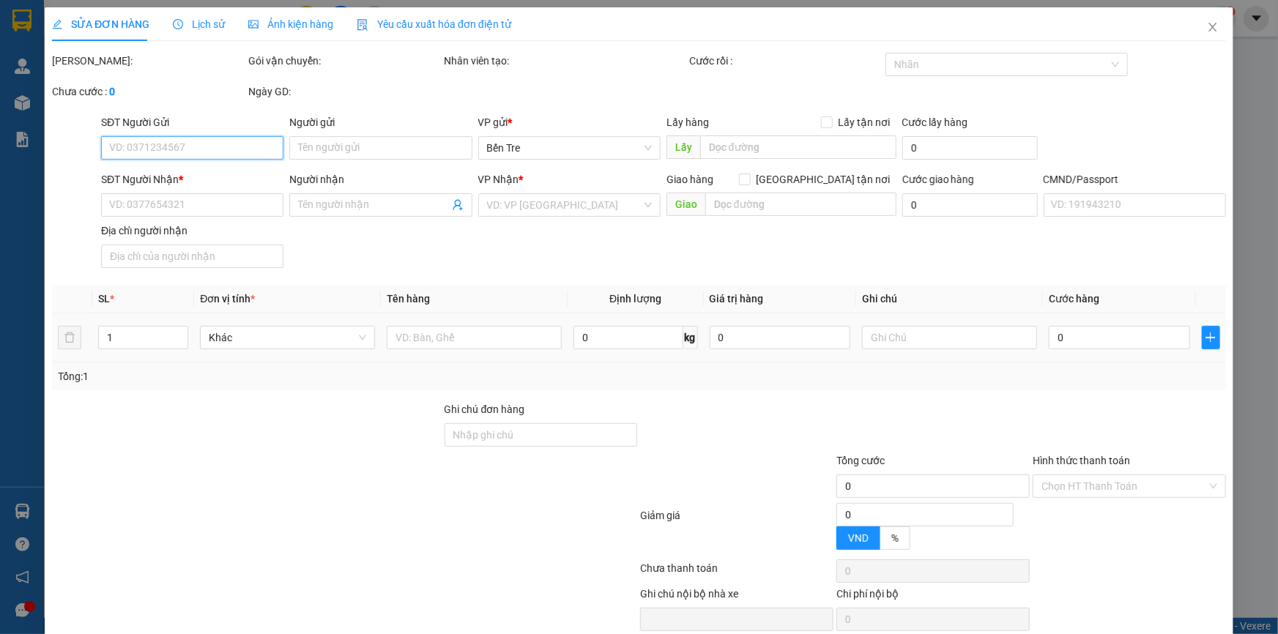
type input "CẤP NƯỚC SƠN ĐÔNG"
type input "135.000"
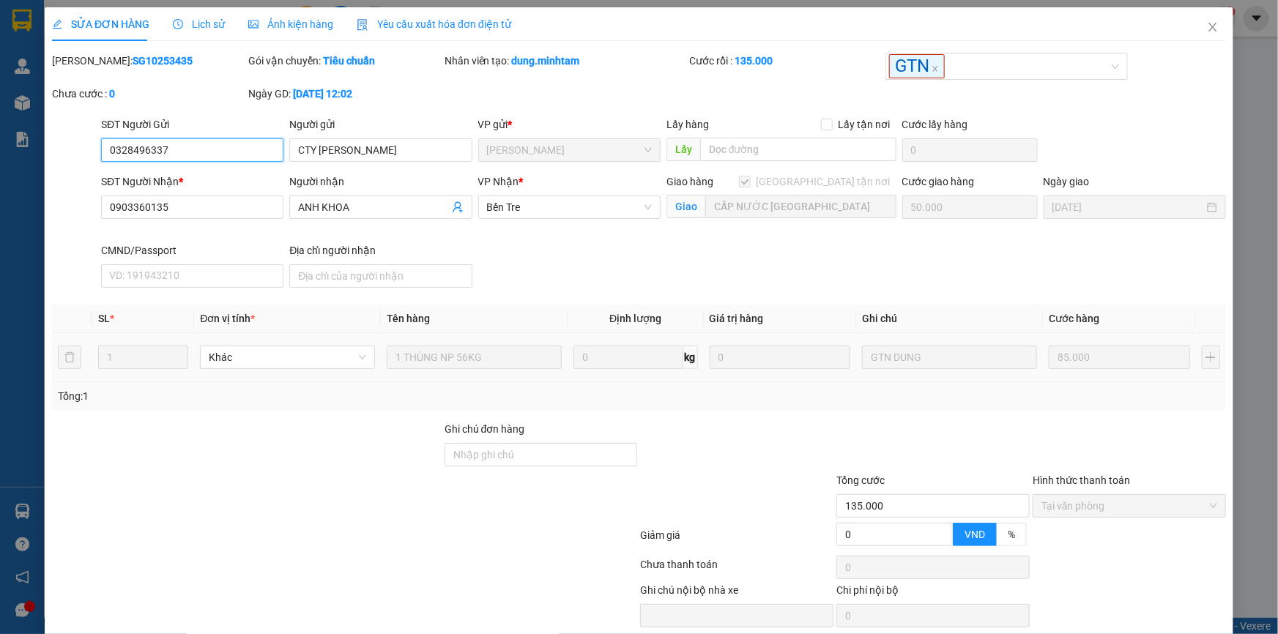
scroll to position [54, 0]
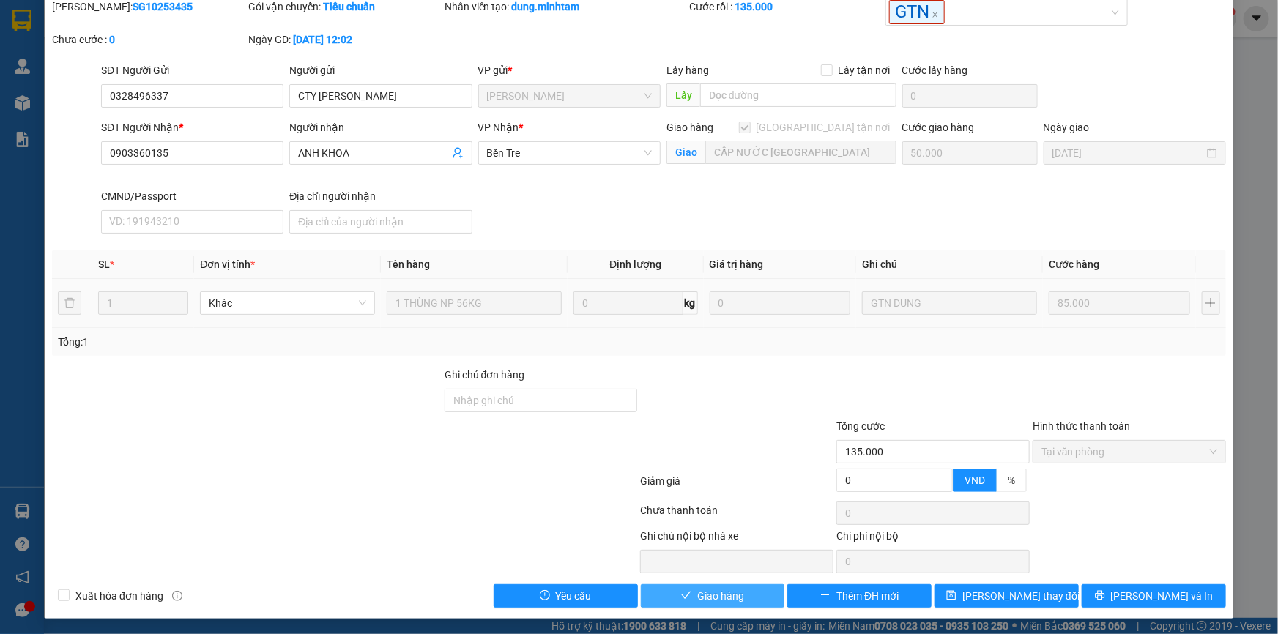
click at [724, 595] on span "Giao hàng" at bounding box center [720, 596] width 47 height 16
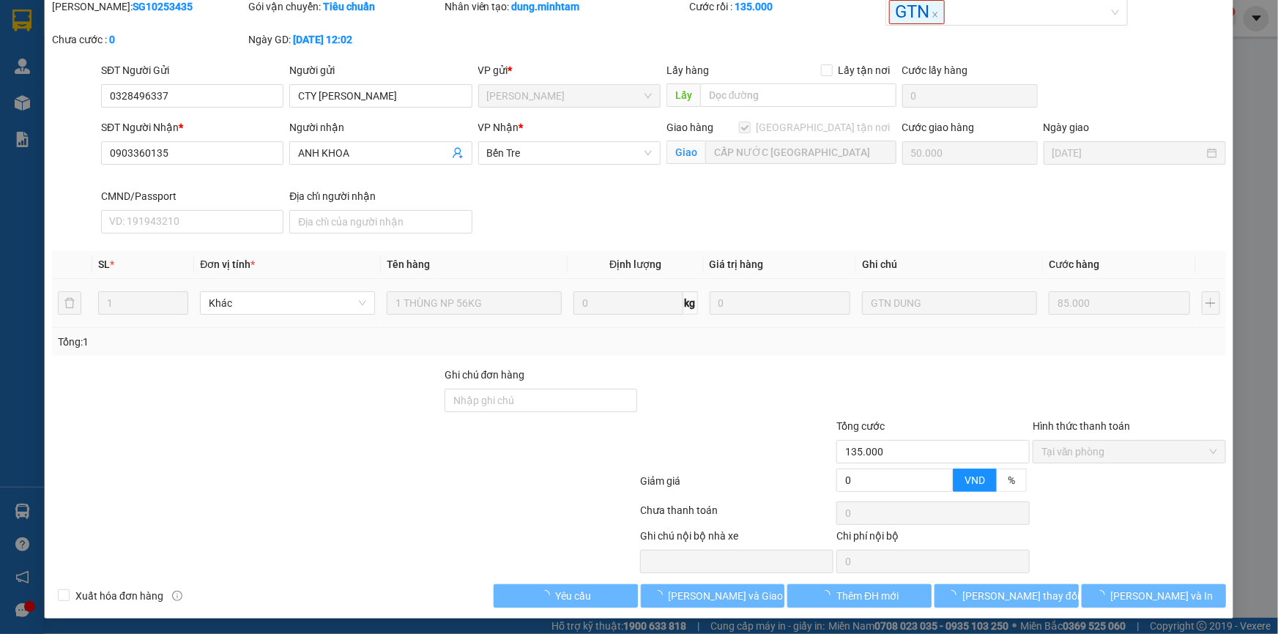
click at [864, 394] on div at bounding box center [933, 392] width 196 height 51
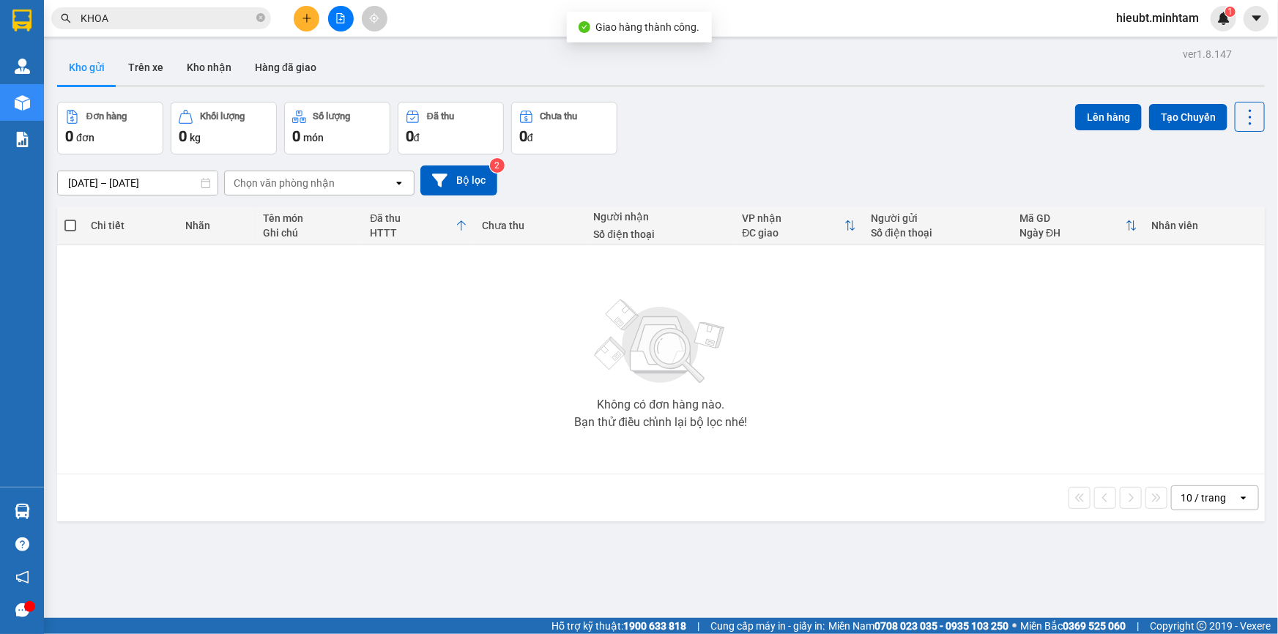
click at [222, 23] on input "KHOA" at bounding box center [167, 18] width 173 height 16
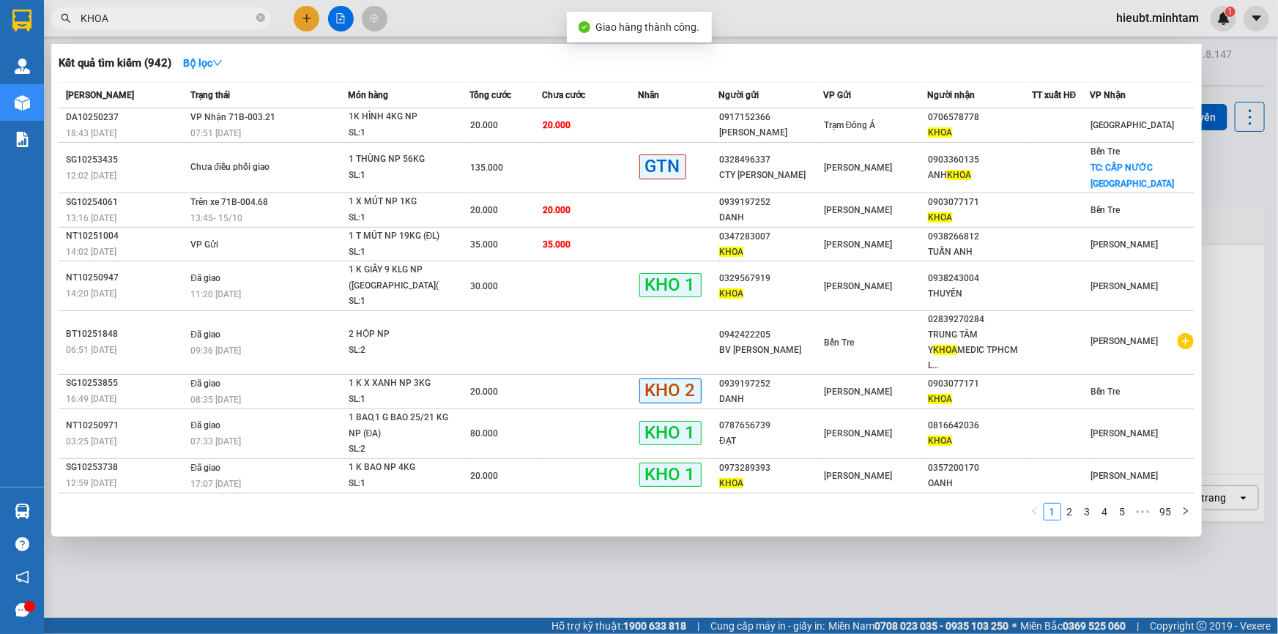
click at [222, 23] on input "KHOA" at bounding box center [167, 18] width 173 height 16
click at [222, 22] on input "KHOA" at bounding box center [167, 18] width 173 height 16
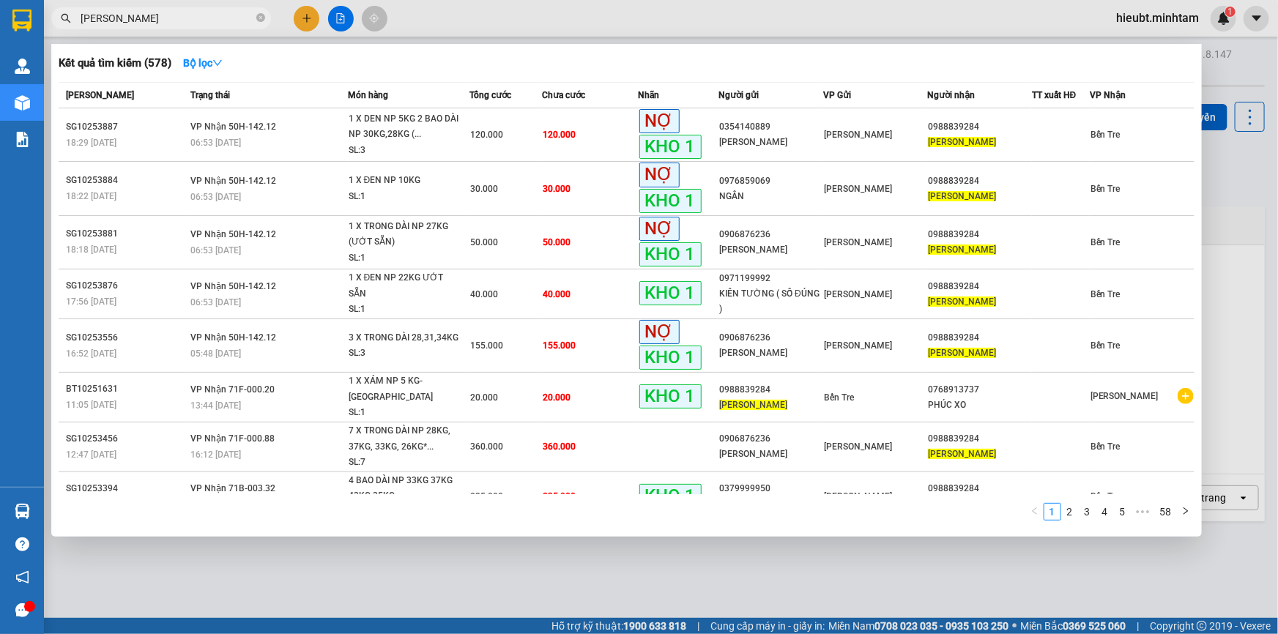
click at [144, 18] on input "MỸ LINH" at bounding box center [167, 18] width 173 height 16
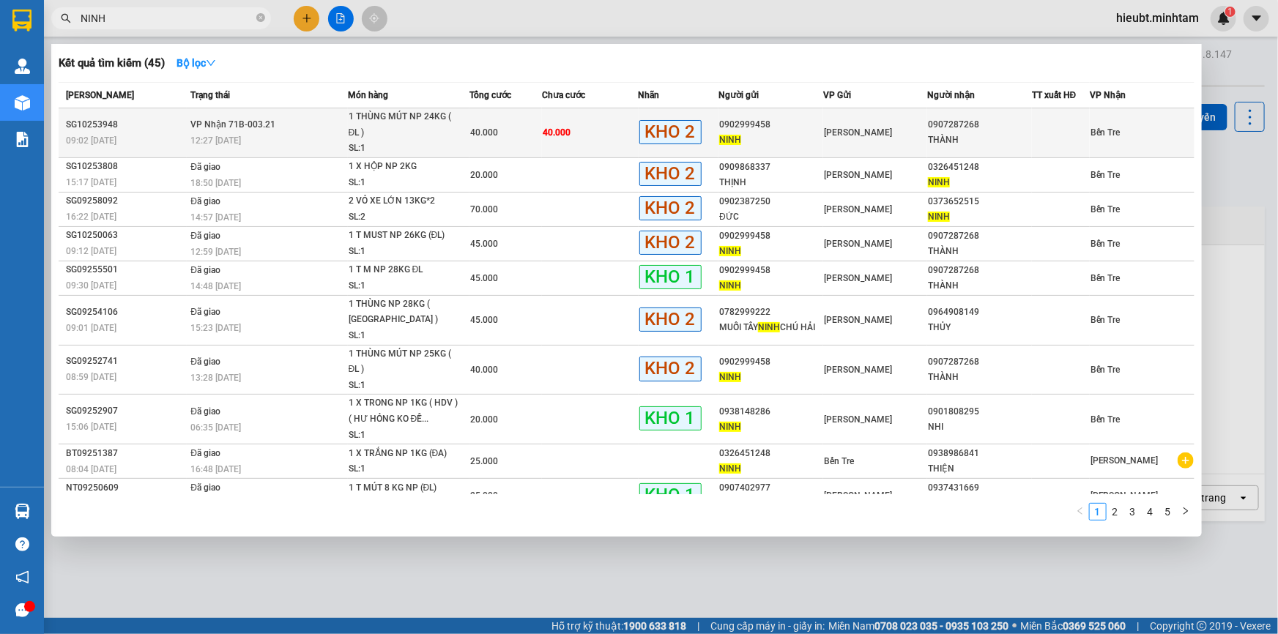
type input "NINH"
click at [311, 137] on div "12:27 - 15/10" at bounding box center [268, 141] width 156 height 16
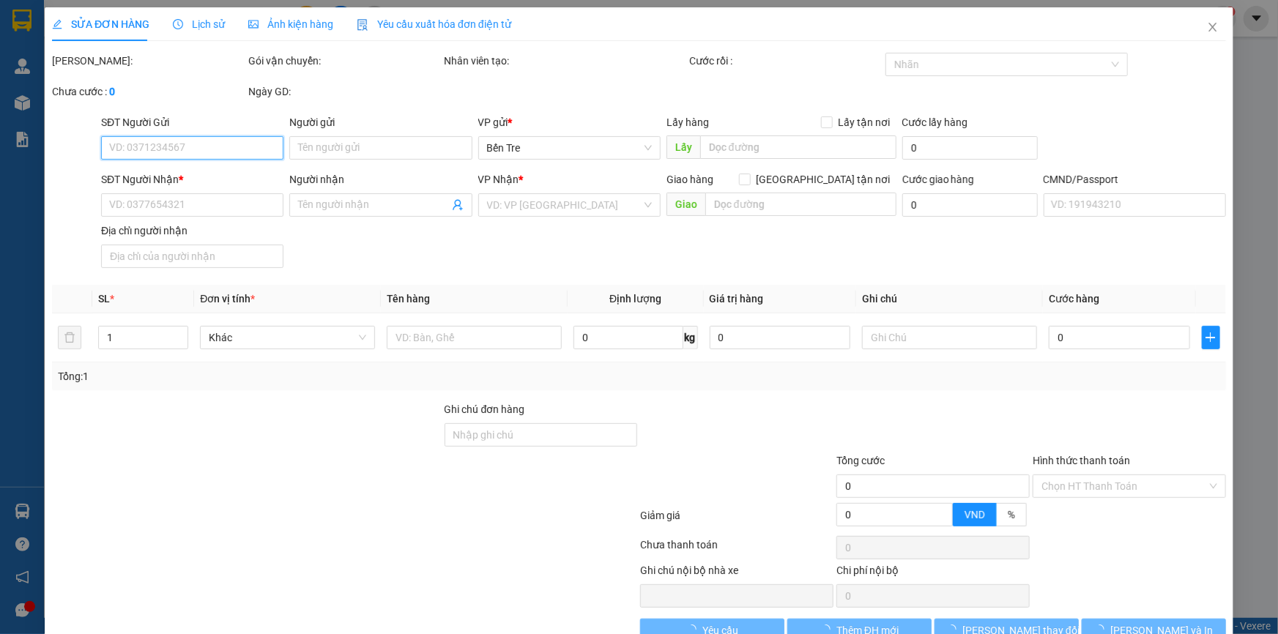
type input "0902999458"
type input "NINH"
type input "0907287268"
type input "THÀNH"
type input "40.000"
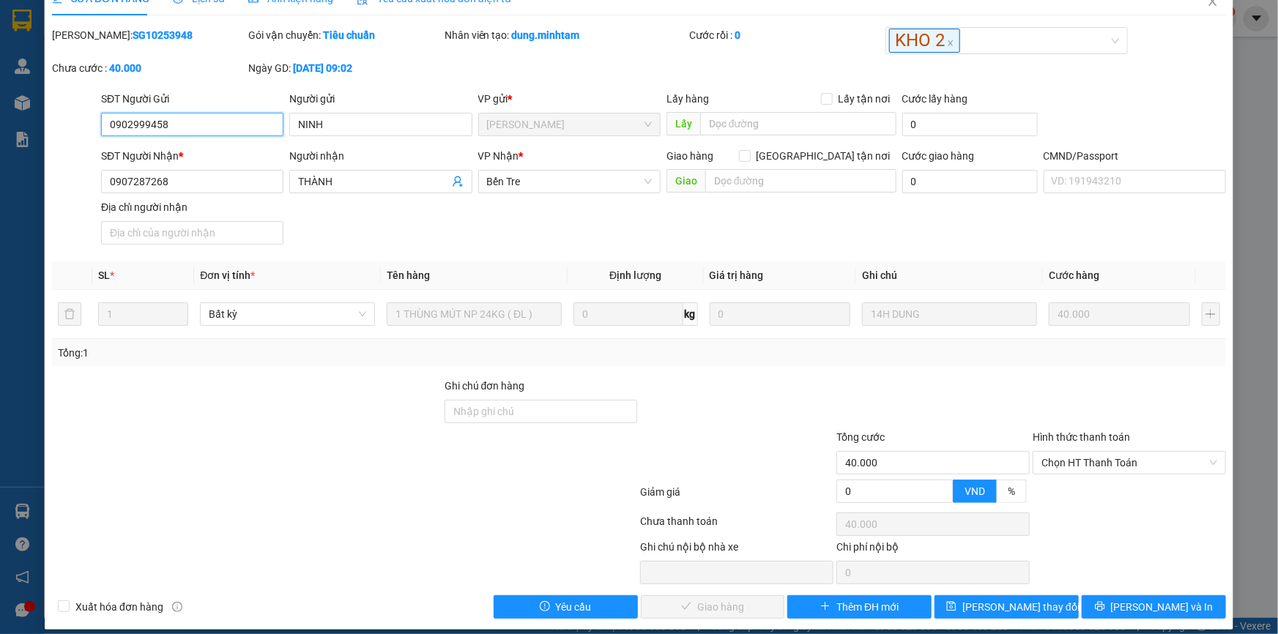
scroll to position [37, 0]
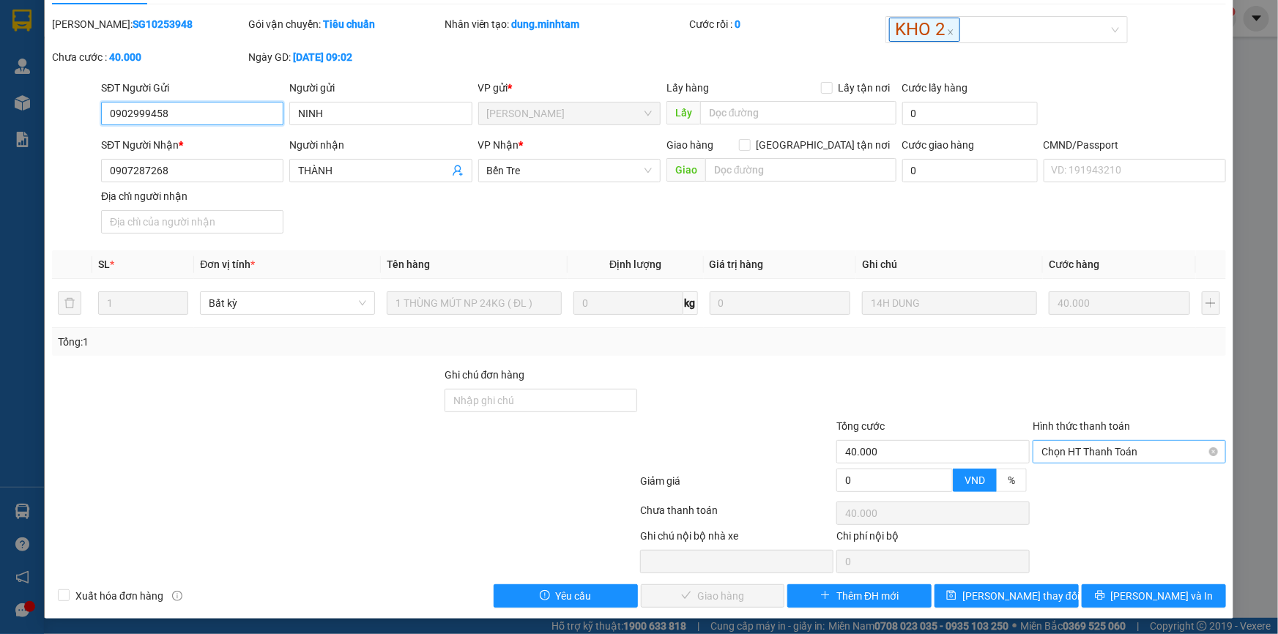
click at [1073, 456] on span "Chọn HT Thanh Toán" at bounding box center [1129, 452] width 176 height 22
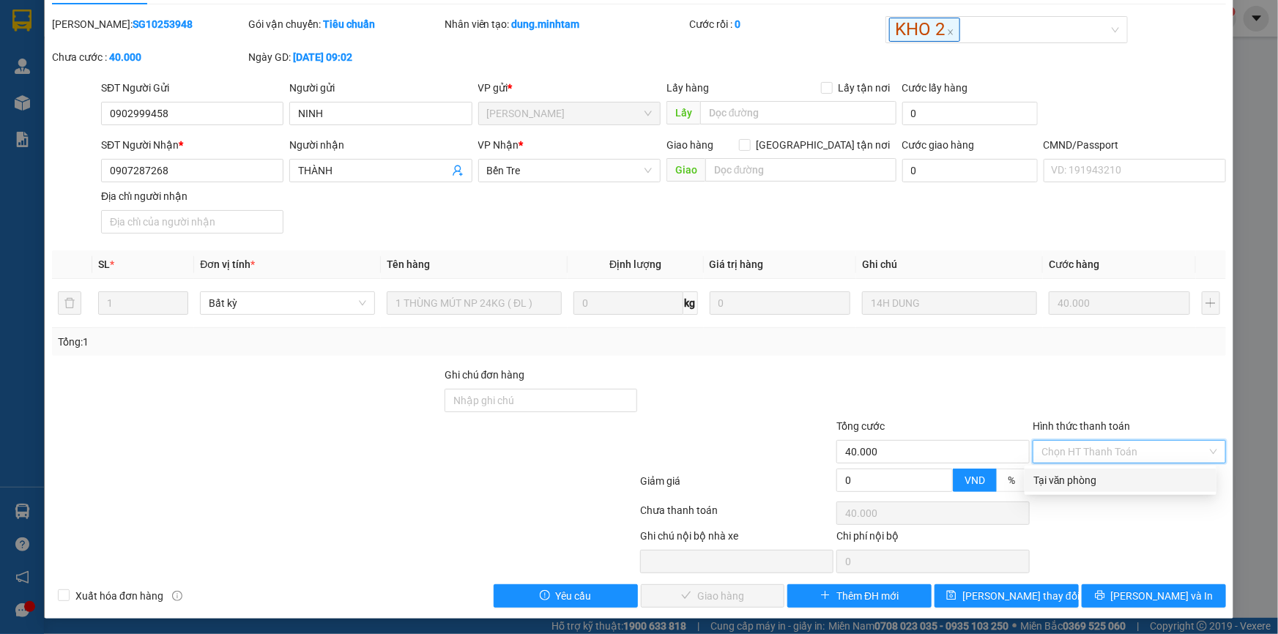
click at [1077, 480] on div "Tại văn phòng" at bounding box center [1120, 480] width 174 height 16
type input "0"
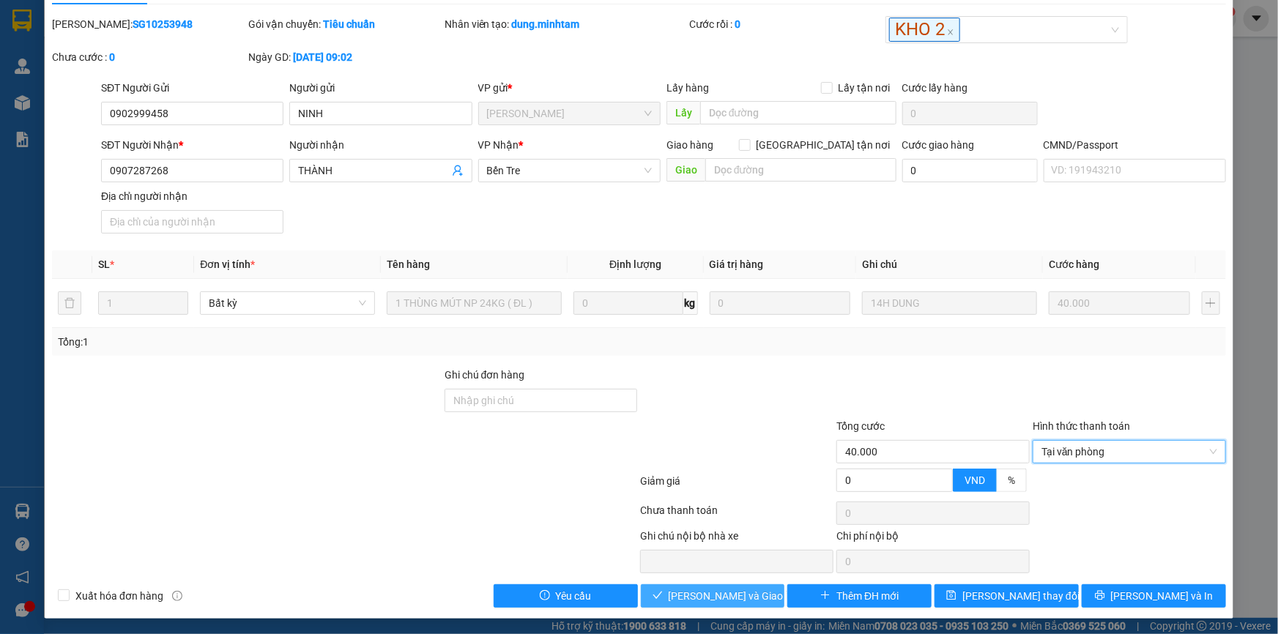
click at [732, 593] on span "[PERSON_NAME] và Giao hàng" at bounding box center [739, 596] width 141 height 16
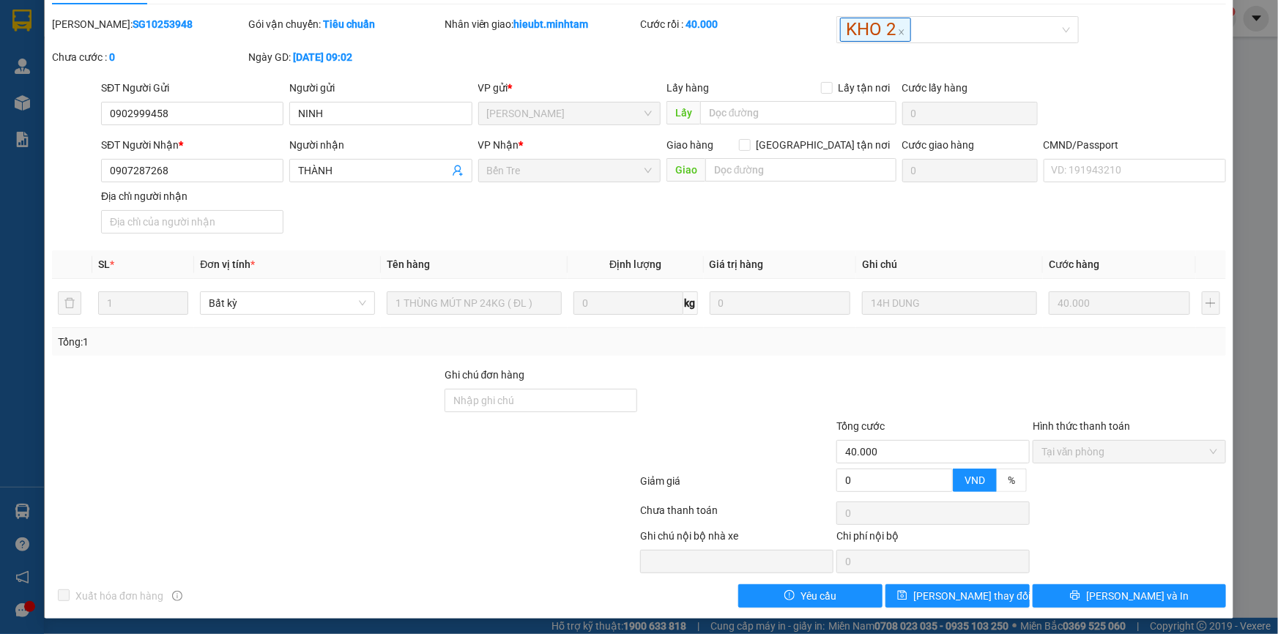
click at [234, 42] on div "Mã ĐH: SG10253948" at bounding box center [149, 32] width 196 height 33
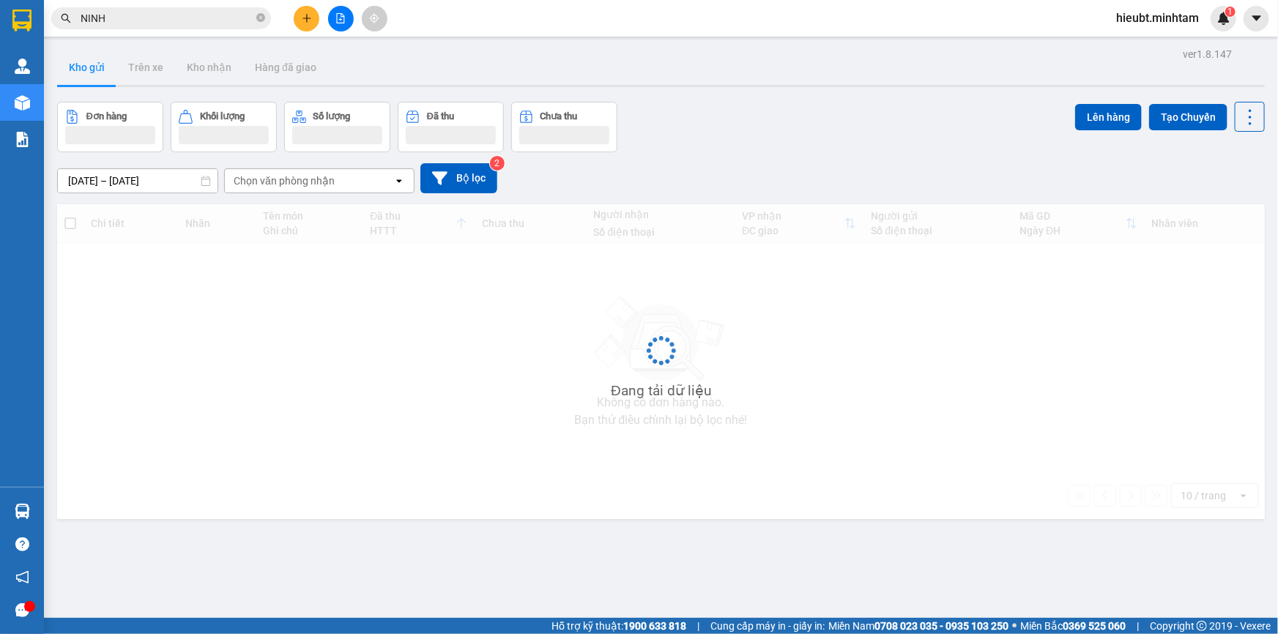
click at [177, 25] on input "NINH" at bounding box center [167, 18] width 173 height 16
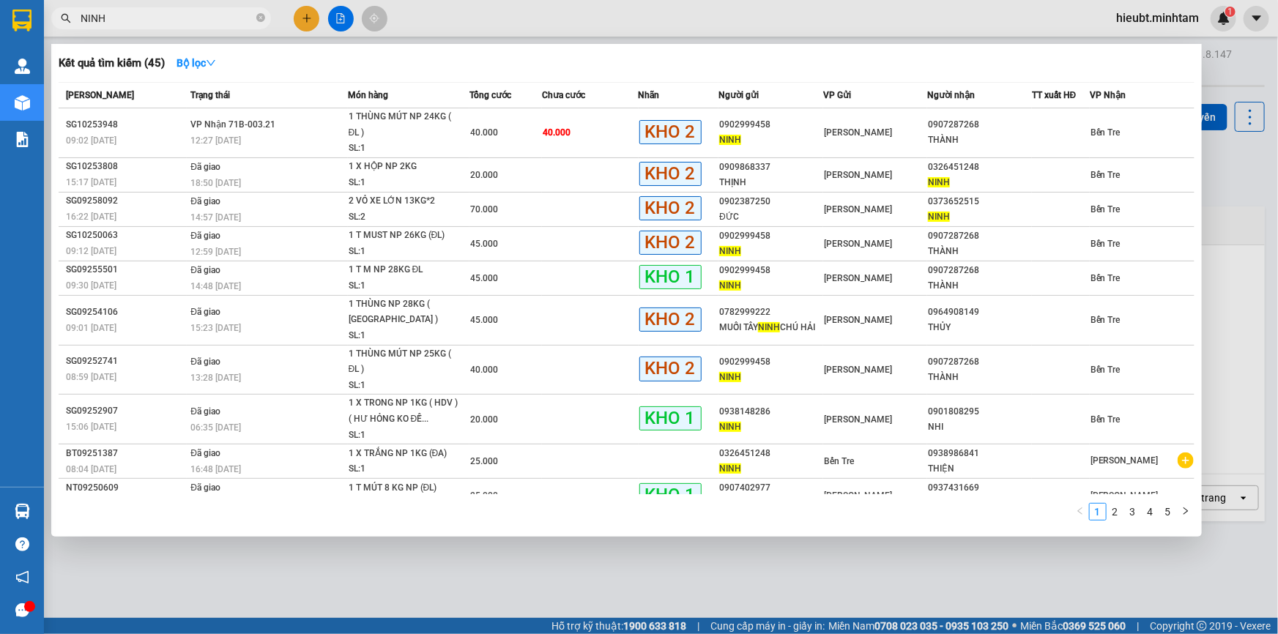
click at [177, 25] on input "NINH" at bounding box center [167, 18] width 173 height 16
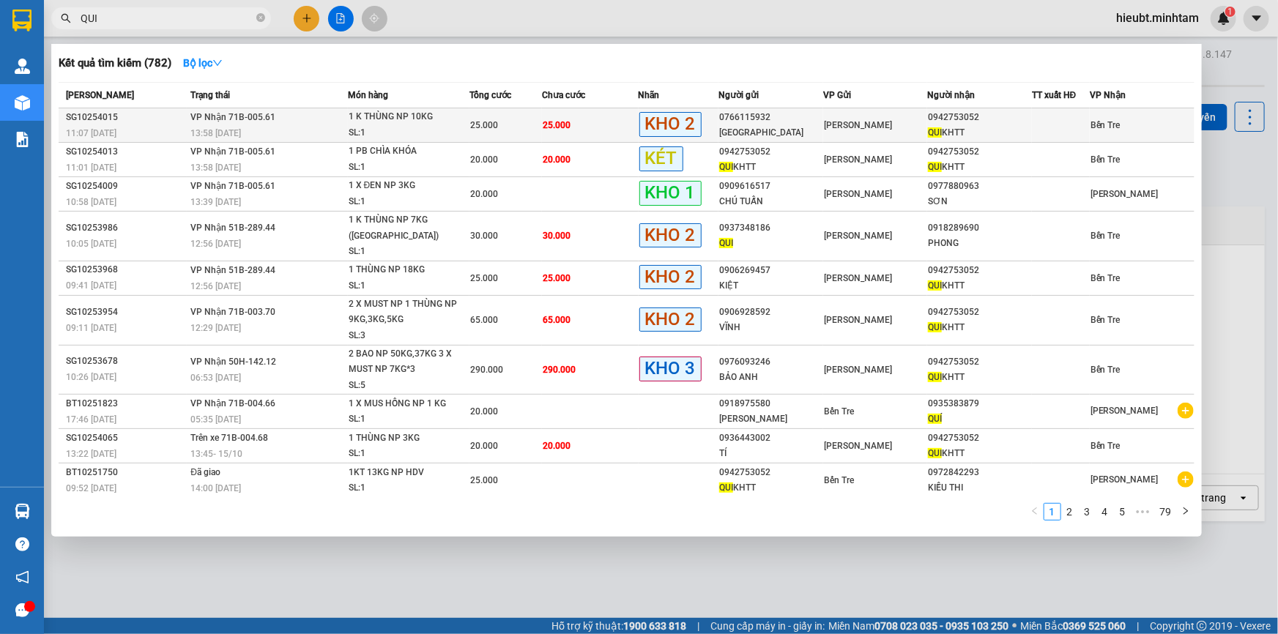
type input "QUI"
click at [528, 127] on div "25.000" at bounding box center [505, 125] width 71 height 16
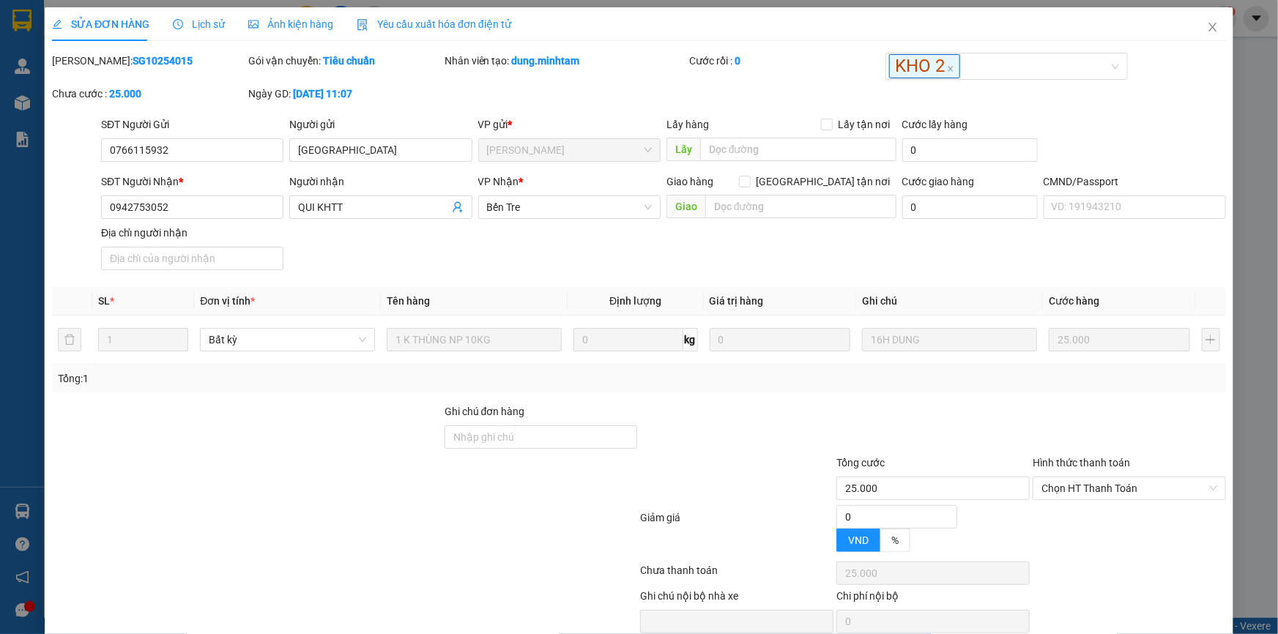
type input "0766115932"
type input "NHẬT ANH"
type input "0942753052"
type input "QUI KHTT"
type input "25.000"
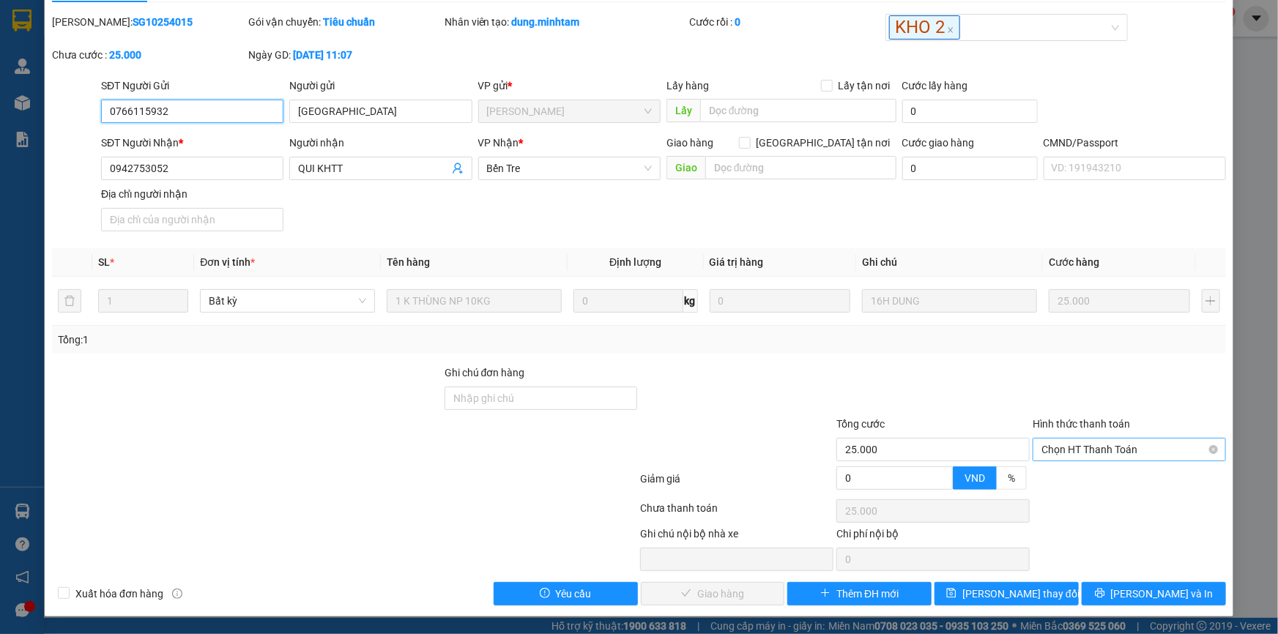
scroll to position [37, 0]
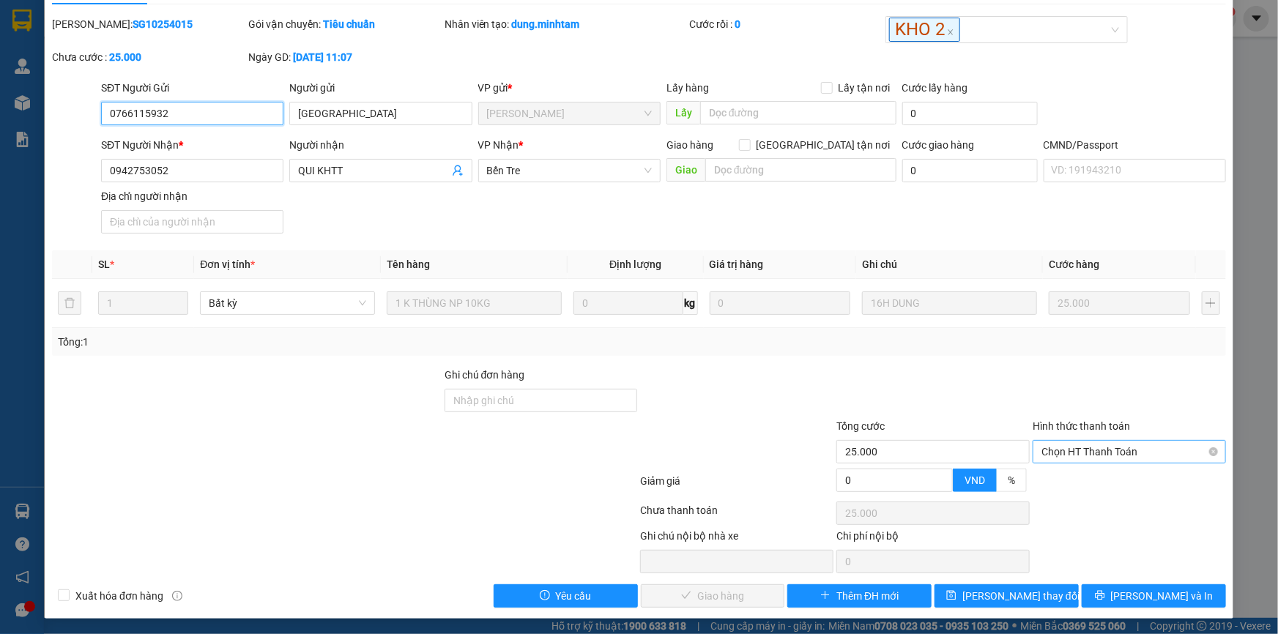
click at [1131, 441] on span "Chọn HT Thanh Toán" at bounding box center [1129, 452] width 176 height 22
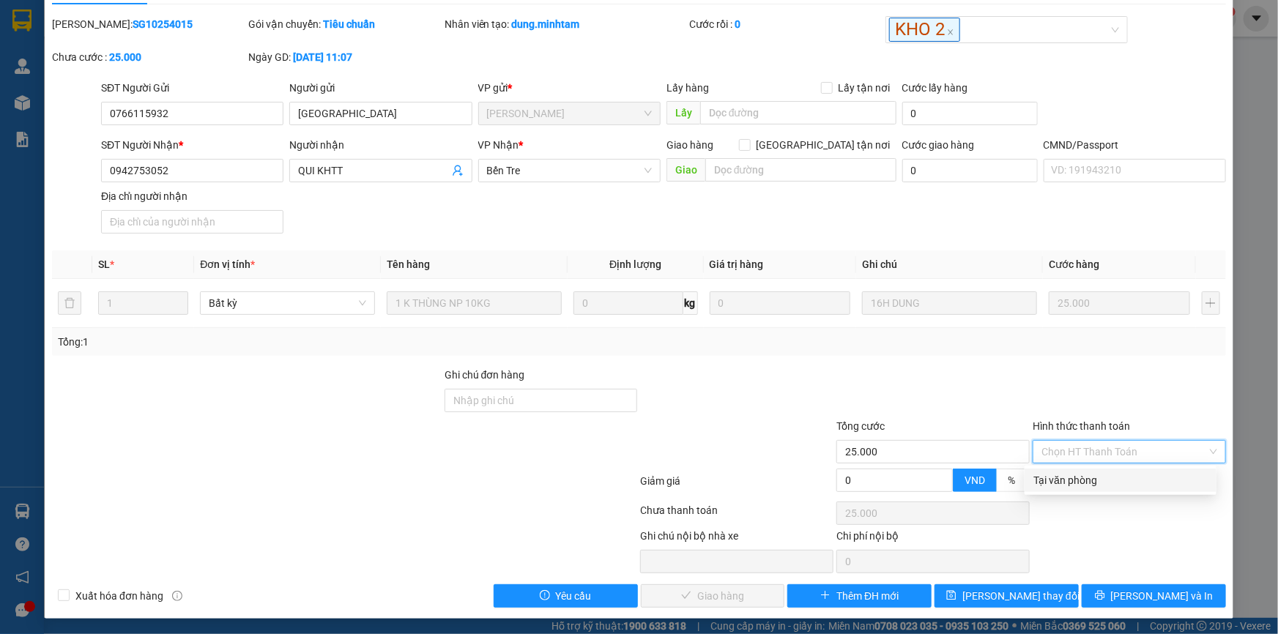
click at [1129, 485] on div "Tại văn phòng" at bounding box center [1120, 480] width 174 height 16
type input "0"
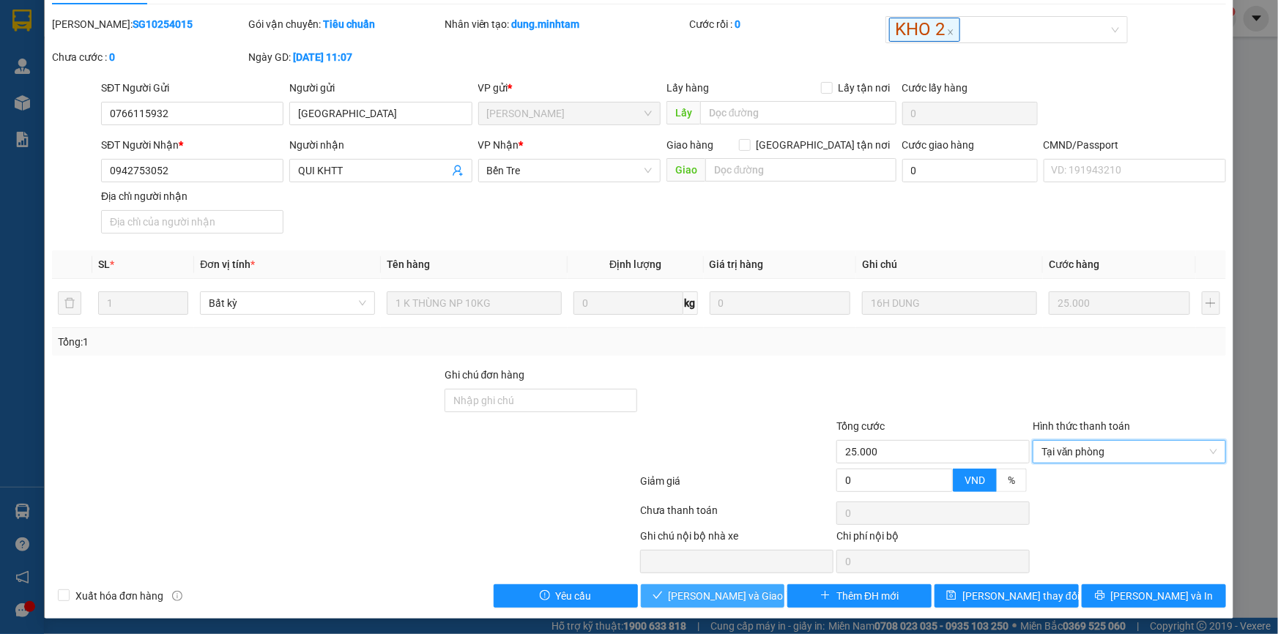
click at [743, 594] on span "[PERSON_NAME] và Giao hàng" at bounding box center [739, 596] width 141 height 16
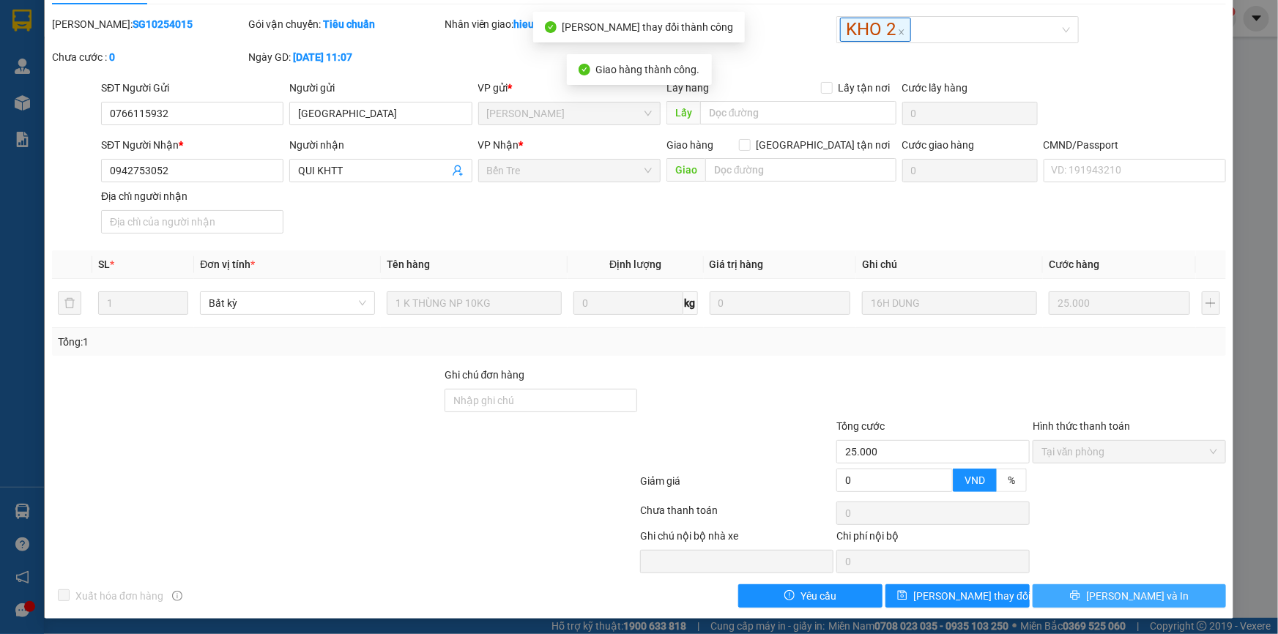
click at [1121, 595] on span "[PERSON_NAME] và In" at bounding box center [1137, 596] width 103 height 16
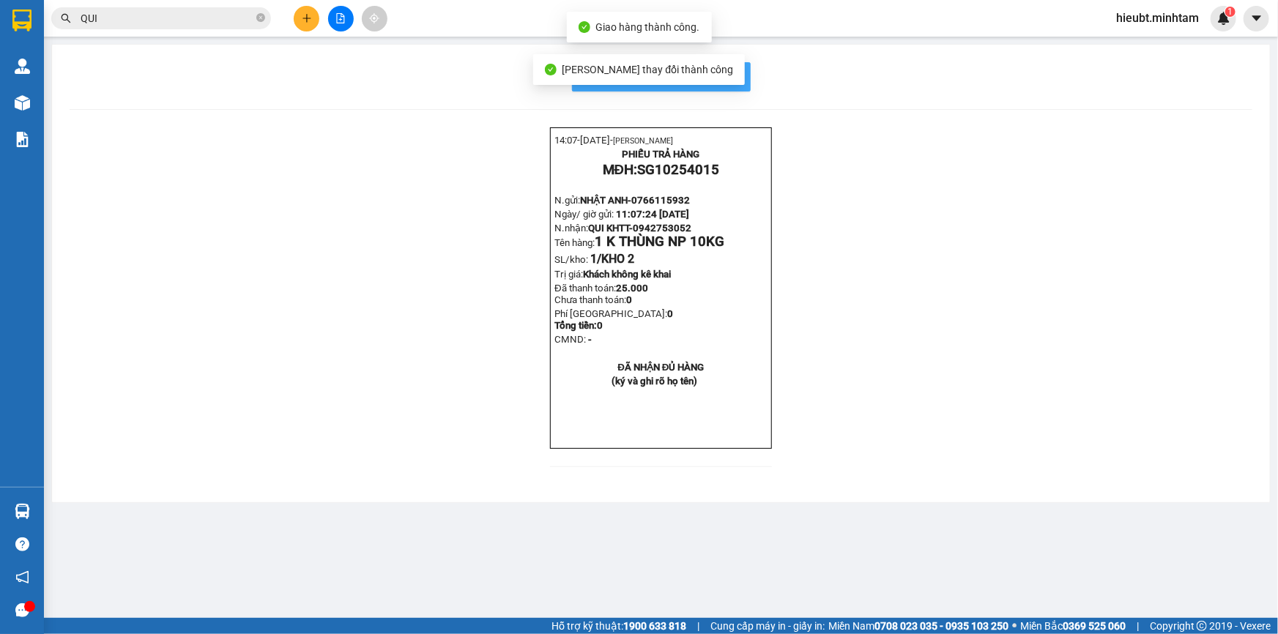
click at [722, 70] on span "In mẫu biên lai tự cấu hình" at bounding box center [670, 76] width 138 height 18
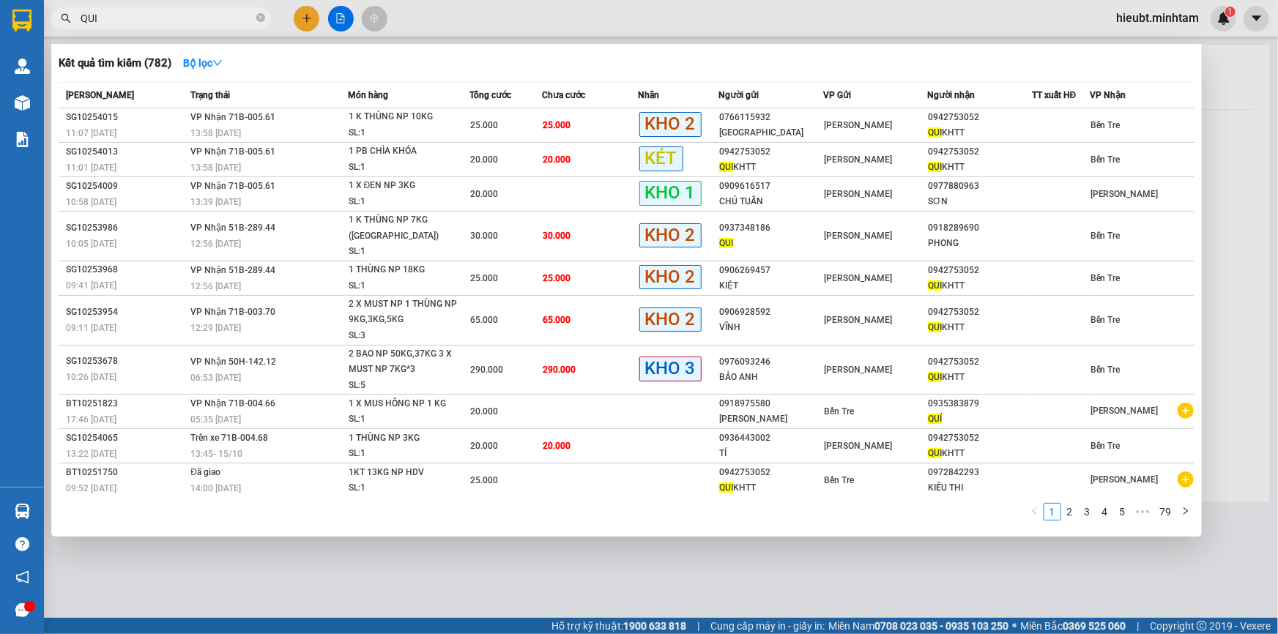
click at [182, 18] on input "QUI" at bounding box center [167, 18] width 173 height 16
click at [576, 135] on td "25.000" at bounding box center [590, 125] width 97 height 34
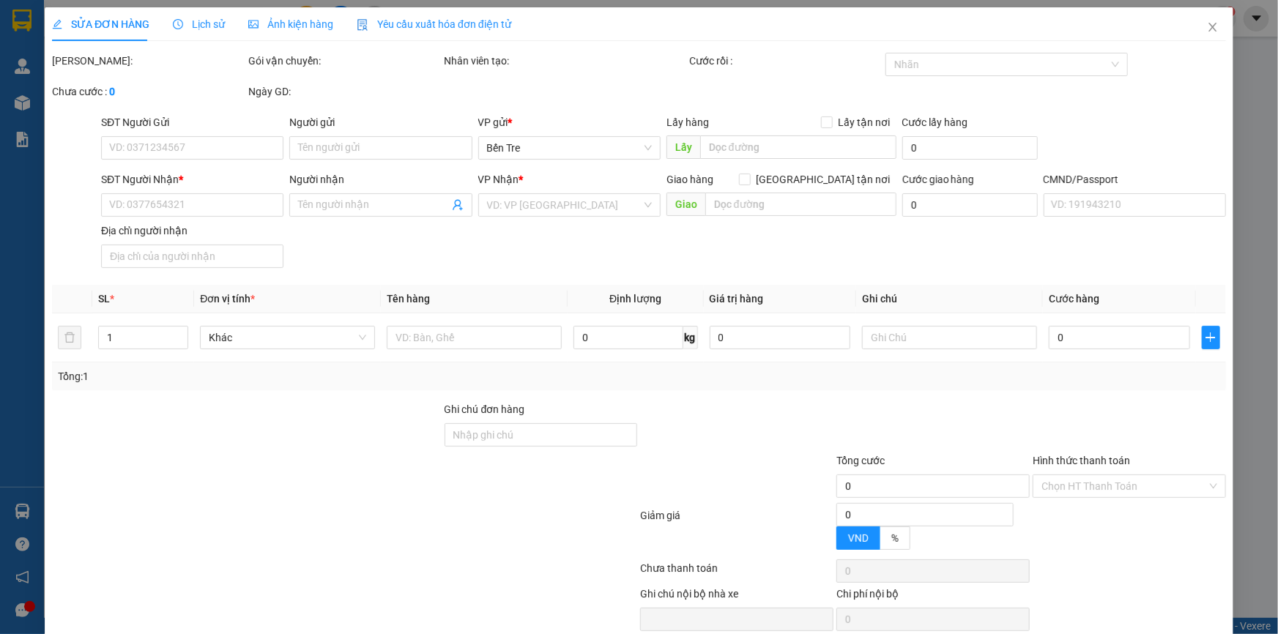
type input "0766115932"
type input "NHẬT ANH"
type input "0942753052"
type input "QUI KHTT"
type input "25.000"
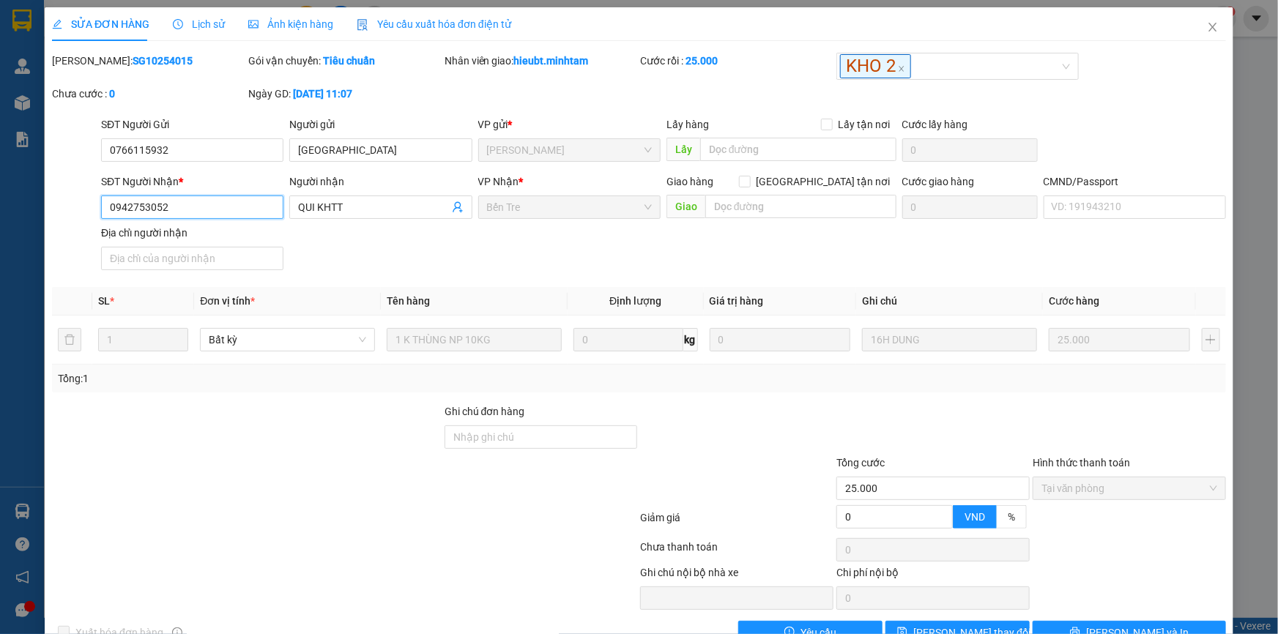
click at [159, 204] on input "0942753052" at bounding box center [192, 207] width 182 height 23
click at [159, 203] on input "0942753052" at bounding box center [192, 207] width 182 height 23
click at [182, 68] on div "Mã ĐH: SG10254015" at bounding box center [148, 61] width 193 height 16
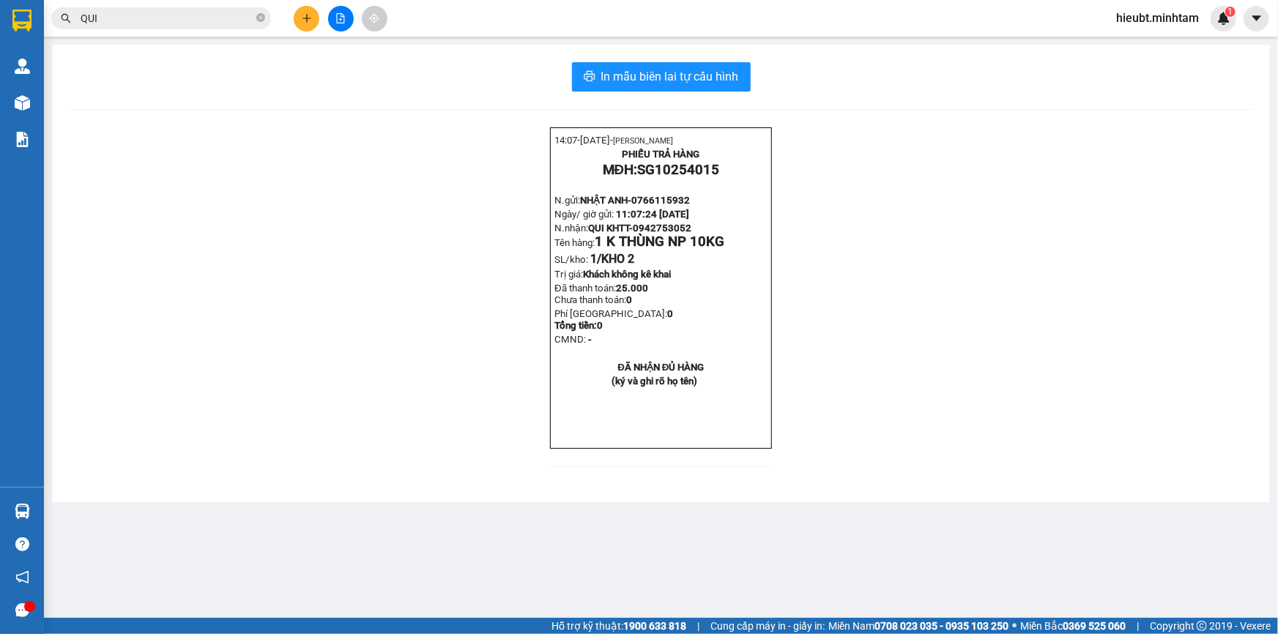
click at [150, 25] on input "QUI" at bounding box center [167, 18] width 173 height 16
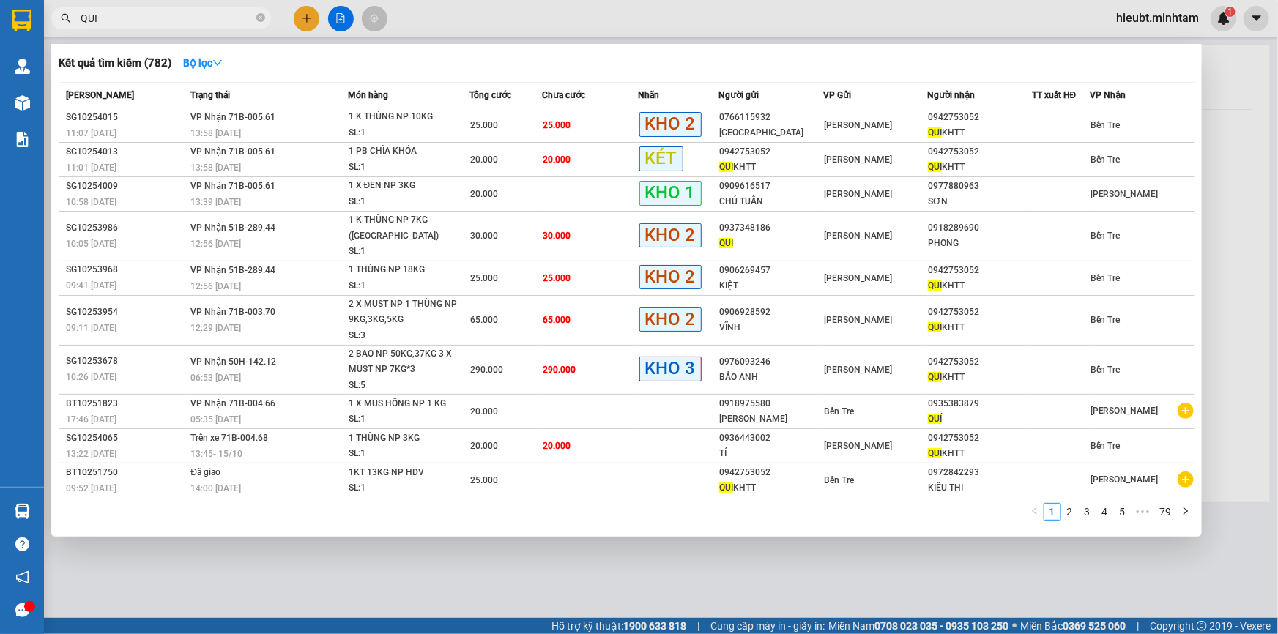
click at [150, 25] on input "QUI" at bounding box center [167, 18] width 173 height 16
paste input "0942753052"
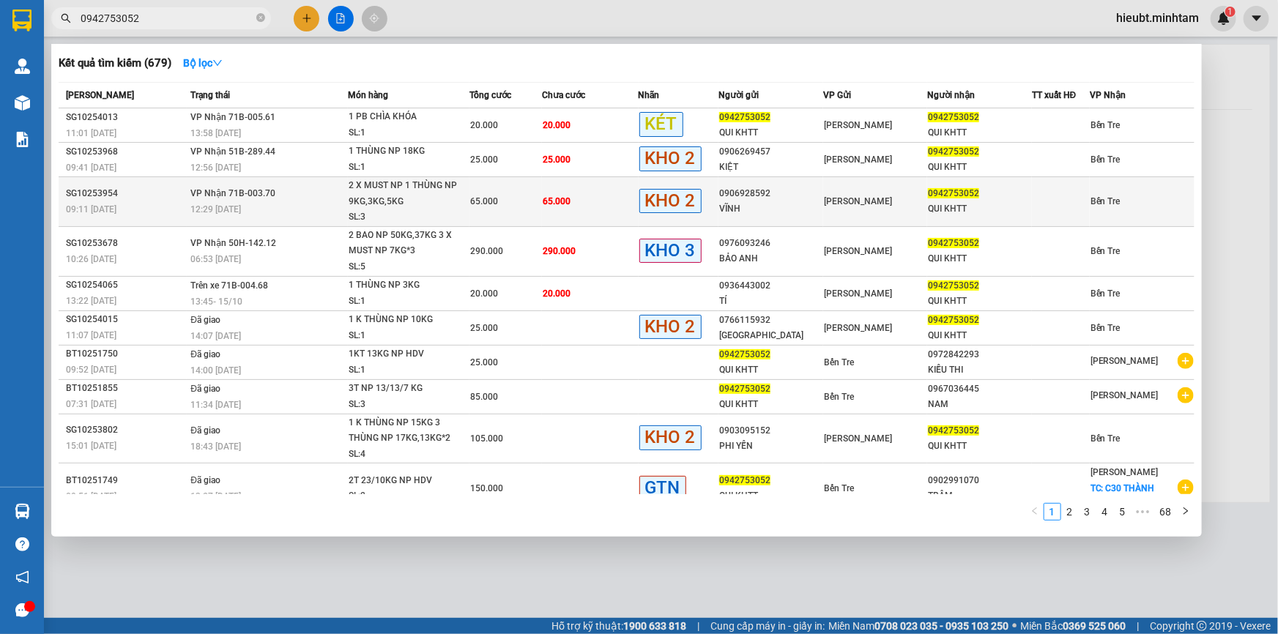
type input "0942753052"
click at [461, 189] on span "2 X MUST NP 1 THÙNG NP 9KG,3KG,5KG SL: 3" at bounding box center [409, 202] width 121 height 48
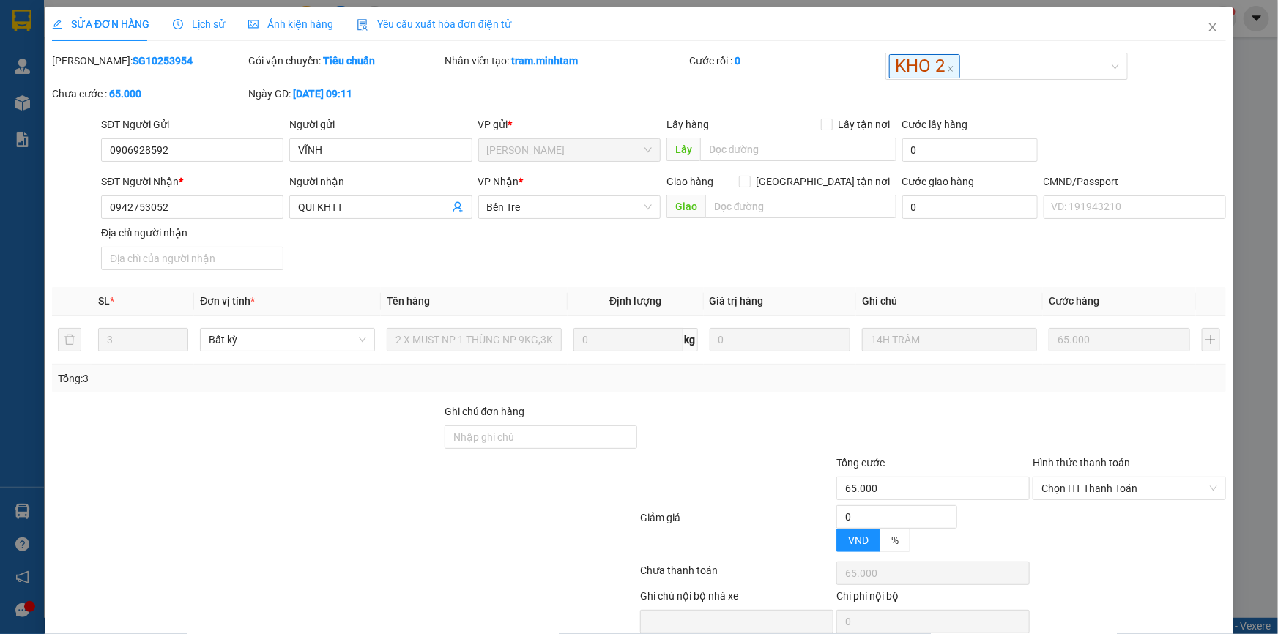
type input "0906928592"
type input "VĨNH"
type input "0942753052"
type input "QUI KHTT"
type input "65.000"
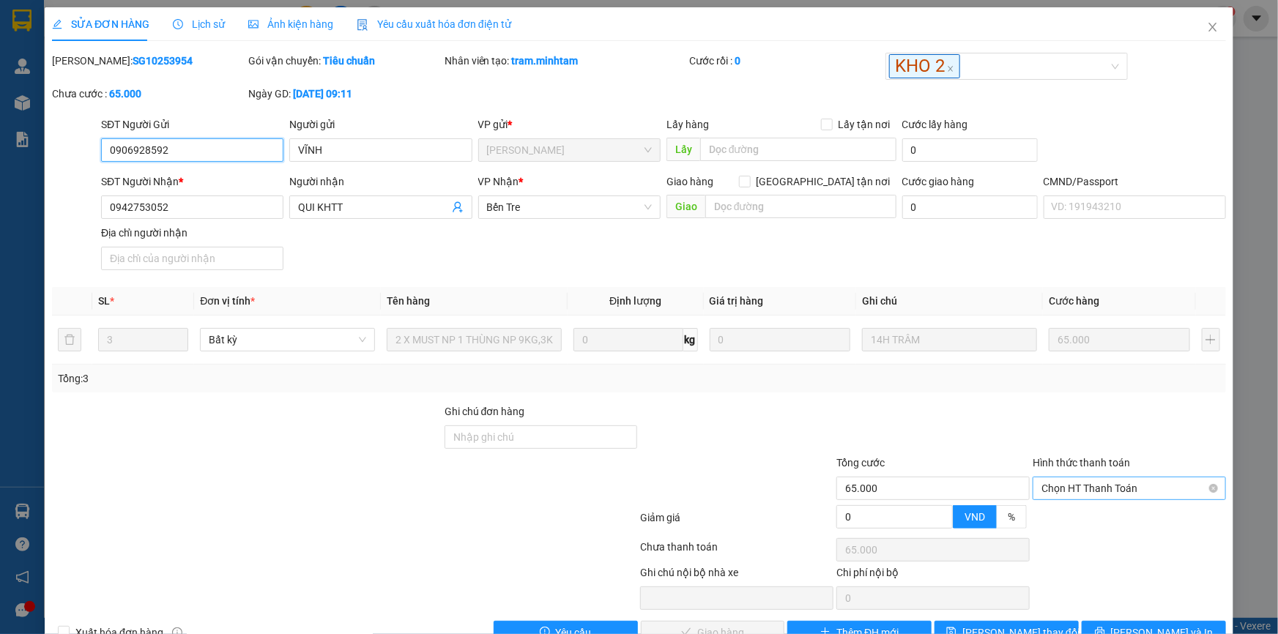
click at [1083, 491] on span "Chọn HT Thanh Toán" at bounding box center [1129, 488] width 176 height 22
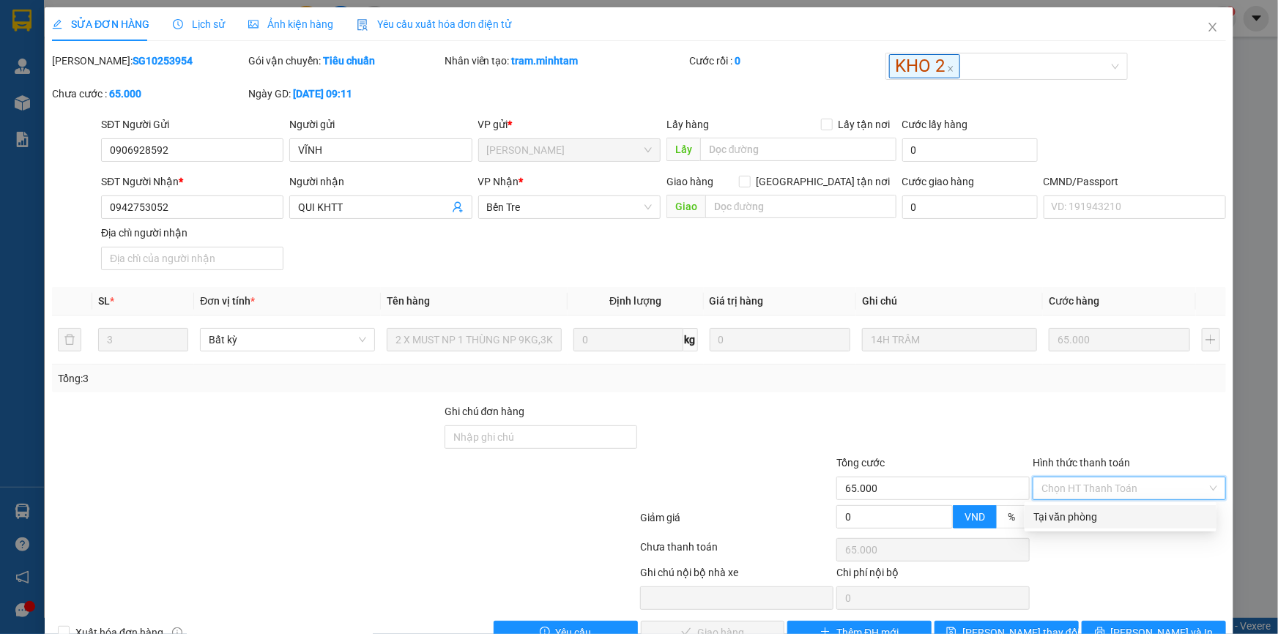
click at [1072, 515] on div "Tại văn phòng" at bounding box center [1120, 517] width 174 height 16
type input "0"
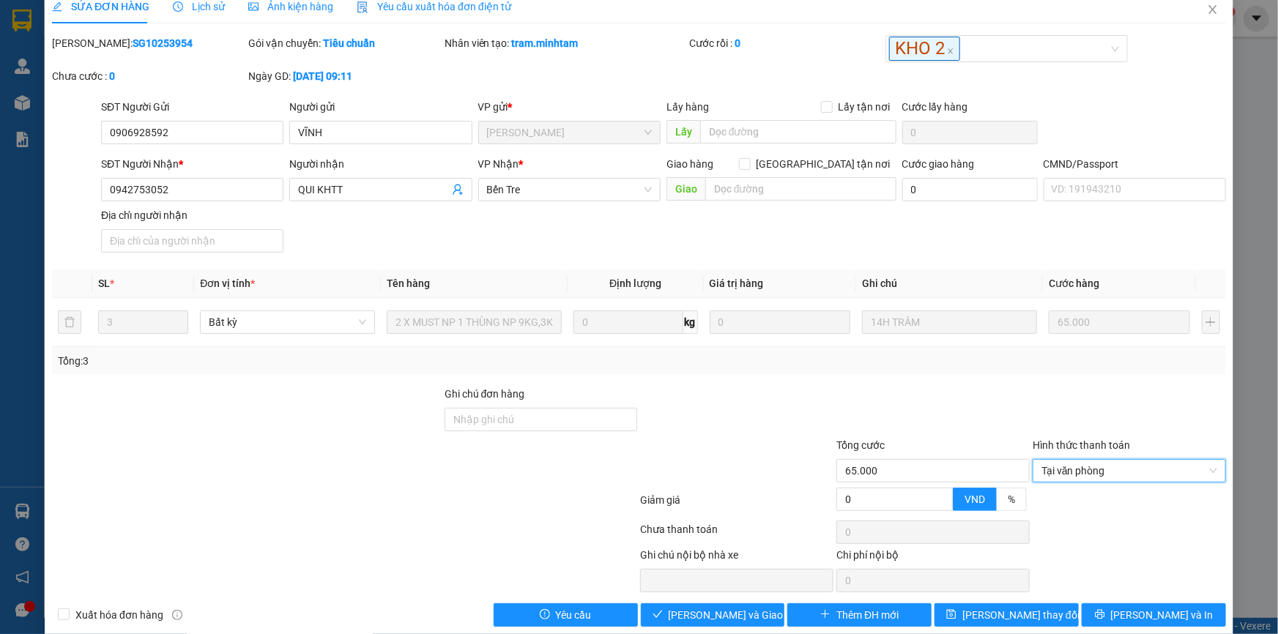
scroll to position [37, 0]
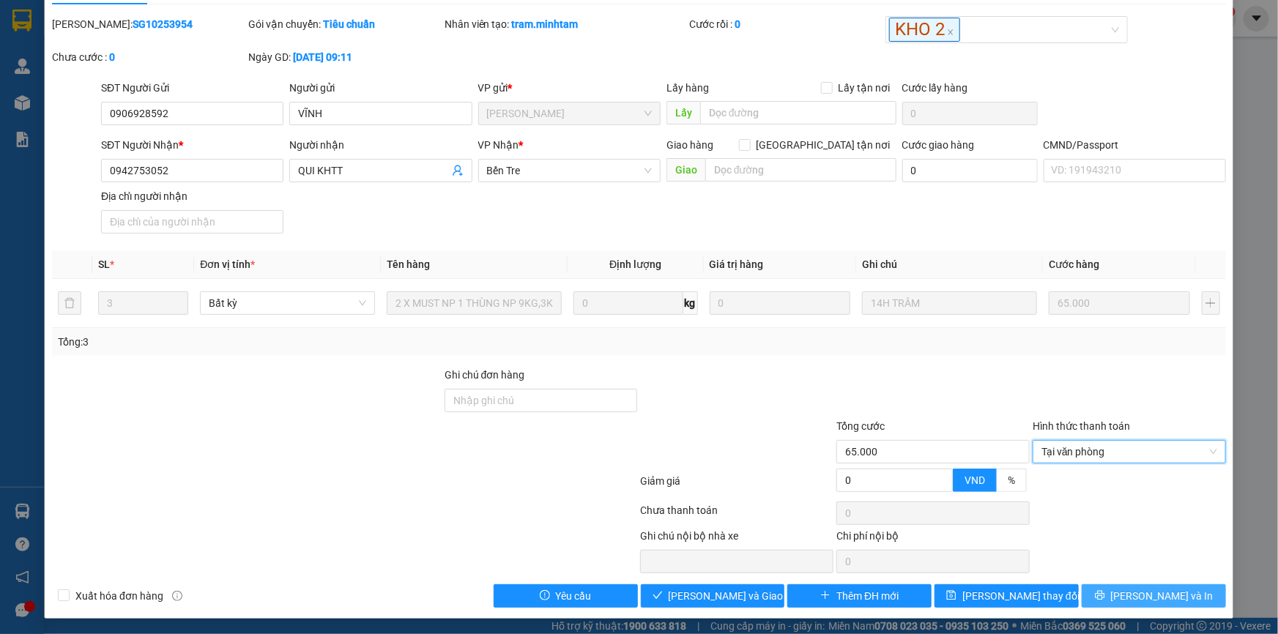
click at [1104, 592] on icon "printer" at bounding box center [1100, 596] width 10 height 10
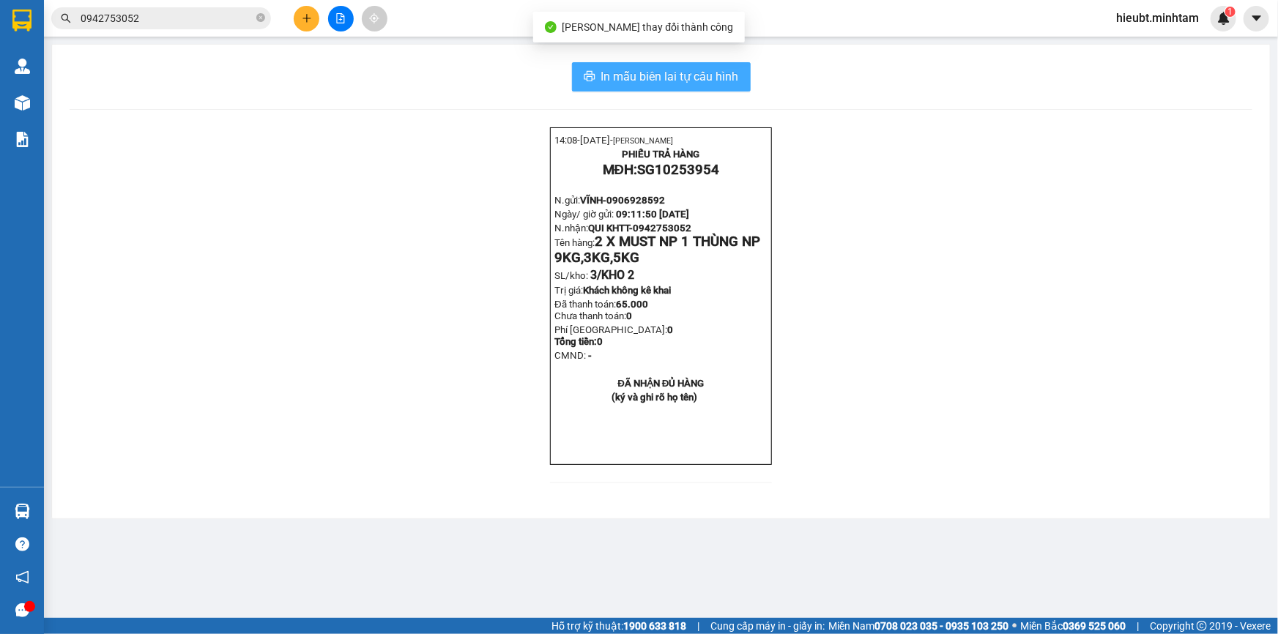
click at [704, 68] on span "In mẫu biên lai tự cấu hình" at bounding box center [670, 76] width 138 height 18
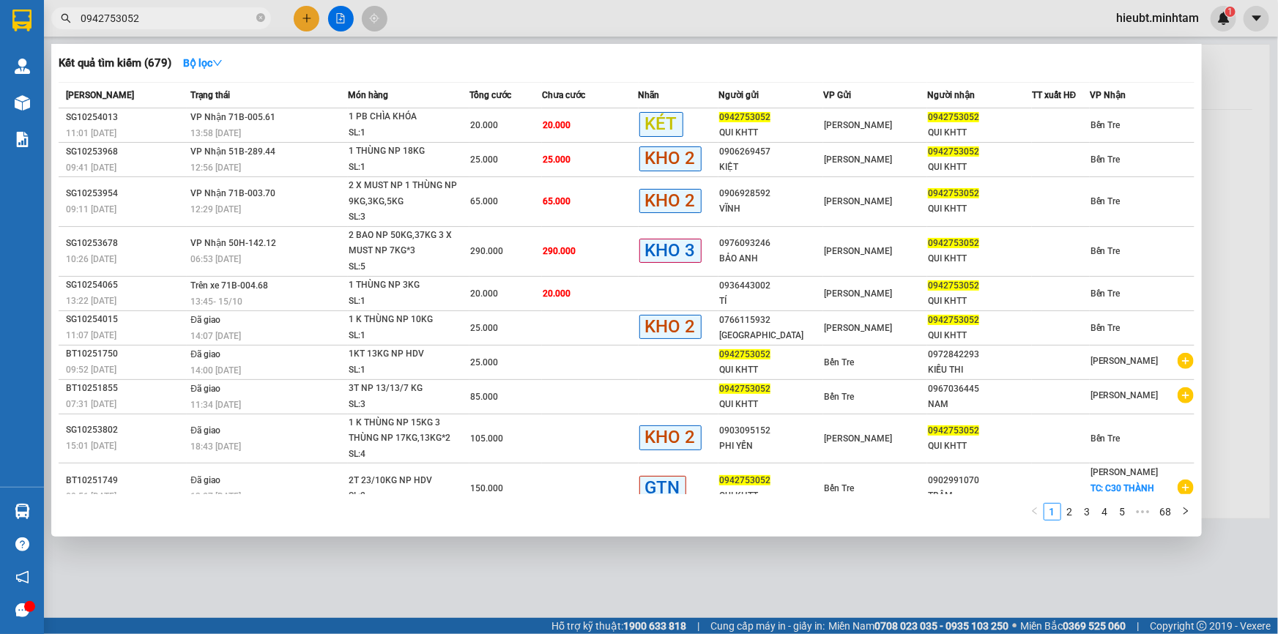
click at [161, 21] on input "0942753052" at bounding box center [167, 18] width 173 height 16
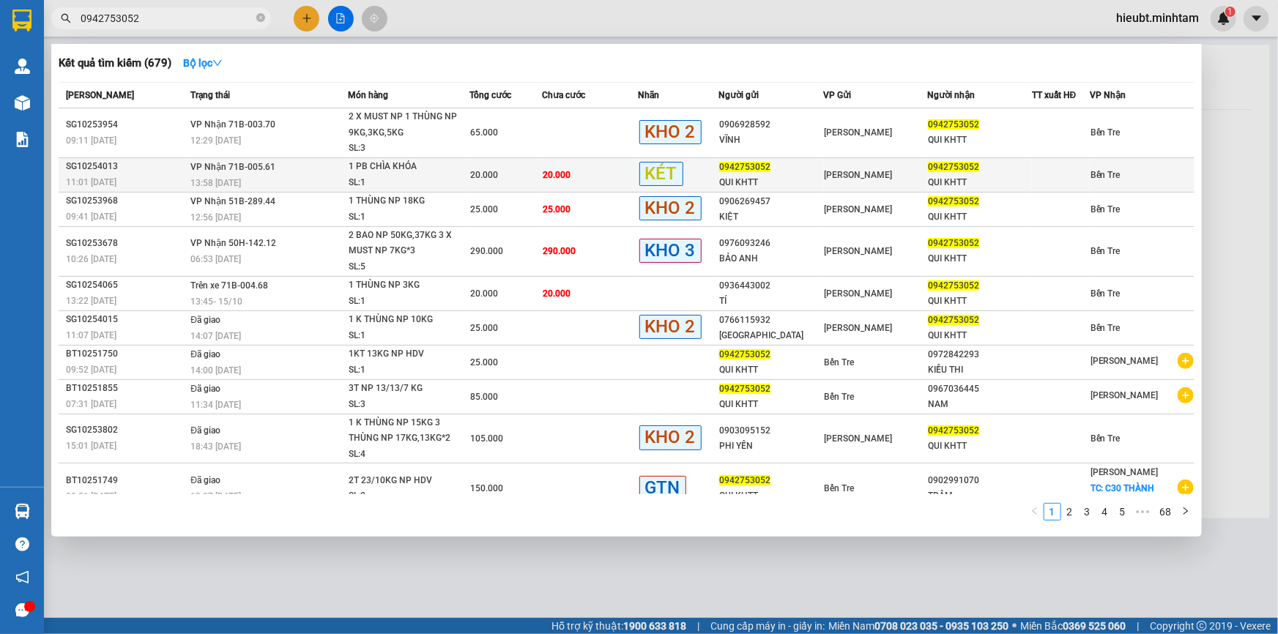
click at [349, 176] on div "SL: 1" at bounding box center [404, 183] width 110 height 16
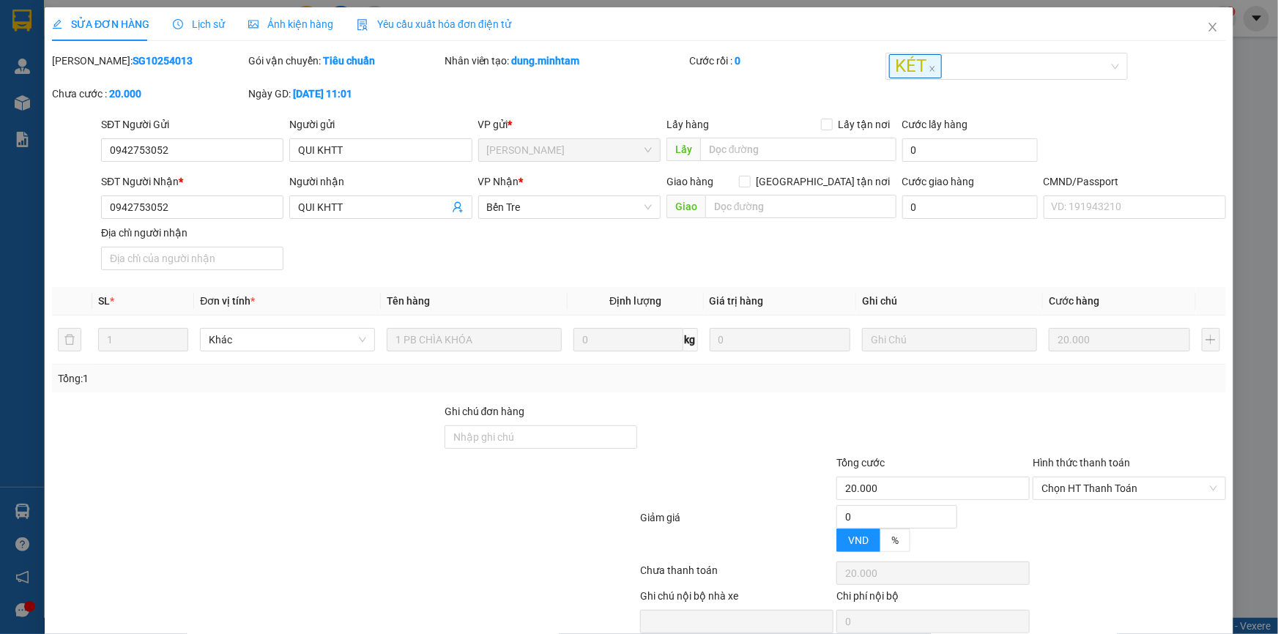
type input "0942753052"
type input "QUI KHTT"
type input "0942753052"
type input "QUI KHTT"
type input "20.000"
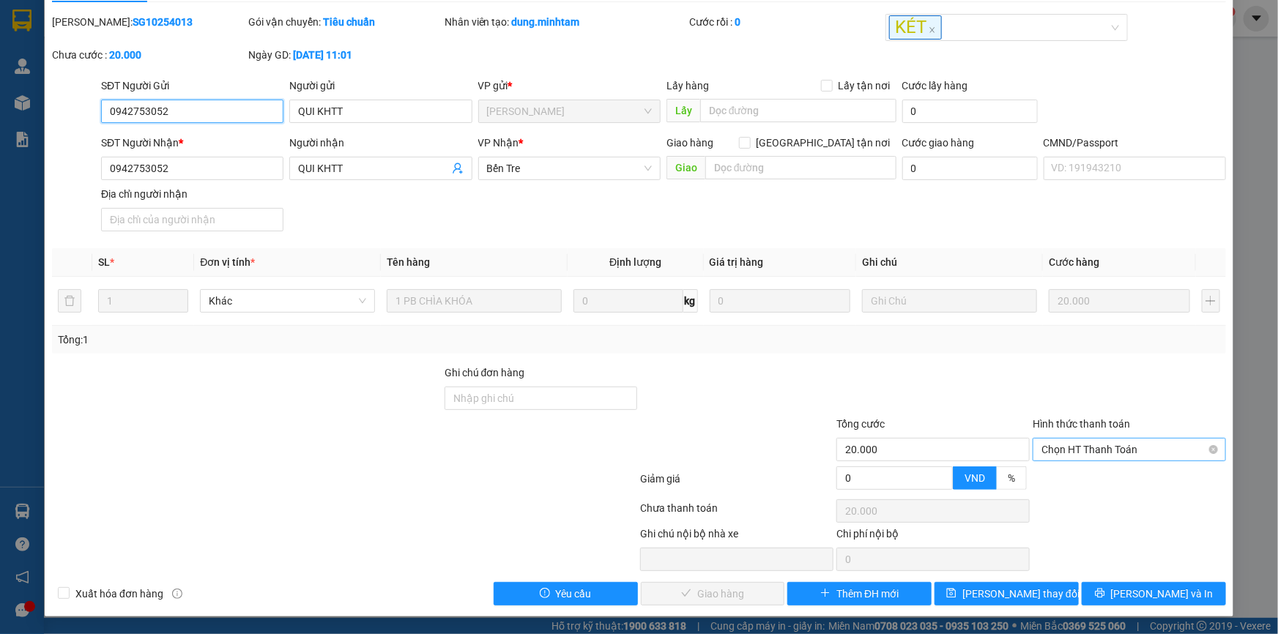
drag, startPoint x: 1082, startPoint y: 435, endPoint x: 1079, endPoint y: 461, distance: 26.6
click at [1082, 435] on div "Hình thức thanh toán Chọn HT Thanh Toán" at bounding box center [1129, 441] width 193 height 51
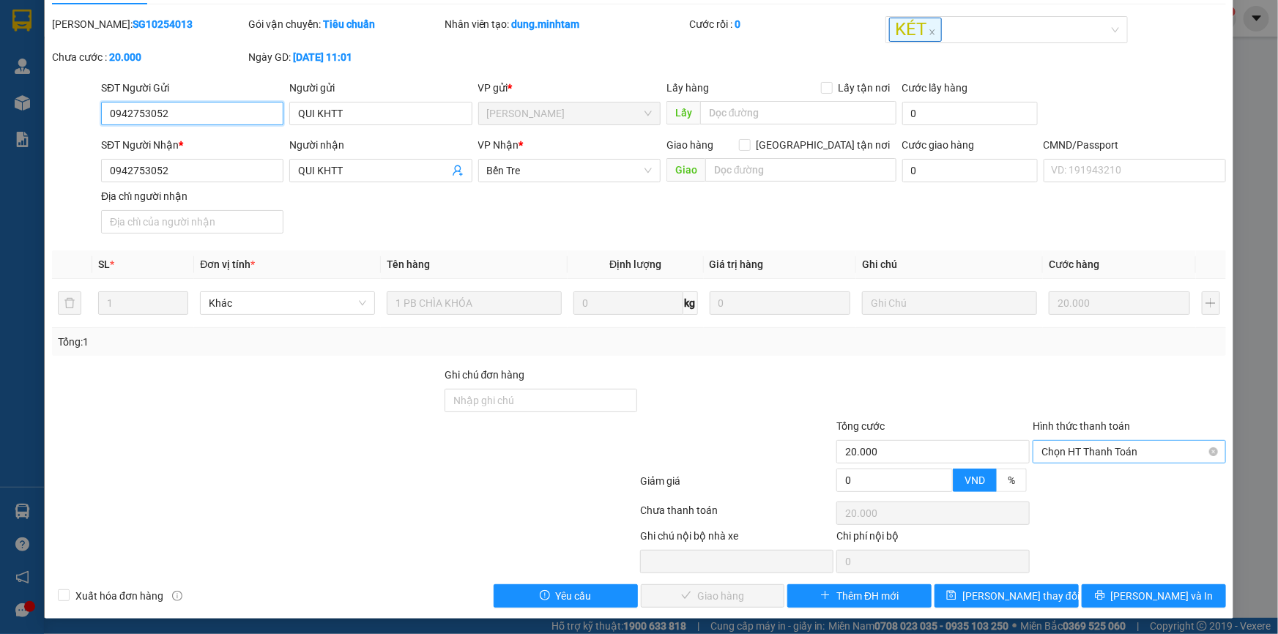
click at [1081, 454] on span "Chọn HT Thanh Toán" at bounding box center [1129, 452] width 176 height 22
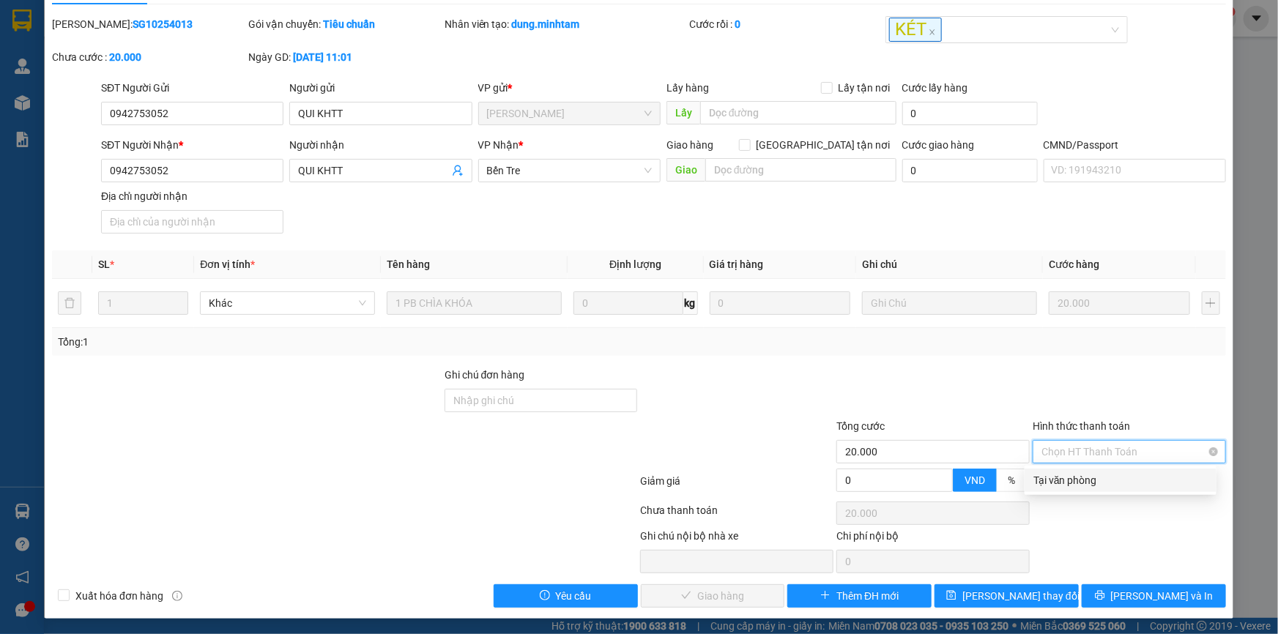
drag, startPoint x: 1083, startPoint y: 459, endPoint x: 952, endPoint y: 503, distance: 138.3
click at [1093, 483] on div "Tại văn phòng" at bounding box center [1120, 480] width 174 height 16
type input "0"
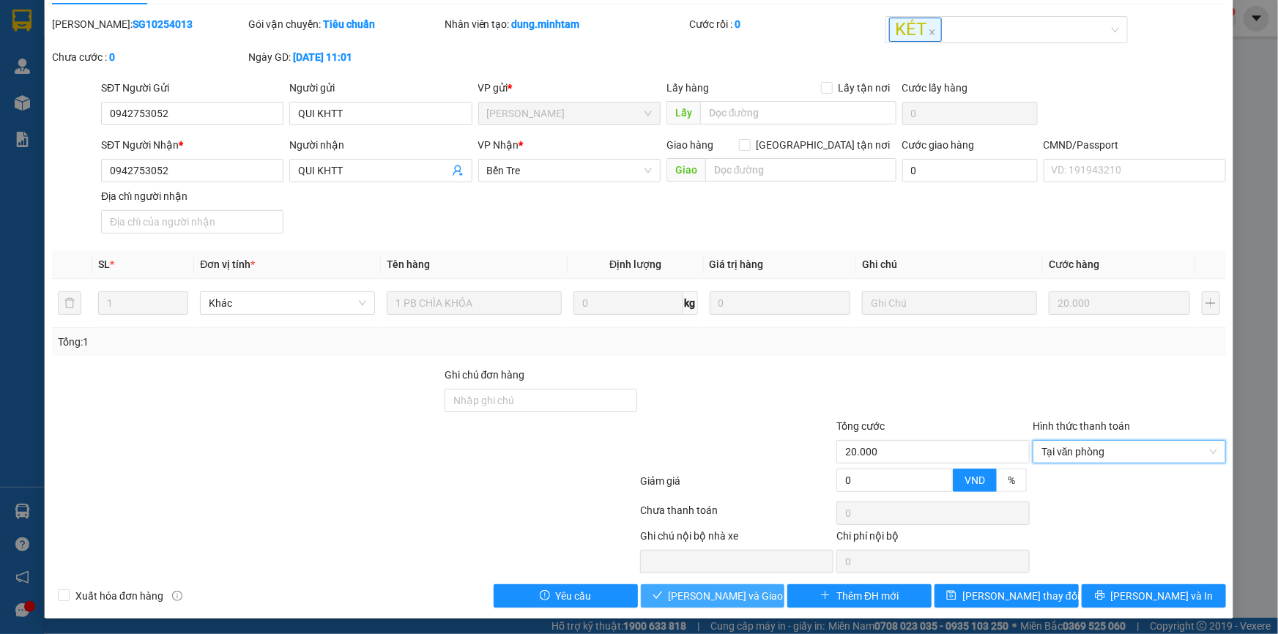
click at [721, 589] on span "[PERSON_NAME] và Giao hàng" at bounding box center [739, 596] width 141 height 16
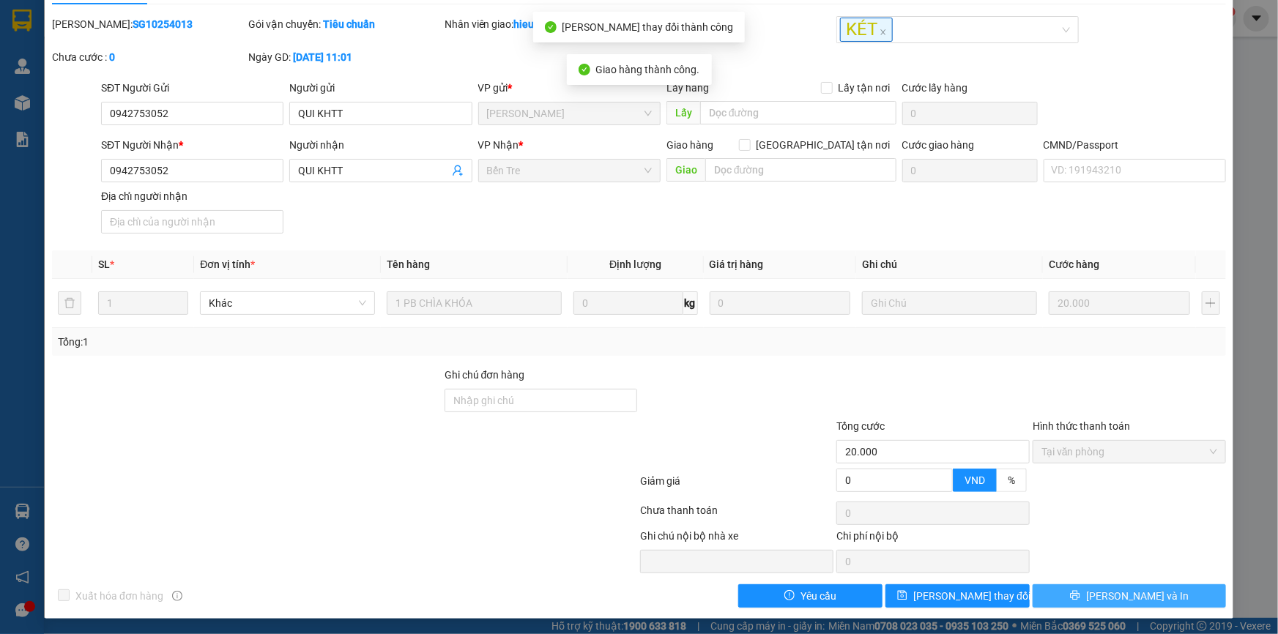
click at [1147, 600] on span "[PERSON_NAME] và In" at bounding box center [1137, 596] width 103 height 16
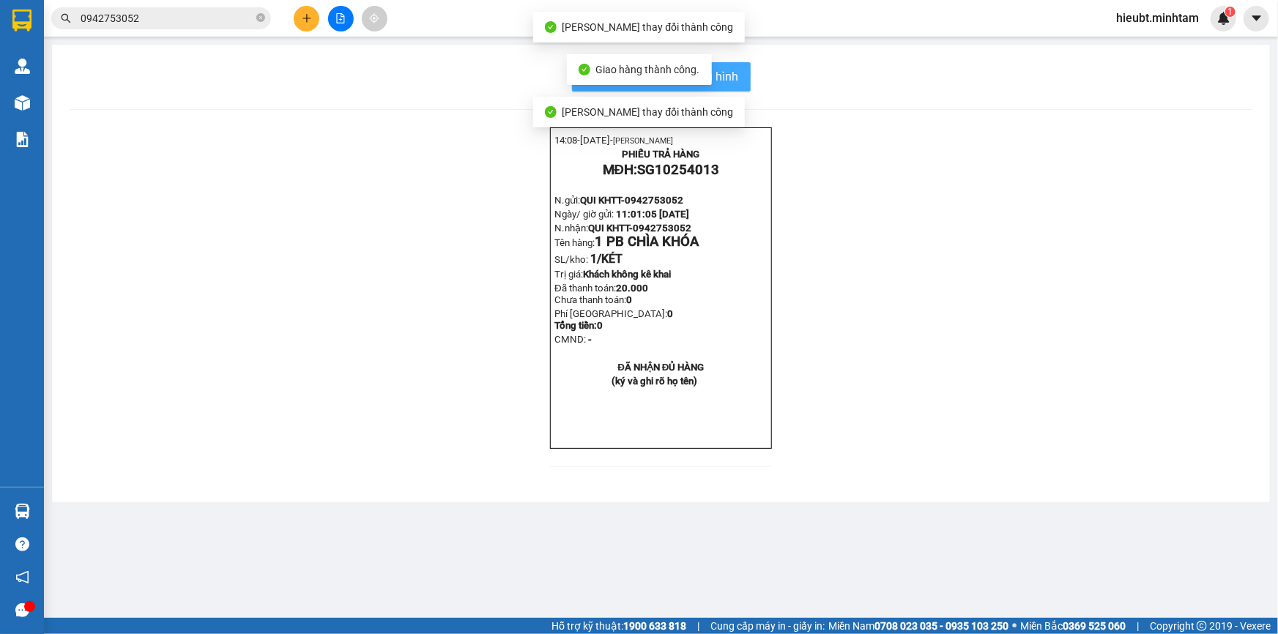
click at [740, 77] on button "In mẫu biên lai tự cấu hình" at bounding box center [661, 76] width 179 height 29
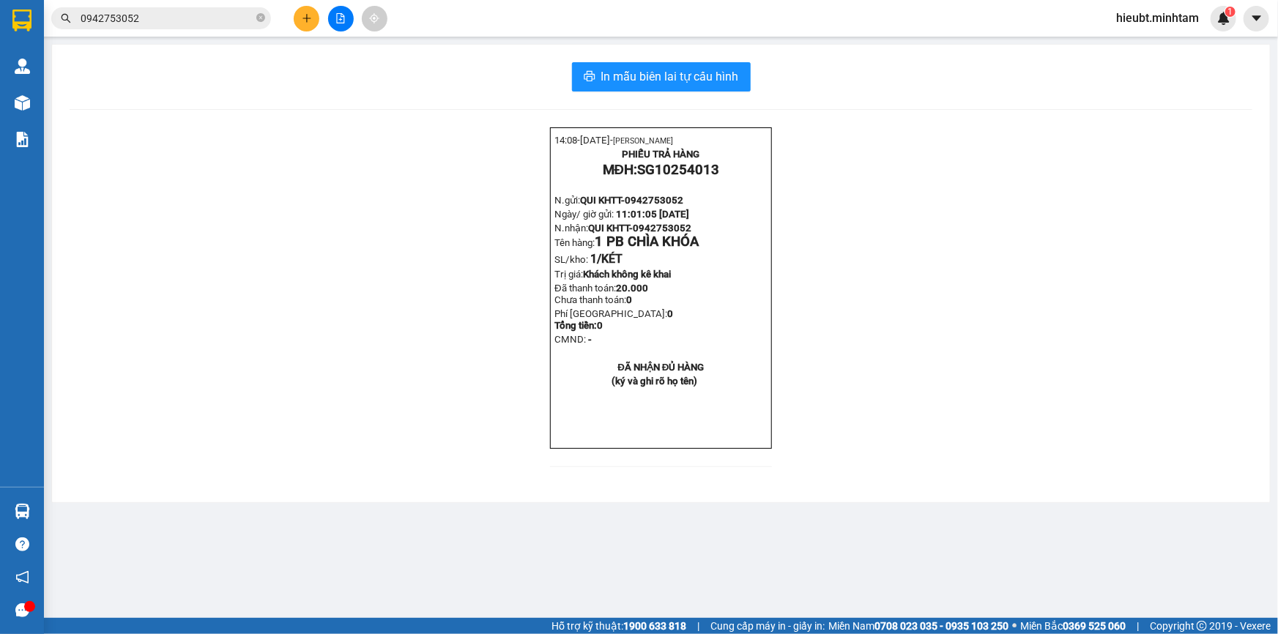
click at [201, 18] on input "0942753052" at bounding box center [167, 18] width 173 height 16
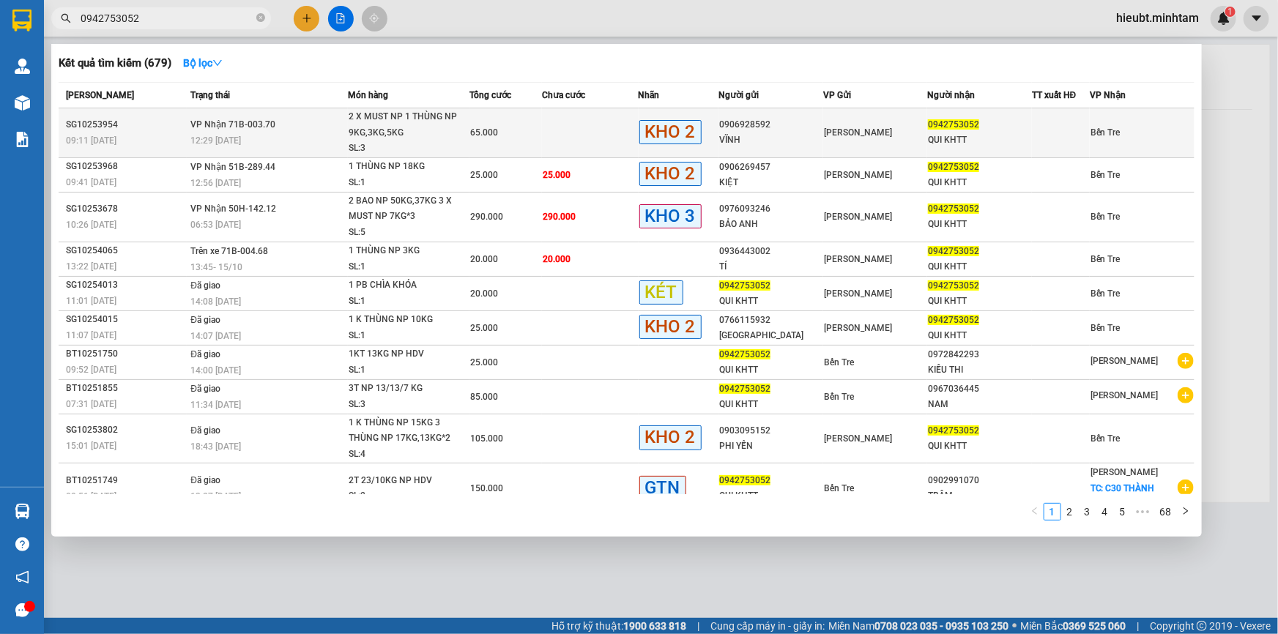
click at [570, 135] on td at bounding box center [590, 133] width 97 height 50
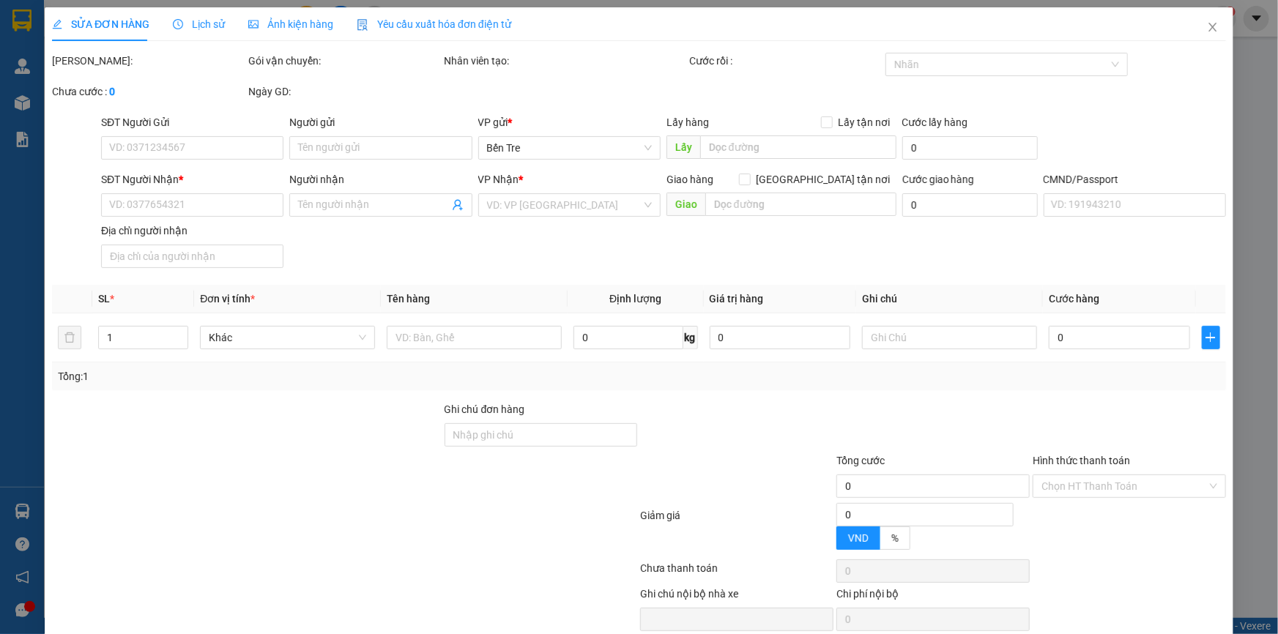
type input "0906928592"
type input "VĨNH"
type input "0942753052"
type input "QUI KHTT"
type input "65.000"
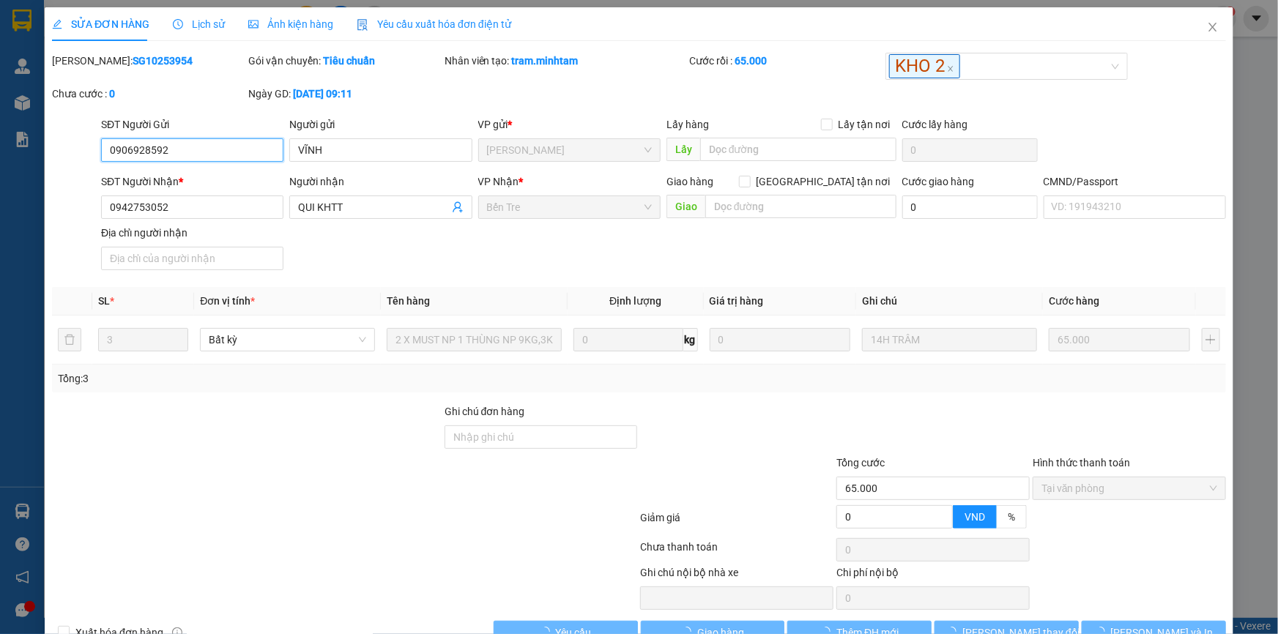
scroll to position [37, 0]
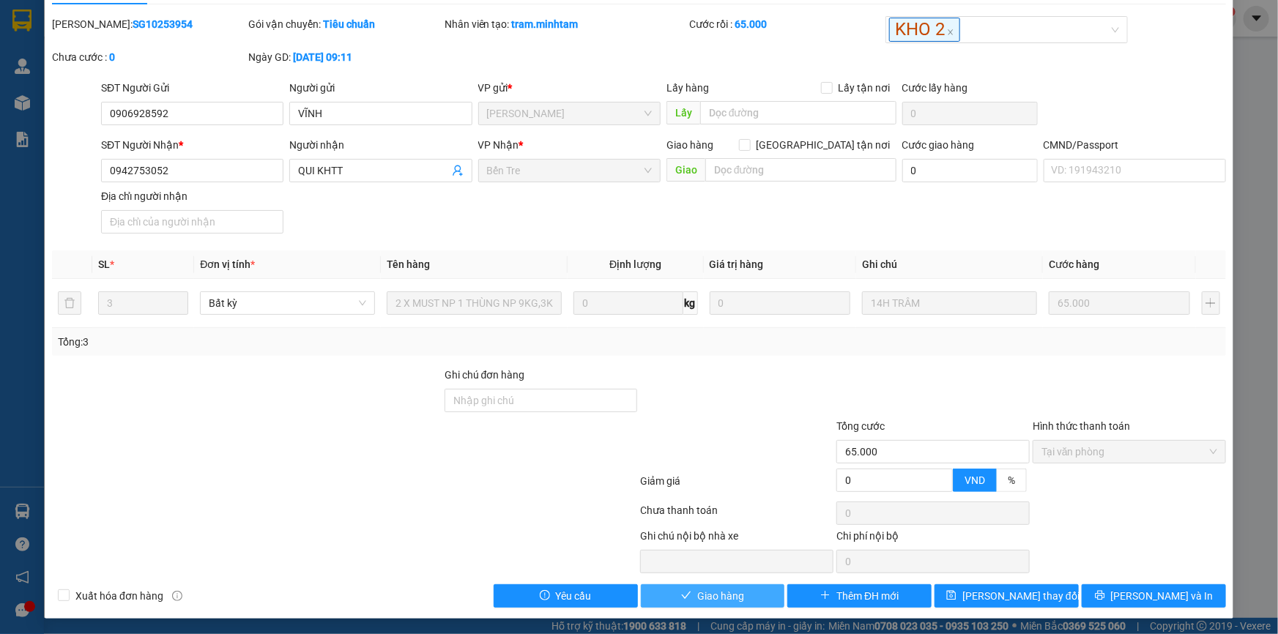
click at [735, 597] on span "Giao hàng" at bounding box center [720, 596] width 47 height 16
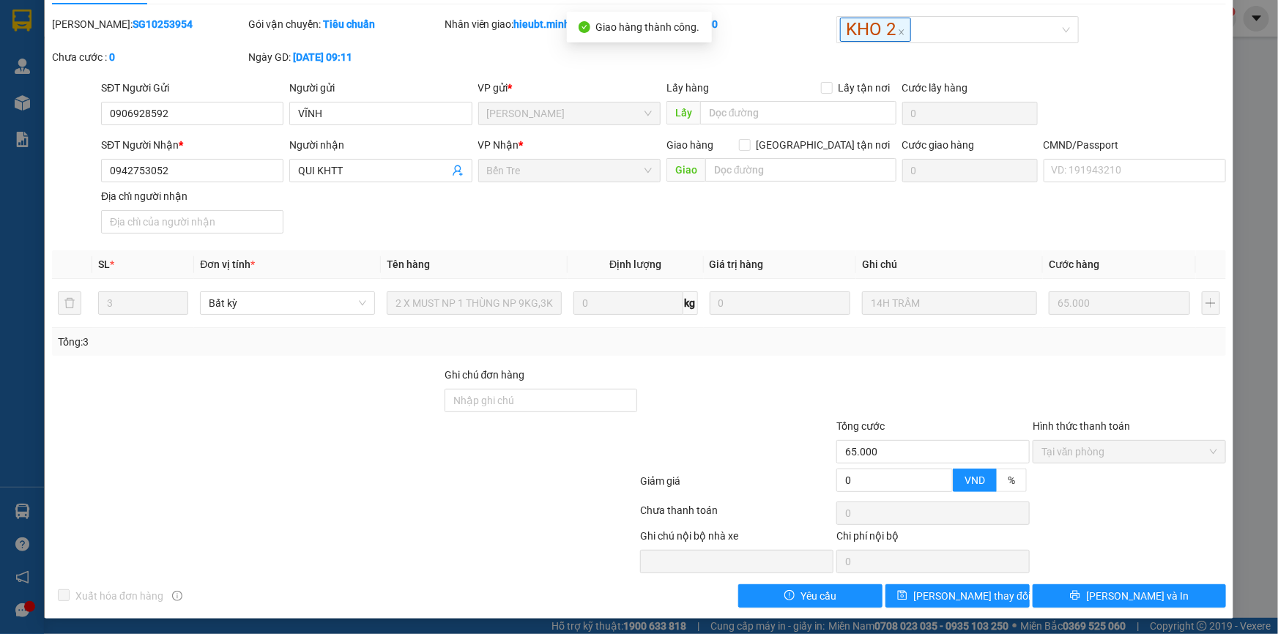
click at [740, 440] on div at bounding box center [737, 443] width 196 height 51
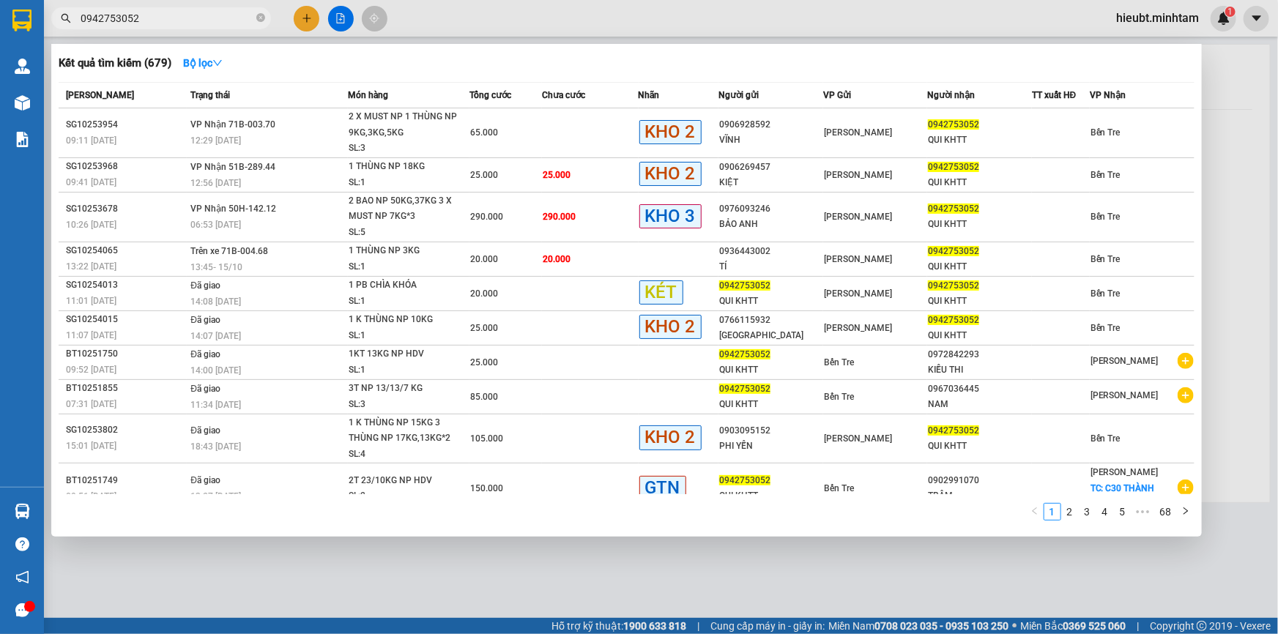
click at [196, 19] on input "0942753052" at bounding box center [167, 18] width 173 height 16
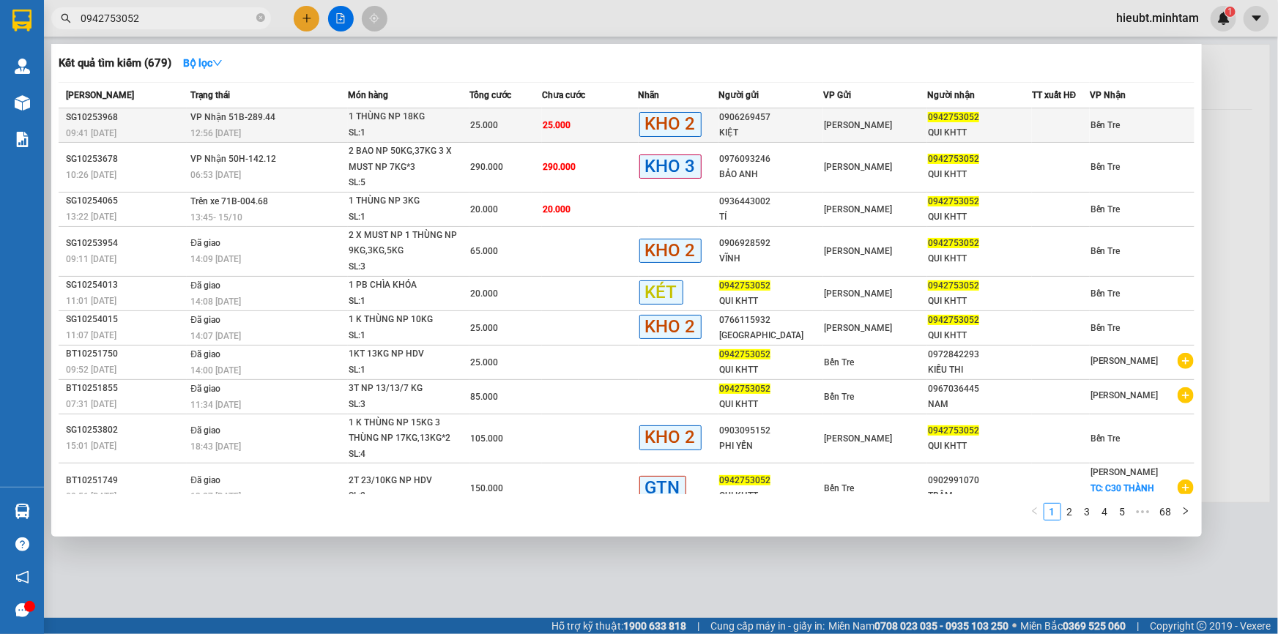
click at [476, 125] on span "25.000" at bounding box center [484, 125] width 28 height 10
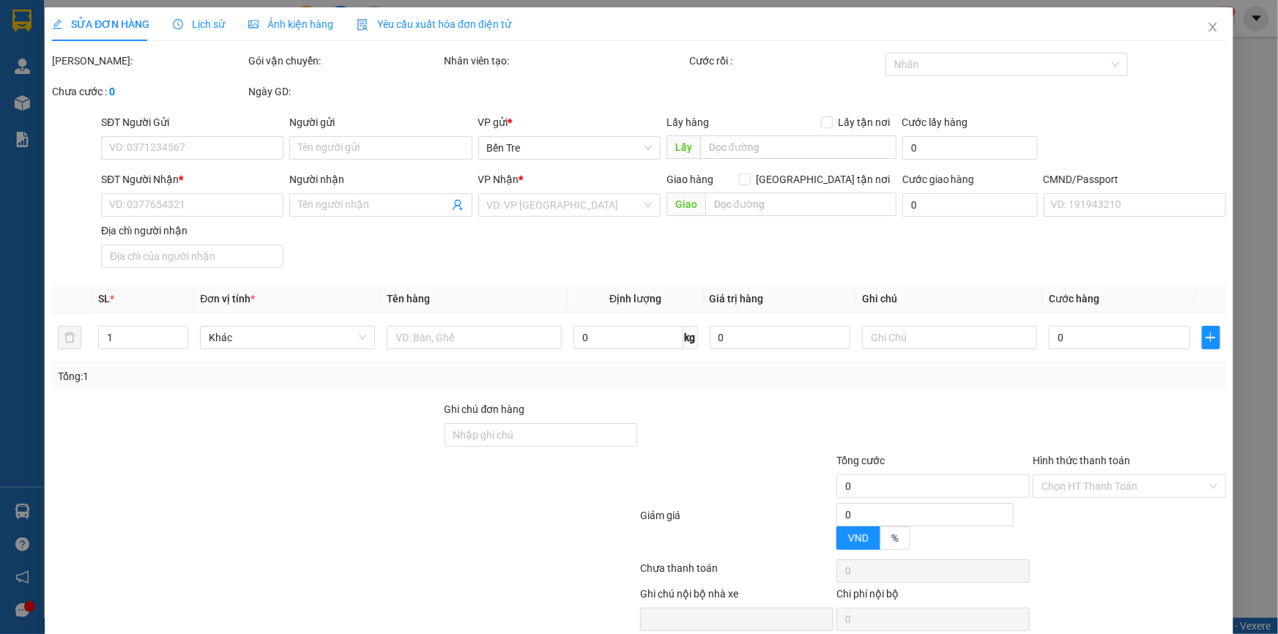
type input "0906269457"
type input "KIỆT"
type input "0942753052"
type input "QUI KHTT"
type input "25.000"
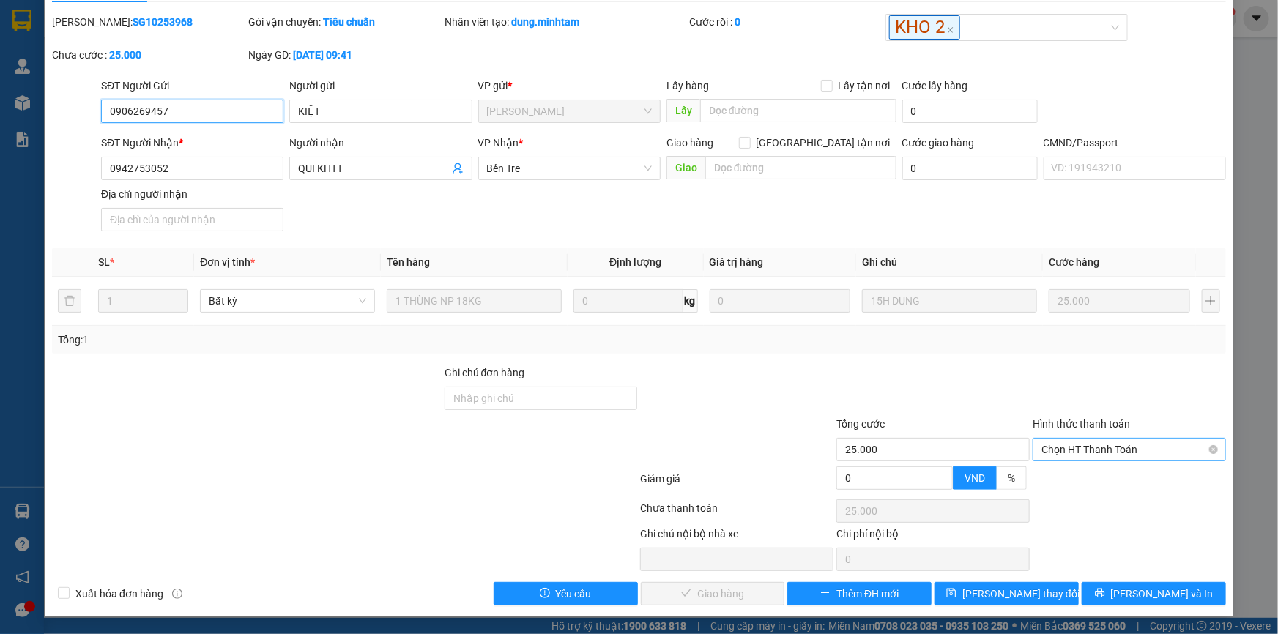
scroll to position [37, 0]
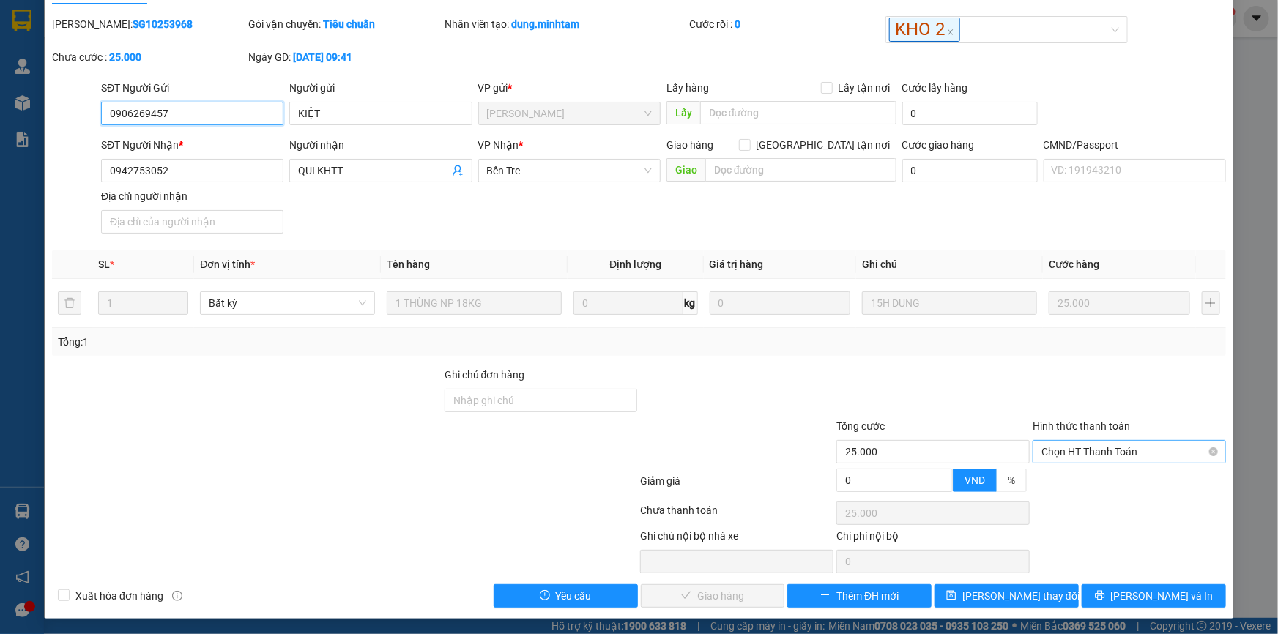
click at [1115, 441] on span "Chọn HT Thanh Toán" at bounding box center [1129, 452] width 176 height 22
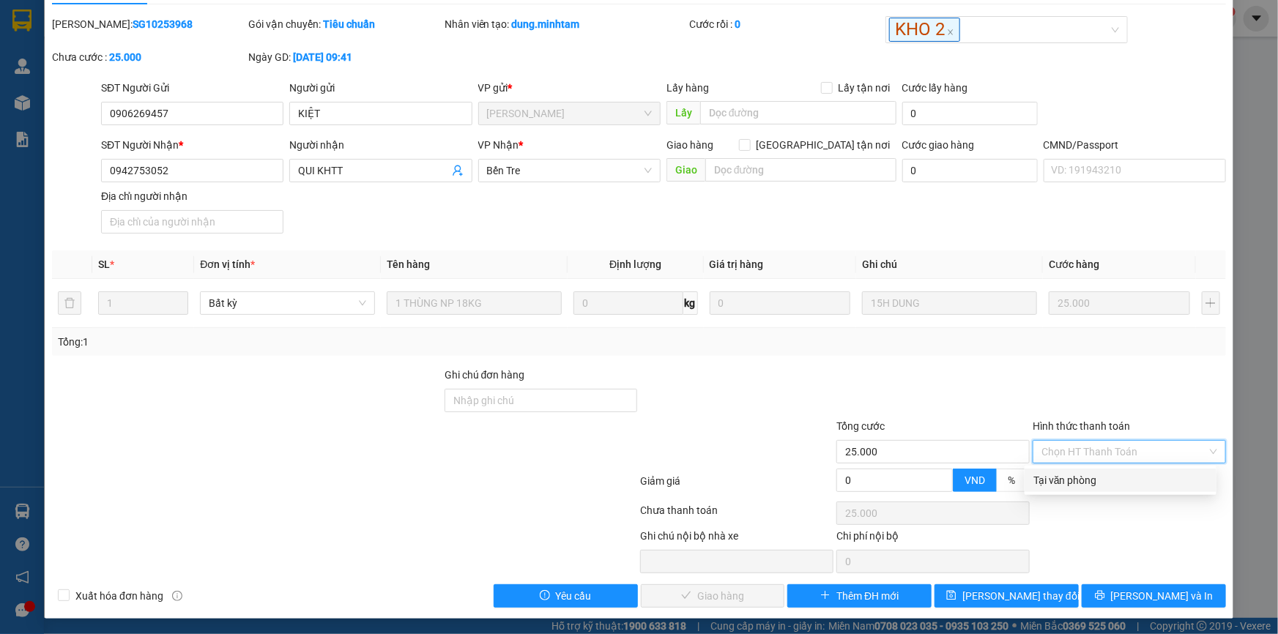
click at [1116, 474] on div "Tại văn phòng" at bounding box center [1120, 480] width 174 height 16
type input "0"
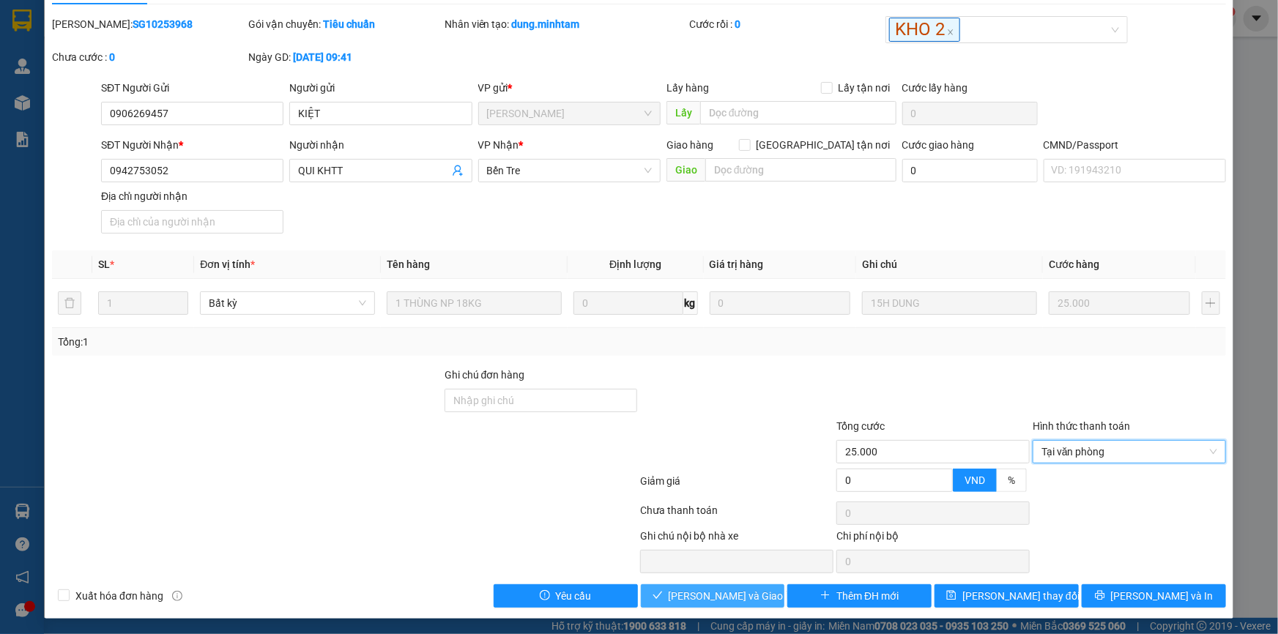
click at [726, 591] on span "[PERSON_NAME] và Giao hàng" at bounding box center [739, 596] width 141 height 16
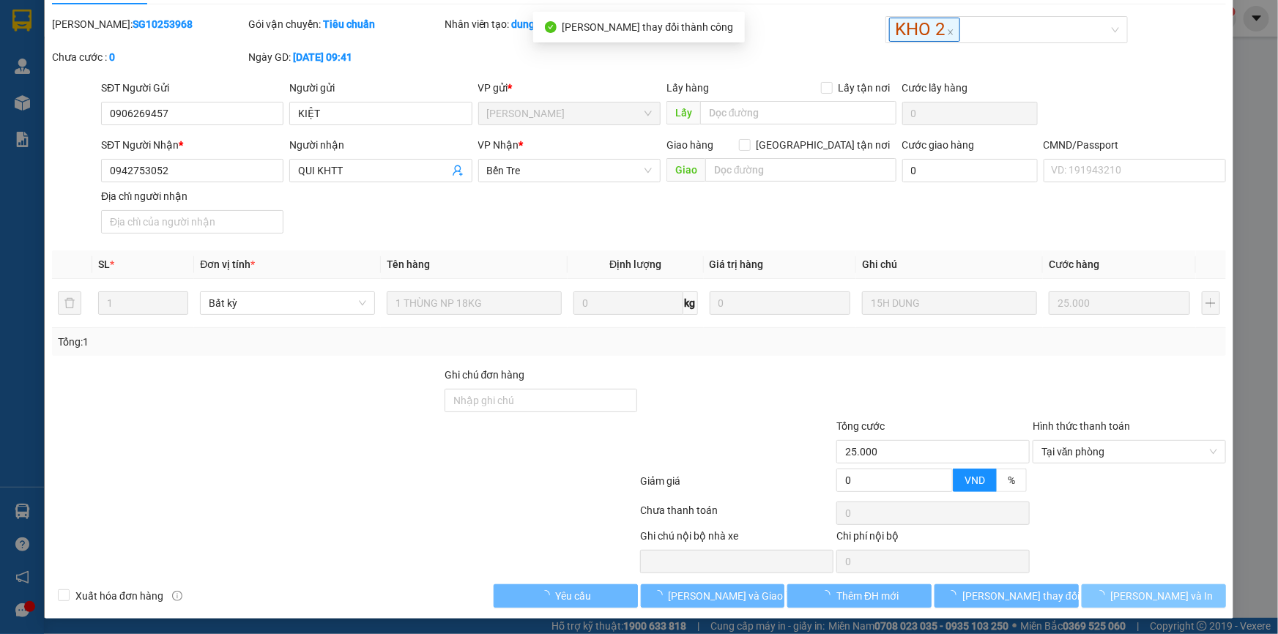
click at [1151, 590] on span "[PERSON_NAME] và In" at bounding box center [1162, 596] width 103 height 16
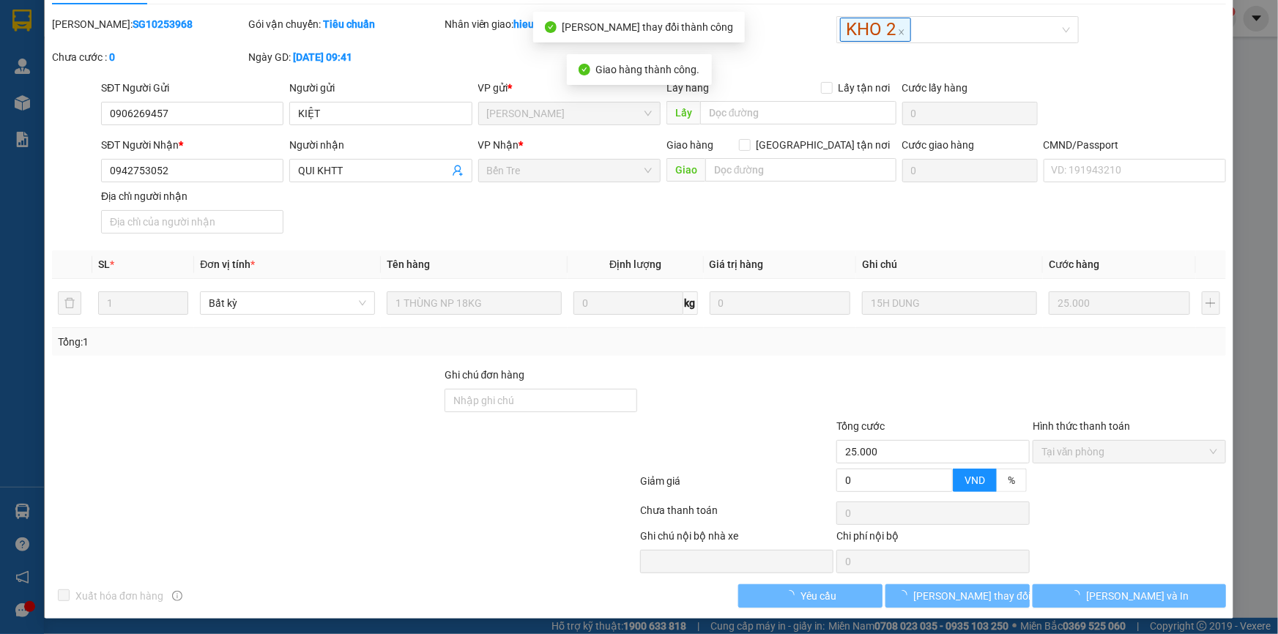
click at [1151, 590] on button "[PERSON_NAME] và In" at bounding box center [1129, 595] width 193 height 23
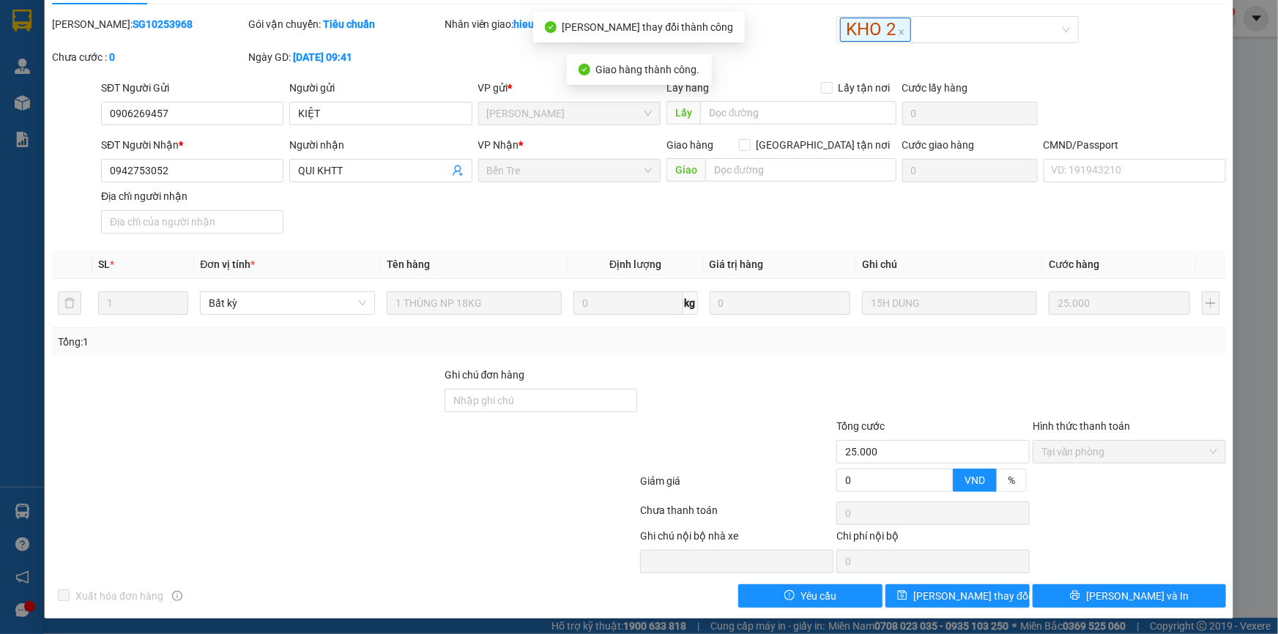
click at [1151, 590] on button "[PERSON_NAME] và In" at bounding box center [1129, 595] width 193 height 23
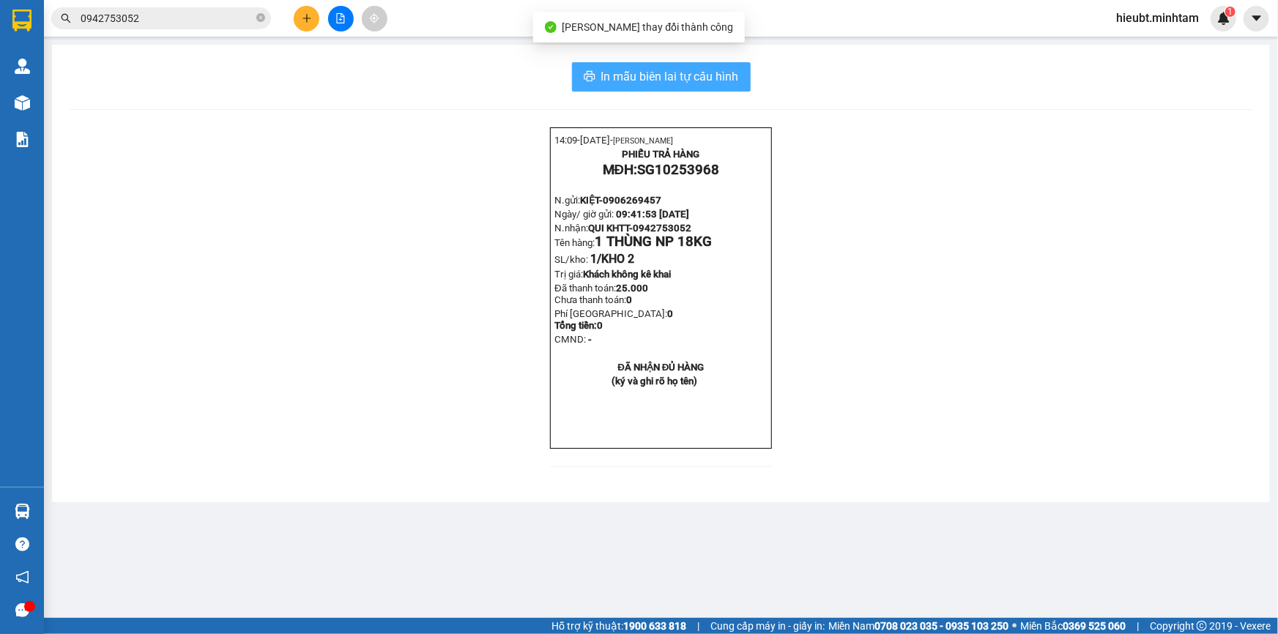
click at [732, 68] on span "In mẫu biên lai tự cấu hình" at bounding box center [670, 76] width 138 height 18
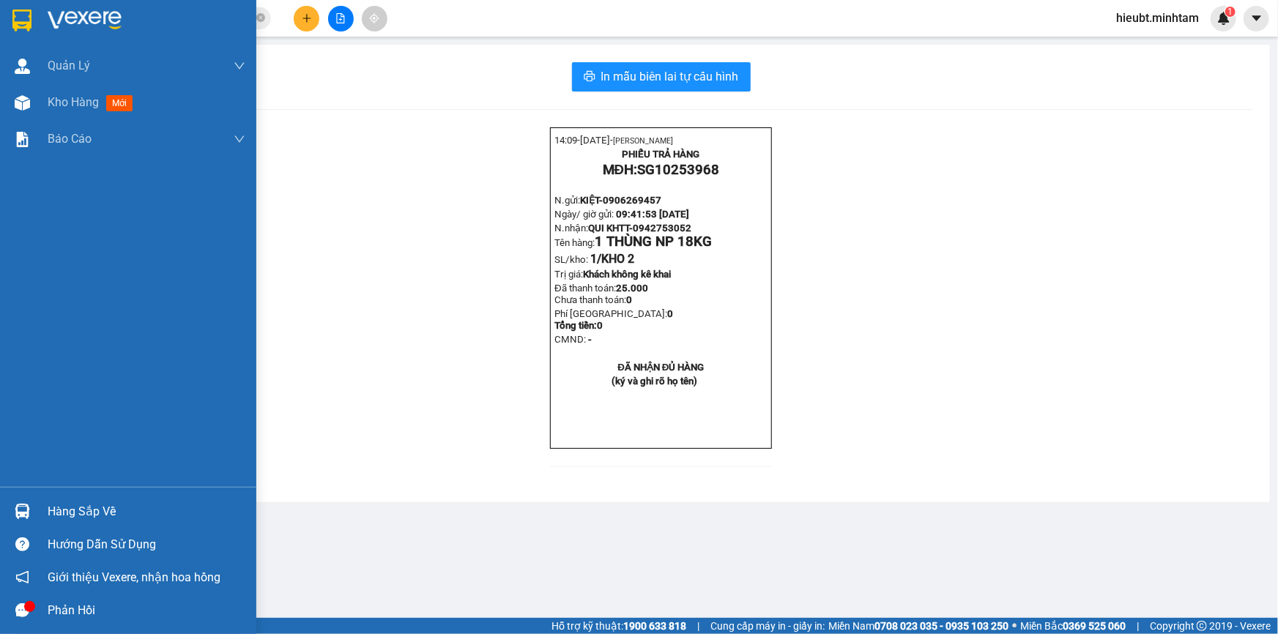
click at [19, 19] on img at bounding box center [21, 21] width 19 height 22
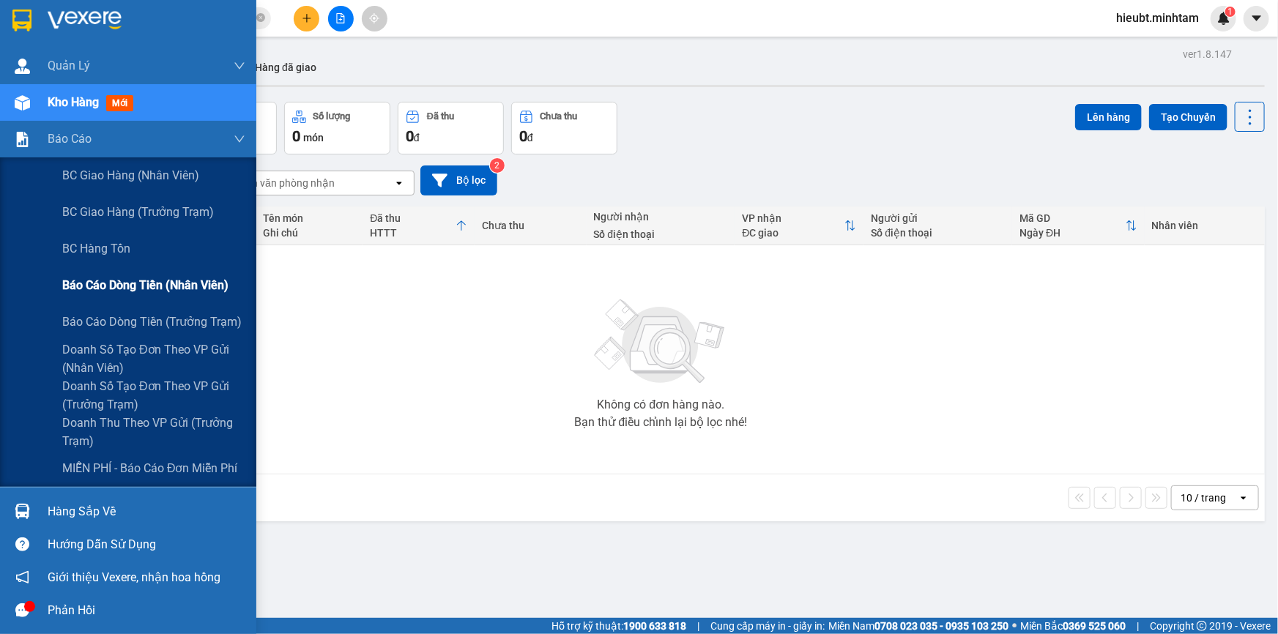
click at [122, 278] on span "Báo cáo dòng tiền (nhân viên)" at bounding box center [145, 285] width 166 height 18
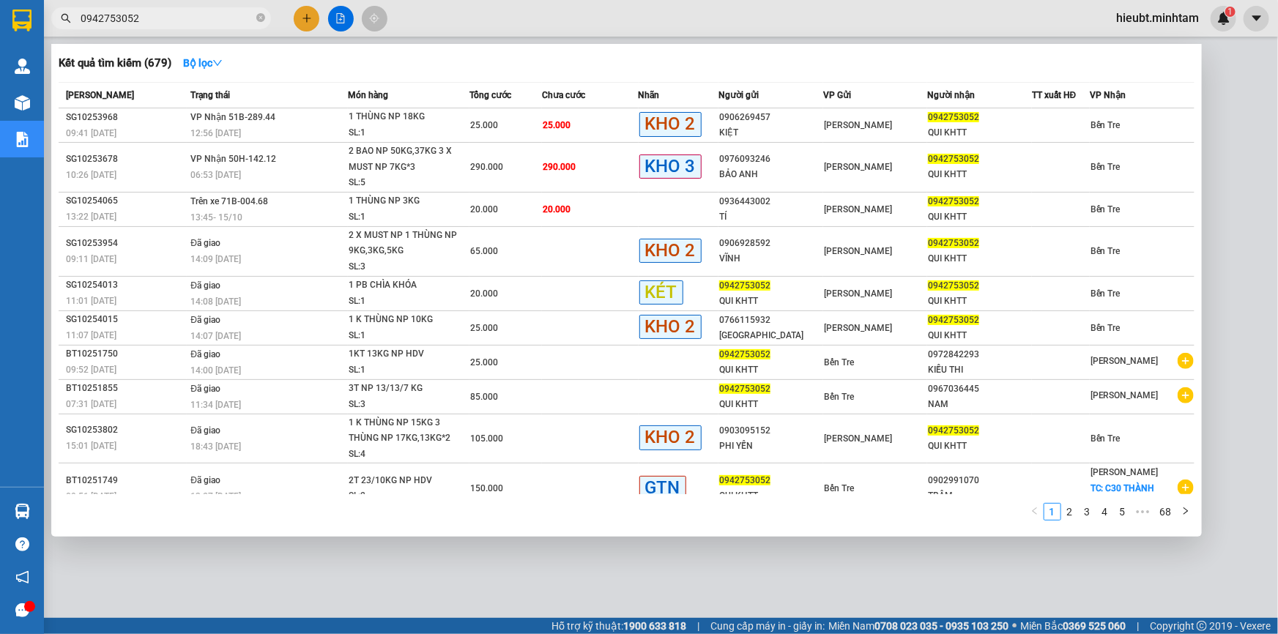
click at [196, 9] on span "0942753052" at bounding box center [161, 18] width 220 height 22
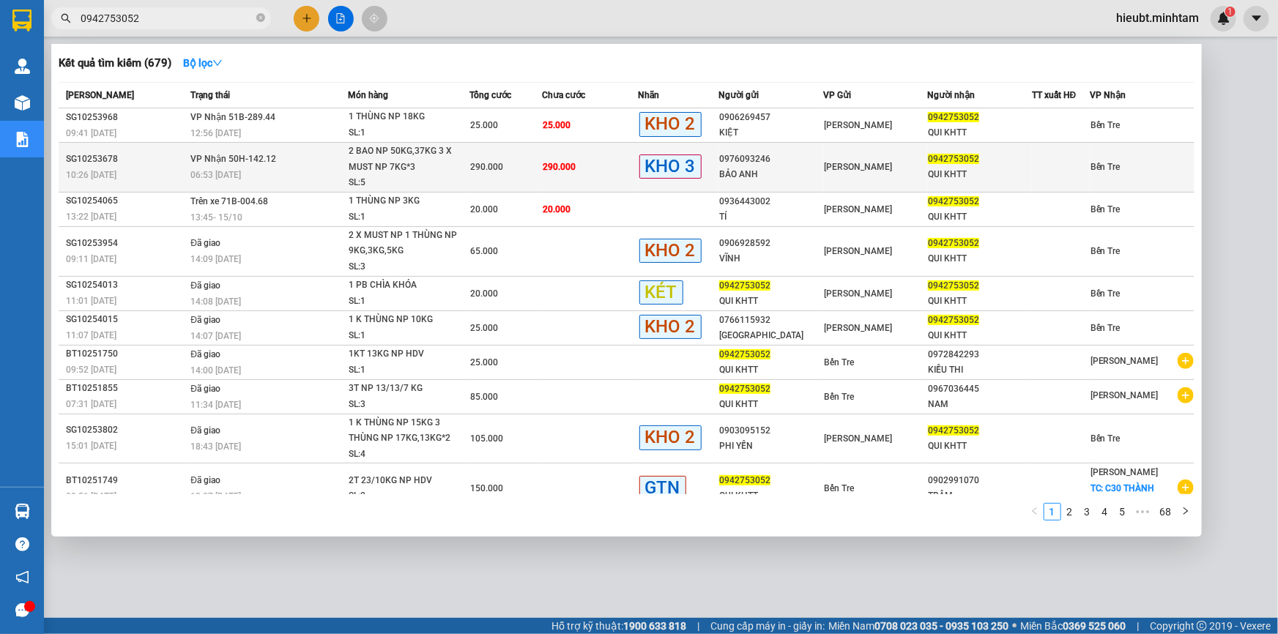
click at [475, 178] on td "290.000" at bounding box center [505, 168] width 72 height 50
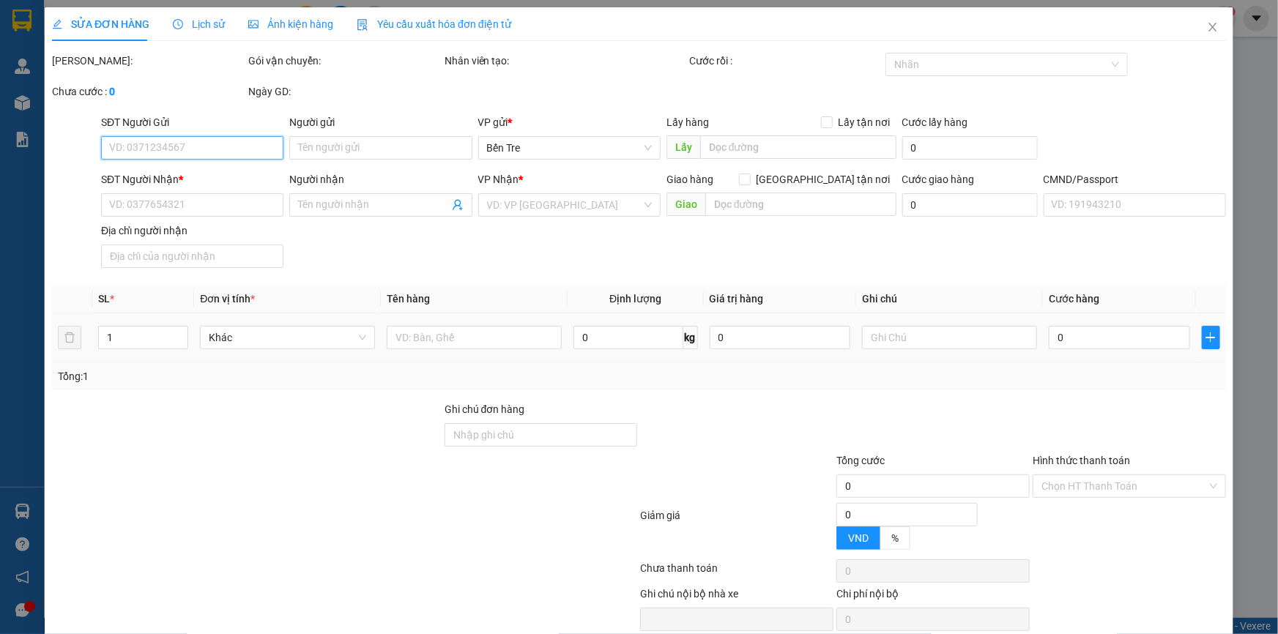
type input "0976093246"
type input "BẢO ANH"
type input "0942753052"
type input "QUI KHTT"
type input "290.000"
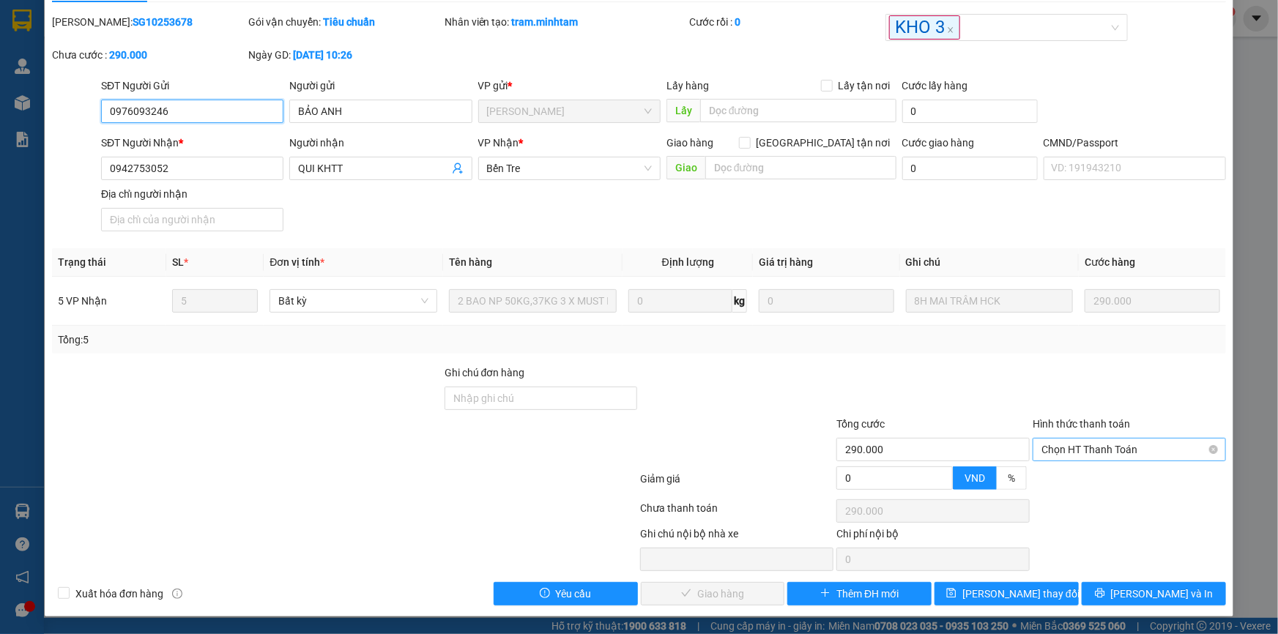
scroll to position [37, 0]
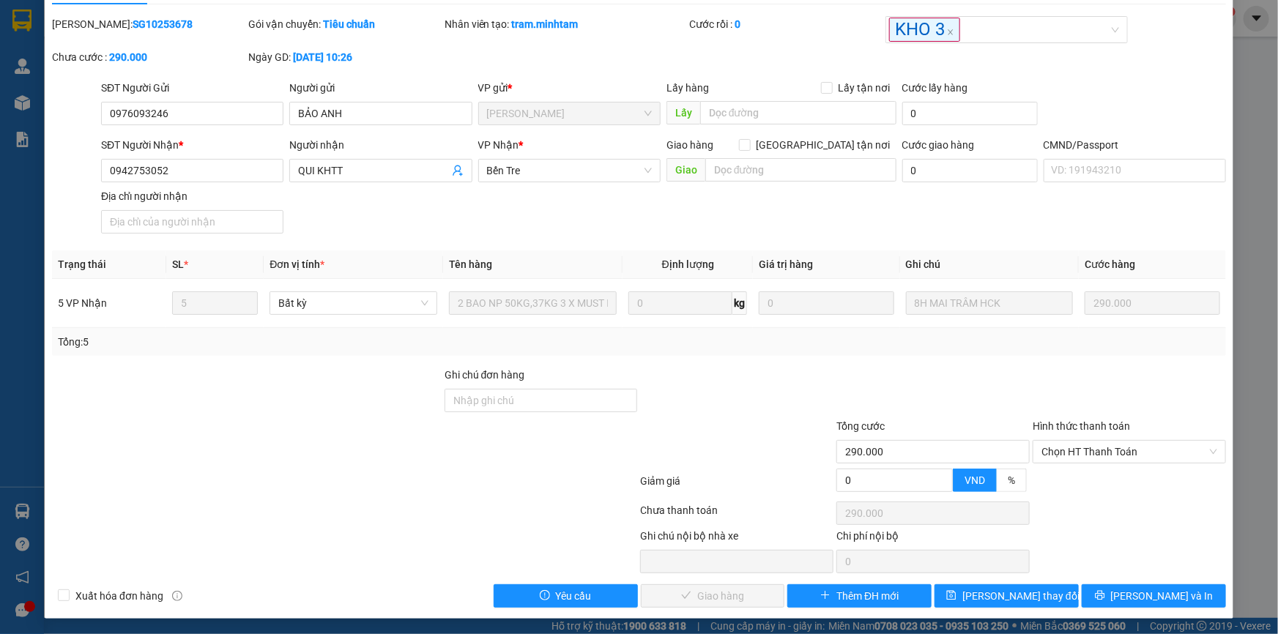
click at [1108, 429] on label "Hình thức thanh toán" at bounding box center [1081, 426] width 97 height 12
click at [1108, 441] on input "Hình thức thanh toán" at bounding box center [1124, 452] width 166 height 22
click at [1108, 441] on span "Chọn HT Thanh Toán" at bounding box center [1129, 452] width 176 height 22
drag, startPoint x: 1107, startPoint y: 479, endPoint x: 996, endPoint y: 517, distance: 117.6
click at [1106, 479] on div "Tại văn phòng" at bounding box center [1120, 480] width 174 height 16
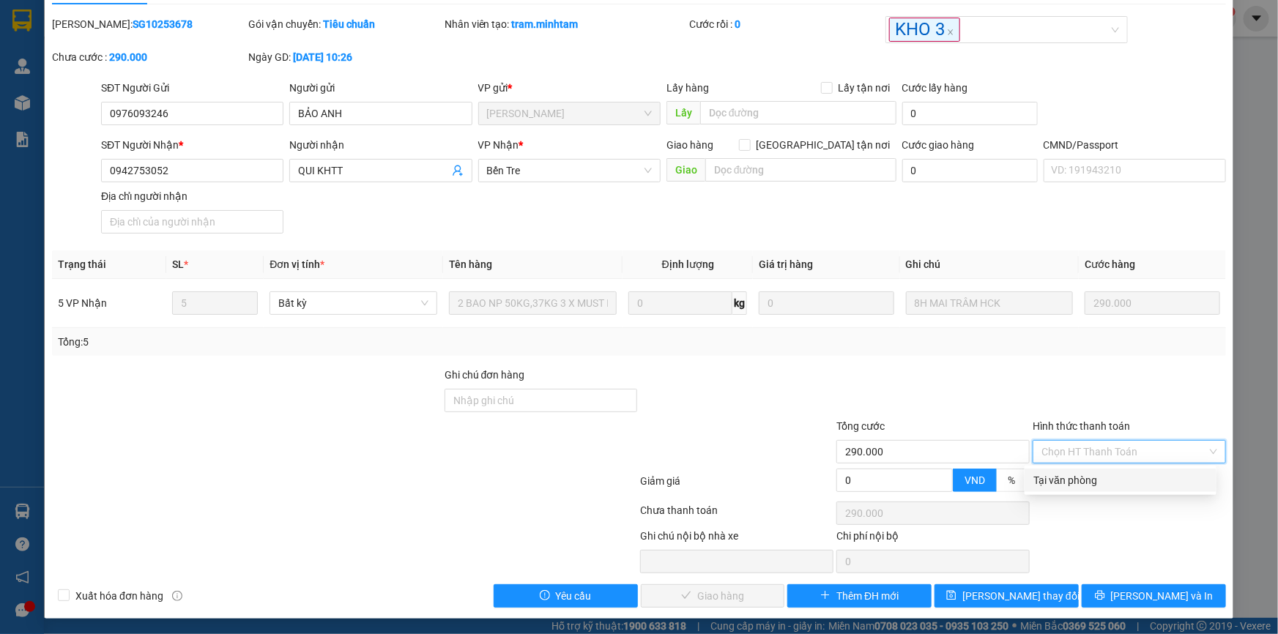
type input "0"
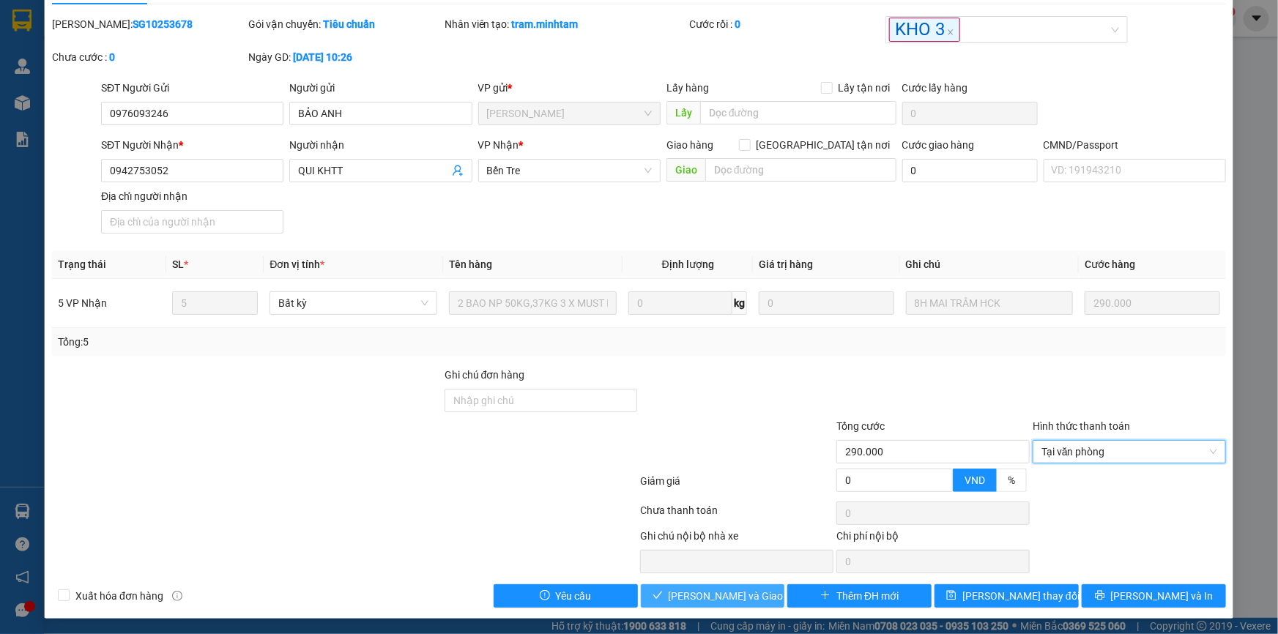
click at [724, 590] on span "[PERSON_NAME] và Giao hàng" at bounding box center [739, 596] width 141 height 16
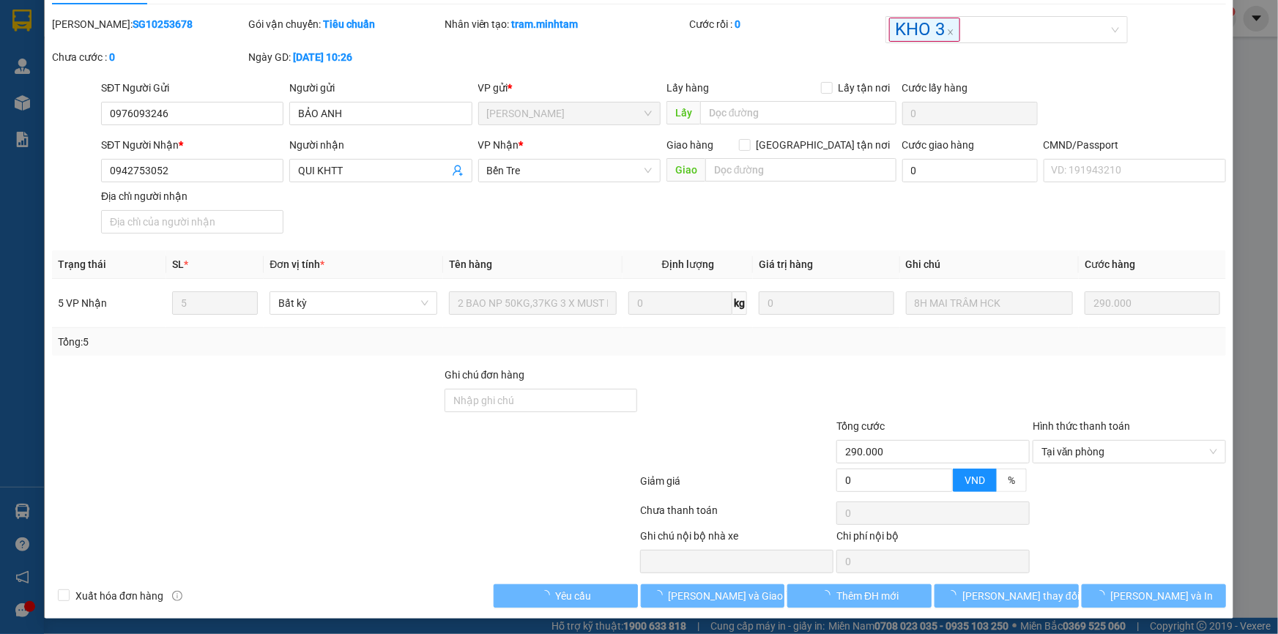
click at [745, 431] on div at bounding box center [737, 443] width 196 height 51
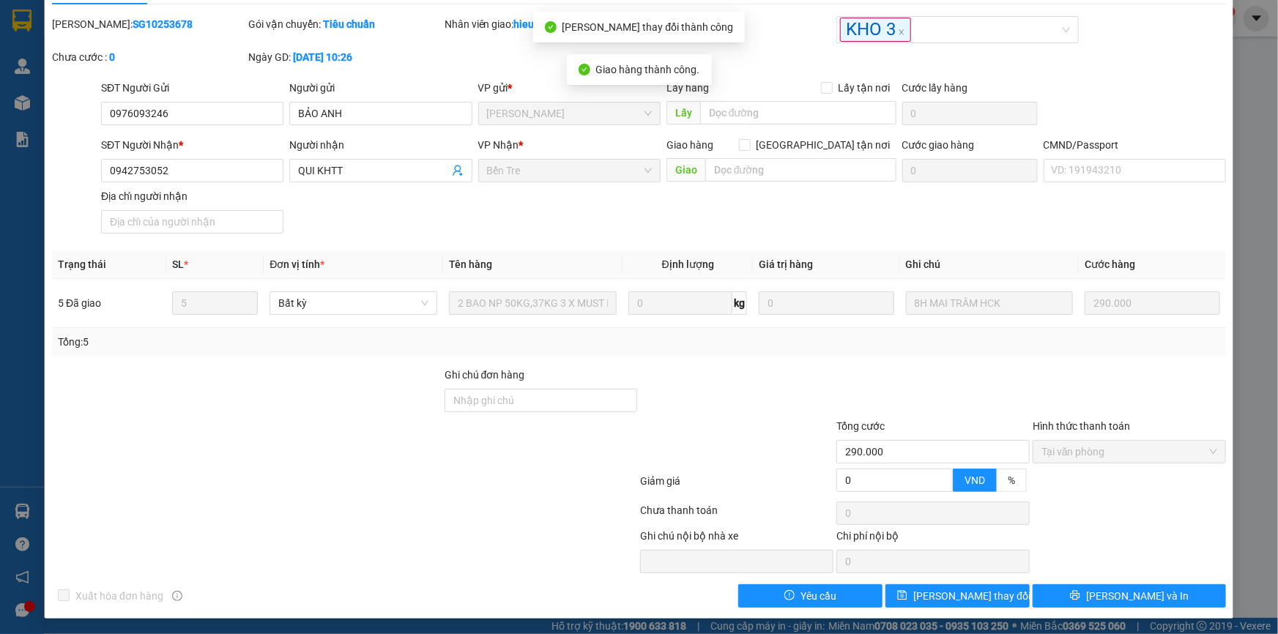
drag, startPoint x: 1156, startPoint y: 541, endPoint x: 1142, endPoint y: 519, distance: 26.0
click at [1156, 540] on div "Ghi chú nội bộ nhà xe Chi phí nội bộ 0" at bounding box center [639, 550] width 1177 height 45
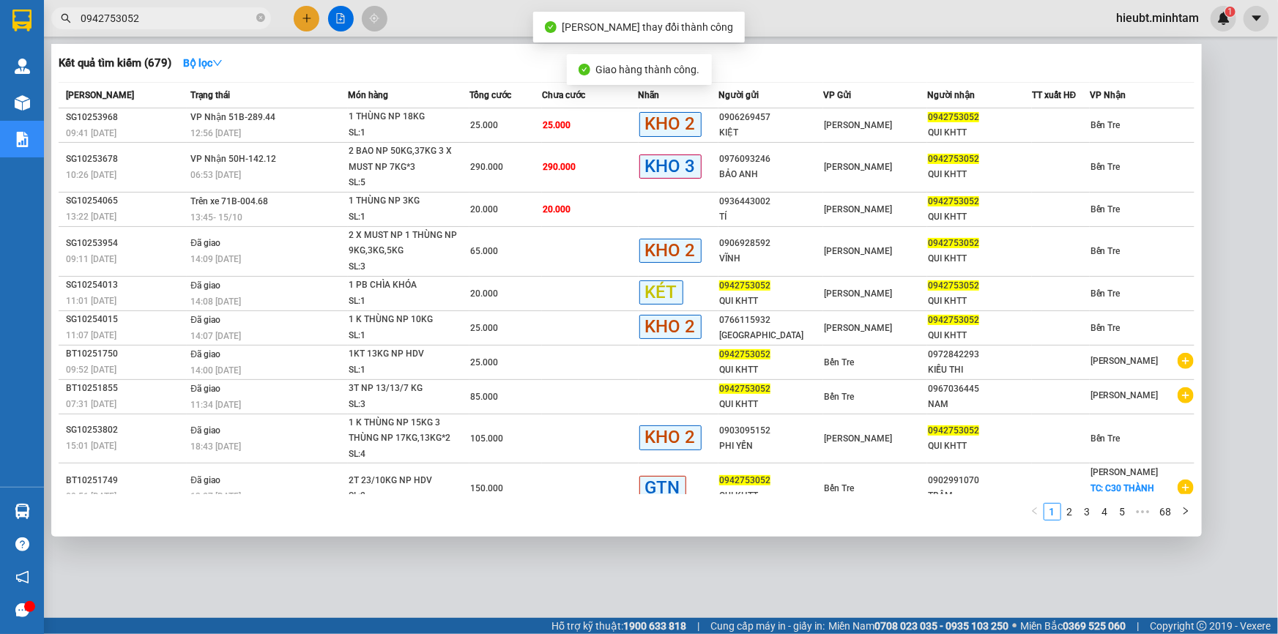
click at [127, 18] on input "0942753052" at bounding box center [167, 18] width 173 height 16
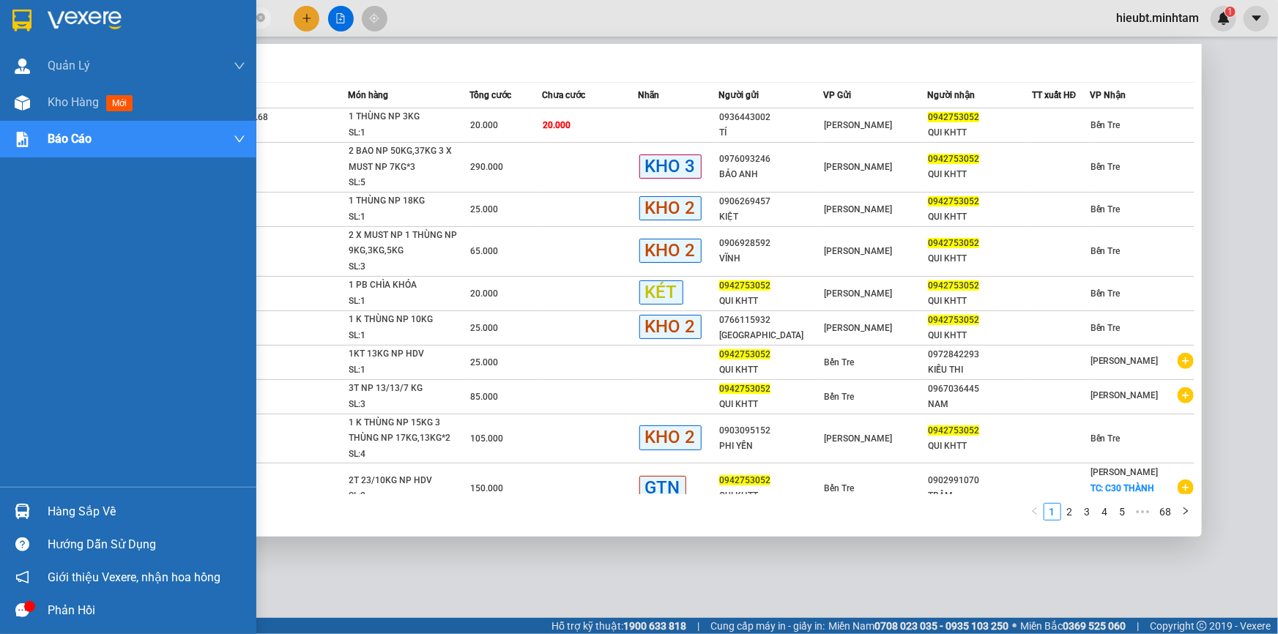
click at [15, 15] on img at bounding box center [21, 21] width 19 height 22
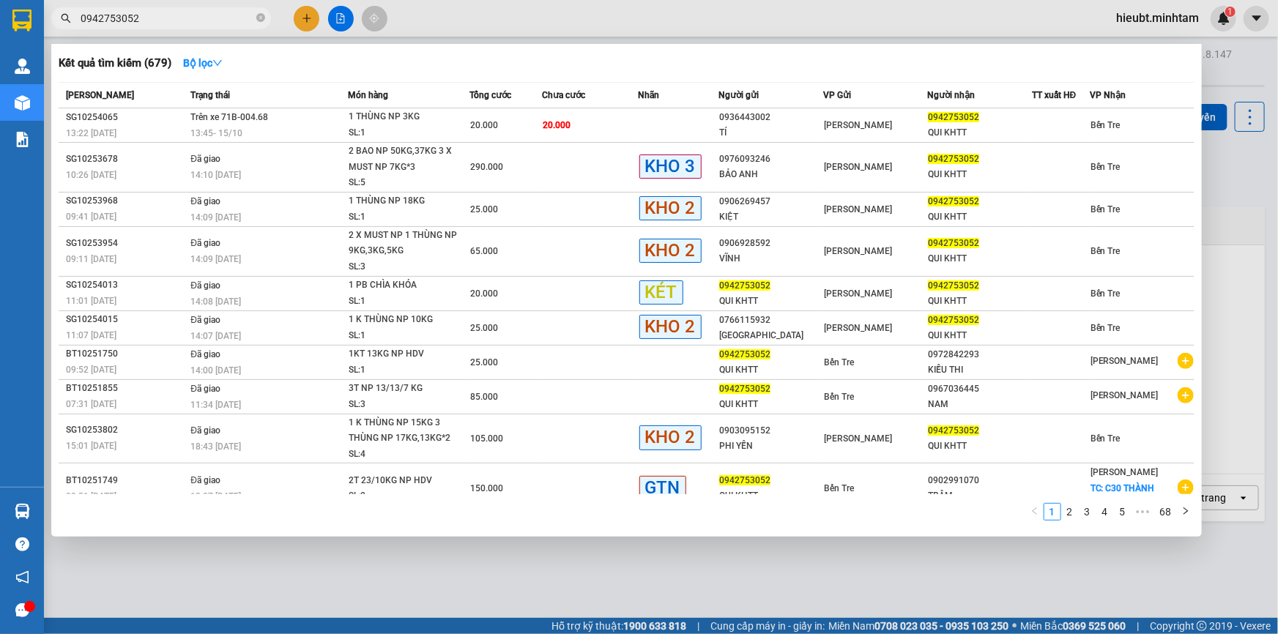
drag, startPoint x: 469, startPoint y: 574, endPoint x: 310, endPoint y: 476, distance: 186.1
click at [462, 571] on div at bounding box center [639, 317] width 1278 height 634
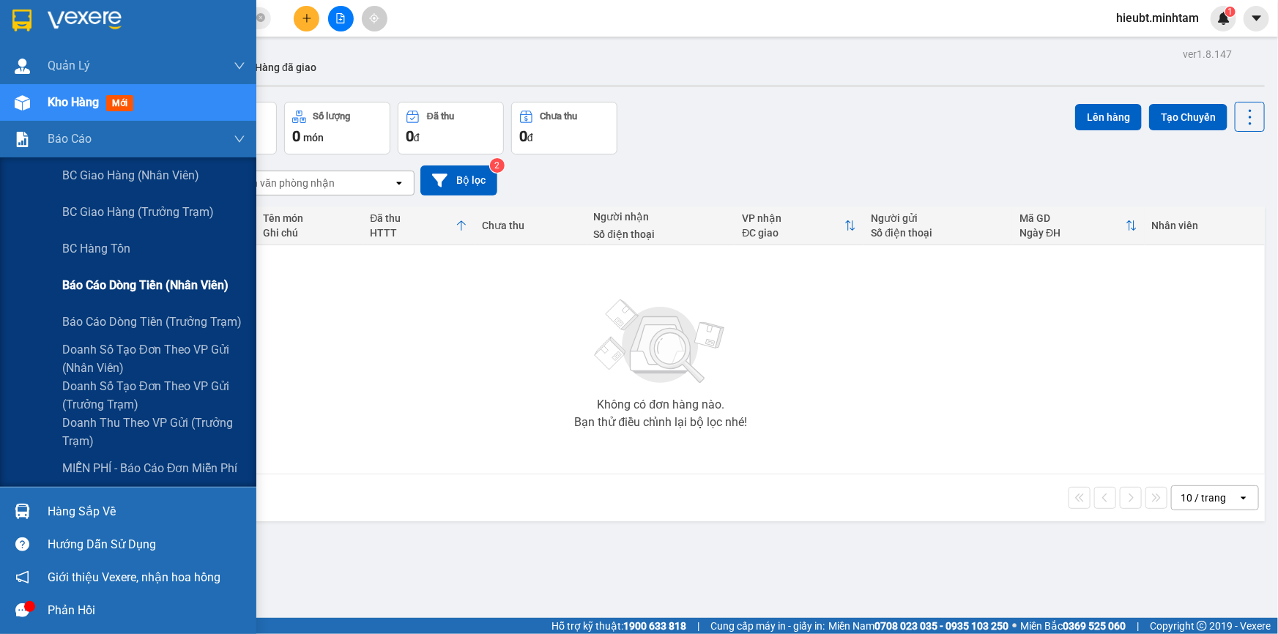
drag, startPoint x: 95, startPoint y: 300, endPoint x: 93, endPoint y: 293, distance: 7.6
click at [94, 298] on div "Báo cáo dòng tiền (nhân viên)" at bounding box center [153, 285] width 183 height 37
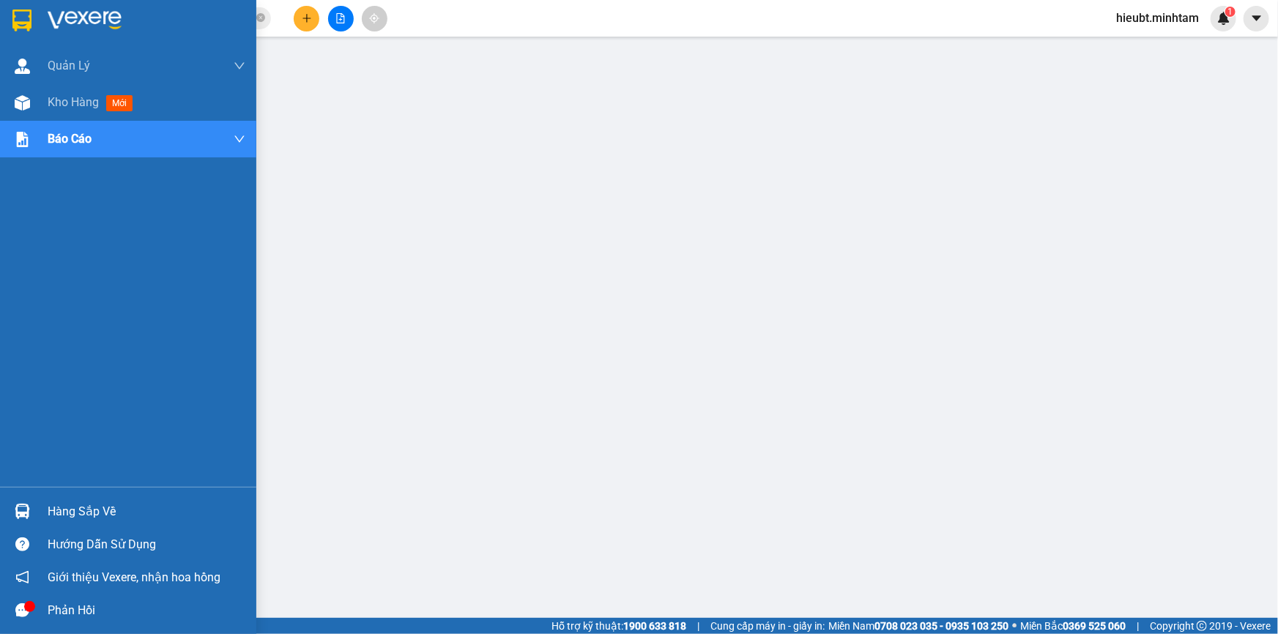
click at [40, 26] on div at bounding box center [128, 24] width 256 height 48
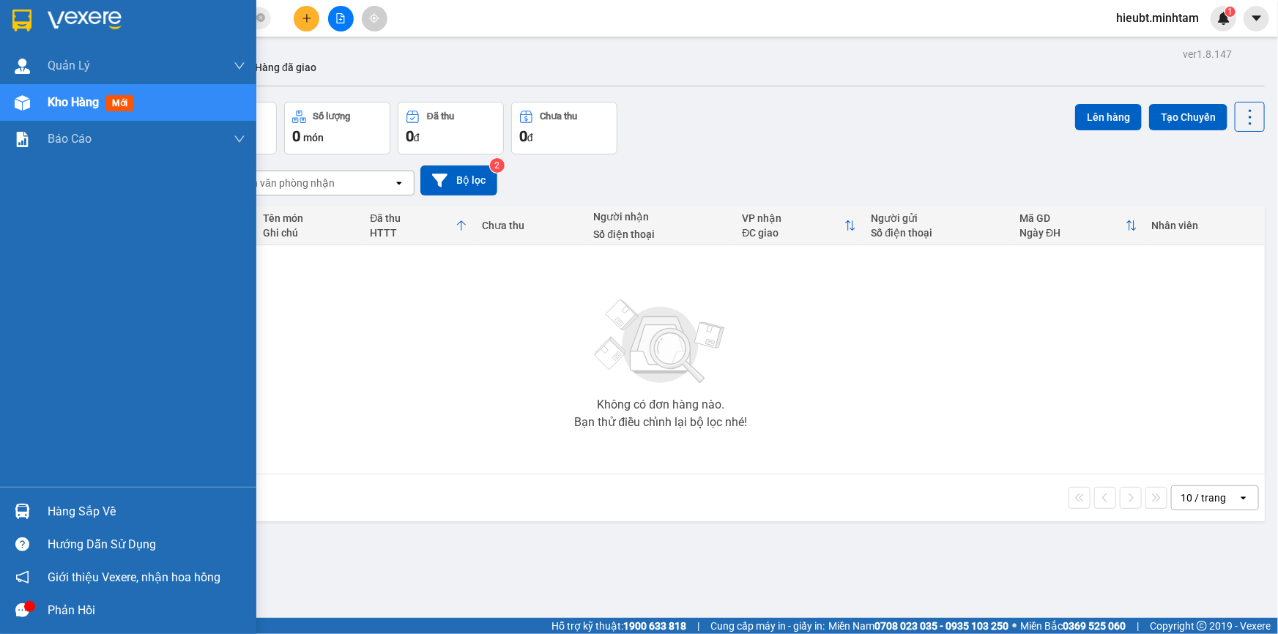
click at [23, 19] on img at bounding box center [21, 21] width 19 height 22
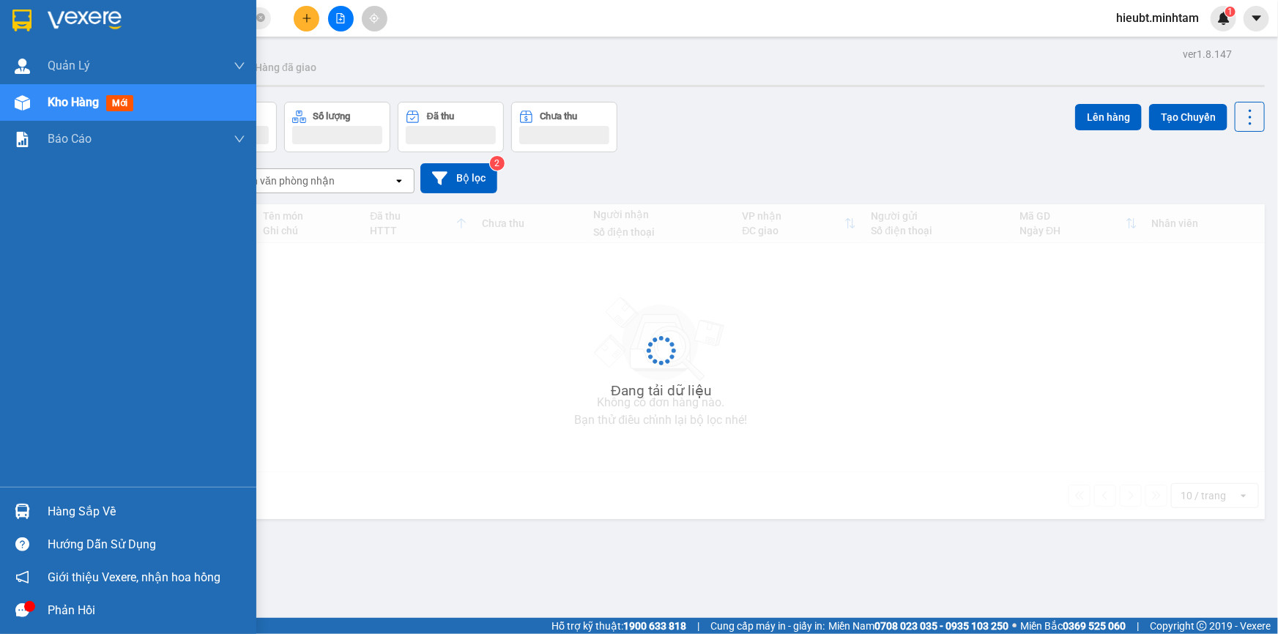
click at [73, 503] on div "Hàng sắp về" at bounding box center [147, 512] width 198 height 22
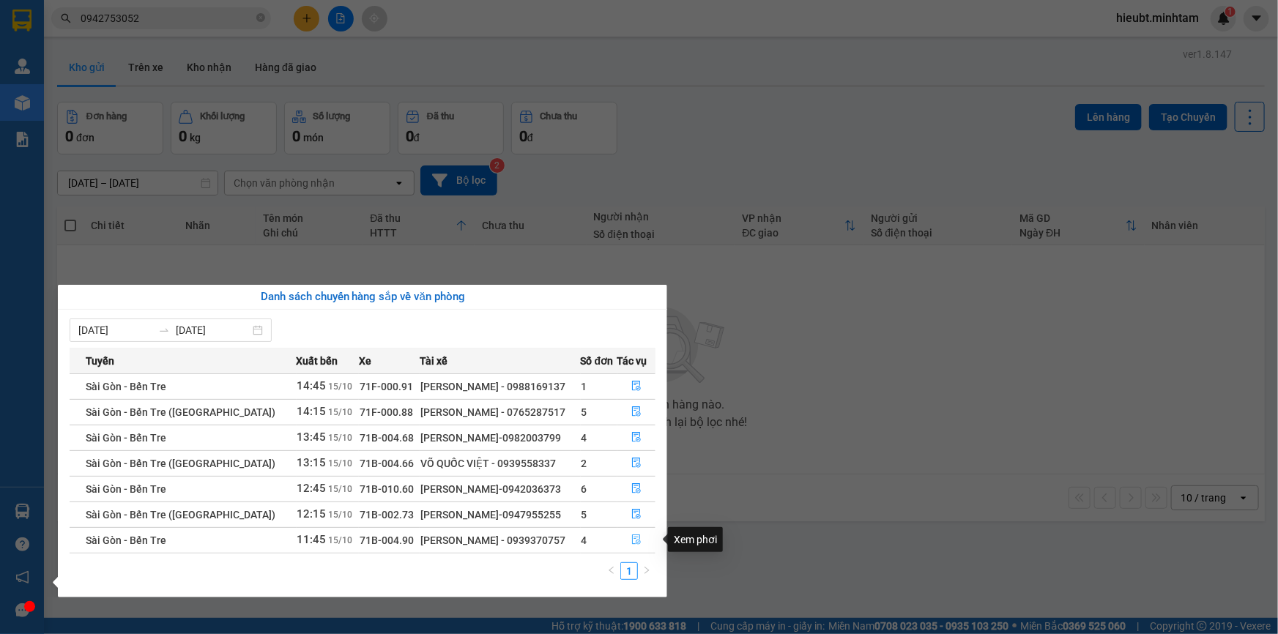
click at [631, 540] on icon "file-done" at bounding box center [636, 540] width 10 height 10
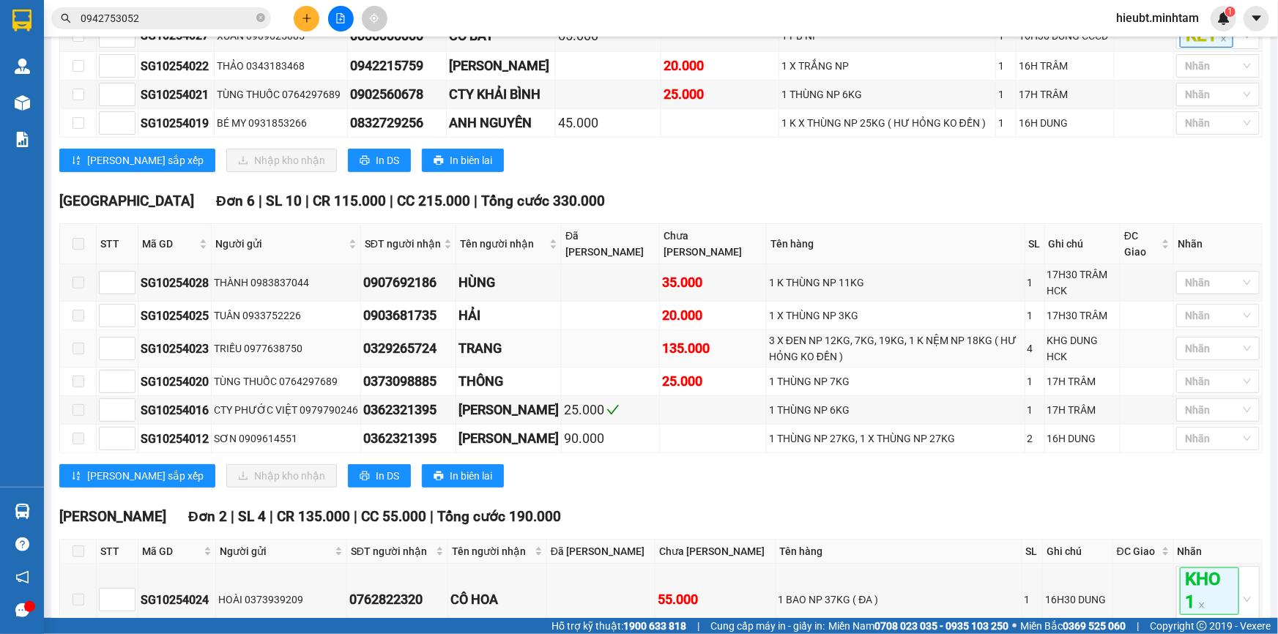
scroll to position [224, 0]
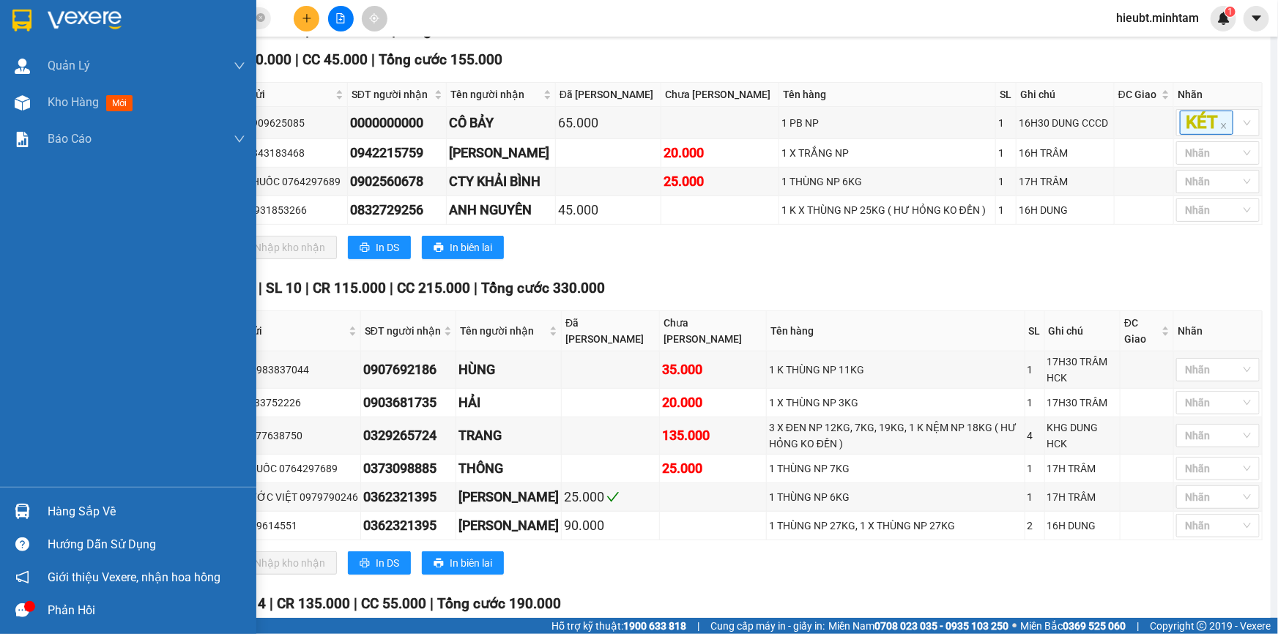
click at [23, 15] on img at bounding box center [21, 21] width 19 height 22
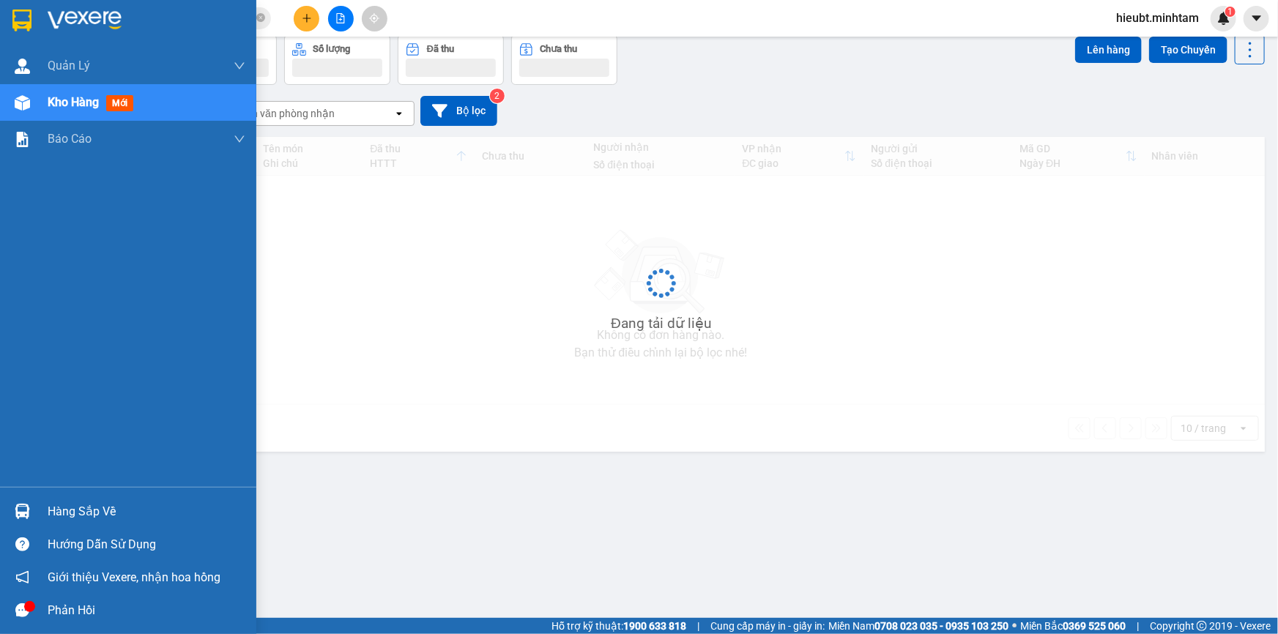
scroll to position [67, 0]
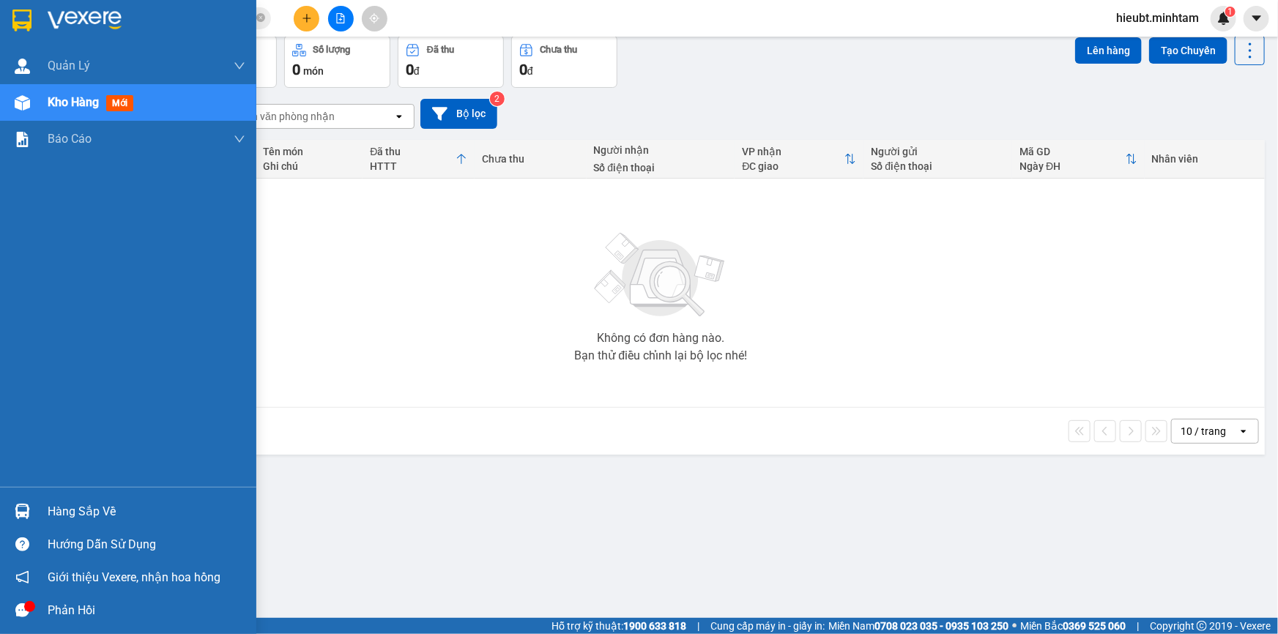
click at [22, 516] on img at bounding box center [22, 511] width 15 height 15
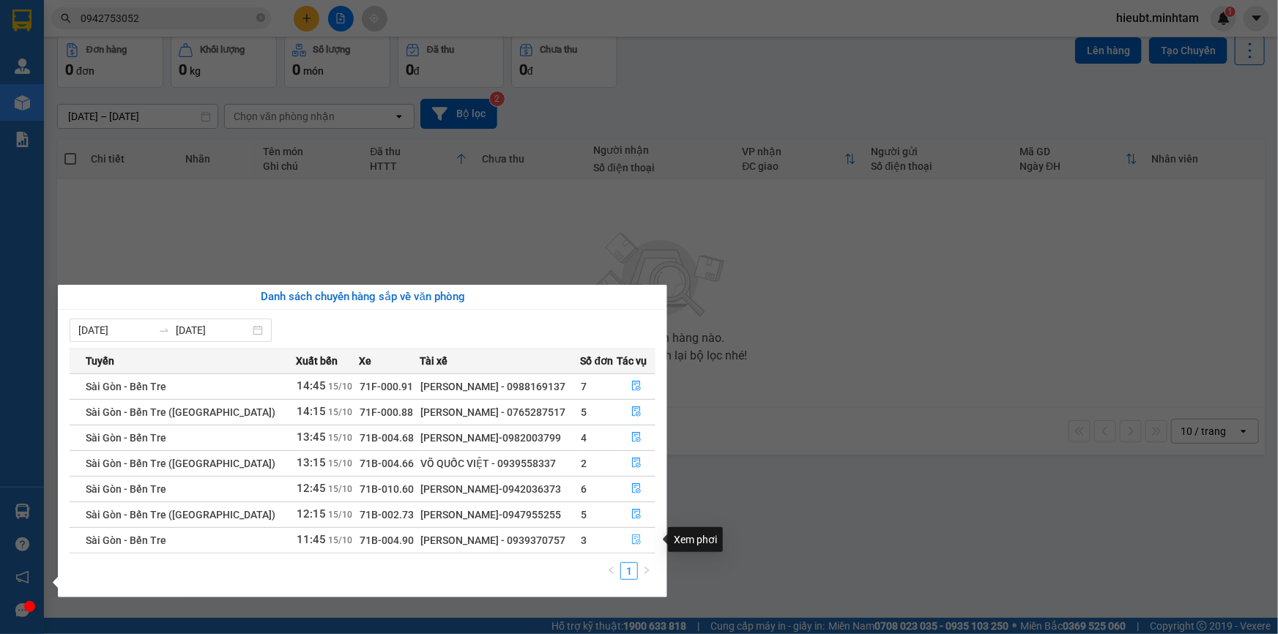
click at [632, 541] on icon "file-done" at bounding box center [636, 540] width 10 height 10
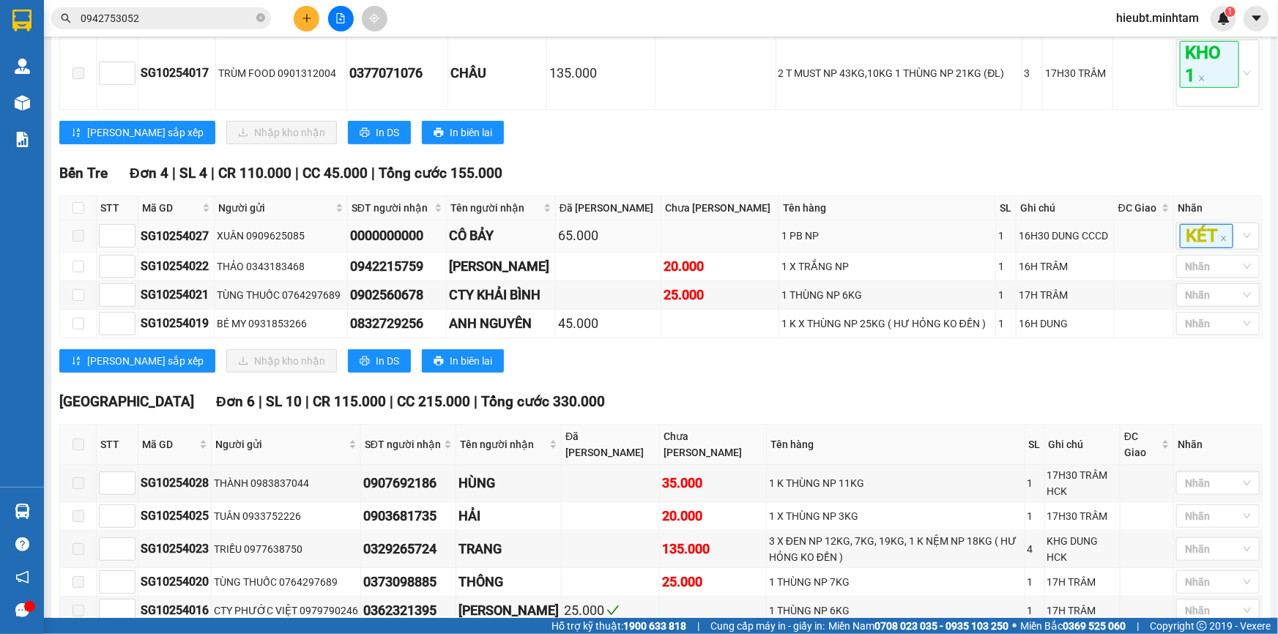
scroll to position [224, 0]
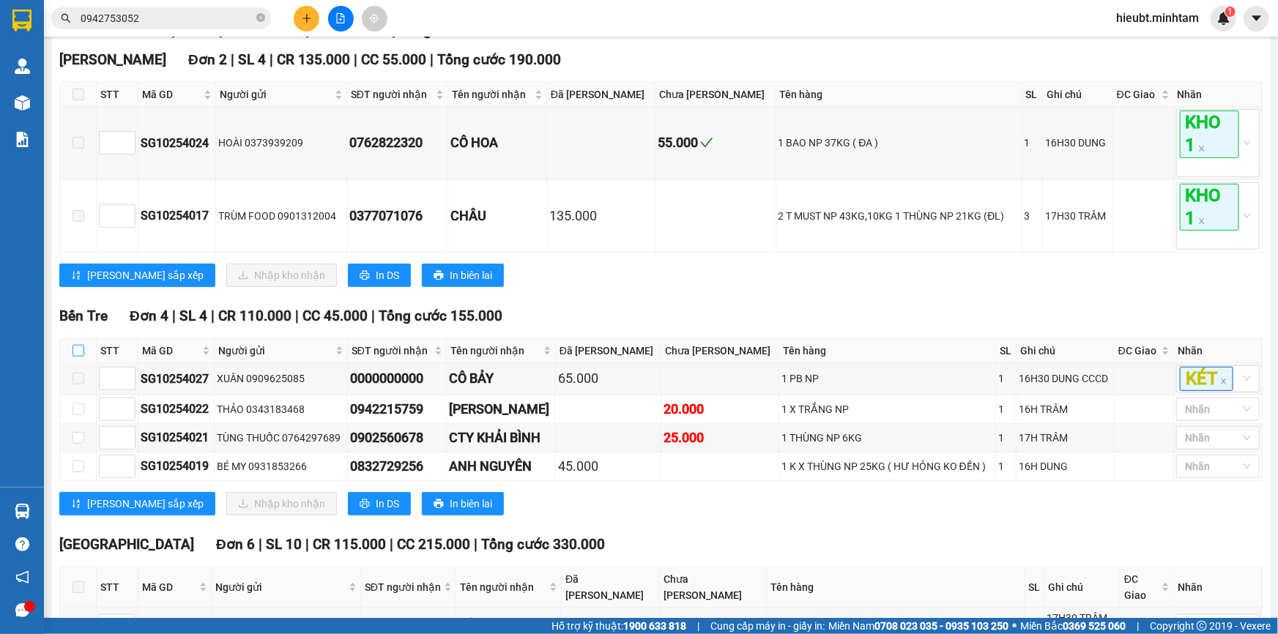
click at [75, 357] on input "checkbox" at bounding box center [78, 351] width 12 height 12
checkbox input "true"
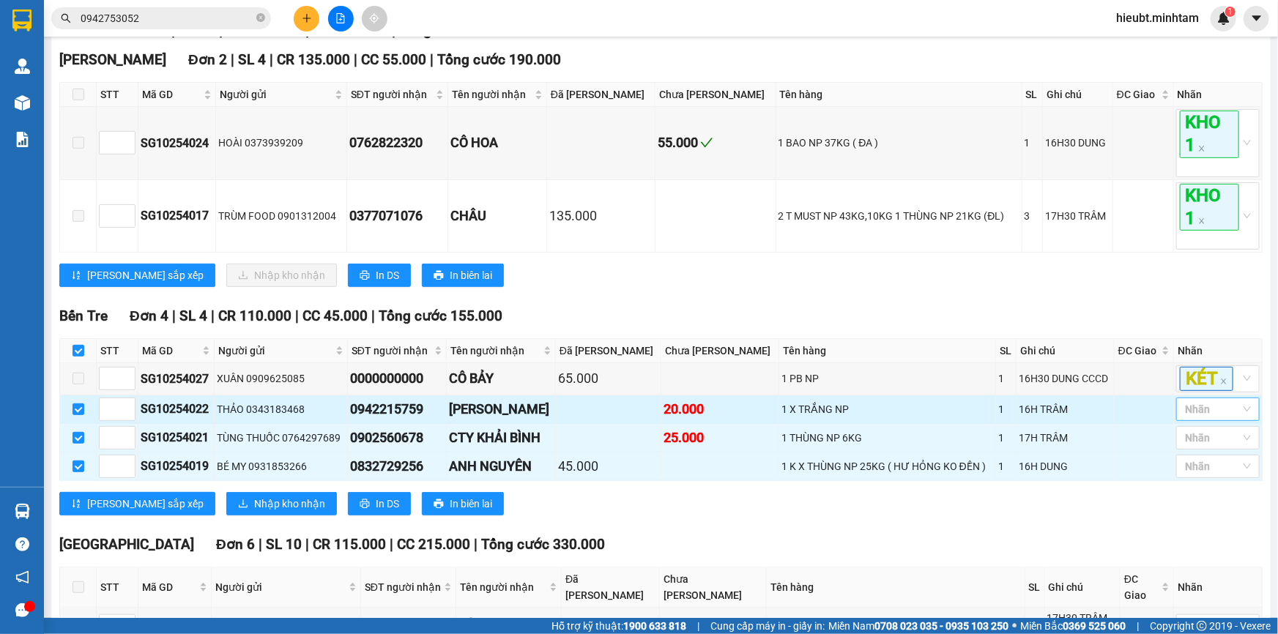
click at [1199, 418] on div at bounding box center [1211, 410] width 62 height 18
drag, startPoint x: 1203, startPoint y: 455, endPoint x: 1110, endPoint y: 440, distance: 94.1
click at [1201, 455] on div "KHO 1" at bounding box center [1208, 453] width 66 height 16
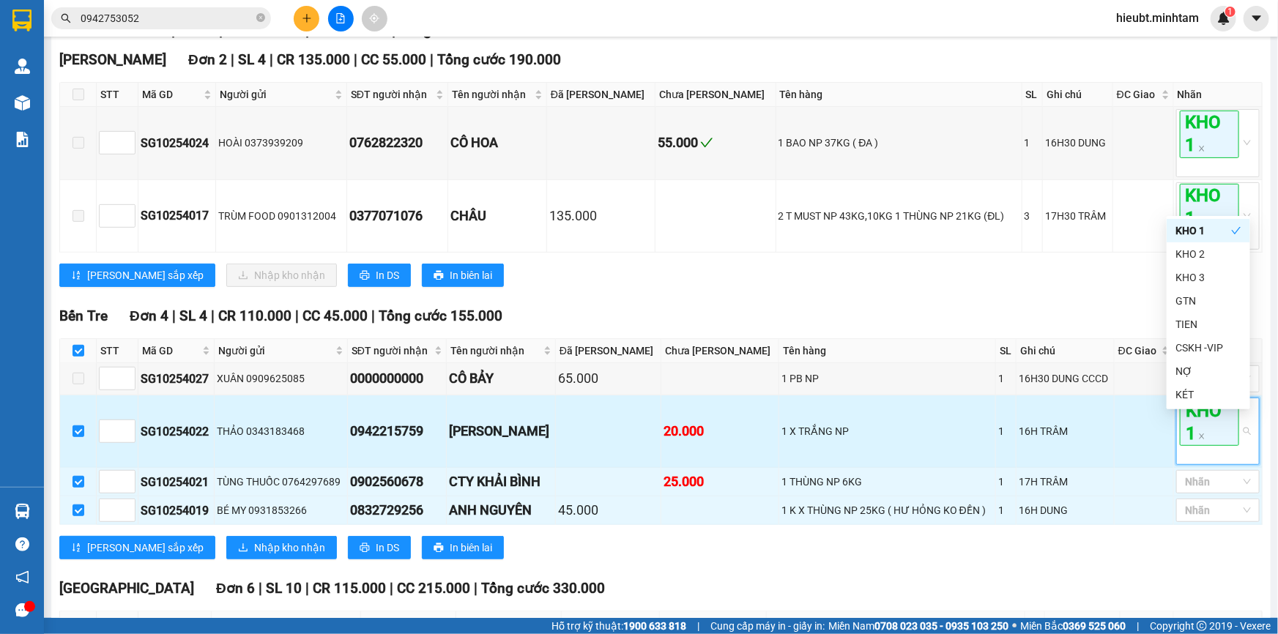
click at [1115, 440] on td at bounding box center [1144, 431] width 59 height 72
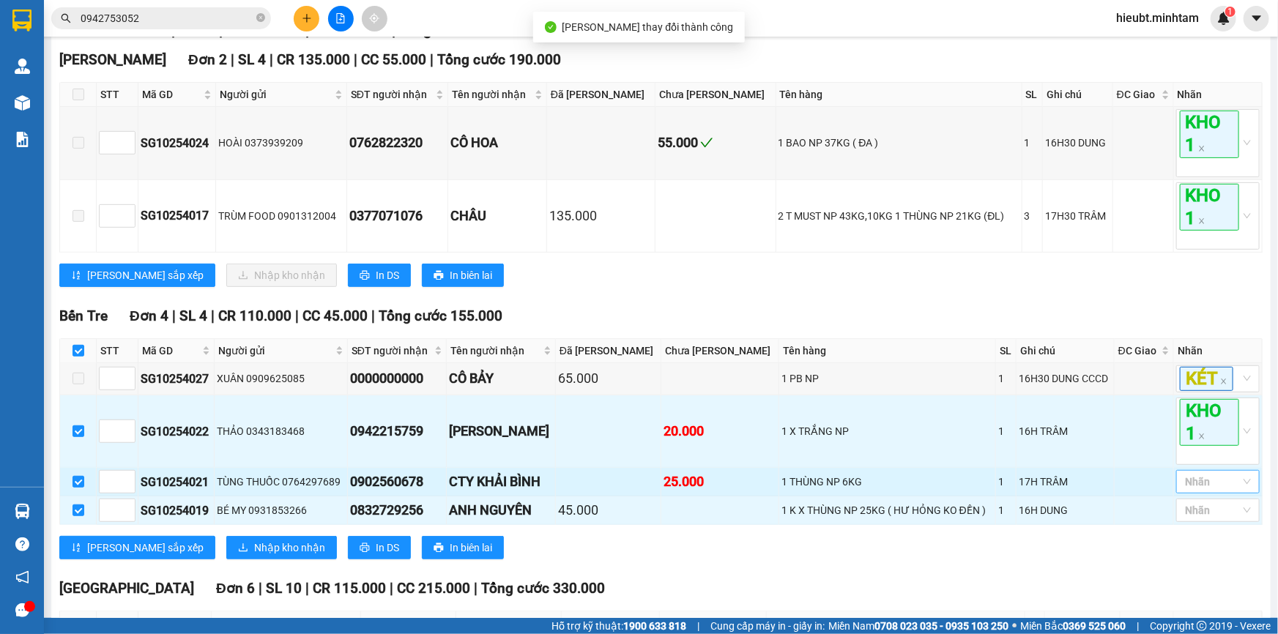
click at [1209, 491] on div at bounding box center [1211, 482] width 62 height 18
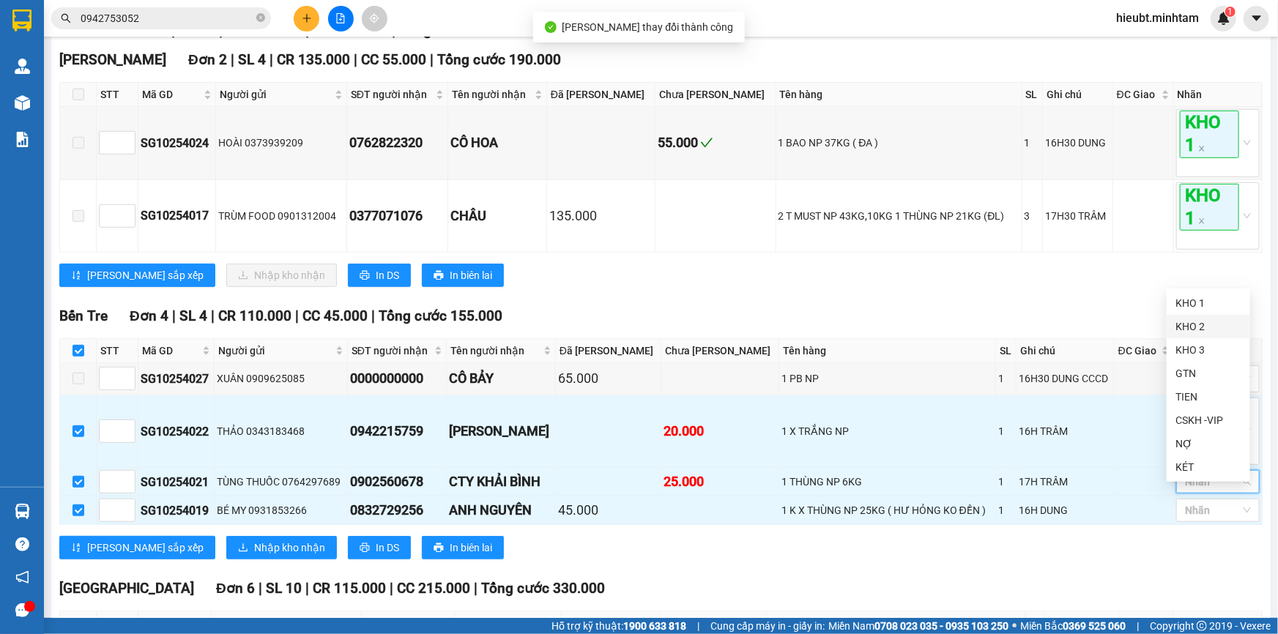
click at [1198, 335] on div "KHO 2" at bounding box center [1208, 326] width 83 height 23
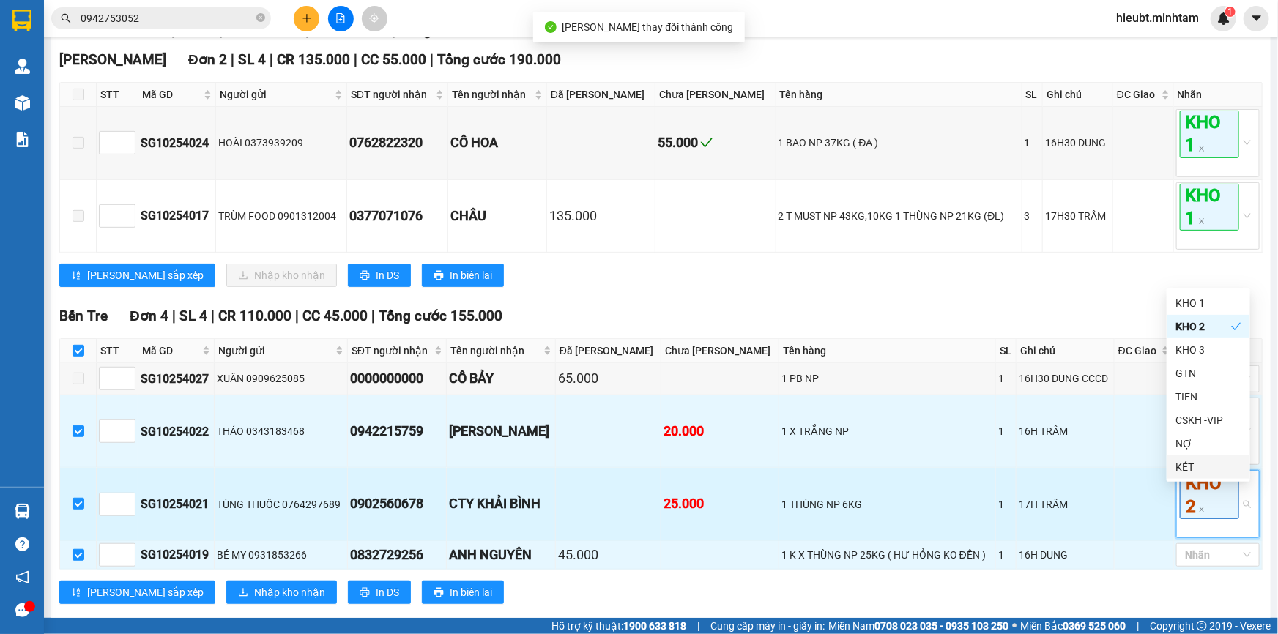
click at [1142, 523] on td at bounding box center [1144, 504] width 59 height 72
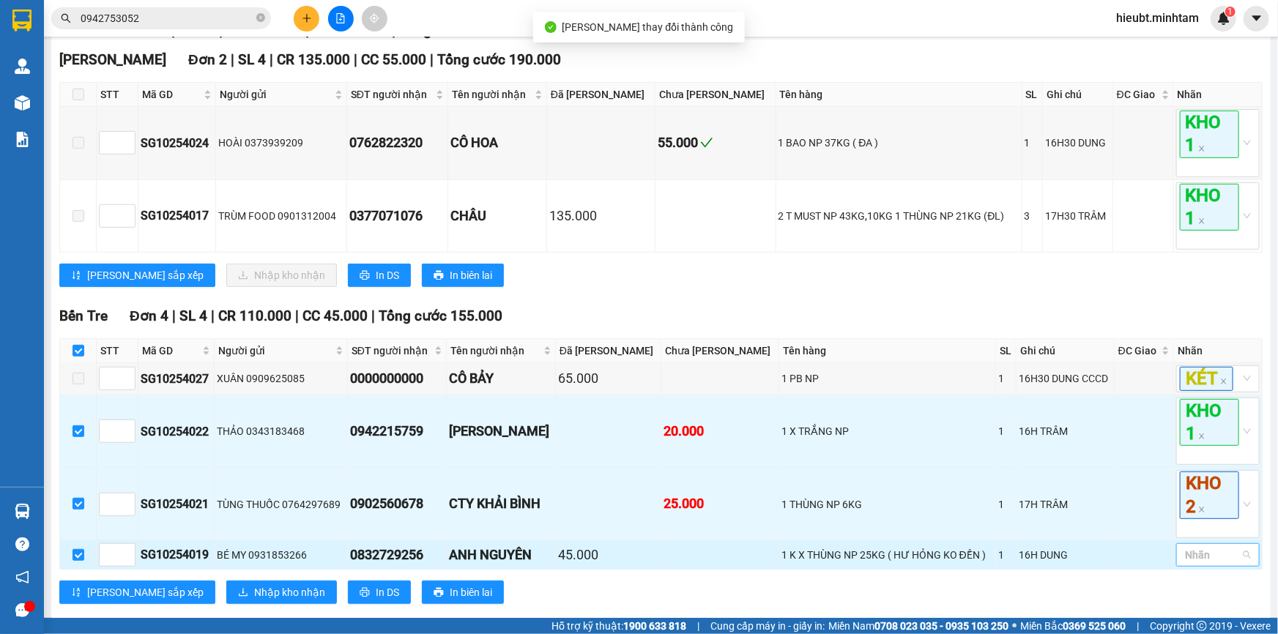
click at [1192, 564] on div at bounding box center [1211, 555] width 62 height 18
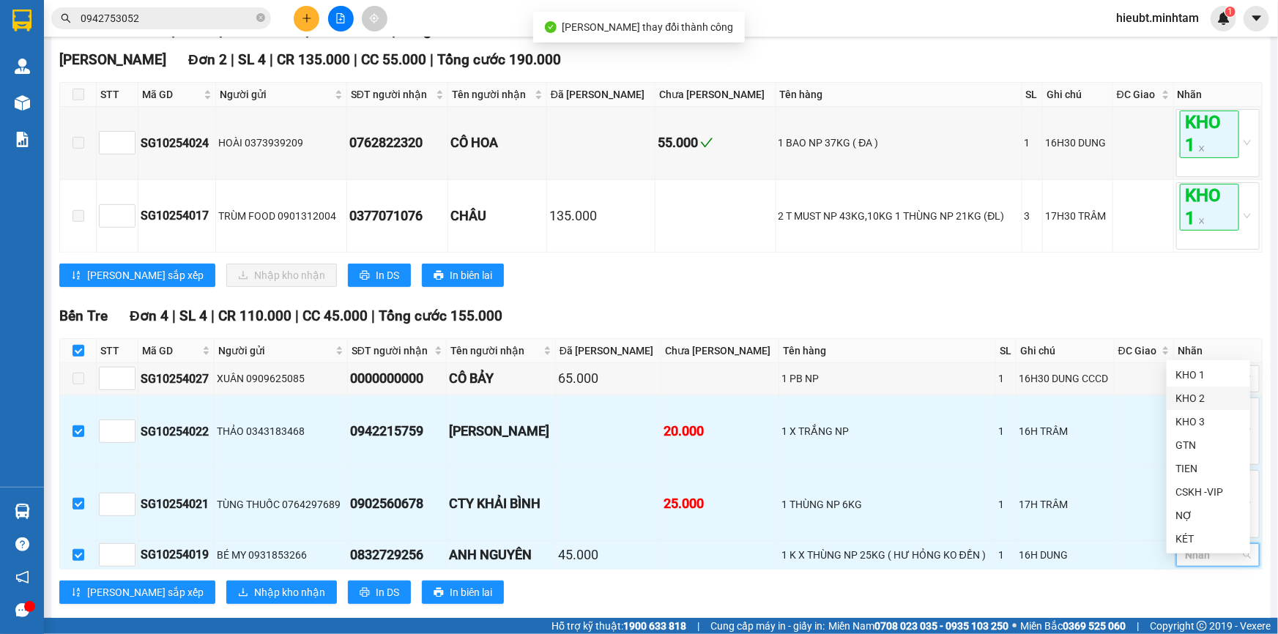
click at [1191, 403] on div "KHO 2" at bounding box center [1208, 398] width 66 height 16
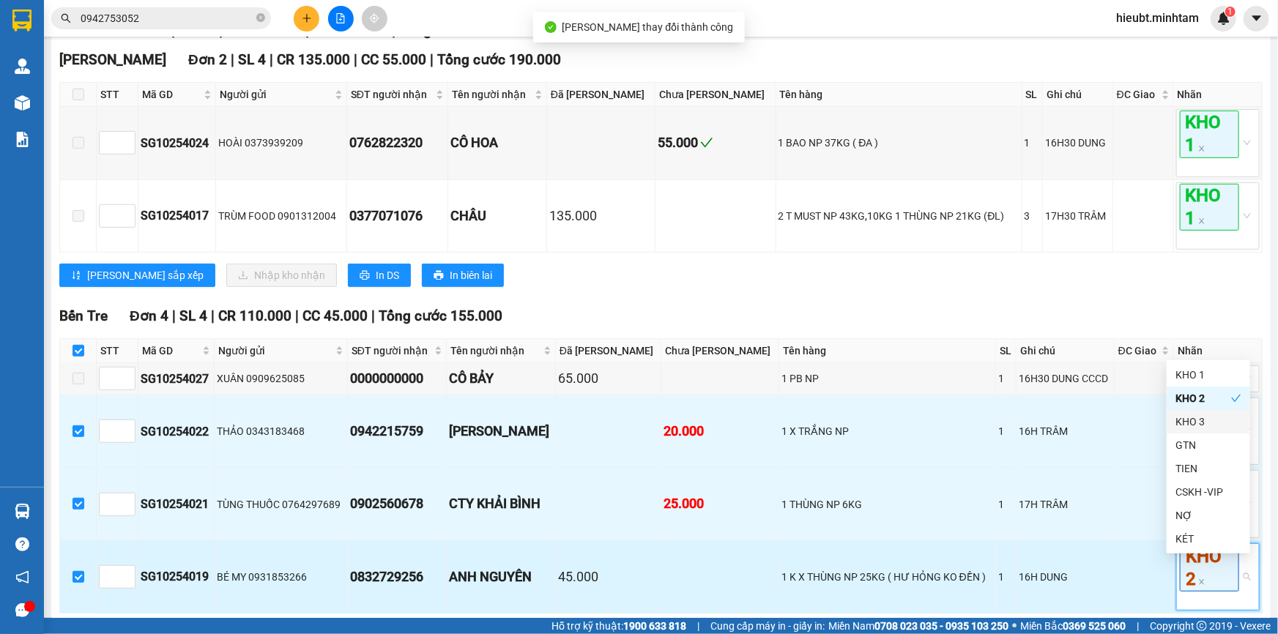
click at [1115, 579] on td at bounding box center [1144, 577] width 59 height 72
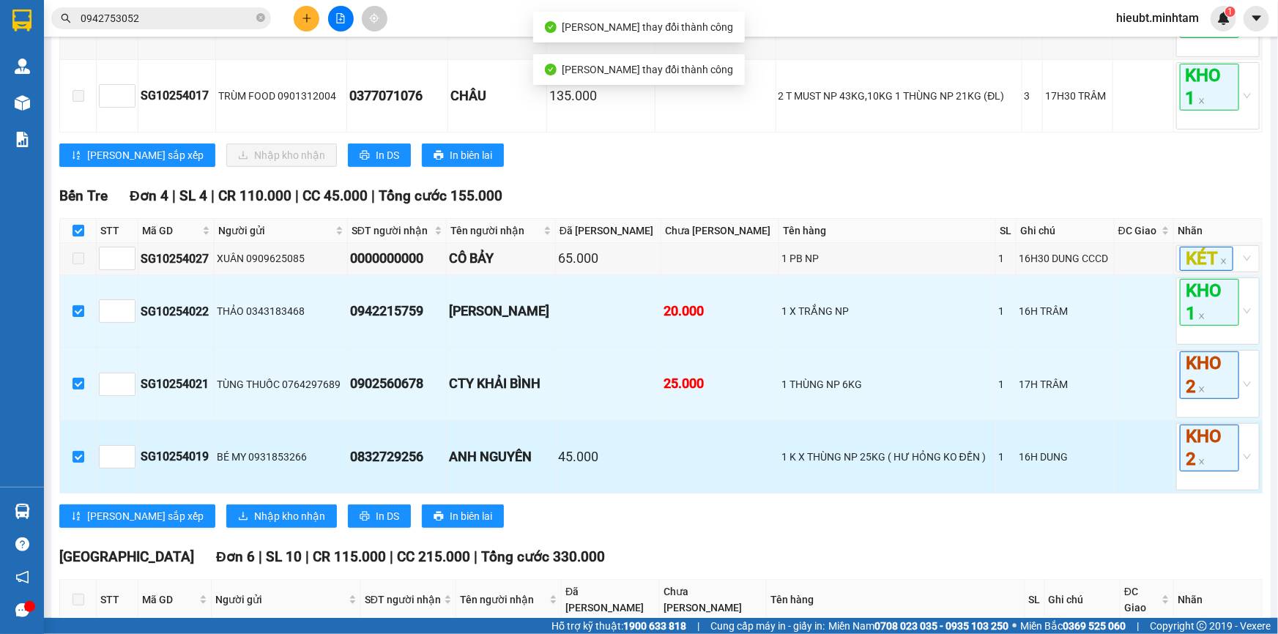
scroll to position [357, 0]
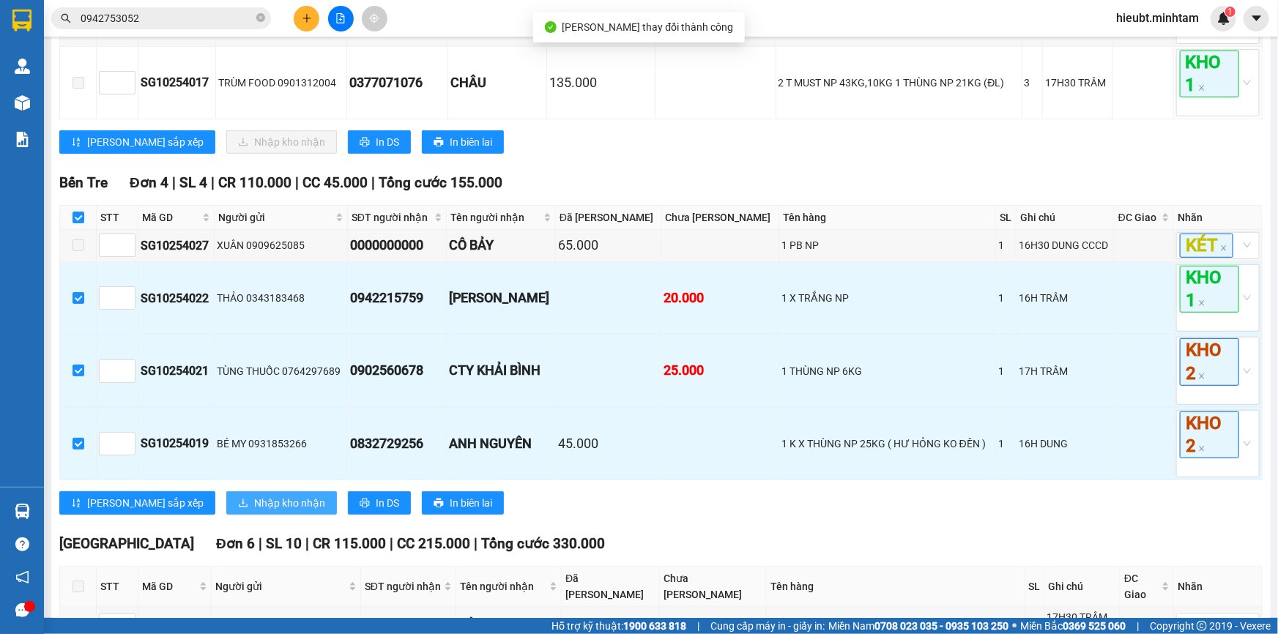
click at [254, 511] on span "Nhập kho nhận" at bounding box center [289, 503] width 71 height 16
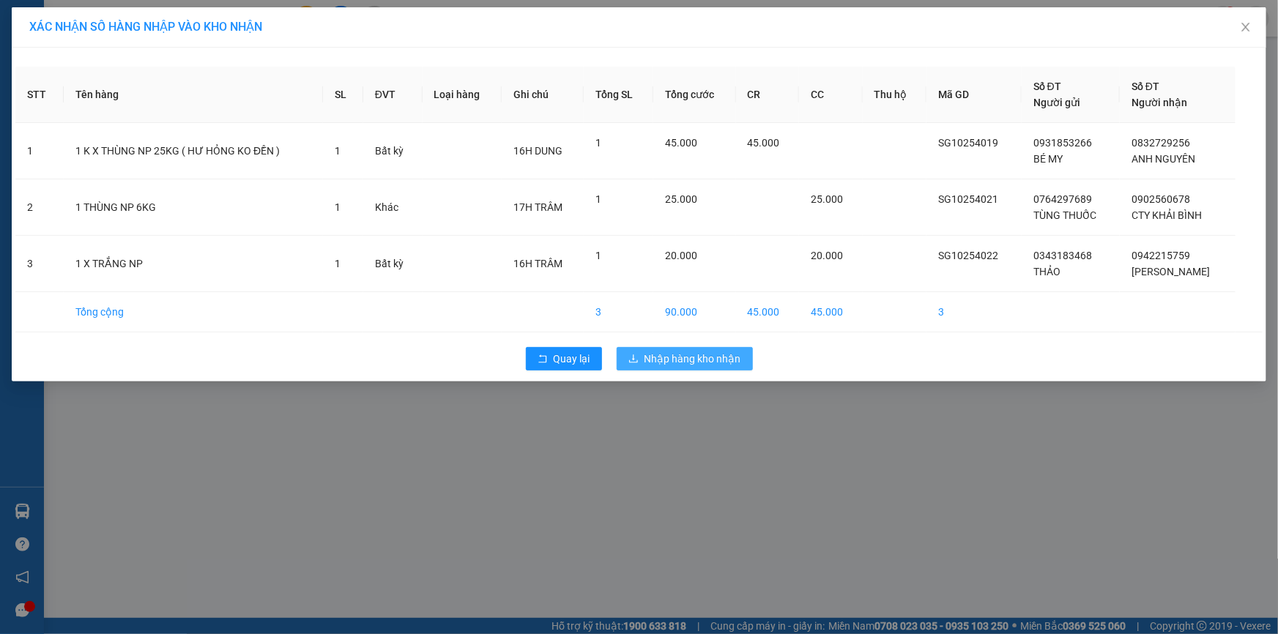
click at [656, 360] on span "Nhập hàng kho nhận" at bounding box center [692, 359] width 97 height 16
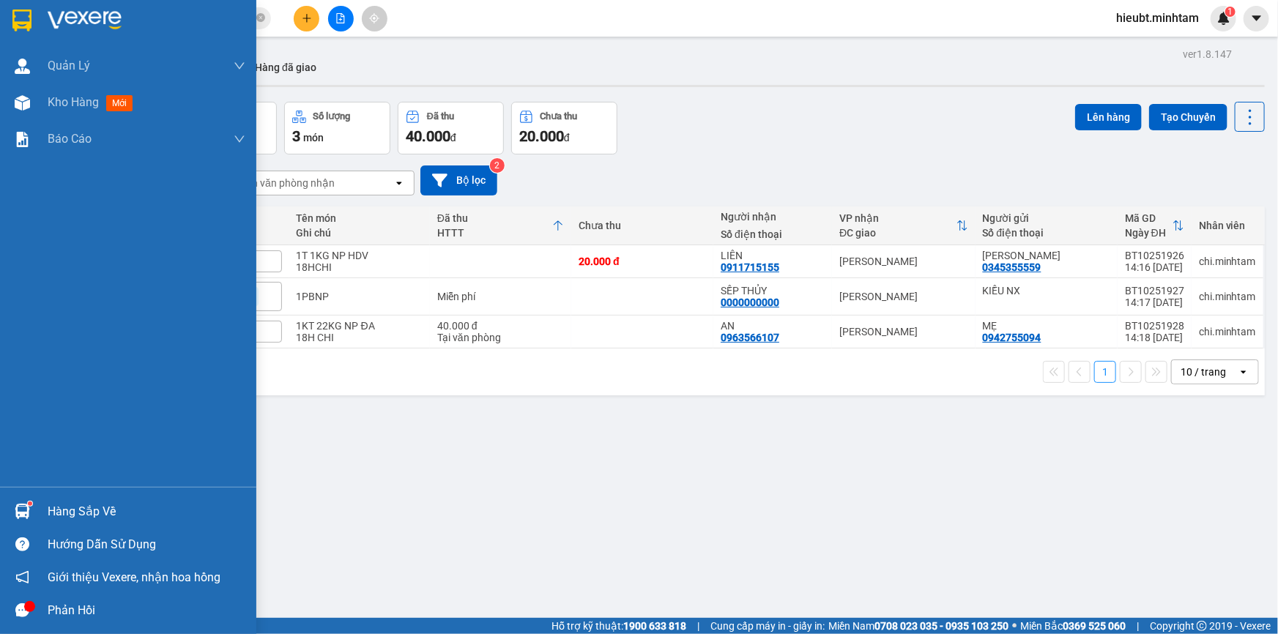
click at [62, 15] on img at bounding box center [85, 21] width 74 height 22
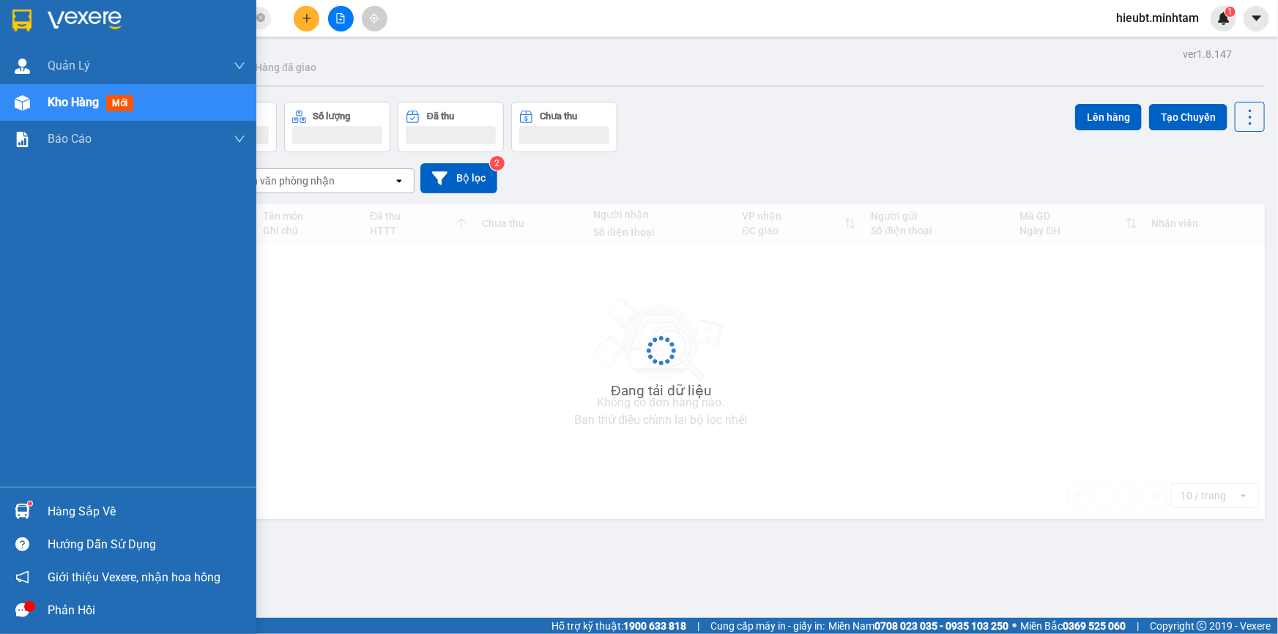
click at [51, 509] on div "Hàng sắp về" at bounding box center [147, 512] width 198 height 22
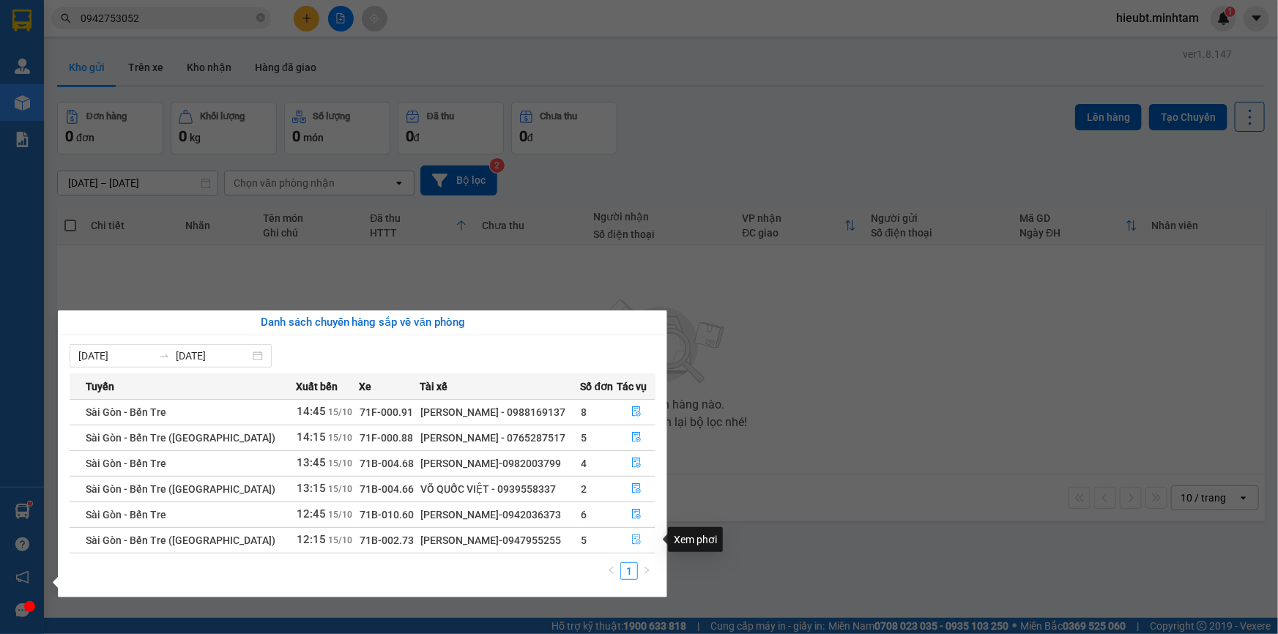
click at [633, 536] on icon "file-done" at bounding box center [636, 540] width 10 height 10
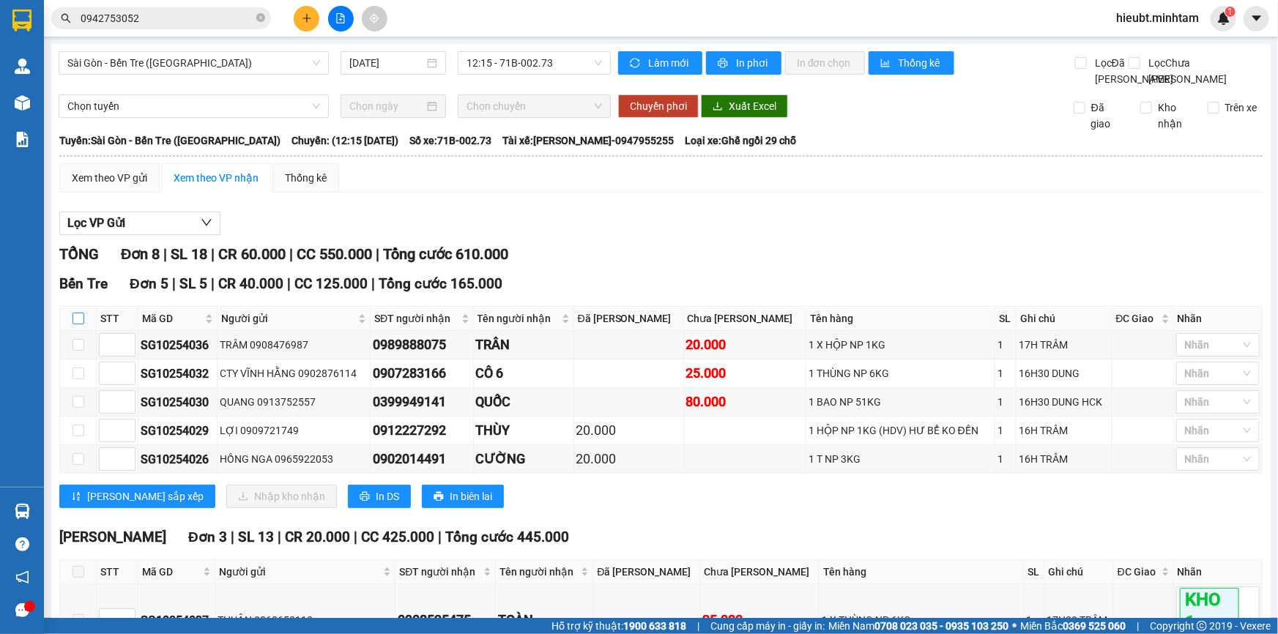
click at [78, 324] on input "checkbox" at bounding box center [78, 319] width 12 height 12
checkbox input "true"
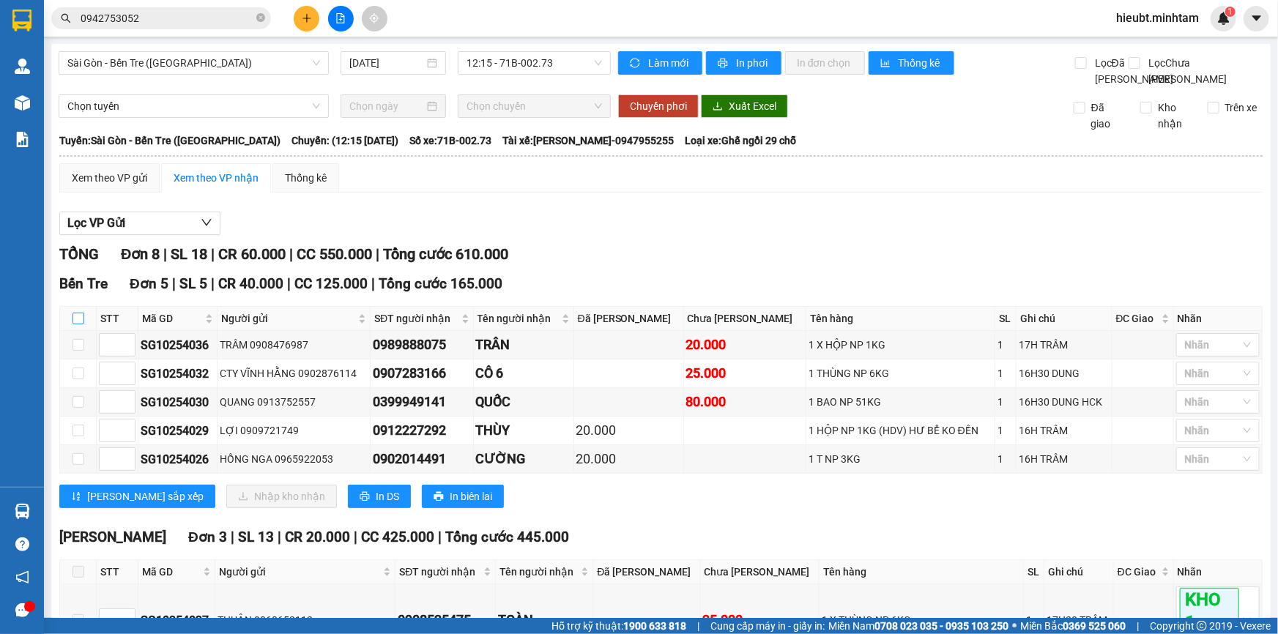
checkbox input "true"
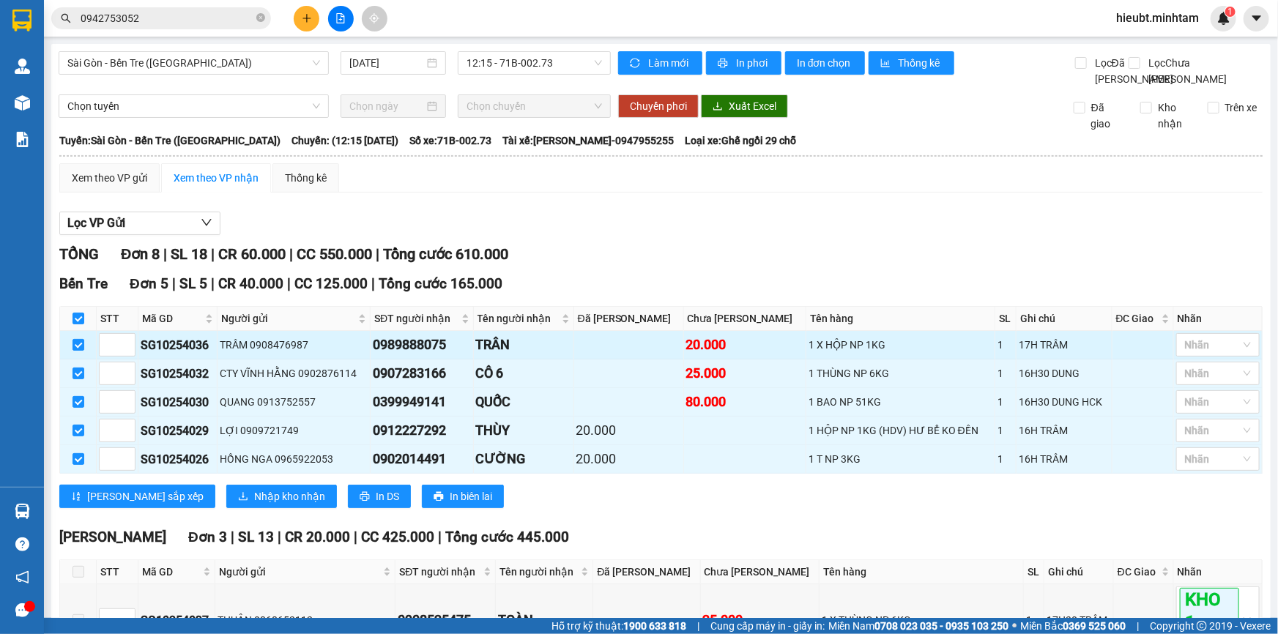
drag, startPoint x: 1207, startPoint y: 361, endPoint x: 1207, endPoint y: 373, distance: 11.7
click at [1207, 354] on div at bounding box center [1211, 345] width 62 height 18
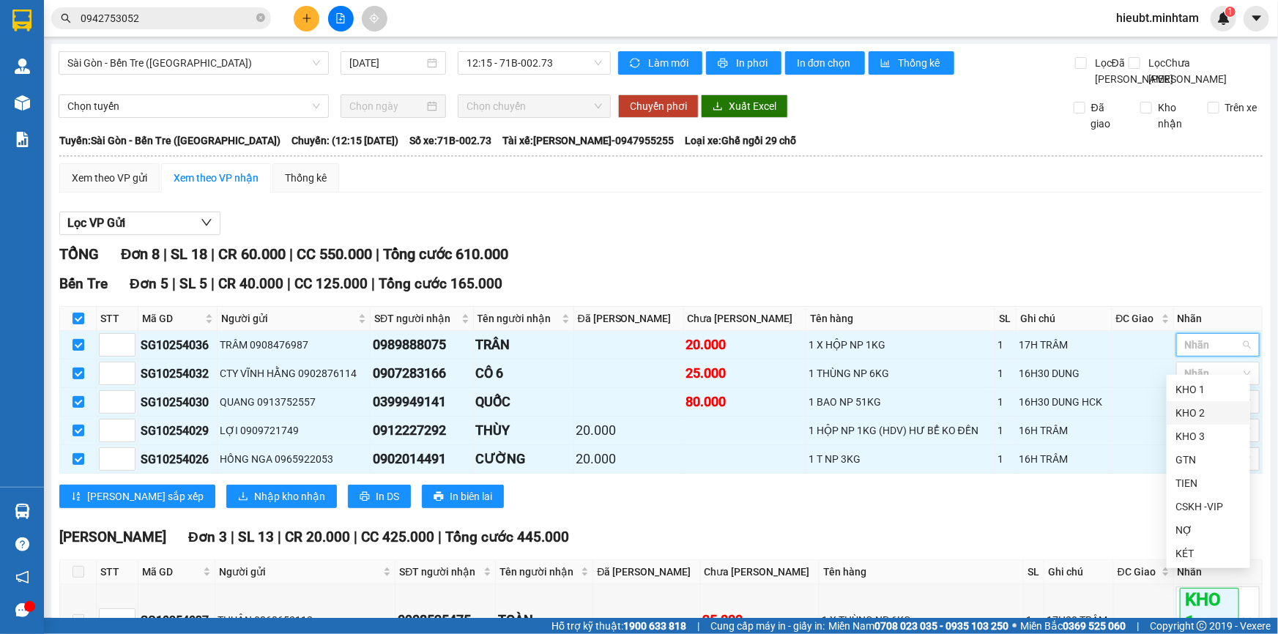
click at [1207, 403] on div "KHO 2" at bounding box center [1208, 412] width 83 height 23
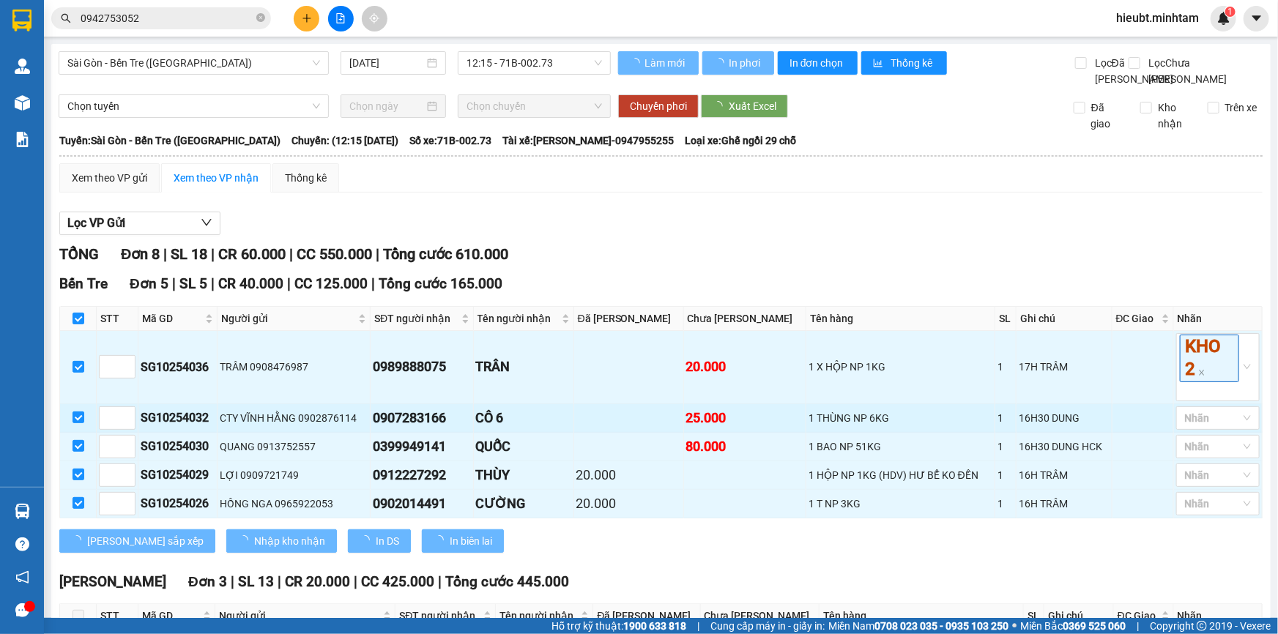
drag, startPoint x: 999, startPoint y: 296, endPoint x: 1142, endPoint y: 445, distance: 207.2
click at [1002, 295] on div "Bến Tre Đơn 5 | SL 5 | CR 40.000 | CC 125.000 | Tổng cước 165.000" at bounding box center [660, 284] width 1203 height 22
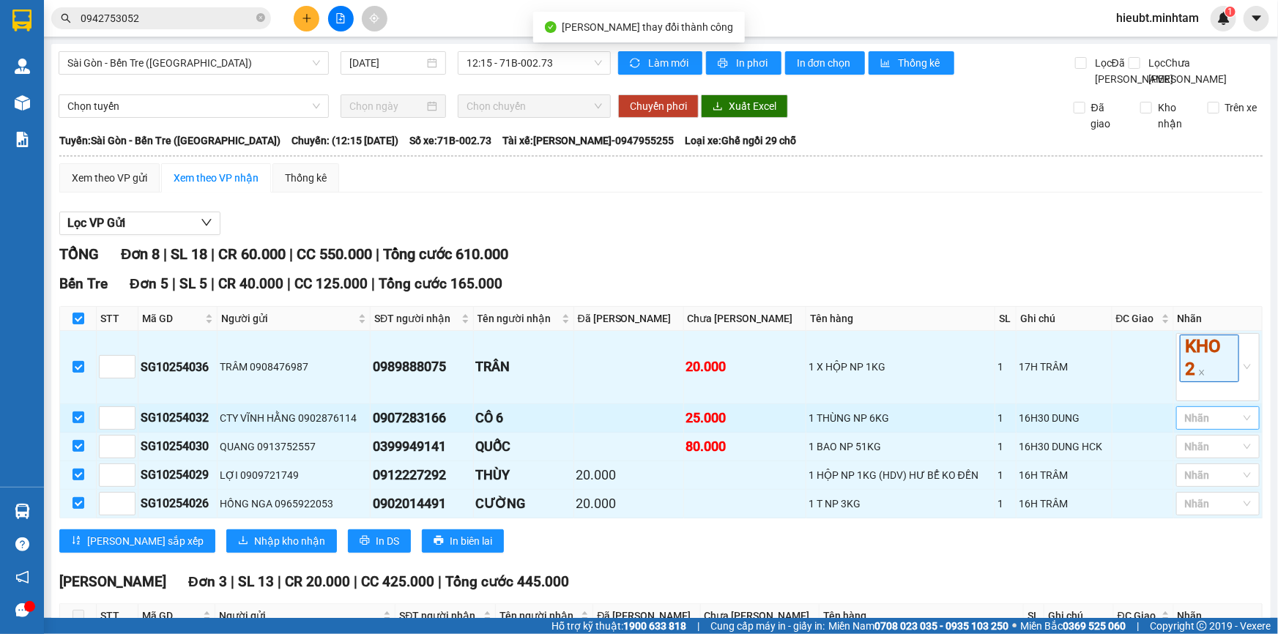
click at [1188, 427] on div at bounding box center [1211, 418] width 62 height 18
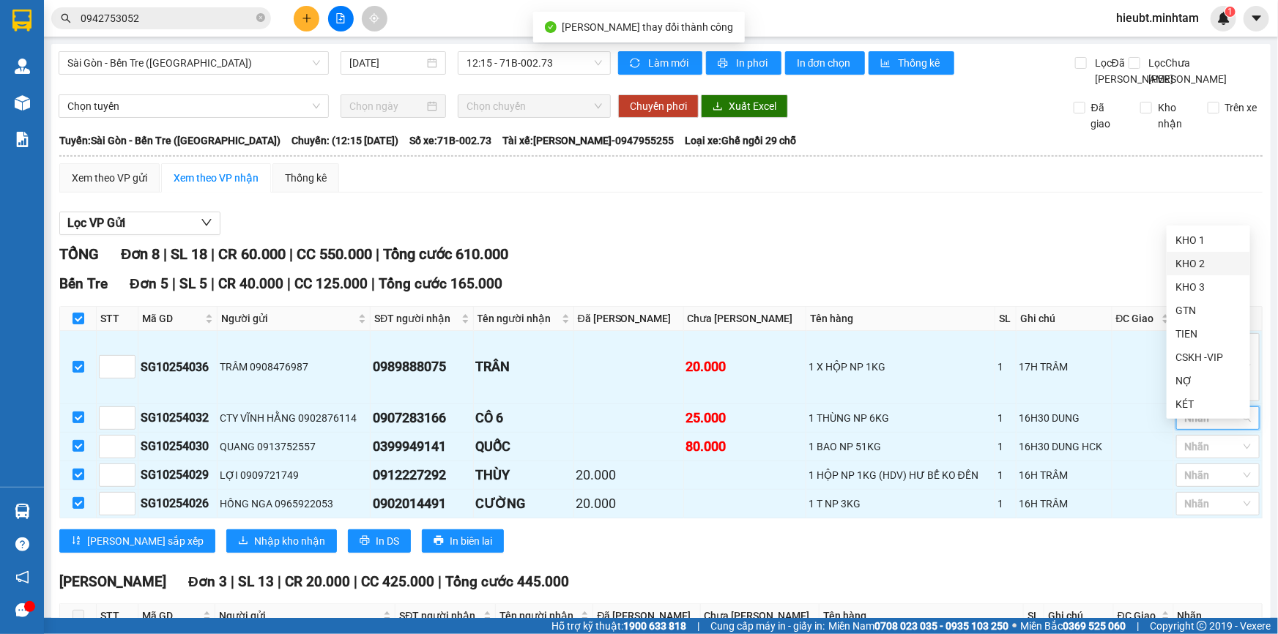
drag, startPoint x: 1187, startPoint y: 266, endPoint x: 1096, endPoint y: 278, distance: 92.4
click at [1186, 266] on div "KHO 2" at bounding box center [1208, 264] width 66 height 16
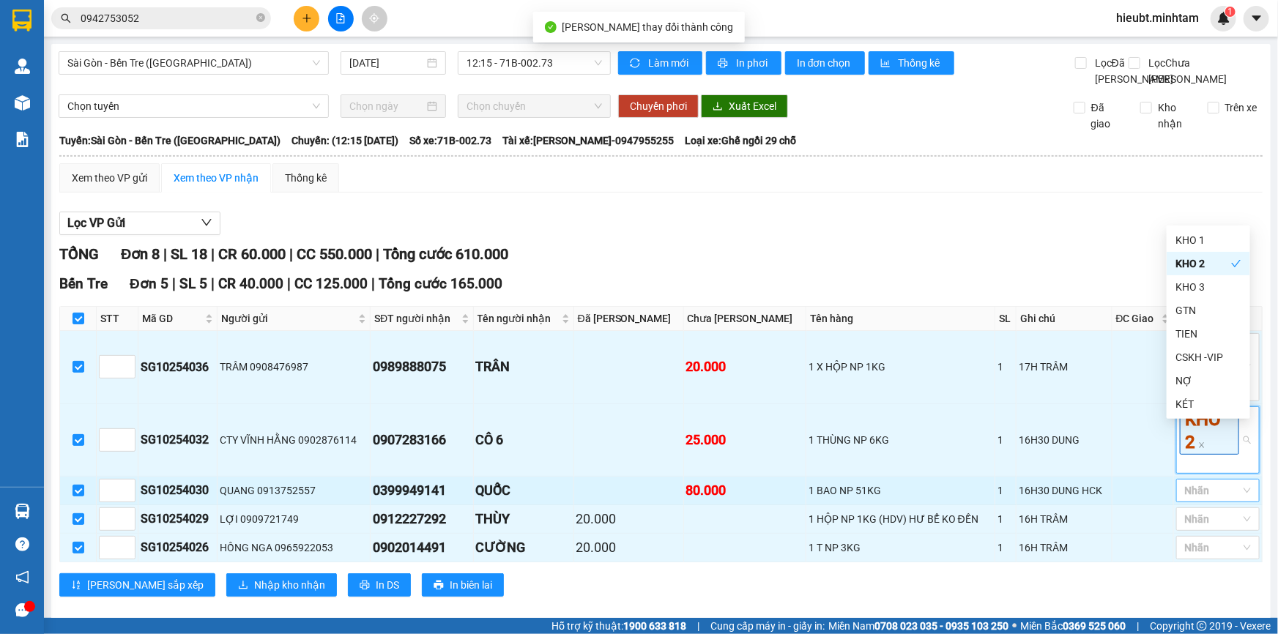
drag, startPoint x: 899, startPoint y: 274, endPoint x: 1189, endPoint y: 512, distance: 375.2
click at [910, 291] on div "TỔNG Đơn 8 | SL 18 | CR 60.000 | CC 550.000 | Tổng cước 610.000 Bến Tre Đơn 5 …" at bounding box center [660, 593] width 1203 height 701
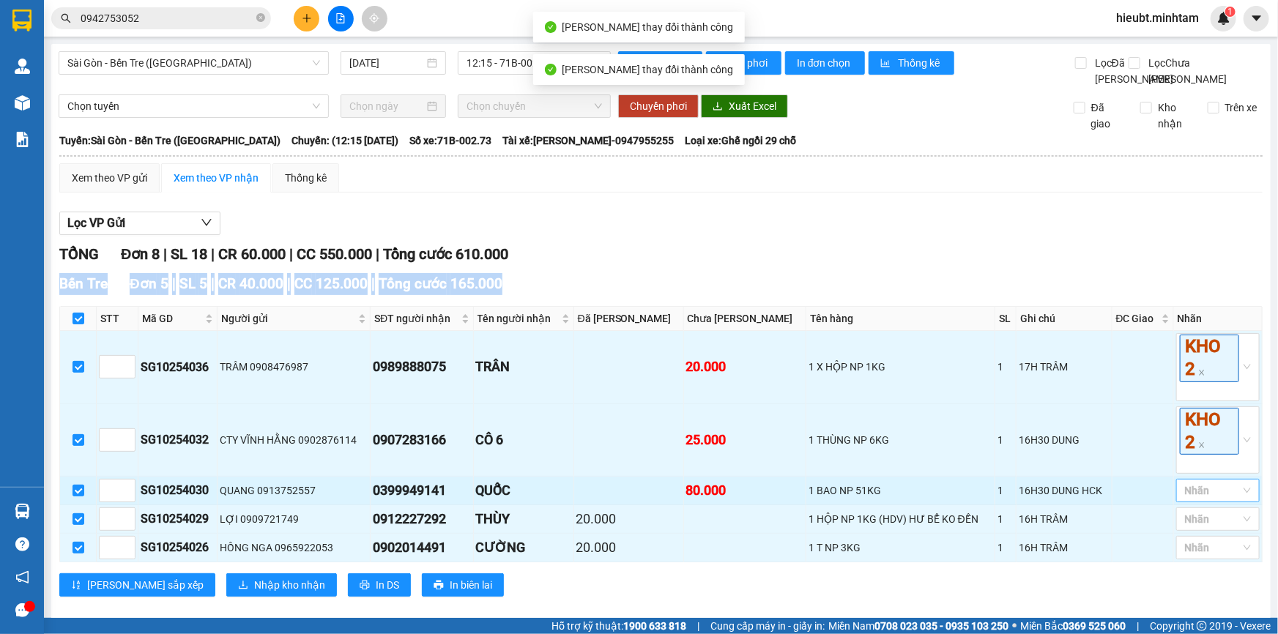
click at [1190, 499] on div at bounding box center [1211, 491] width 62 height 18
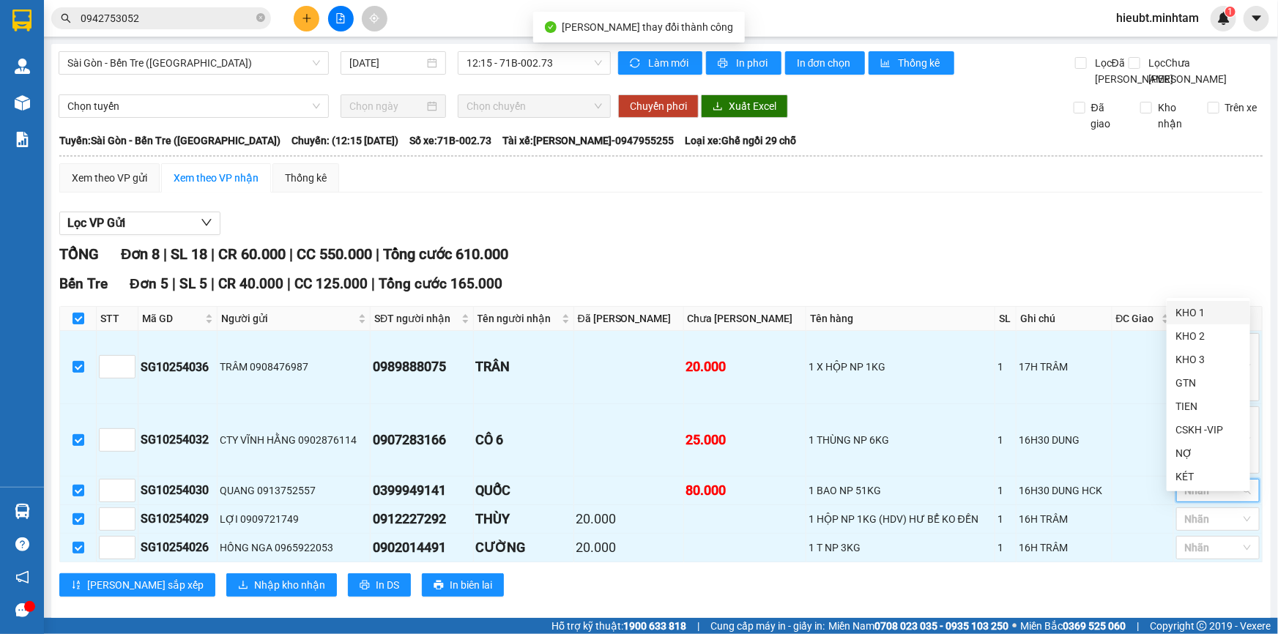
drag, startPoint x: 1196, startPoint y: 305, endPoint x: 992, endPoint y: 260, distance: 209.1
click at [1195, 305] on div "KHO 1" at bounding box center [1208, 313] width 66 height 16
click at [973, 259] on div "Lọc VP Gửi TỔNG Đơn 8 | SL 18 | CR 60.000 | CC 550.000 | Tổng cước 610.000 Bế…" at bounding box center [660, 574] width 1203 height 740
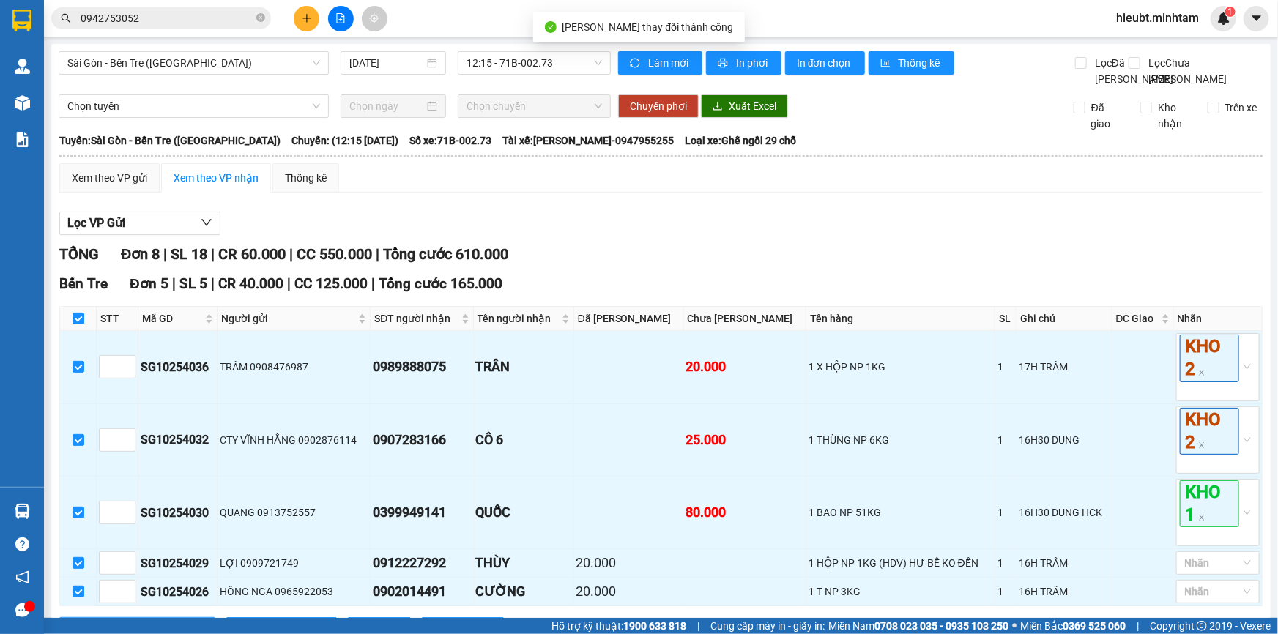
scroll to position [133, 0]
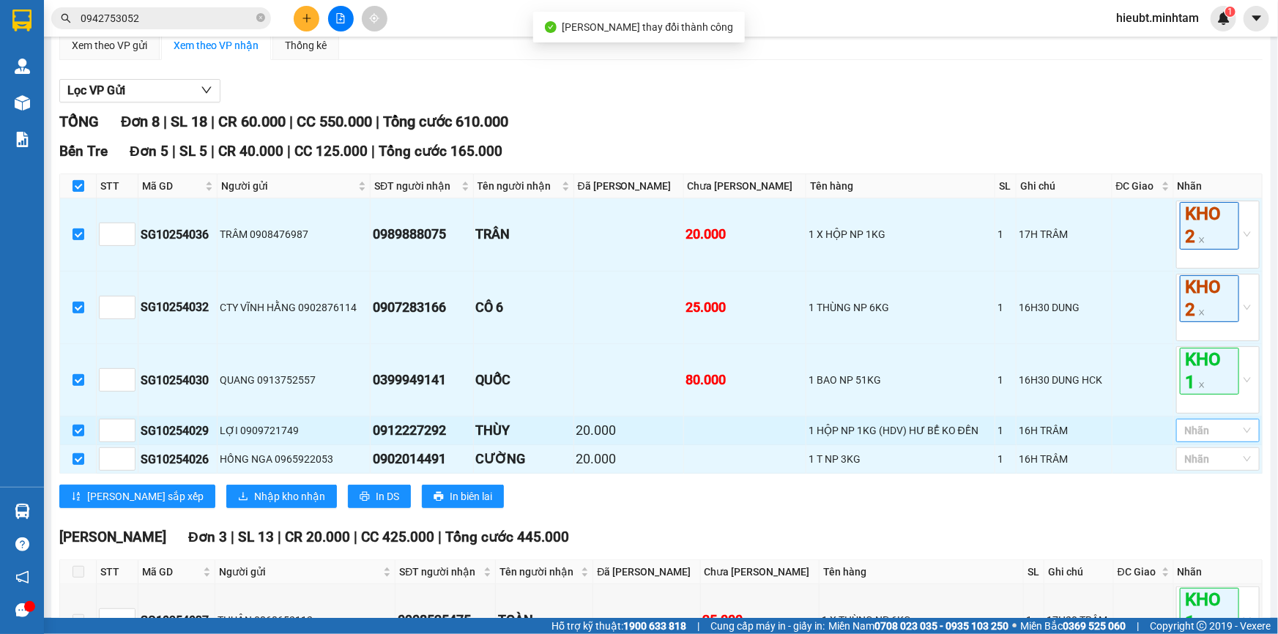
click at [1205, 439] on div at bounding box center [1211, 431] width 62 height 18
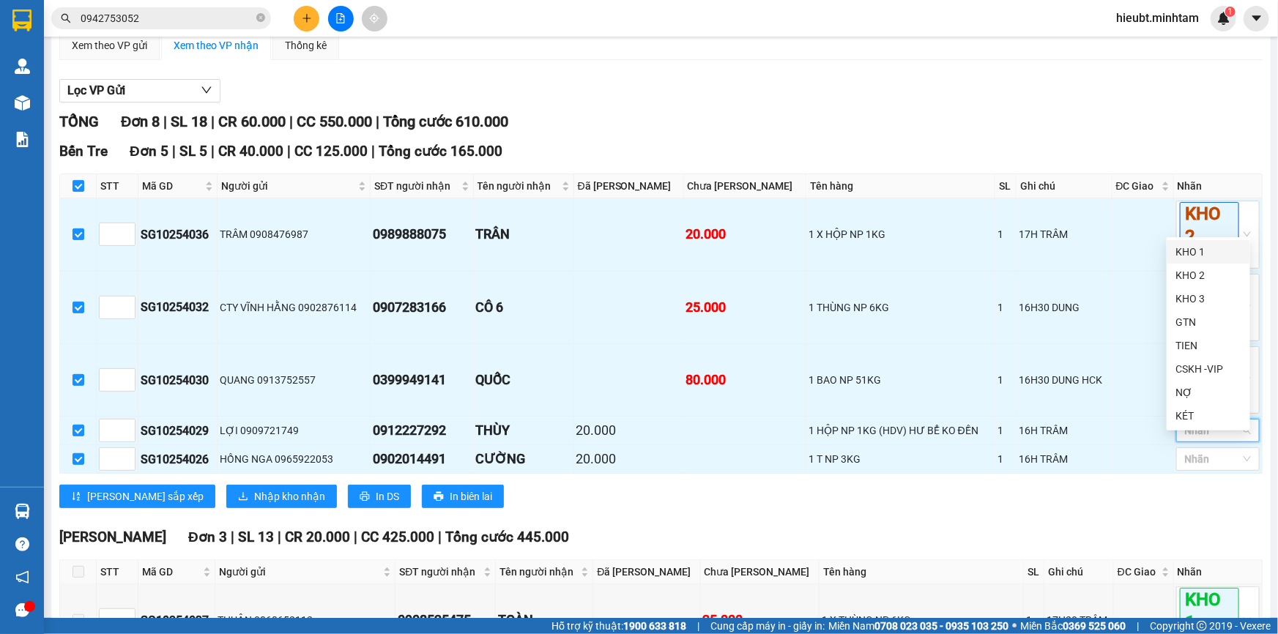
click at [1189, 250] on div "KHO 1" at bounding box center [1208, 252] width 66 height 16
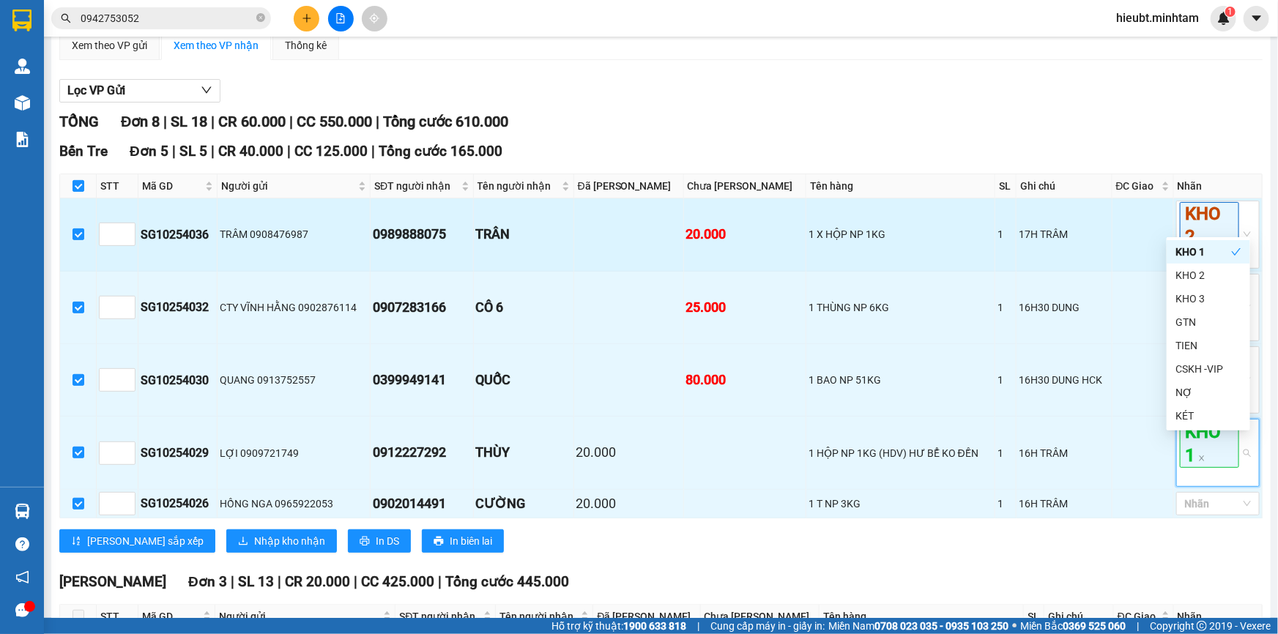
click at [963, 242] on div "1 X HỘP NP 1KG" at bounding box center [900, 234] width 184 height 16
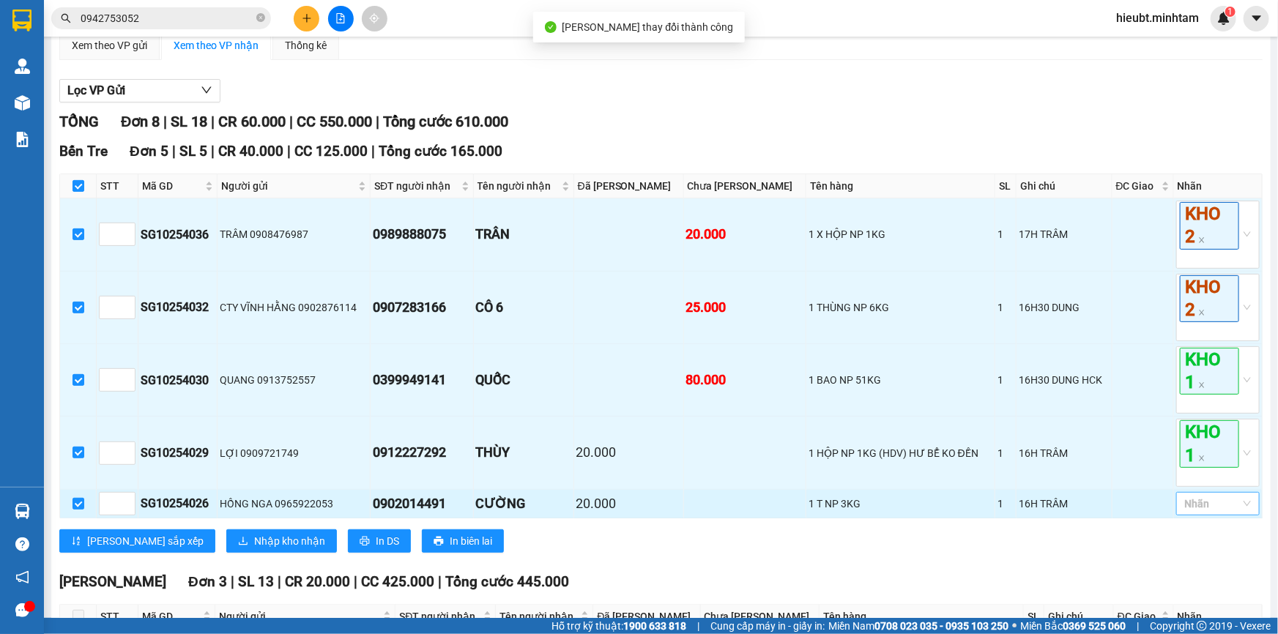
click at [1210, 513] on div at bounding box center [1211, 504] width 62 height 18
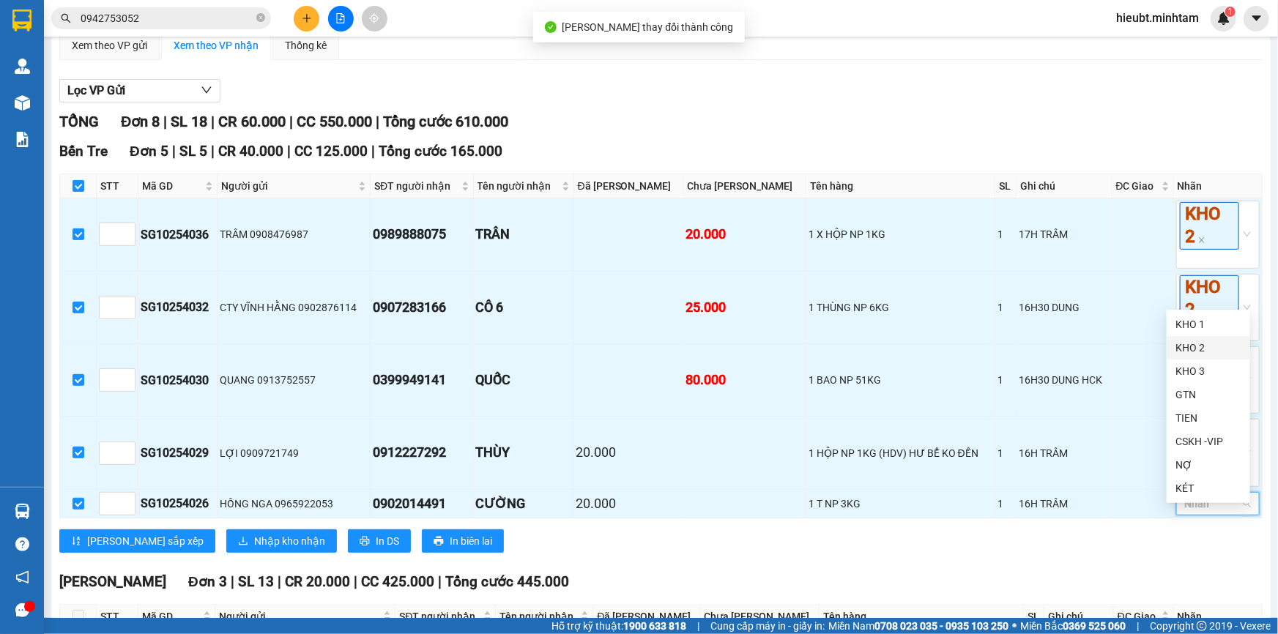
click at [1205, 341] on div "KHO 2" at bounding box center [1208, 348] width 66 height 16
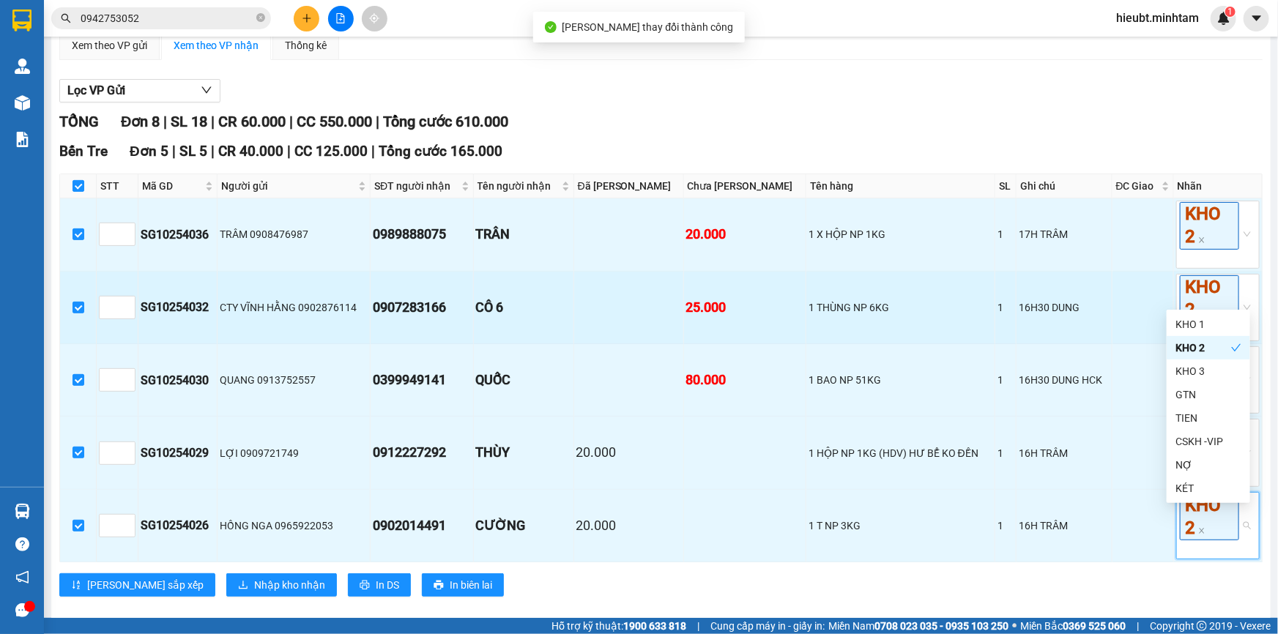
click at [554, 340] on td "CÔ 6" at bounding box center [524, 308] width 100 height 72
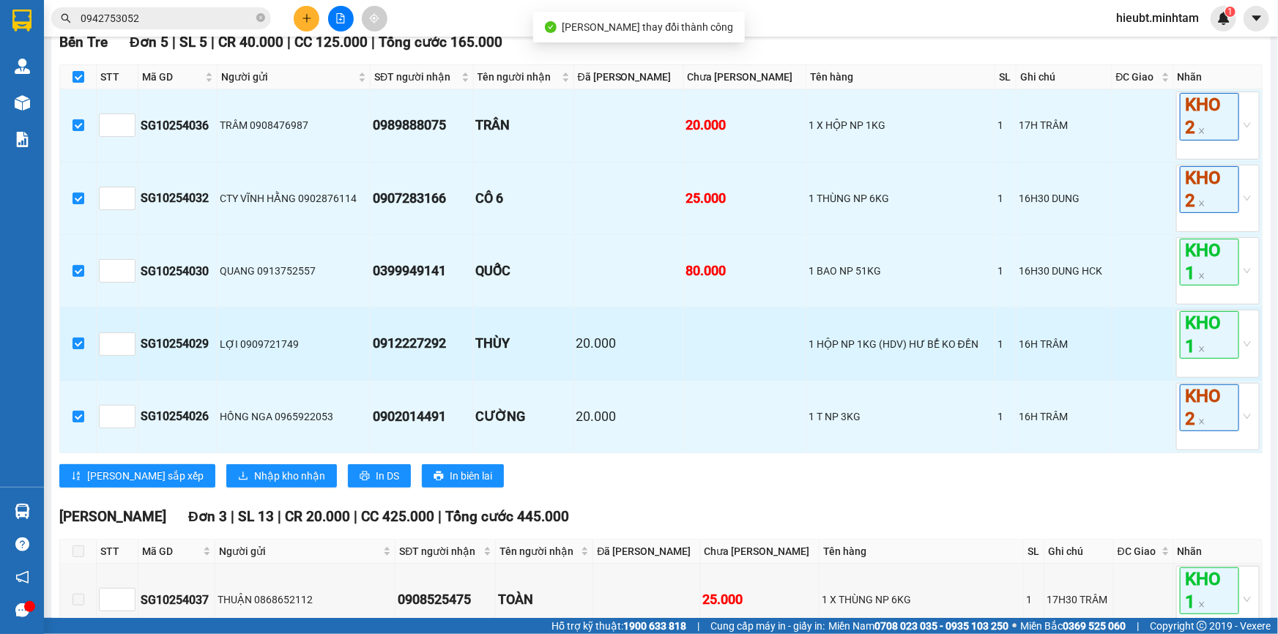
scroll to position [266, 0]
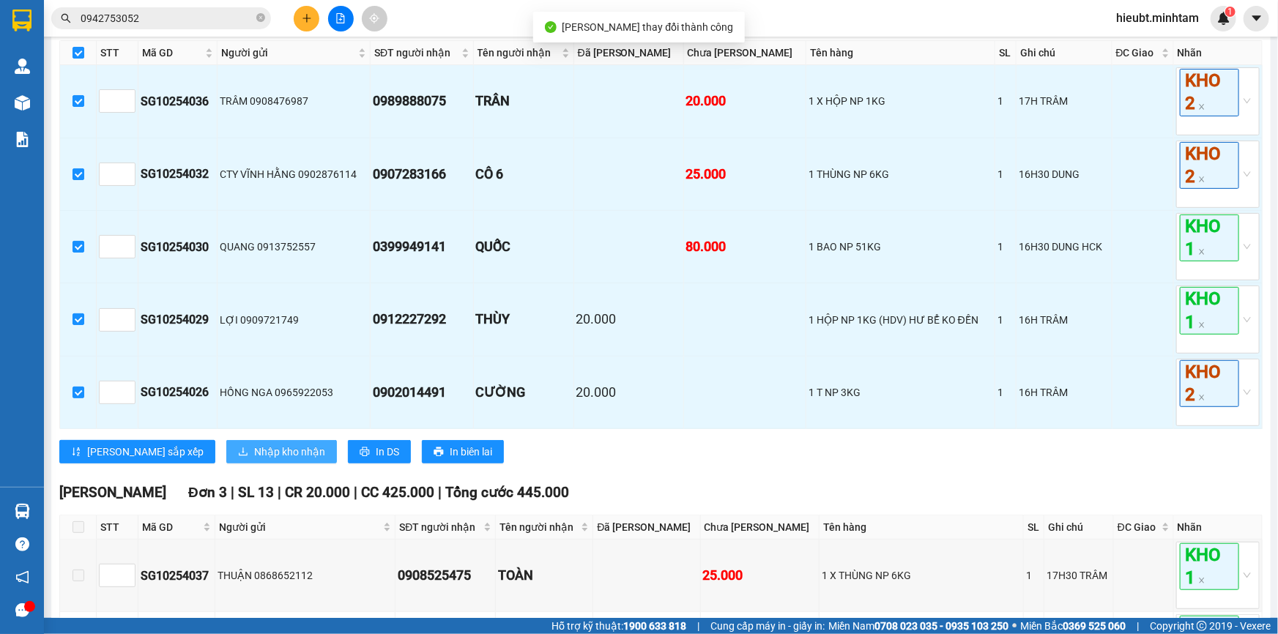
drag, startPoint x: 206, startPoint y: 452, endPoint x: 206, endPoint y: 460, distance: 8.1
click at [206, 453] on div "Bến Tre Đơn 5 | SL 5 | CR 40.000 | CC 125.000 | Tổng cước 165.000 STT Mã GD Ng…" at bounding box center [660, 240] width 1203 height 467
click at [254, 460] on span "Nhập kho nhận" at bounding box center [289, 452] width 71 height 16
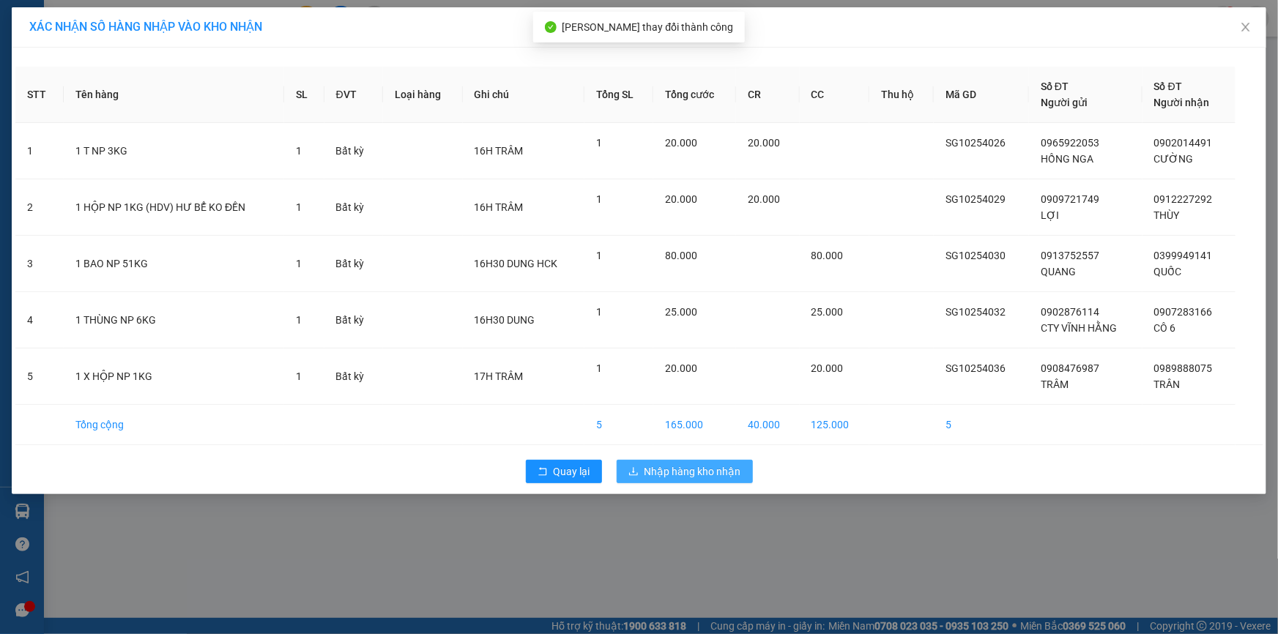
click at [691, 476] on span "Nhập hàng kho nhận" at bounding box center [692, 472] width 97 height 16
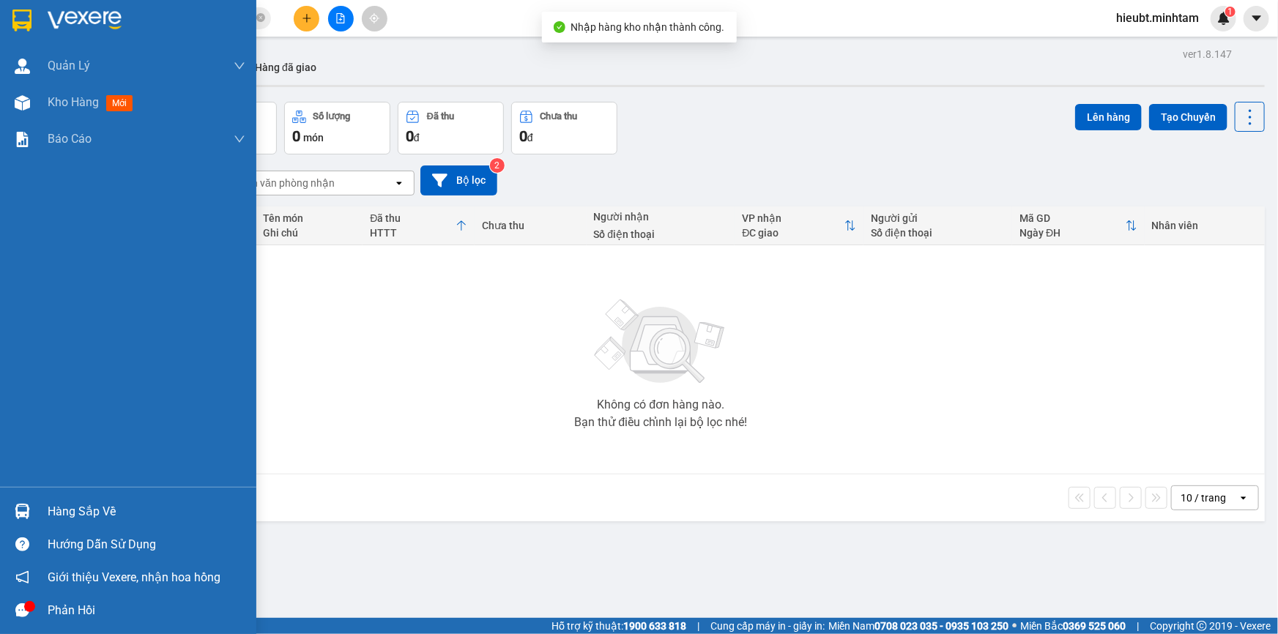
click at [31, 511] on div at bounding box center [23, 512] width 26 height 26
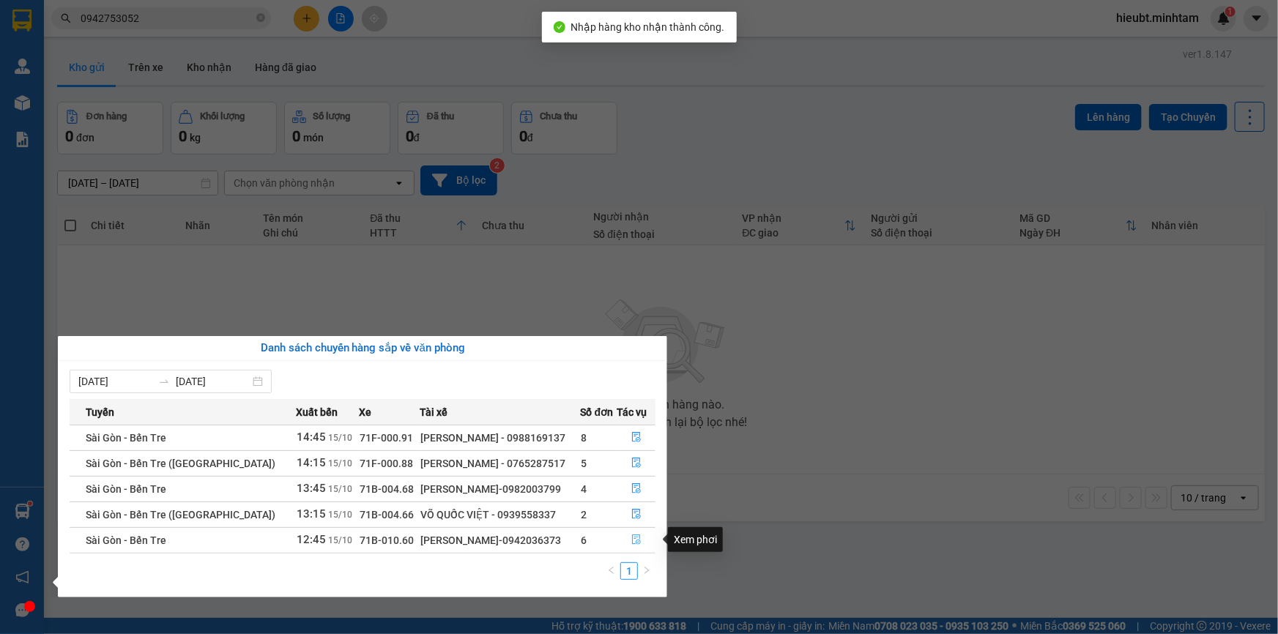
click at [634, 538] on icon "file-done" at bounding box center [636, 540] width 10 height 10
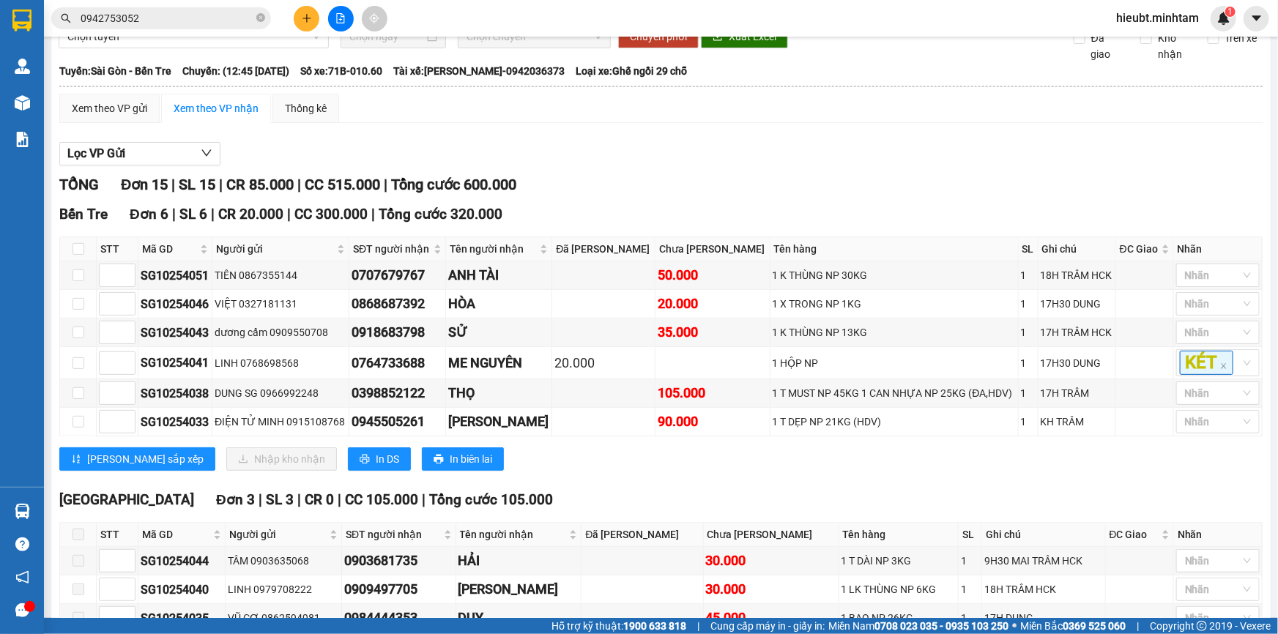
scroll to position [61, 0]
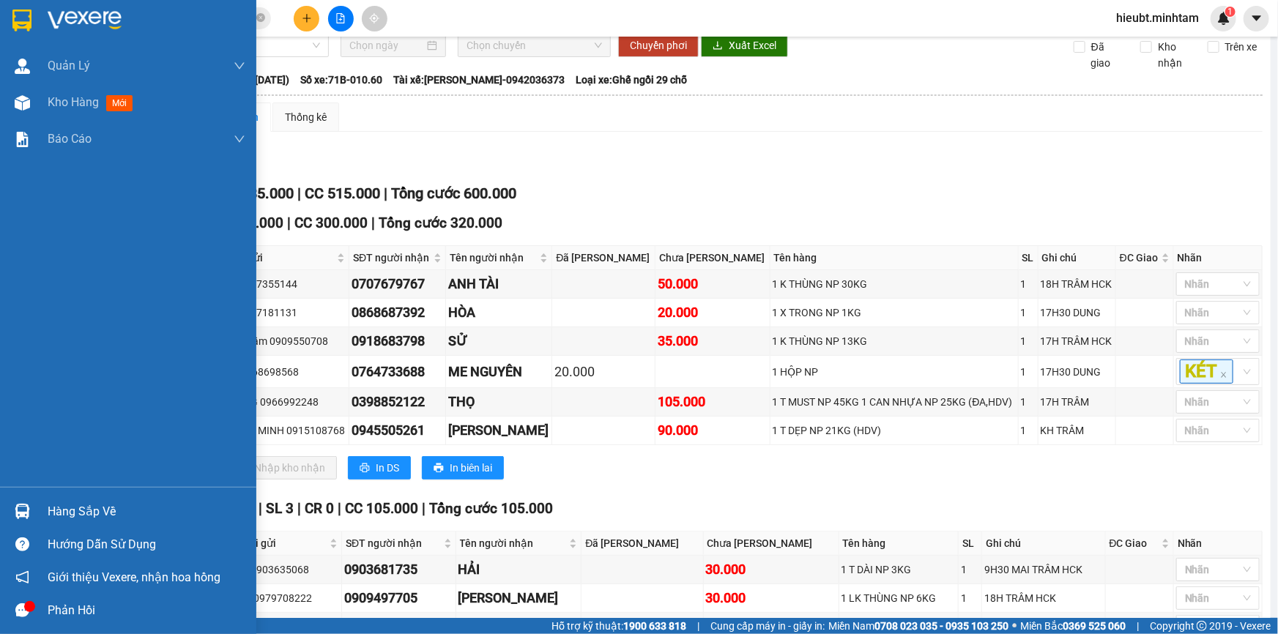
click at [21, 513] on img at bounding box center [22, 511] width 15 height 15
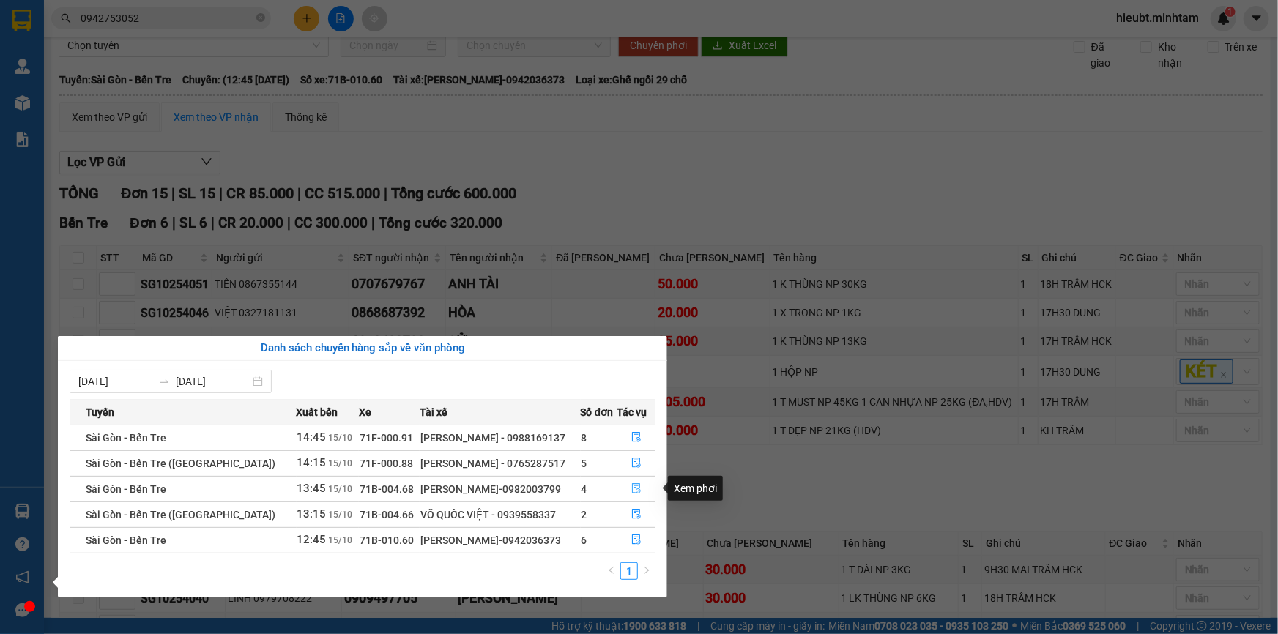
click at [636, 483] on icon "file-done" at bounding box center [636, 488] width 10 height 10
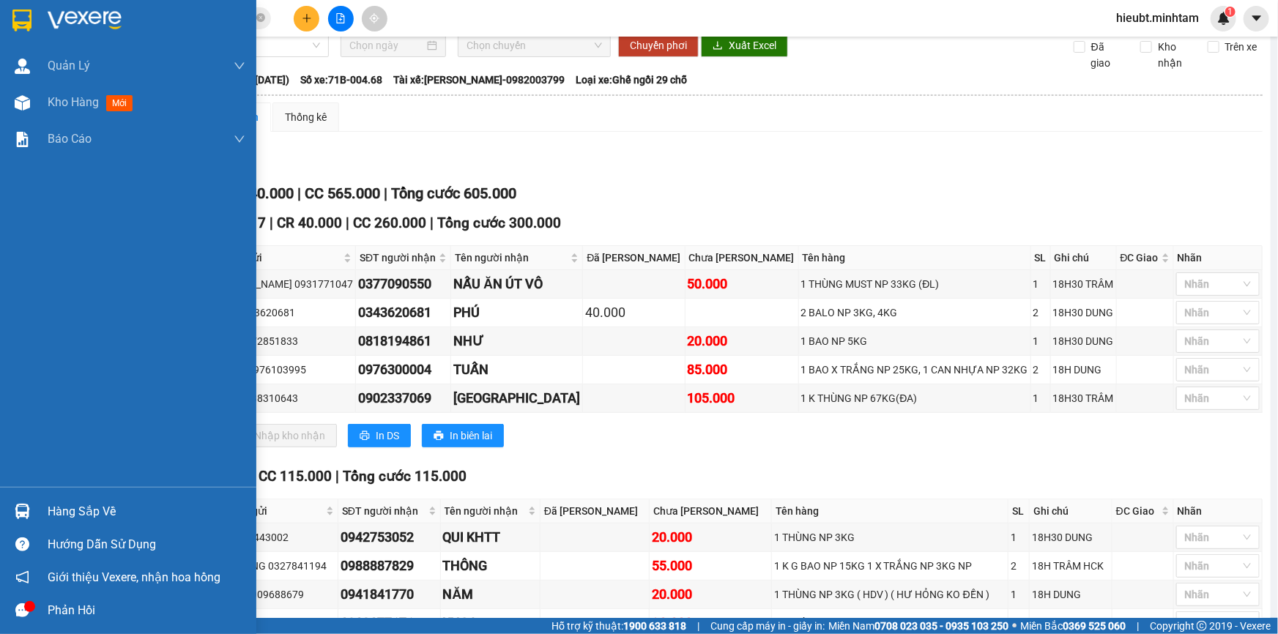
click at [21, 519] on img at bounding box center [22, 511] width 15 height 15
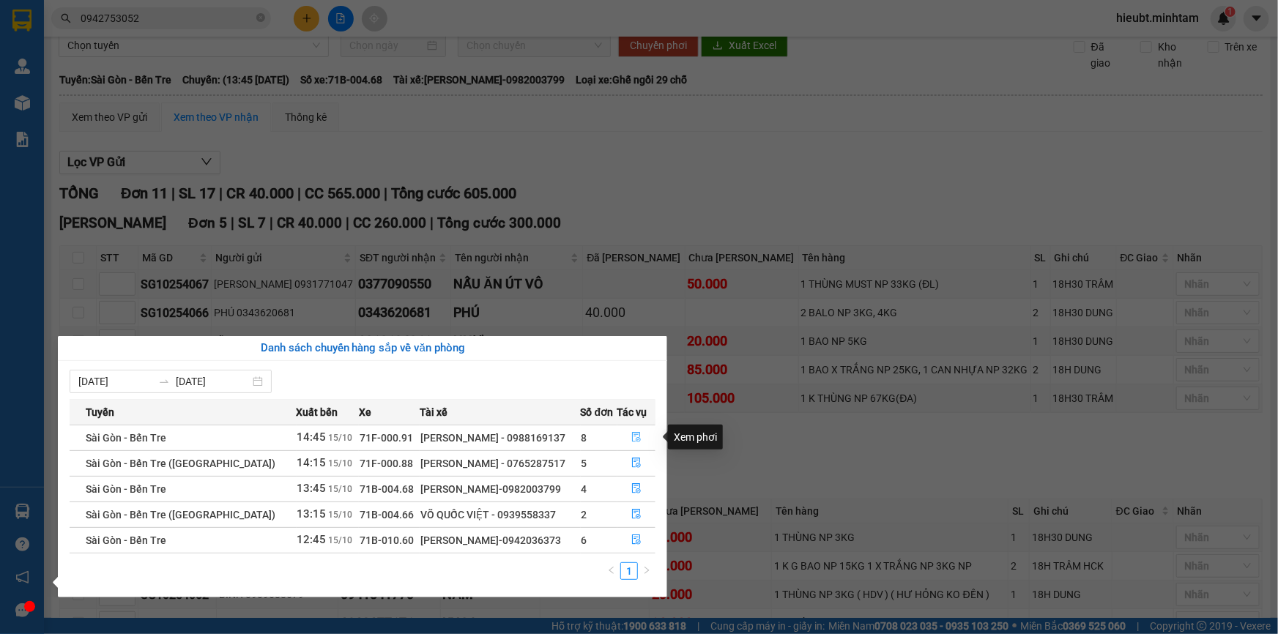
click at [632, 432] on icon "file-done" at bounding box center [636, 437] width 9 height 10
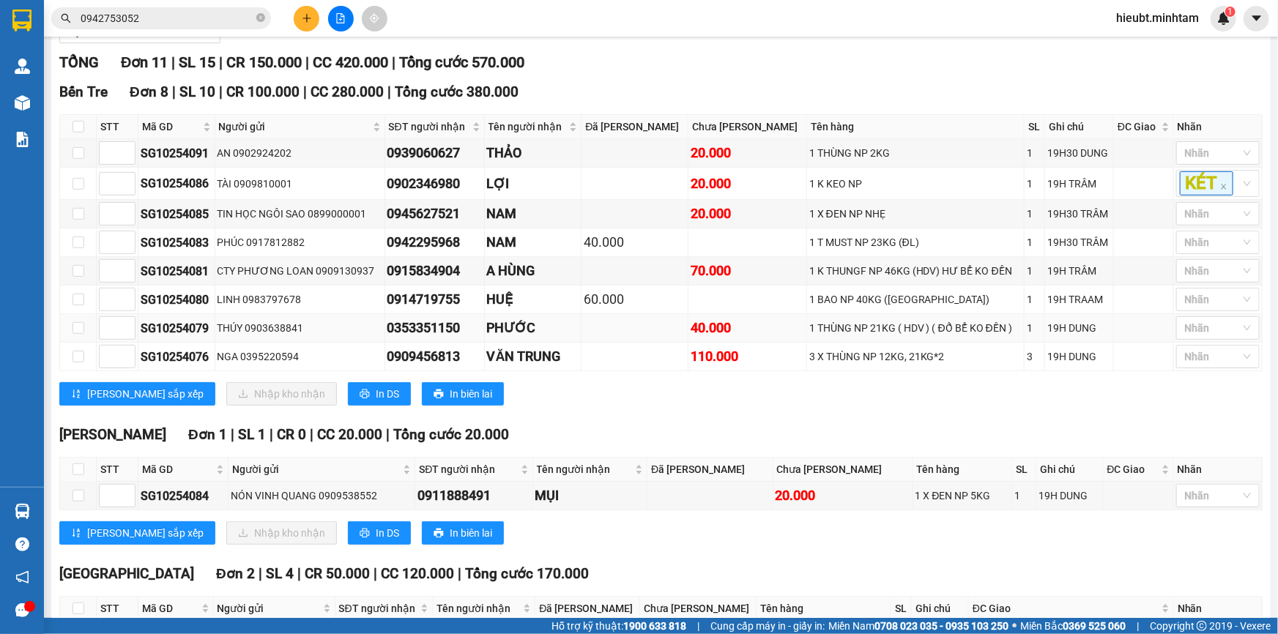
scroll to position [194, 0]
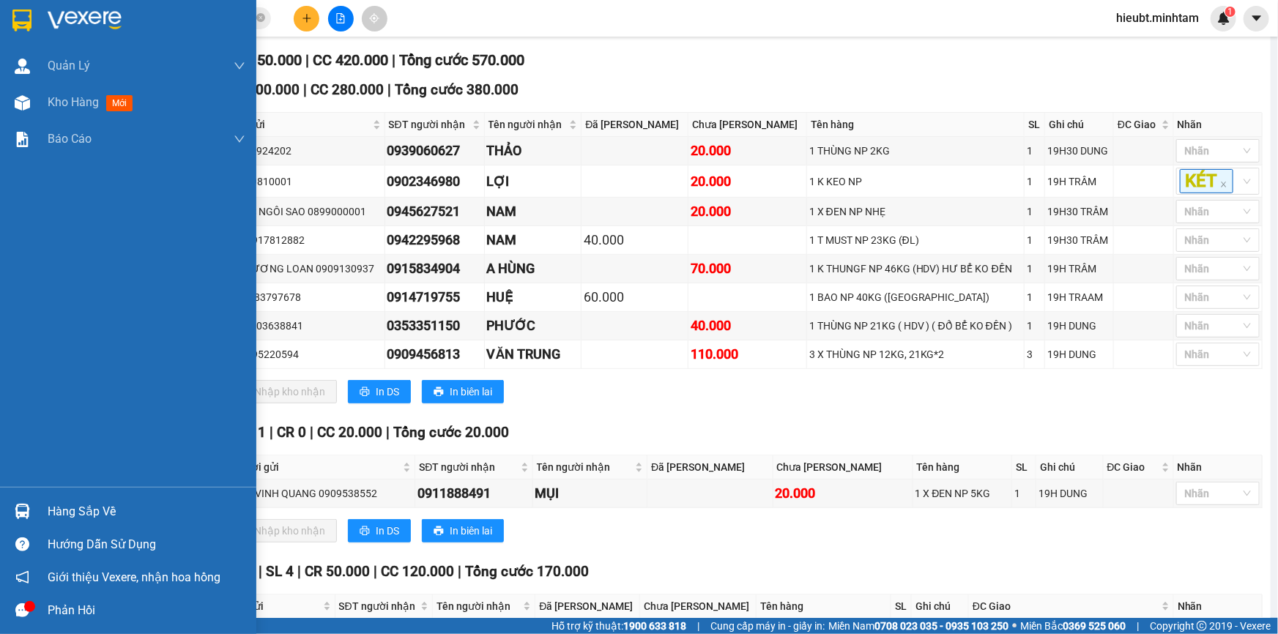
click at [21, 22] on img at bounding box center [21, 21] width 19 height 22
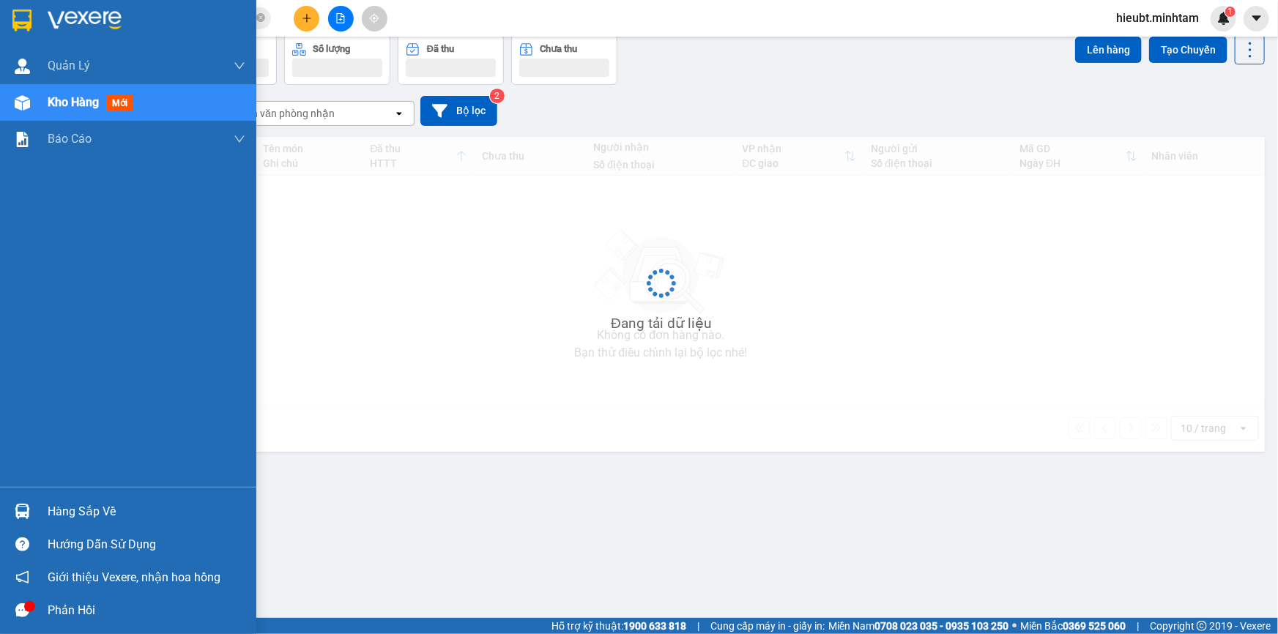
scroll to position [67, 0]
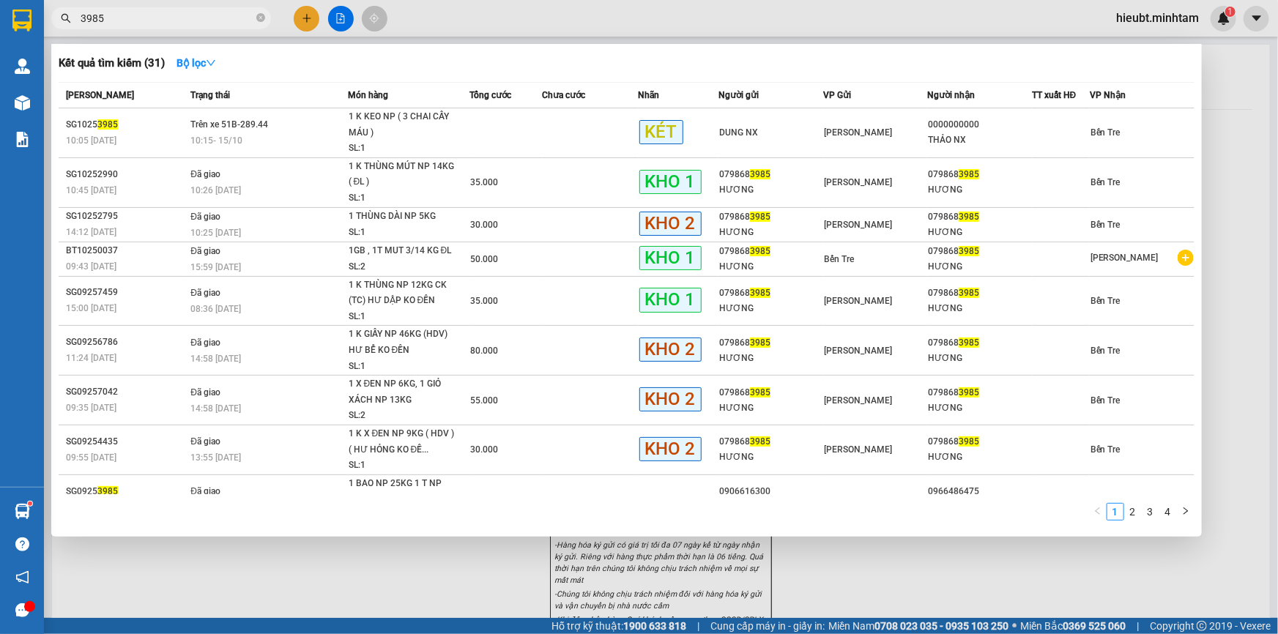
click at [1, 21] on section "Kết quả tìm kiếm ( 31 ) Bộ lọc Mã ĐH Trạng thái Món hàng Tổng cước Chưa cước Nh…" at bounding box center [639, 317] width 1278 height 634
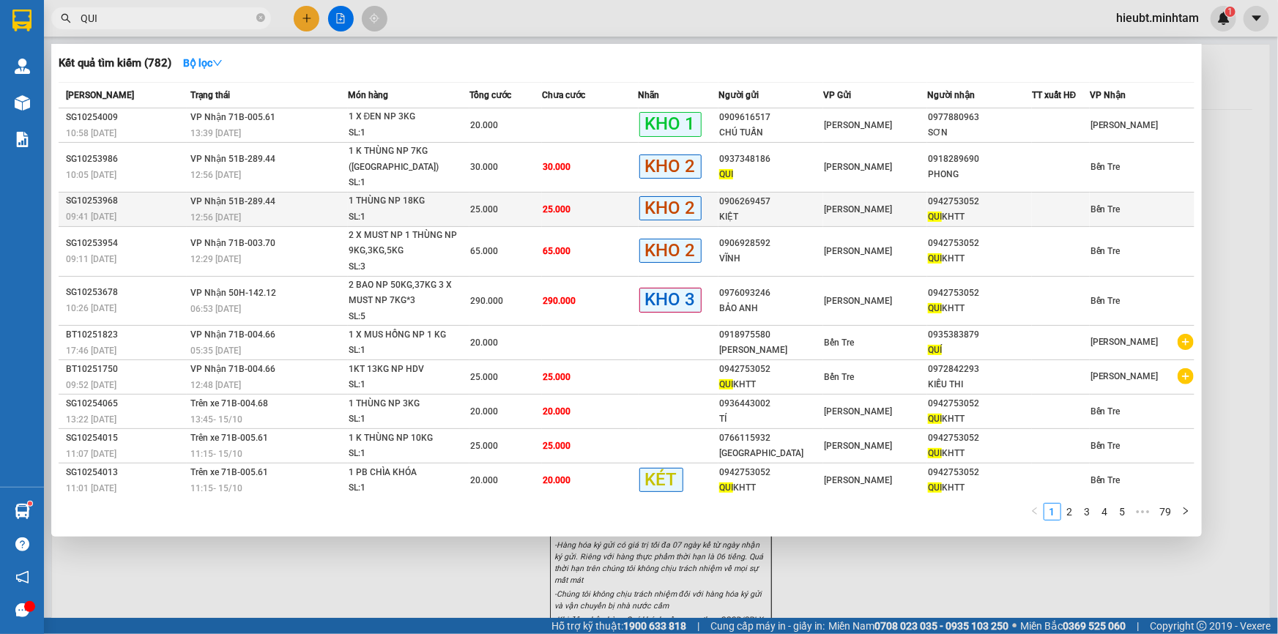
type input "QUI"
click at [589, 192] on td "25.000" at bounding box center [590, 209] width 97 height 34
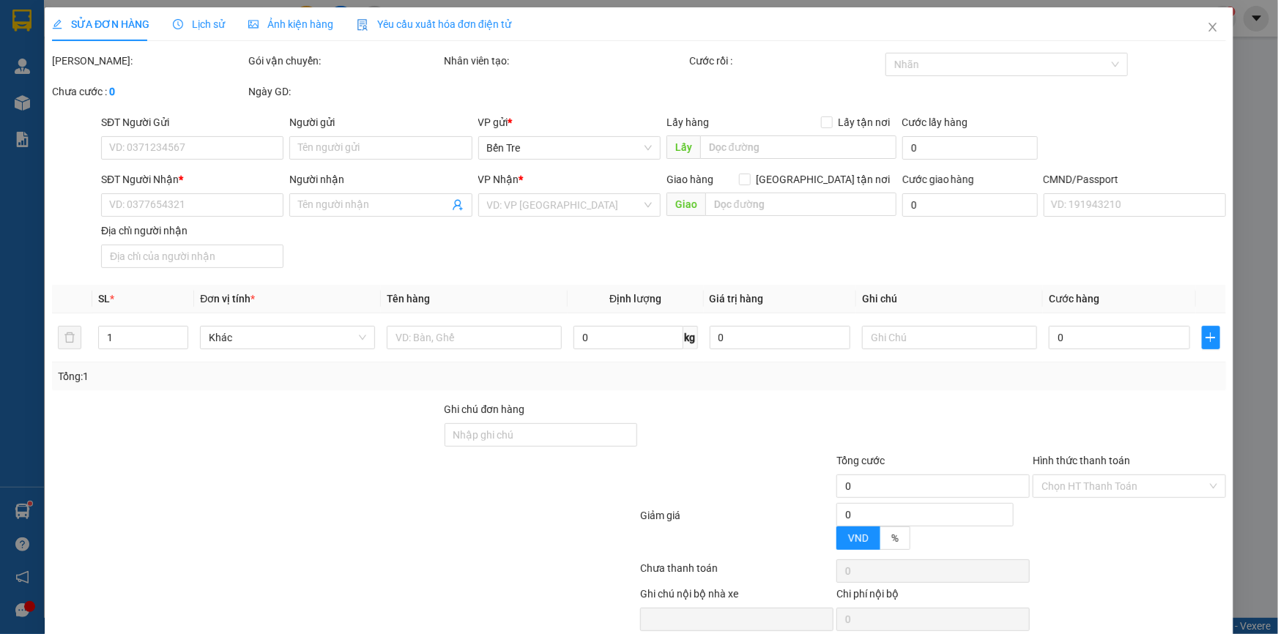
type input "0906269457"
type input "KIỆT"
type input "0942753052"
type input "QUI KHTT"
type input "25.000"
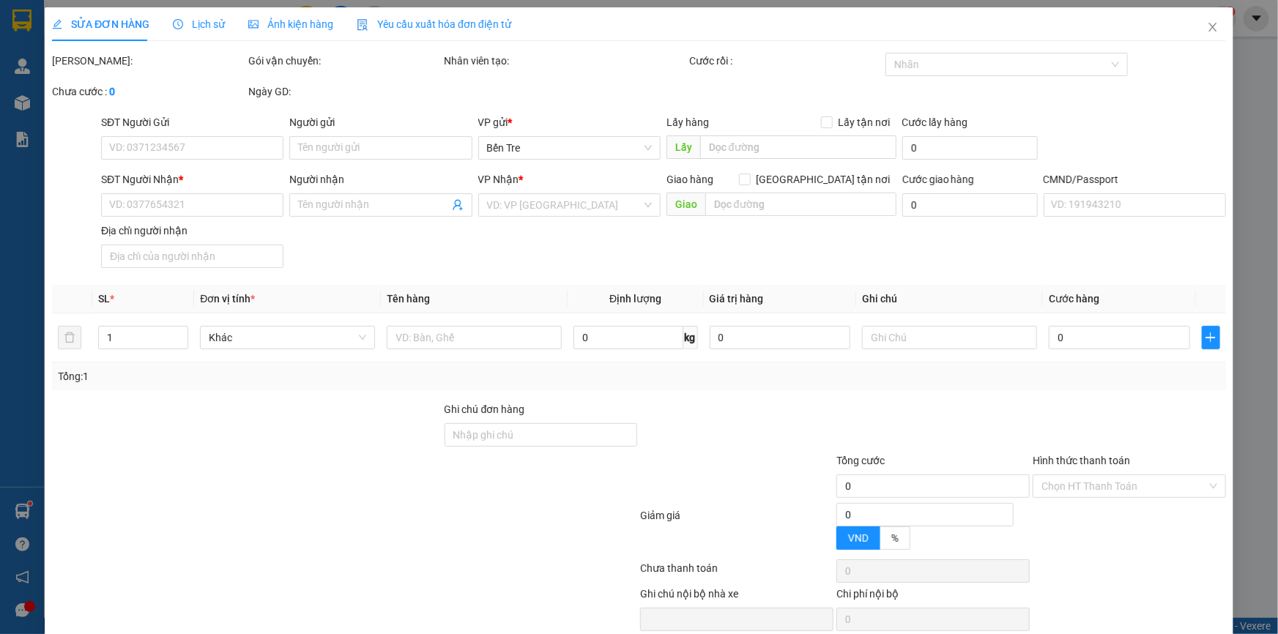
type input "25.000"
